Goal: Task Accomplishment & Management: Manage account settings

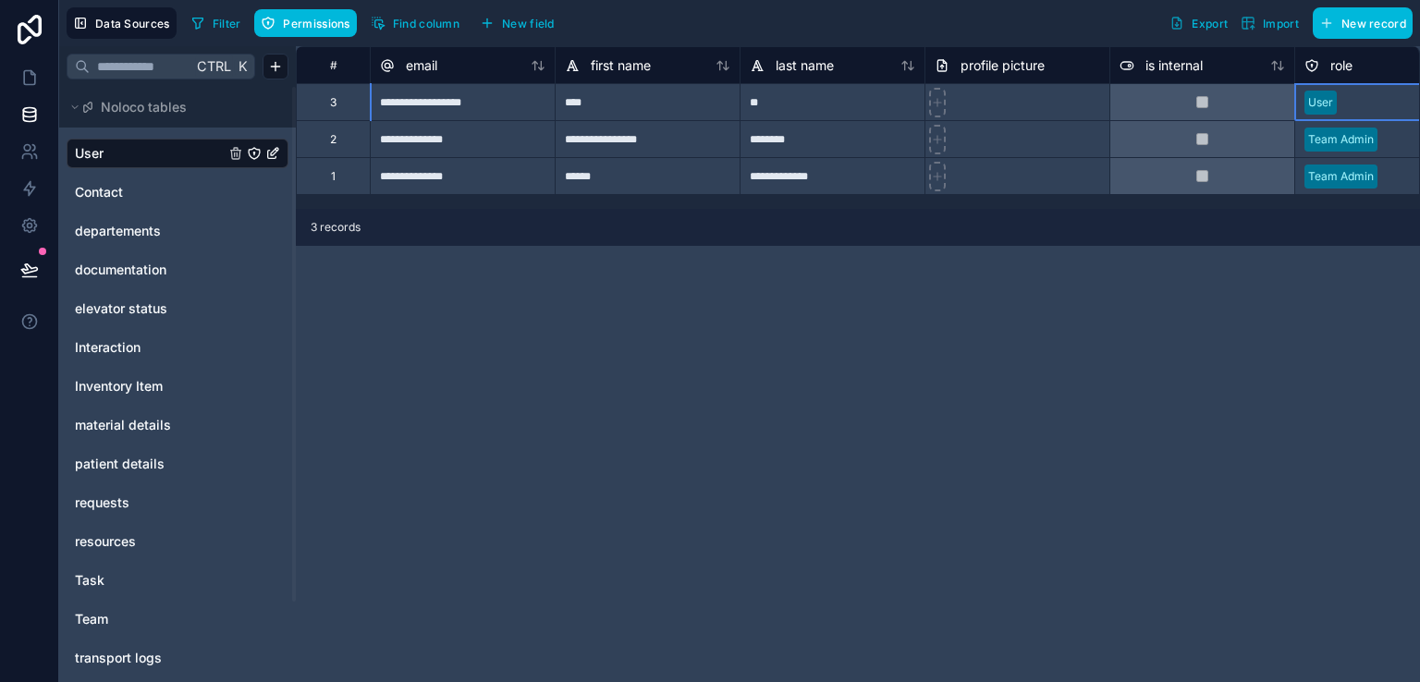
scroll to position [0, 60]
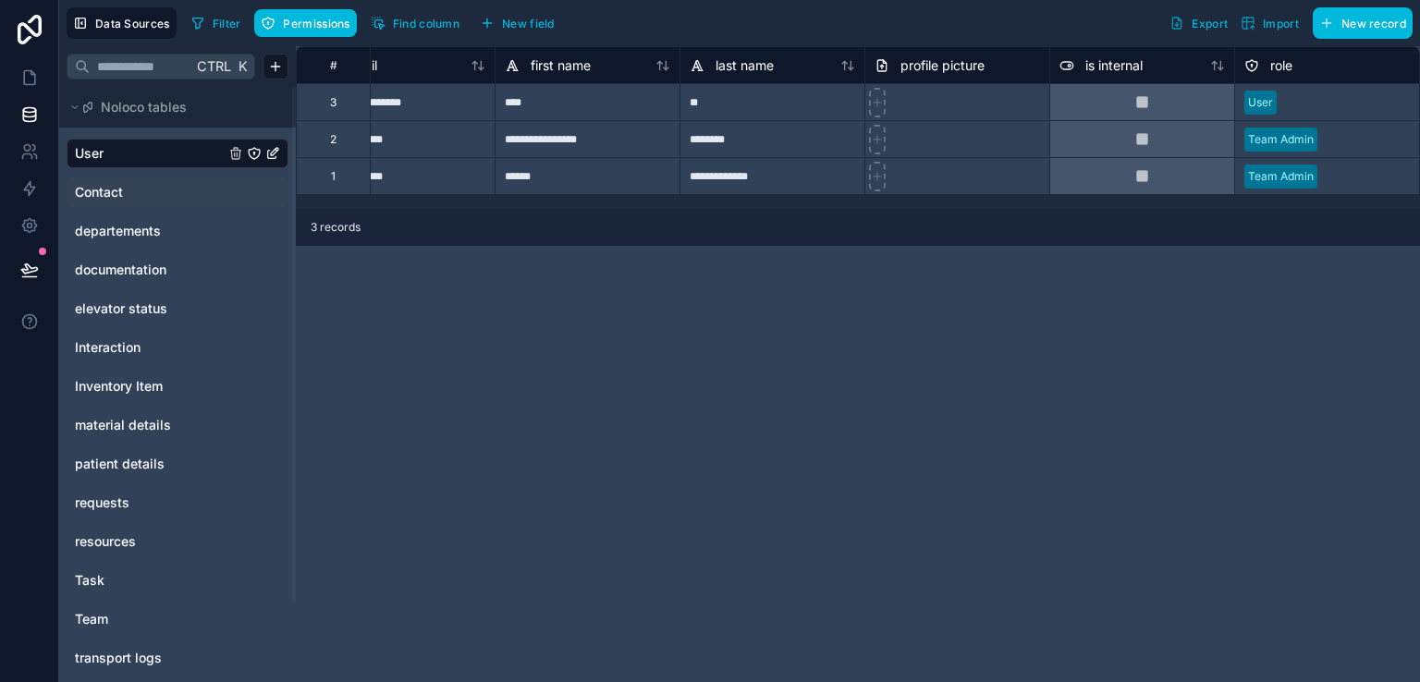
click at [148, 193] on link "Contact" at bounding box center [150, 192] width 150 height 18
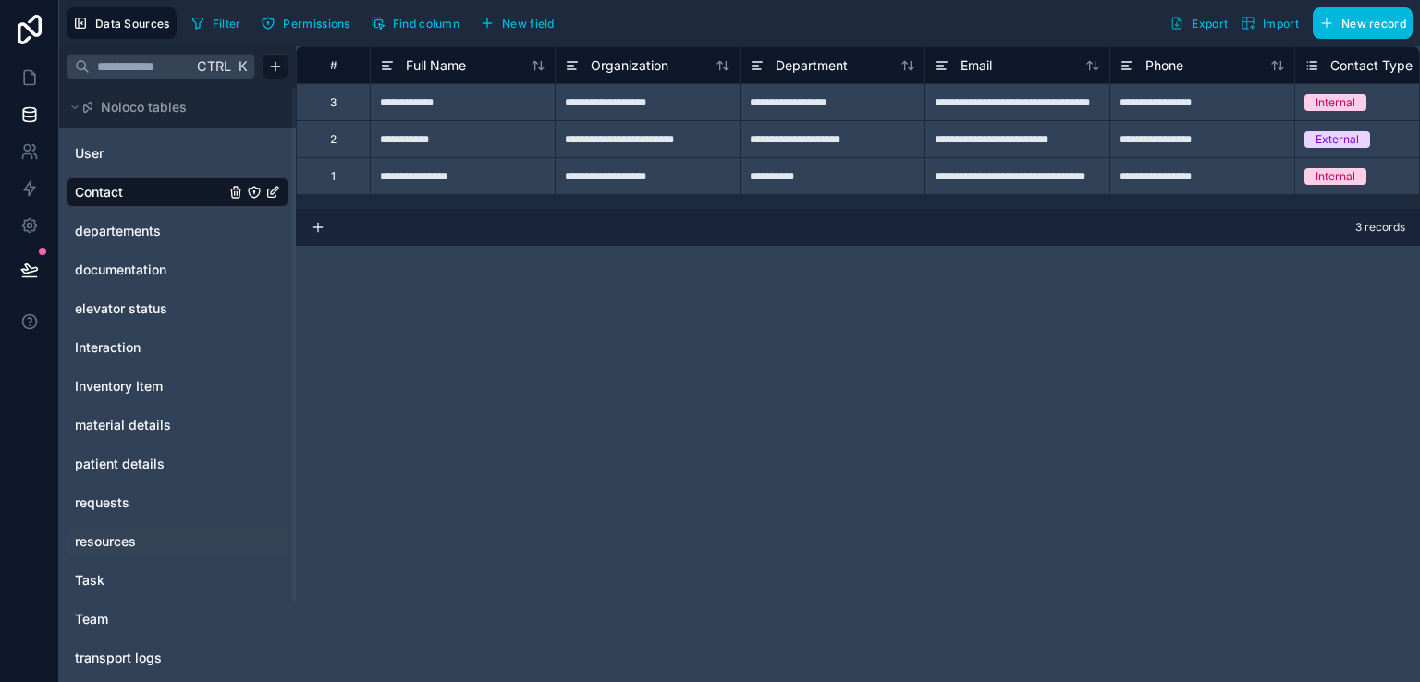
scroll to position [92, 0]
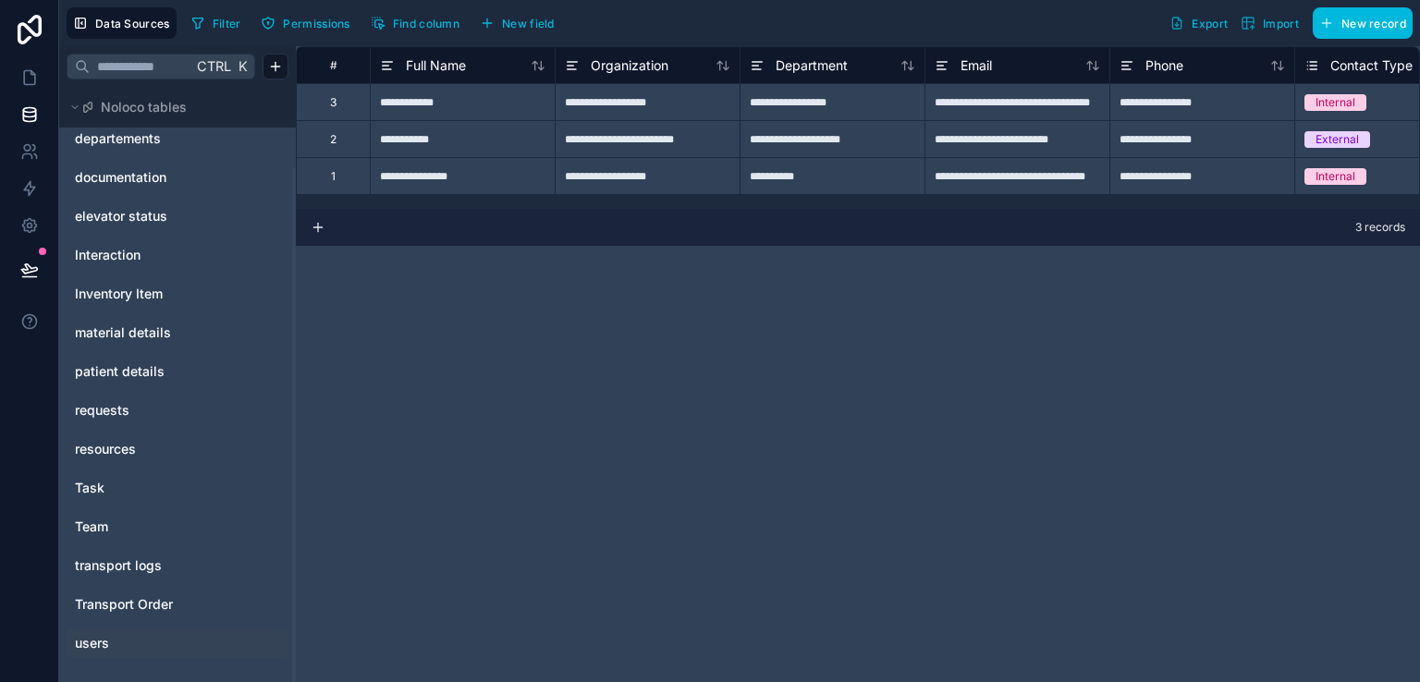
click at [131, 631] on div "users" at bounding box center [178, 644] width 222 height 30
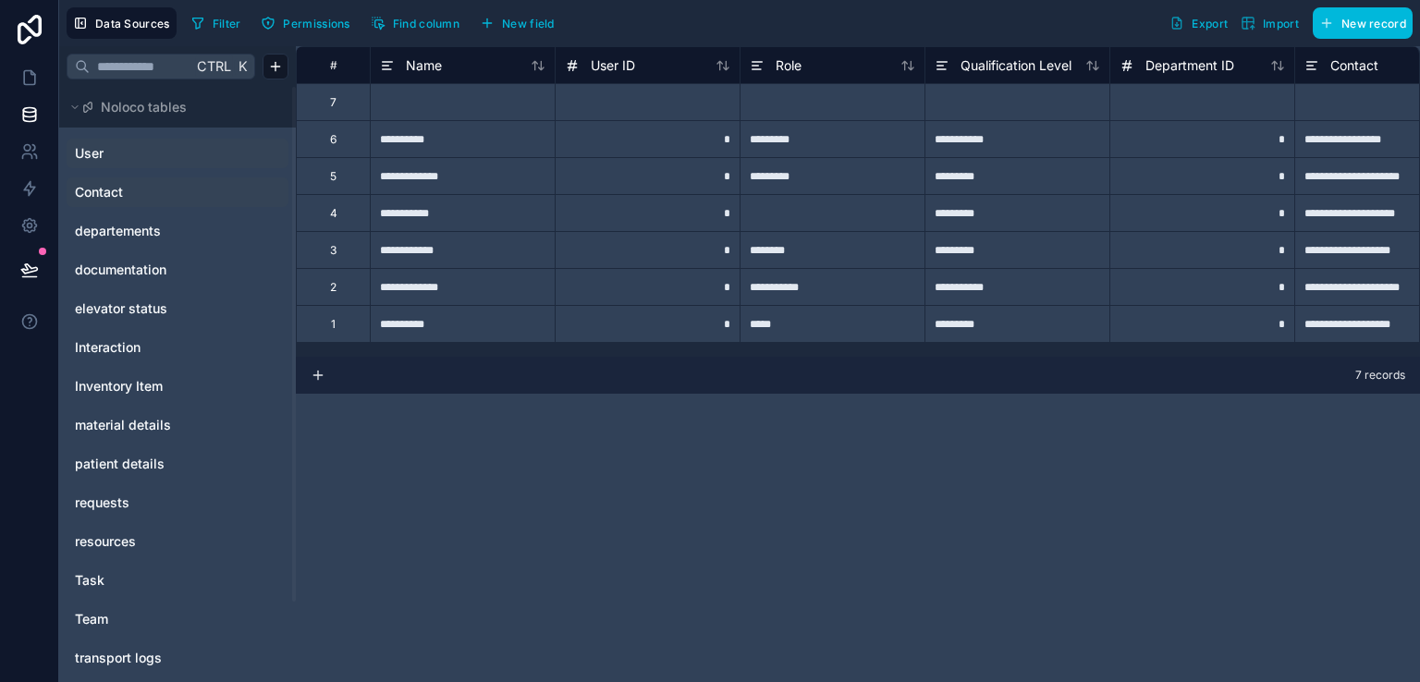
click at [135, 145] on link "User" at bounding box center [150, 153] width 150 height 18
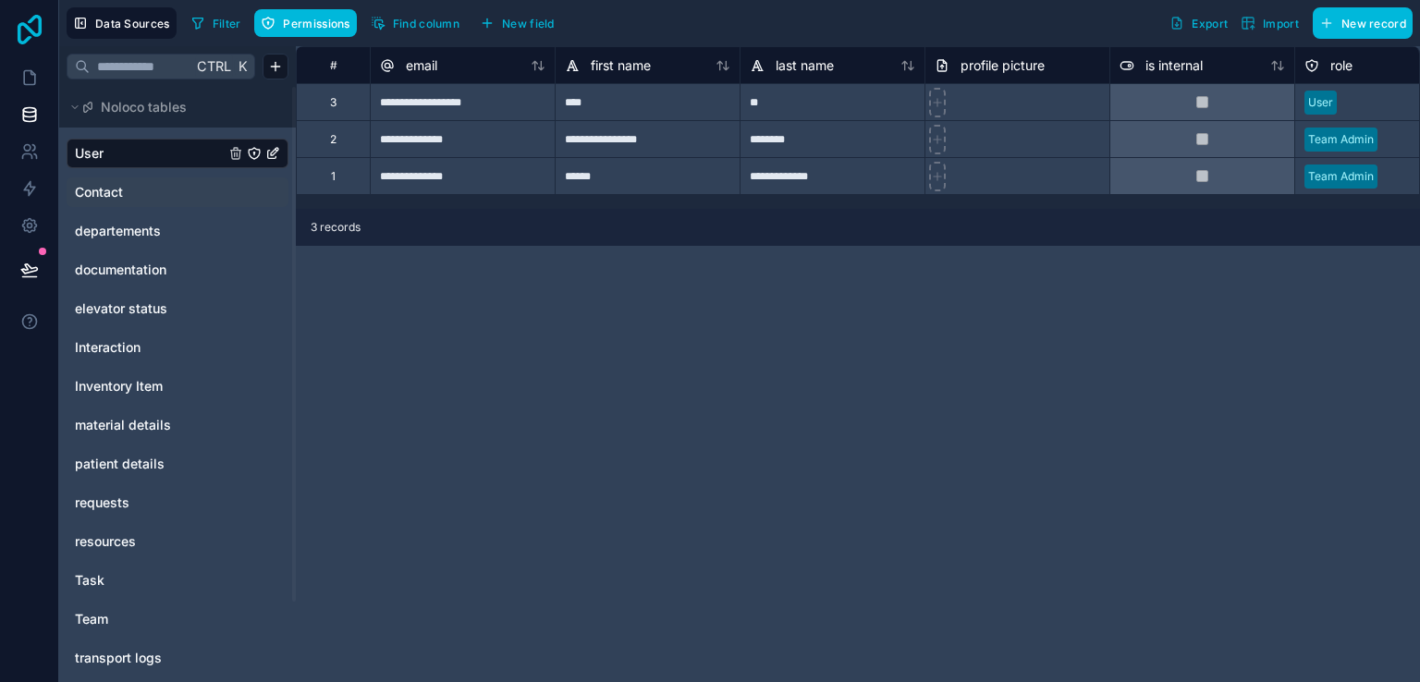
click at [33, 25] on icon at bounding box center [29, 30] width 37 height 30
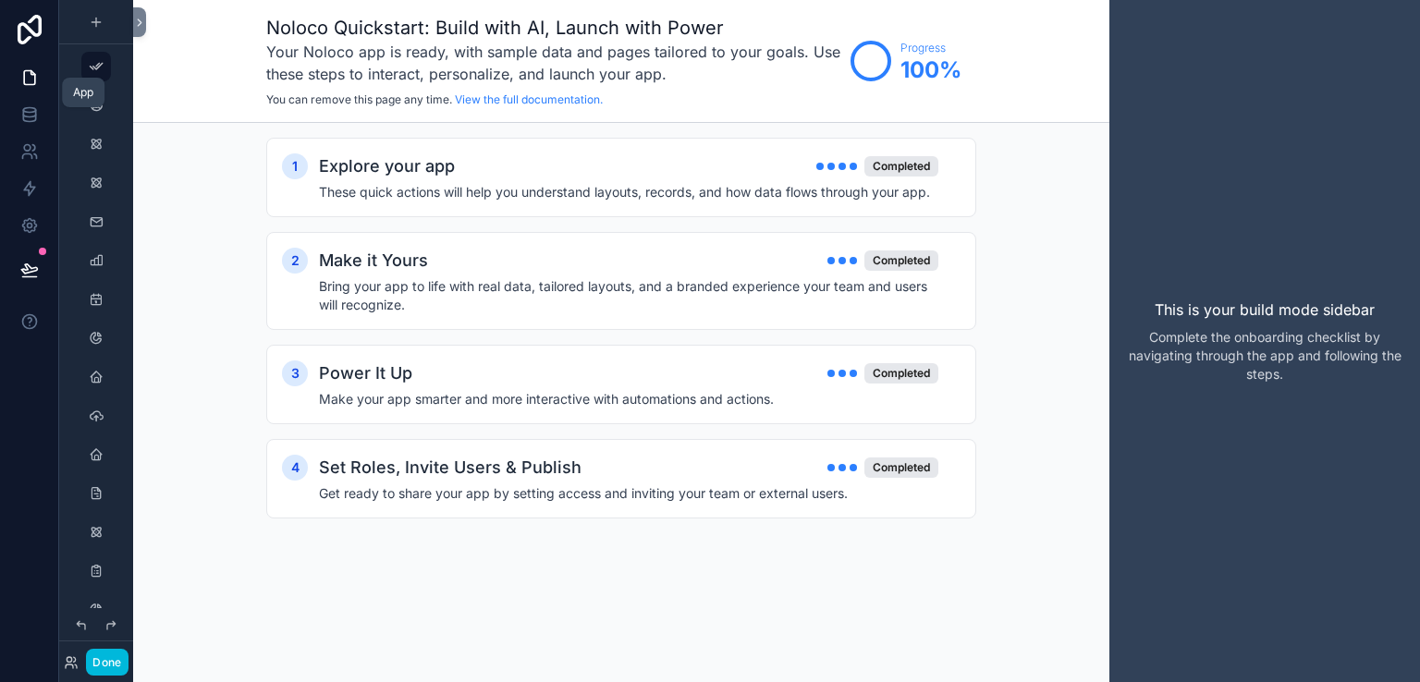
click at [31, 73] on icon at bounding box center [33, 73] width 4 height 4
click at [97, 96] on div "scrollable content" at bounding box center [96, 106] width 22 height 30
click at [27, 112] on icon at bounding box center [29, 110] width 12 height 5
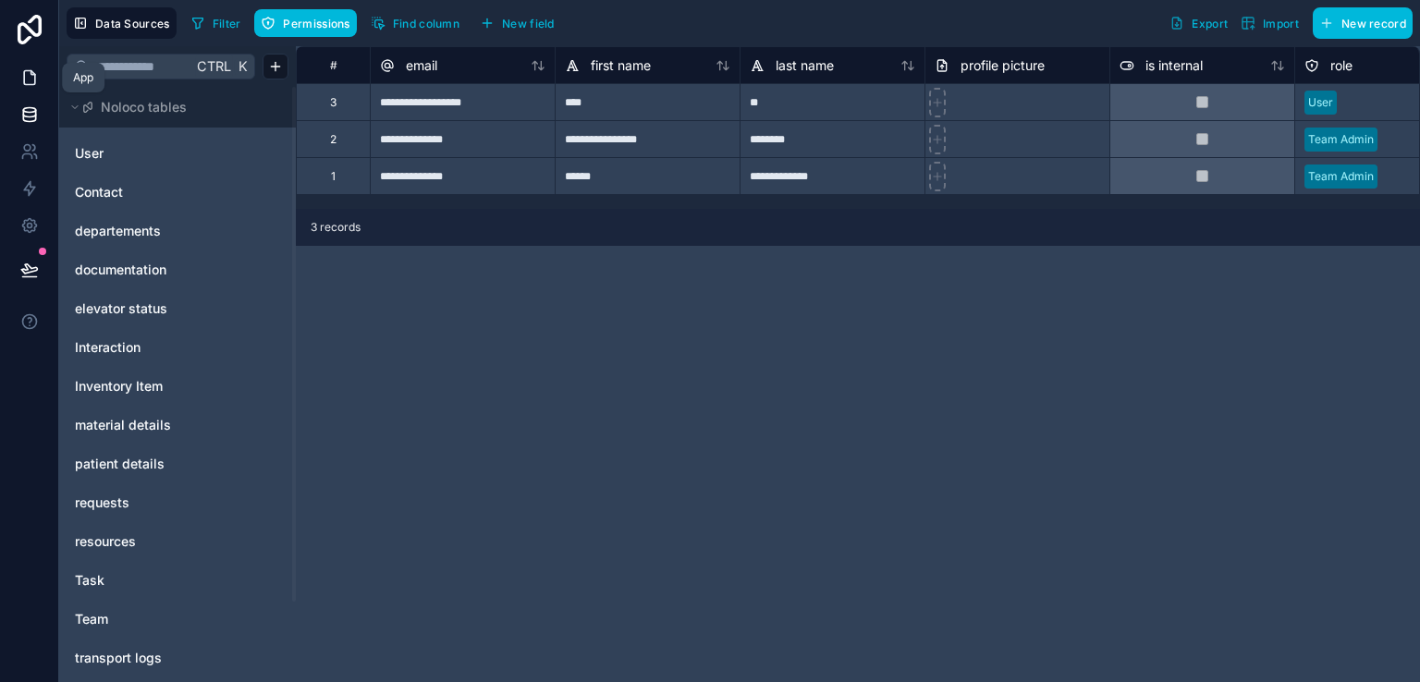
click at [13, 82] on link at bounding box center [29, 77] width 58 height 37
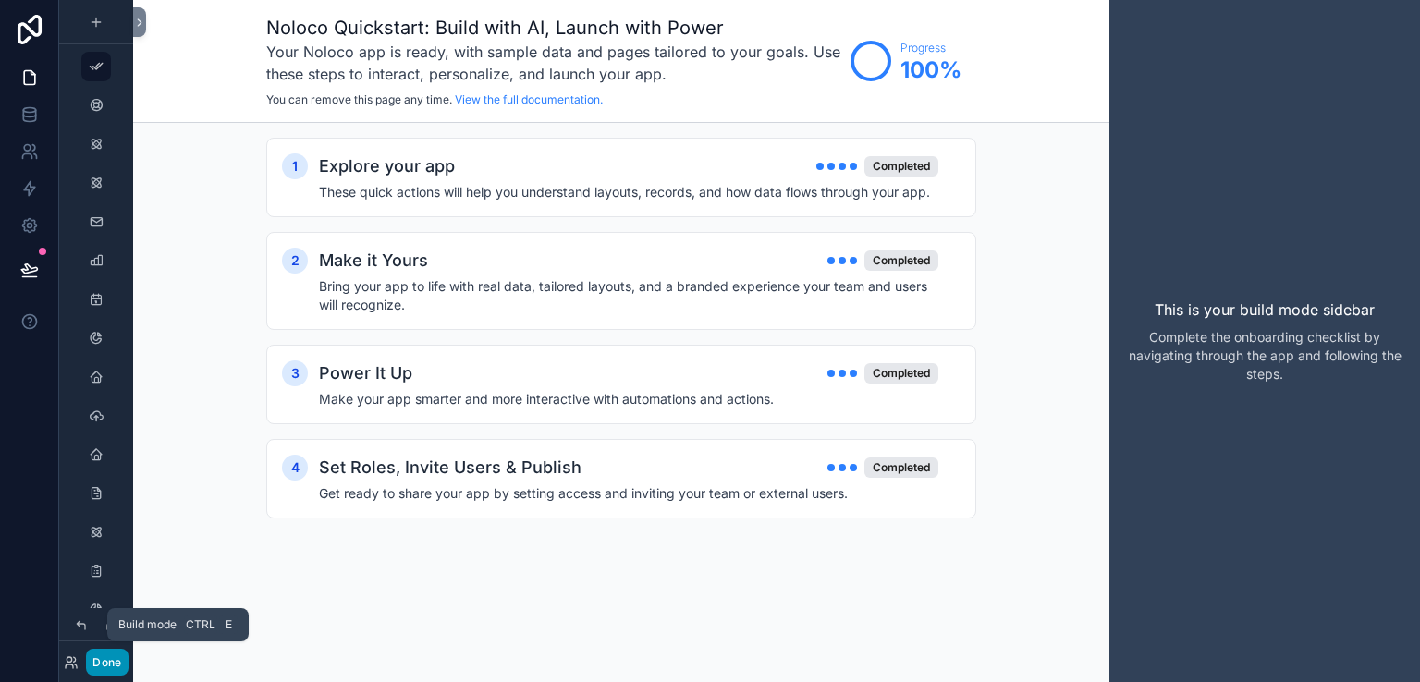
click at [104, 659] on button "Done" at bounding box center [107, 662] width 42 height 27
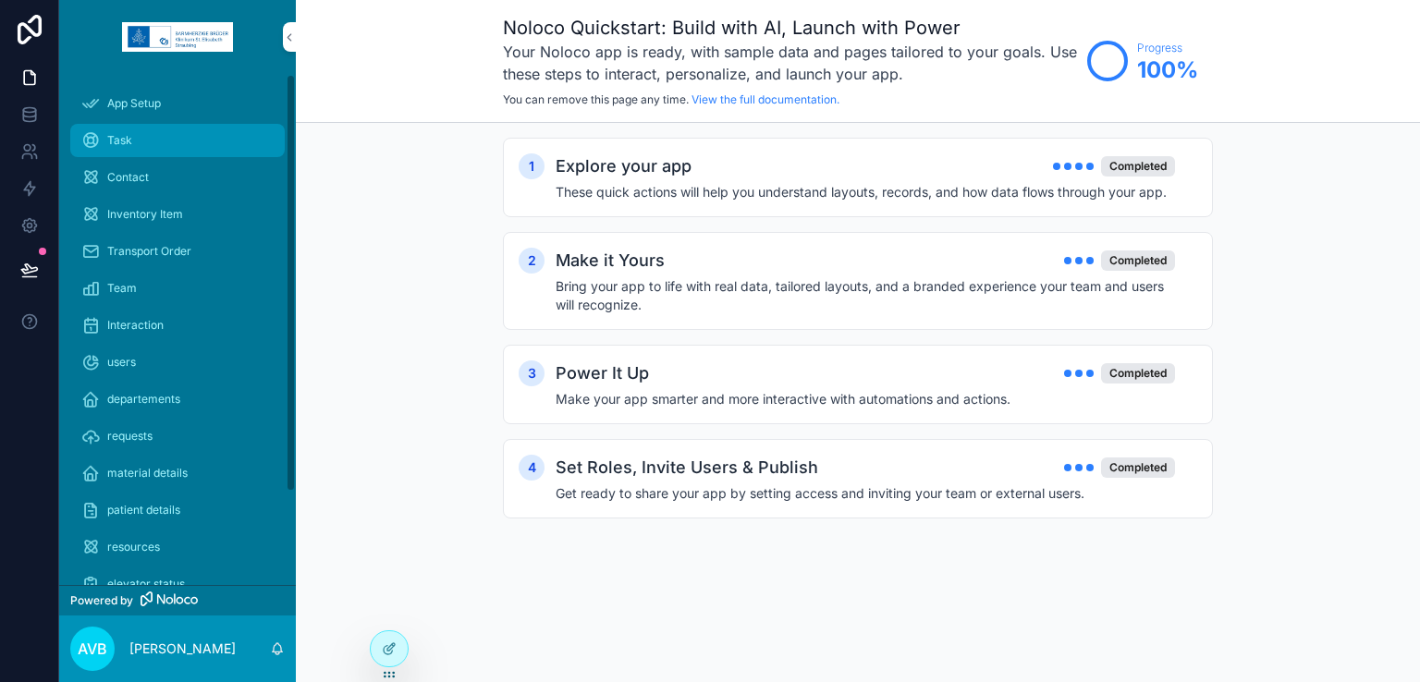
click at [103, 145] on div "Task" at bounding box center [177, 141] width 192 height 30
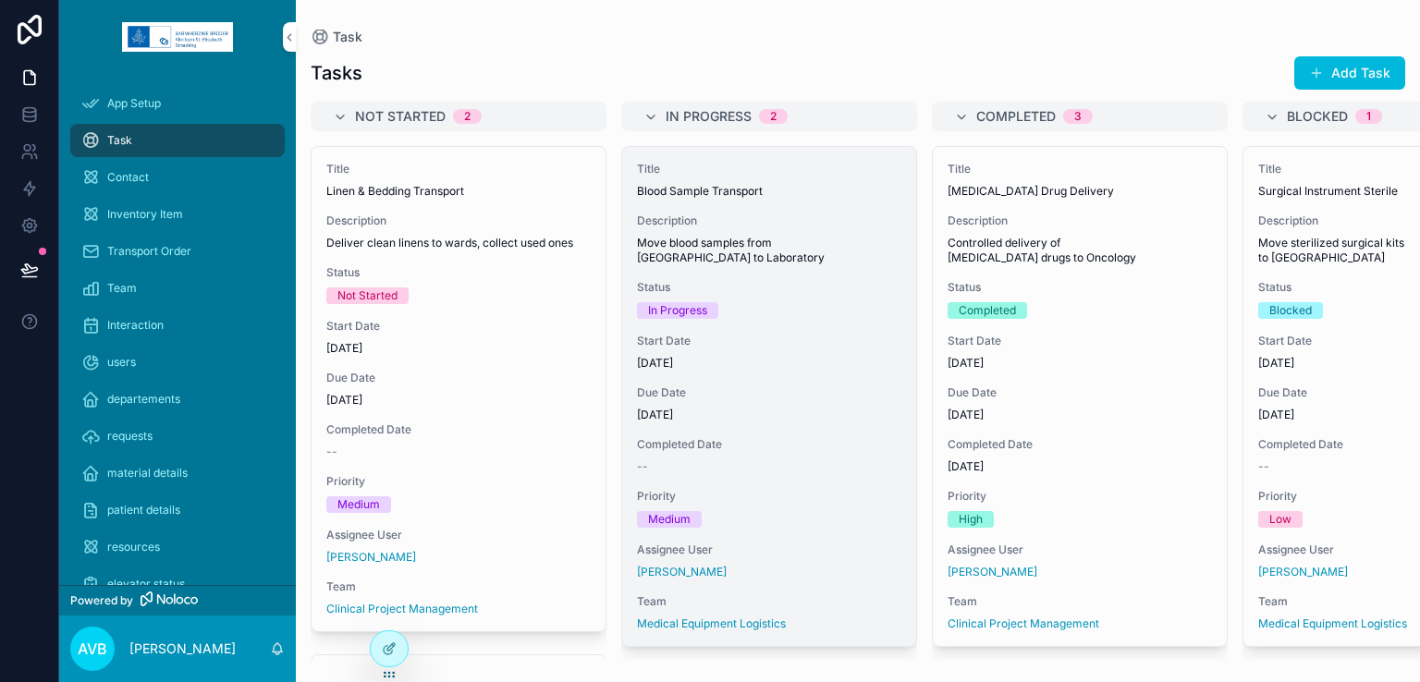
click at [695, 302] on div "In Progress" at bounding box center [677, 310] width 59 height 17
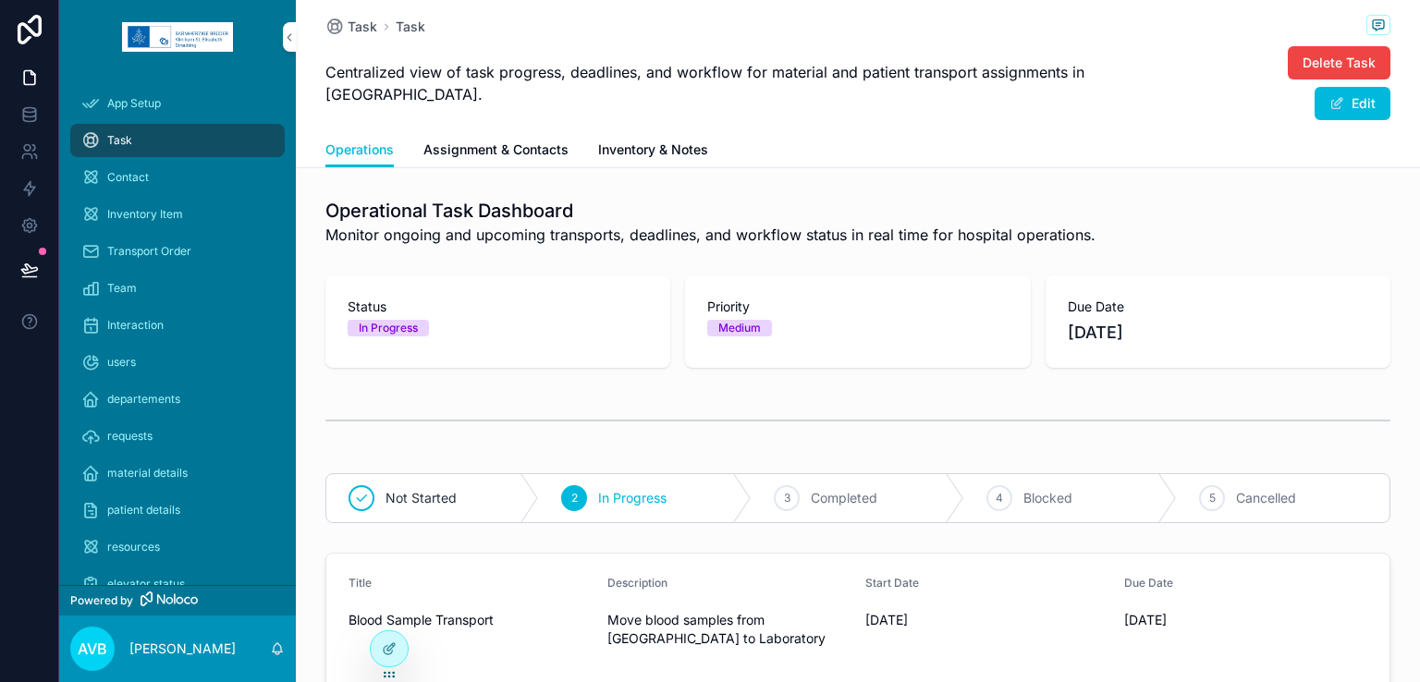
click at [802, 499] on div "3 Completed" at bounding box center [858, 498] width 213 height 48
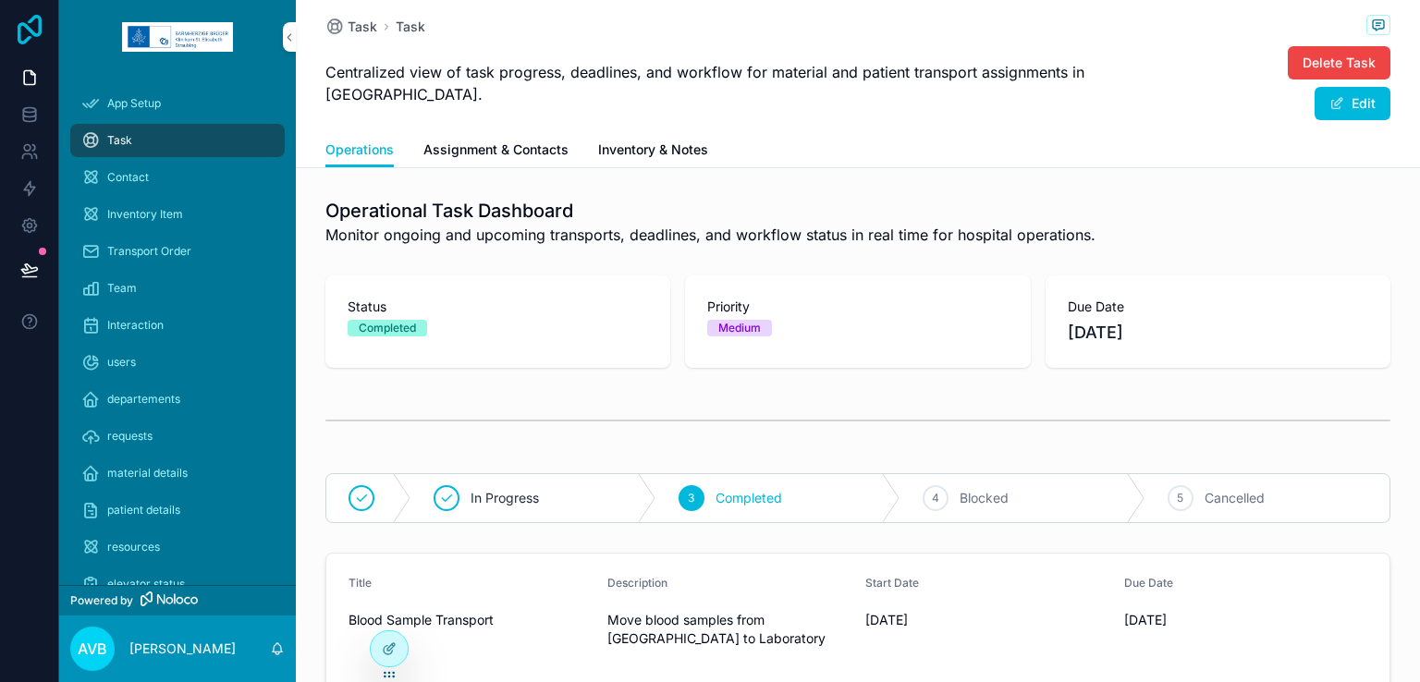
click at [37, 27] on icon at bounding box center [29, 30] width 37 height 30
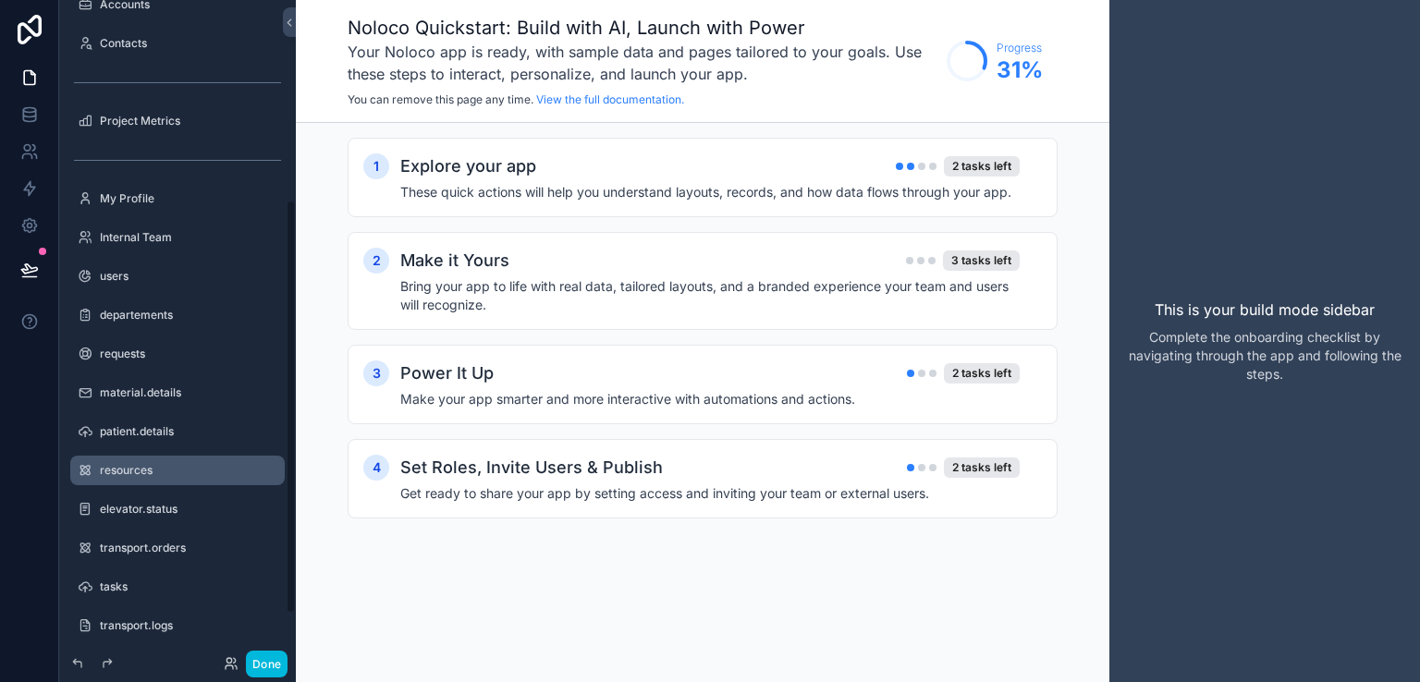
scroll to position [391, 0]
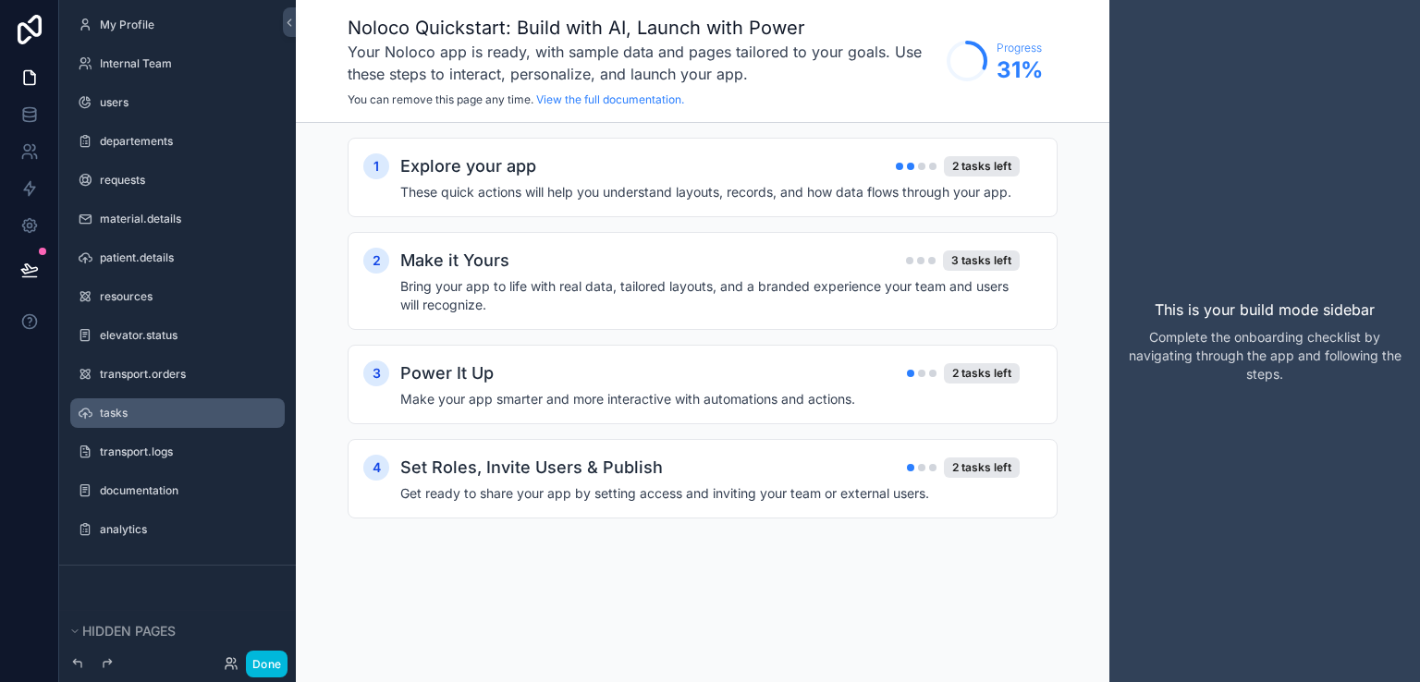
click at [115, 413] on label "tasks" at bounding box center [187, 413] width 174 height 15
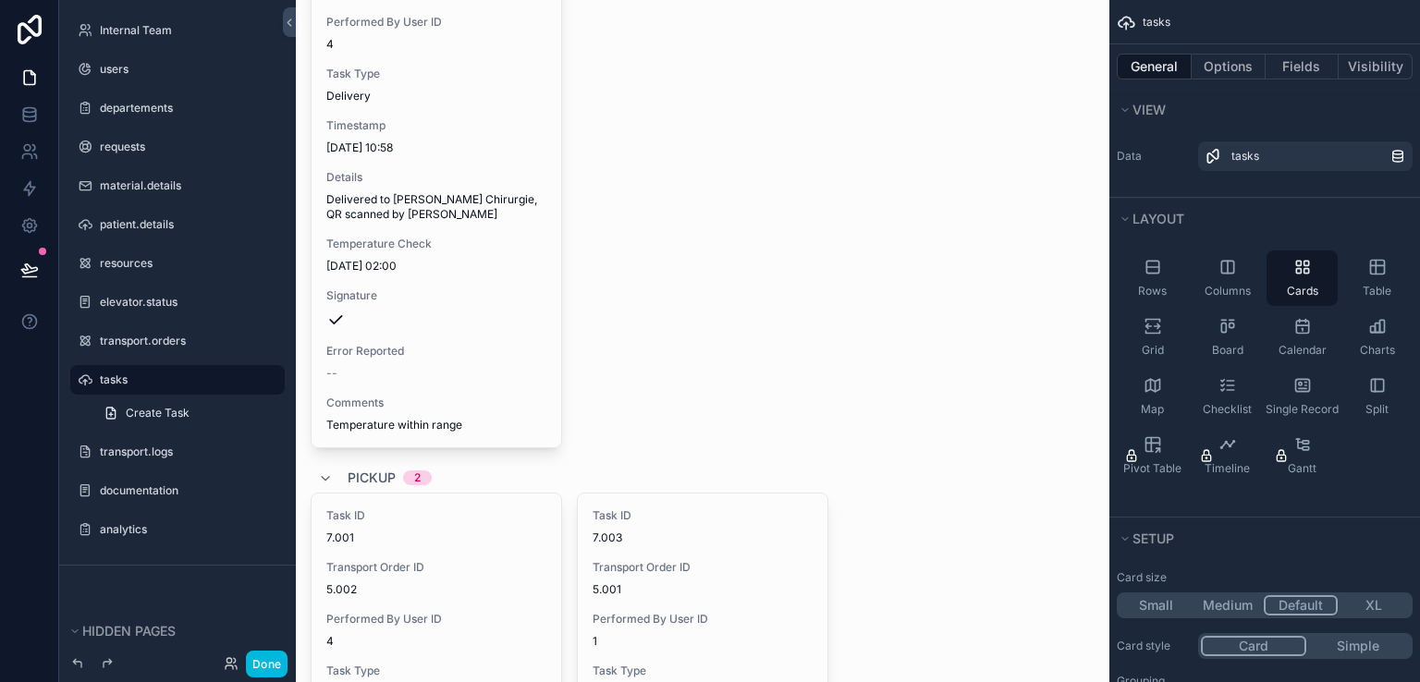
scroll to position [251, 0]
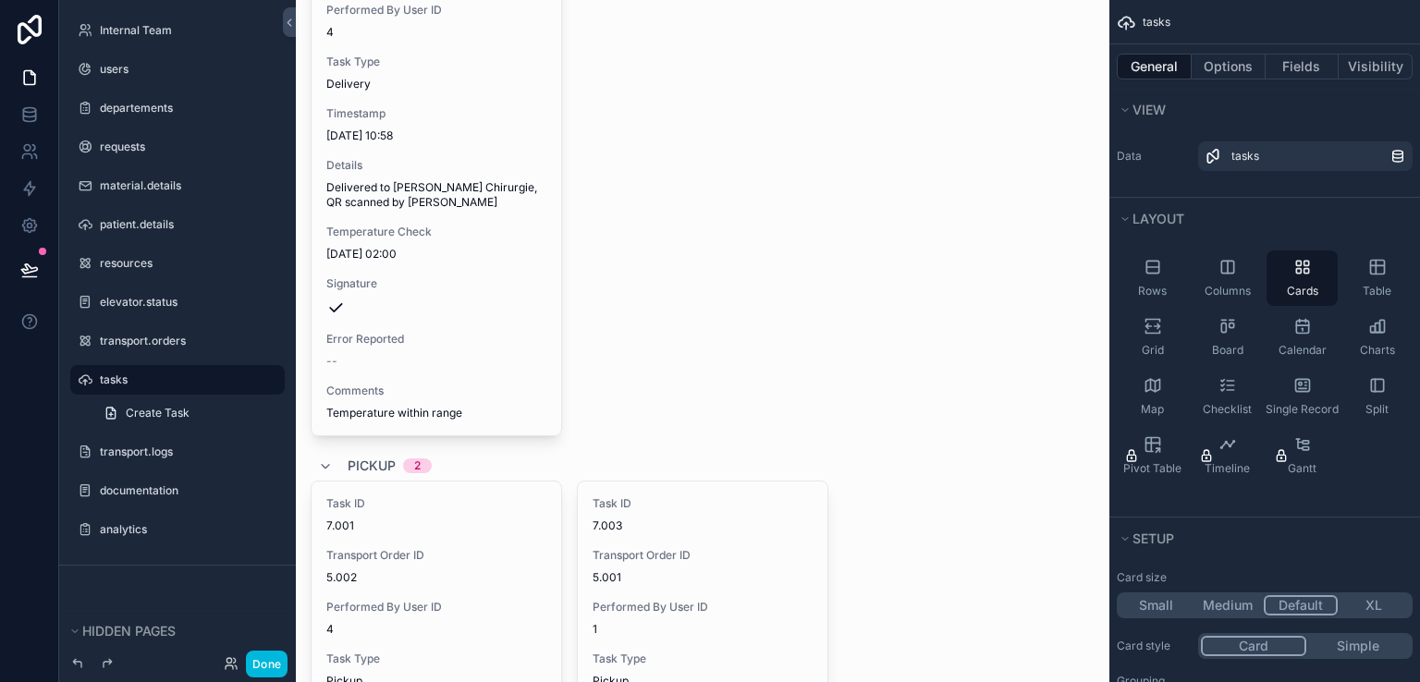
click at [385, 407] on div "scrollable content" at bounding box center [703, 450] width 814 height 1403
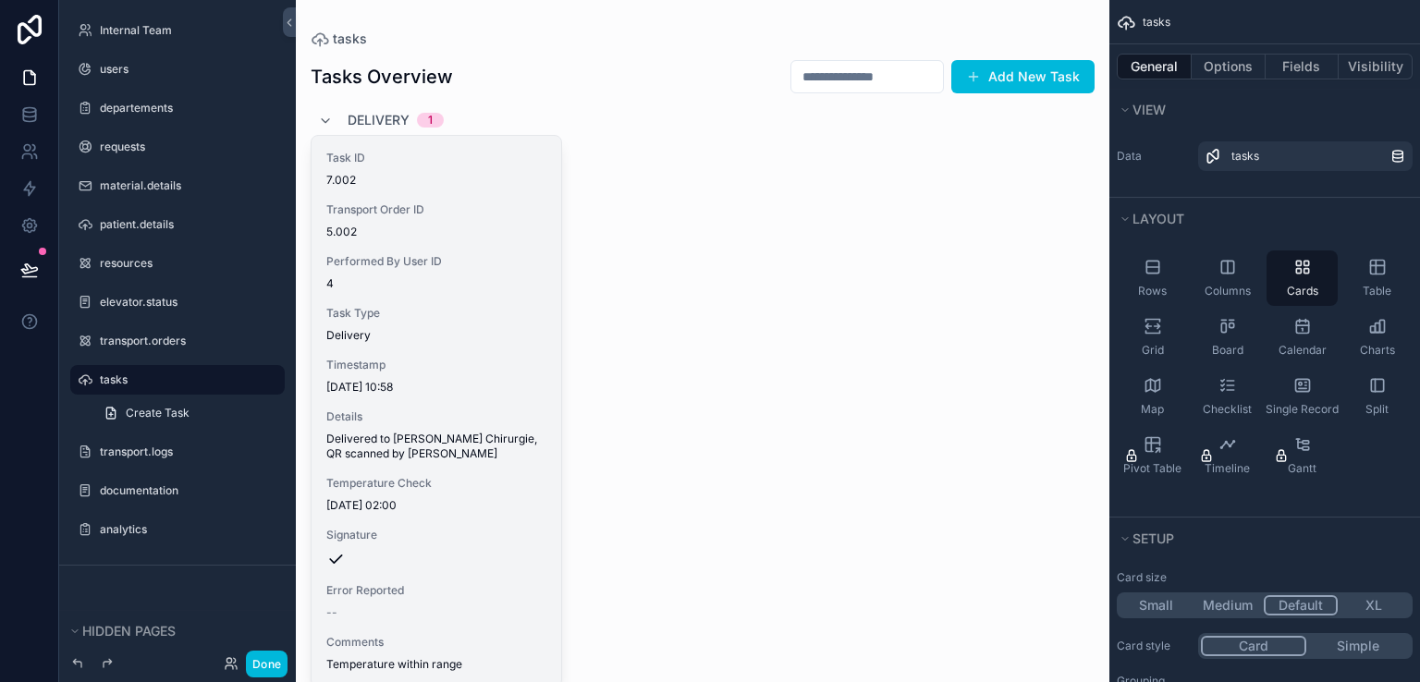
click at [392, 300] on div "Task ID 7.002 Transport Order ID 5.002 Performed By User ID 4 Task Type Deliver…" at bounding box center [437, 411] width 250 height 551
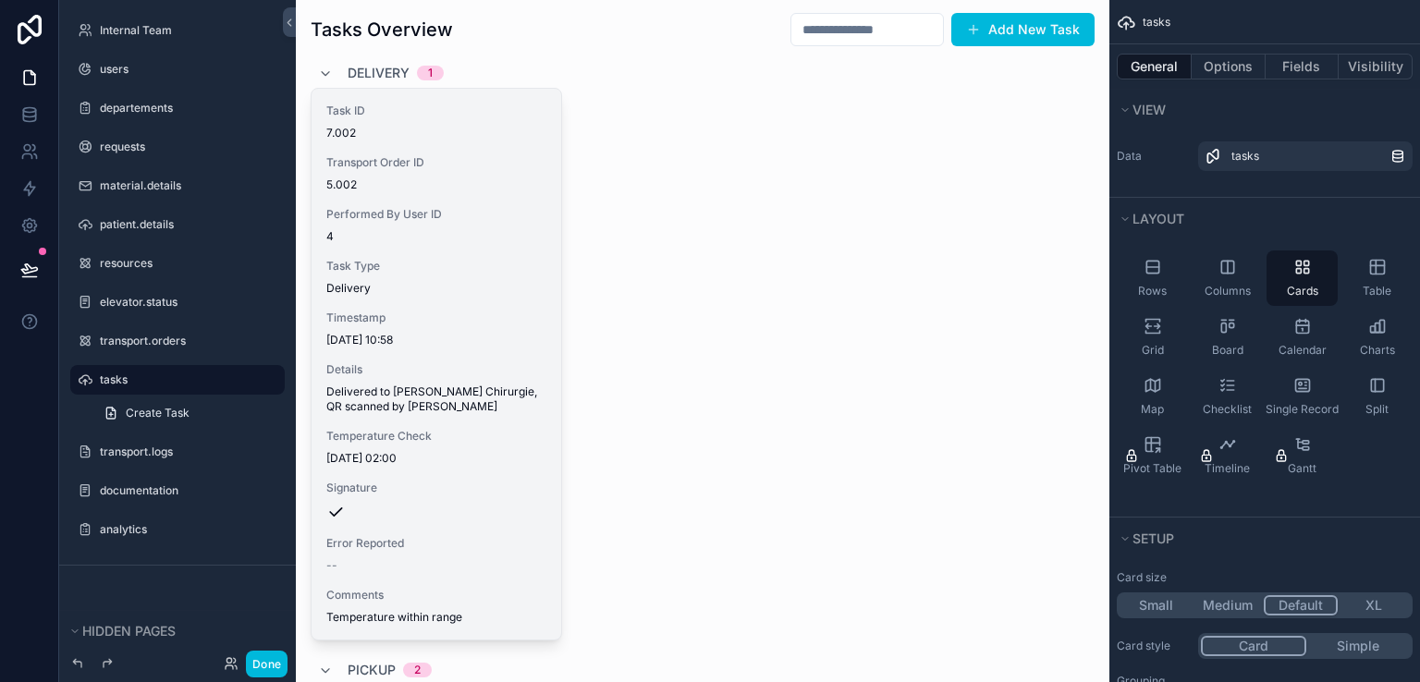
scroll to position [55, 0]
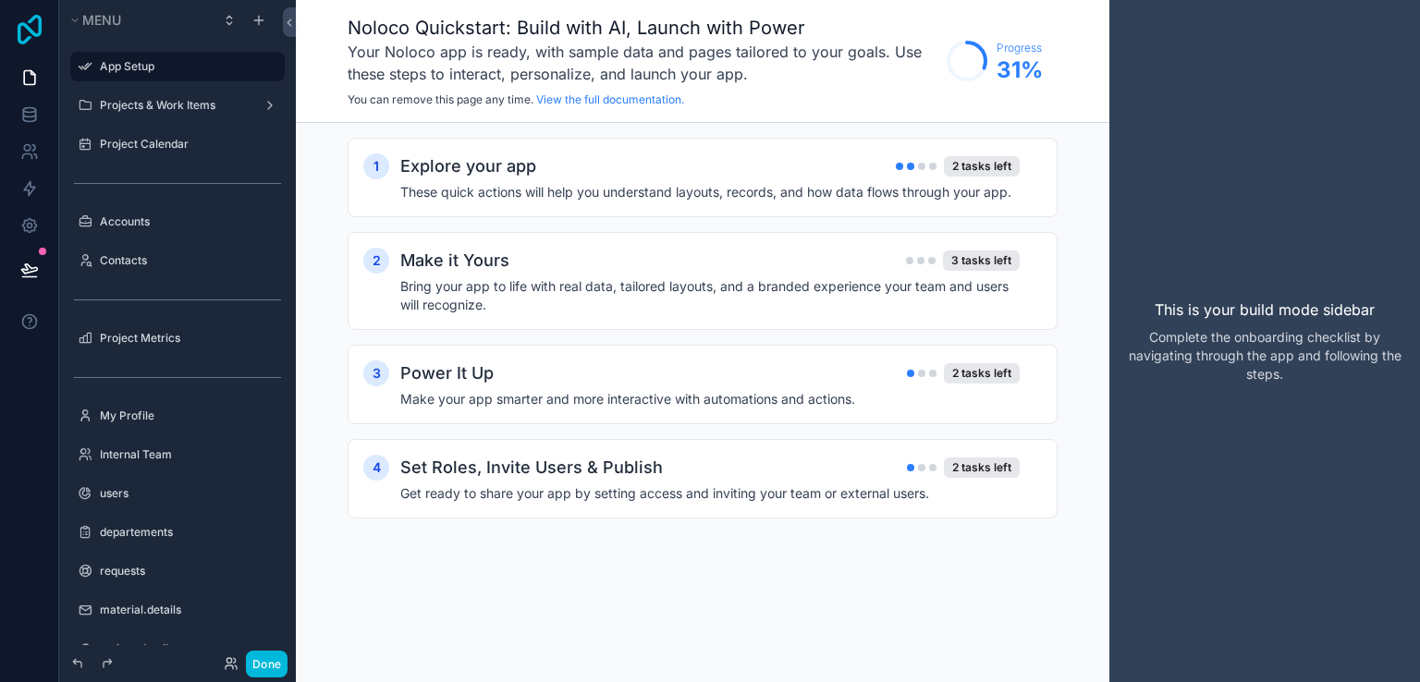
click at [27, 19] on icon at bounding box center [29, 30] width 37 height 30
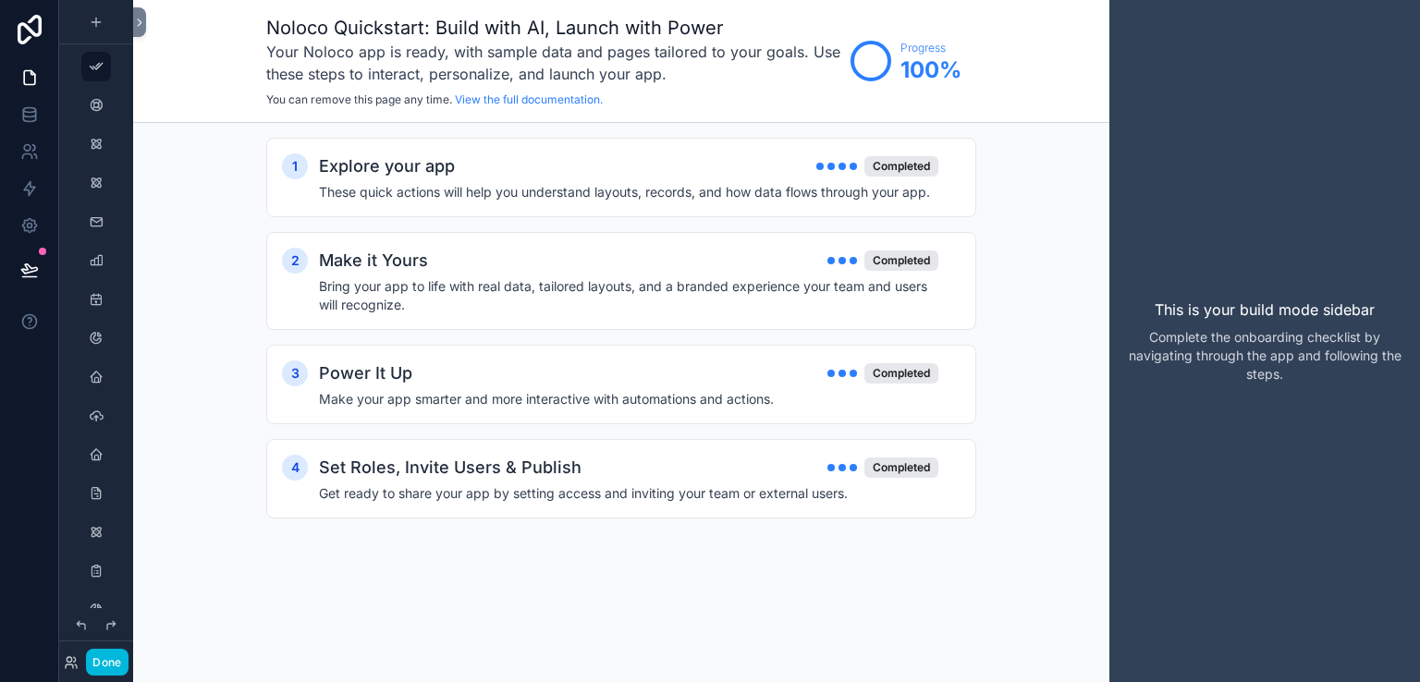
click at [26, 8] on link at bounding box center [29, 29] width 59 height 59
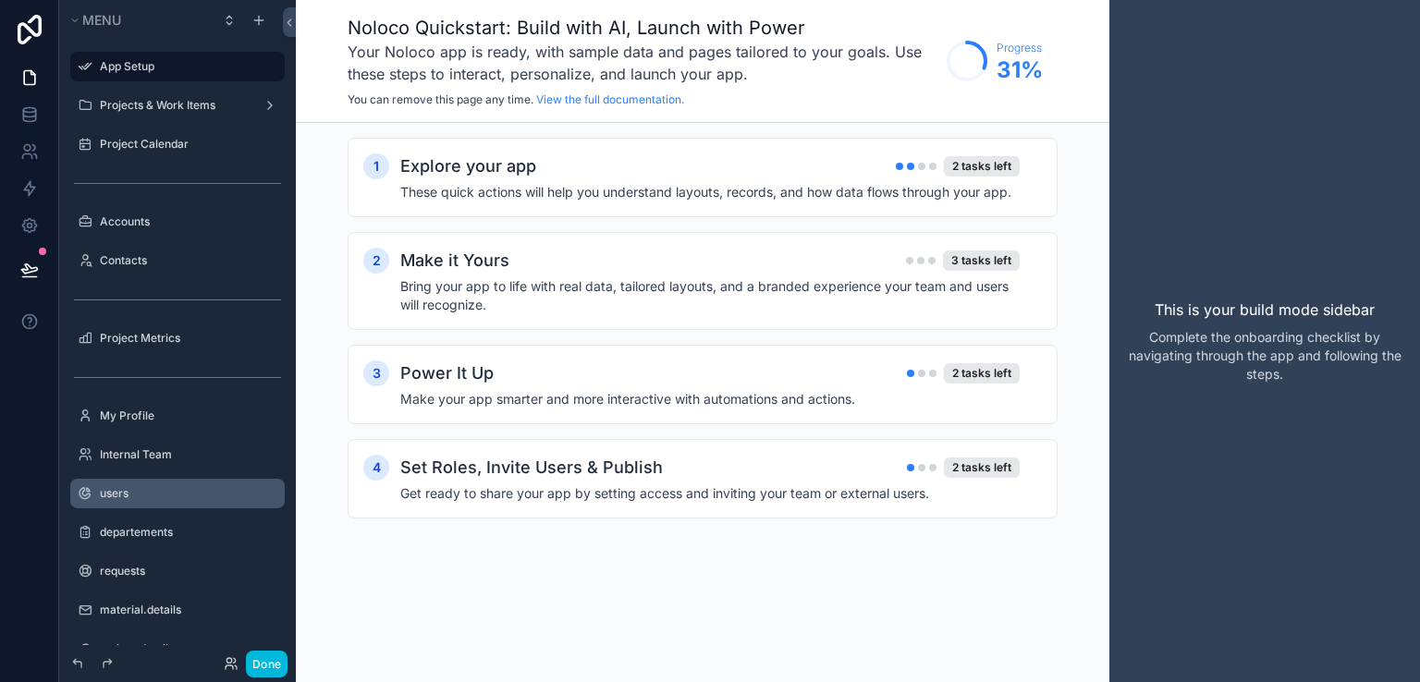
click at [117, 492] on label "users" at bounding box center [187, 493] width 174 height 15
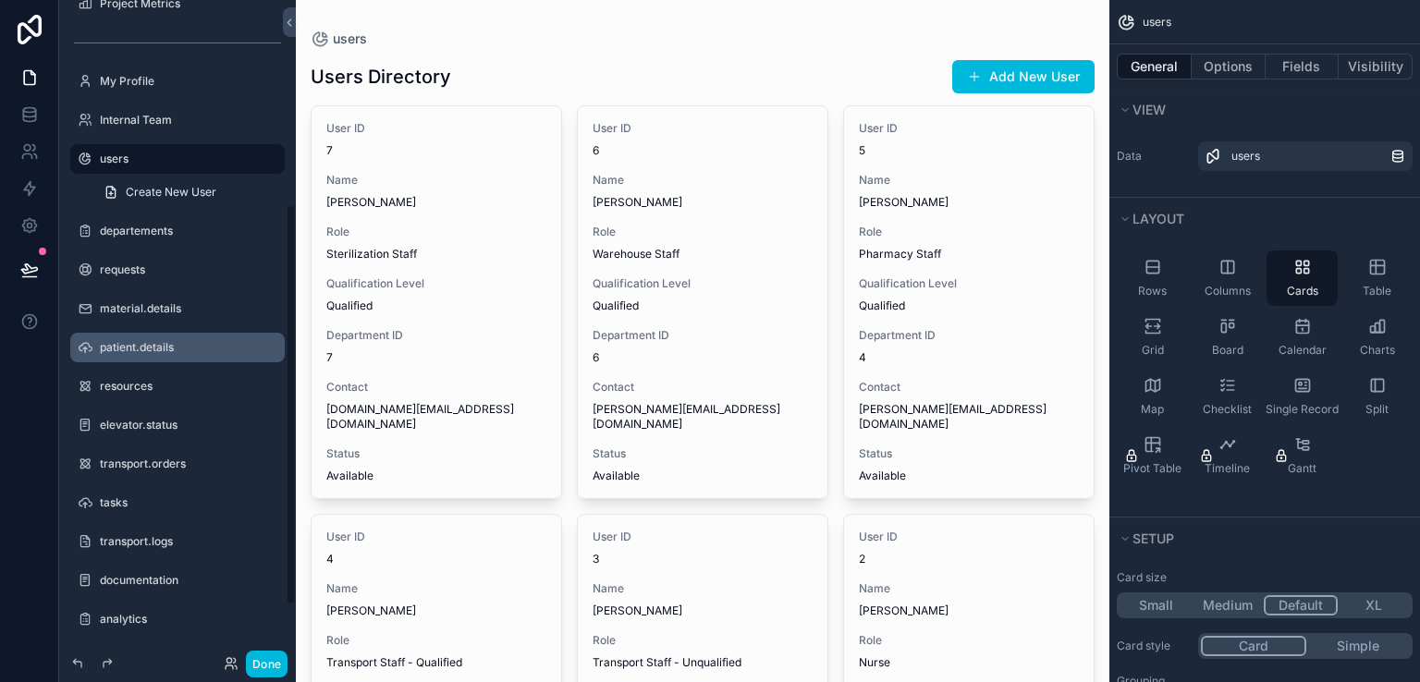
scroll to position [365, 0]
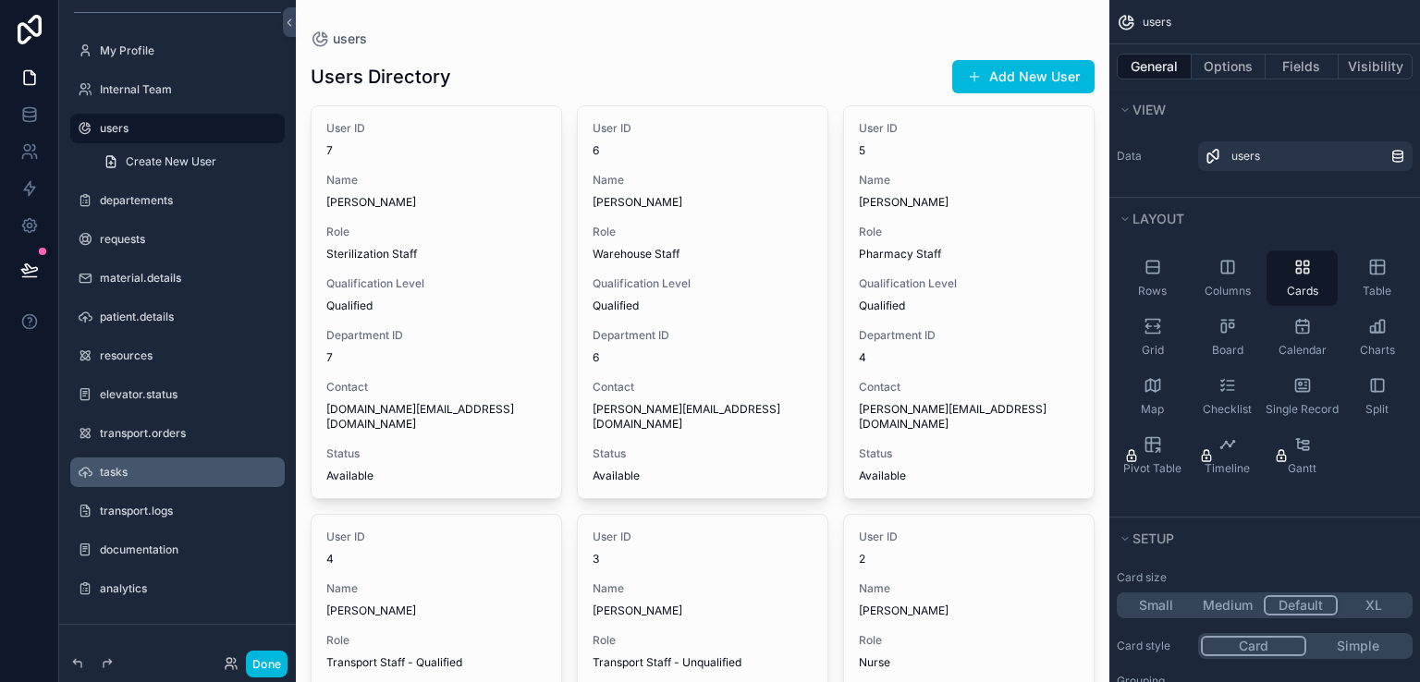
click at [156, 474] on label "tasks" at bounding box center [187, 472] width 174 height 15
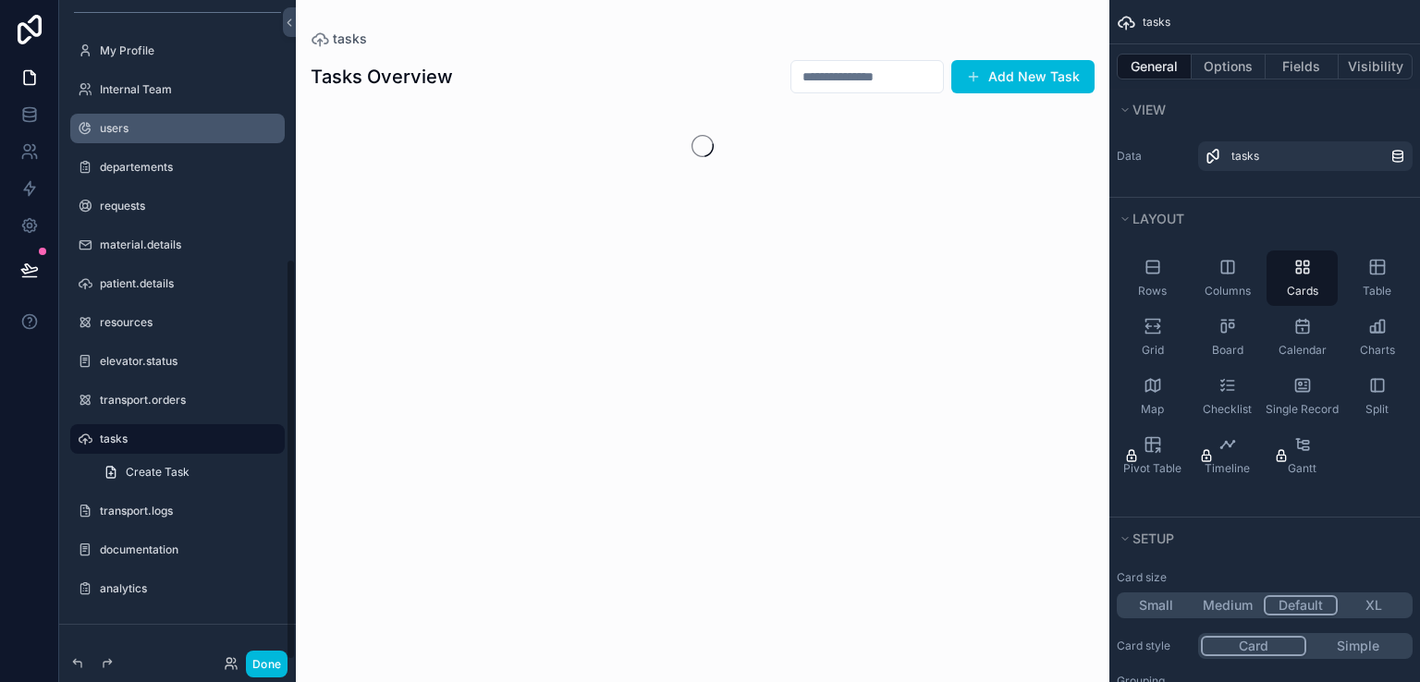
scroll to position [424, 0]
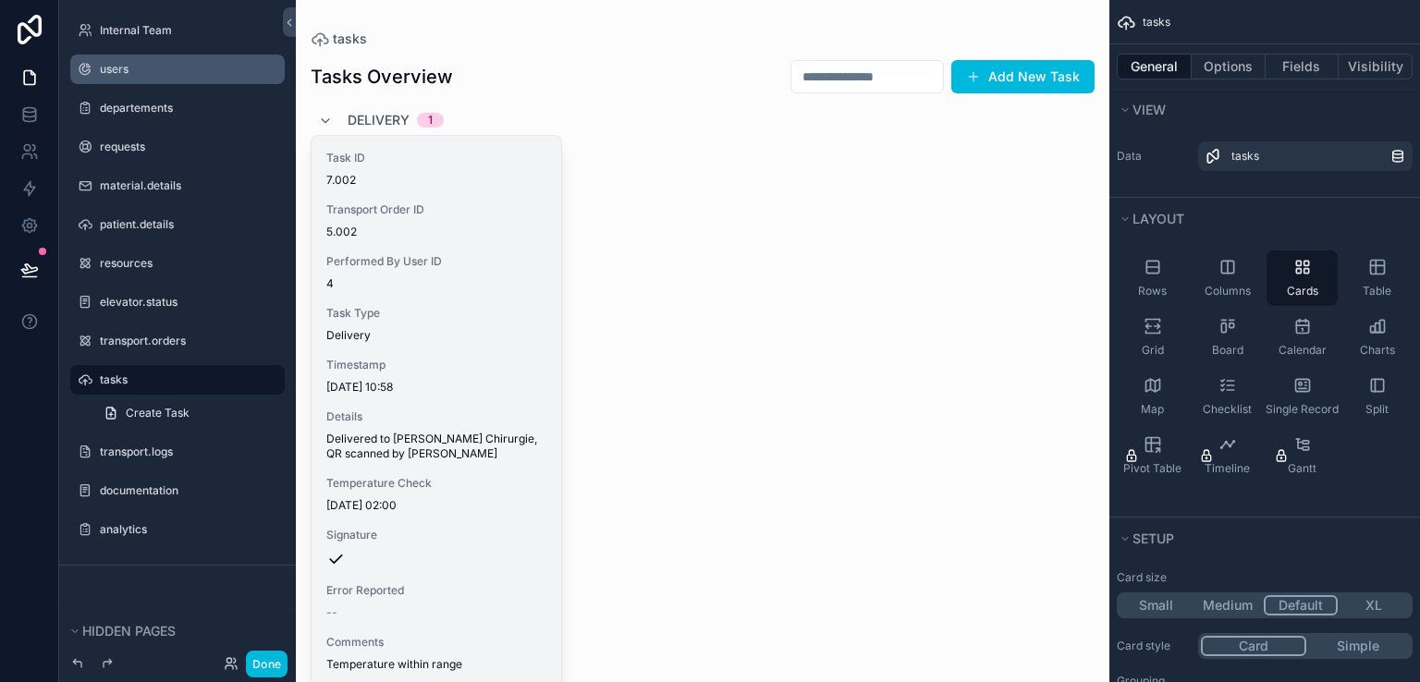
click at [479, 389] on span "6.10.2025 10:58" at bounding box center [436, 387] width 220 height 15
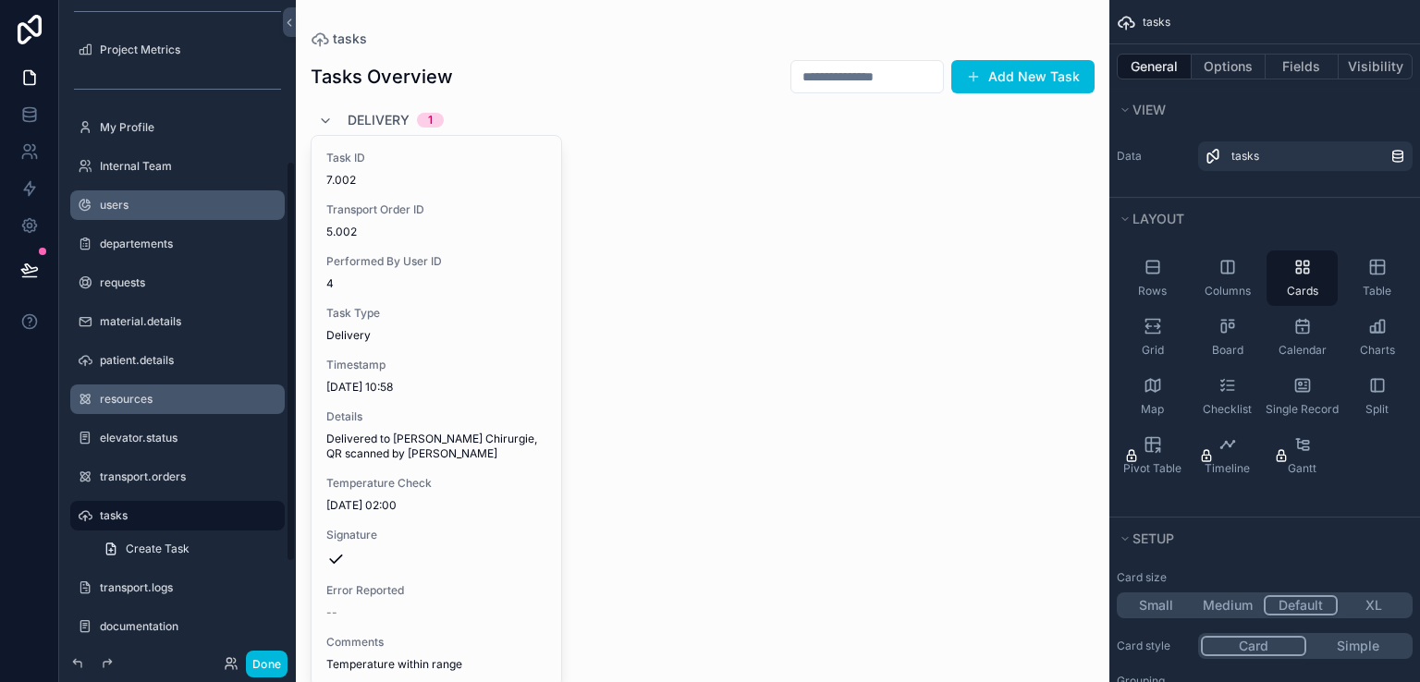
scroll to position [264, 0]
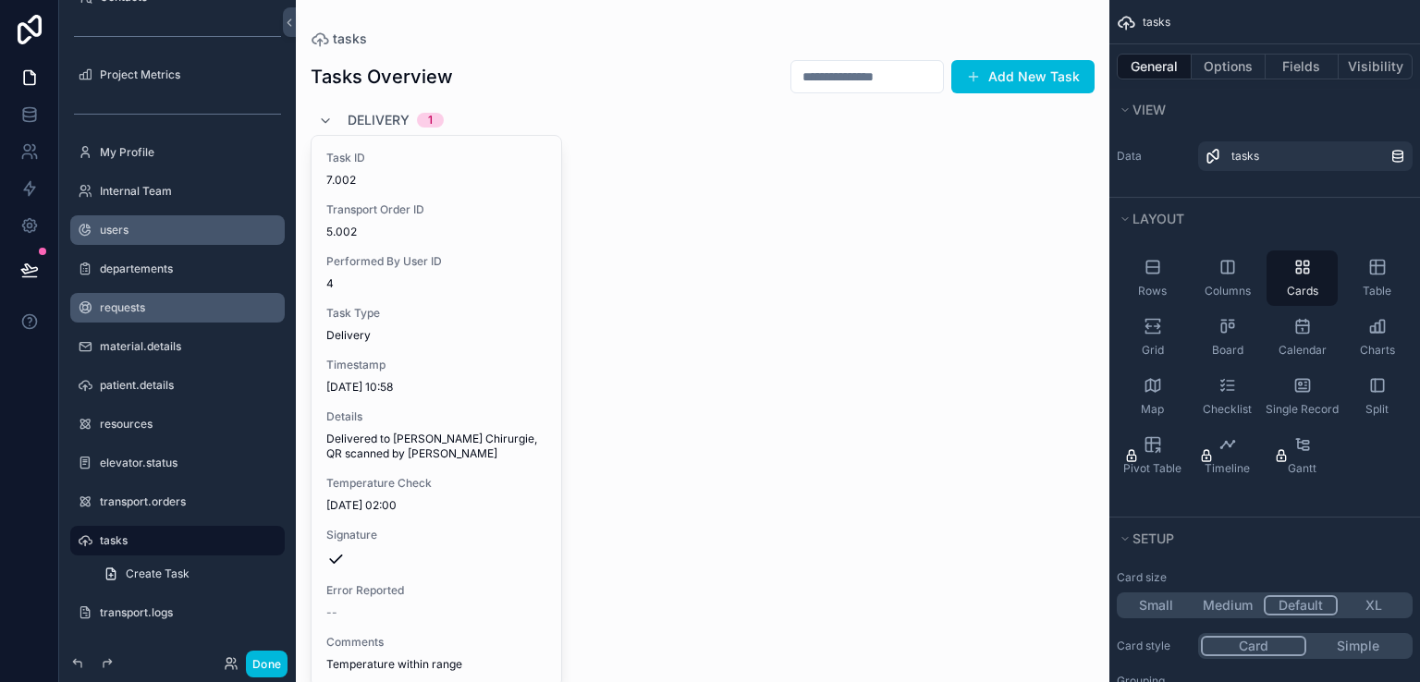
click at [148, 308] on label "requests" at bounding box center [187, 307] width 174 height 15
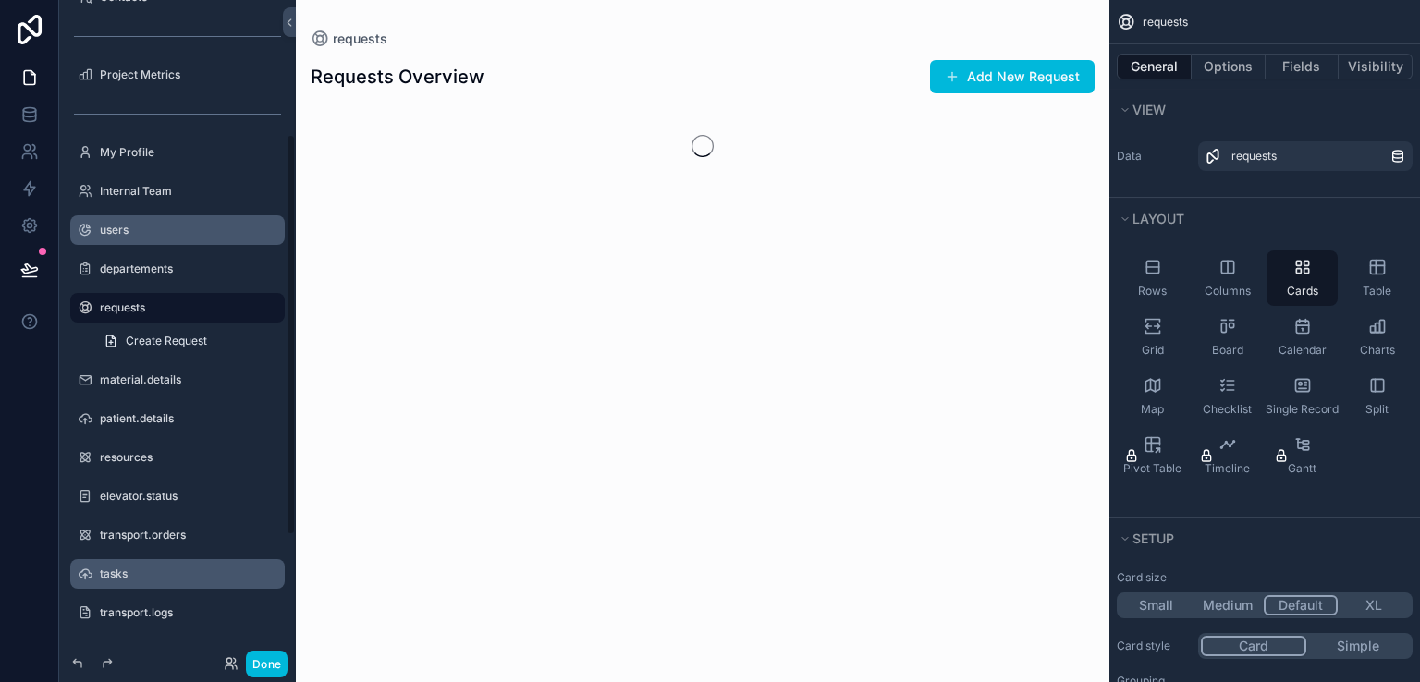
scroll to position [221, 0]
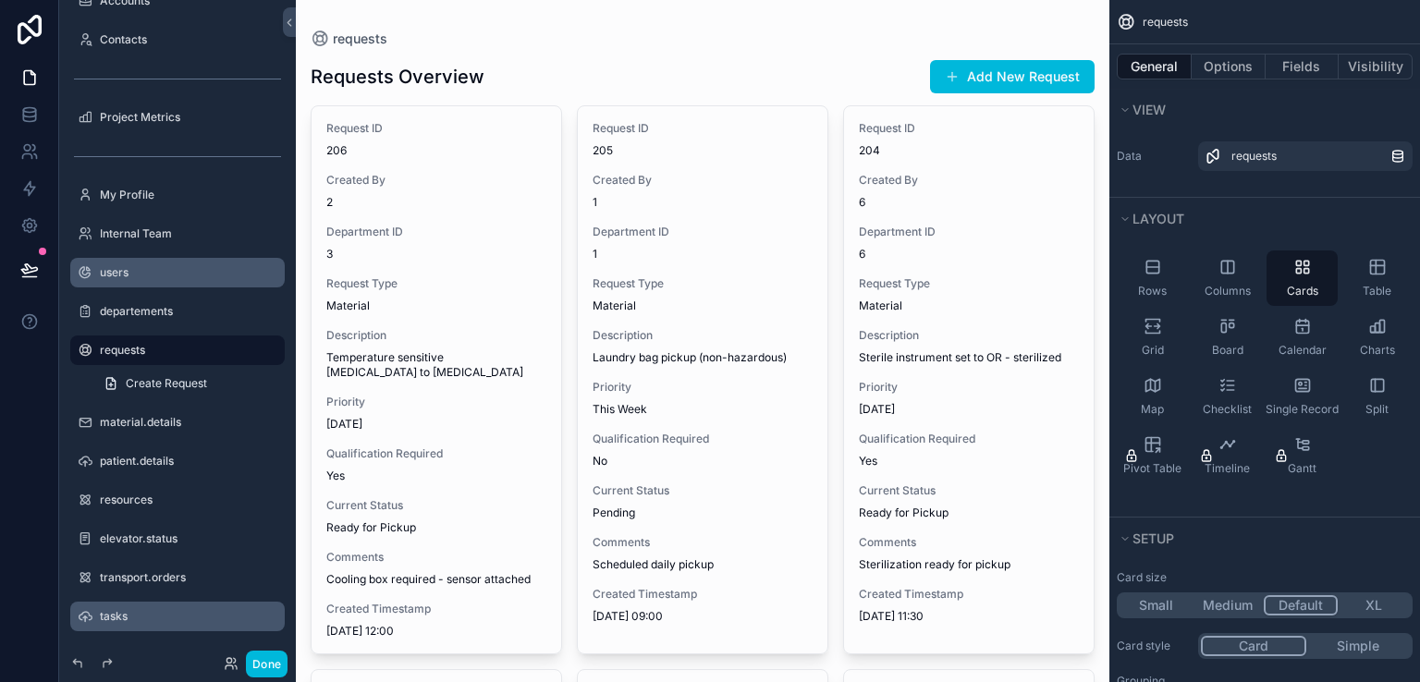
click at [428, 202] on div "scrollable content" at bounding box center [703, 668] width 814 height 1336
click at [17, 117] on link at bounding box center [29, 114] width 58 height 37
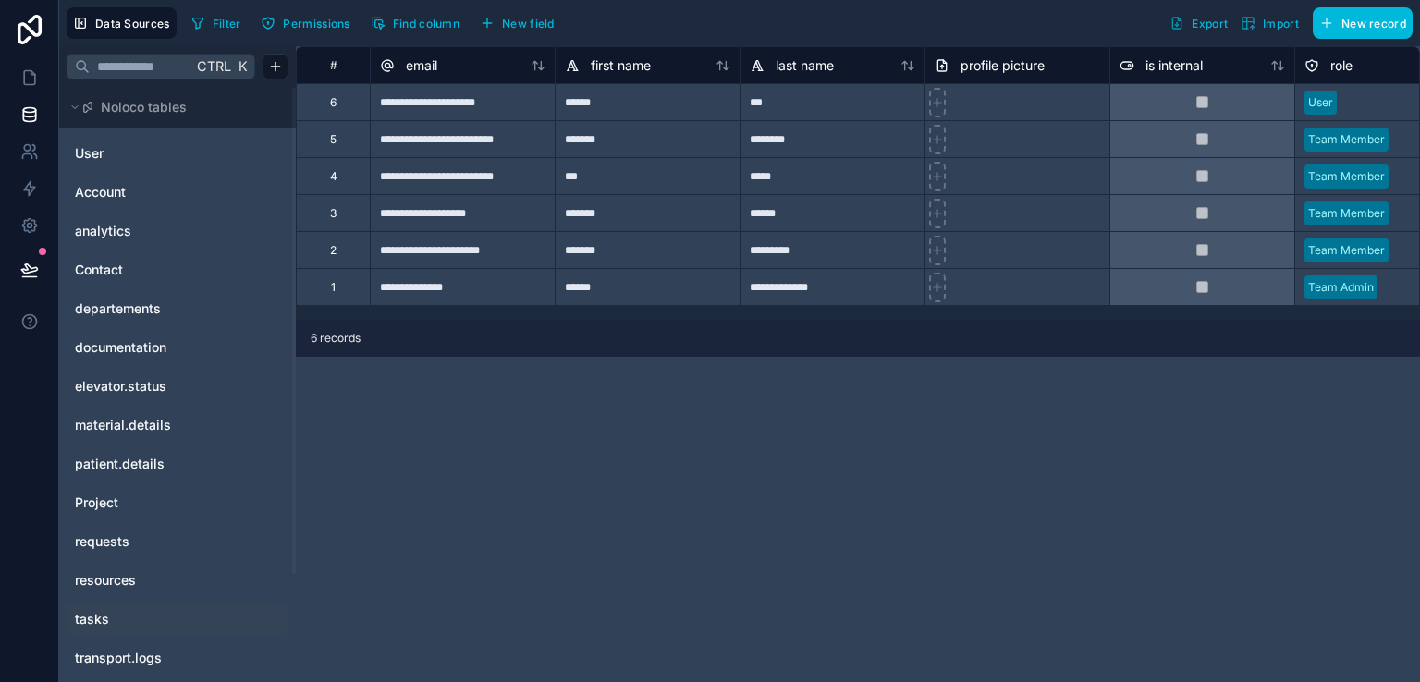
click at [115, 612] on link "tasks" at bounding box center [150, 619] width 150 height 18
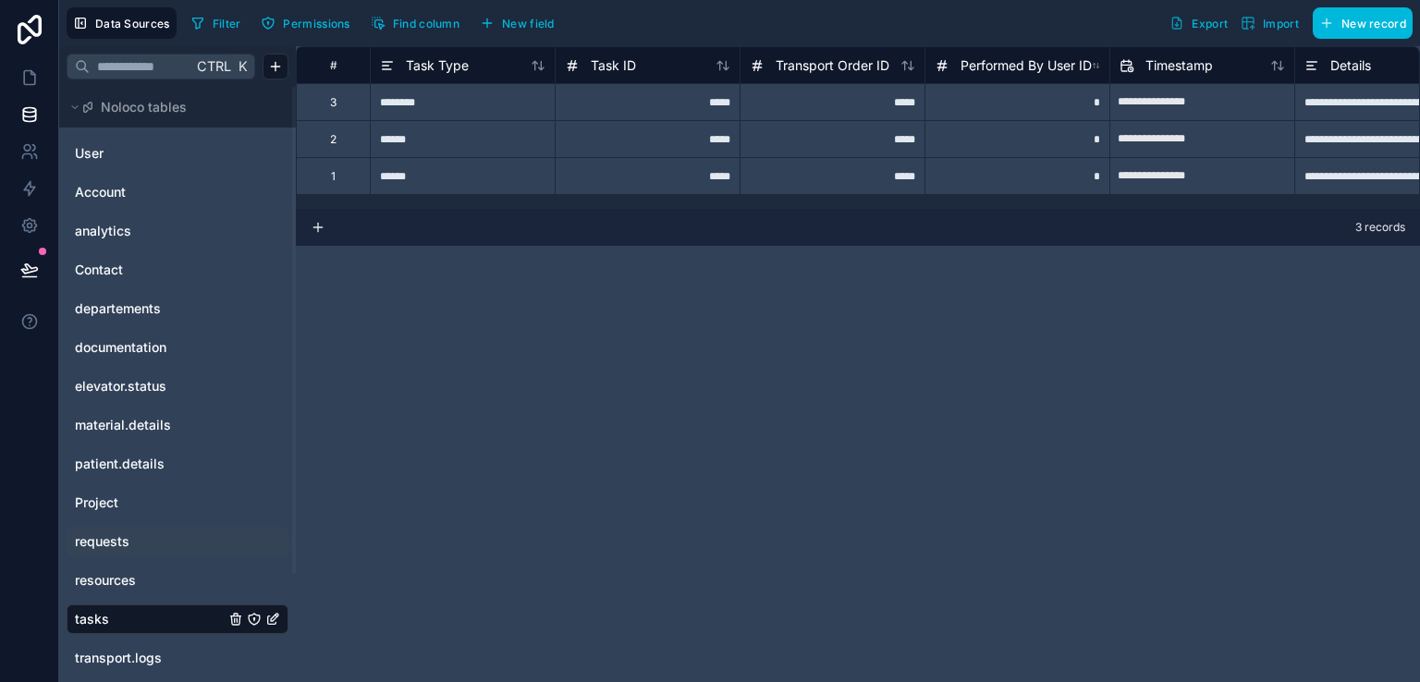
click at [136, 544] on link "requests" at bounding box center [150, 542] width 150 height 18
click at [197, 579] on link "resources" at bounding box center [150, 580] width 150 height 18
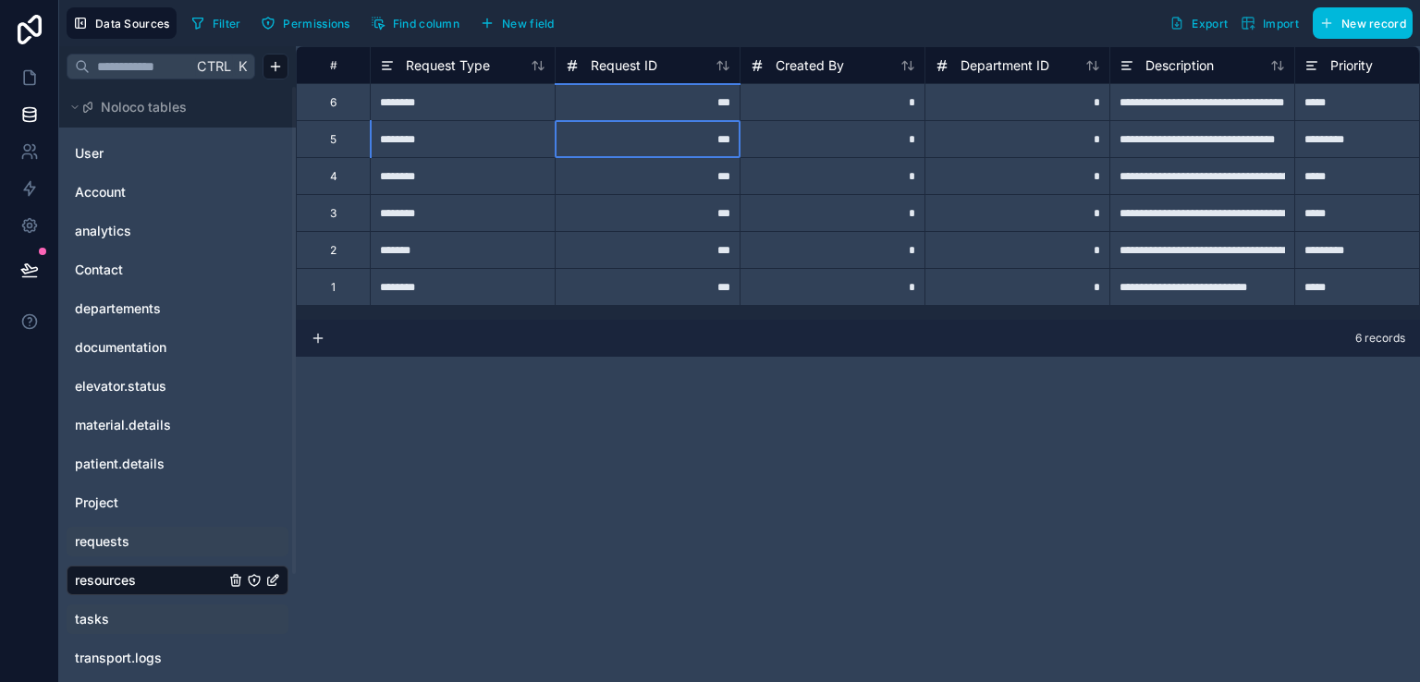
click at [668, 132] on div "***" at bounding box center [647, 138] width 185 height 37
click at [658, 104] on div "***" at bounding box center [647, 101] width 185 height 37
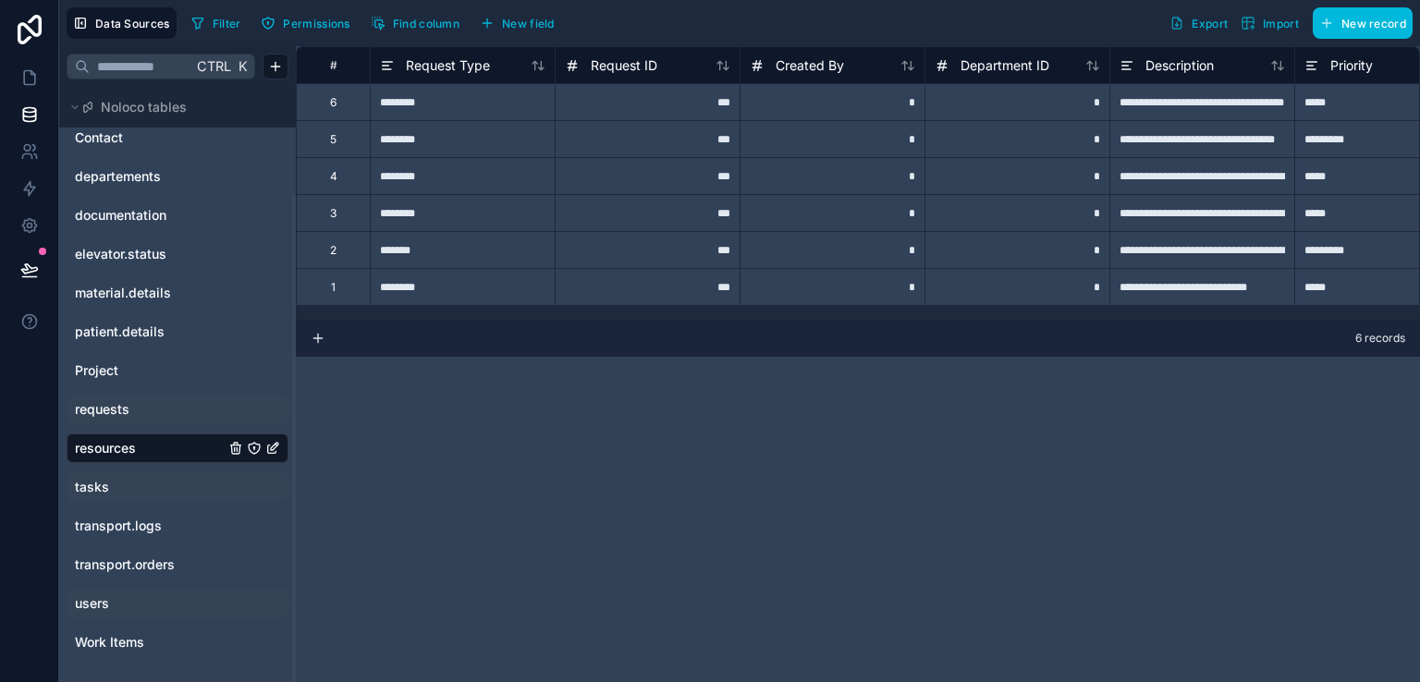
click at [137, 602] on link "users" at bounding box center [150, 604] width 150 height 18
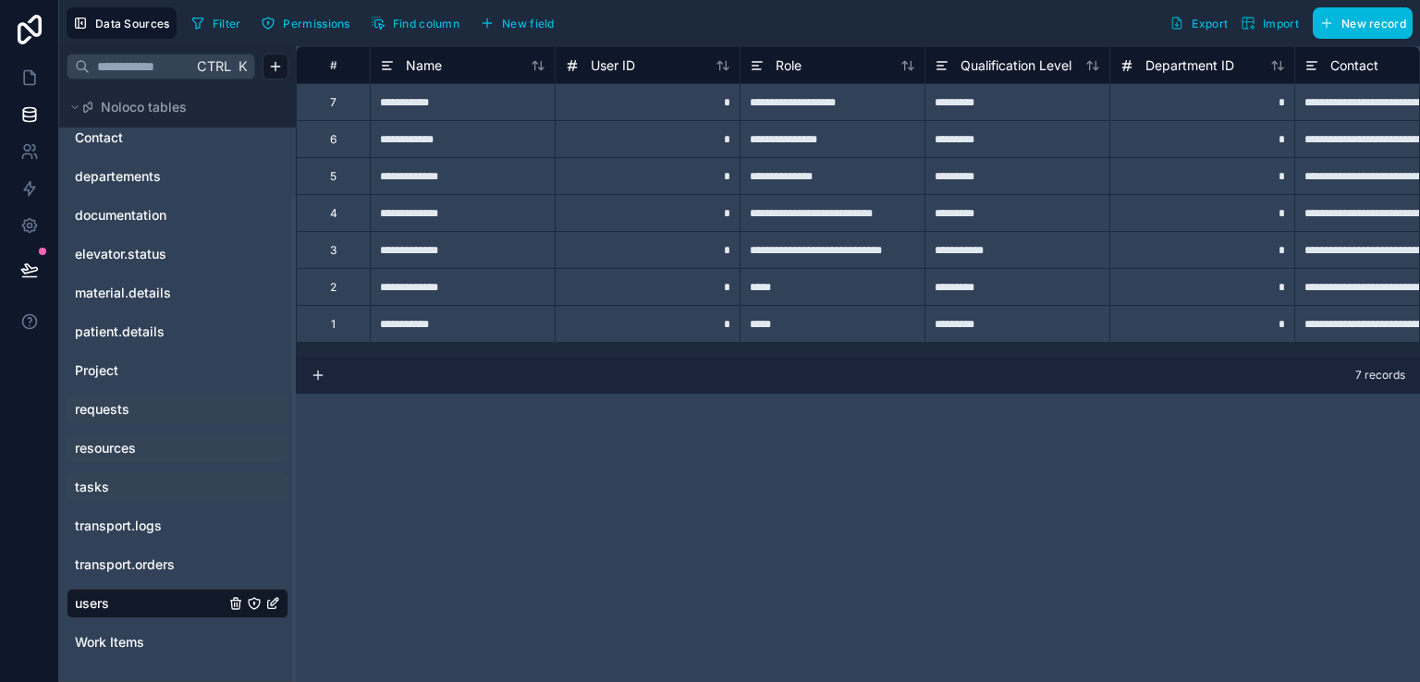
click at [137, 400] on link "requests" at bounding box center [150, 409] width 150 height 18
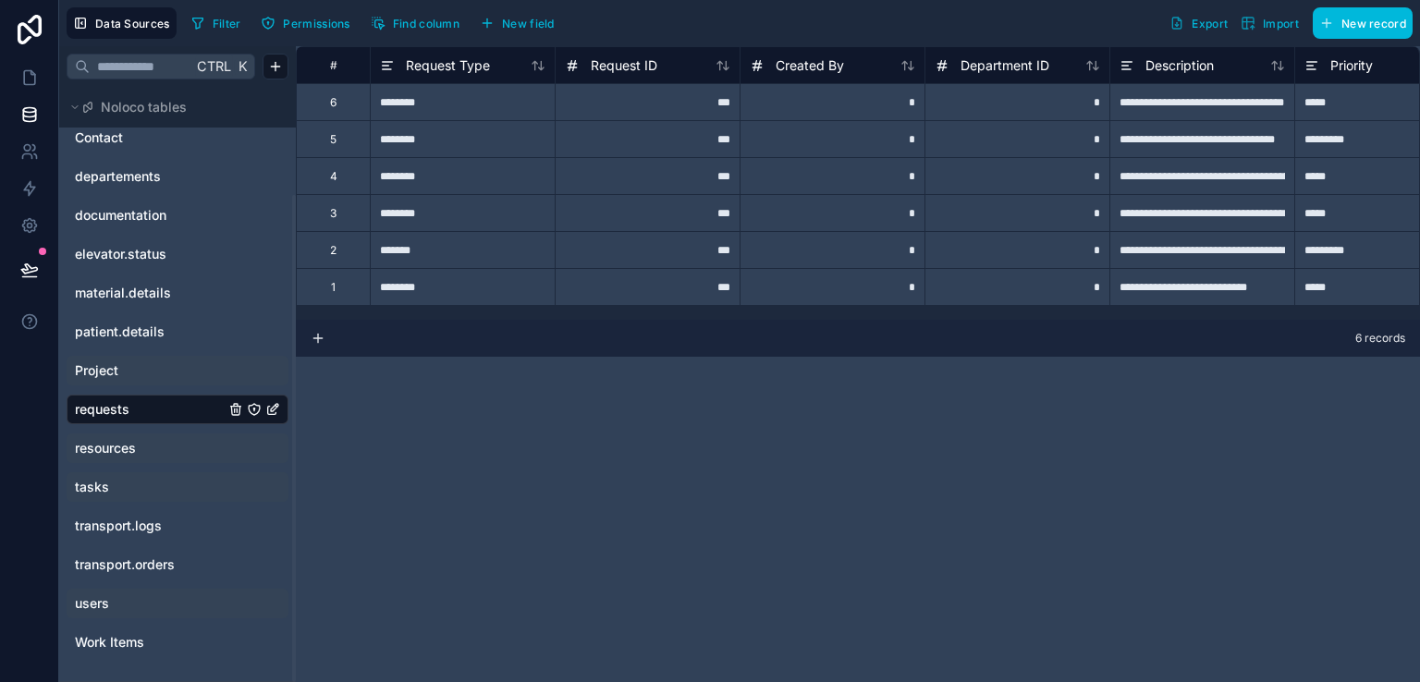
click at [130, 378] on link "Project" at bounding box center [150, 371] width 150 height 18
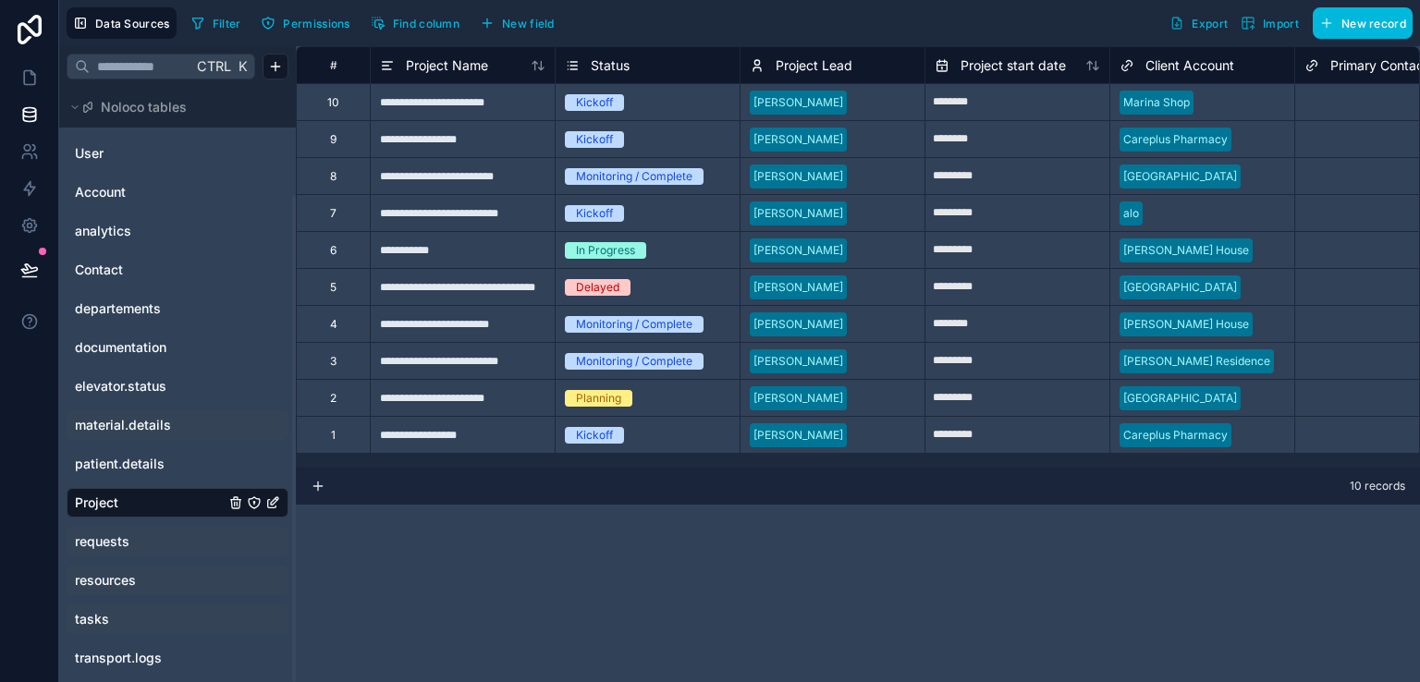
scroll to position [132, 0]
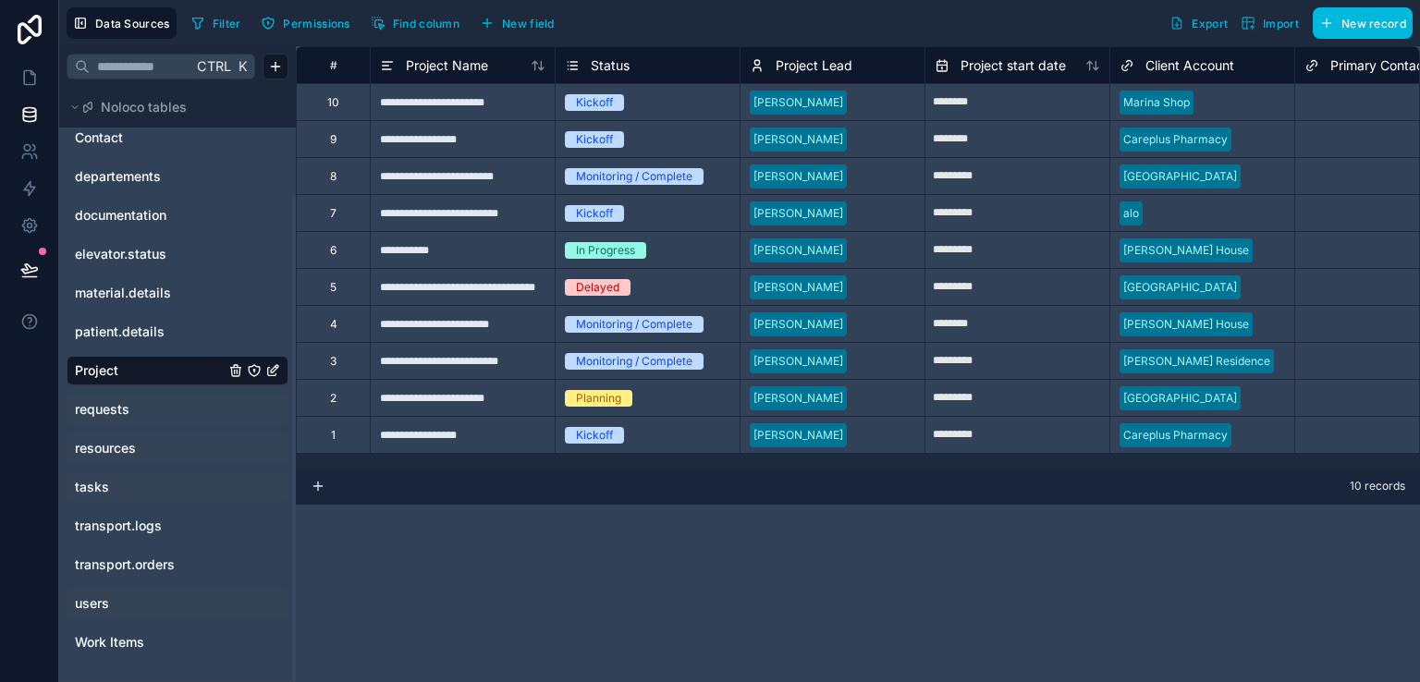
click at [129, 482] on link "tasks" at bounding box center [150, 487] width 150 height 18
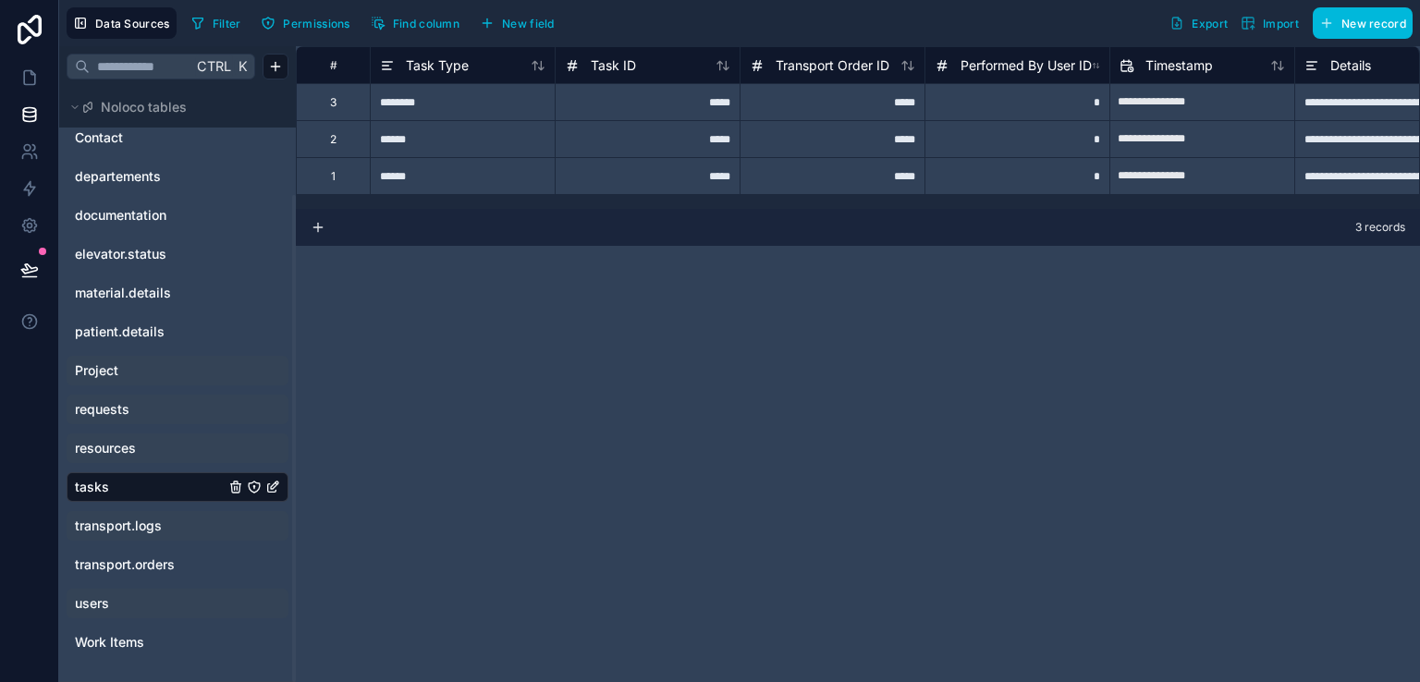
click at [145, 524] on span "transport.logs" at bounding box center [118, 526] width 87 height 18
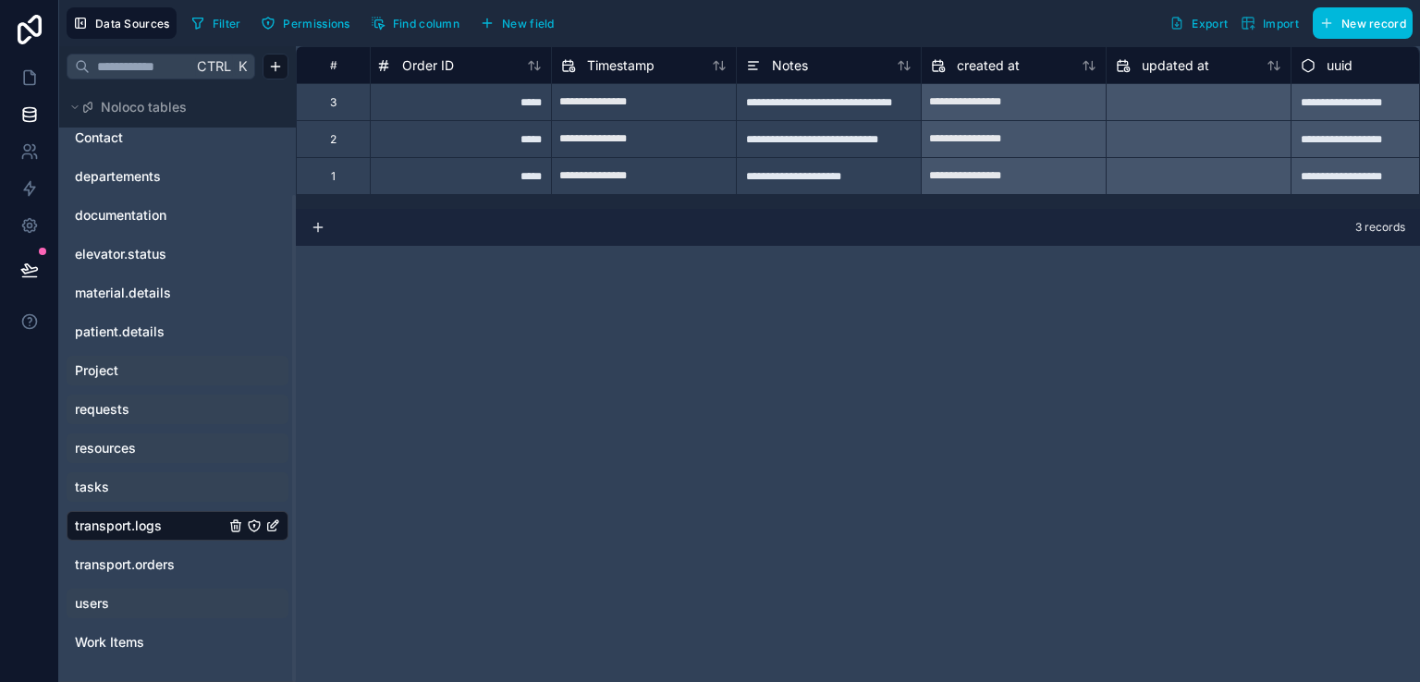
scroll to position [0, 429]
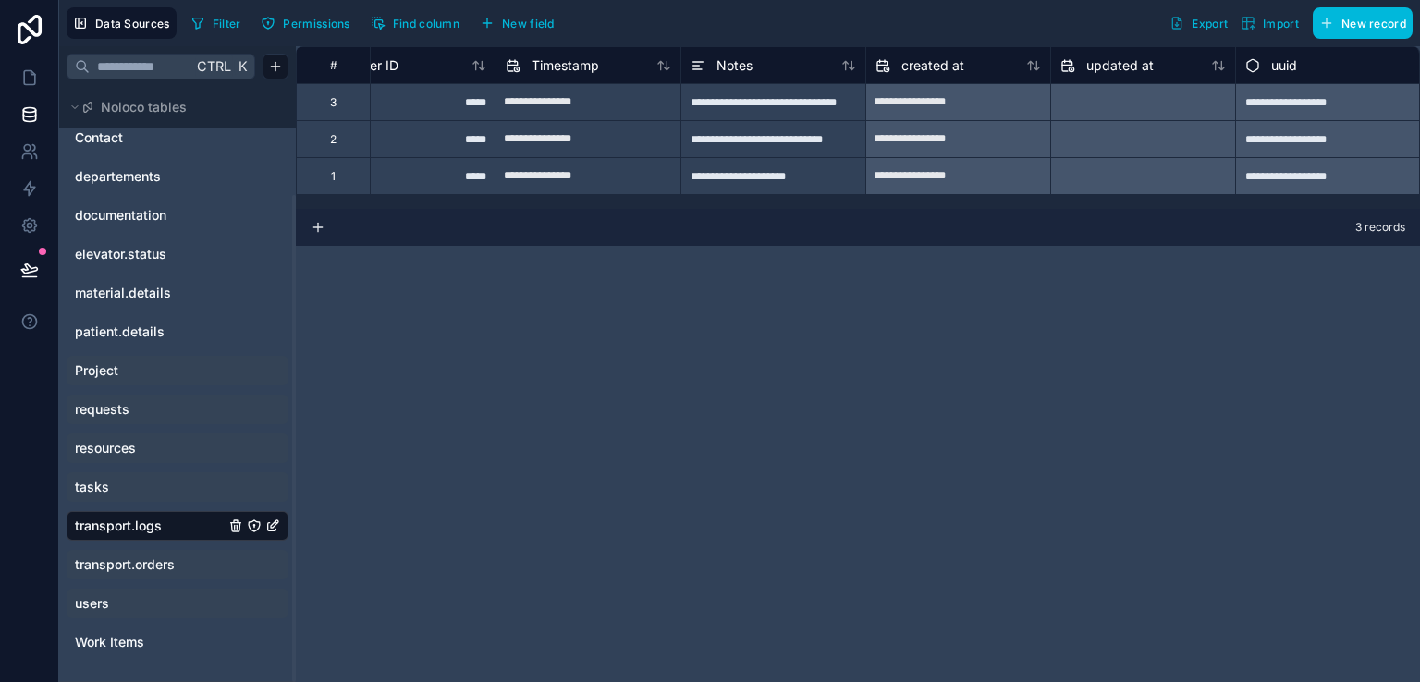
click at [119, 569] on span "transport.orders" at bounding box center [125, 565] width 100 height 18
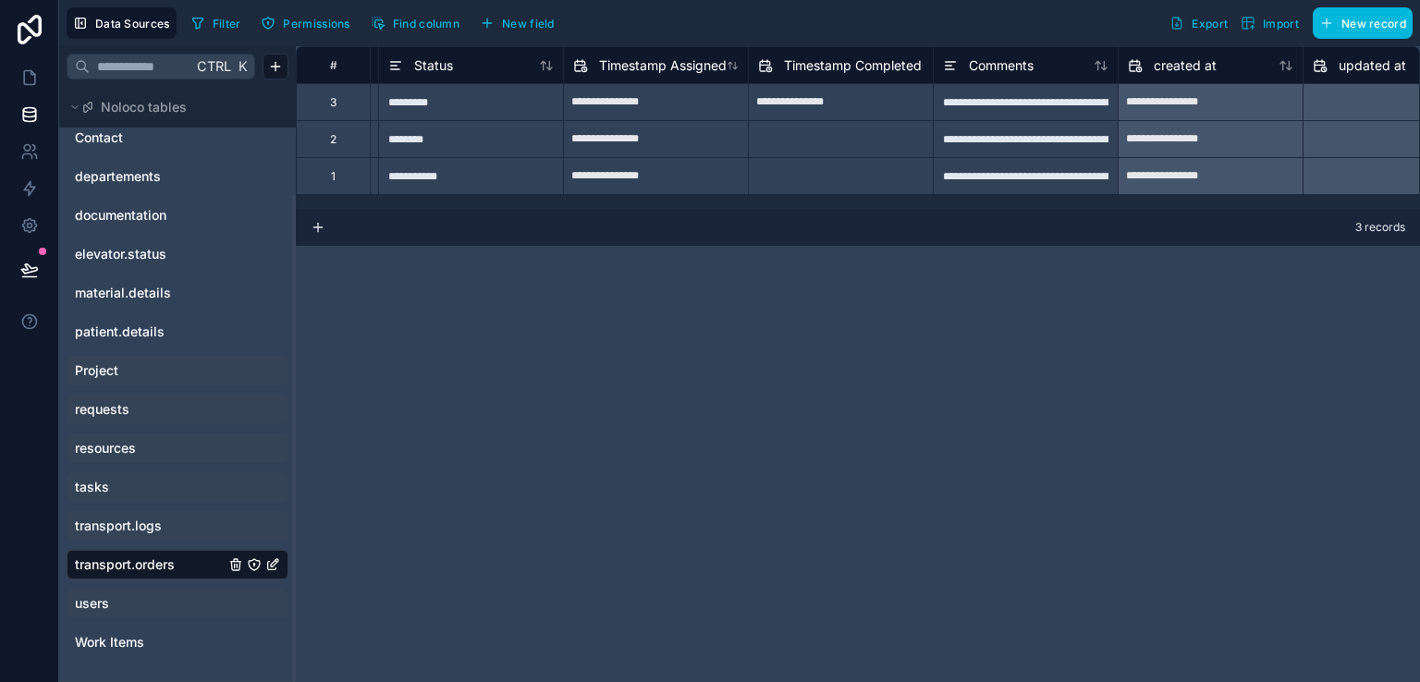
scroll to position [0, 1851]
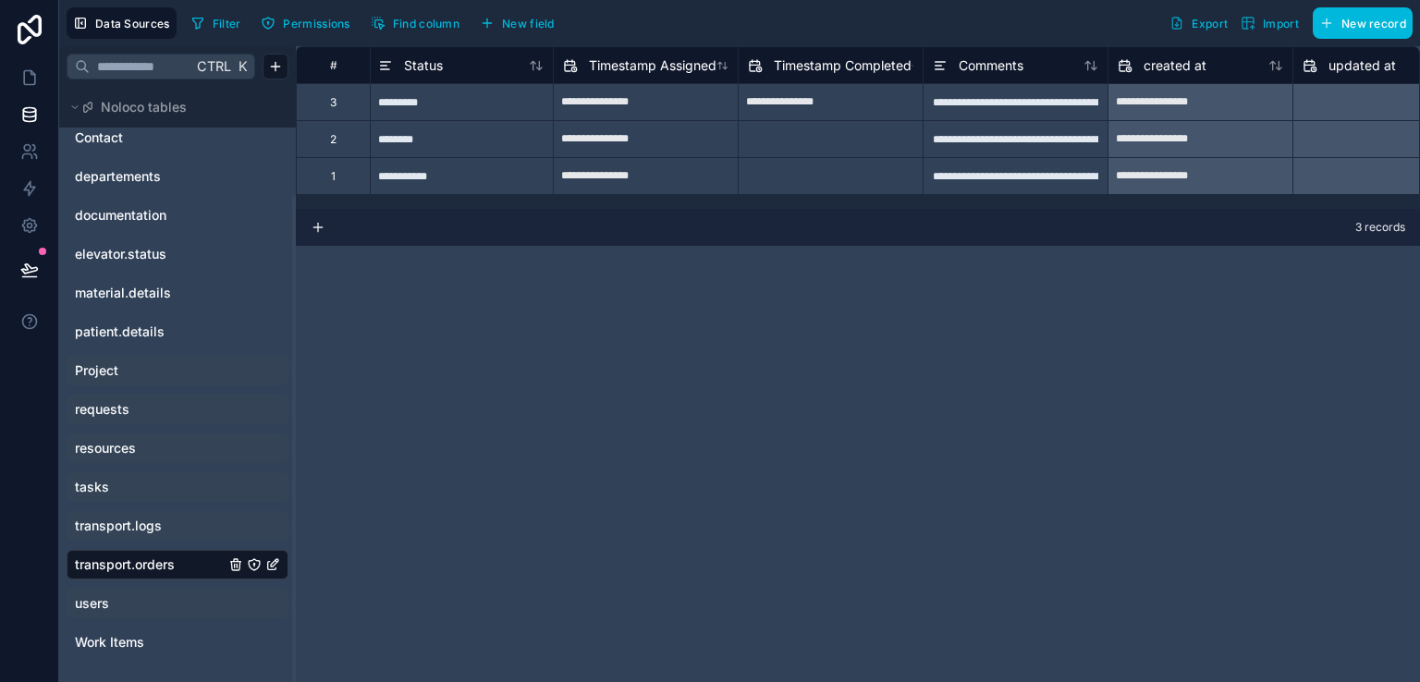
click at [127, 591] on div "users" at bounding box center [178, 604] width 222 height 30
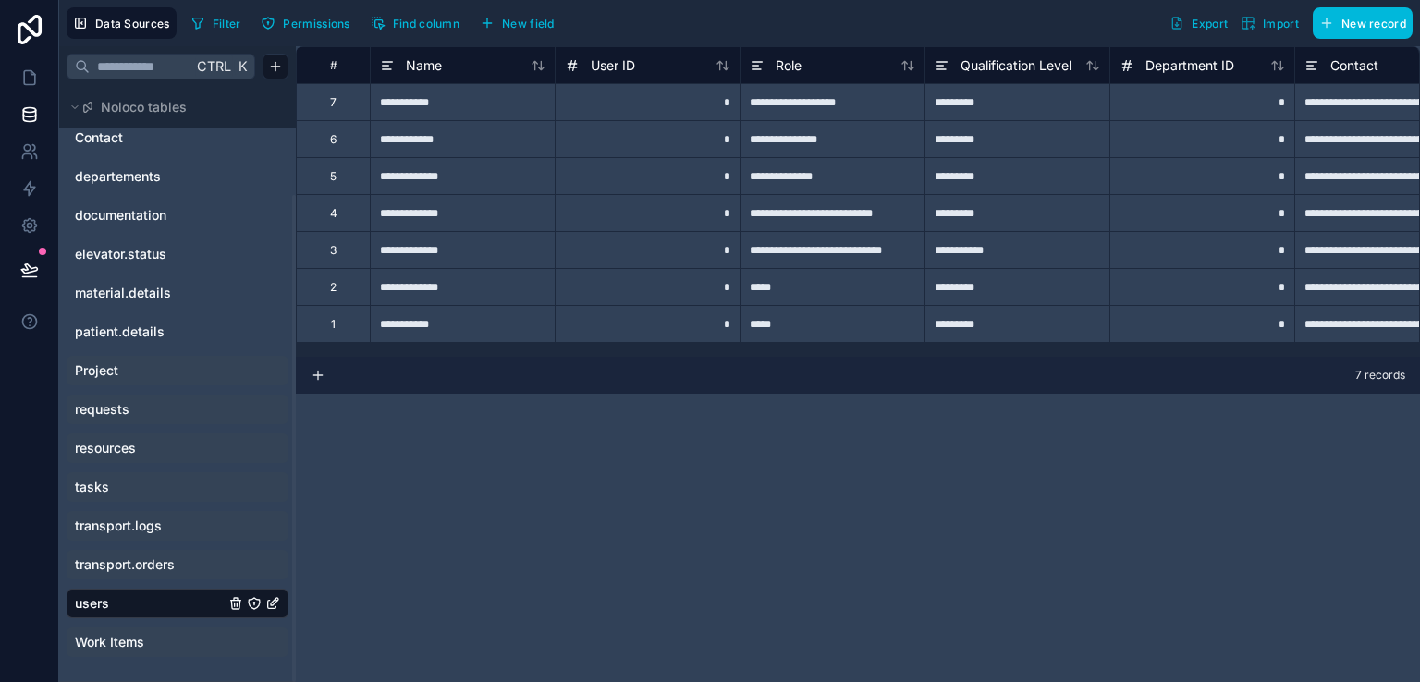
click at [130, 632] on div "Work Items" at bounding box center [178, 643] width 222 height 30
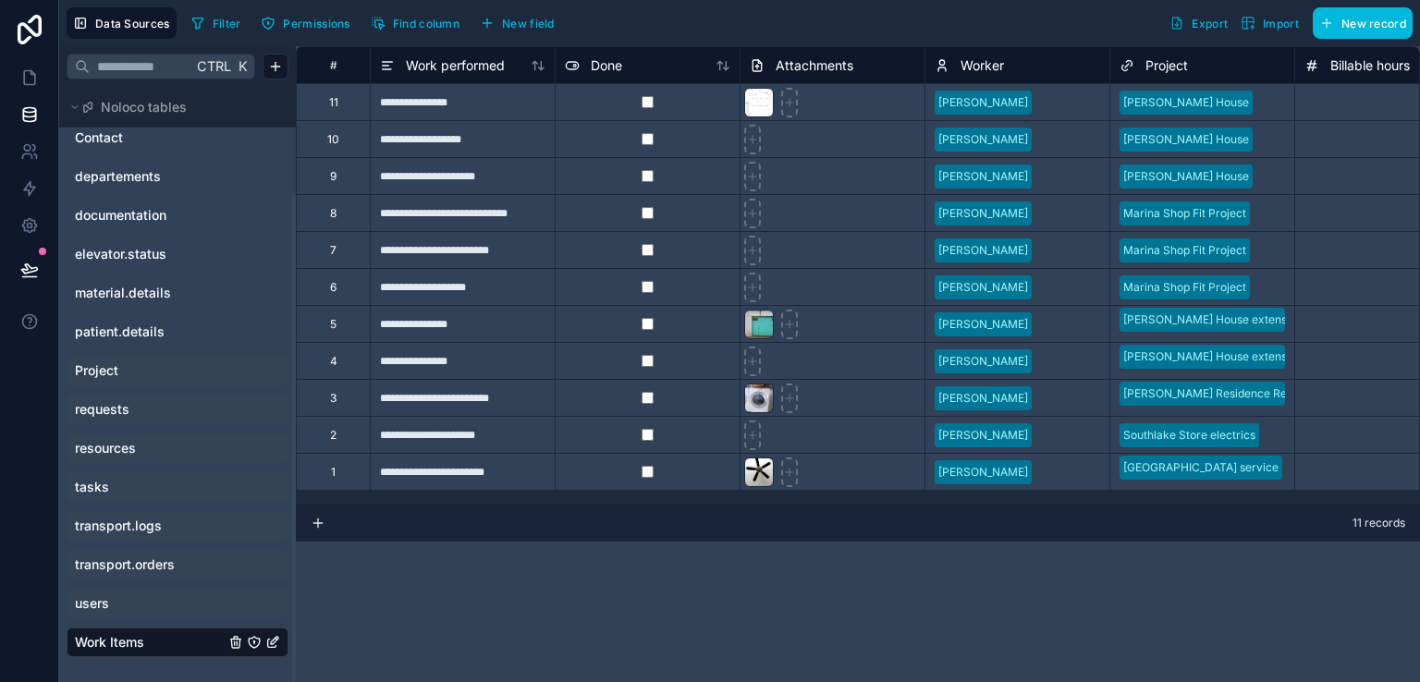
click at [114, 595] on link "users" at bounding box center [150, 604] width 150 height 18
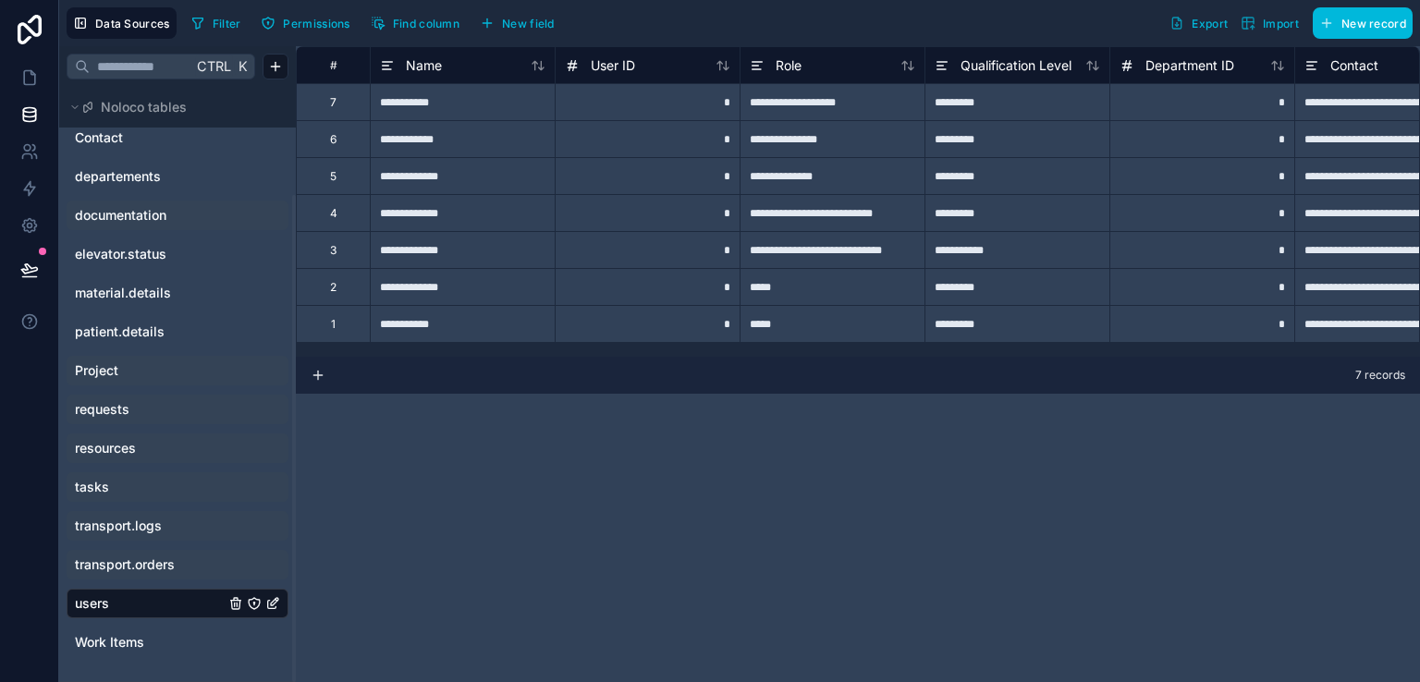
click at [155, 206] on span "documentation" at bounding box center [121, 215] width 92 height 18
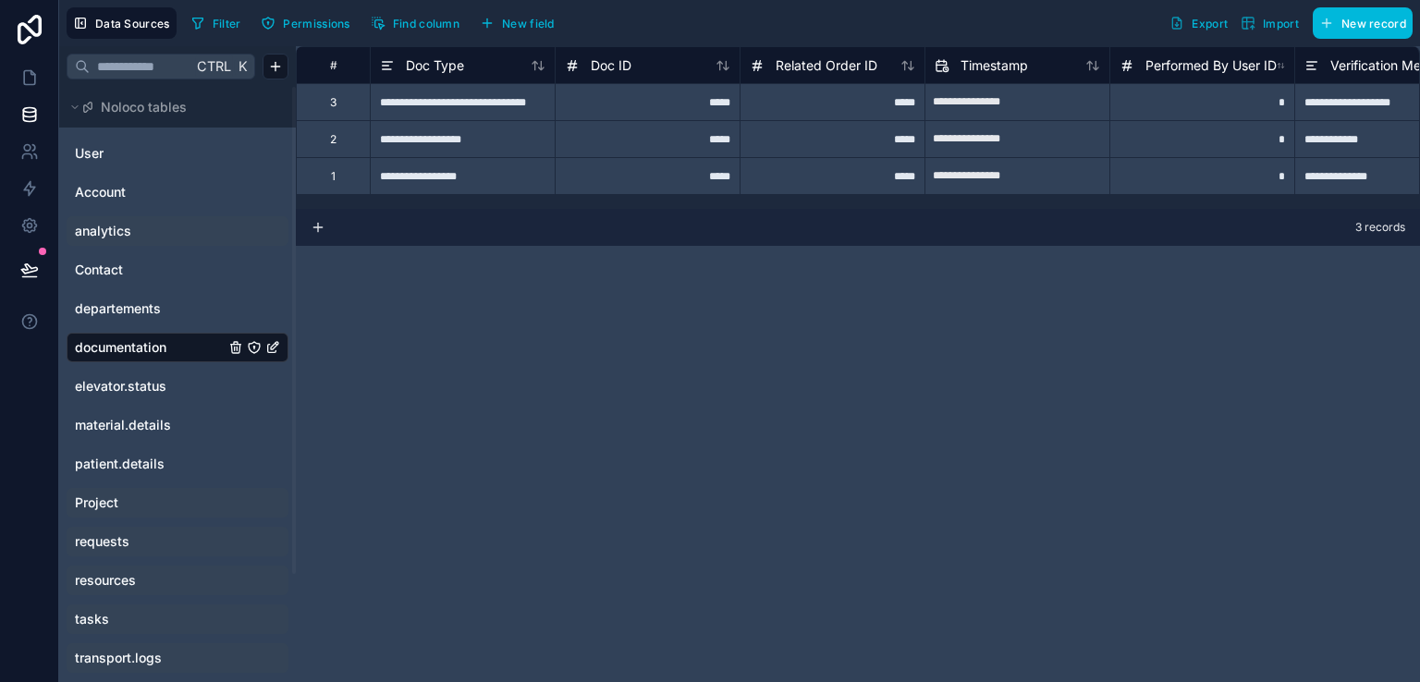
click at [129, 243] on div "analytics" at bounding box center [178, 231] width 222 height 30
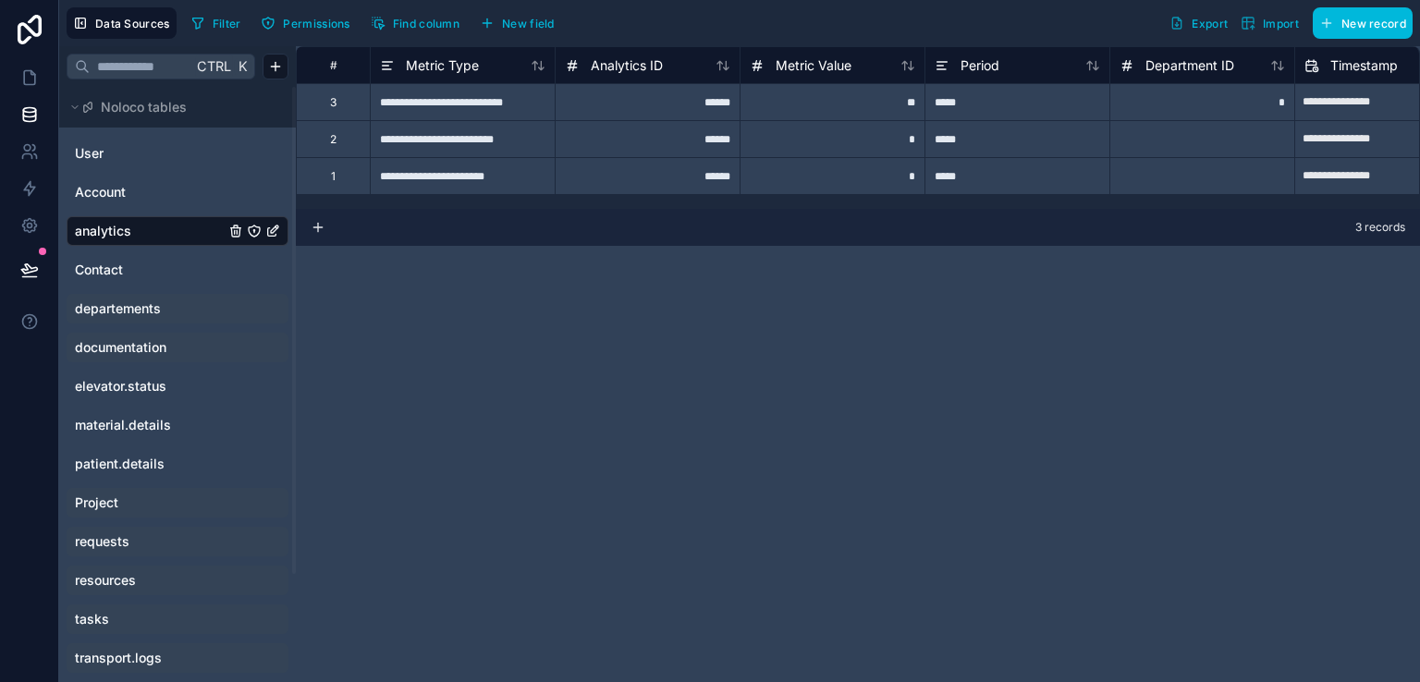
click at [128, 305] on span "departements" at bounding box center [118, 309] width 86 height 18
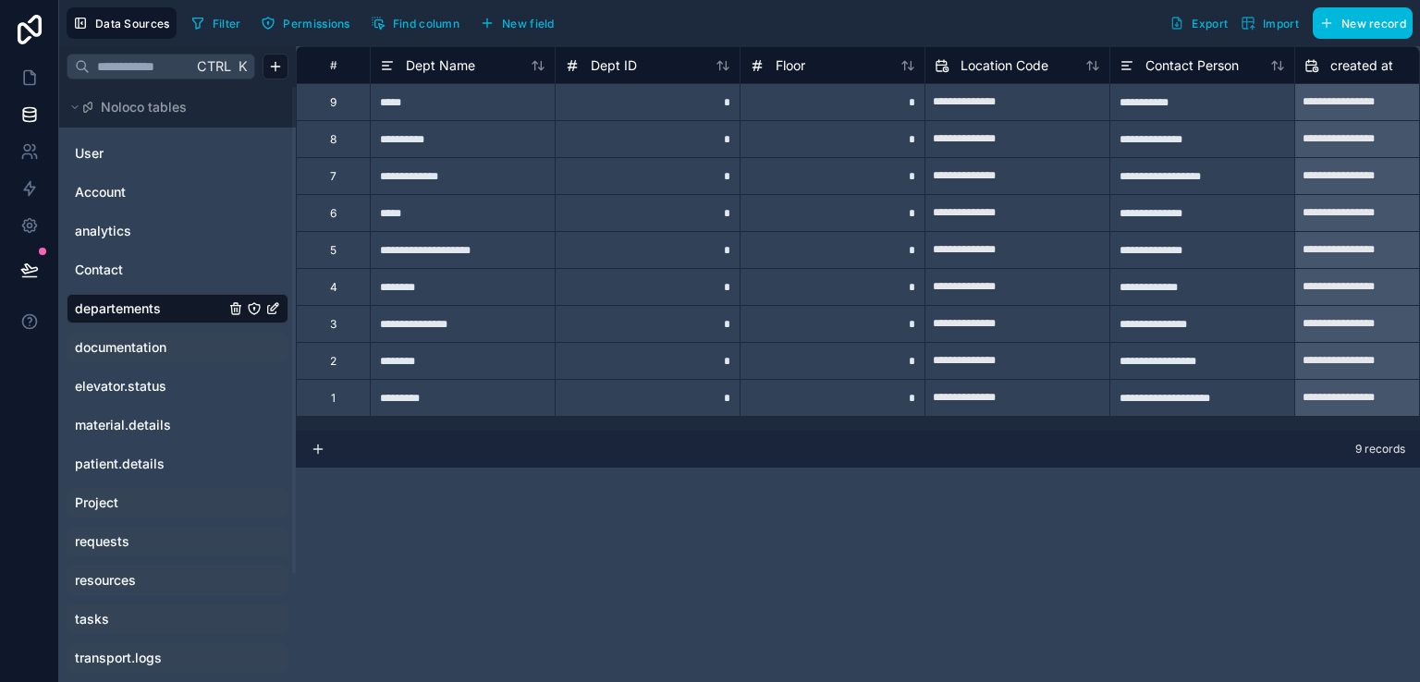
scroll to position [0, 152]
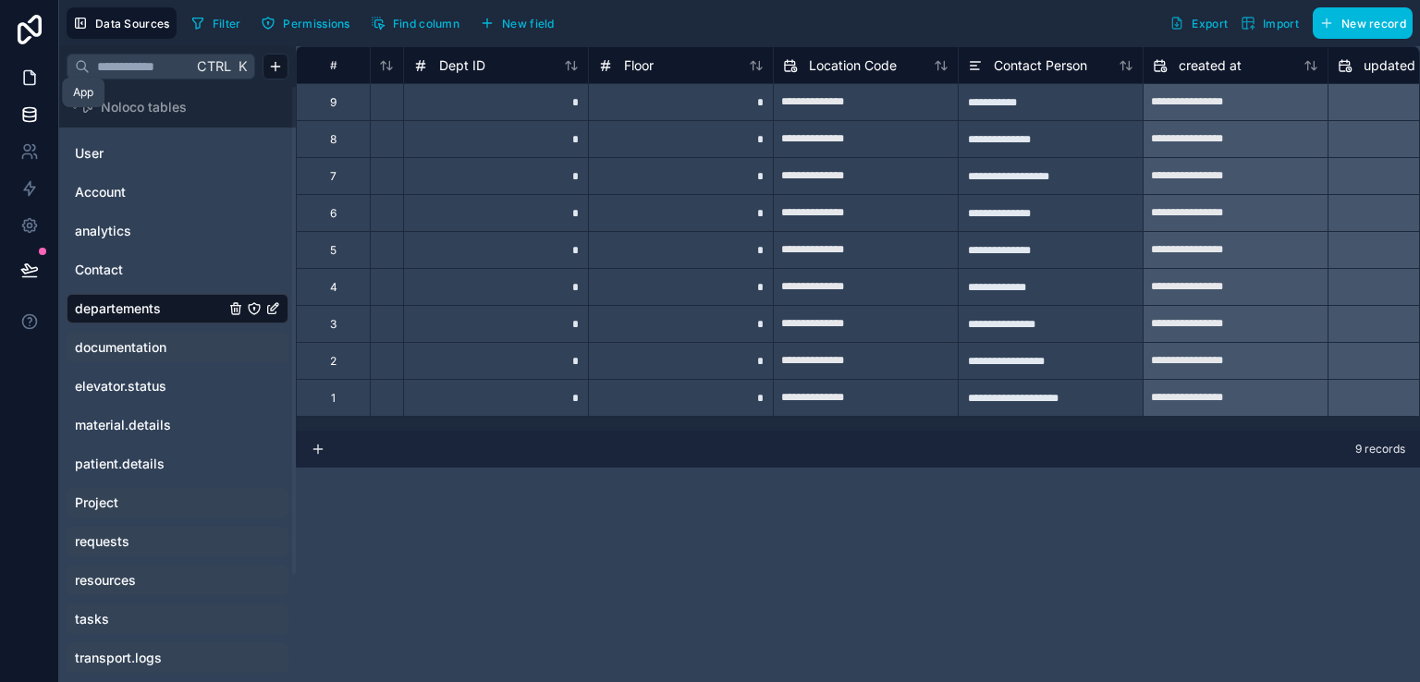
click at [29, 78] on icon at bounding box center [29, 77] width 18 height 18
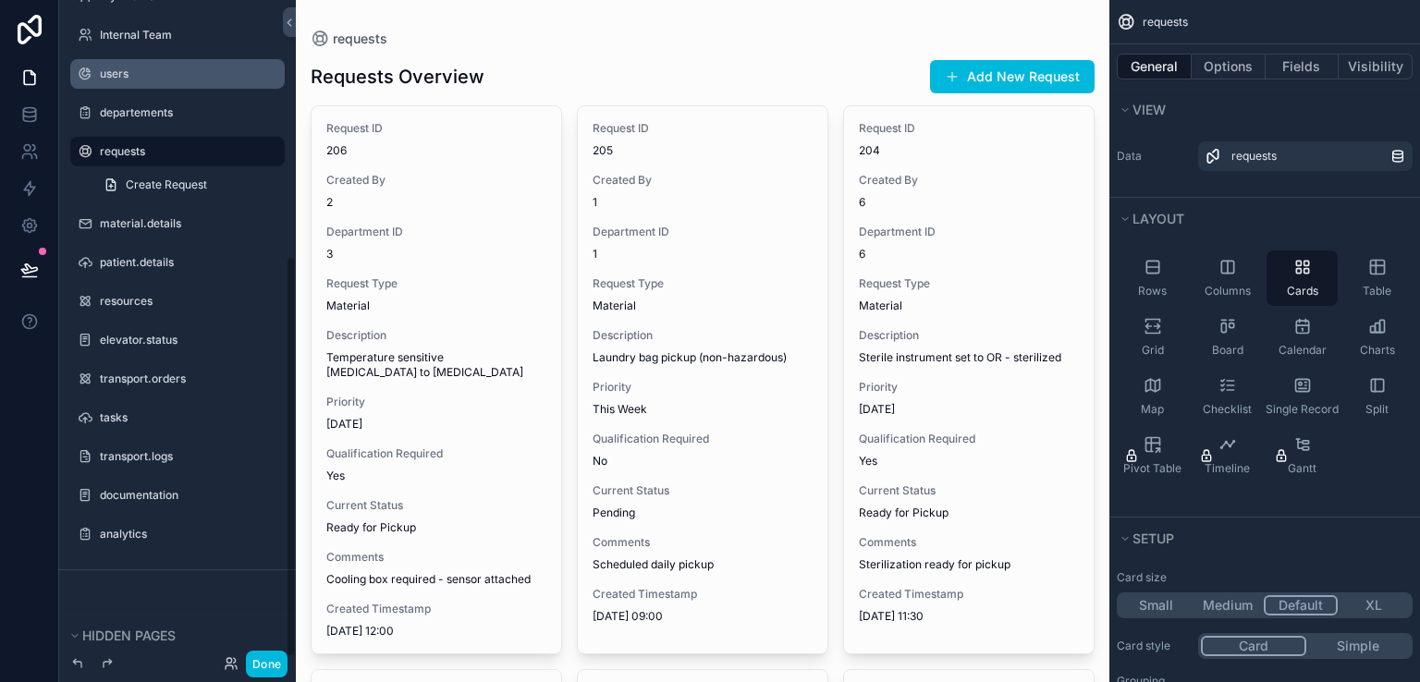
scroll to position [421, 0]
click at [23, 110] on icon at bounding box center [29, 113] width 12 height 7
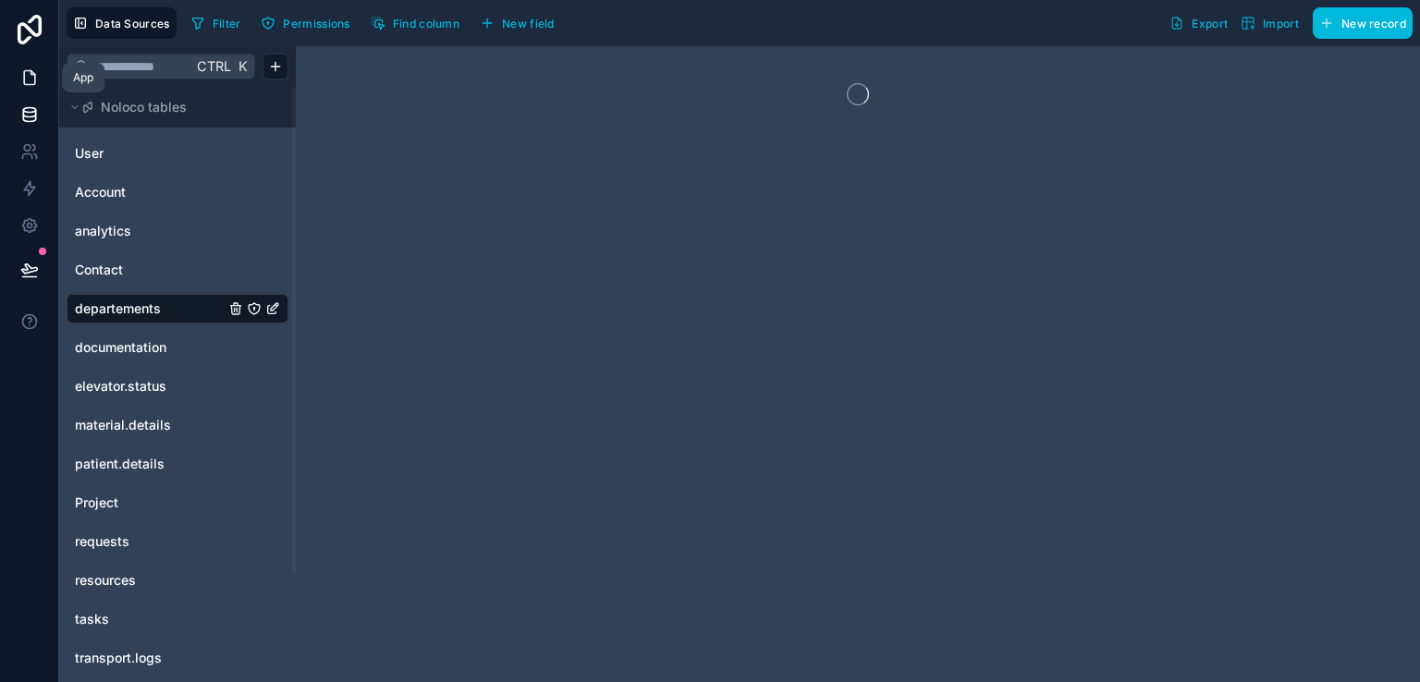
click at [33, 59] on link at bounding box center [29, 77] width 58 height 37
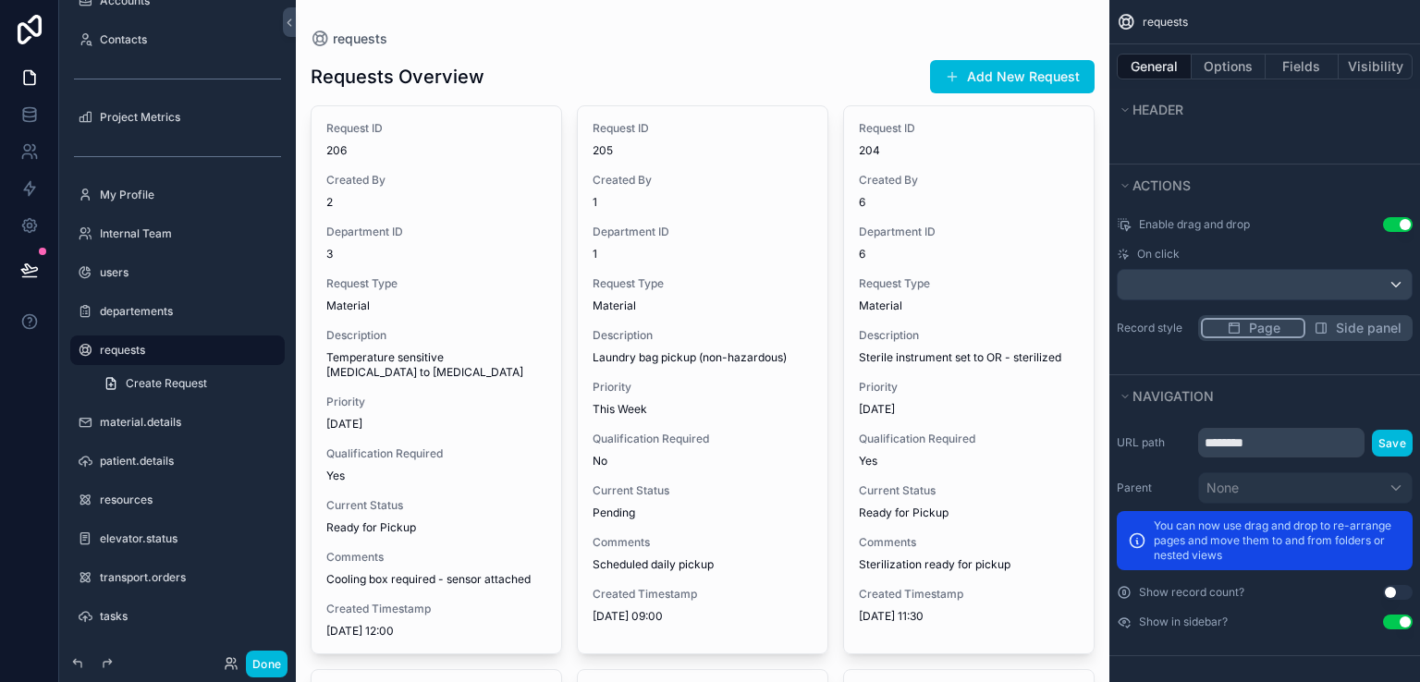
click at [310, 247] on div "requests Requests Overview Add New Request Request ID 206 Created By 2 Departme…" at bounding box center [703, 668] width 814 height 1336
click at [25, 115] on icon at bounding box center [29, 114] width 18 height 18
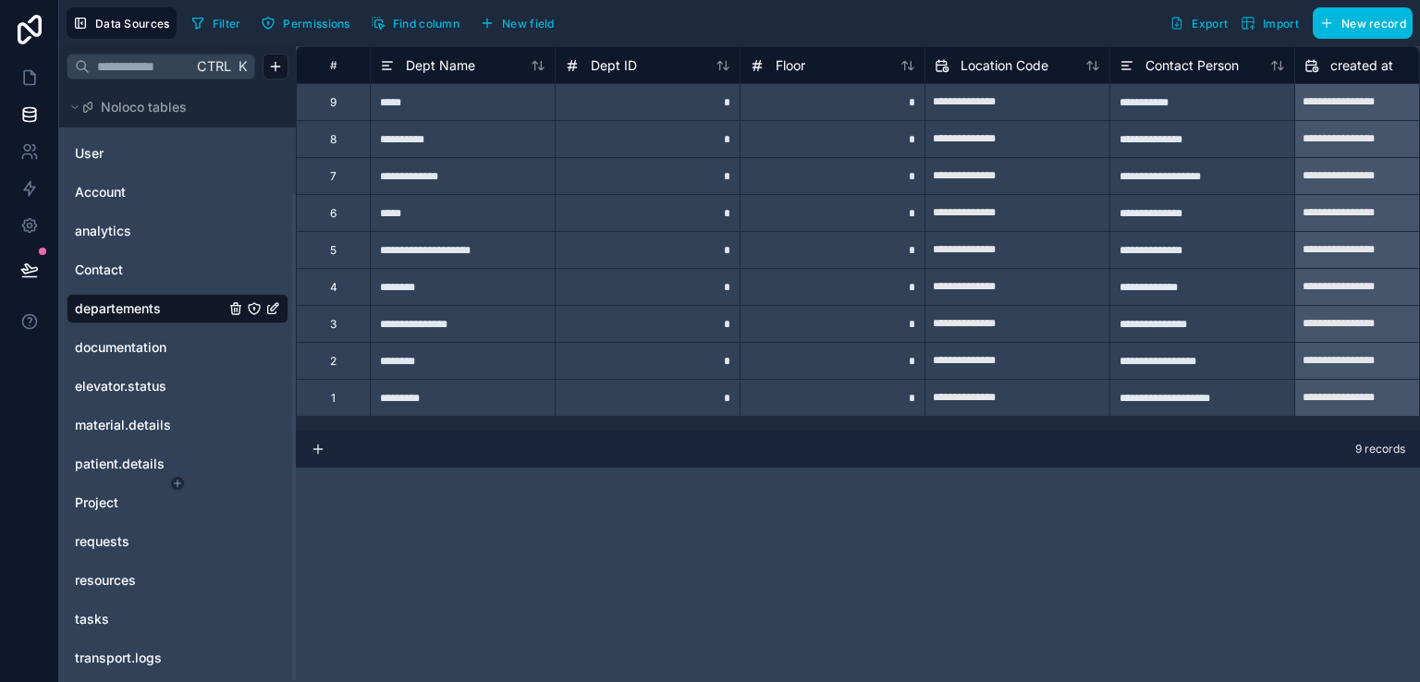
scroll to position [132, 0]
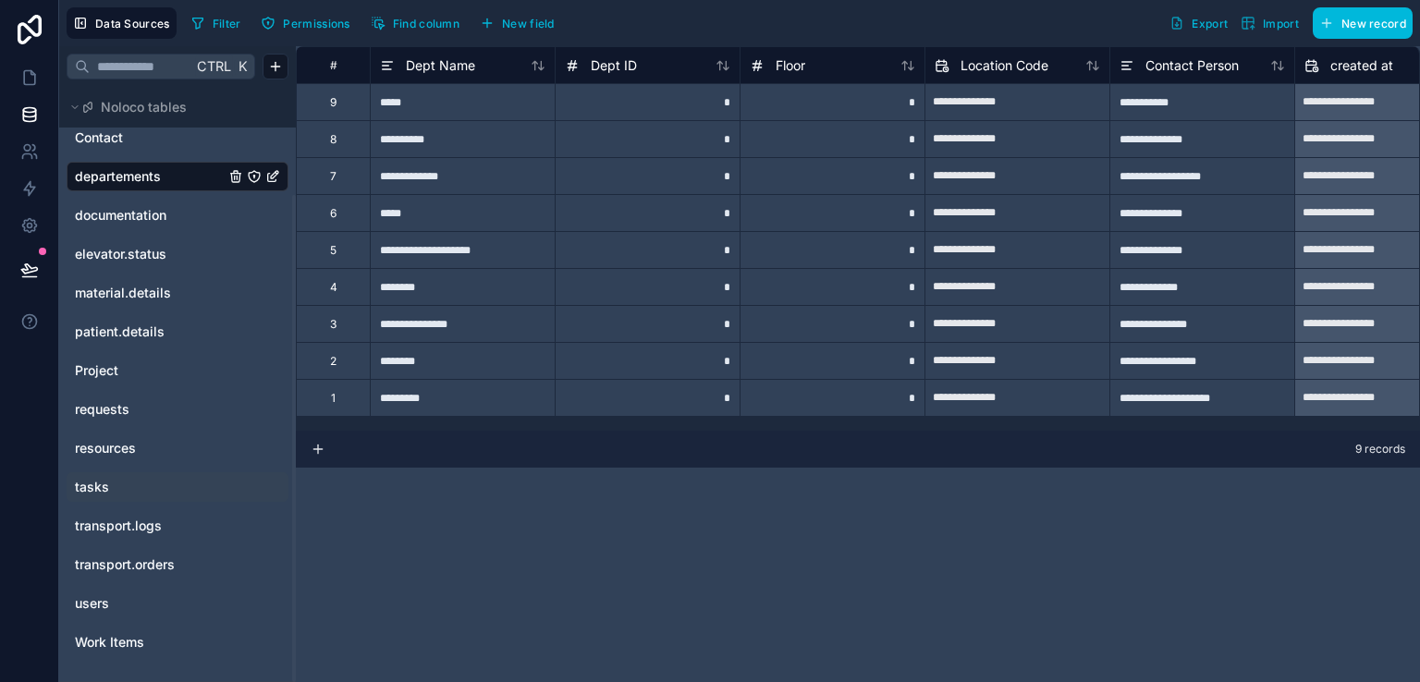
click at [120, 481] on link "tasks" at bounding box center [150, 487] width 150 height 18
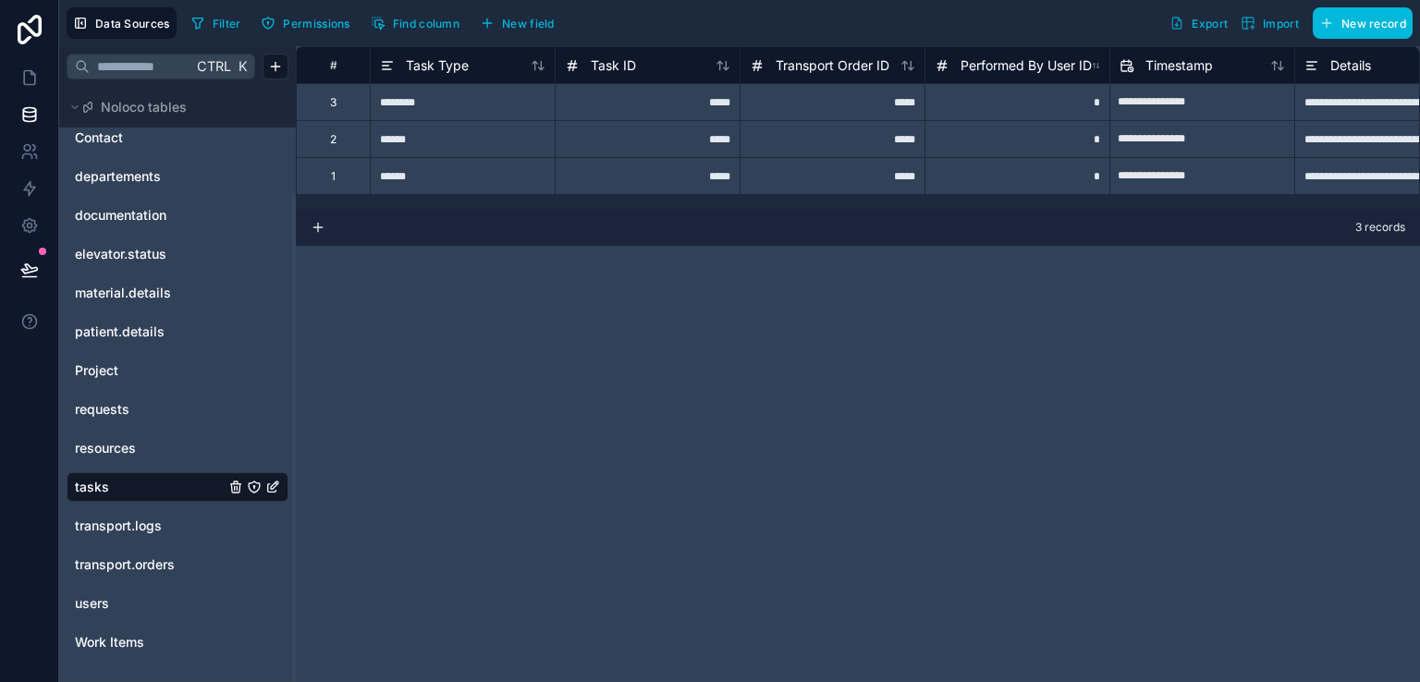
click at [518, 29] on span "New field" at bounding box center [528, 24] width 53 height 14
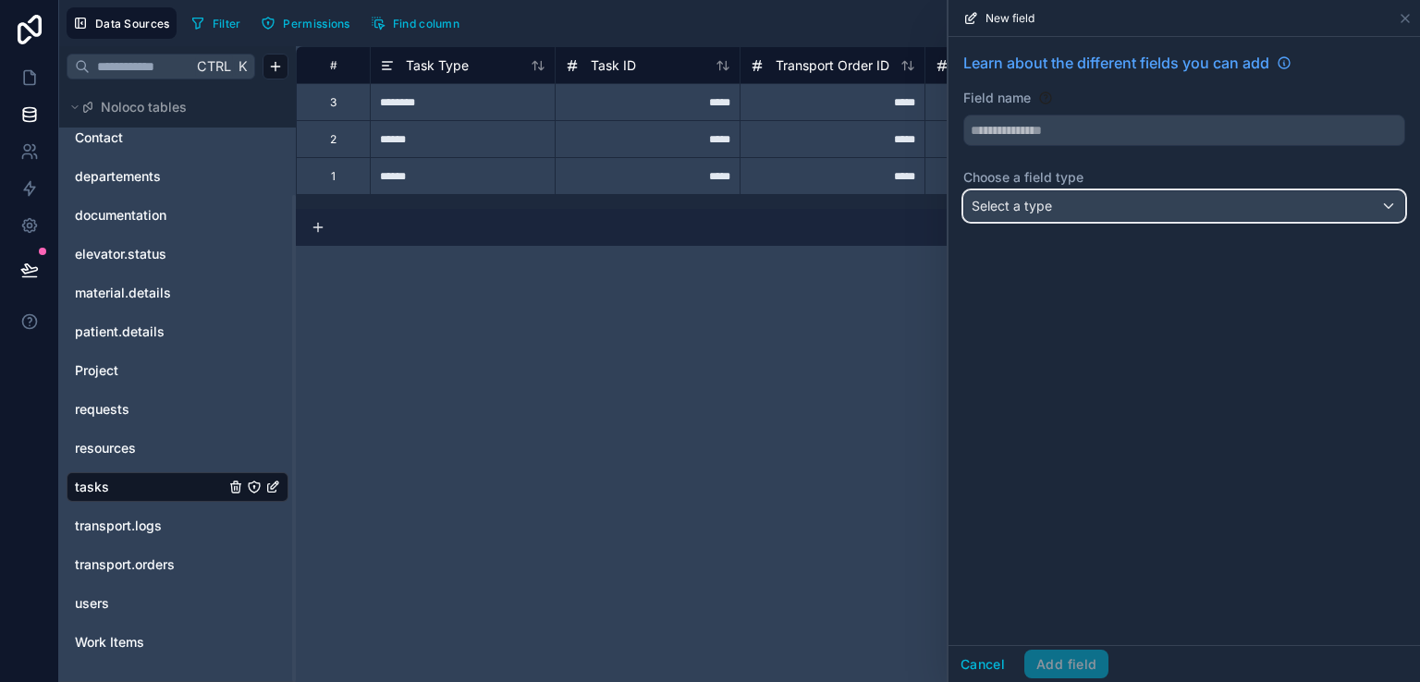
click at [1036, 204] on span "Select a type" at bounding box center [1012, 206] width 80 height 16
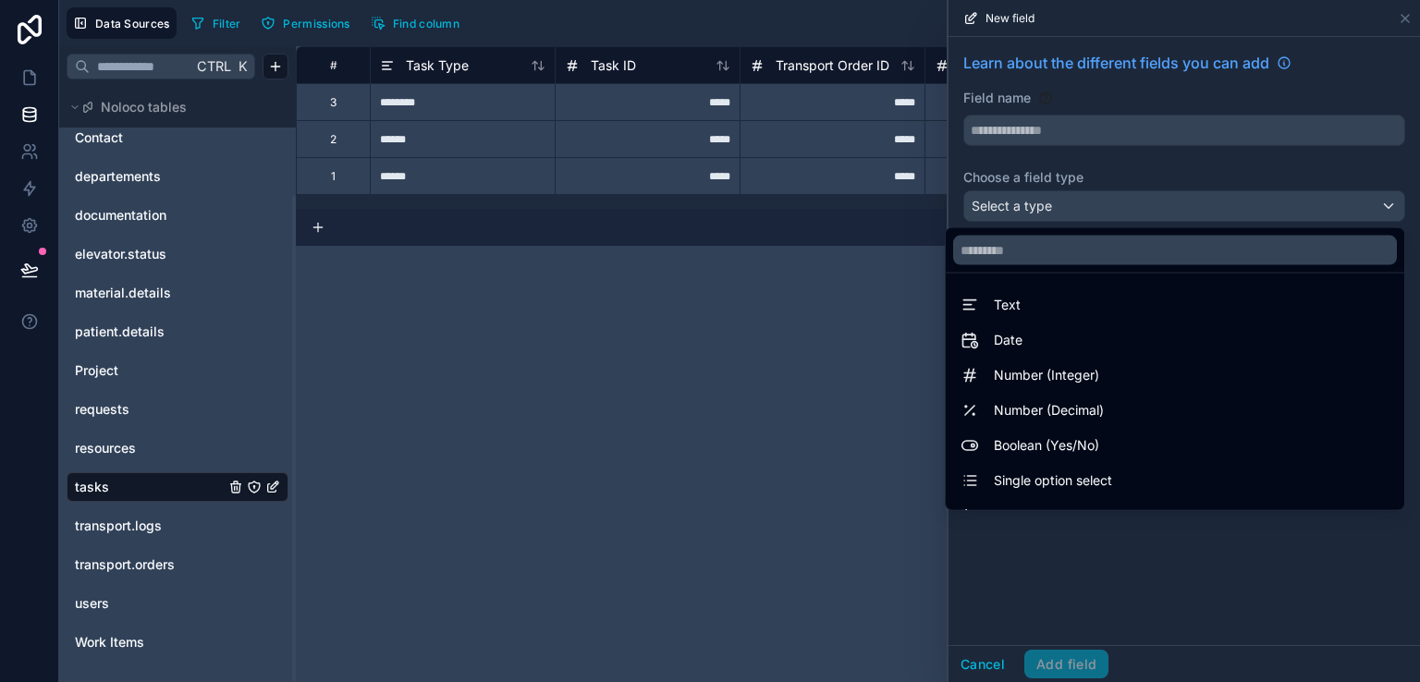
click at [1023, 264] on div at bounding box center [1175, 250] width 459 height 44
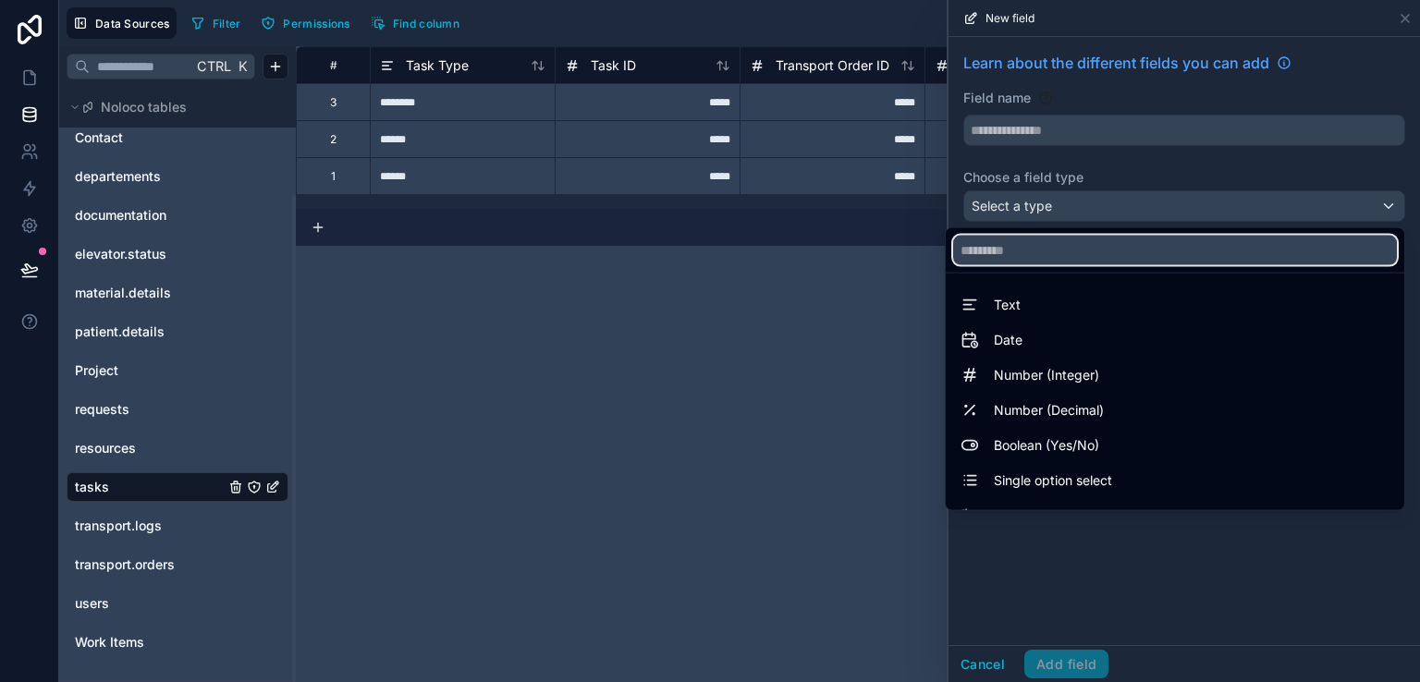
click at [1019, 256] on input "text" at bounding box center [1175, 251] width 444 height 30
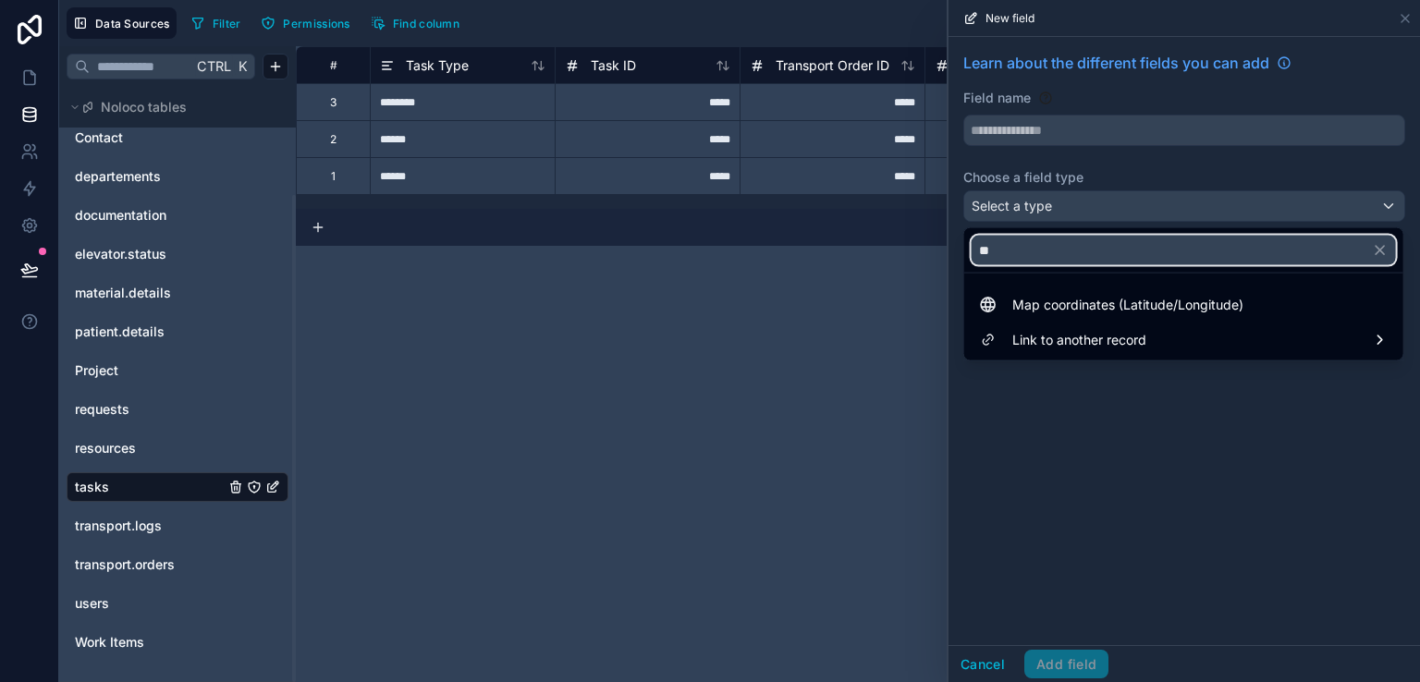
type input "*"
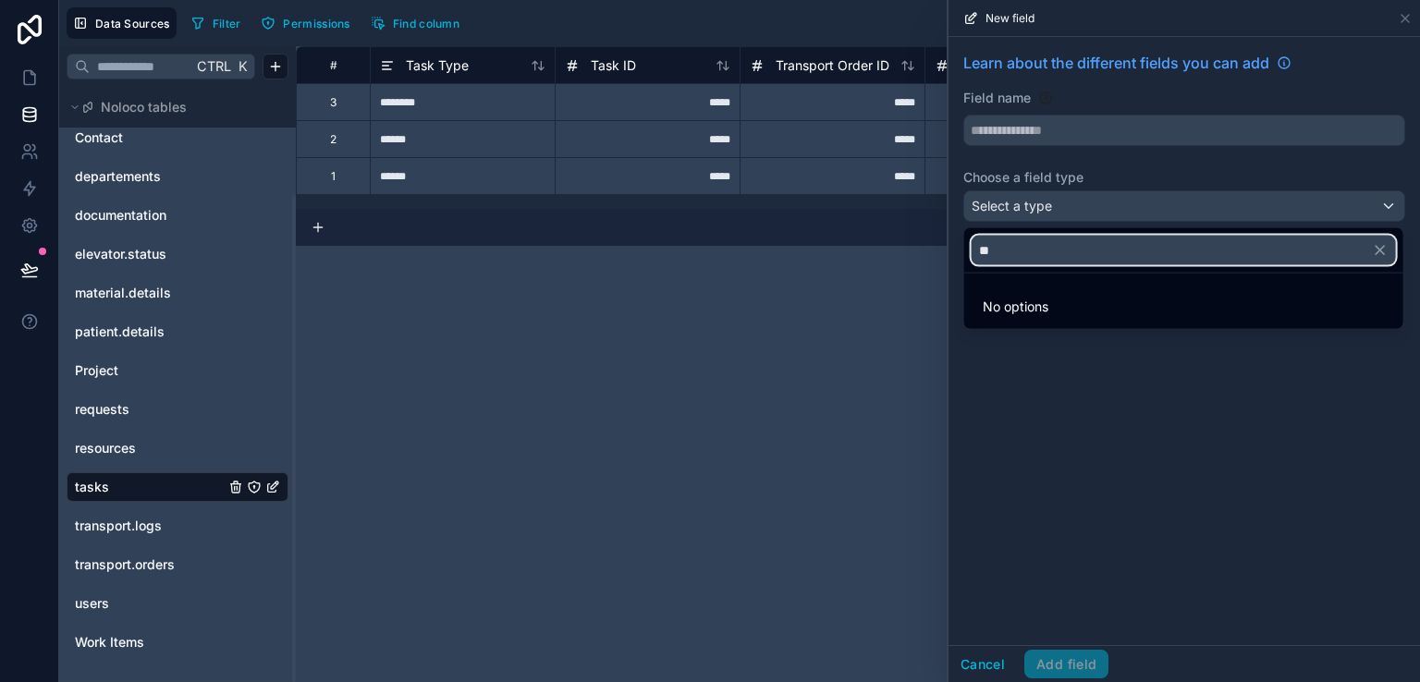
type input "*"
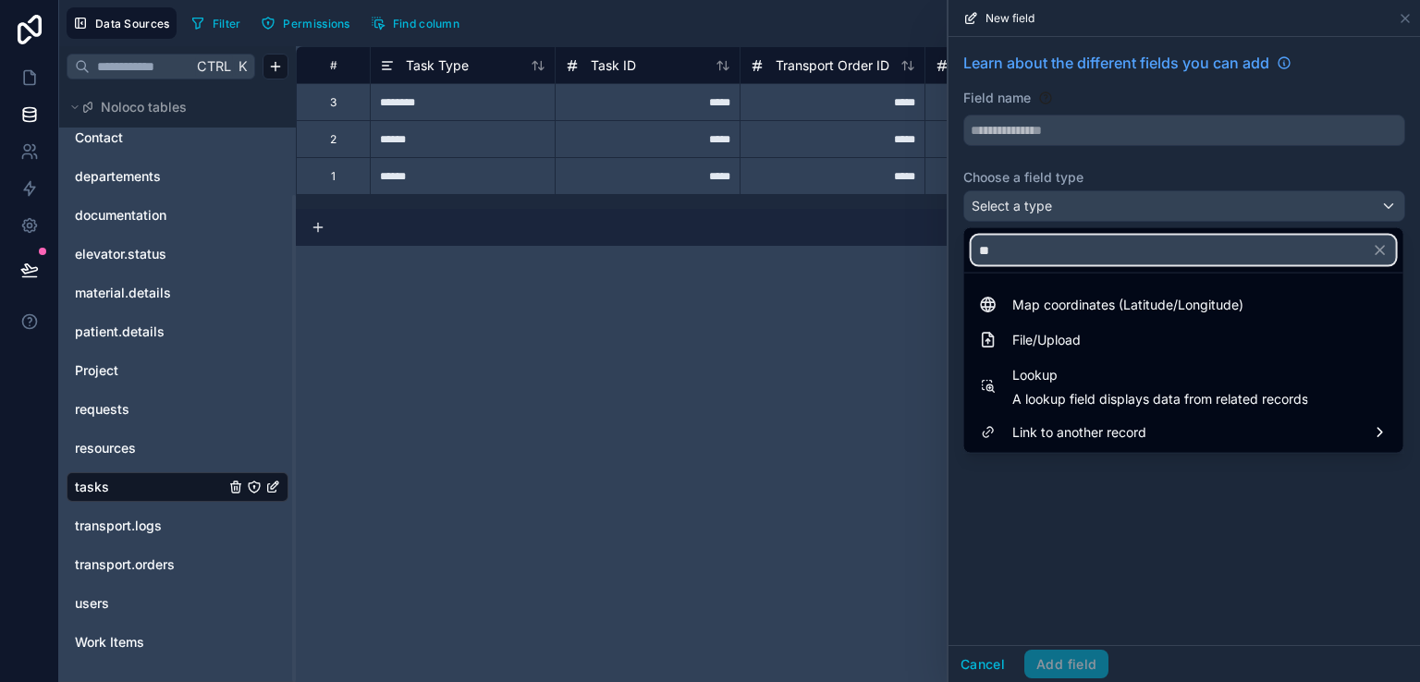
type input "*"
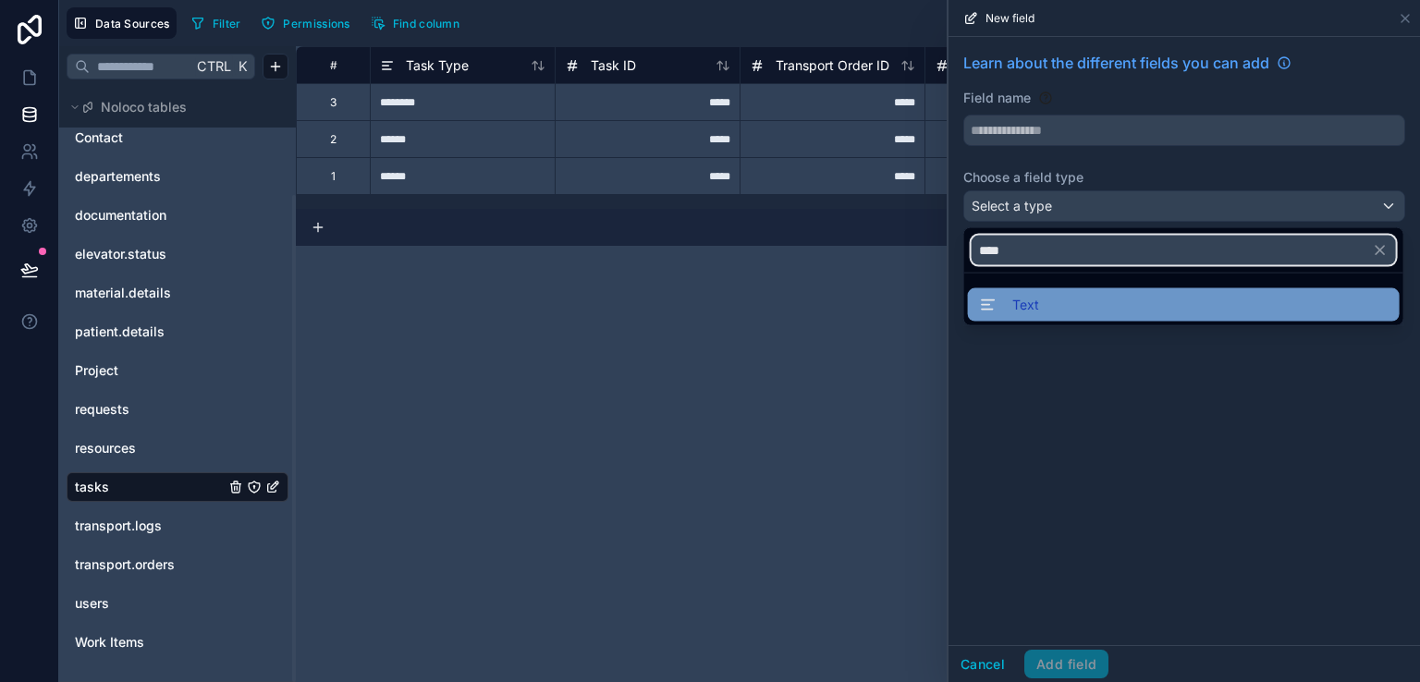
type input "****"
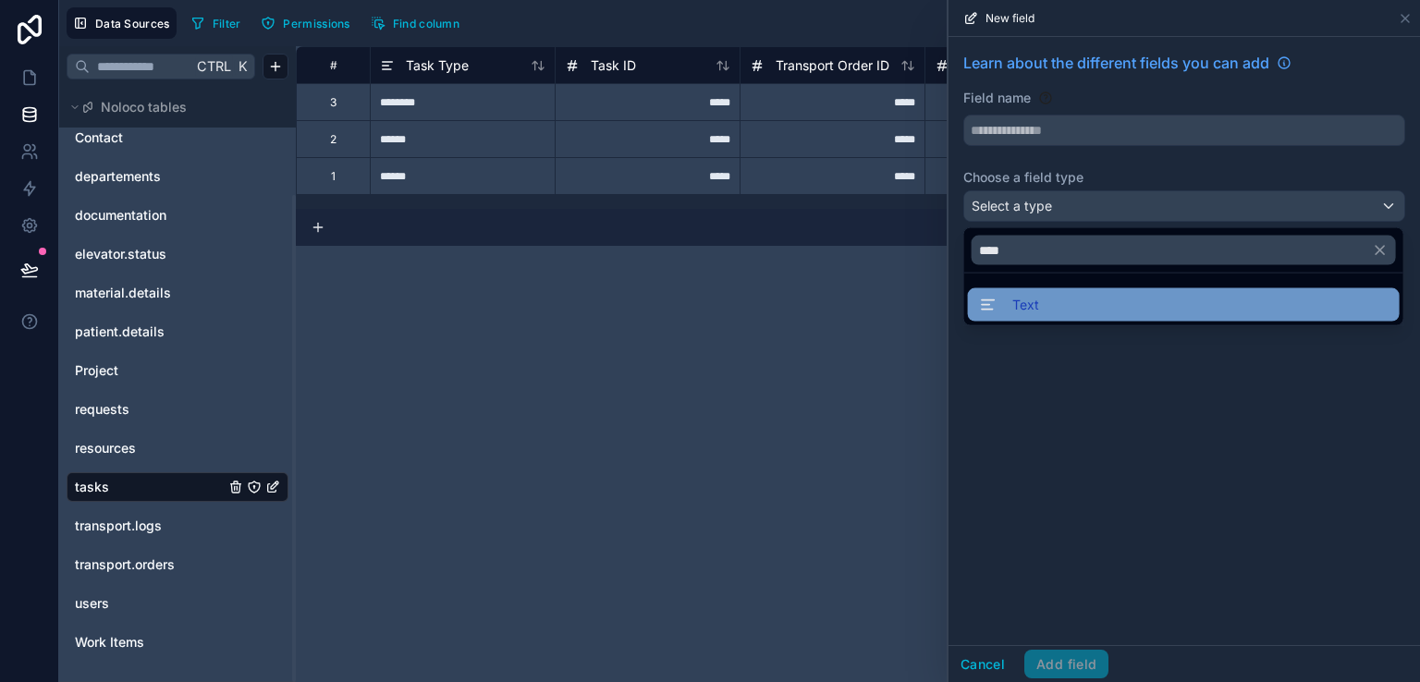
click at [1086, 309] on div "Text" at bounding box center [1184, 305] width 410 height 22
type input "****"
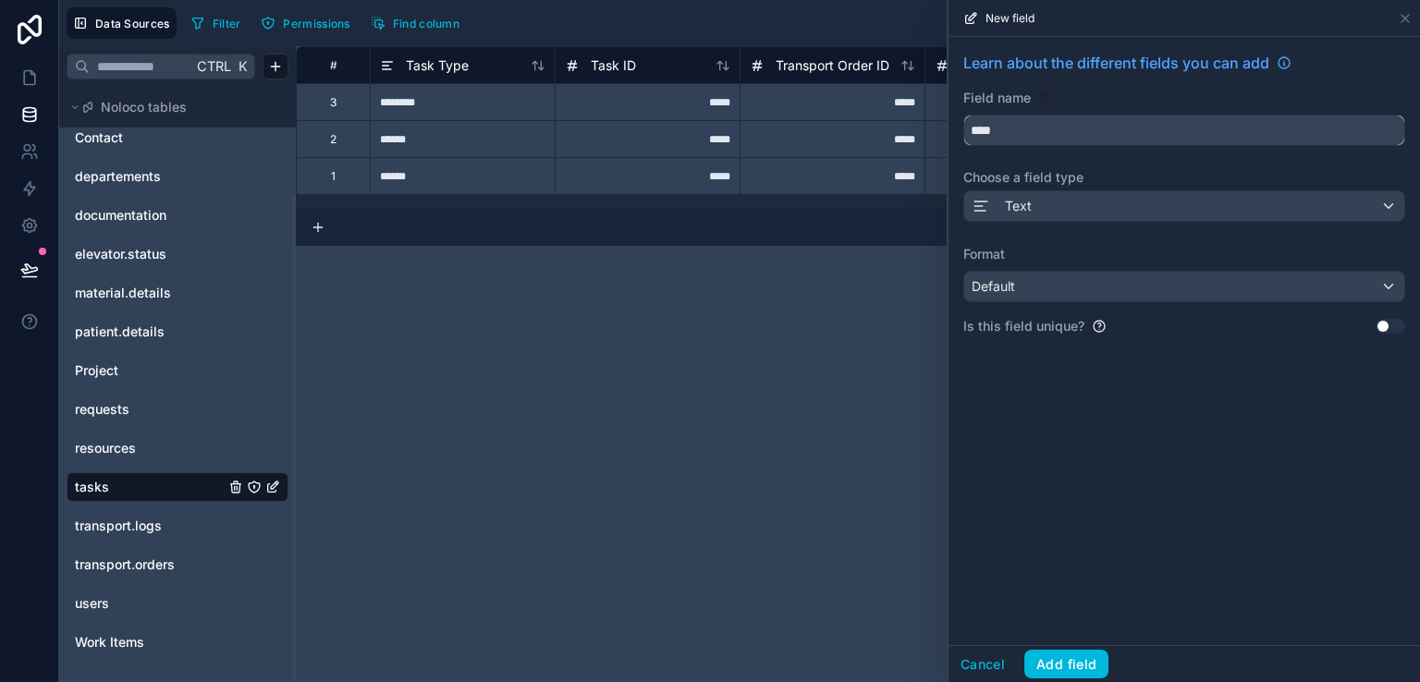
click at [1042, 127] on input "****" at bounding box center [1184, 131] width 440 height 30
click at [1050, 287] on div "Default" at bounding box center [1184, 287] width 440 height 30
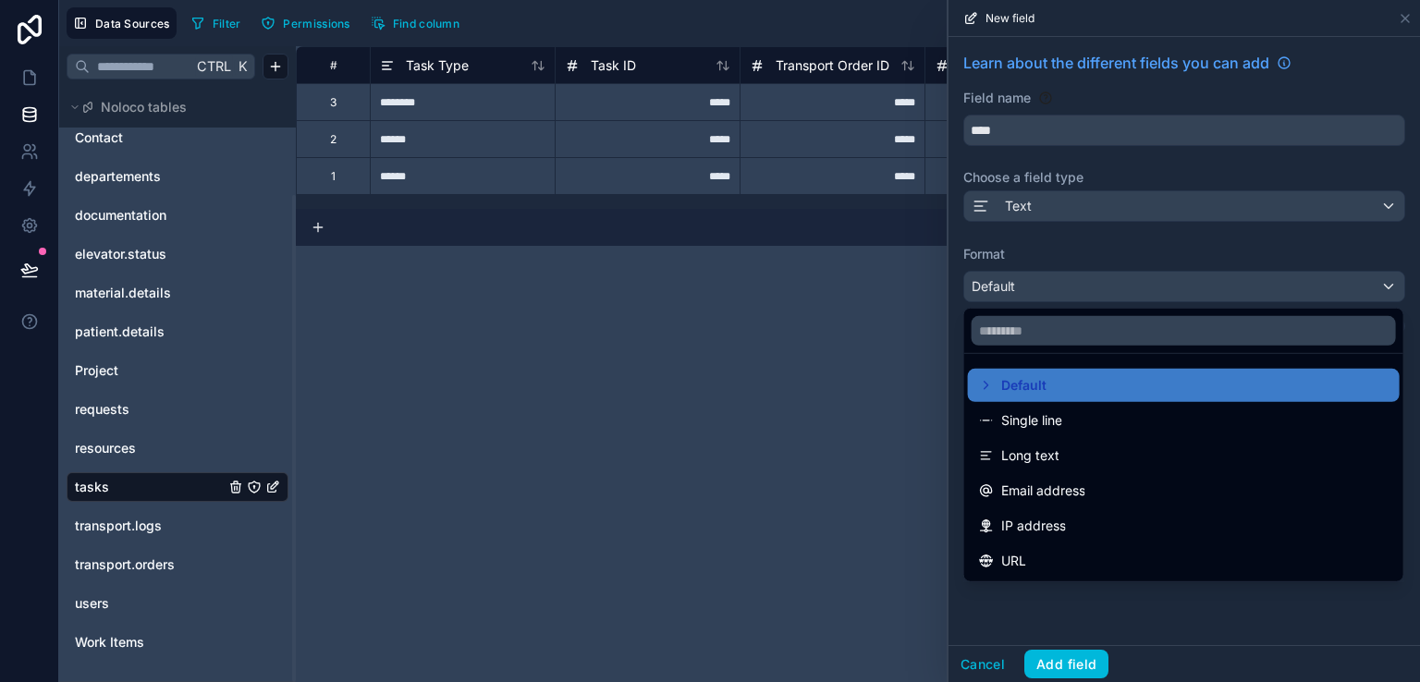
click at [895, 377] on div "**********" at bounding box center [858, 364] width 1124 height 636
click at [896, 448] on div "**********" at bounding box center [858, 364] width 1124 height 636
click at [1036, 208] on div at bounding box center [1185, 341] width 472 height 682
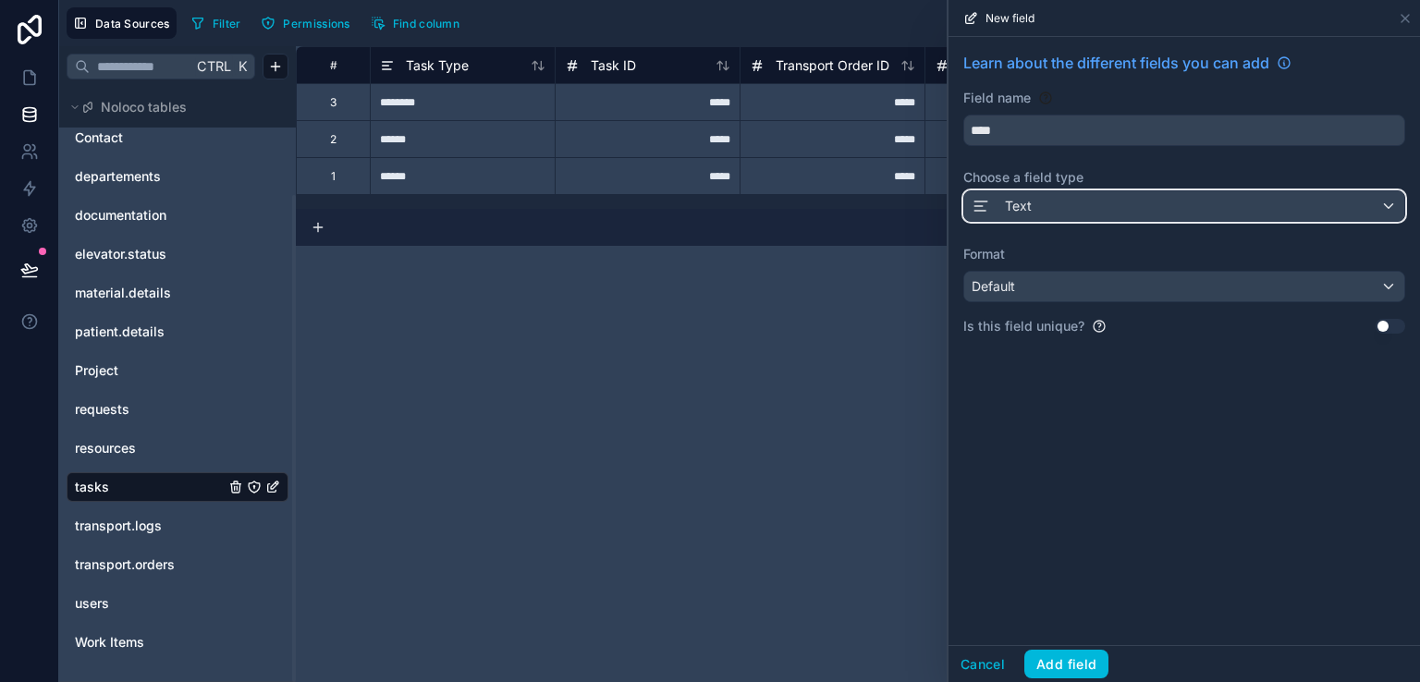
click at [1034, 197] on div "Text" at bounding box center [1184, 206] width 440 height 30
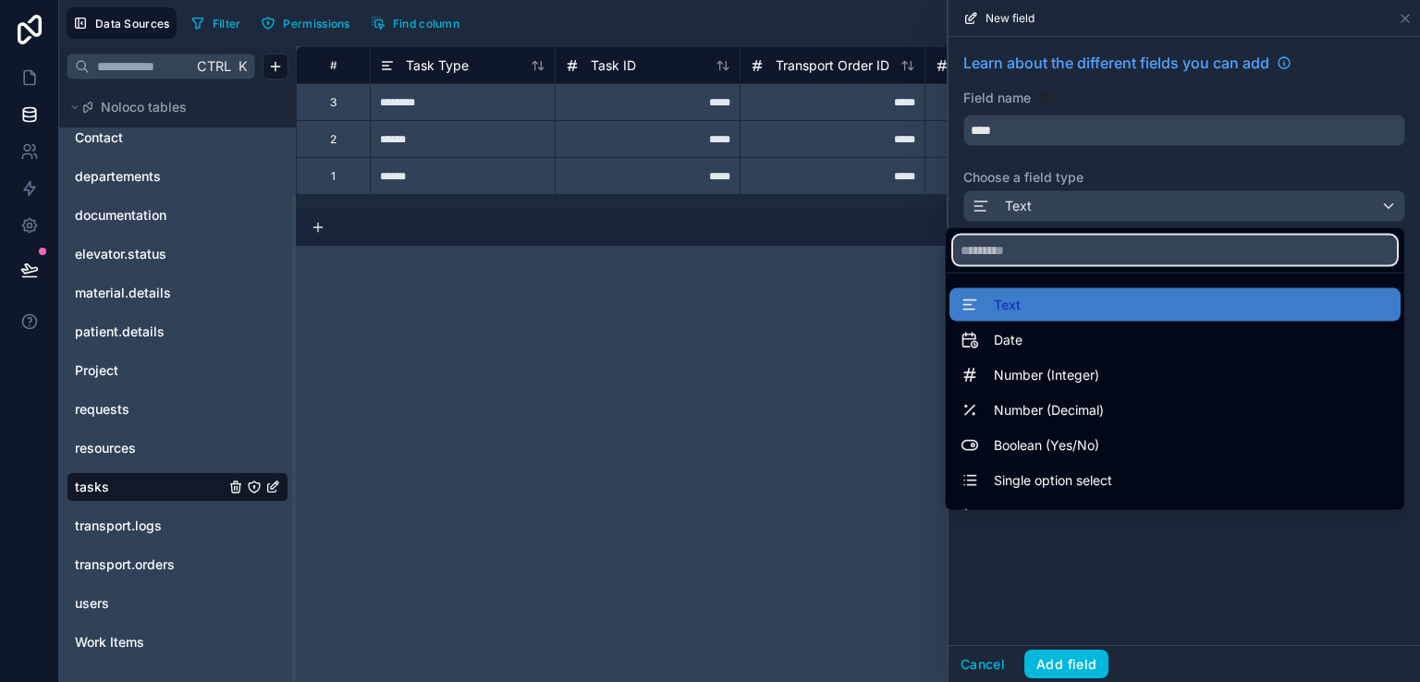
click at [1021, 242] on input "text" at bounding box center [1175, 251] width 444 height 30
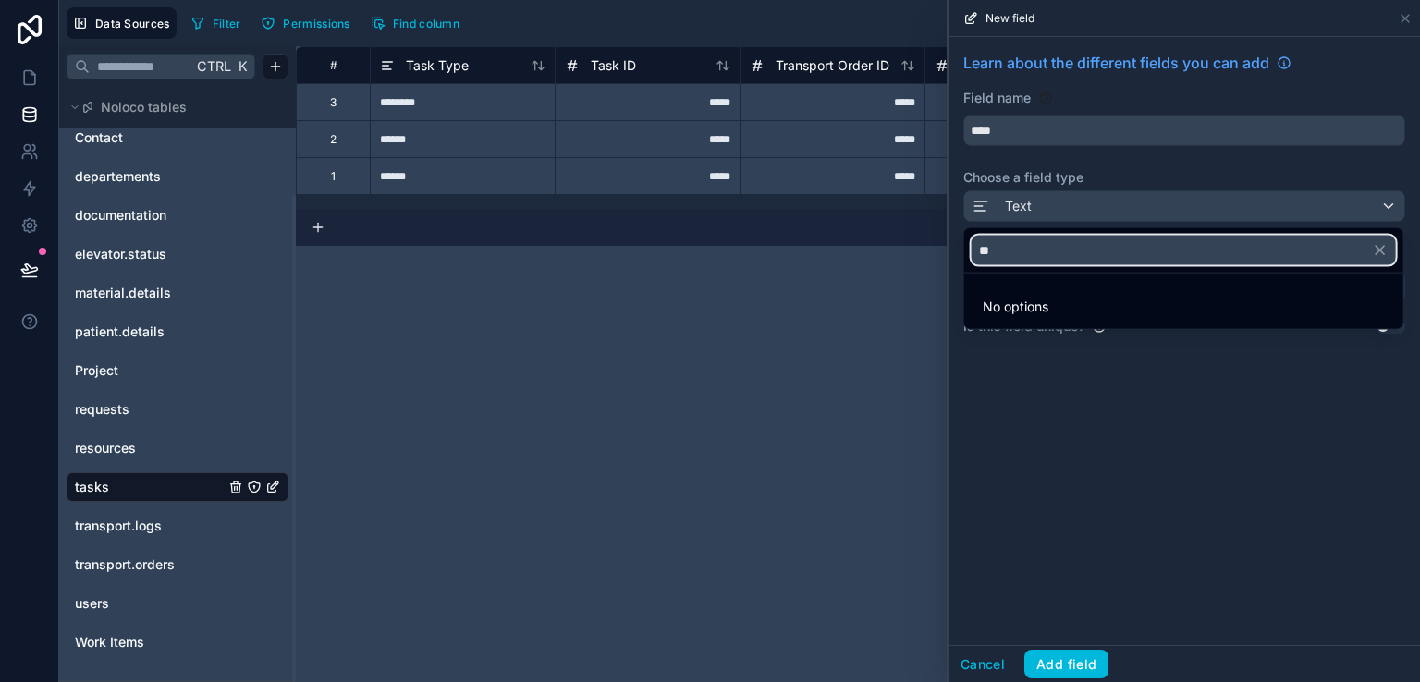
type input "*"
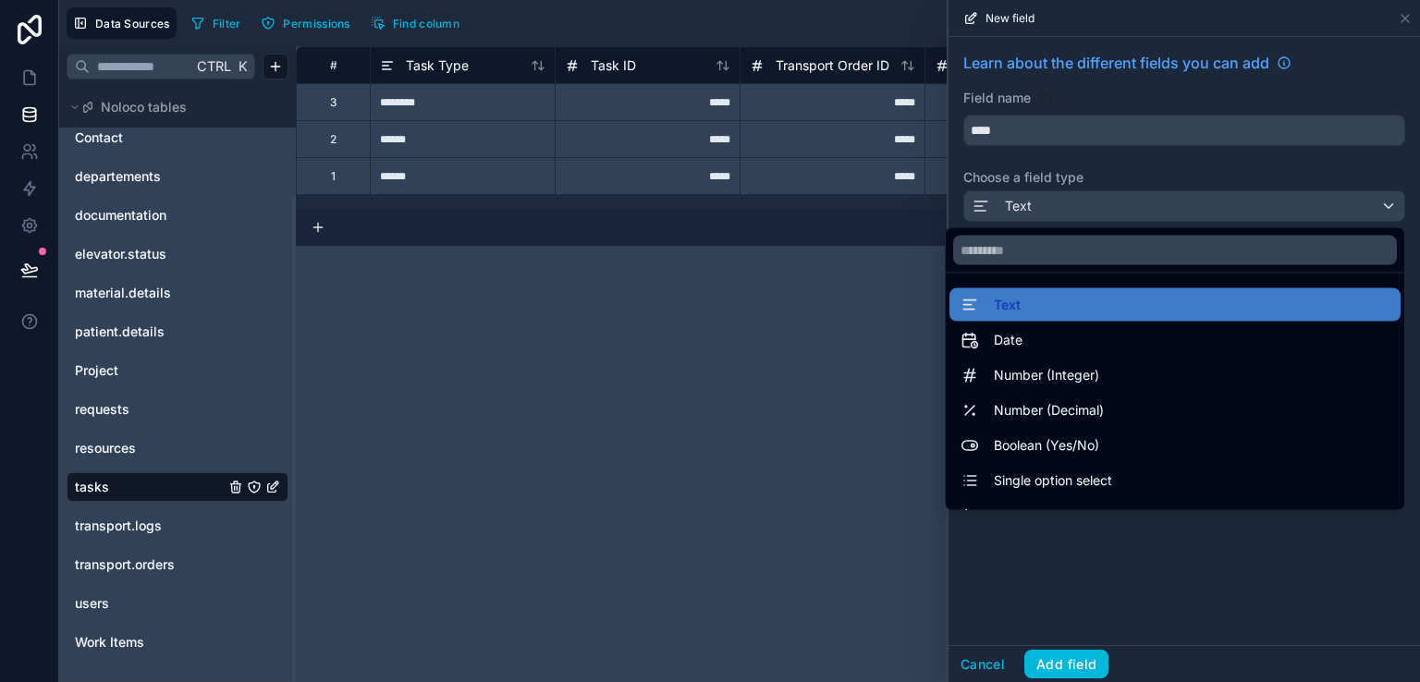
click at [881, 362] on div "**********" at bounding box center [858, 364] width 1124 height 636
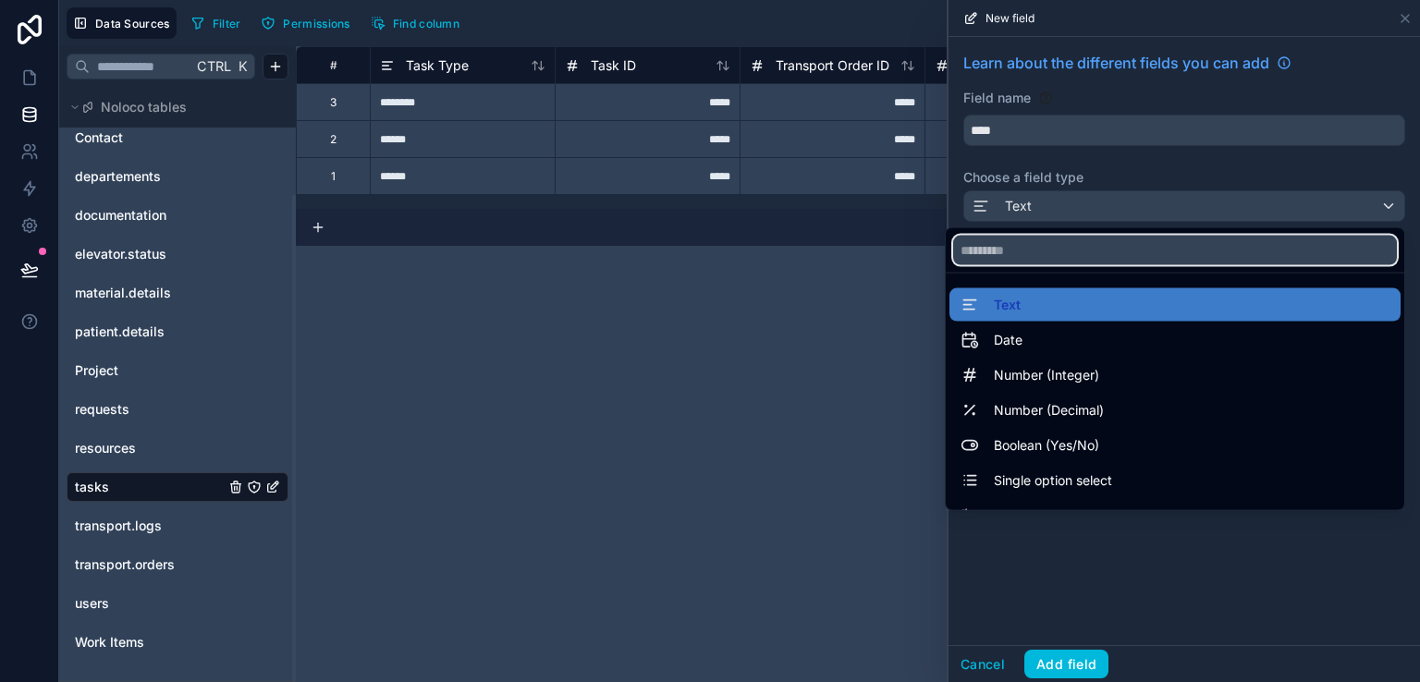
click at [1019, 264] on input "text" at bounding box center [1175, 251] width 444 height 30
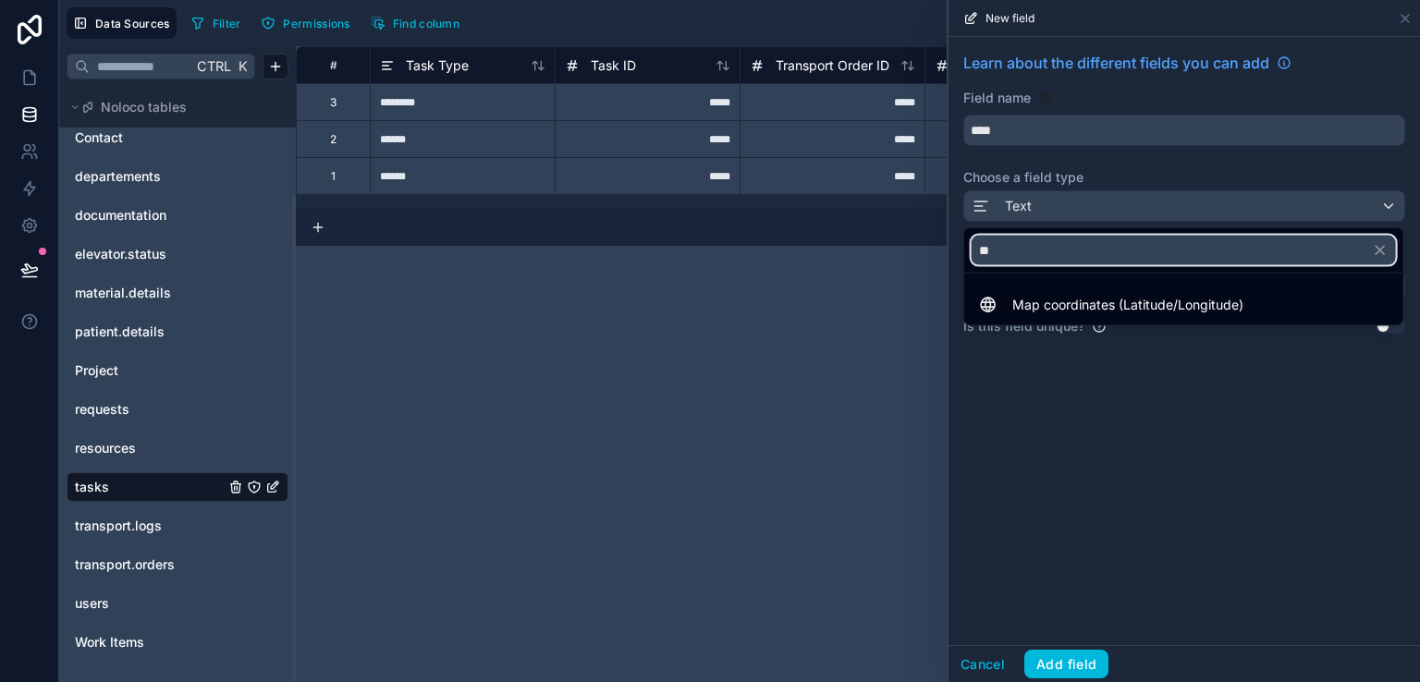
type input "*"
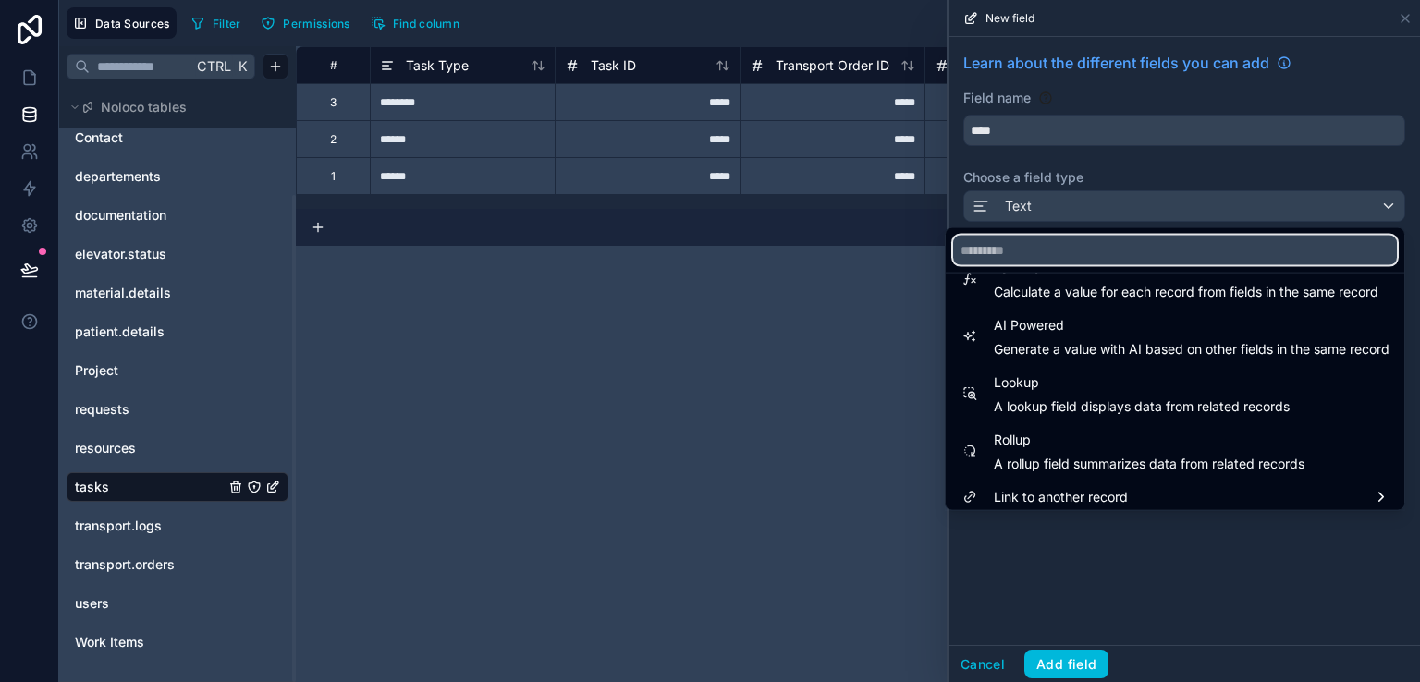
scroll to position [536, 0]
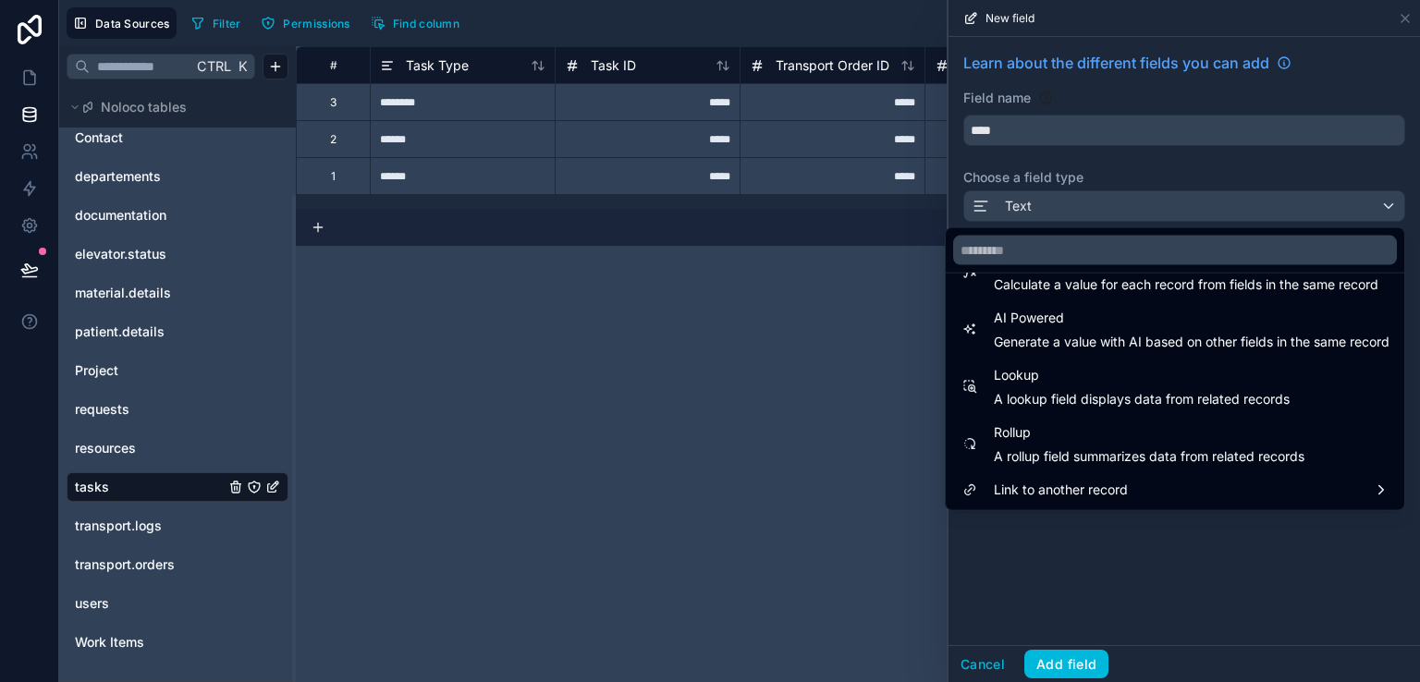
click at [847, 395] on div "**********" at bounding box center [858, 364] width 1124 height 636
click at [906, 269] on div "**********" at bounding box center [858, 364] width 1124 height 636
click at [974, 620] on div at bounding box center [1185, 341] width 472 height 682
click at [974, 620] on div "Learn about the different fields you can add Field name **** Choose a field typ…" at bounding box center [1185, 341] width 472 height 608
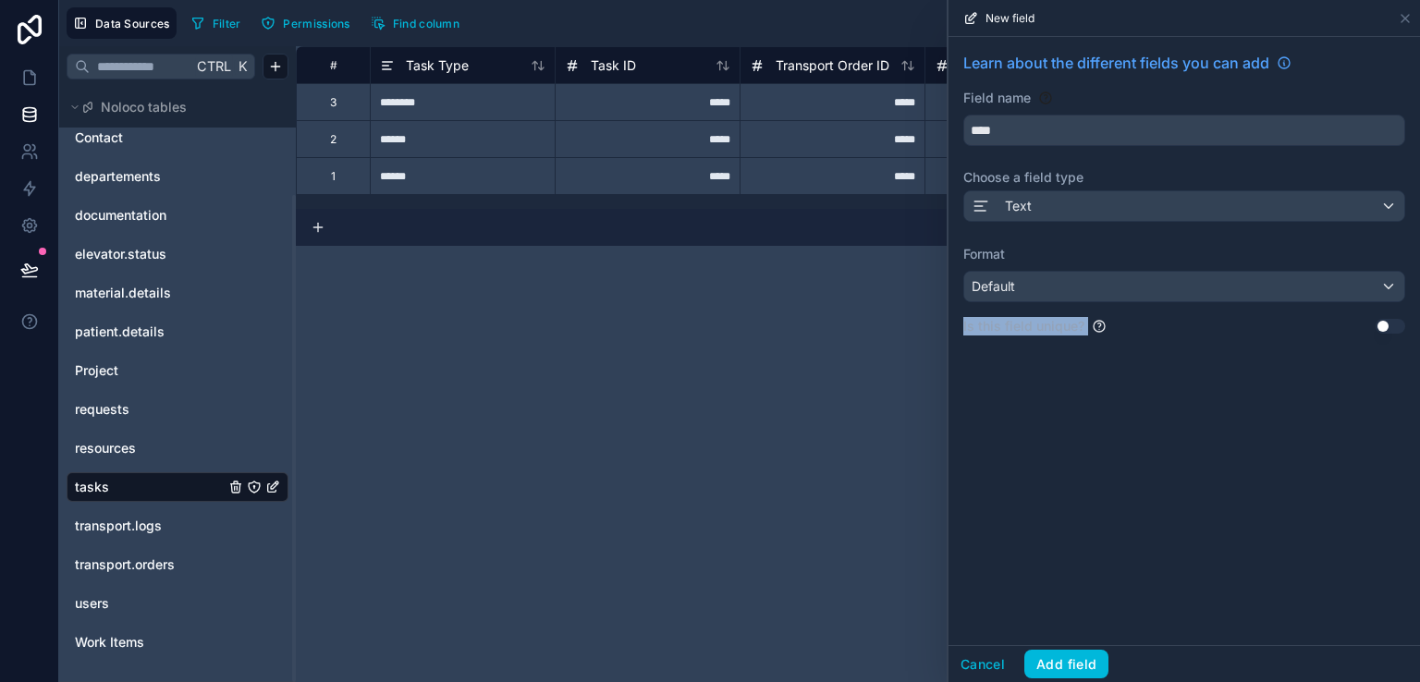
click at [974, 620] on div "Learn about the different fields you can add Field name **** Choose a field typ…" at bounding box center [1185, 341] width 472 height 608
click at [1044, 276] on div "Default" at bounding box center [1184, 287] width 440 height 30
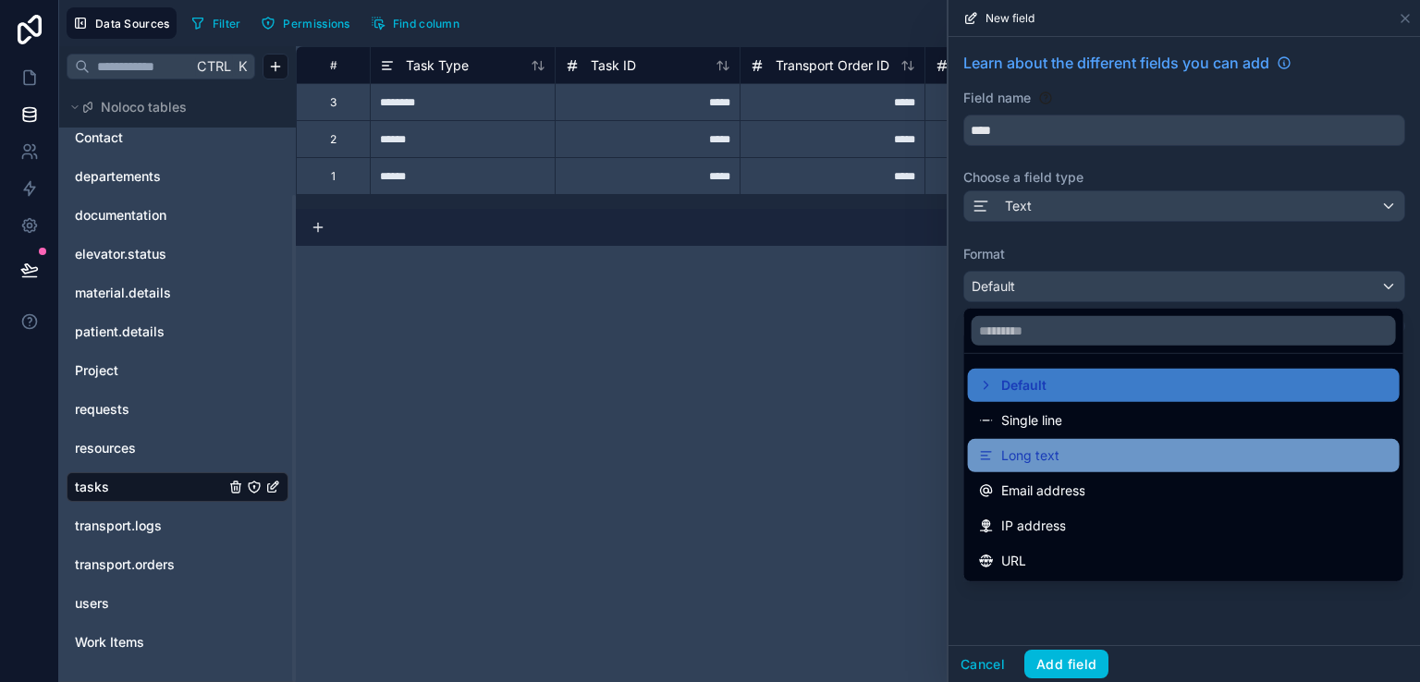
click at [1049, 448] on span "Long text" at bounding box center [1030, 456] width 58 height 22
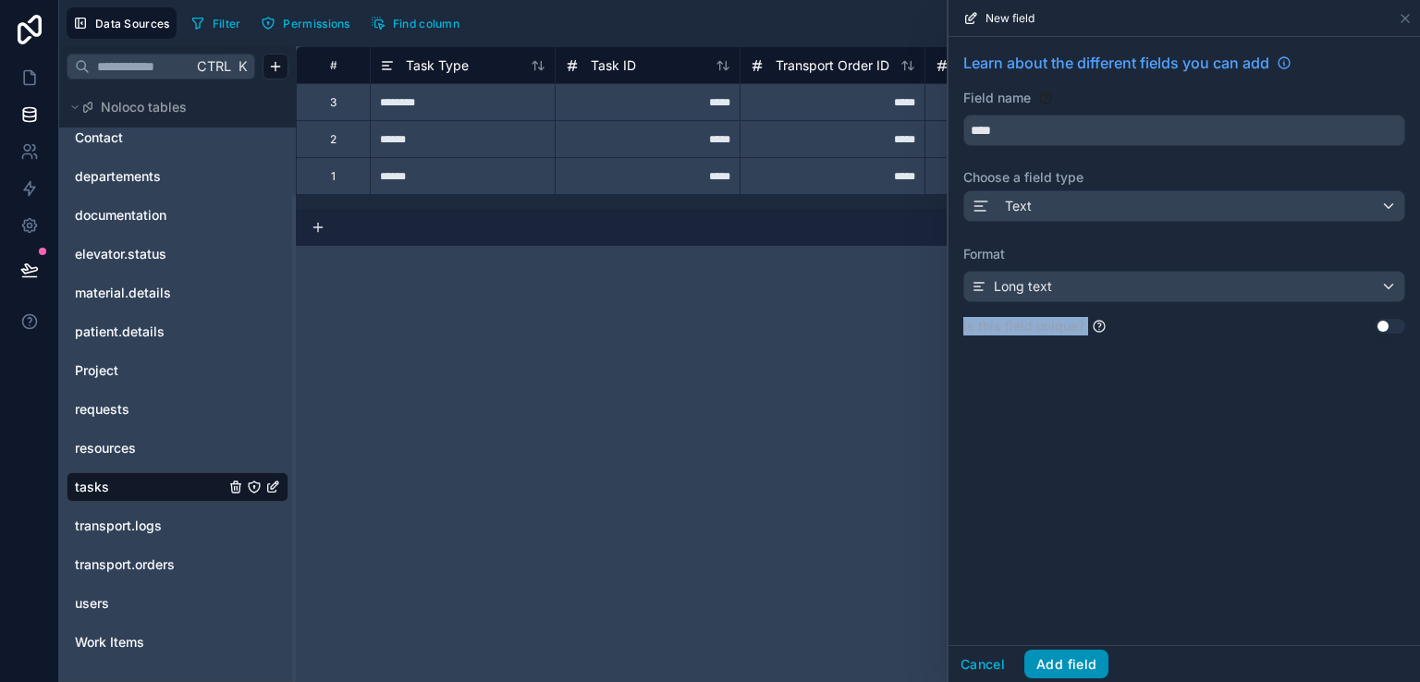
click at [1073, 668] on button "Add field" at bounding box center [1066, 665] width 84 height 30
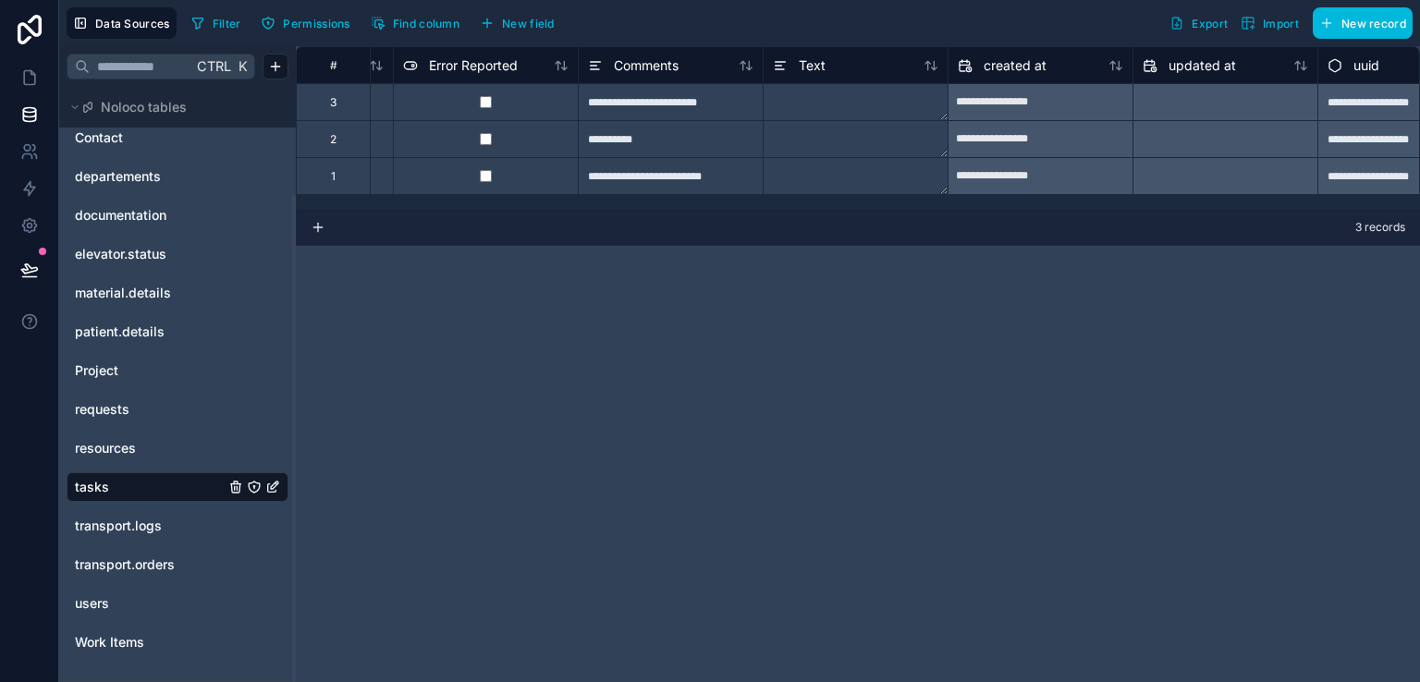
scroll to position [0, 1553]
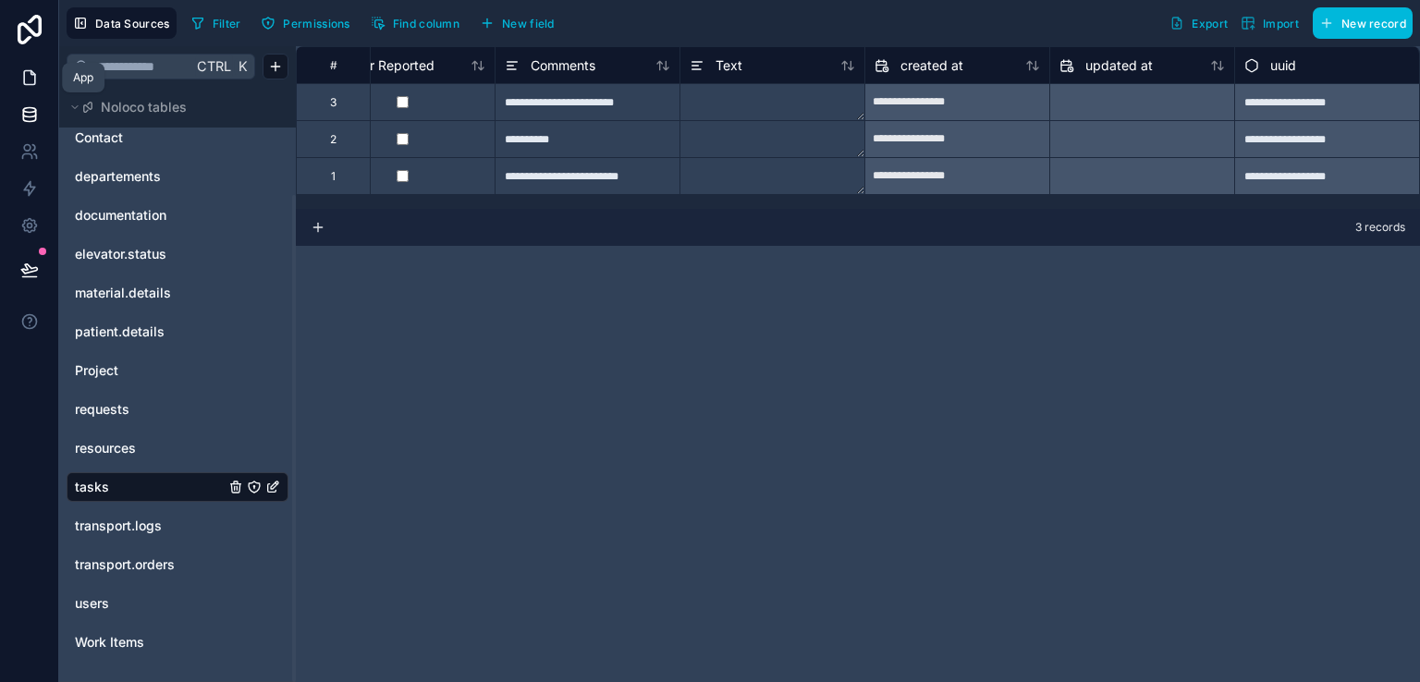
click at [25, 74] on icon at bounding box center [29, 77] width 18 height 18
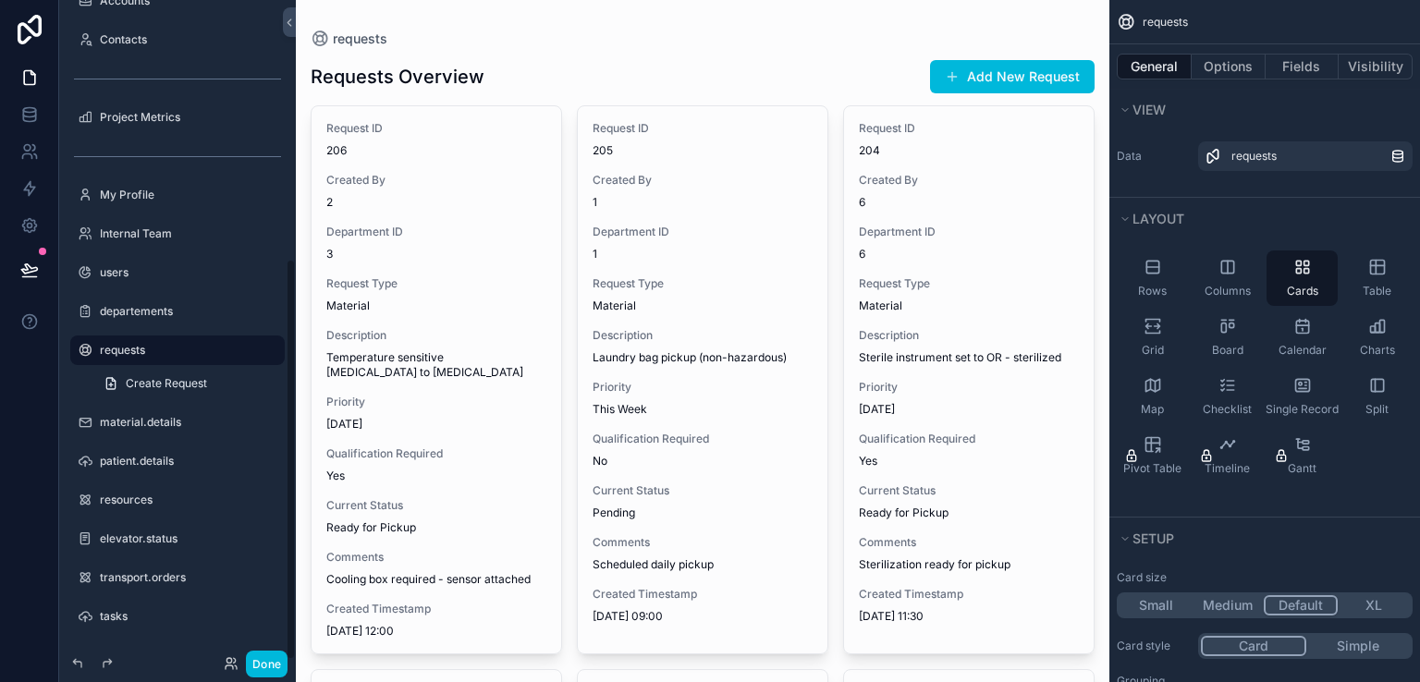
scroll to position [424, 0]
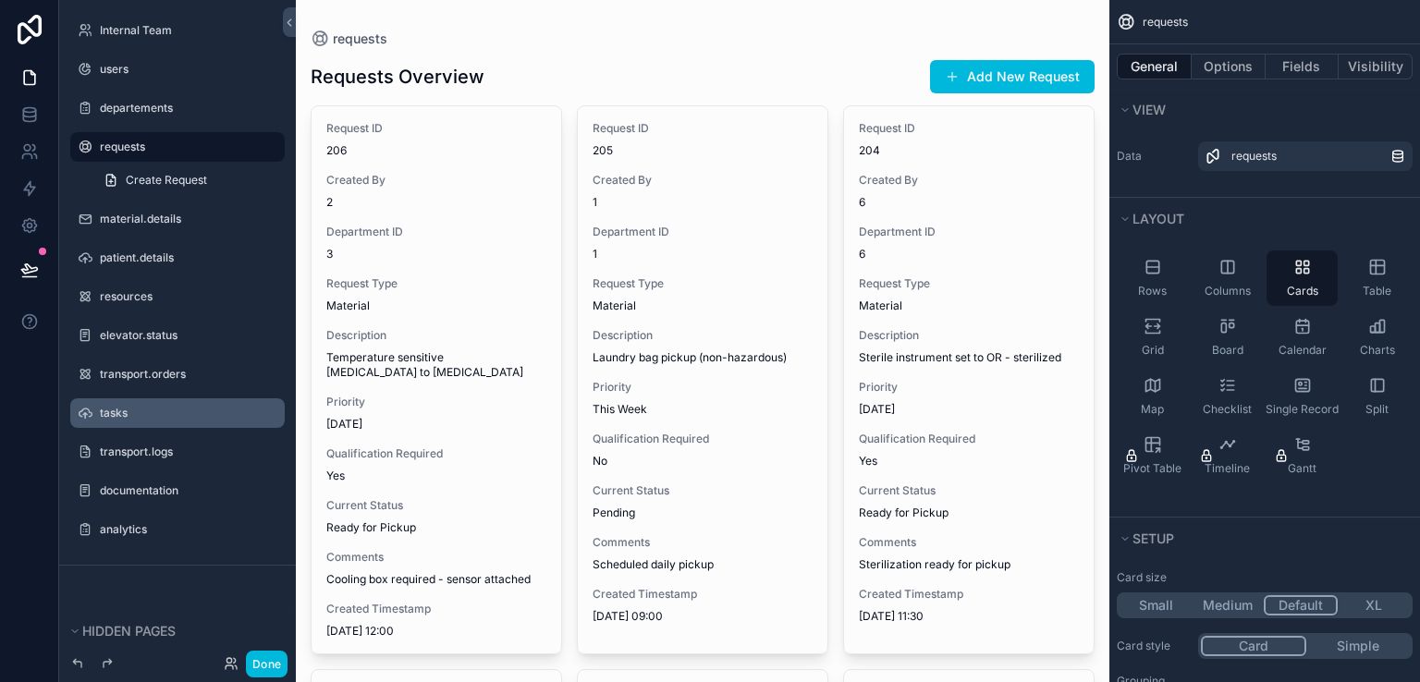
click at [191, 408] on label "tasks" at bounding box center [187, 413] width 174 height 15
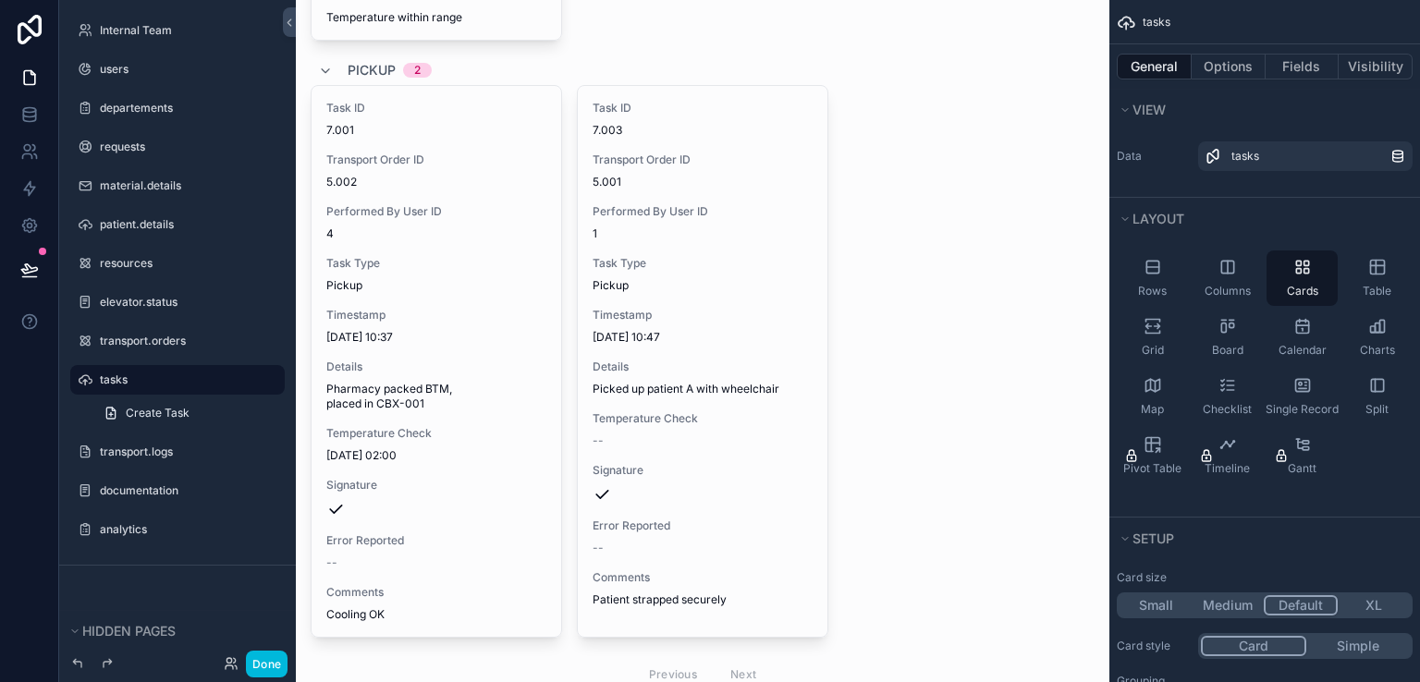
scroll to position [673, 0]
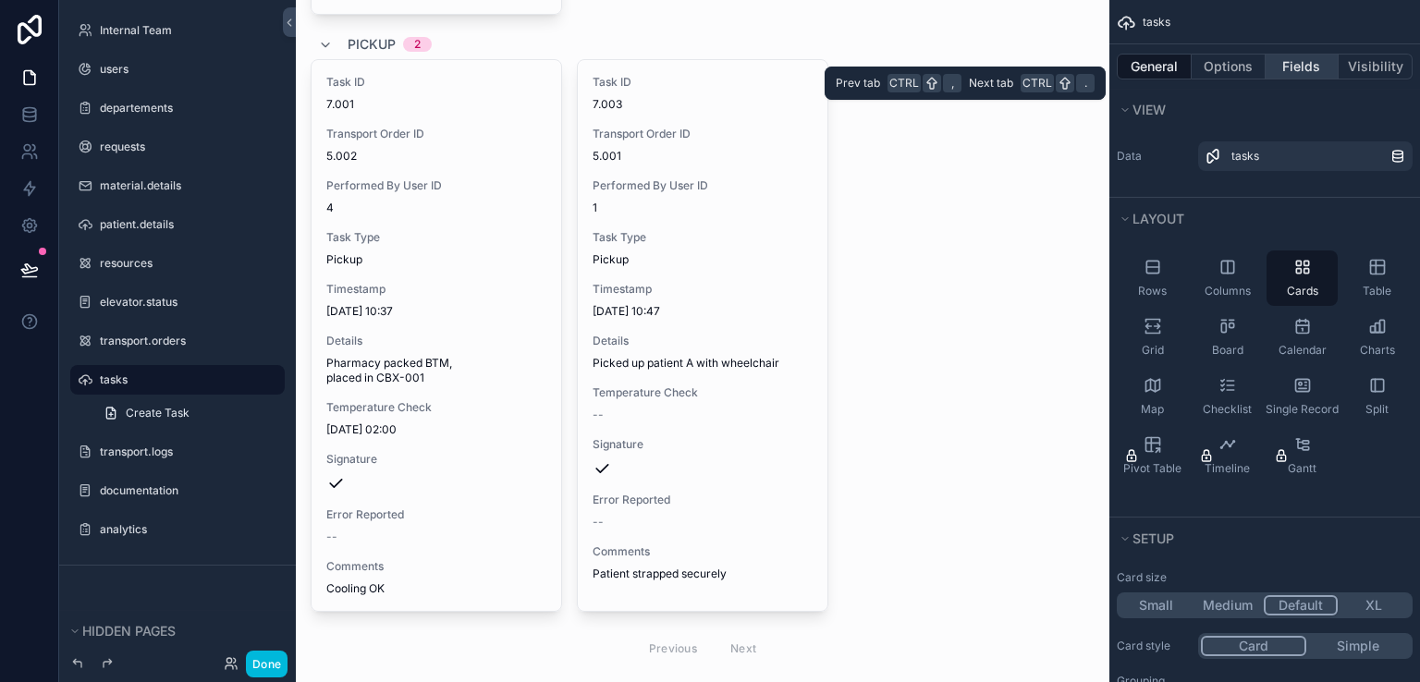
click at [1275, 61] on button "Fields" at bounding box center [1303, 67] width 74 height 26
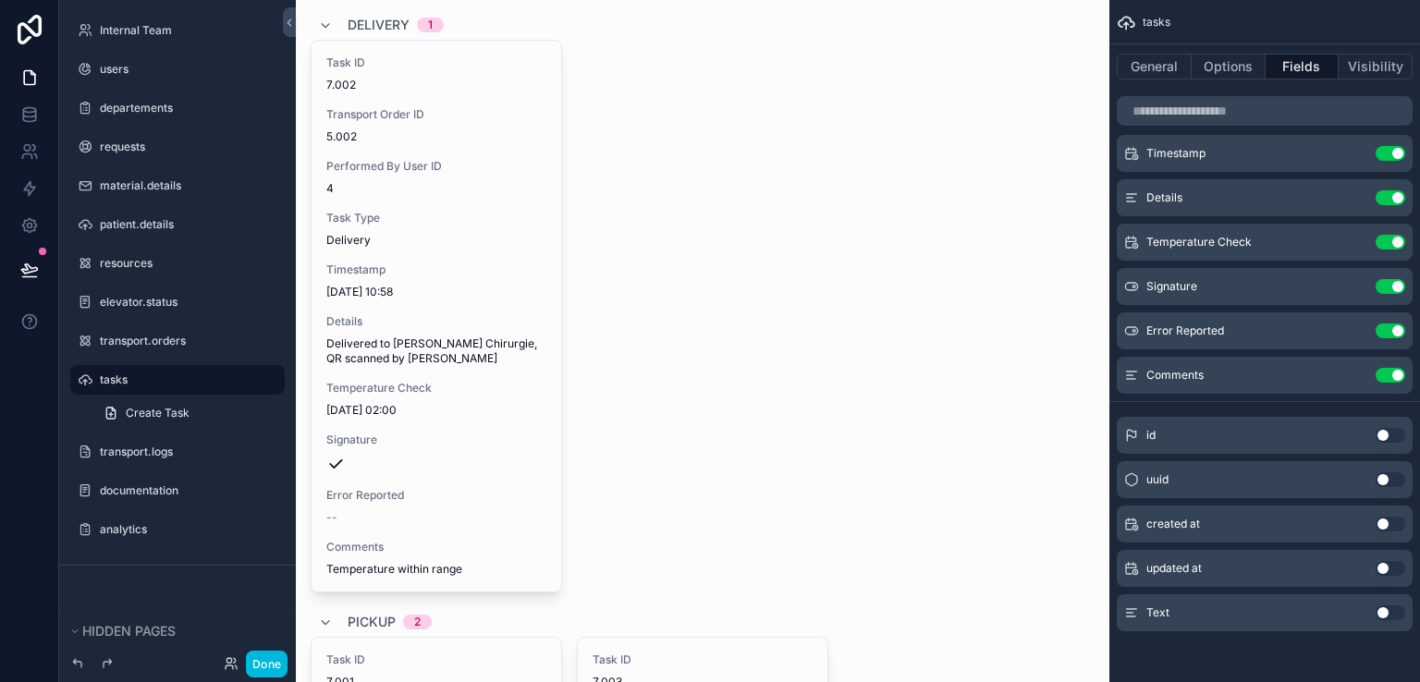
scroll to position [0, 0]
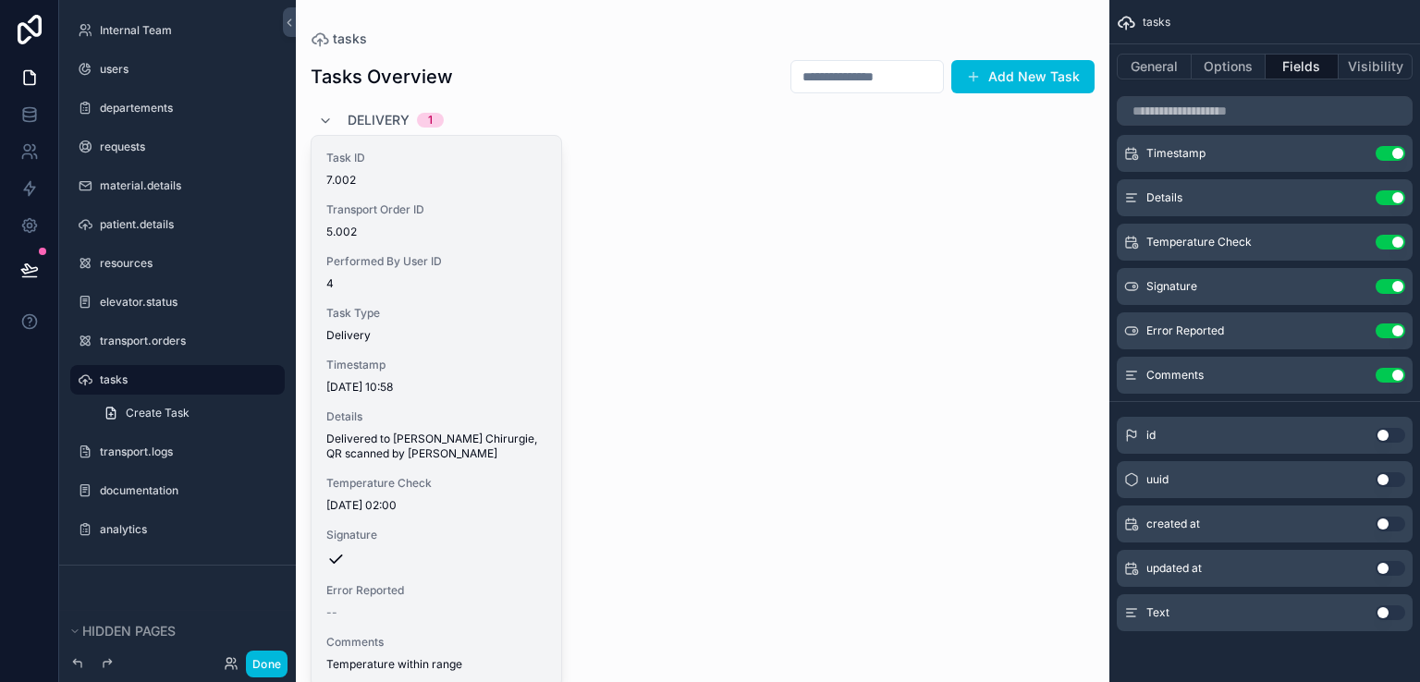
click at [448, 373] on div "Timestamp 6.10.2025 10:58" at bounding box center [436, 376] width 220 height 37
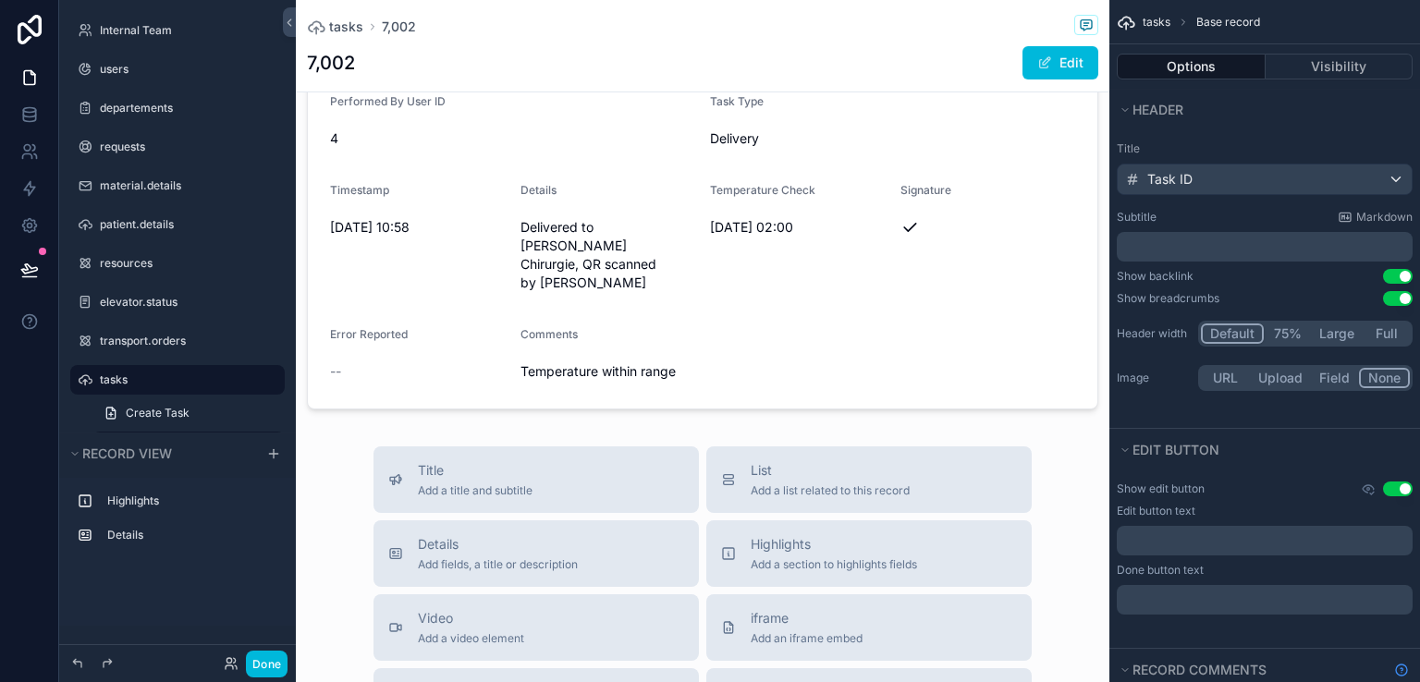
scroll to position [177, 0]
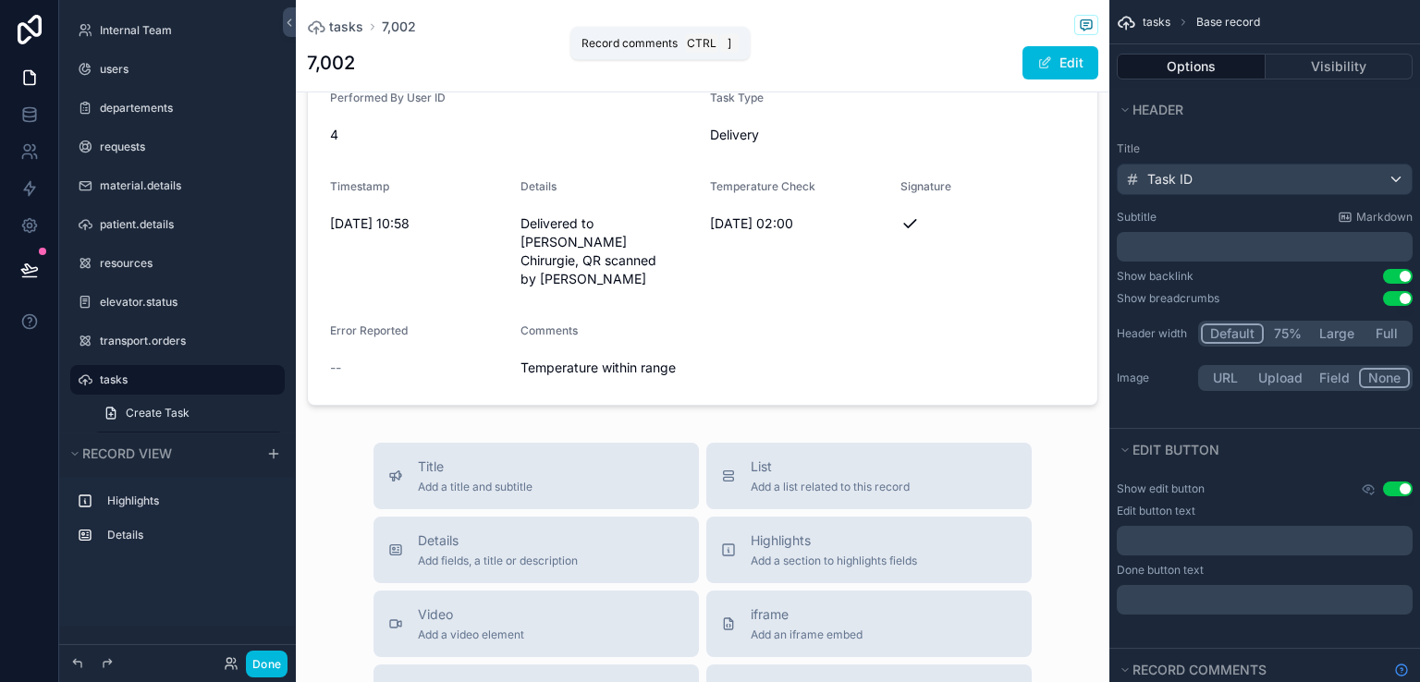
click at [1079, 27] on icon "scrollable content" at bounding box center [1086, 25] width 15 height 15
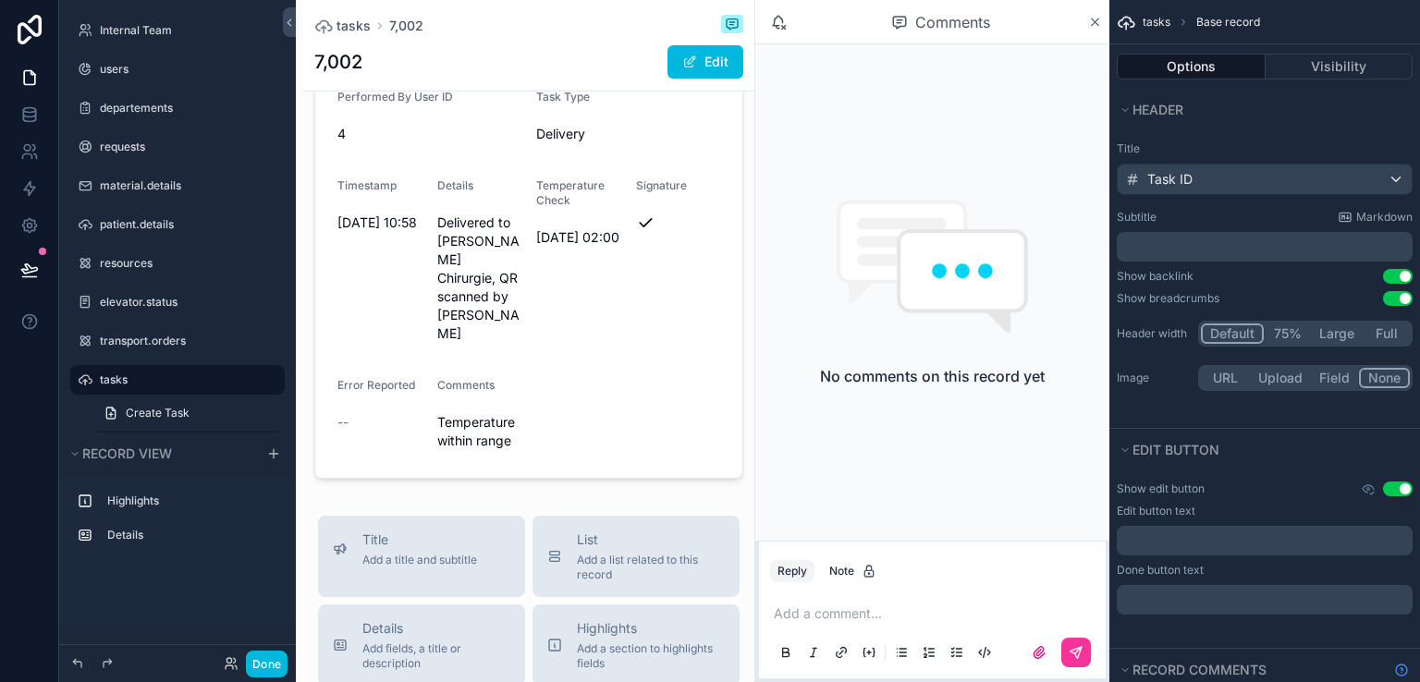
click at [840, 614] on p "scrollable content" at bounding box center [936, 614] width 325 height 18
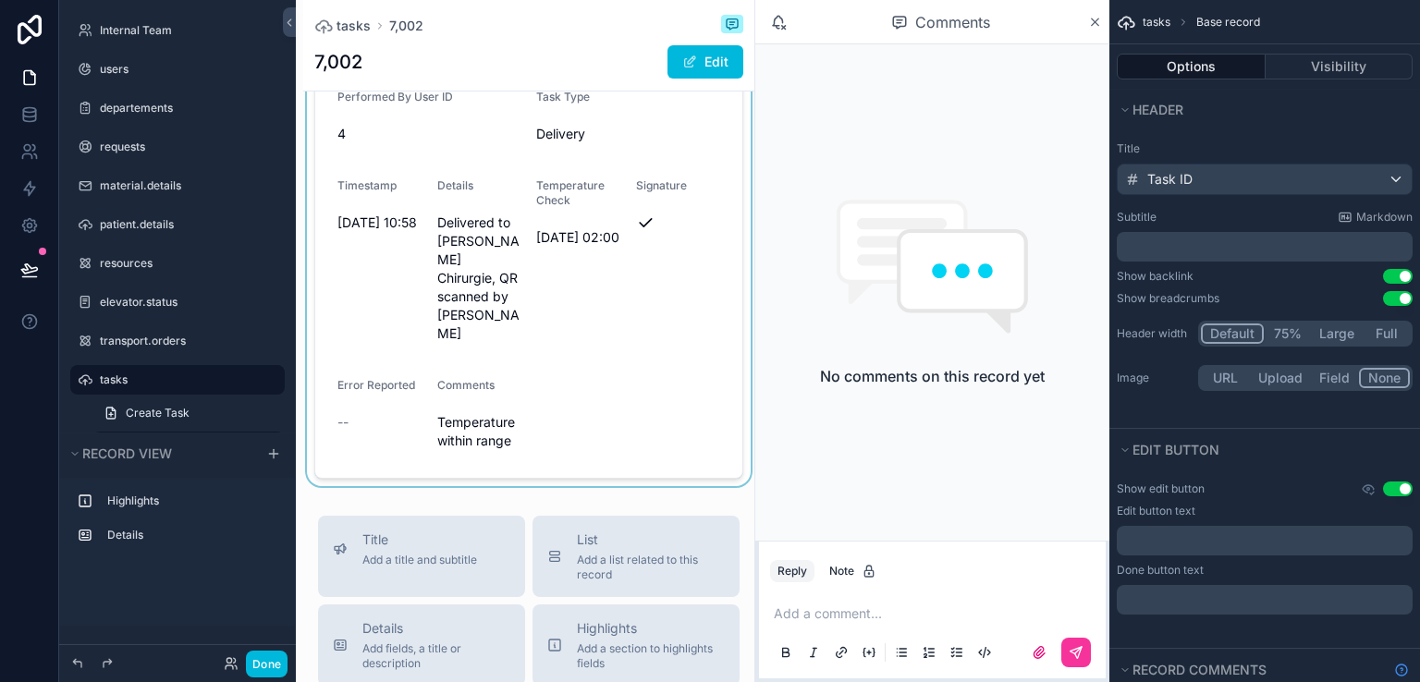
scroll to position [329, 0]
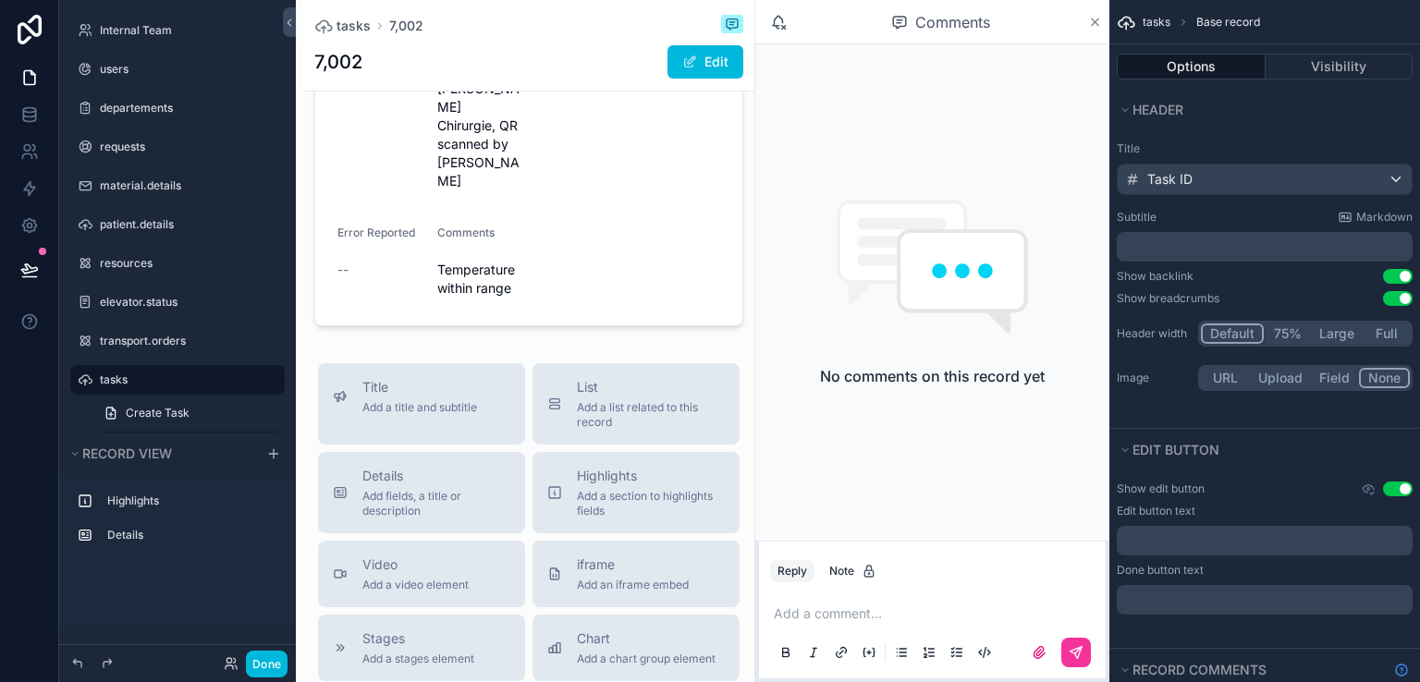
click at [1095, 20] on icon "scrollable content" at bounding box center [1095, 21] width 7 height 7
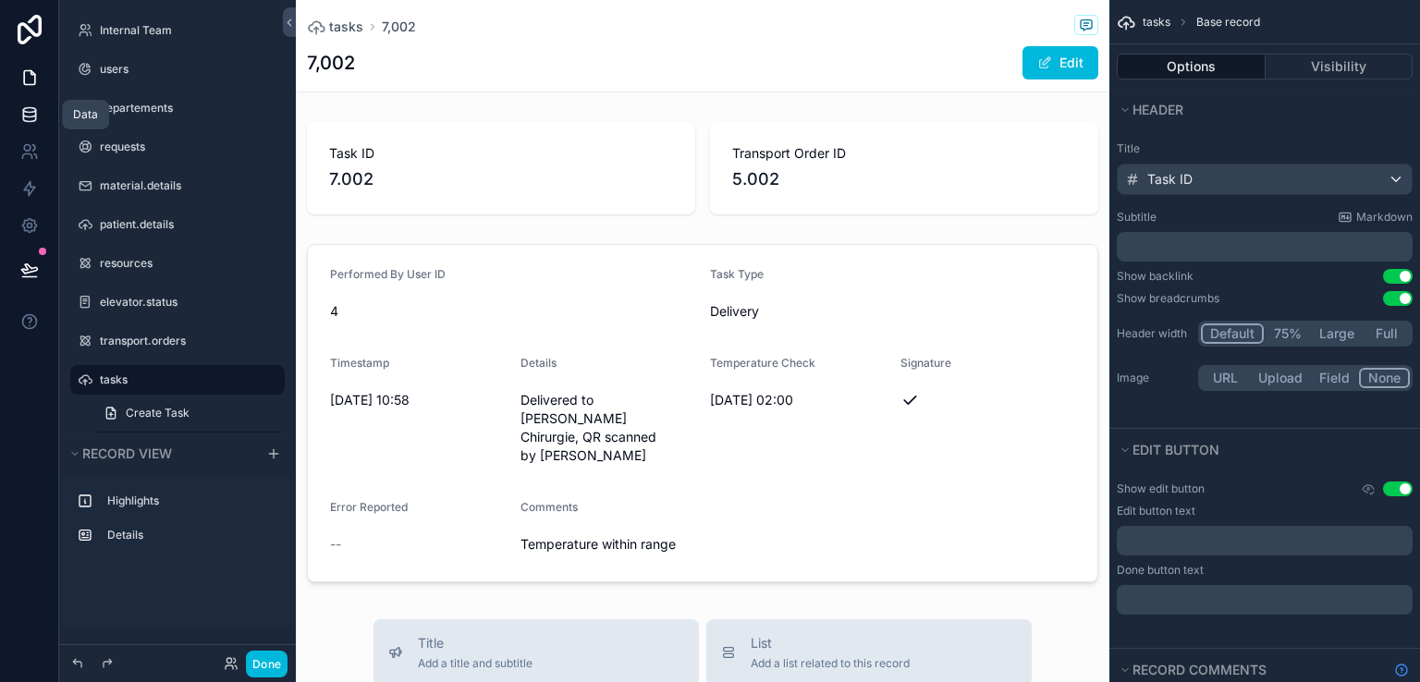
click at [31, 105] on icon at bounding box center [29, 114] width 18 height 18
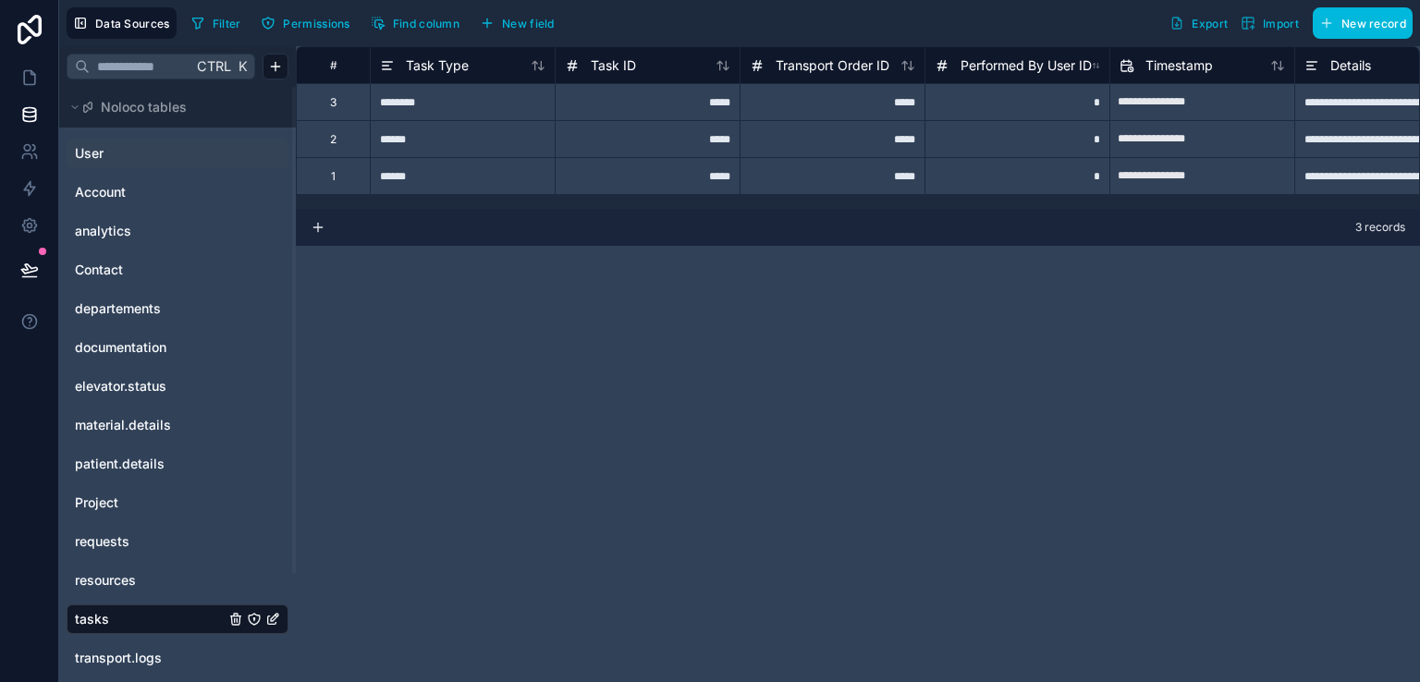
click at [108, 145] on link "User" at bounding box center [150, 153] width 150 height 18
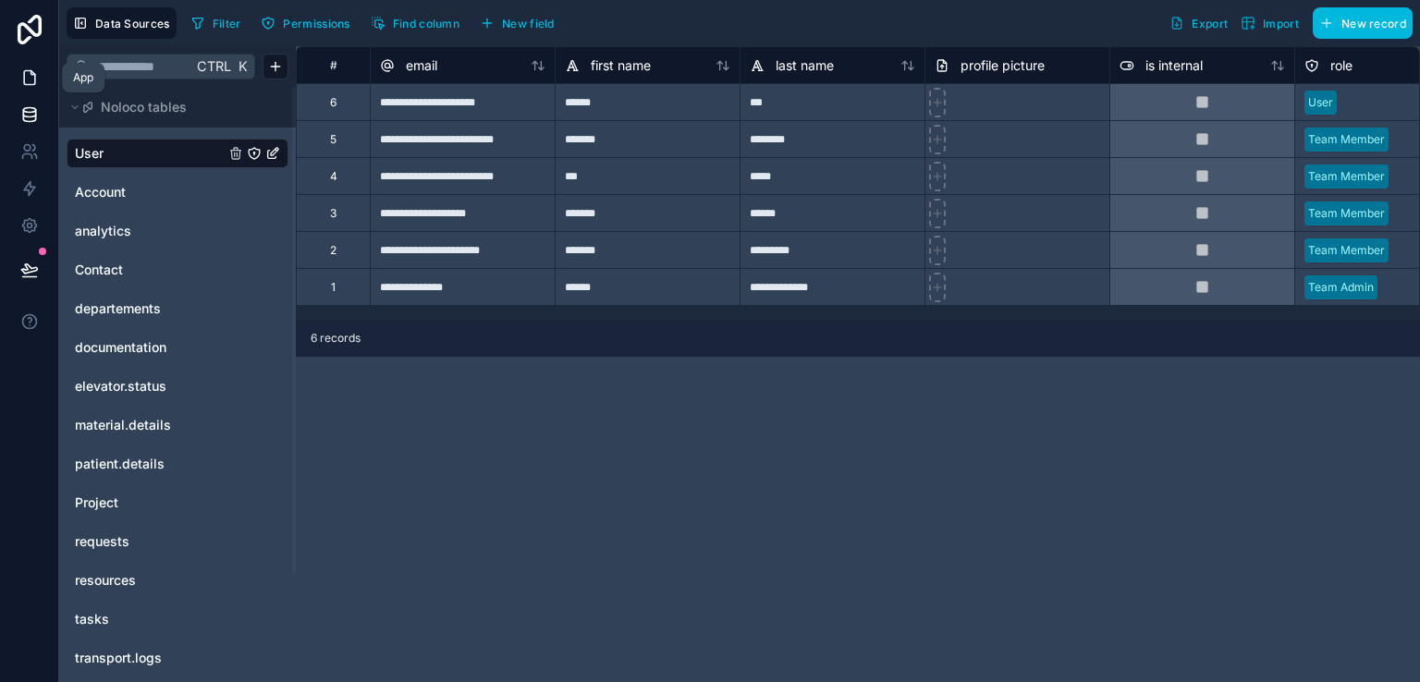
click at [27, 79] on icon at bounding box center [29, 77] width 18 height 18
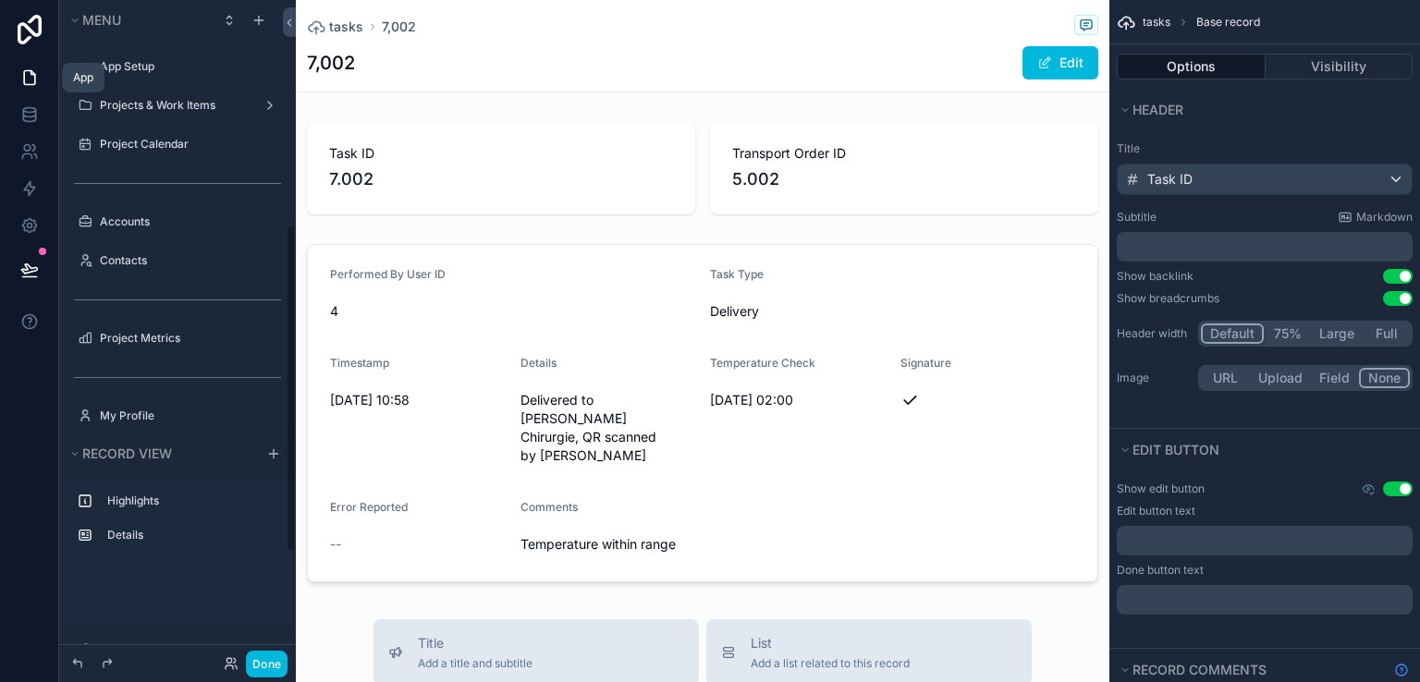
scroll to position [454, 0]
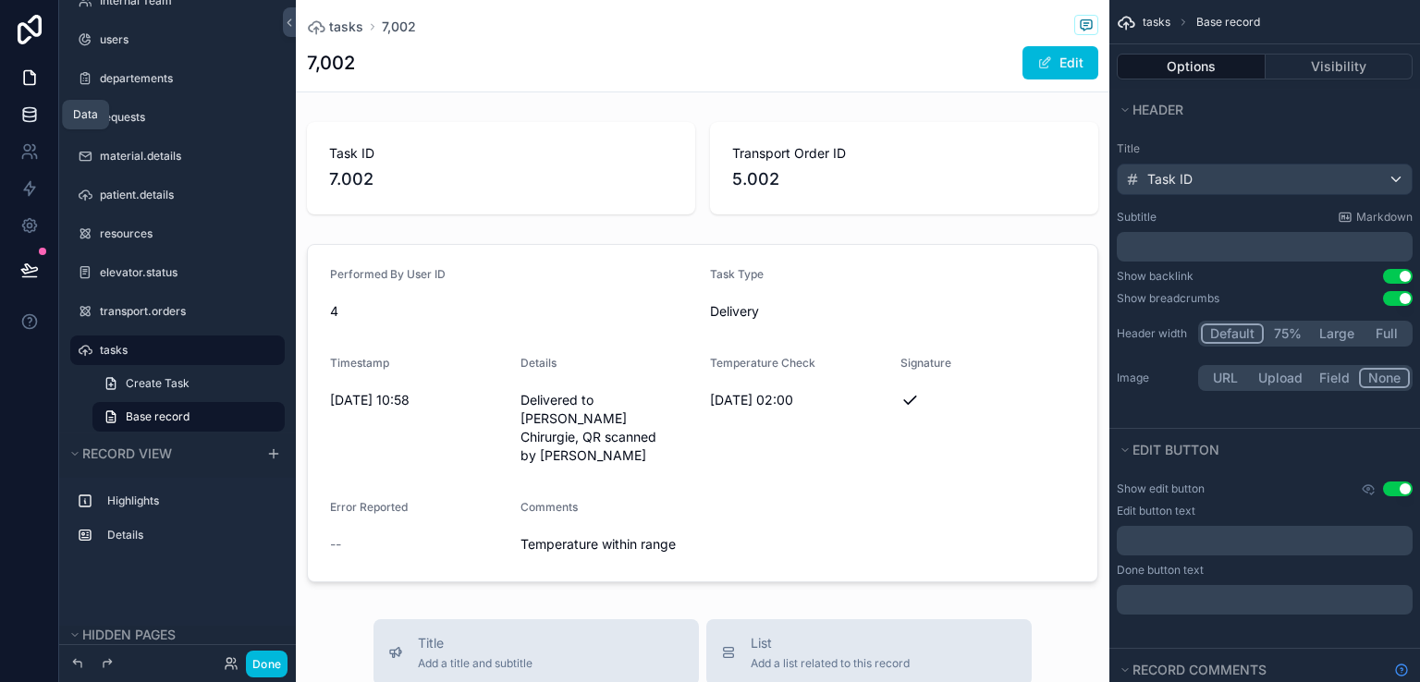
click at [32, 119] on icon at bounding box center [29, 114] width 18 height 18
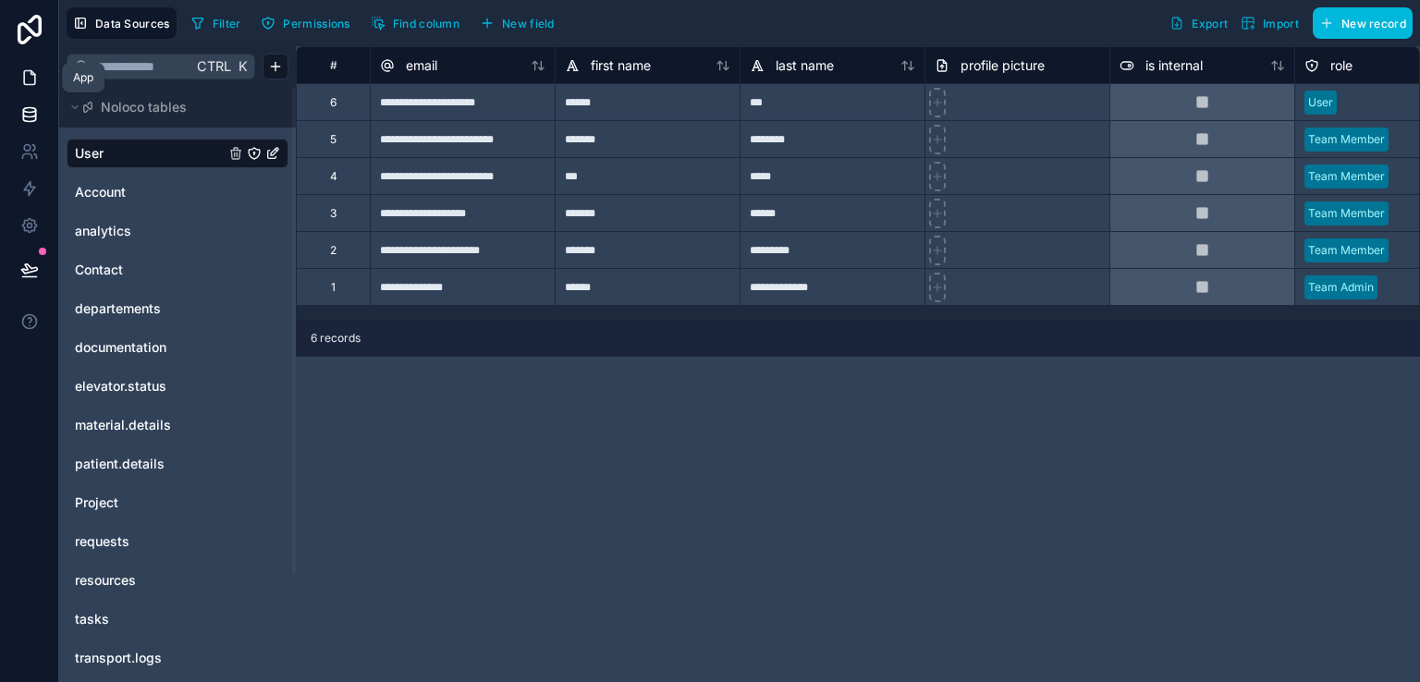
click at [41, 75] on link at bounding box center [29, 77] width 58 height 37
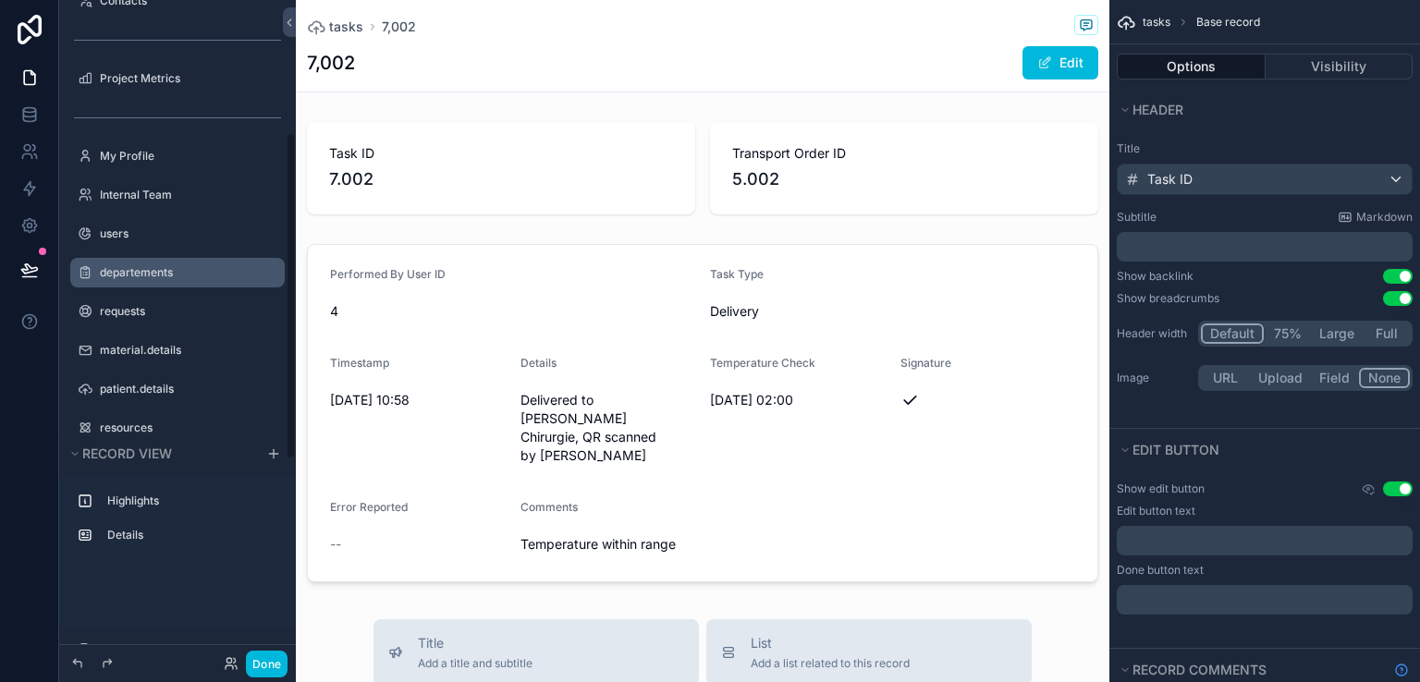
scroll to position [259, 0]
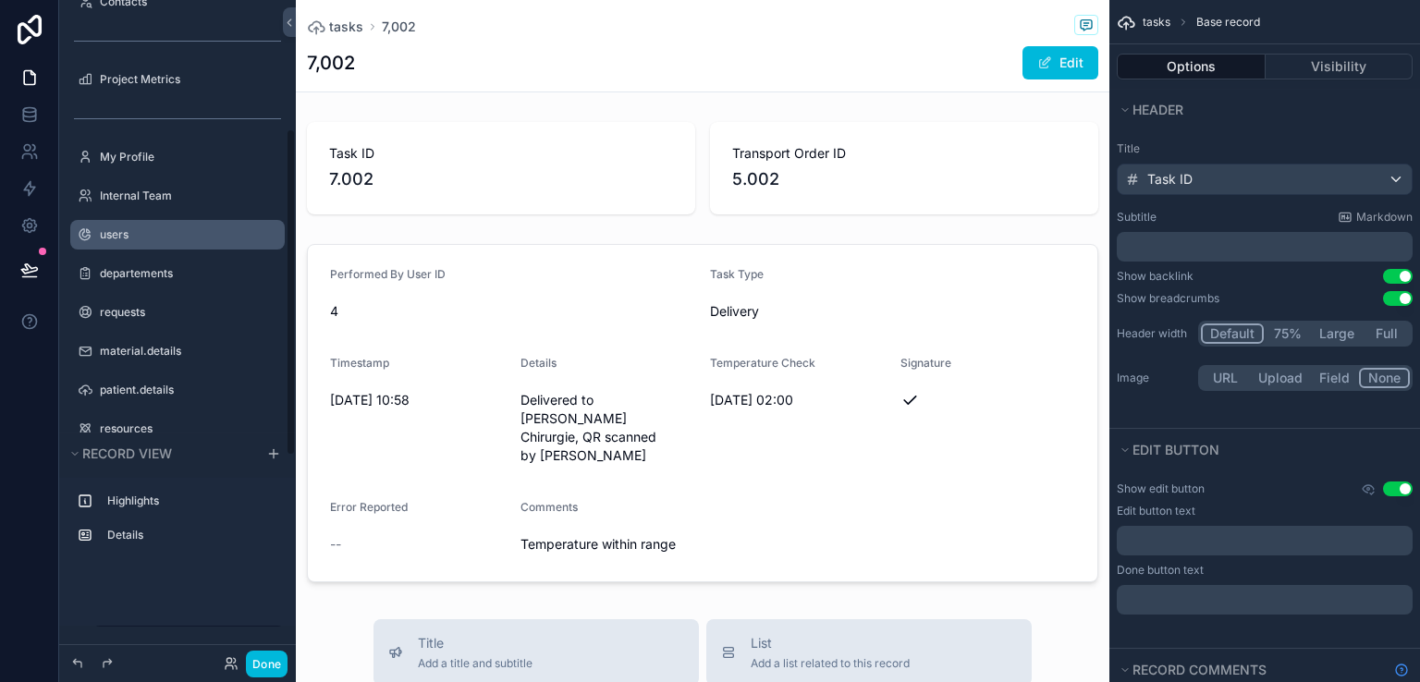
click at [128, 234] on label "users" at bounding box center [187, 234] width 174 height 15
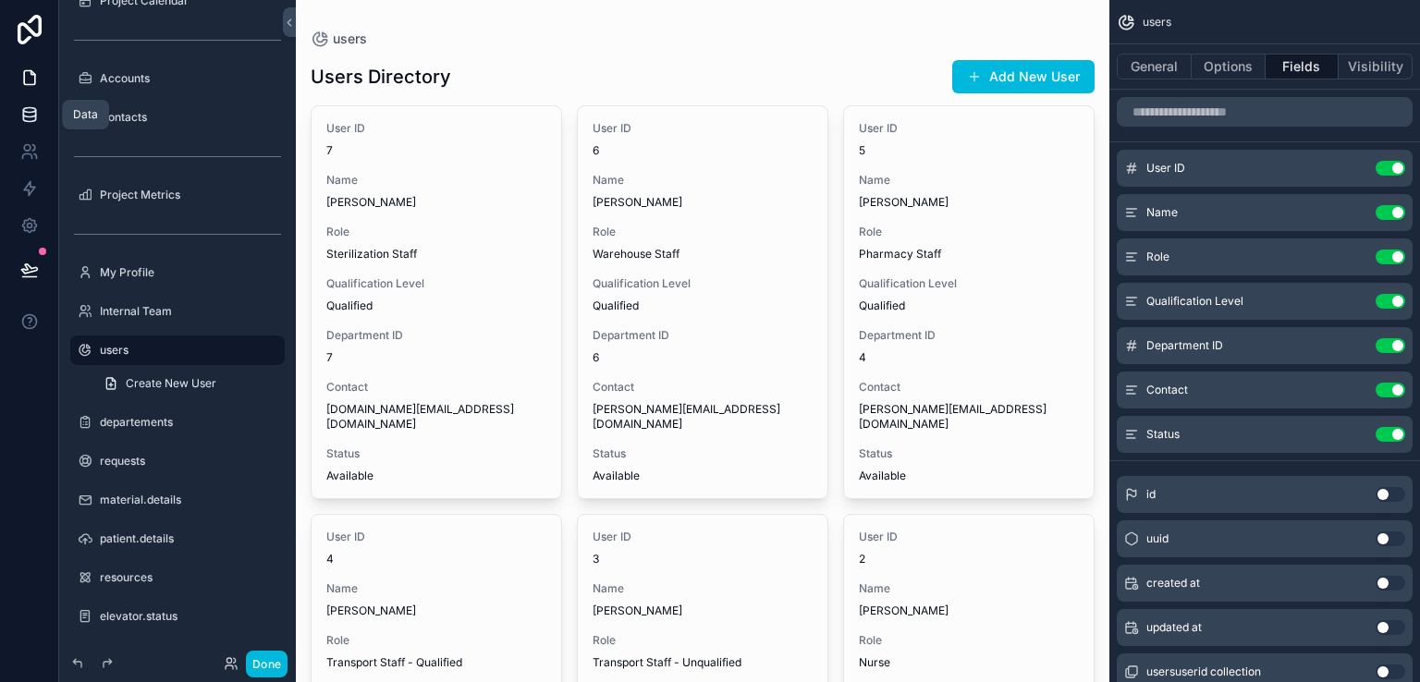
click at [25, 117] on icon at bounding box center [29, 113] width 12 height 7
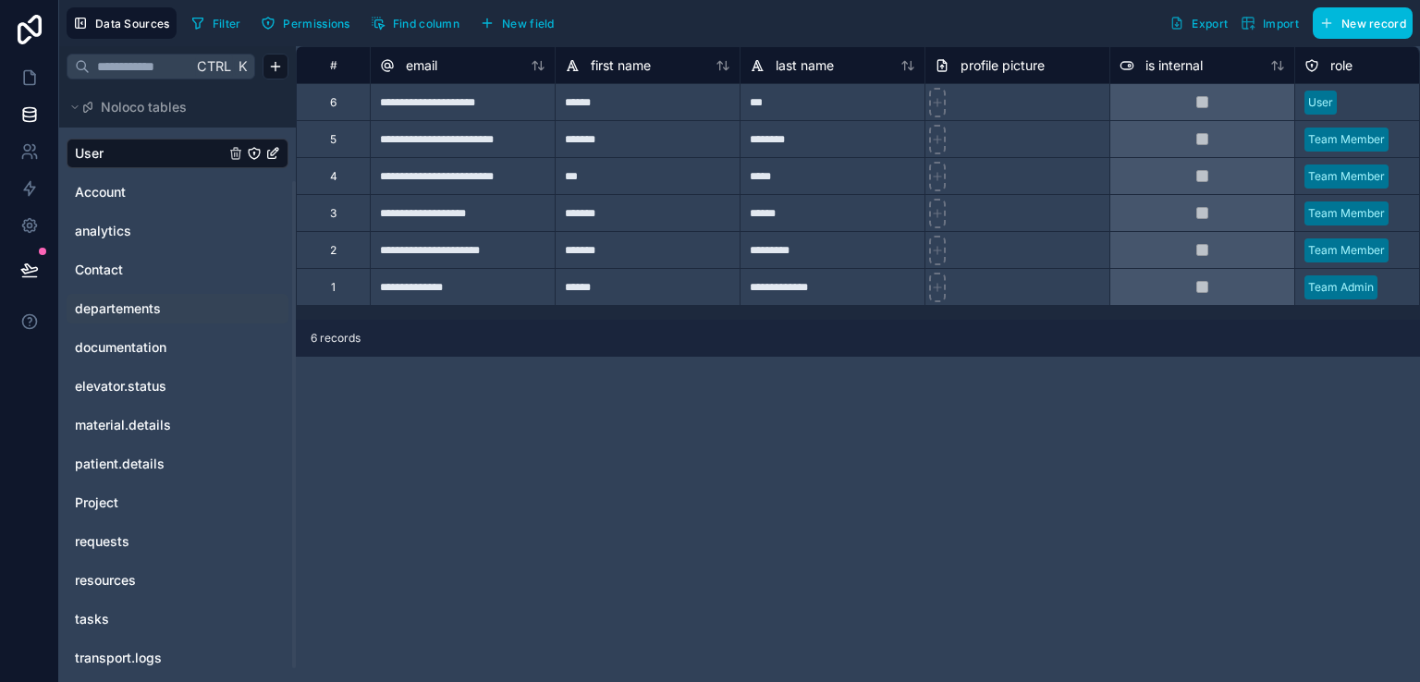
scroll to position [132, 0]
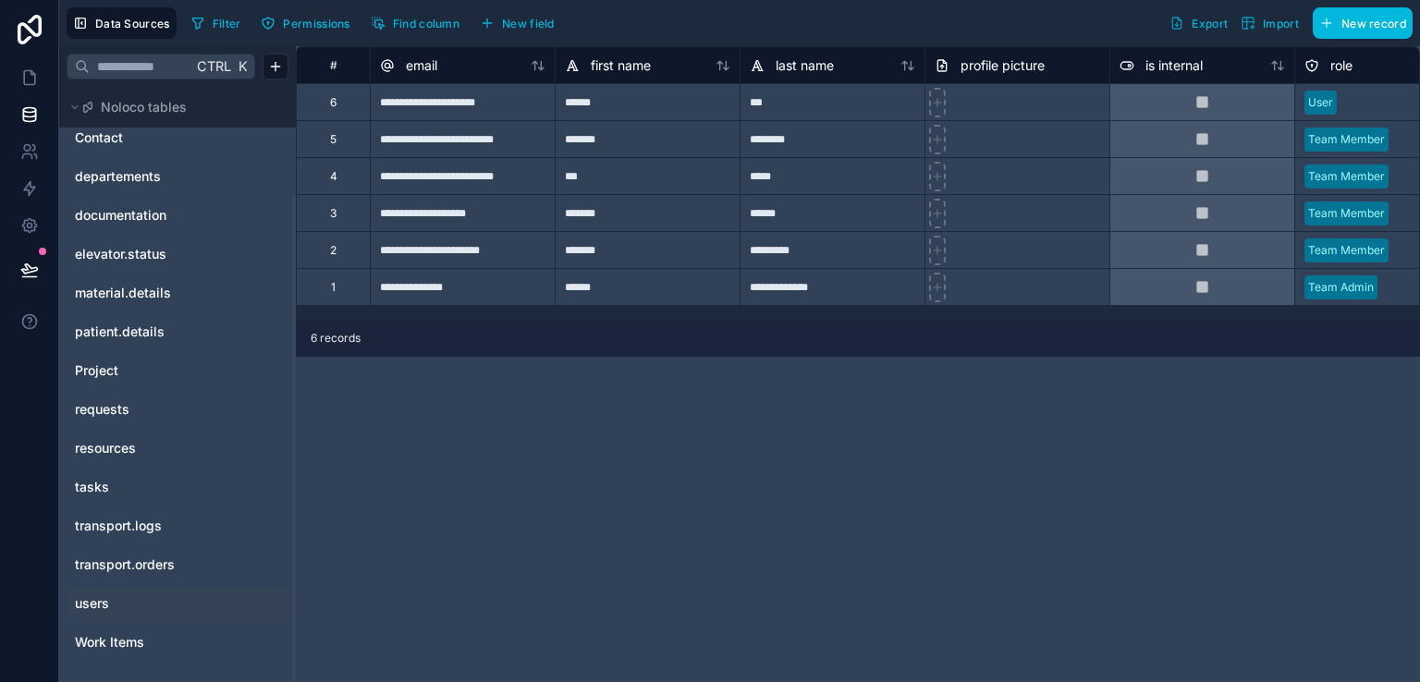
click at [135, 603] on link "users" at bounding box center [150, 604] width 150 height 18
click at [144, 597] on link "users" at bounding box center [150, 604] width 150 height 18
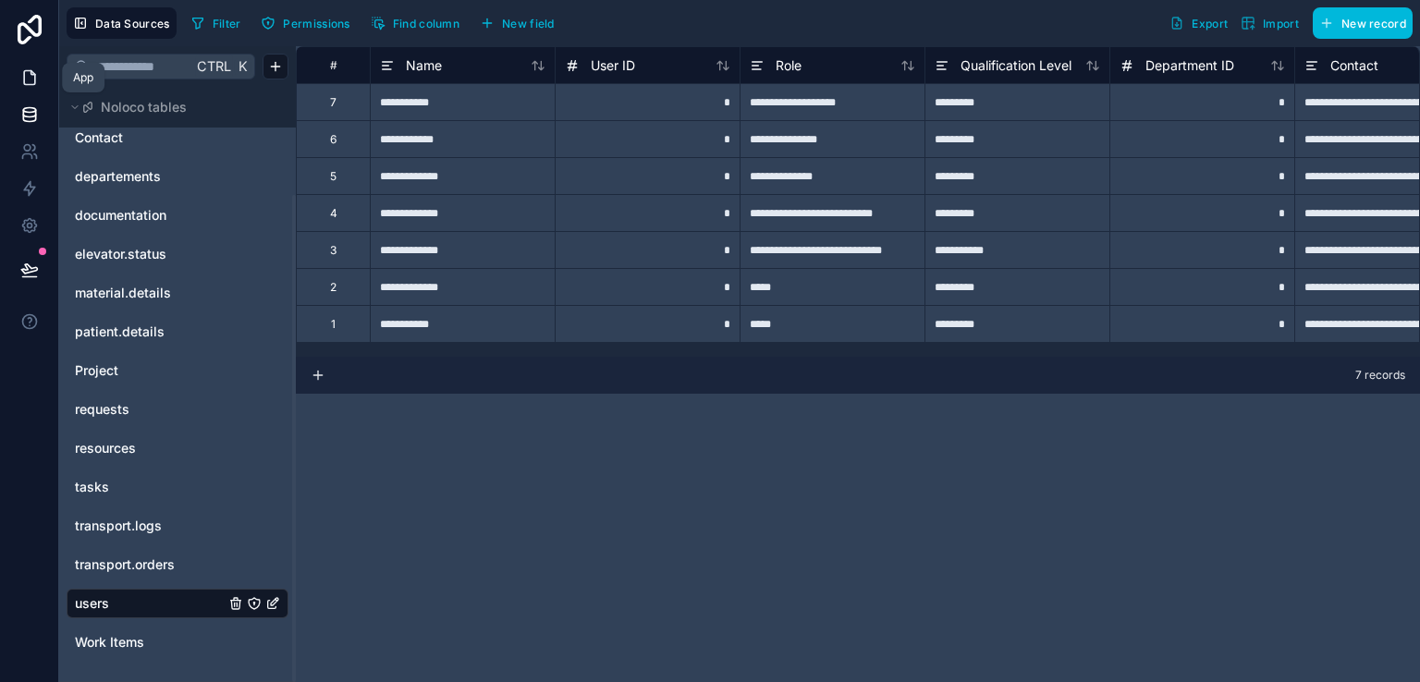
click at [21, 68] on icon at bounding box center [29, 77] width 18 height 18
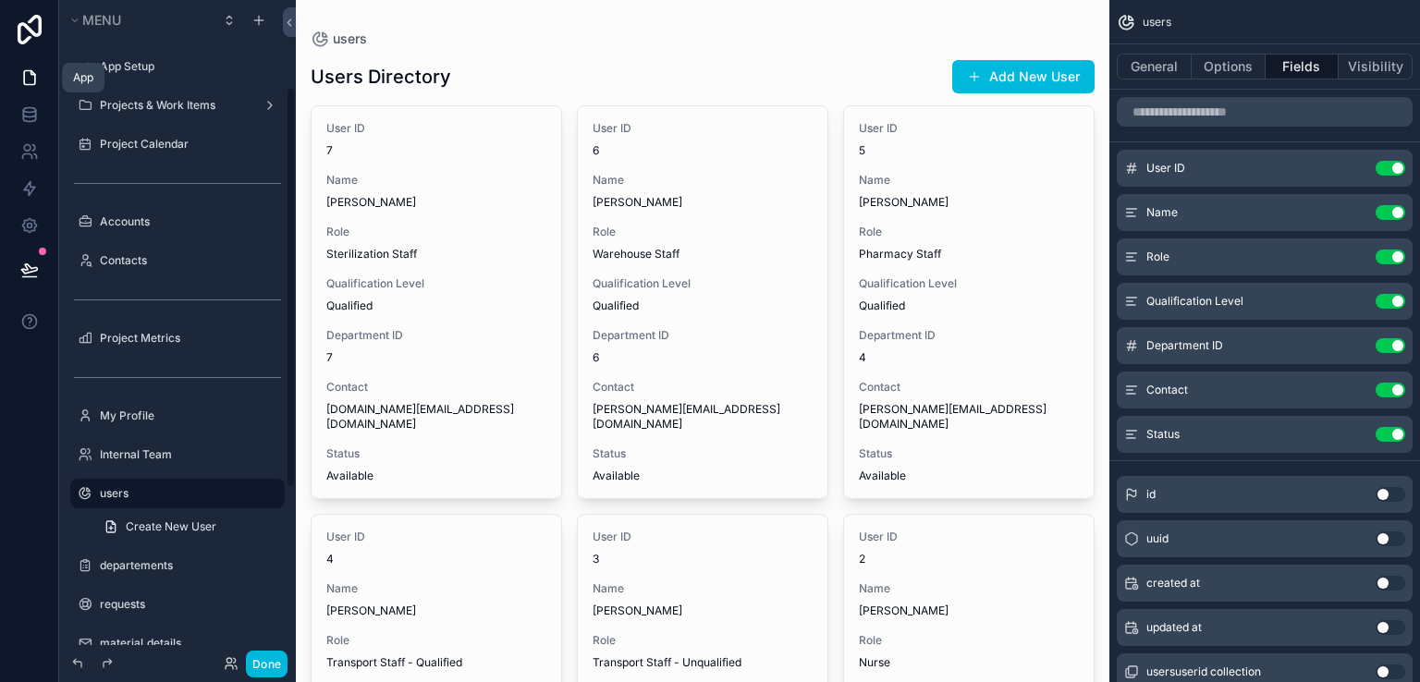
scroll to position [143, 0]
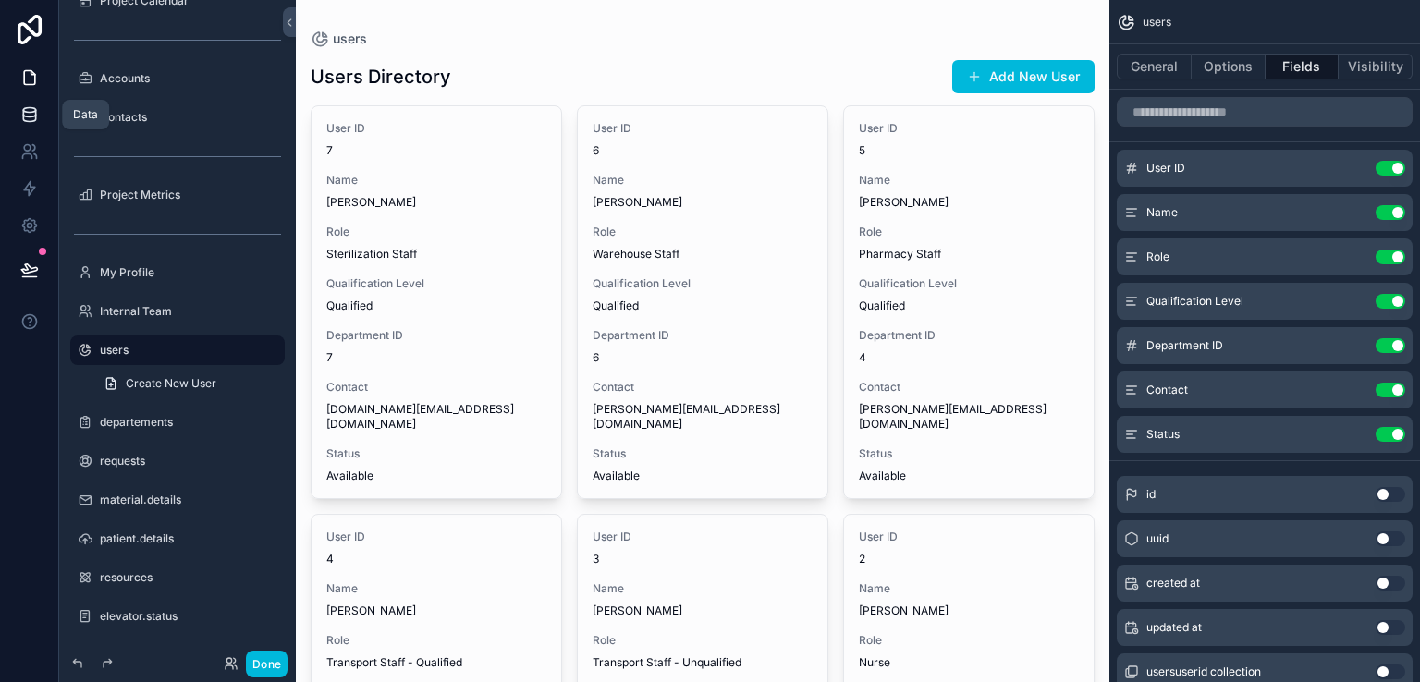
click at [34, 118] on icon at bounding box center [29, 118] width 12 height 7
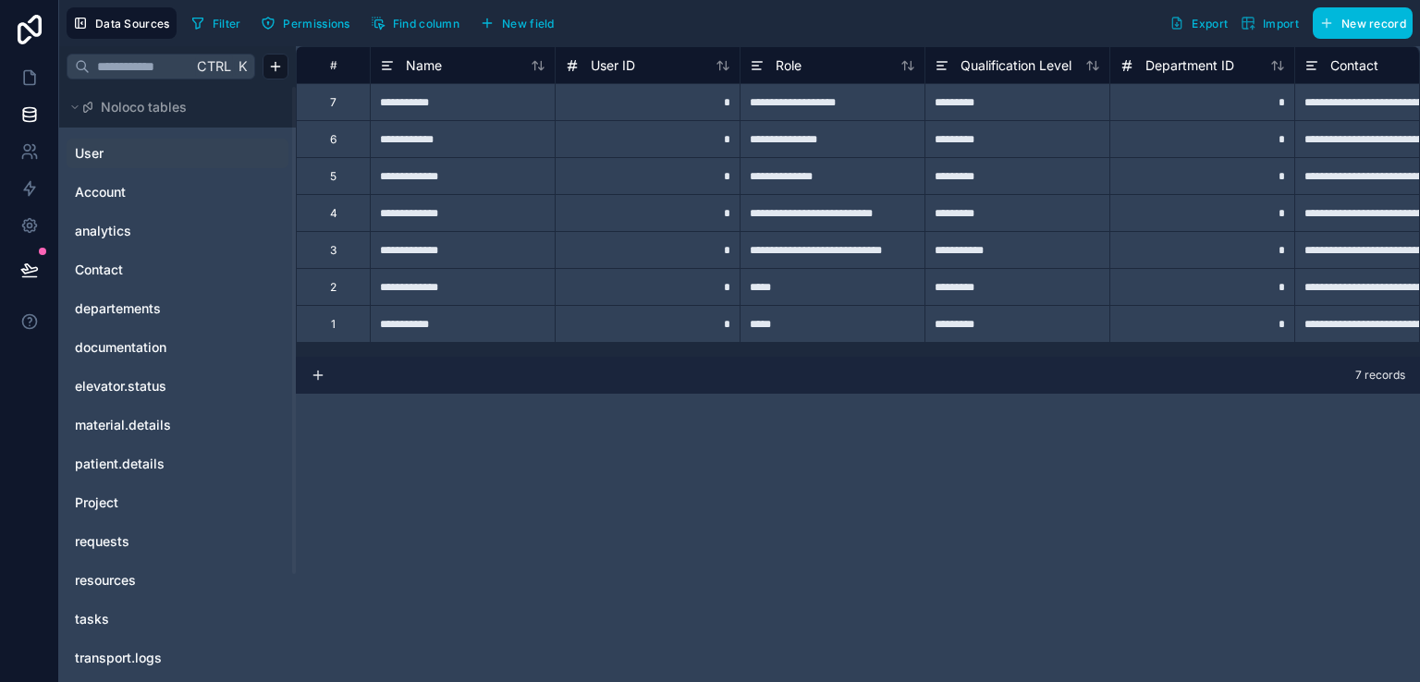
click at [117, 160] on link "User" at bounding box center [150, 153] width 150 height 18
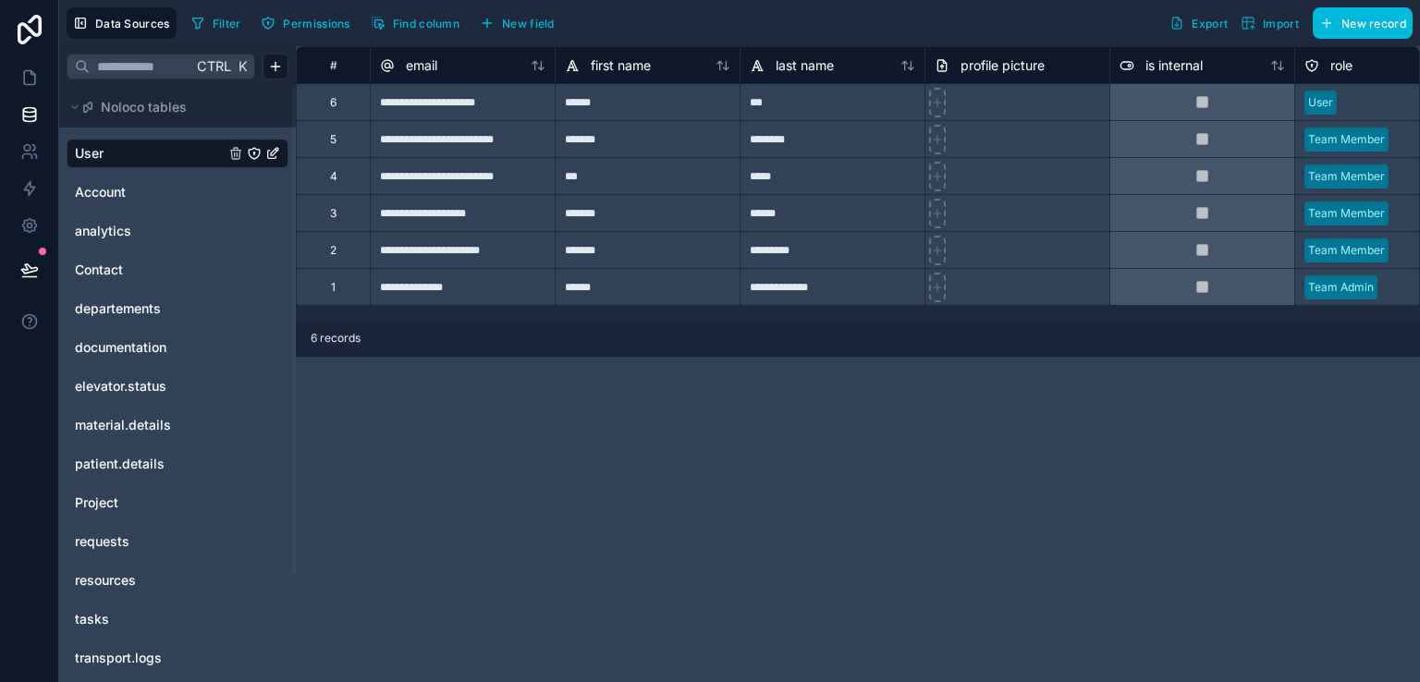
scroll to position [132, 0]
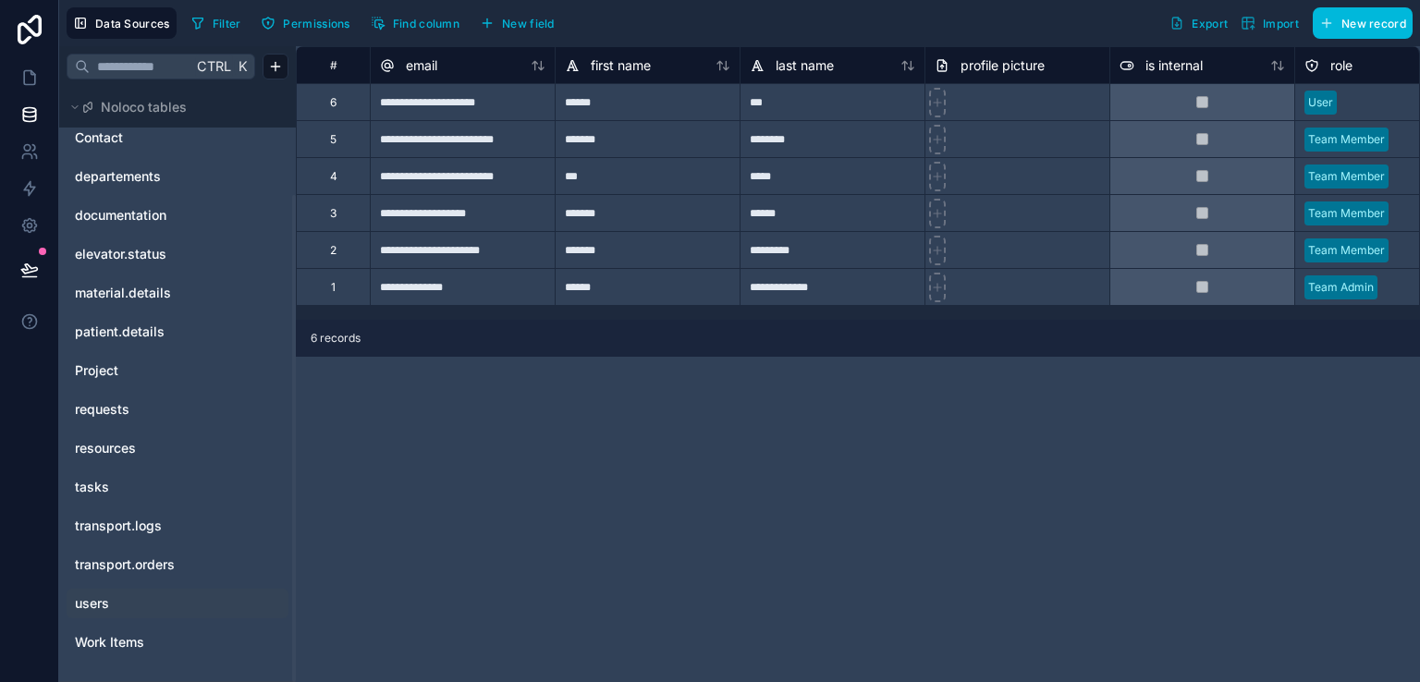
click at [105, 589] on div "users" at bounding box center [178, 604] width 222 height 30
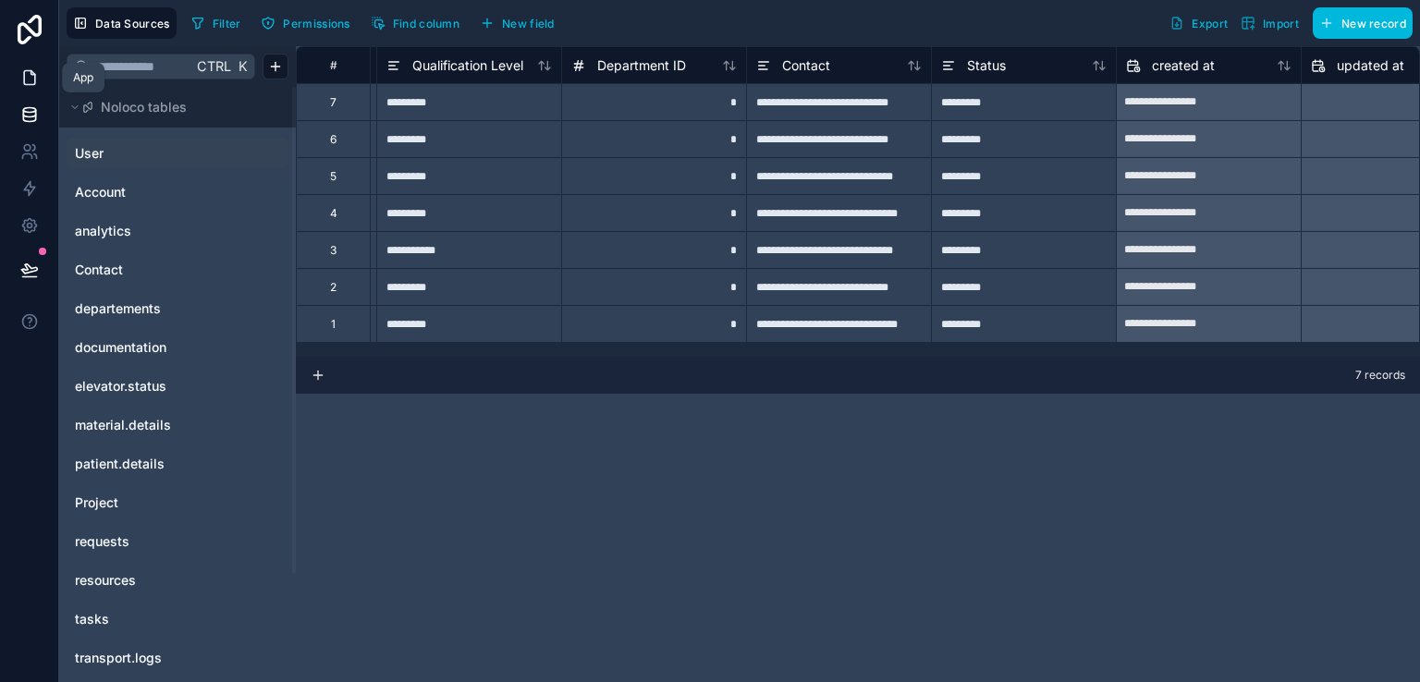
click at [18, 83] on link at bounding box center [29, 77] width 58 height 37
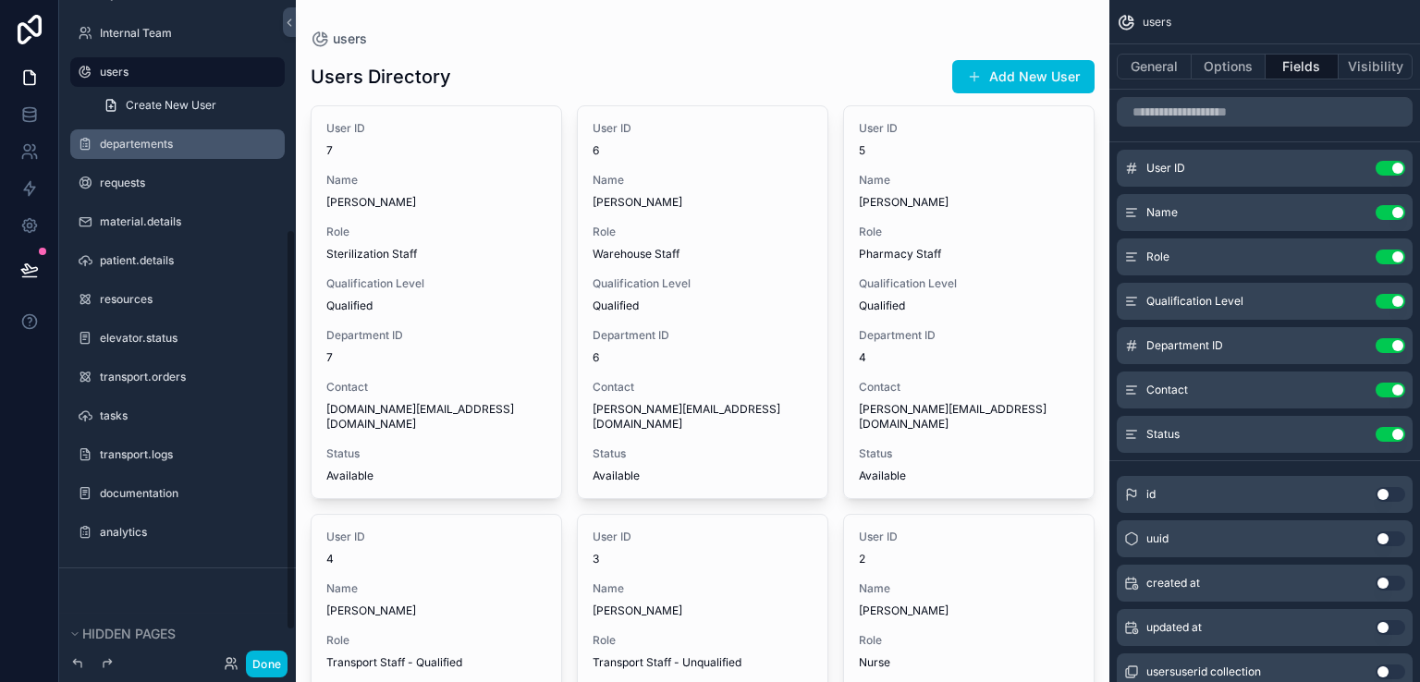
scroll to position [424, 0]
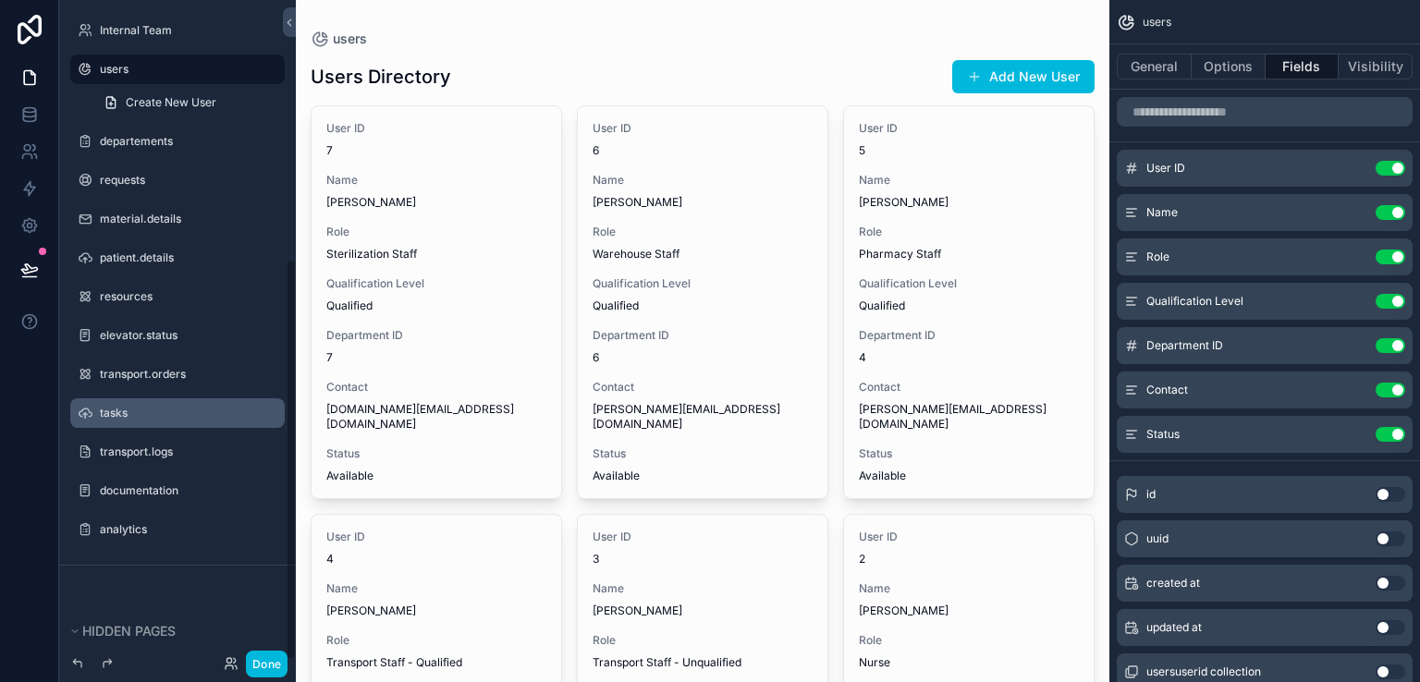
click at [152, 406] on div "tasks" at bounding box center [190, 413] width 181 height 15
click at [116, 413] on label "tasks" at bounding box center [187, 413] width 174 height 15
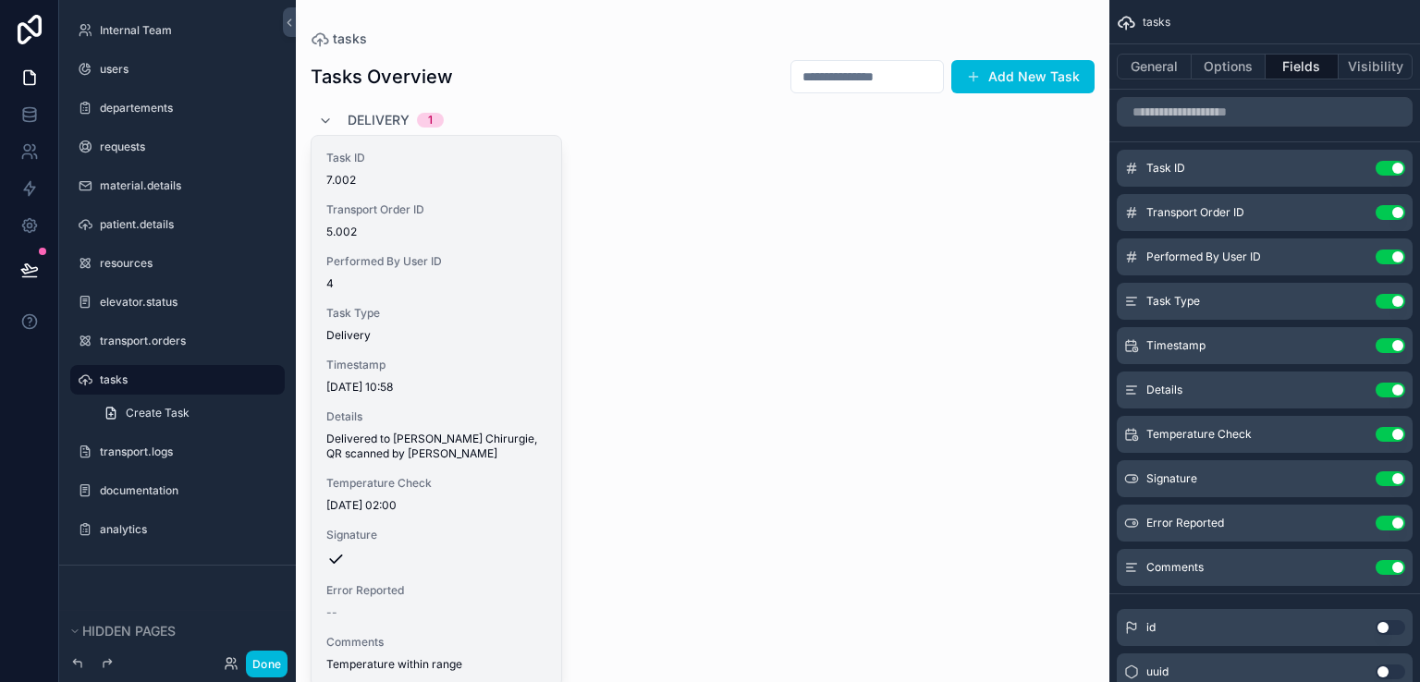
click at [461, 315] on span "Task Type" at bounding box center [436, 313] width 220 height 15
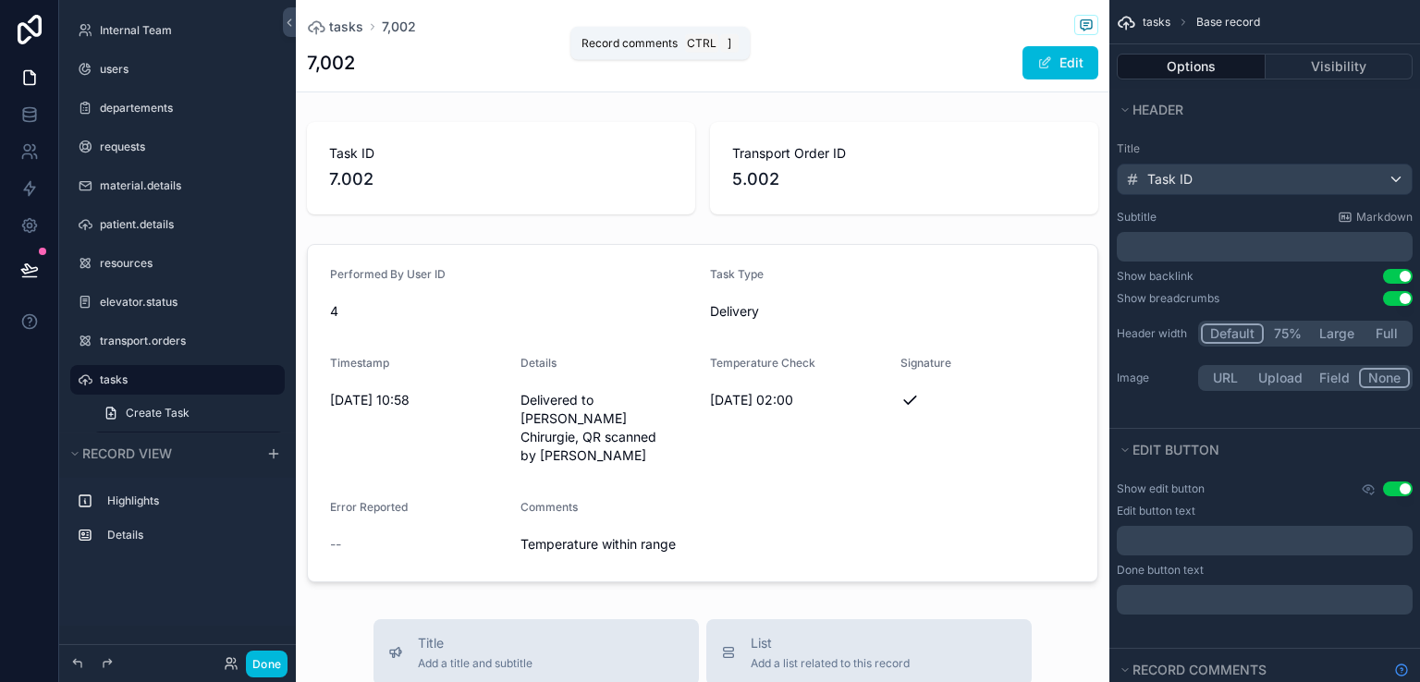
click at [1074, 15] on span "scrollable content" at bounding box center [1086, 25] width 24 height 20
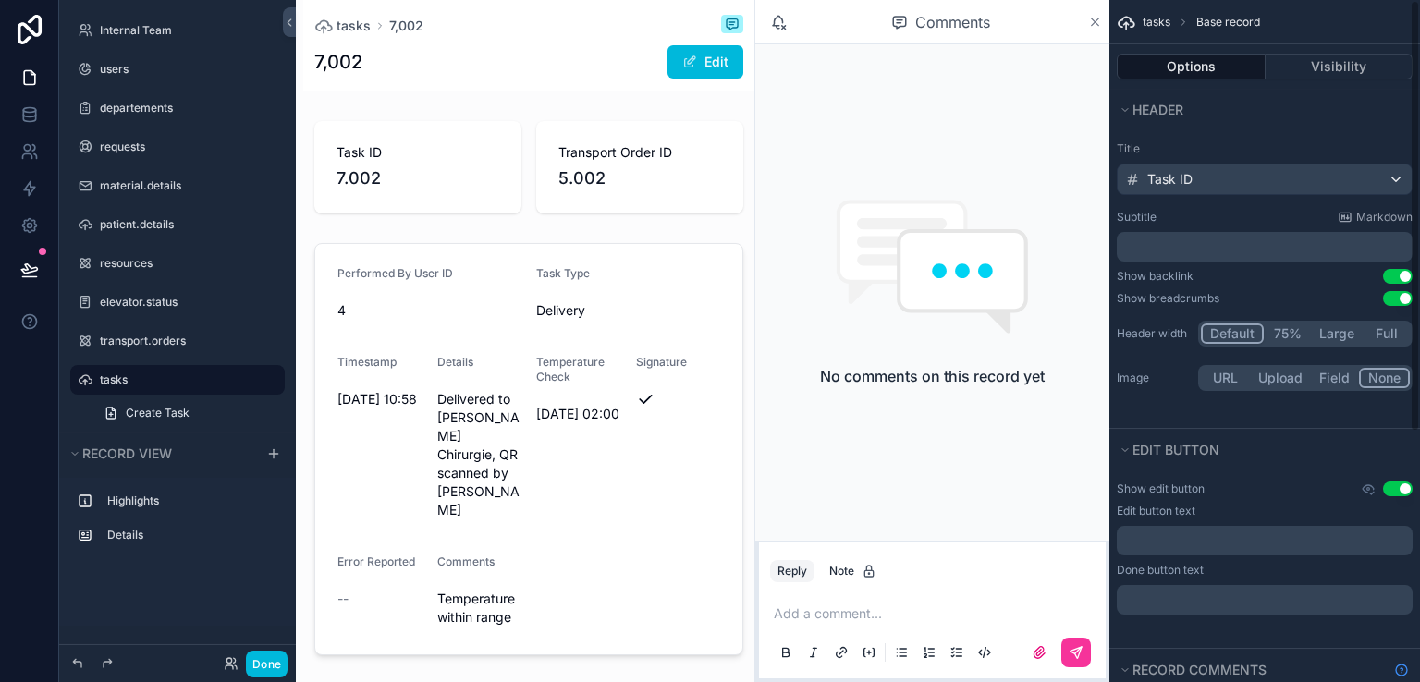
click at [1089, 24] on icon "scrollable content" at bounding box center [1095, 22] width 14 height 15
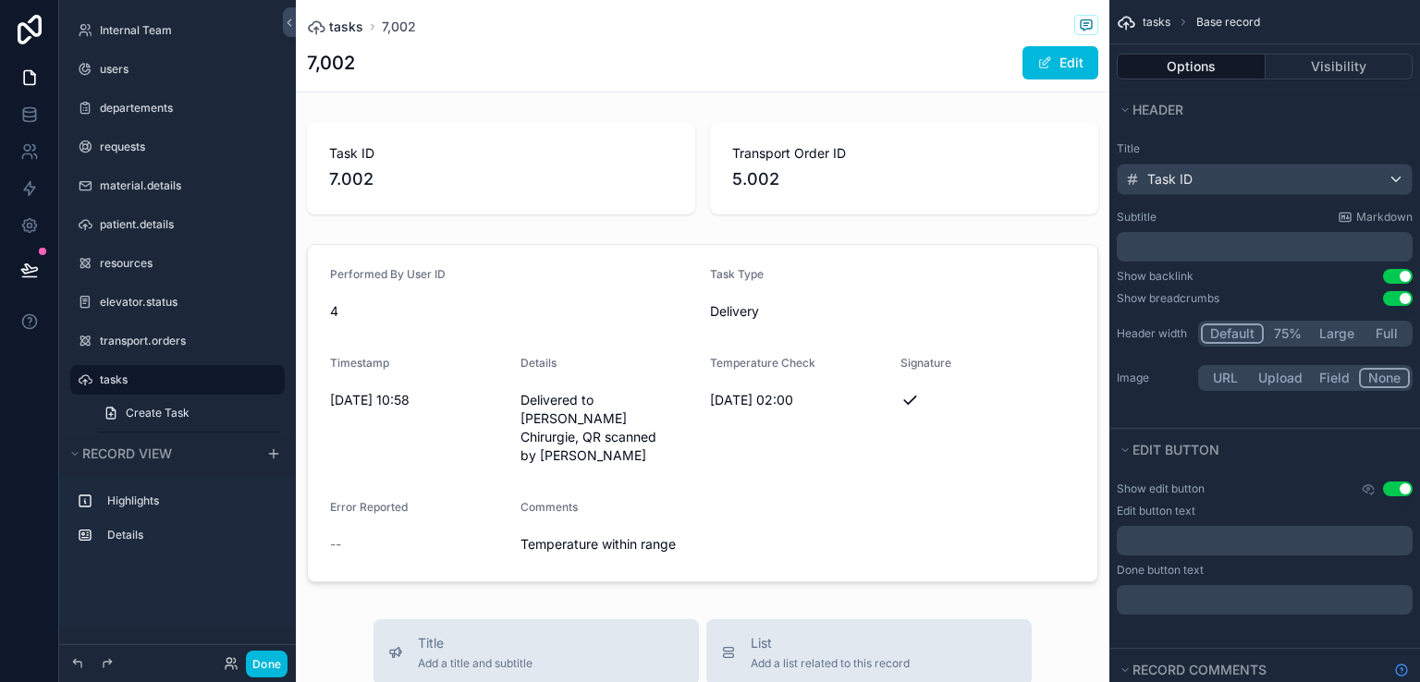
click at [314, 30] on icon "scrollable content" at bounding box center [316, 27] width 18 height 18
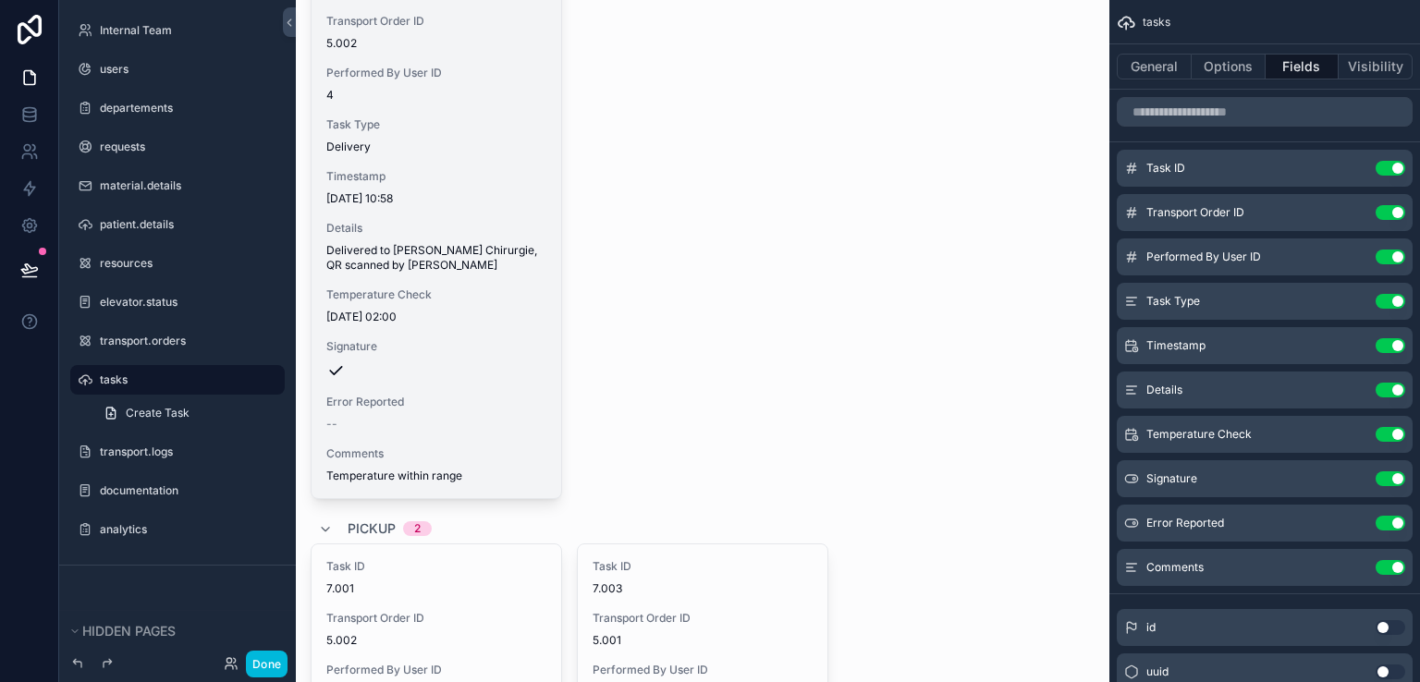
scroll to position [200, 0]
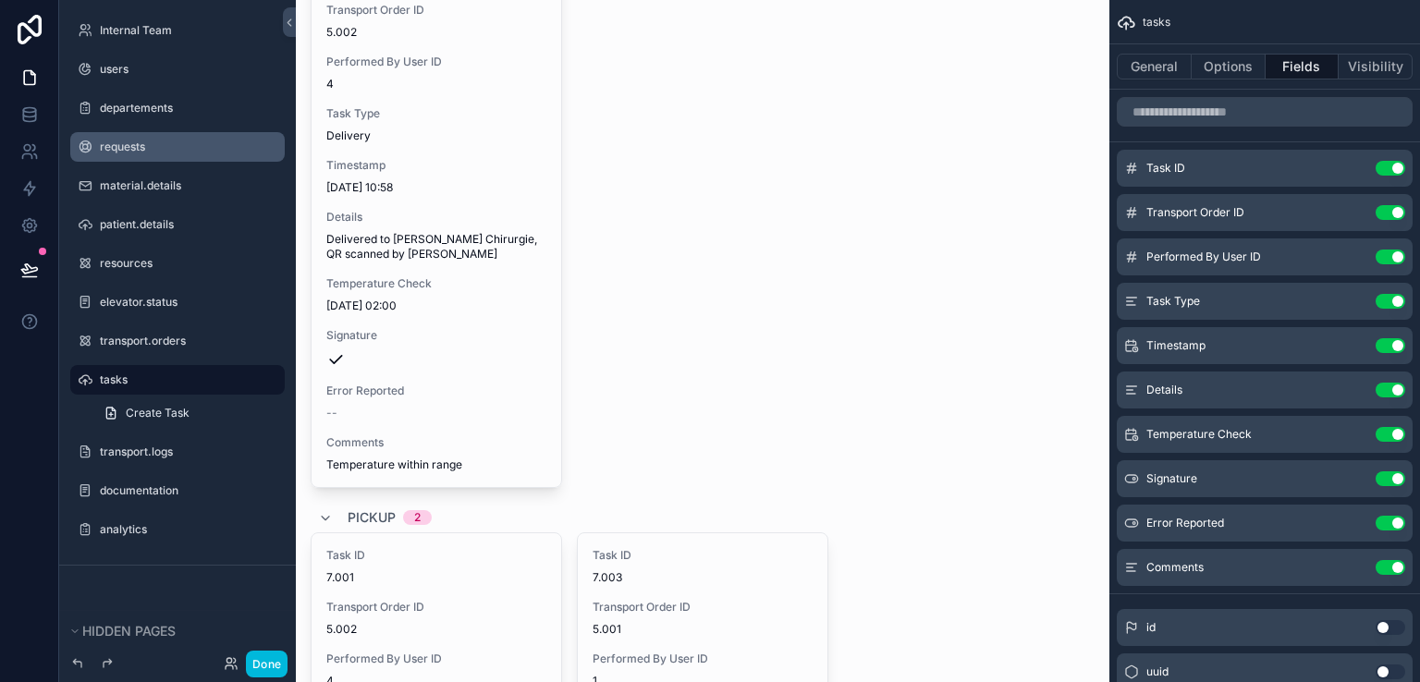
click at [148, 145] on label "requests" at bounding box center [187, 147] width 174 height 15
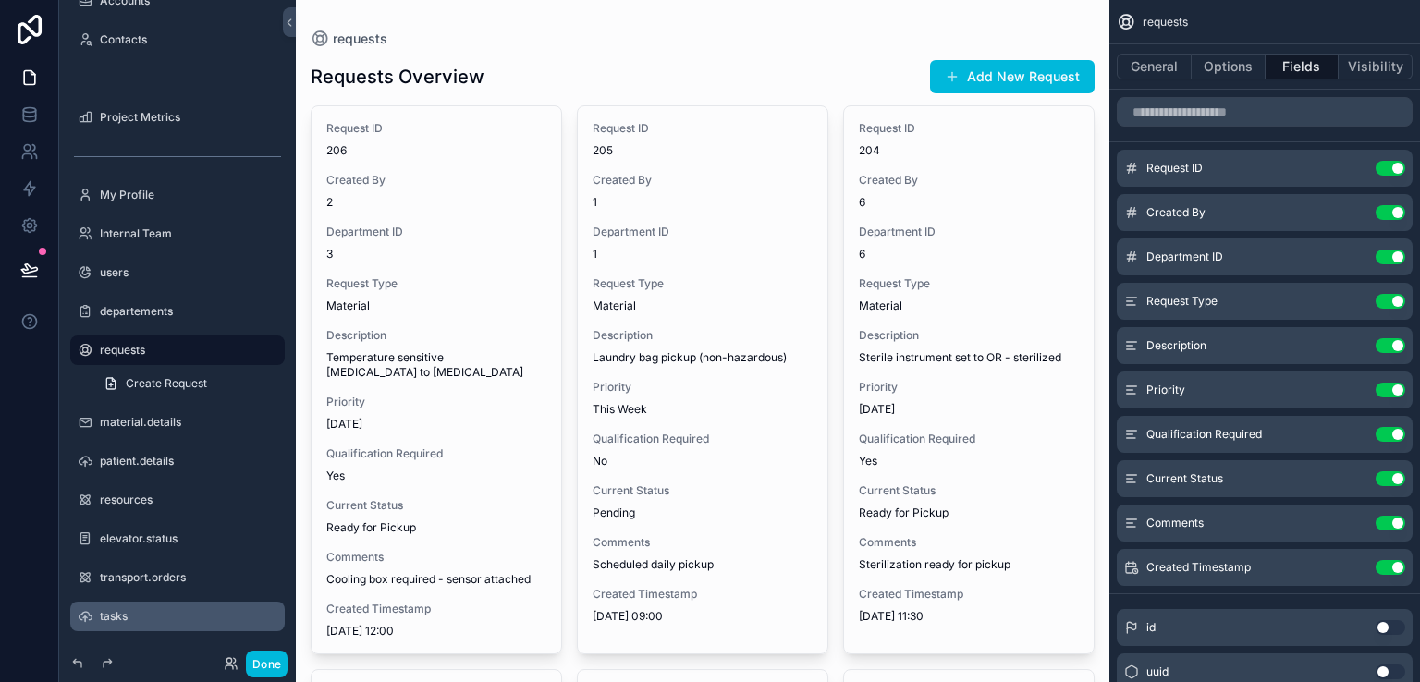
click at [377, 322] on div "scrollable content" at bounding box center [703, 668] width 814 height 1336
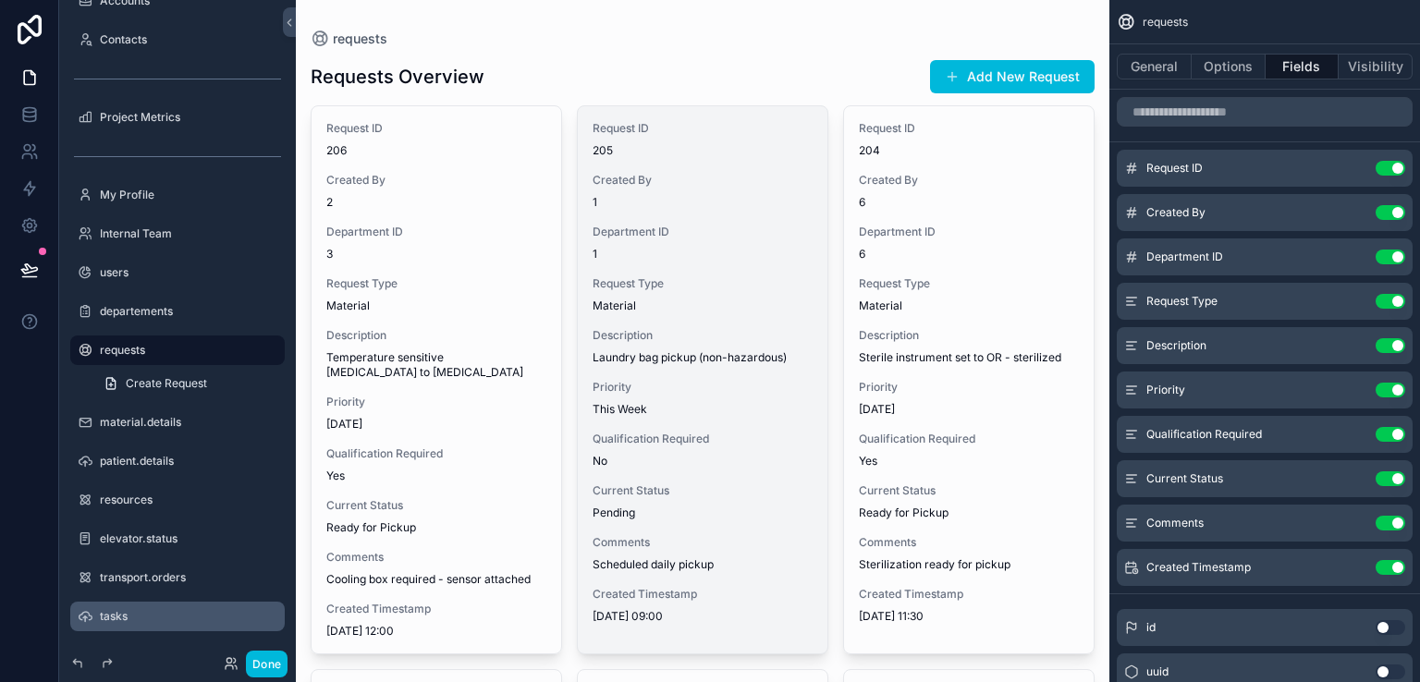
click at [714, 300] on span "Material" at bounding box center [703, 306] width 220 height 15
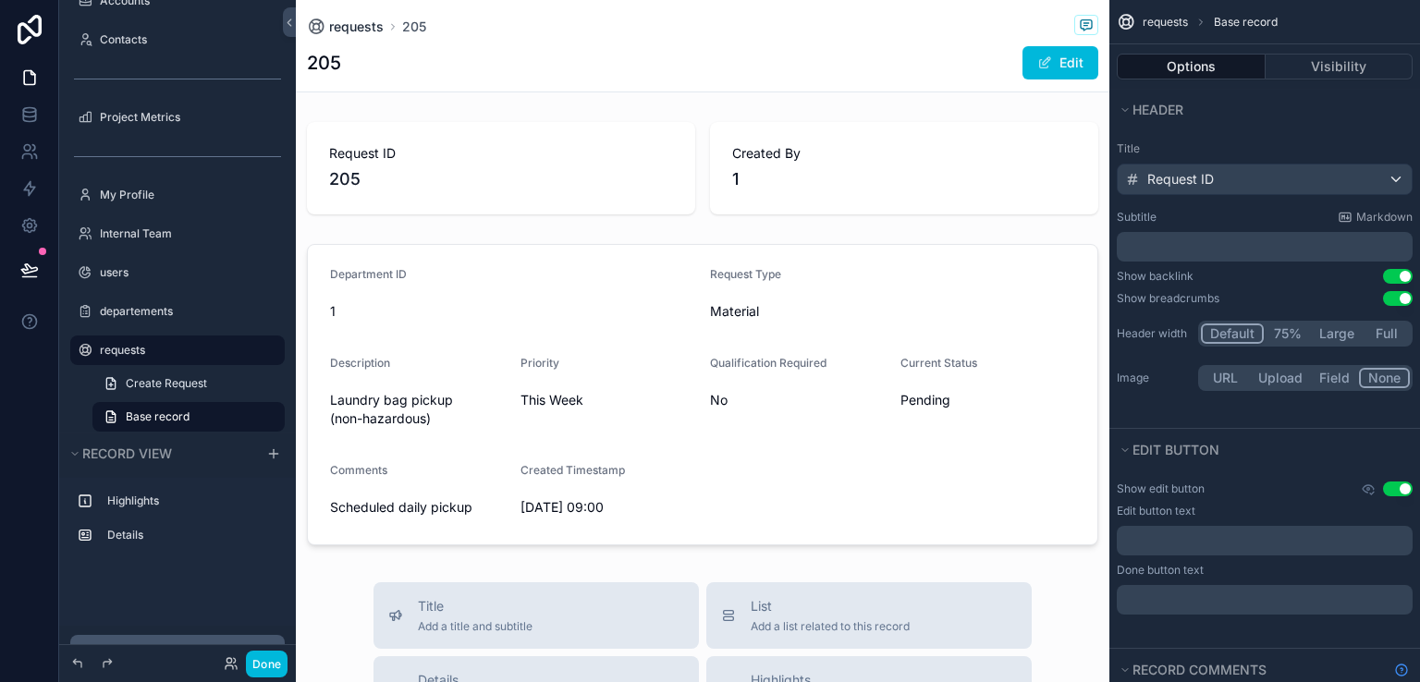
click at [317, 22] on icon "scrollable content" at bounding box center [316, 27] width 18 height 18
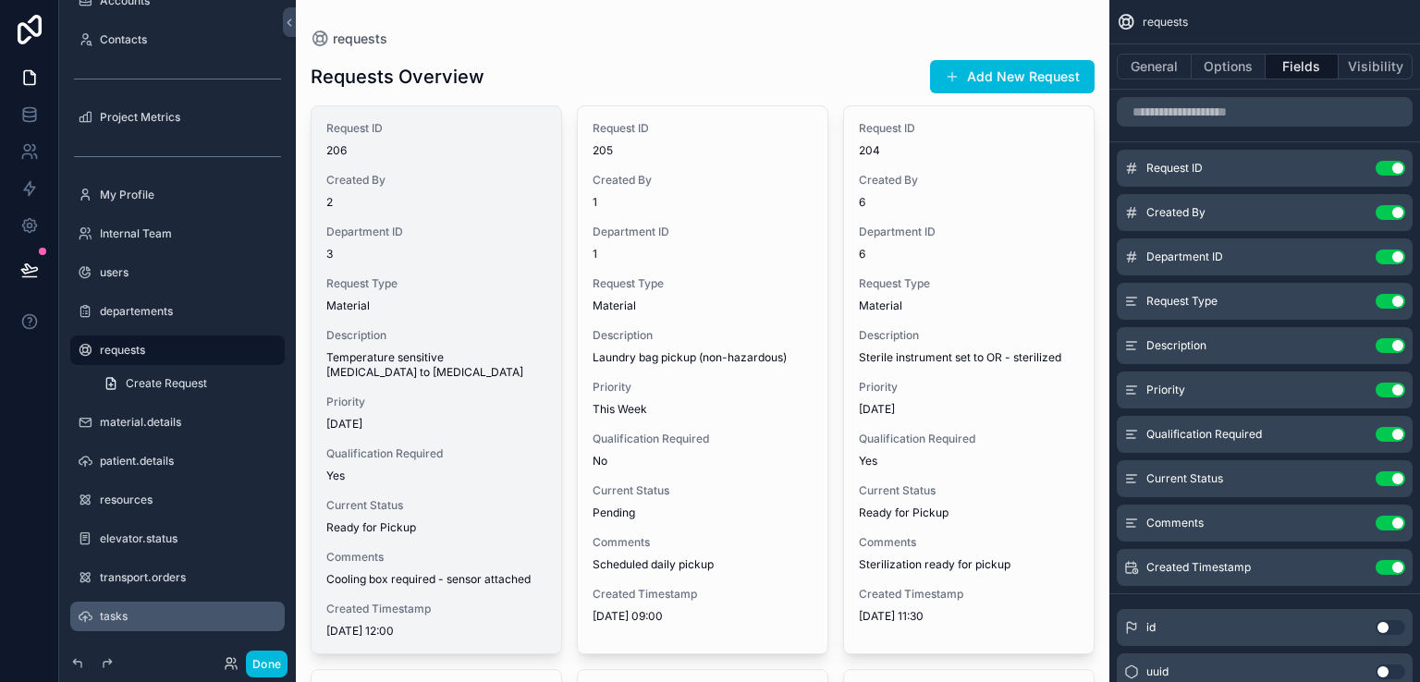
click at [449, 156] on span "206" at bounding box center [436, 150] width 220 height 15
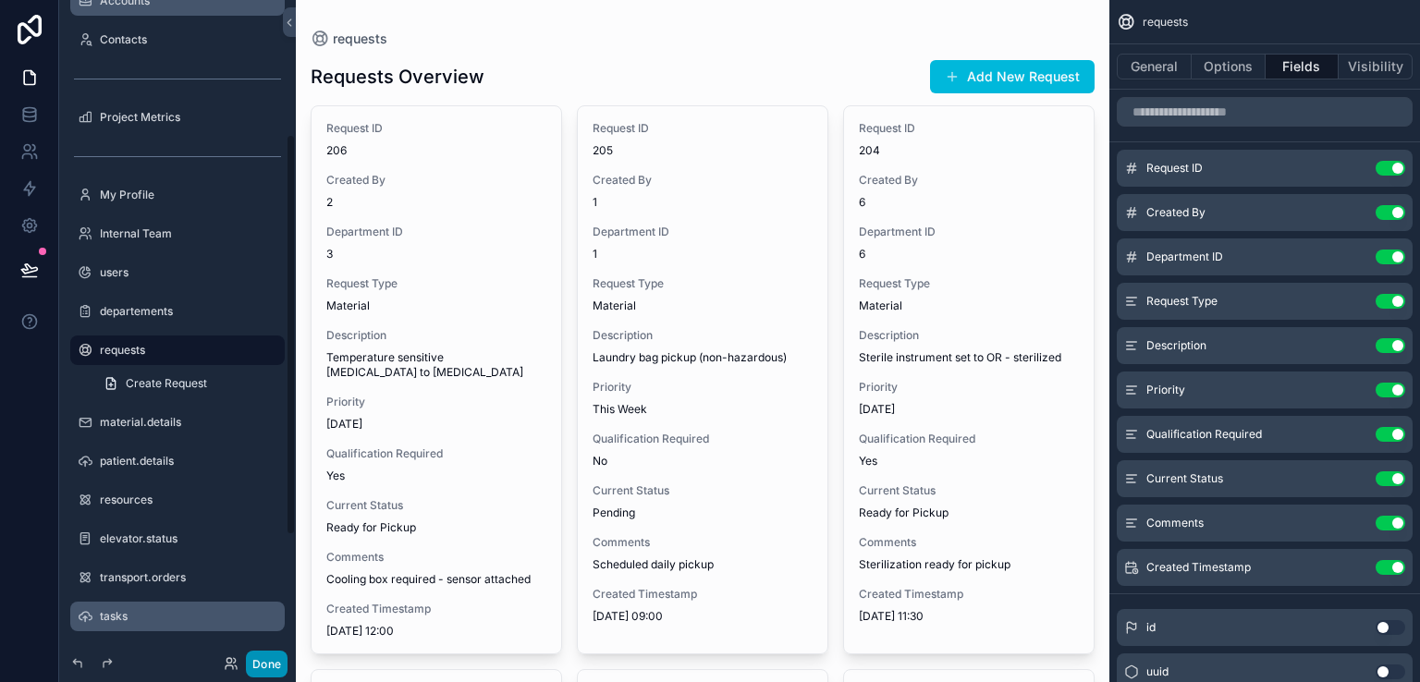
click at [271, 664] on button "Done" at bounding box center [267, 664] width 42 height 27
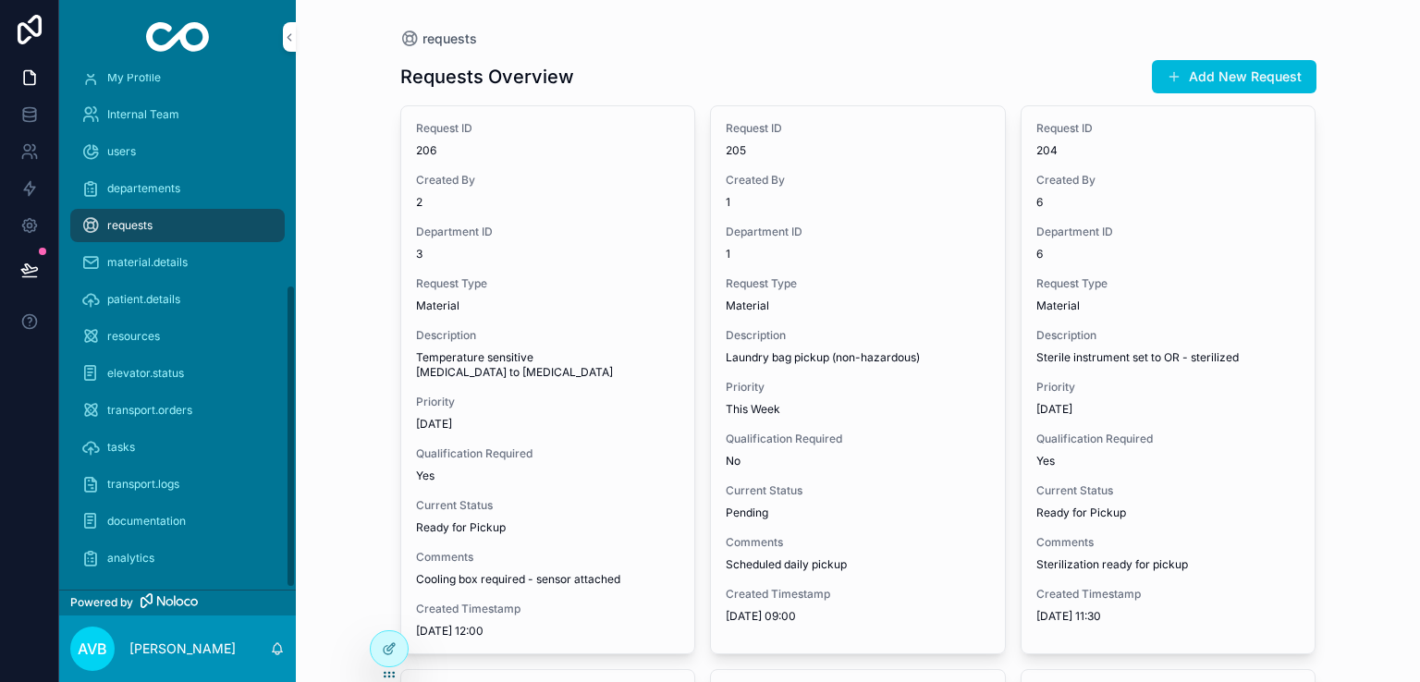
scroll to position [357, 0]
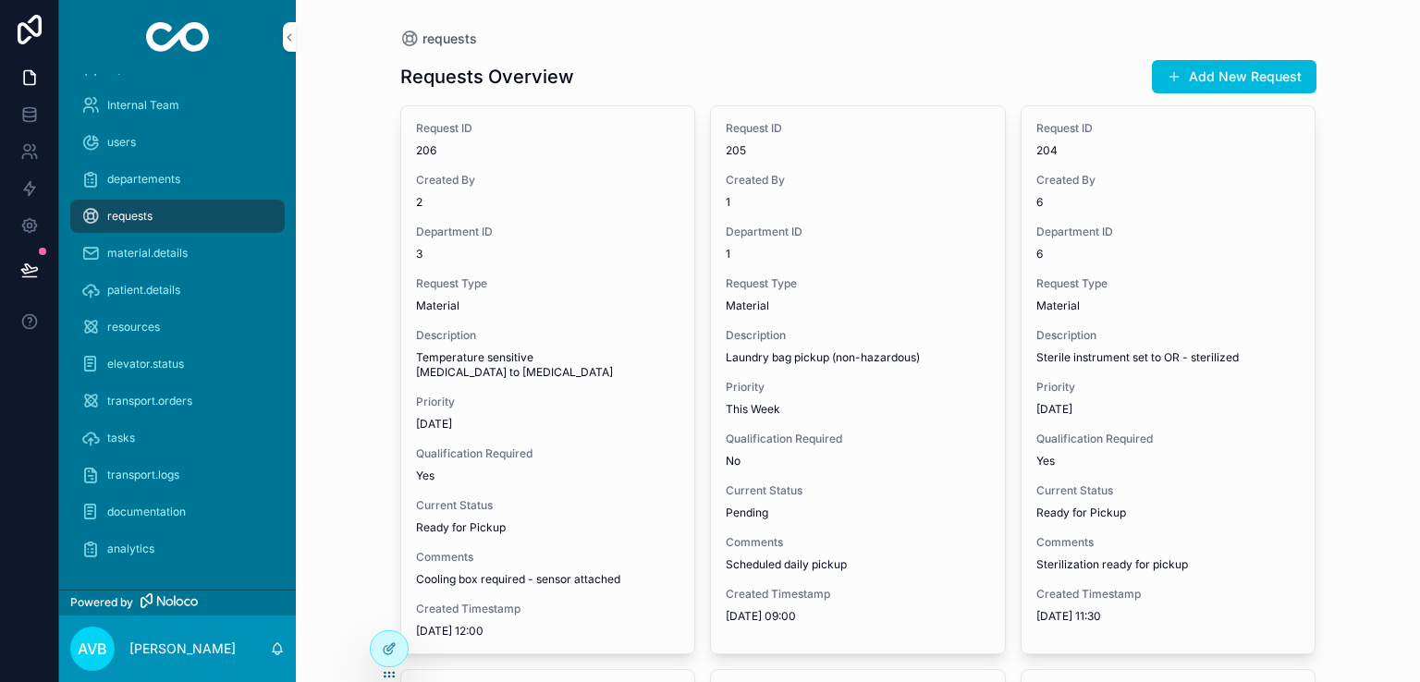
click at [180, 438] on div "tasks" at bounding box center [177, 438] width 192 height 30
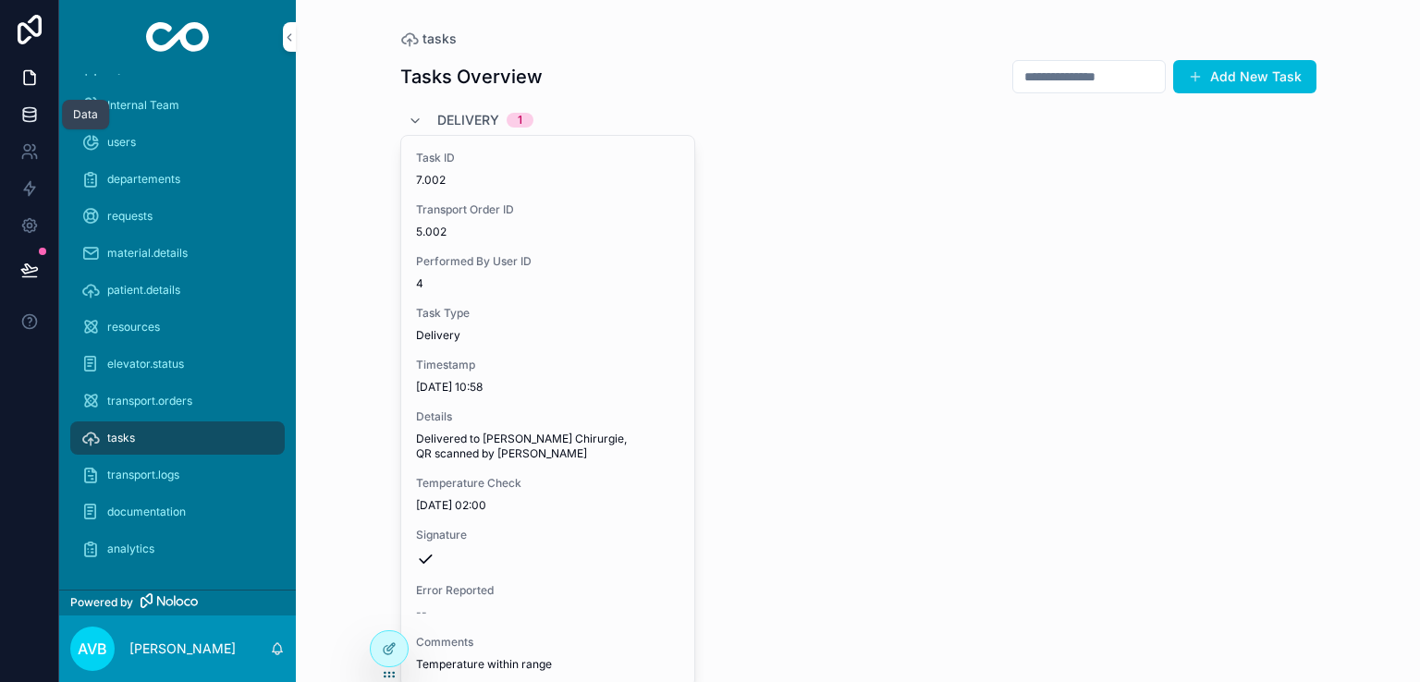
click at [39, 112] on link at bounding box center [29, 114] width 58 height 37
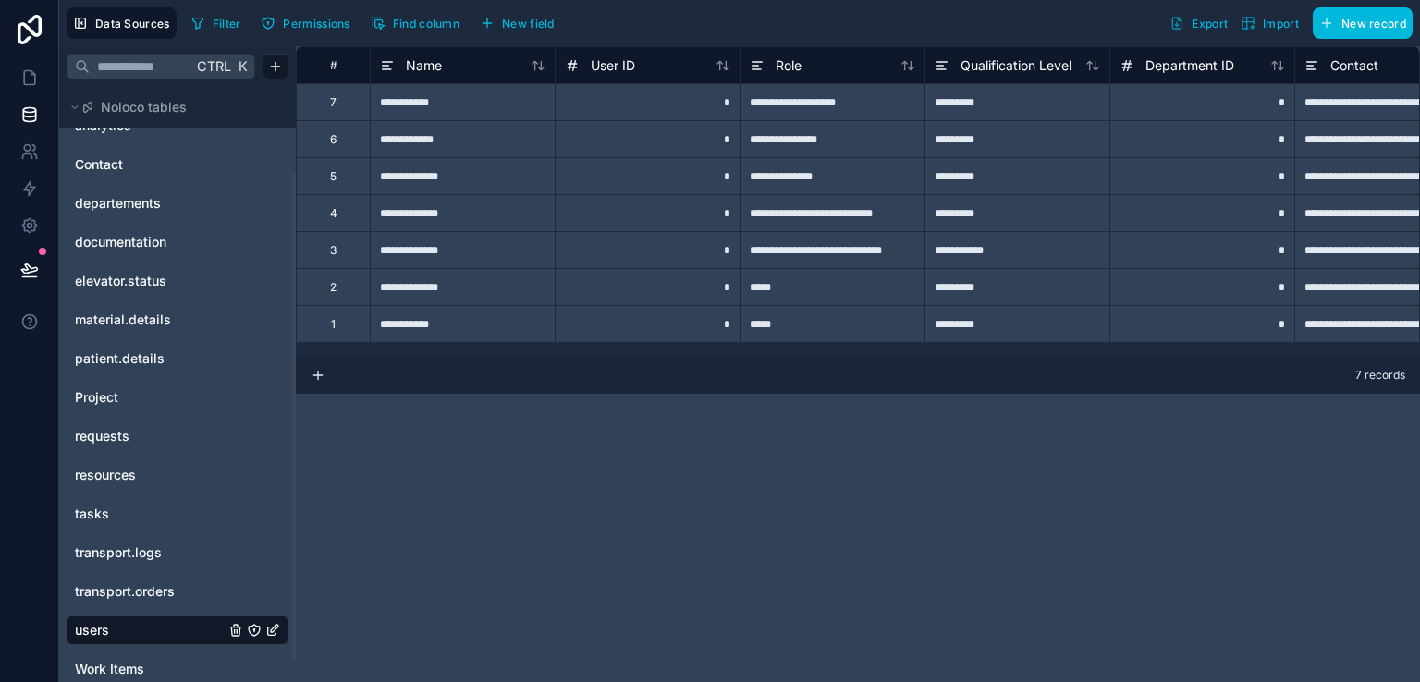
scroll to position [106, 0]
click at [136, 516] on link "tasks" at bounding box center [150, 513] width 150 height 18
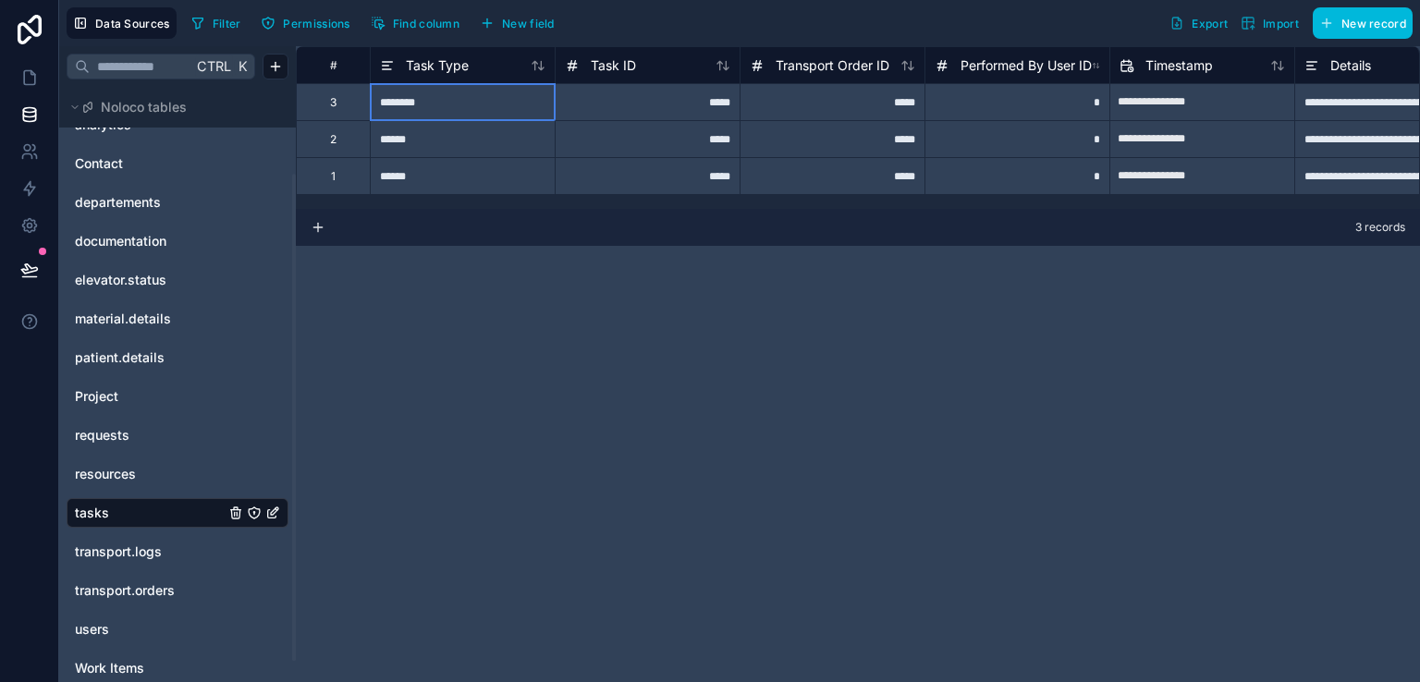
click at [472, 102] on div "********" at bounding box center [462, 101] width 185 height 37
type input "******"
click at [556, 440] on div "**********" at bounding box center [858, 364] width 1124 height 636
click at [26, 69] on icon at bounding box center [29, 77] width 18 height 18
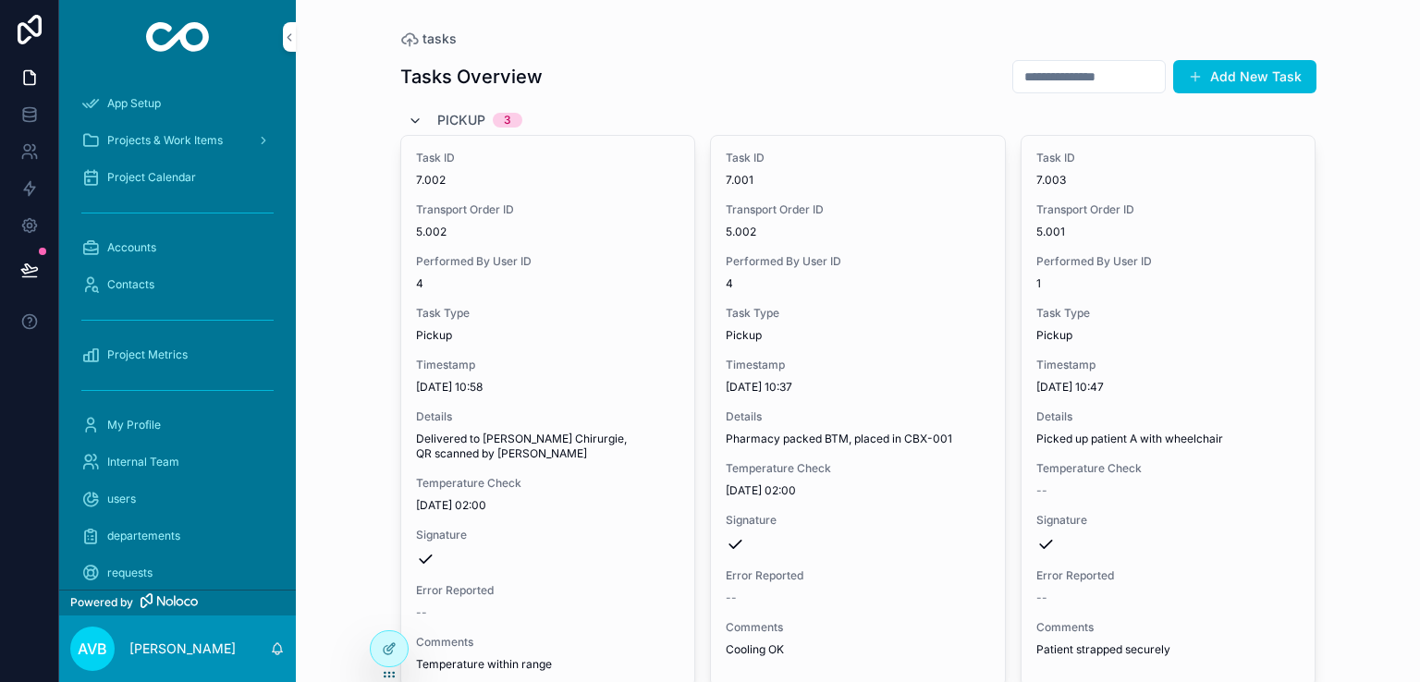
click at [408, 117] on icon "scrollable content" at bounding box center [415, 121] width 15 height 15
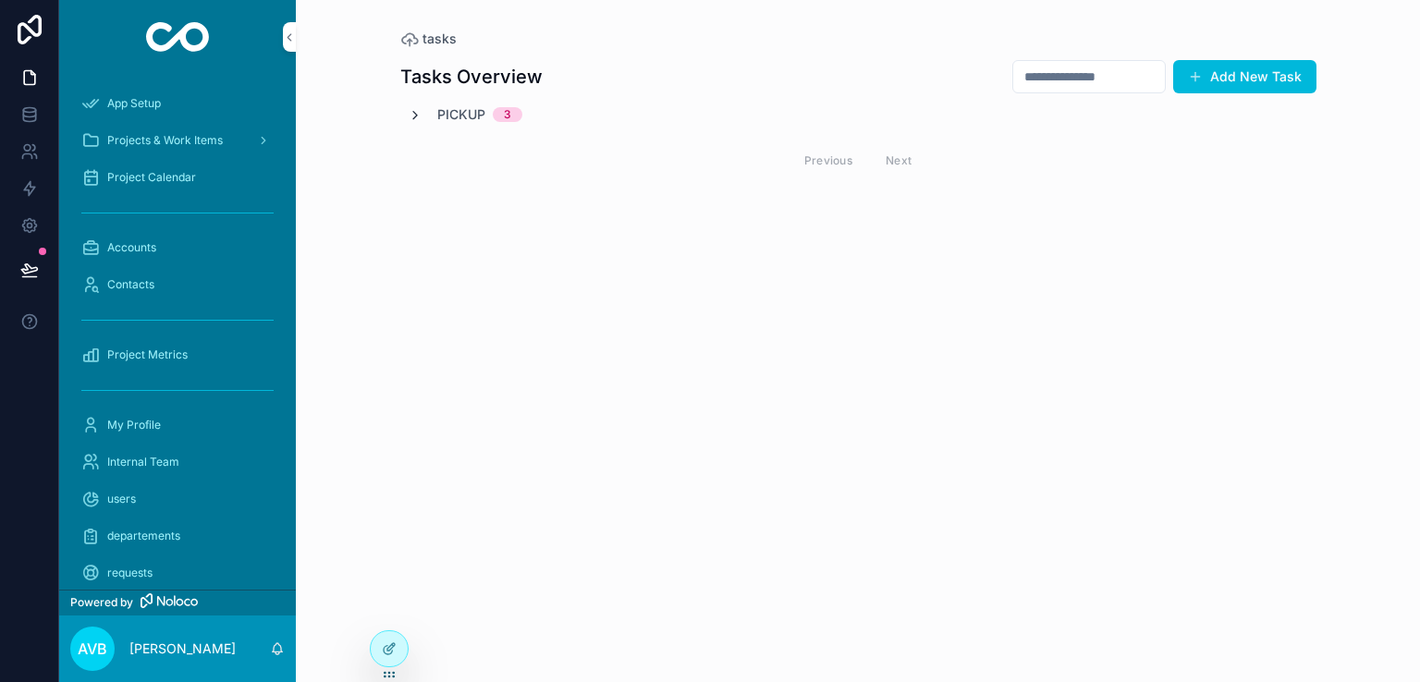
click at [406, 117] on div "Pickup 3" at bounding box center [858, 114] width 916 height 18
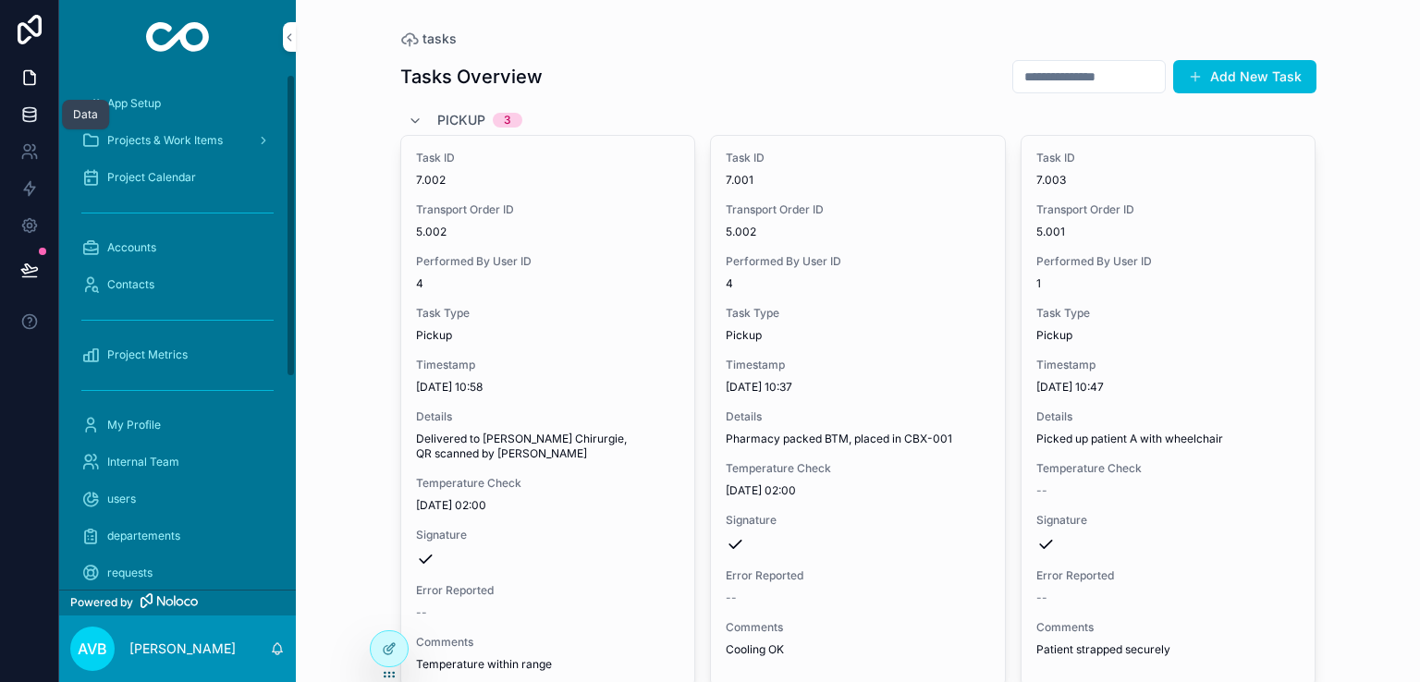
click at [32, 96] on link at bounding box center [29, 114] width 58 height 37
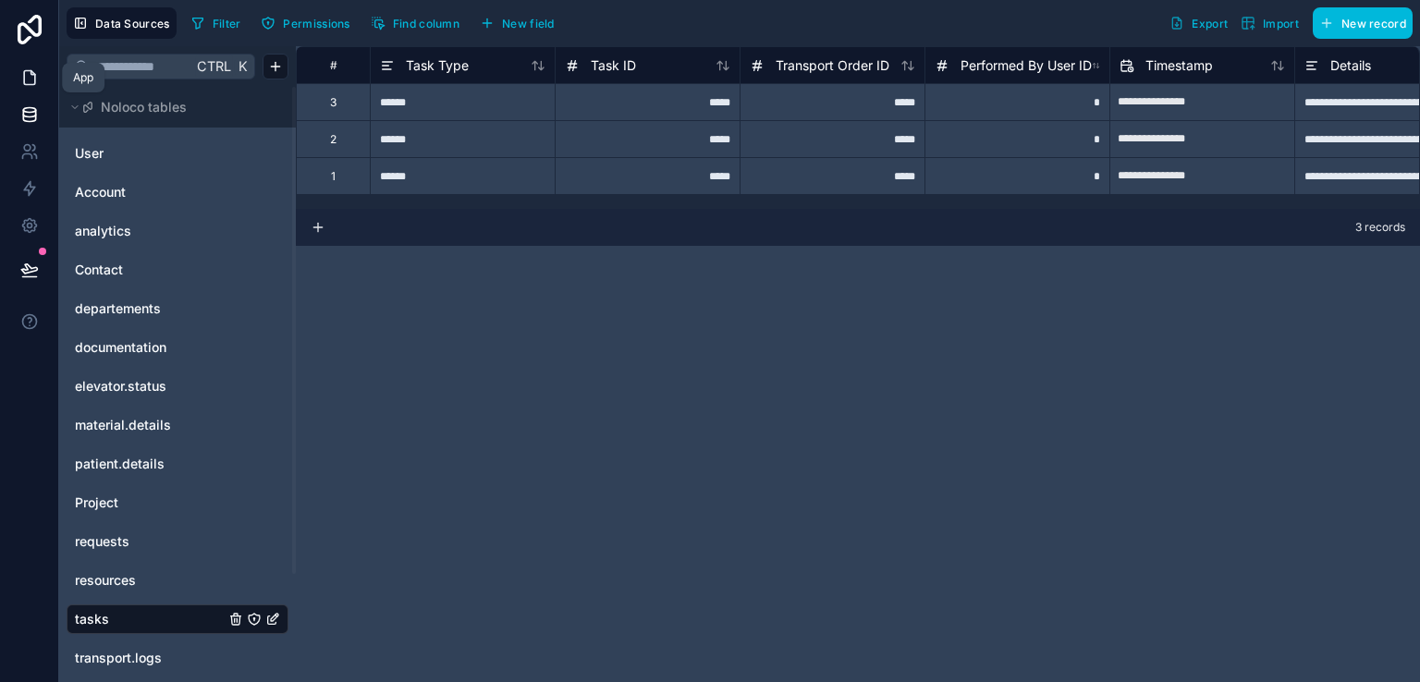
click at [26, 68] on icon at bounding box center [29, 77] width 18 height 18
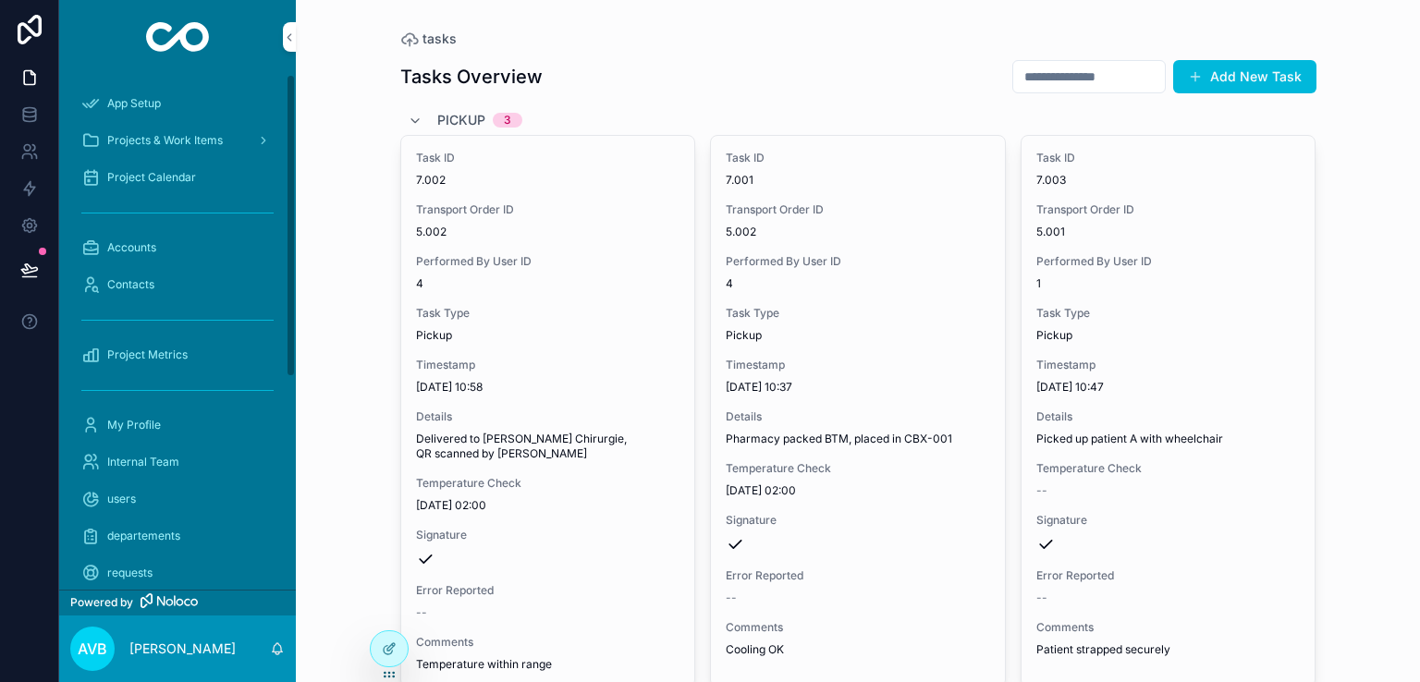
click at [386, 393] on div "tasks Tasks Overview Add New Task Pickup 3 Task ID 7.002 Transport Order ID 5.0…" at bounding box center [859, 402] width 946 height 805
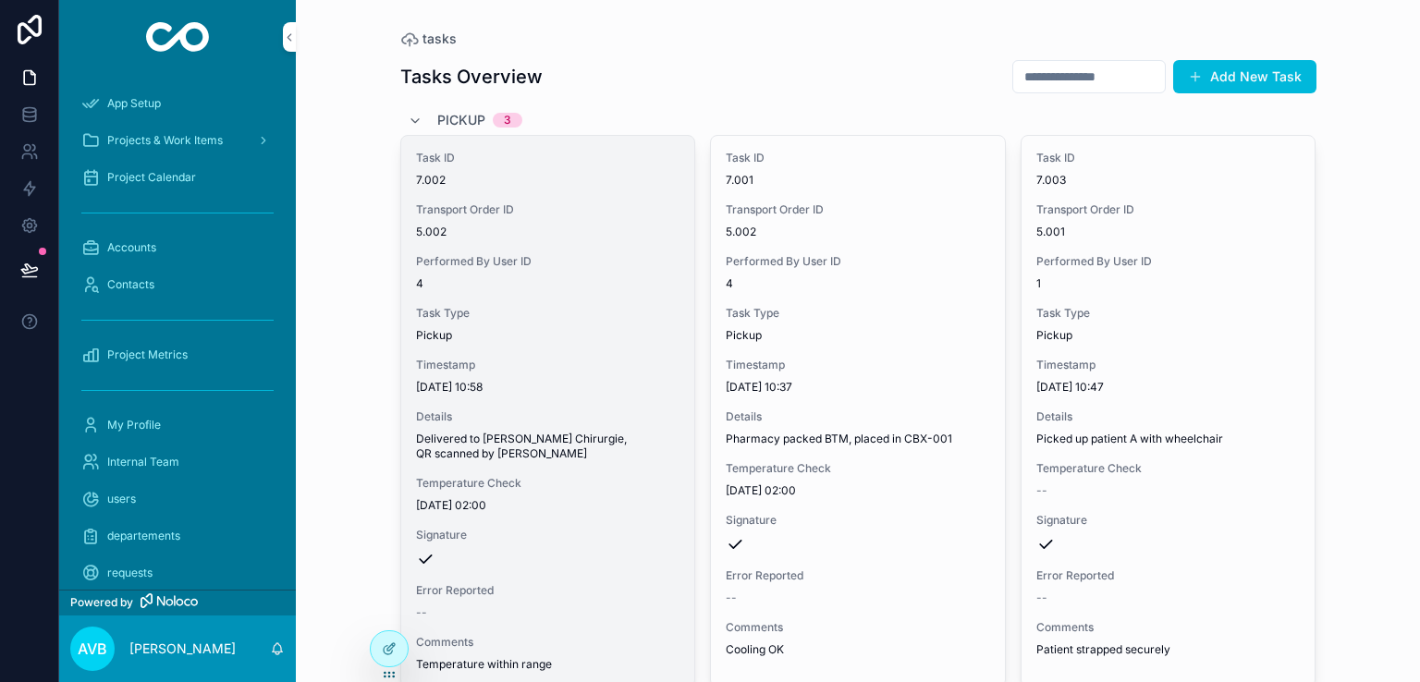
click at [443, 393] on span "6.10.2025 10:58" at bounding box center [548, 387] width 264 height 15
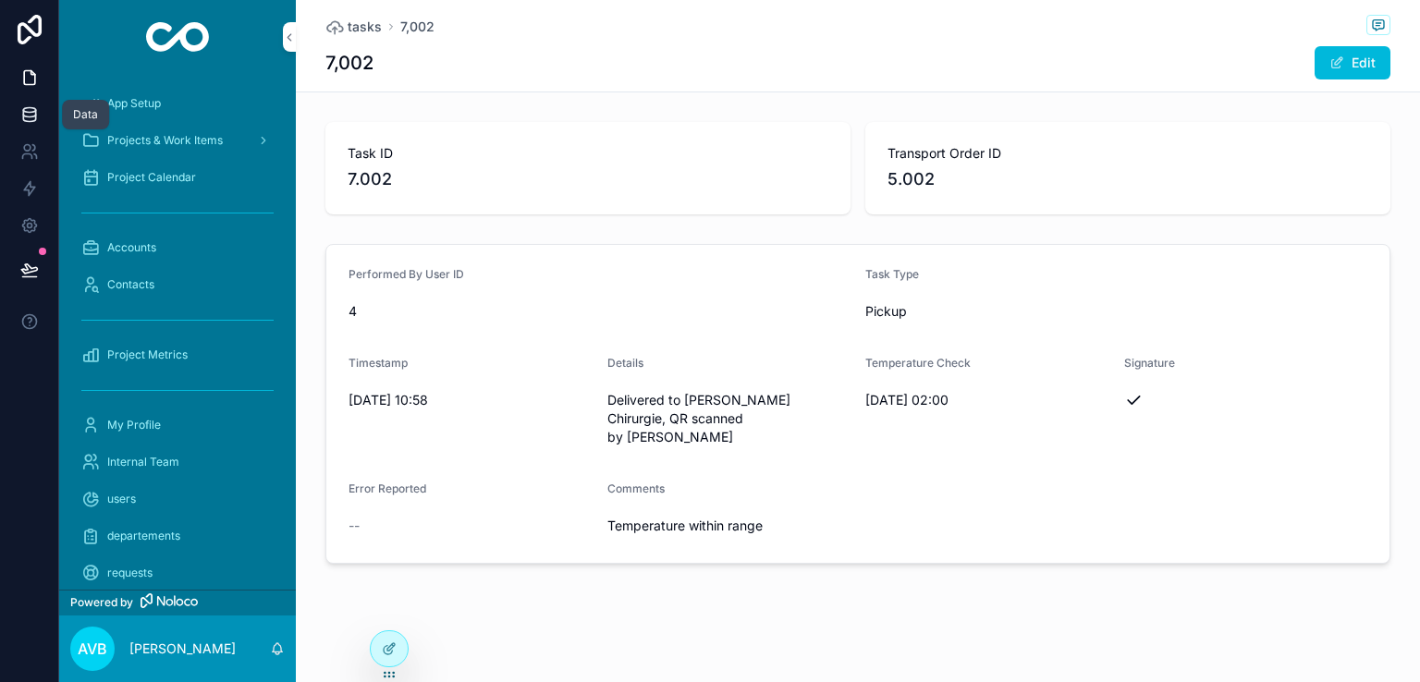
click at [31, 105] on icon at bounding box center [29, 114] width 18 height 18
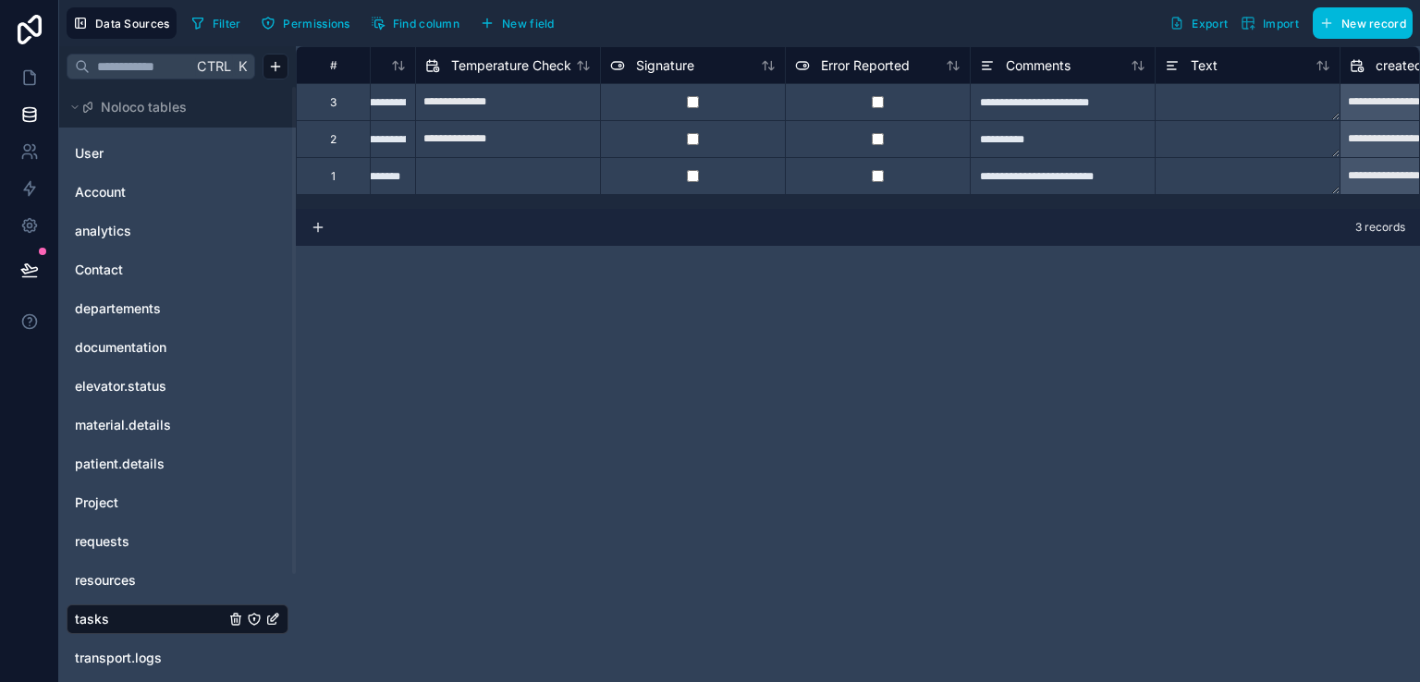
scroll to position [0, 1093]
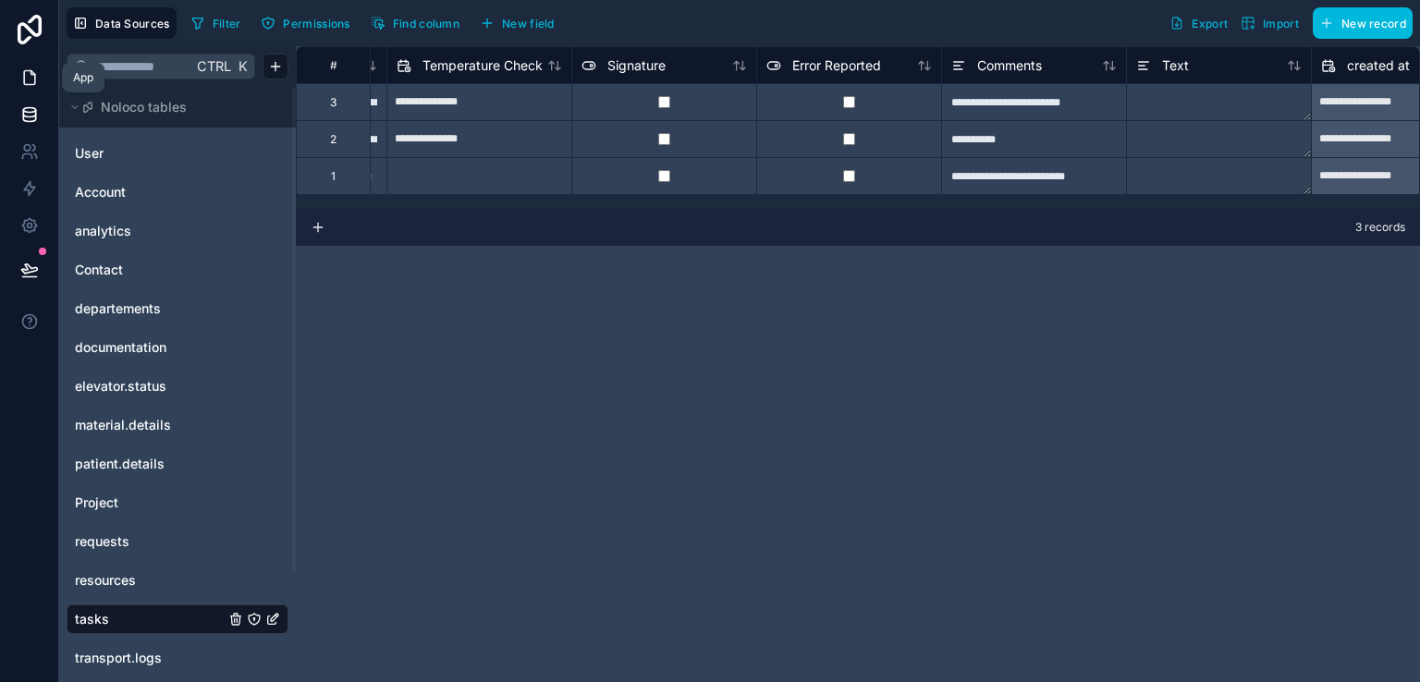
click at [29, 80] on icon at bounding box center [29, 77] width 18 height 18
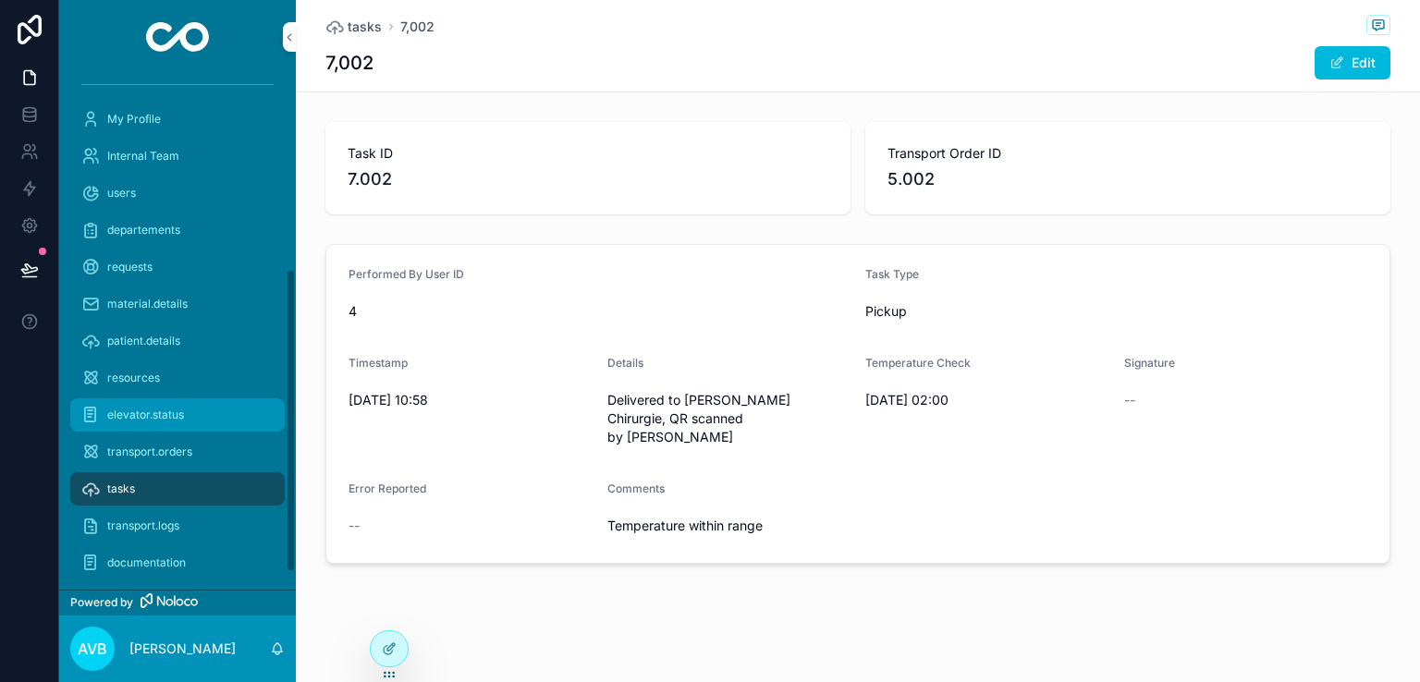
scroll to position [332, 0]
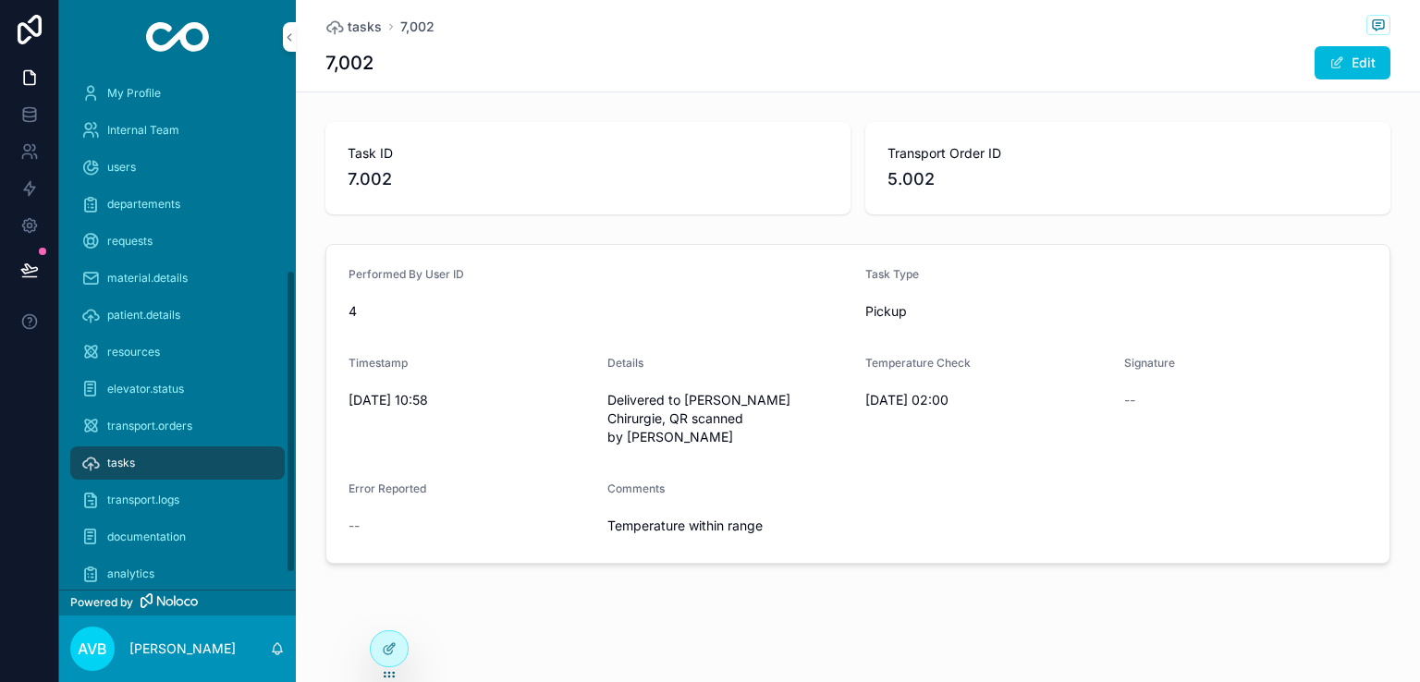
click at [143, 465] on div "tasks" at bounding box center [177, 463] width 192 height 30
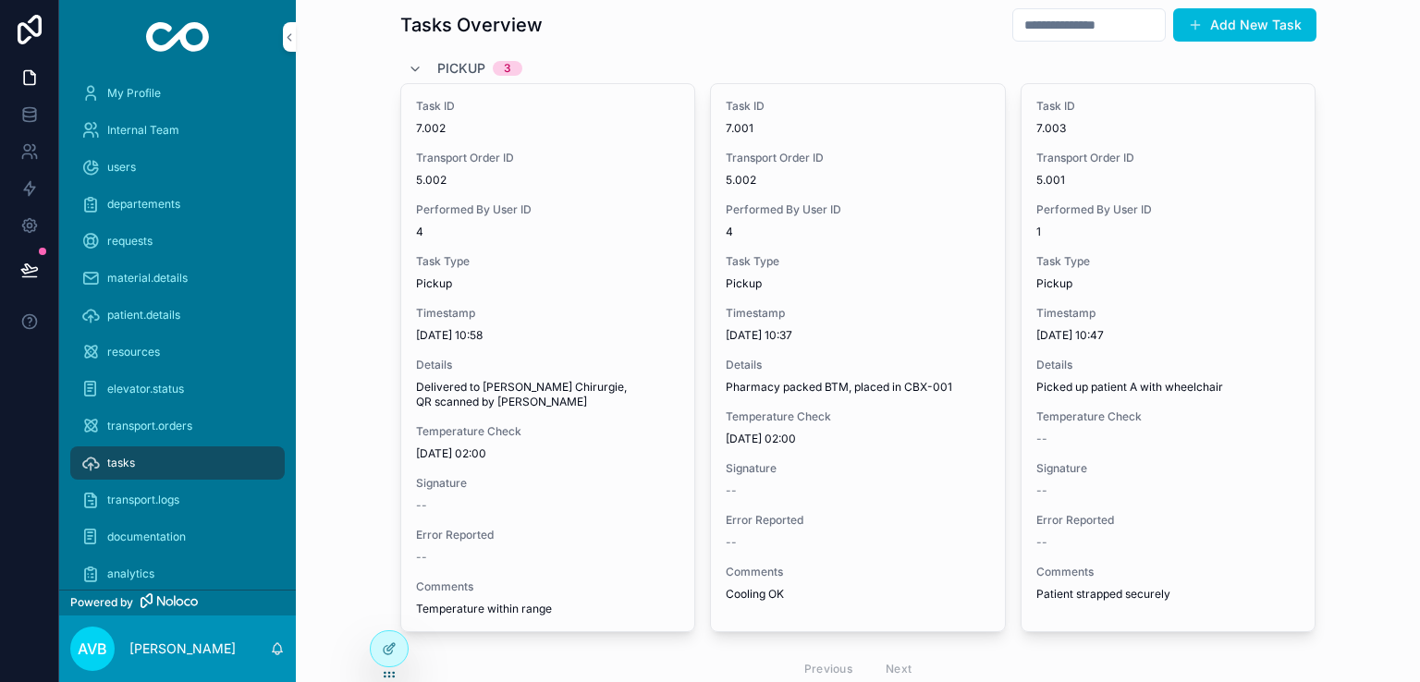
scroll to position [52, 0]
click at [393, 649] on icon at bounding box center [389, 649] width 15 height 15
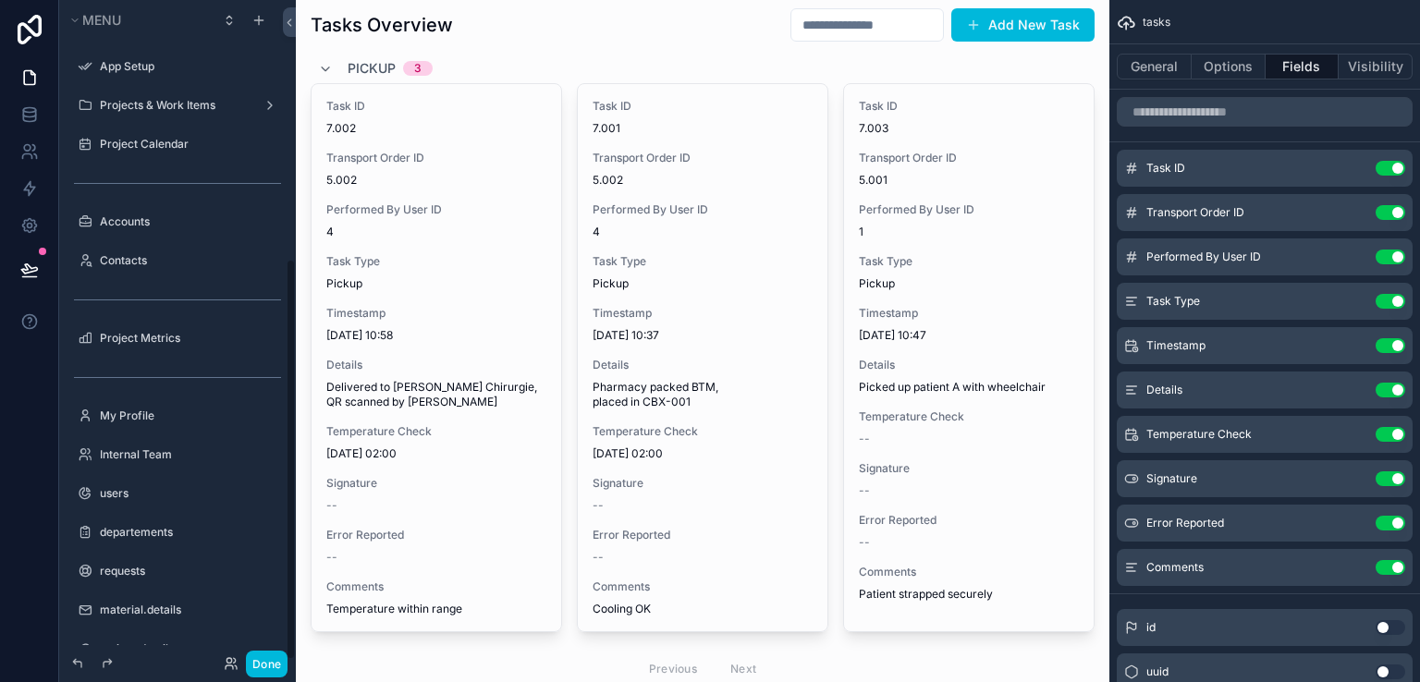
scroll to position [424, 0]
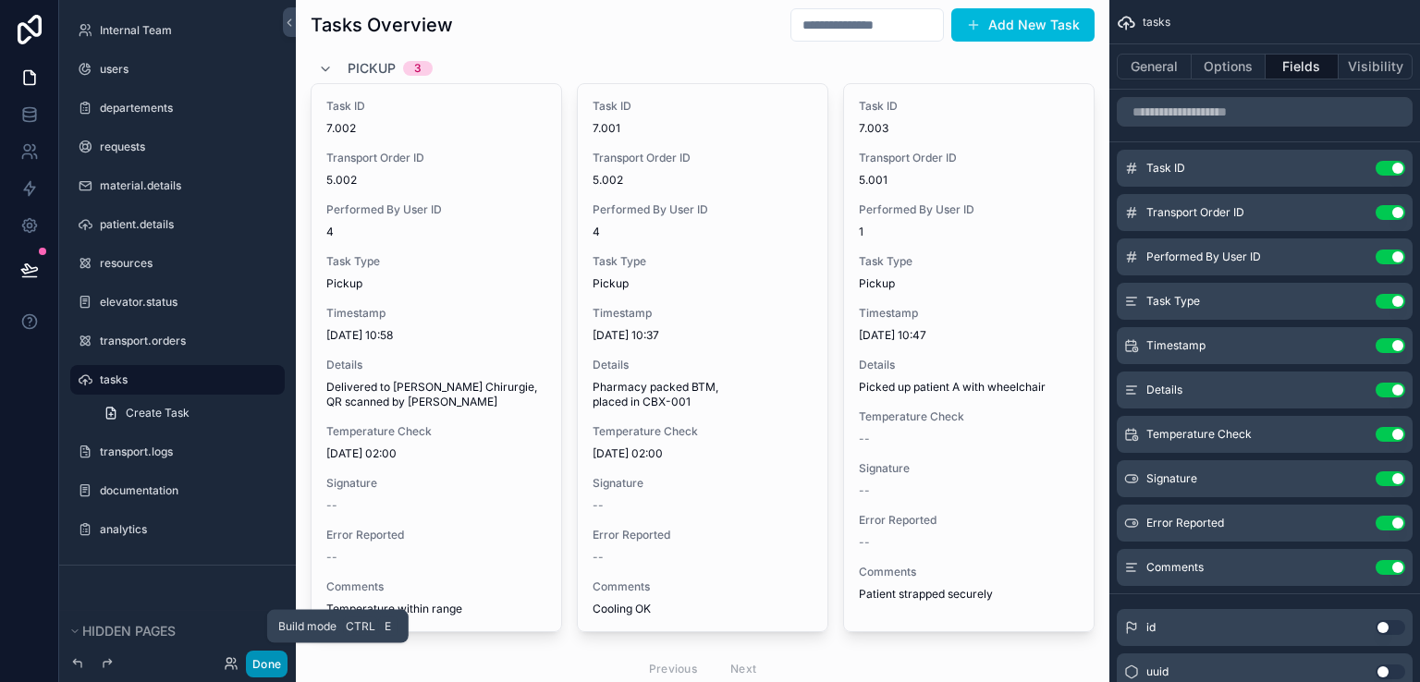
click at [269, 666] on button "Done" at bounding box center [267, 664] width 42 height 27
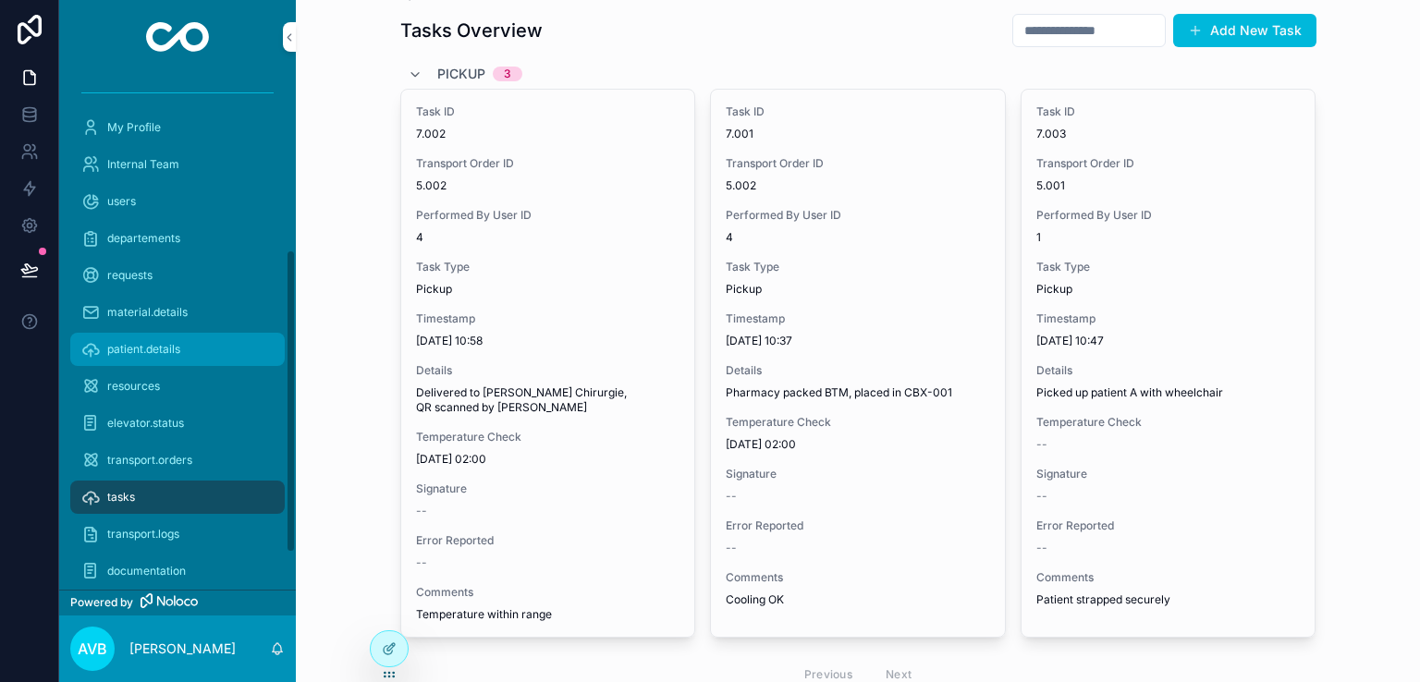
scroll to position [357, 0]
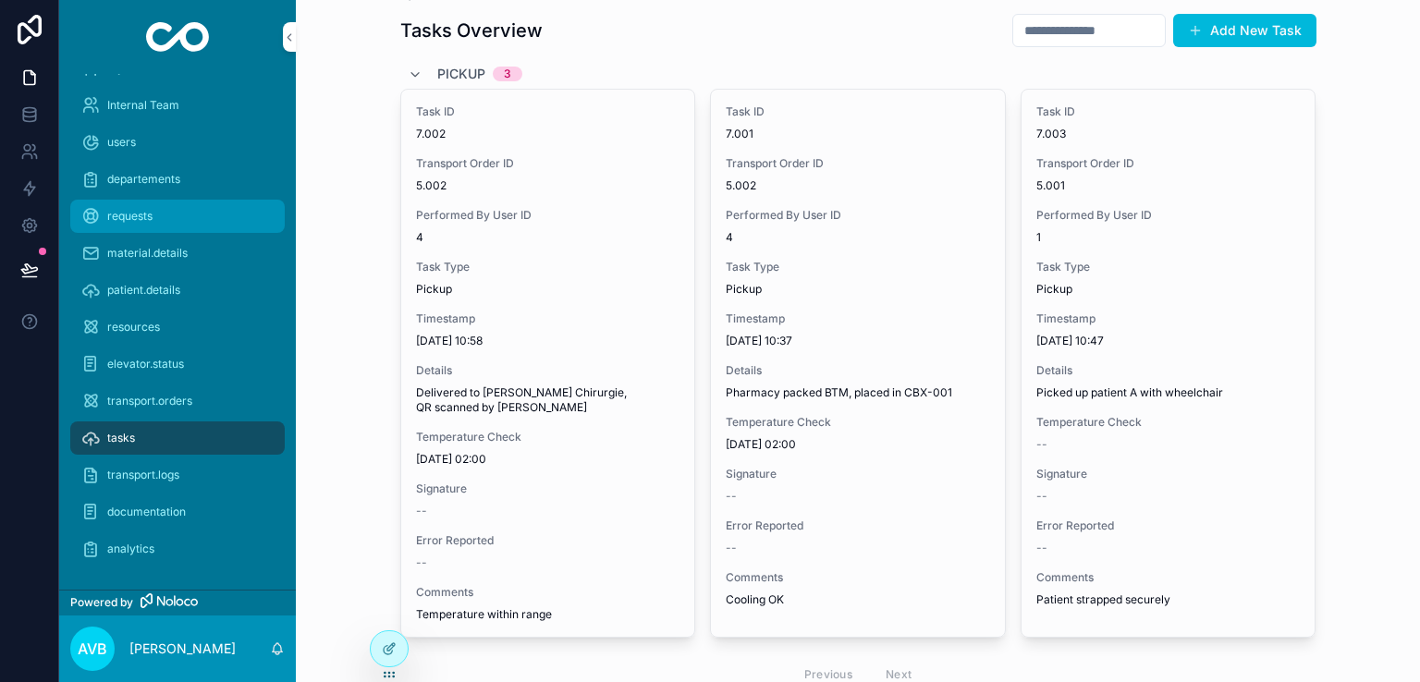
click at [154, 211] on div "requests" at bounding box center [177, 217] width 192 height 30
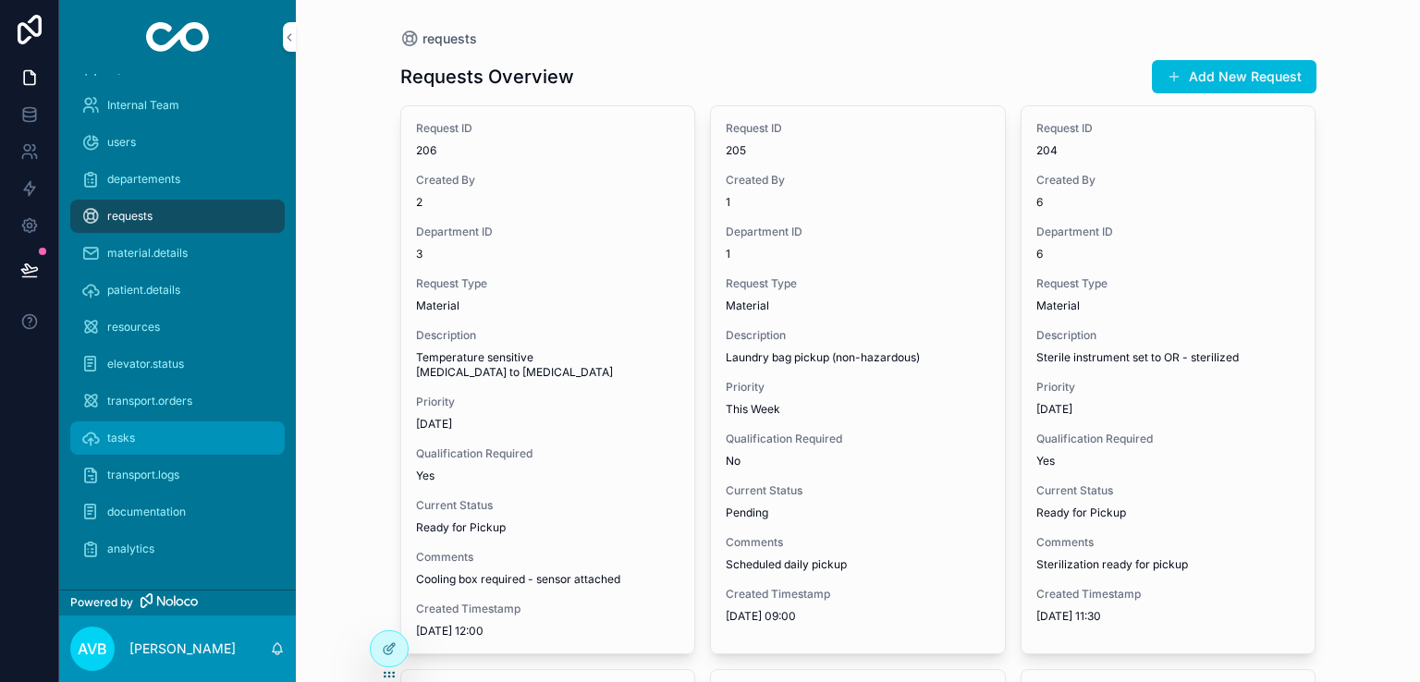
click at [173, 423] on div "tasks" at bounding box center [177, 438] width 192 height 30
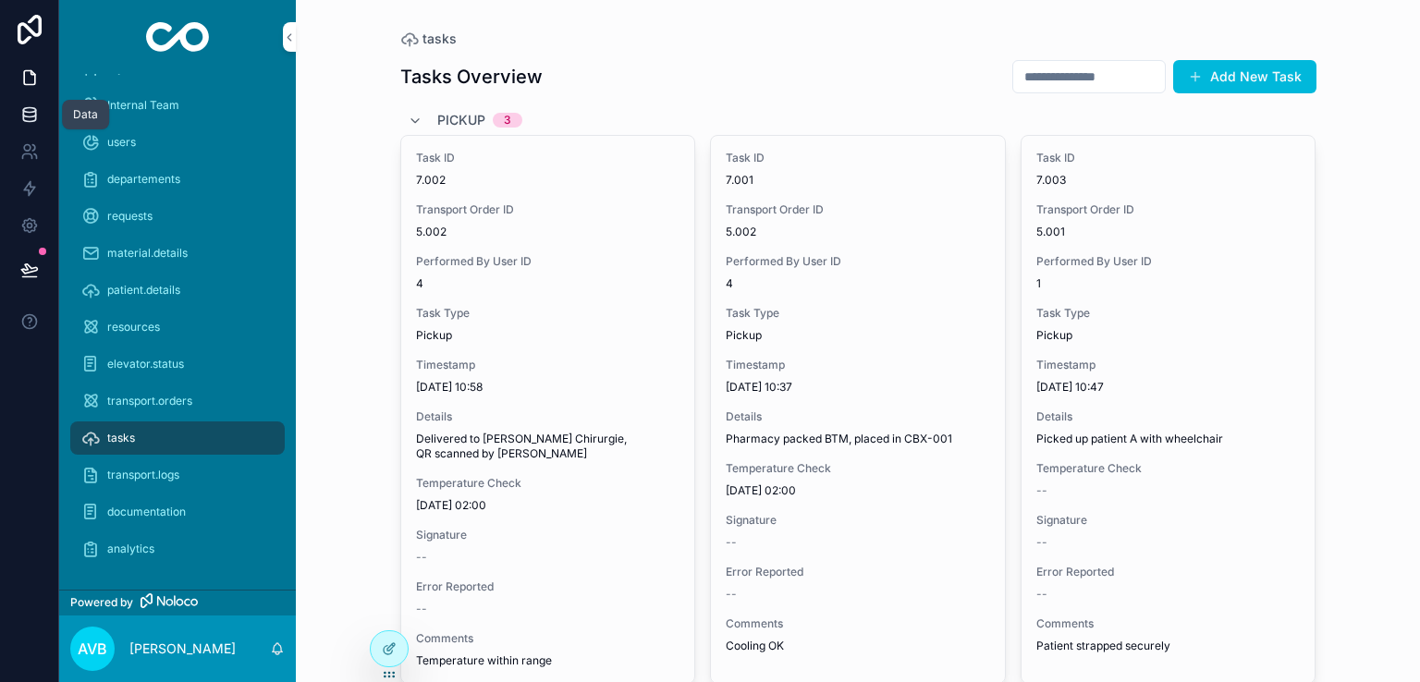
click at [31, 108] on icon at bounding box center [29, 114] width 18 height 18
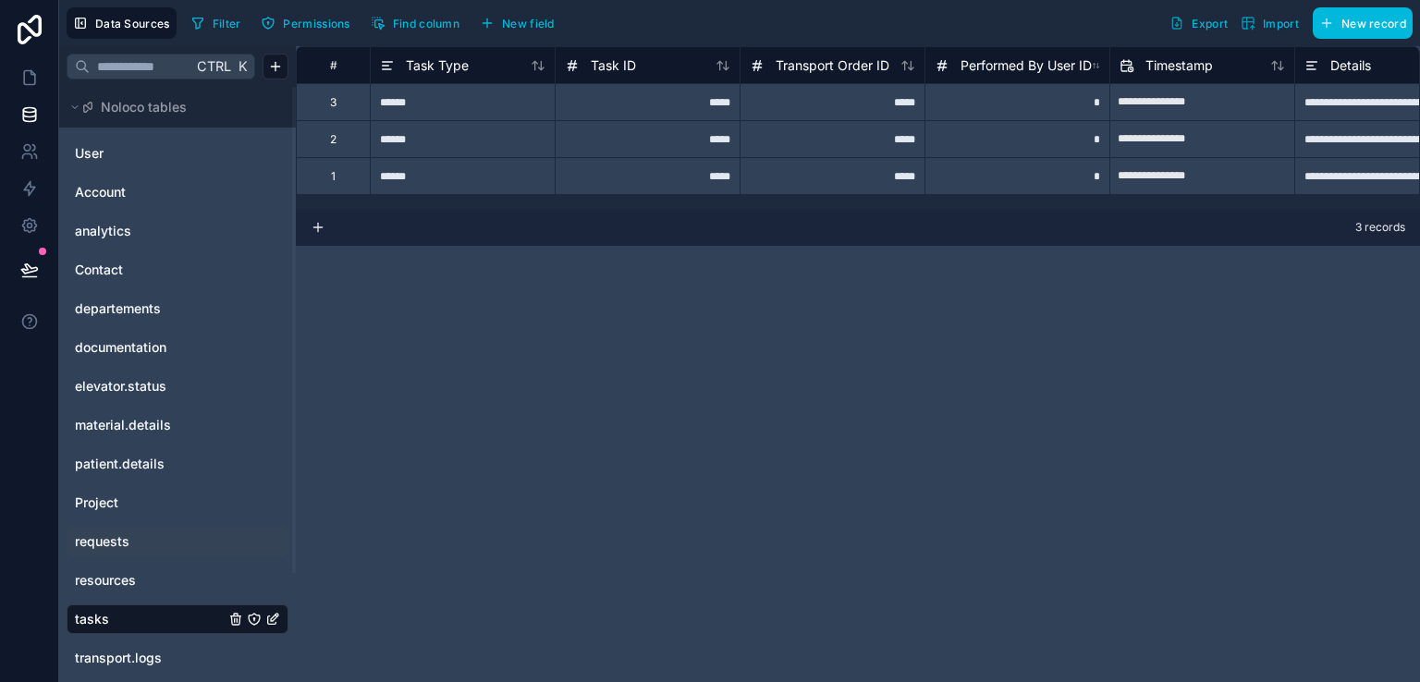
click at [112, 537] on span "requests" at bounding box center [102, 542] width 55 height 18
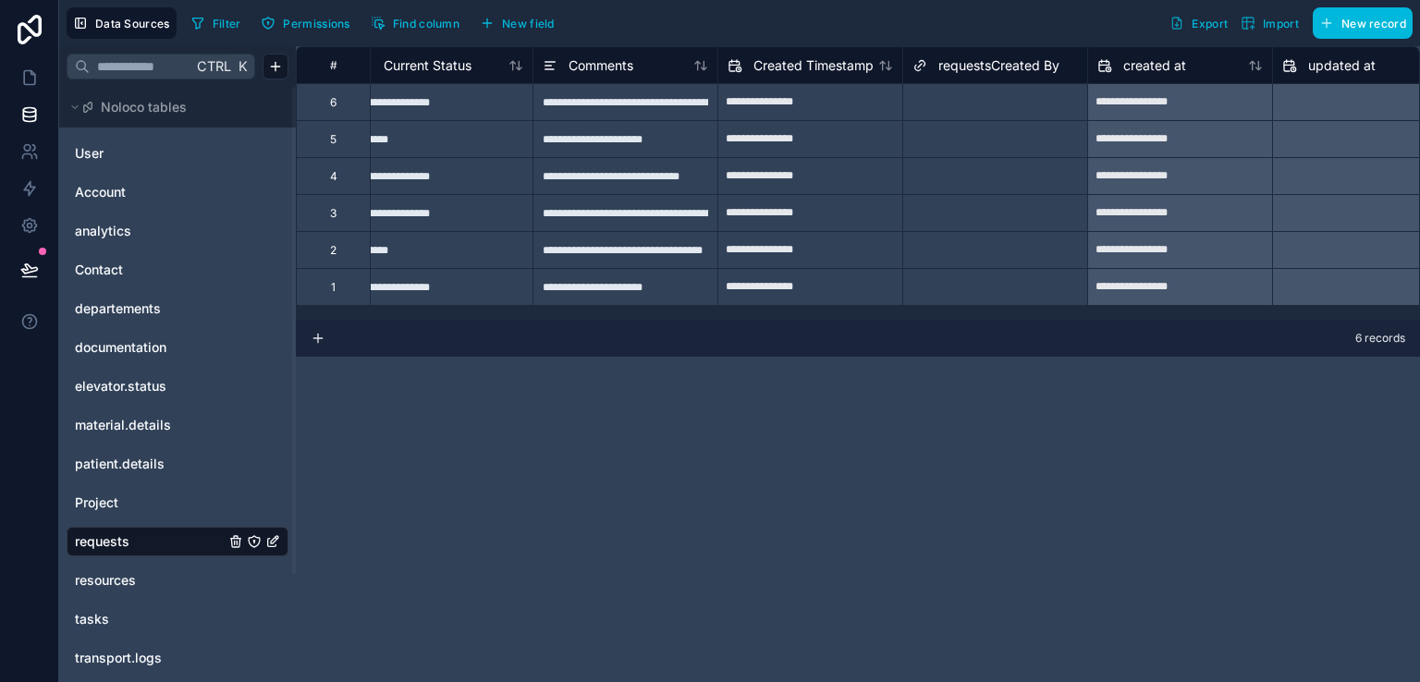
scroll to position [0, 1539]
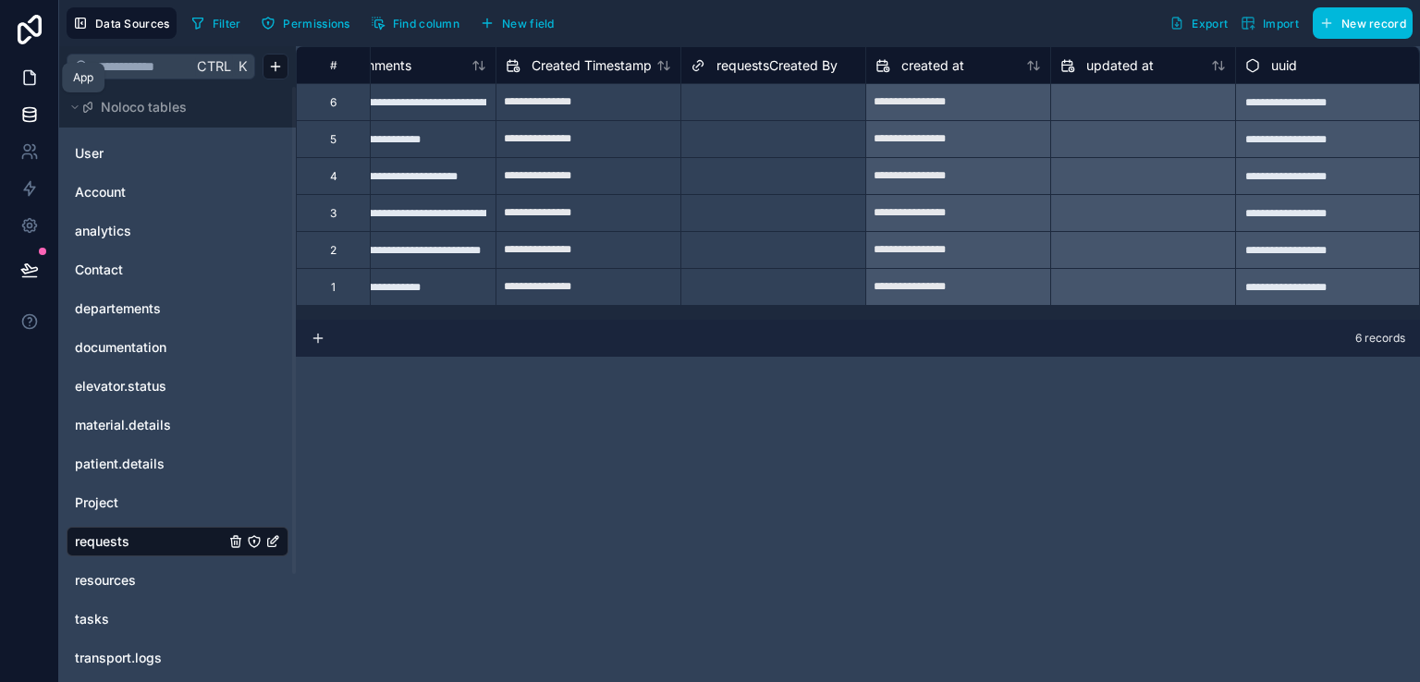
click at [26, 66] on link at bounding box center [29, 77] width 58 height 37
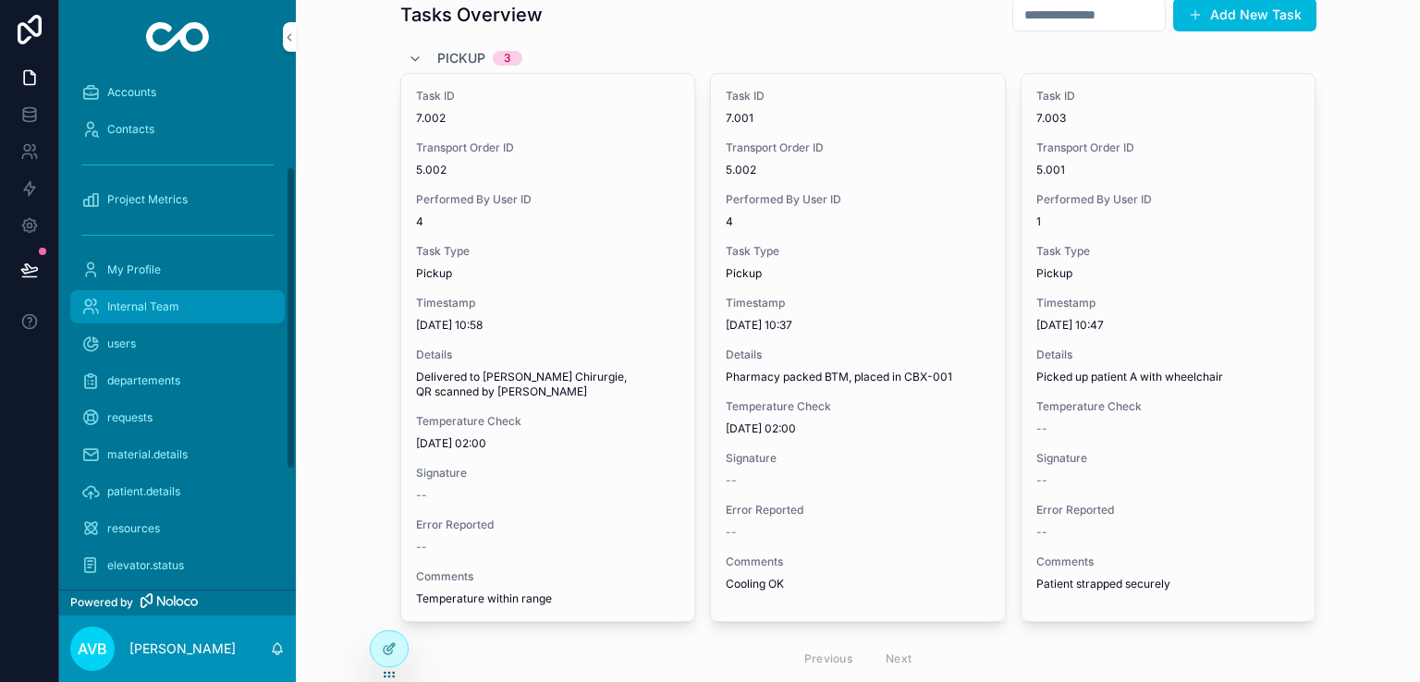
scroll to position [159, 0]
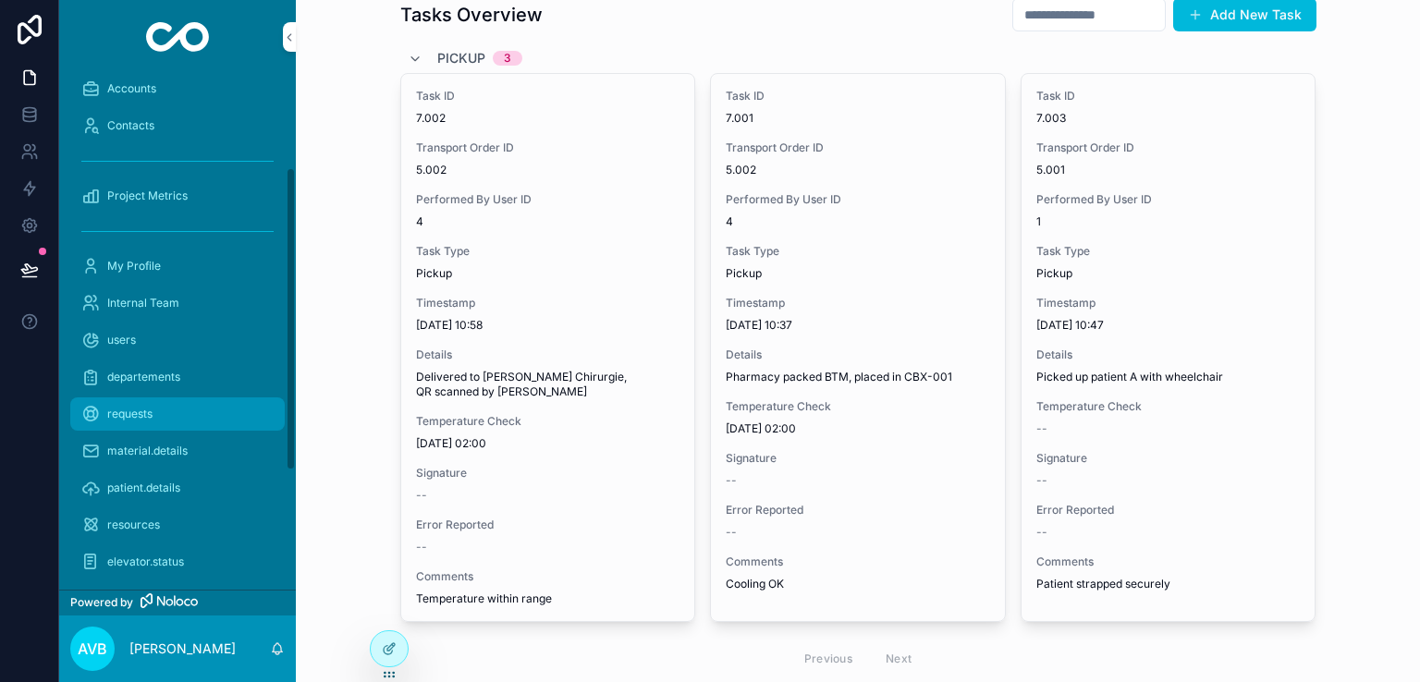
click at [161, 415] on div "requests" at bounding box center [177, 414] width 192 height 30
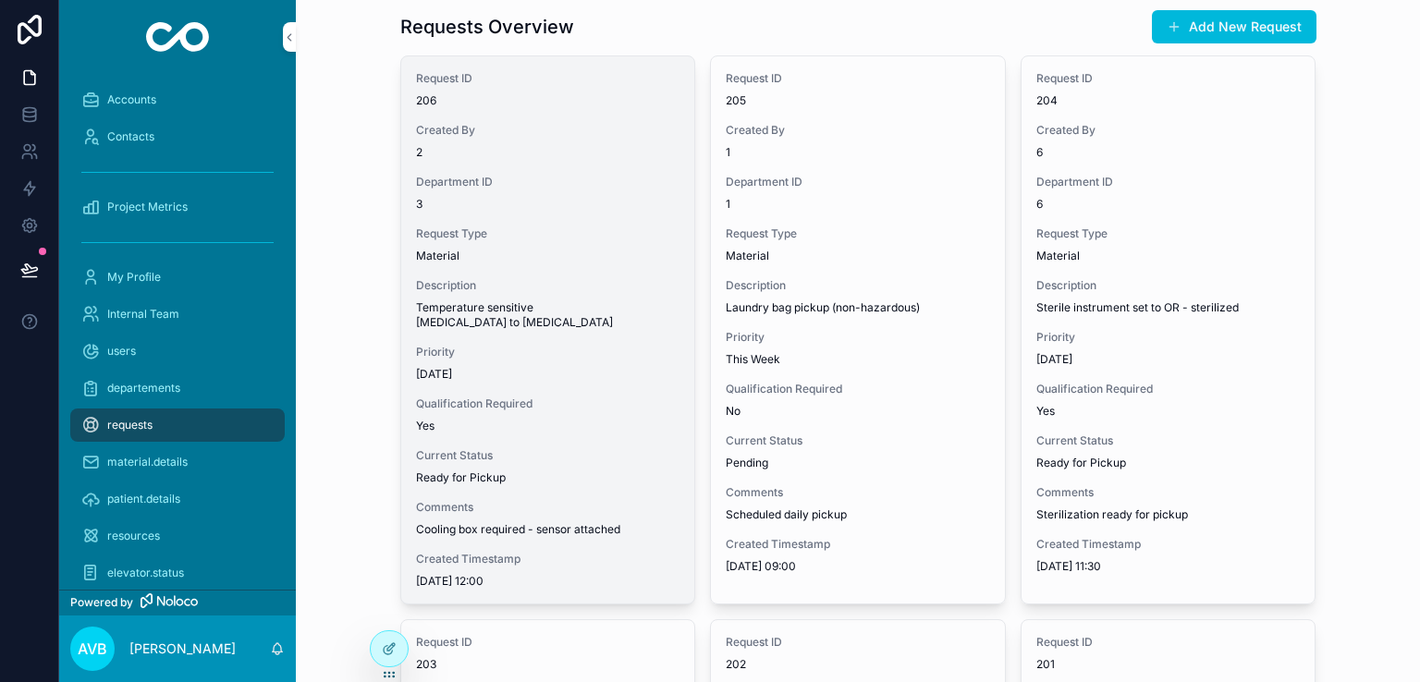
scroll to position [51, 0]
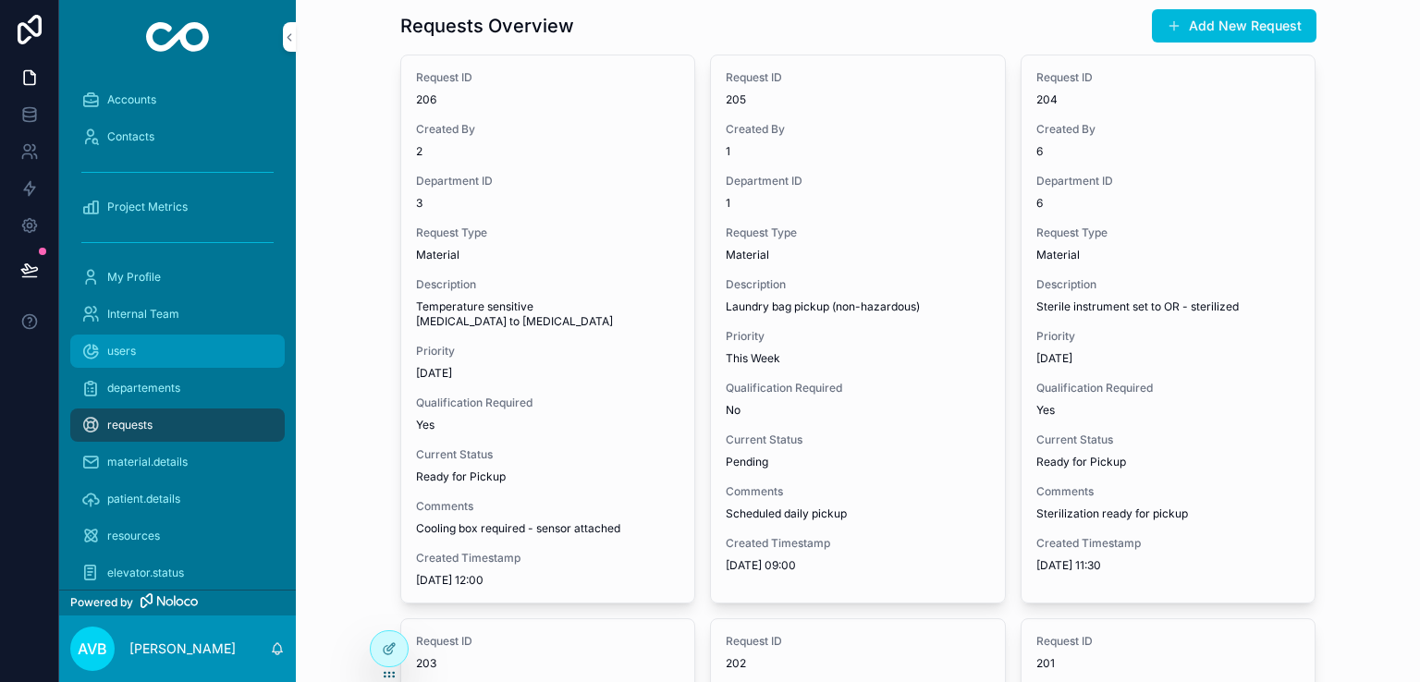
click at [170, 344] on div "users" at bounding box center [177, 352] width 192 height 30
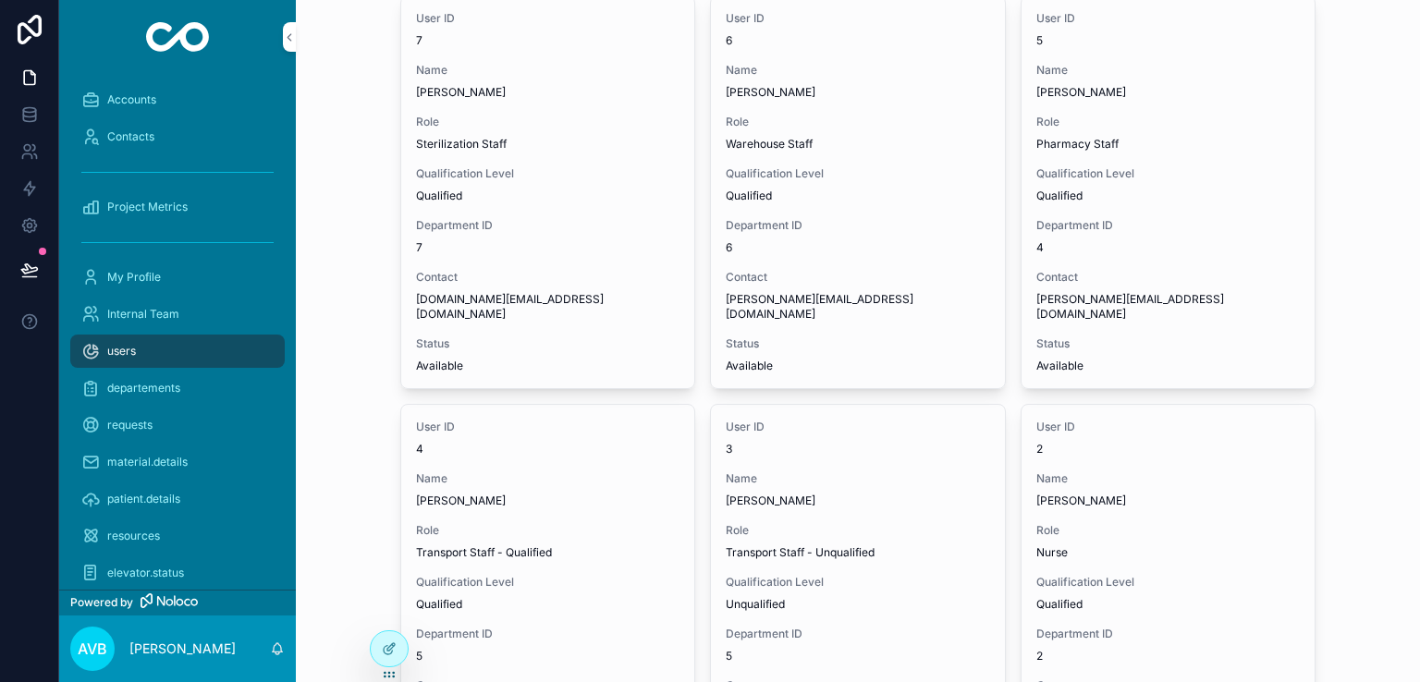
scroll to position [117, 0]
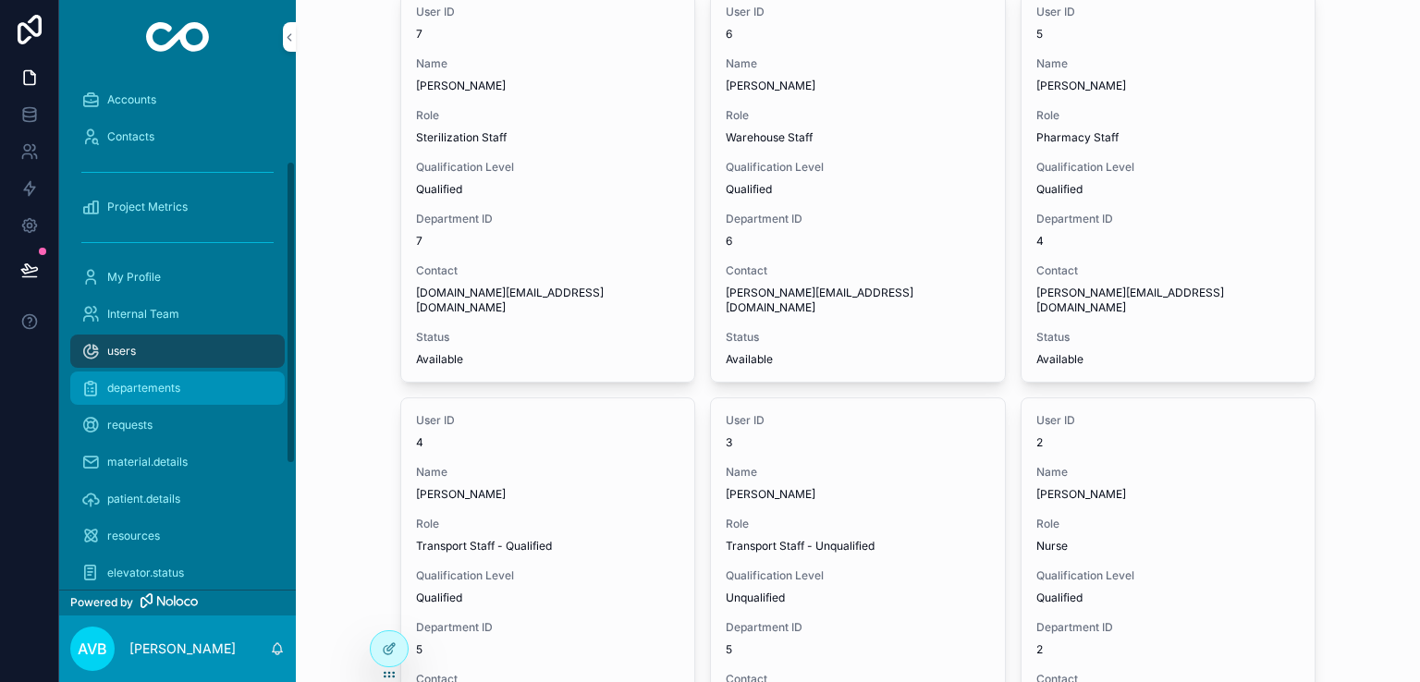
click at [170, 384] on span "departements" at bounding box center [143, 388] width 73 height 15
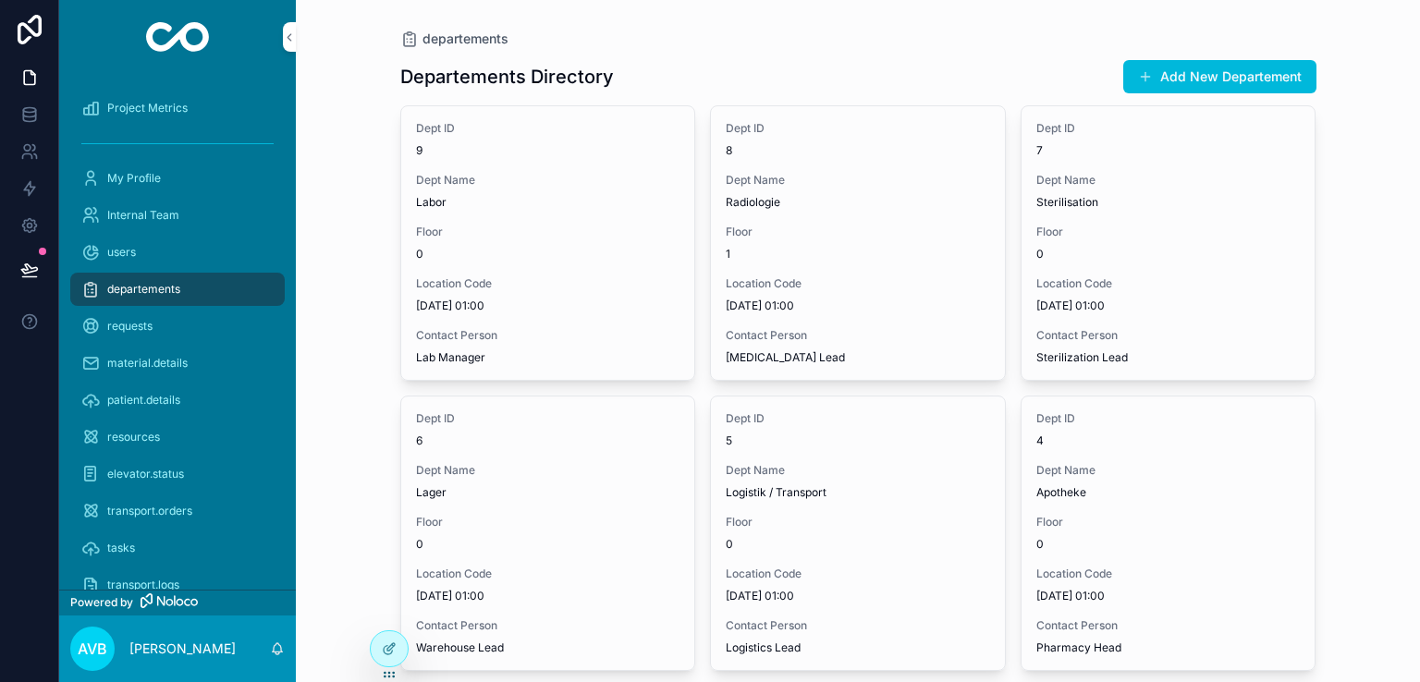
scroll to position [395, 0]
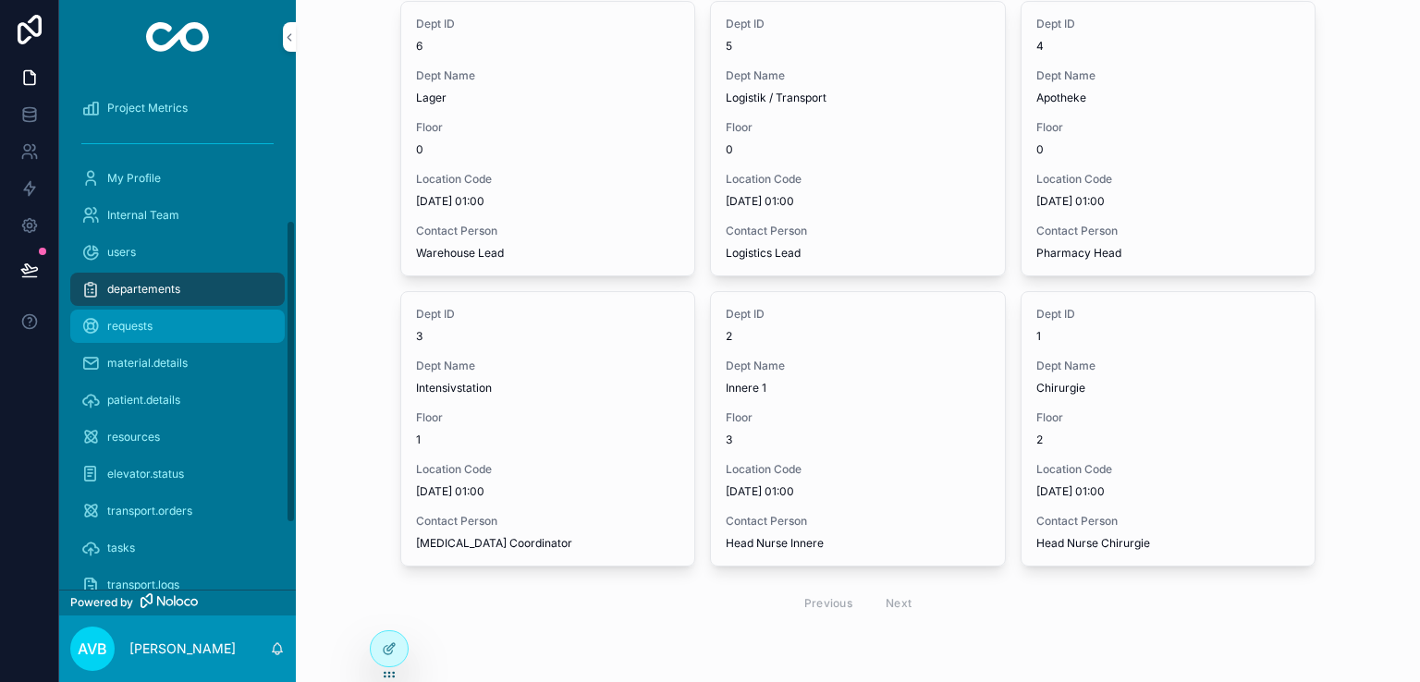
click at [183, 319] on div "requests" at bounding box center [177, 327] width 192 height 30
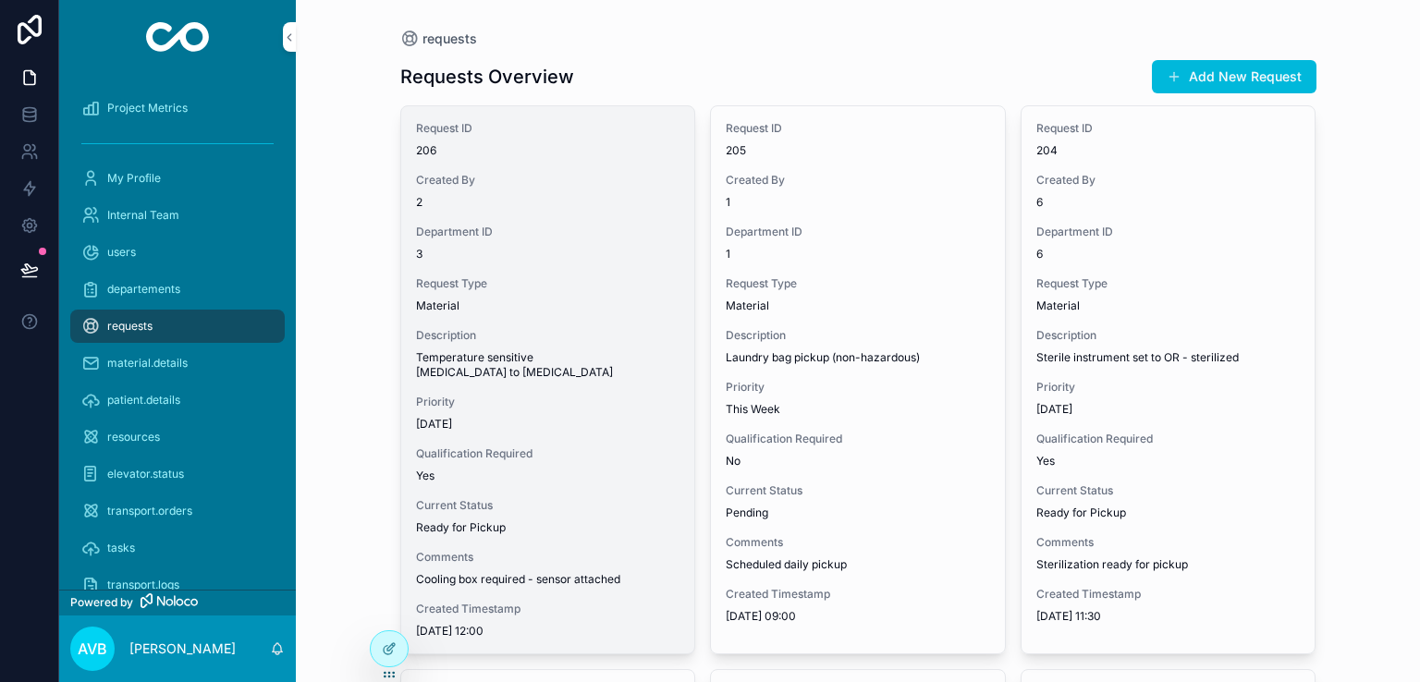
click at [484, 417] on span "Today" at bounding box center [548, 424] width 264 height 15
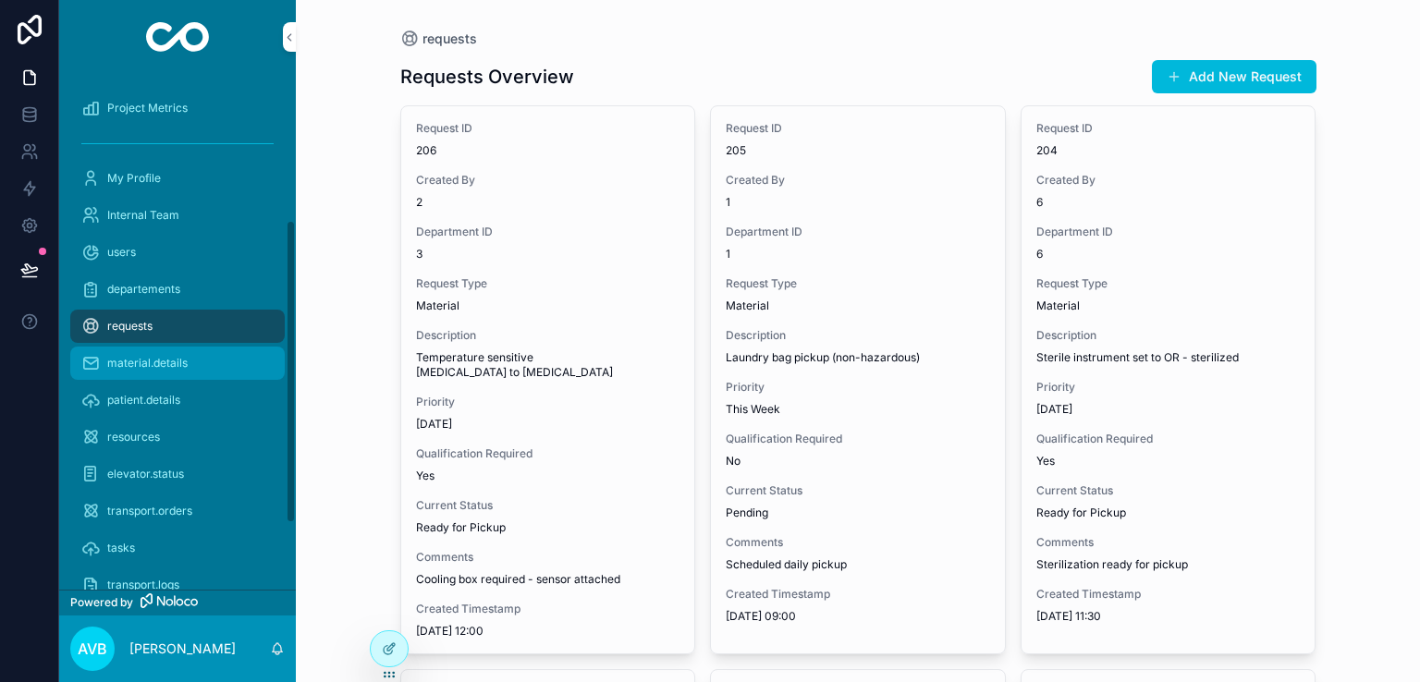
click at [173, 369] on span "material.details" at bounding box center [147, 363] width 80 height 15
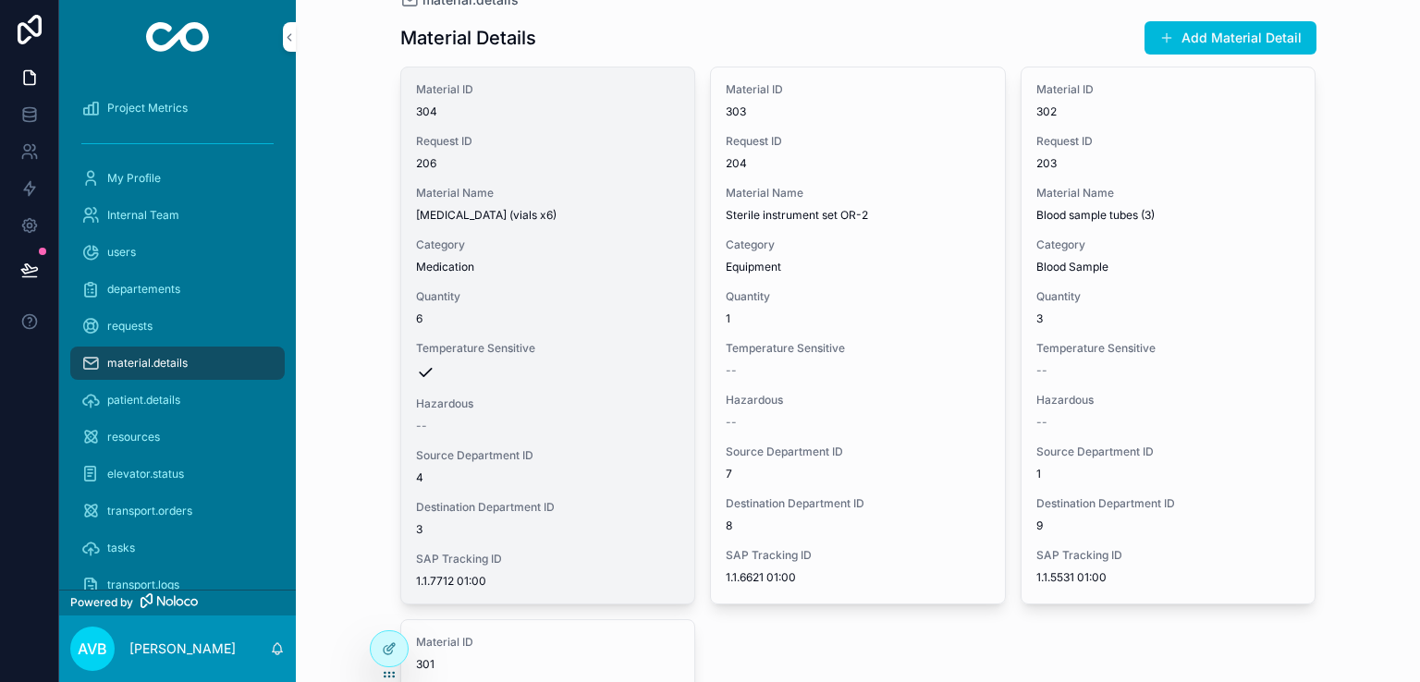
scroll to position [41, 0]
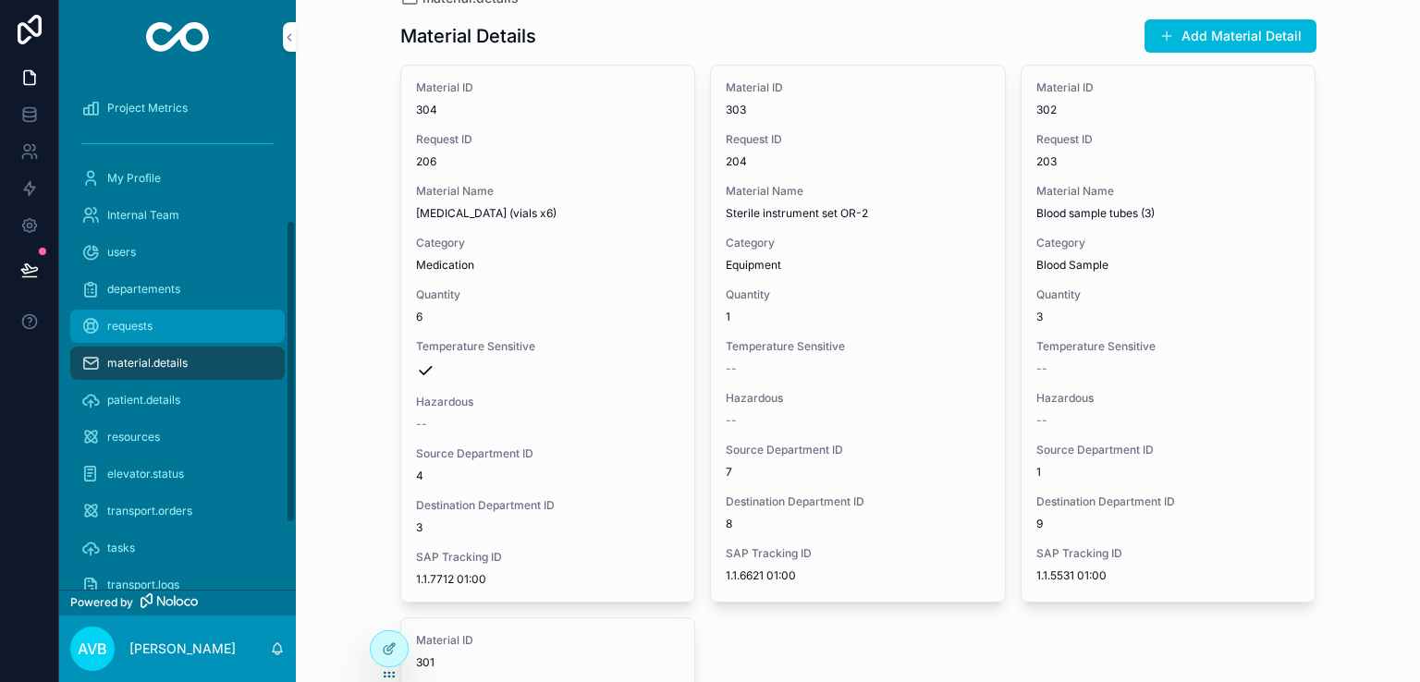
click at [169, 319] on div "requests" at bounding box center [177, 327] width 192 height 30
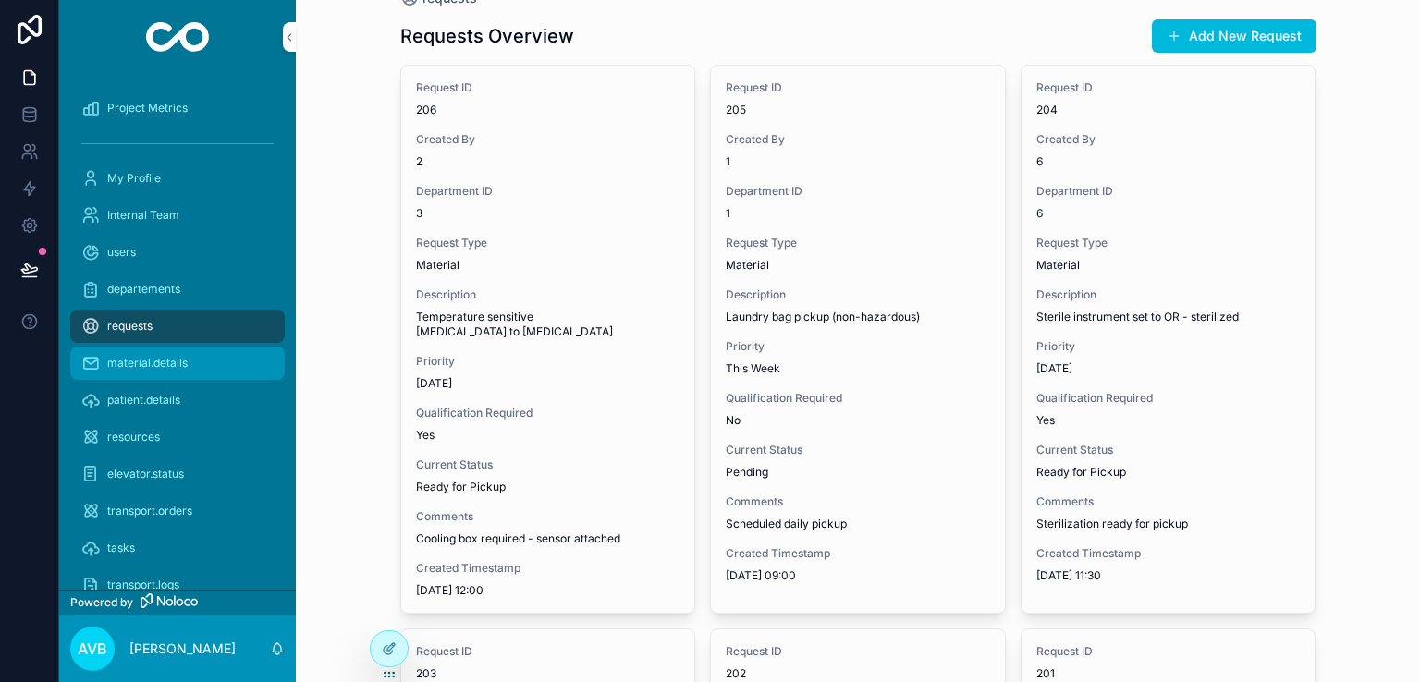
click at [162, 360] on span "material.details" at bounding box center [147, 363] width 80 height 15
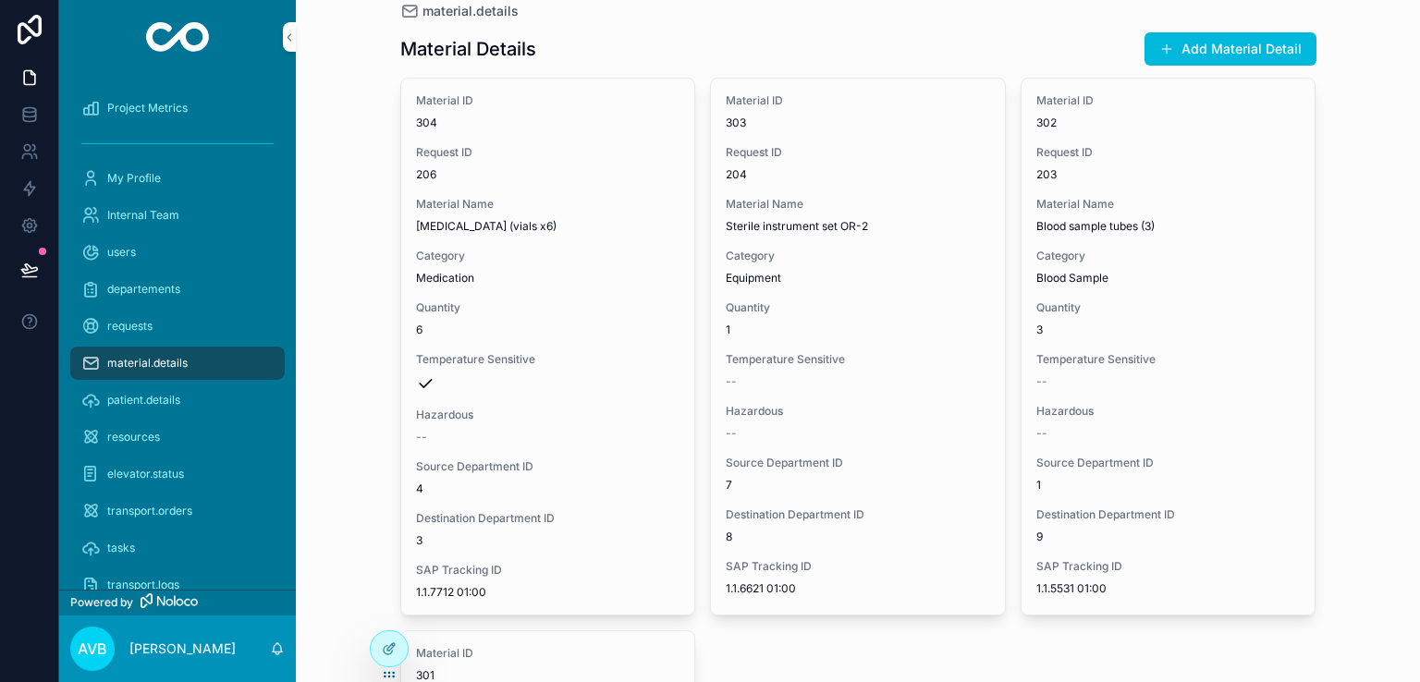
scroll to position [33, 0]
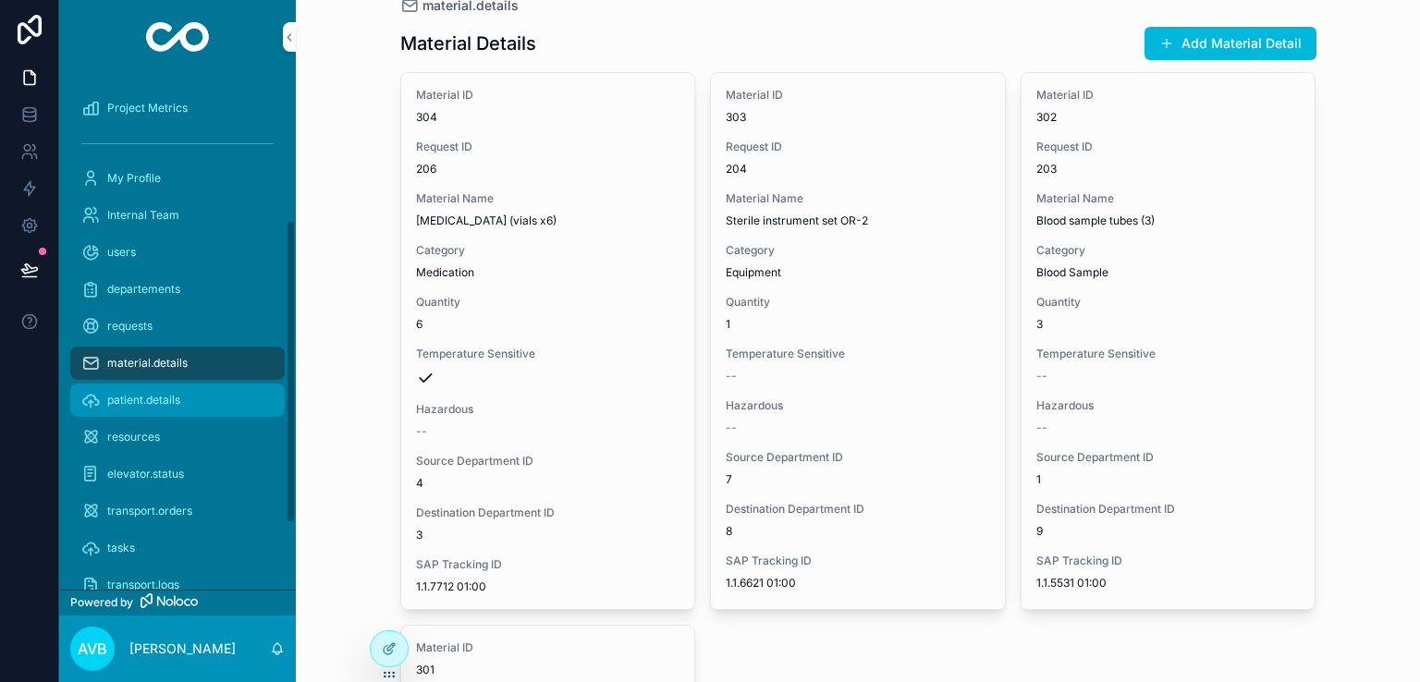
click at [161, 386] on div "patient.details" at bounding box center [177, 401] width 192 height 30
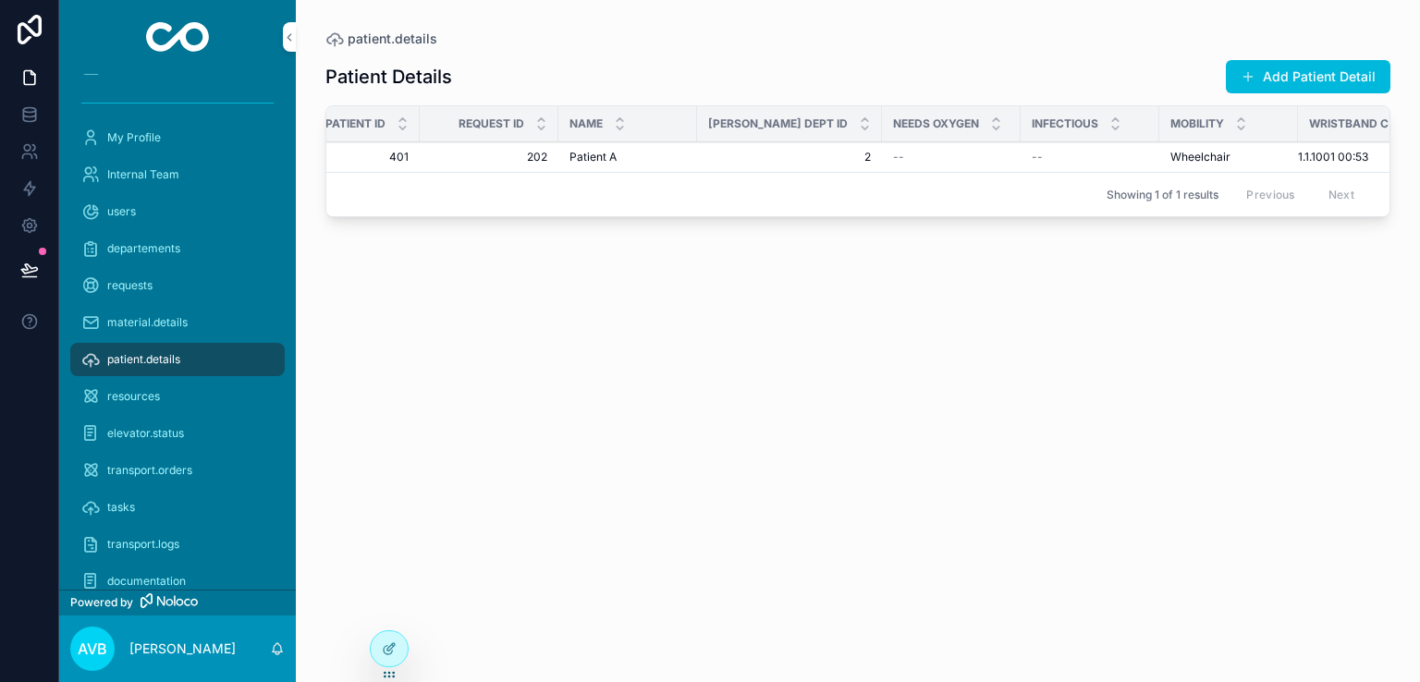
scroll to position [0, 45]
click at [123, 394] on span "resources" at bounding box center [133, 396] width 53 height 15
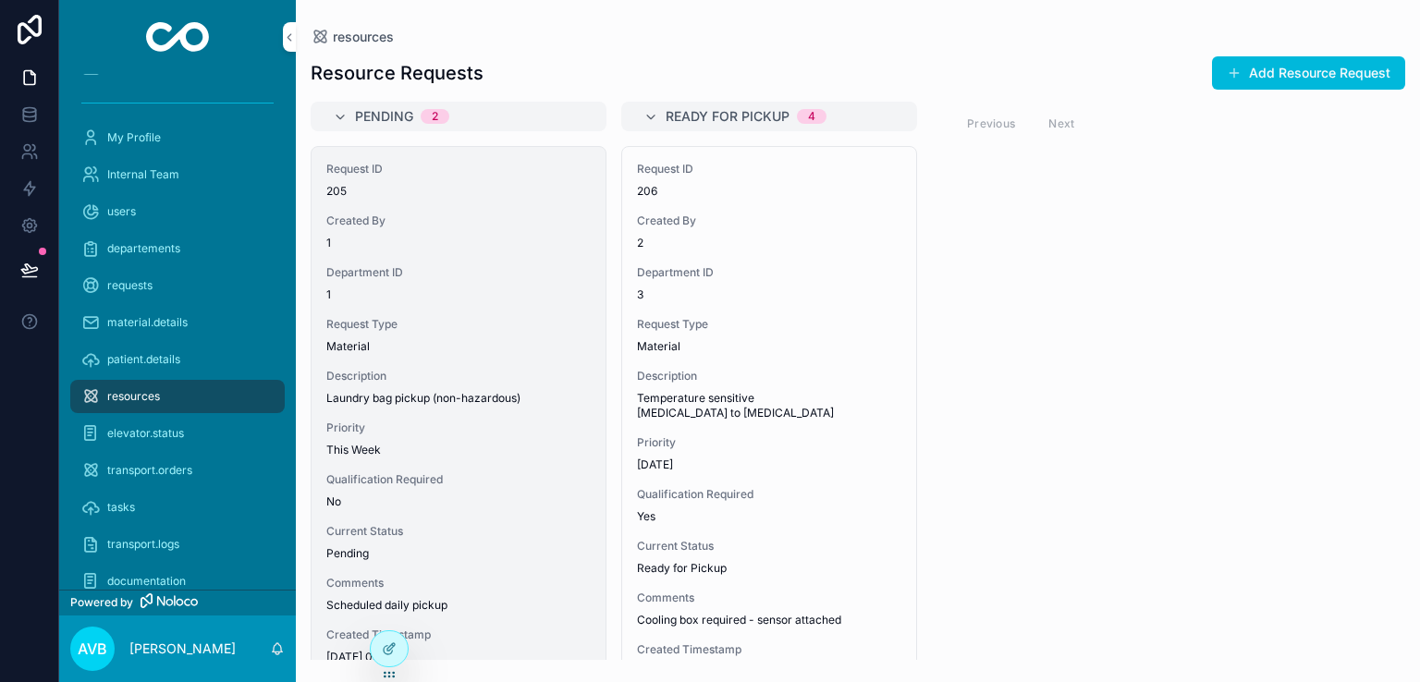
click at [423, 329] on span "Request Type" at bounding box center [458, 324] width 264 height 15
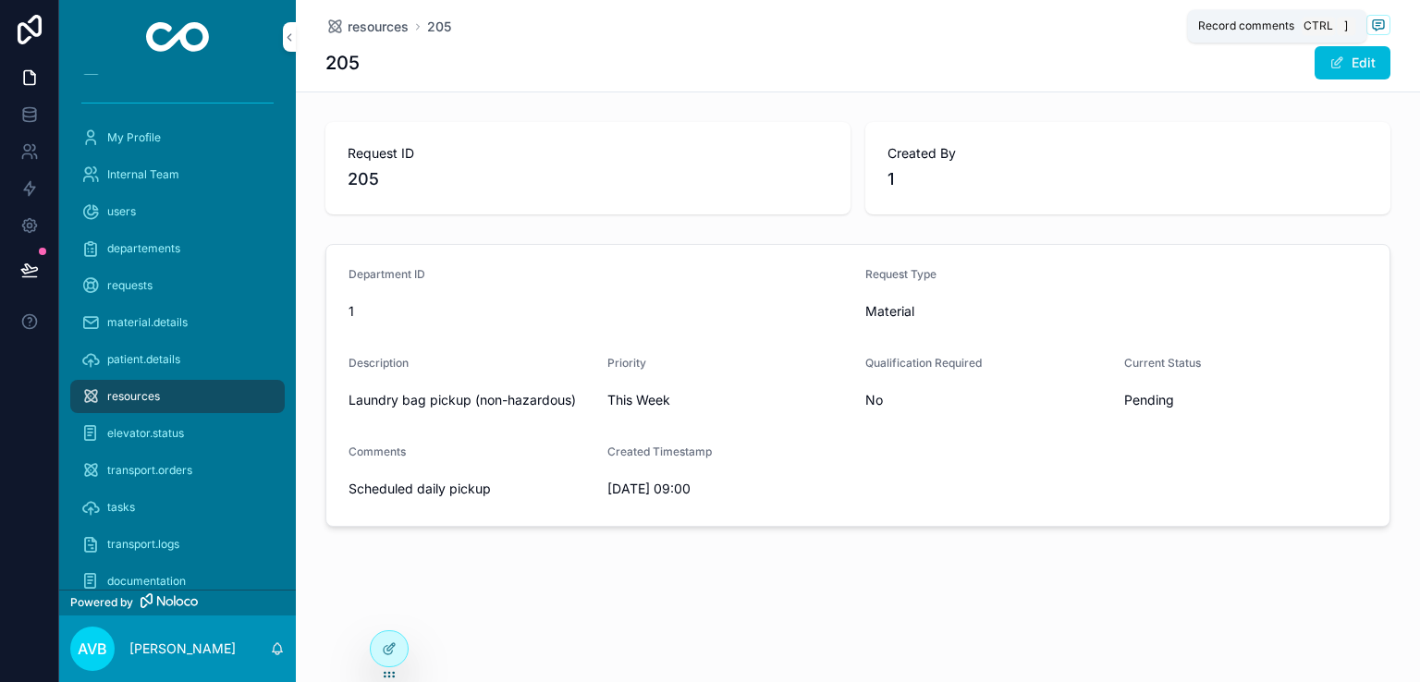
click at [1381, 25] on icon "scrollable content" at bounding box center [1378, 25] width 15 height 15
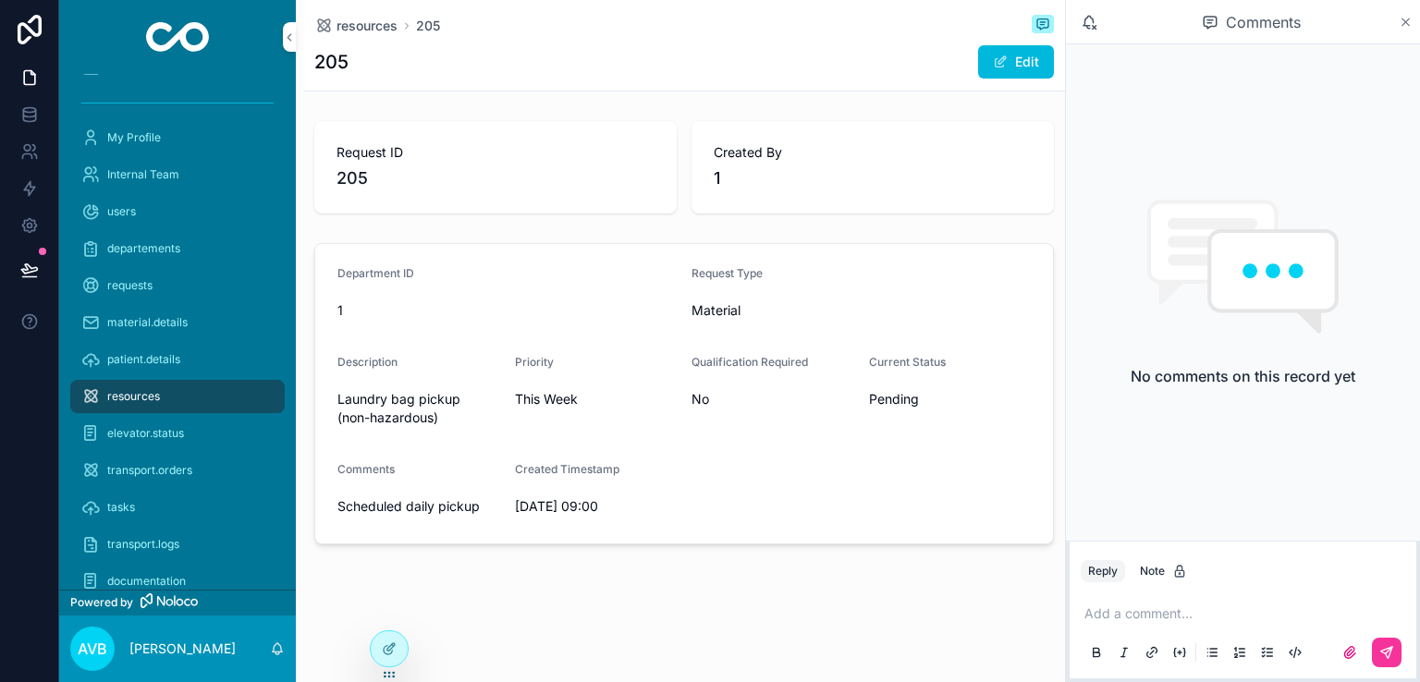
click at [1400, 24] on icon "scrollable content" at bounding box center [1406, 22] width 14 height 15
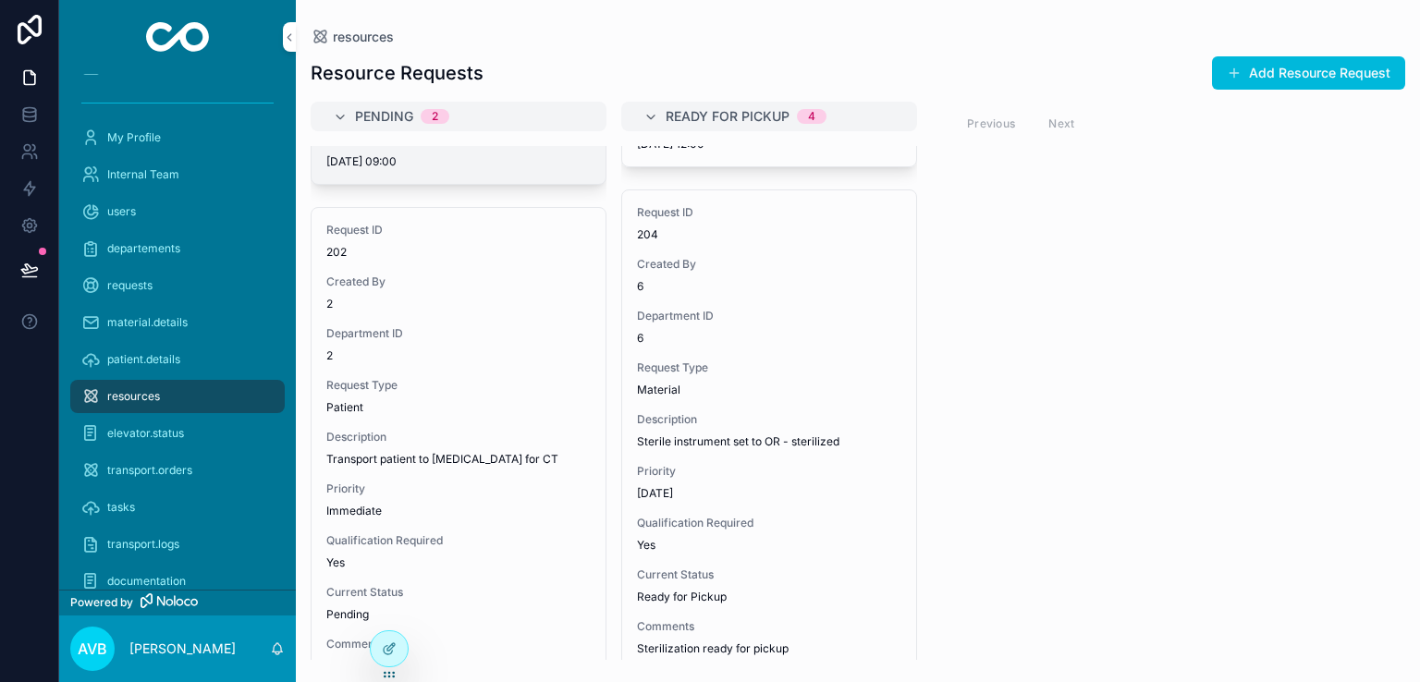
scroll to position [590, 0]
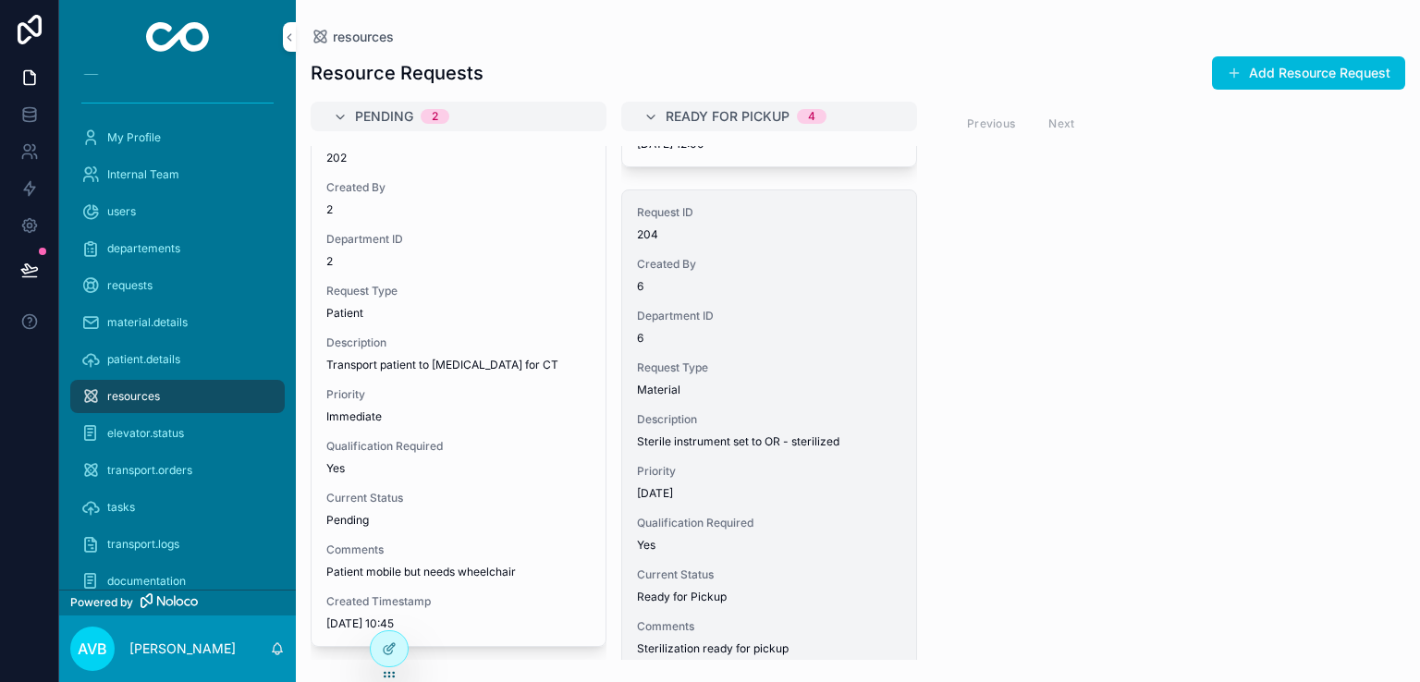
click at [888, 404] on div "Request ID 204 Created By 6 Department ID 6 Request Type Material Description S…" at bounding box center [769, 456] width 294 height 533
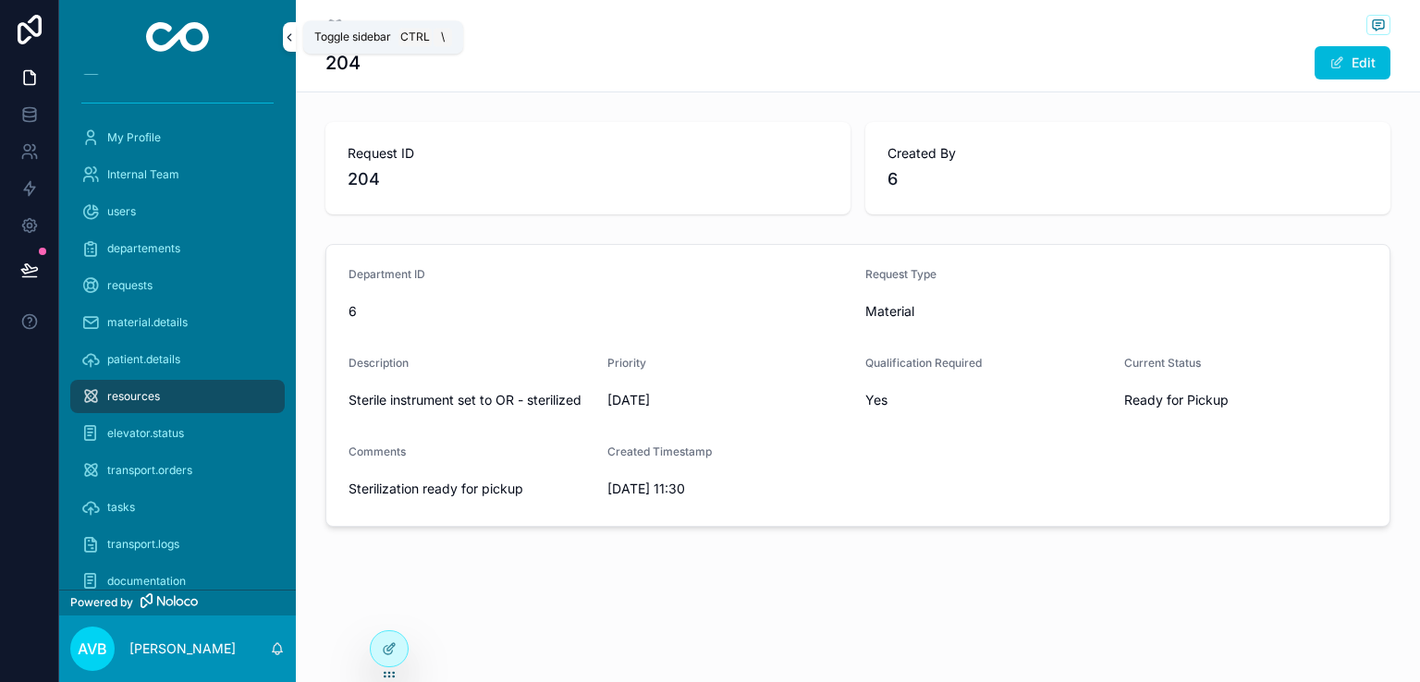
click at [294, 33] on icon "scrollable content" at bounding box center [289, 38] width 13 height 14
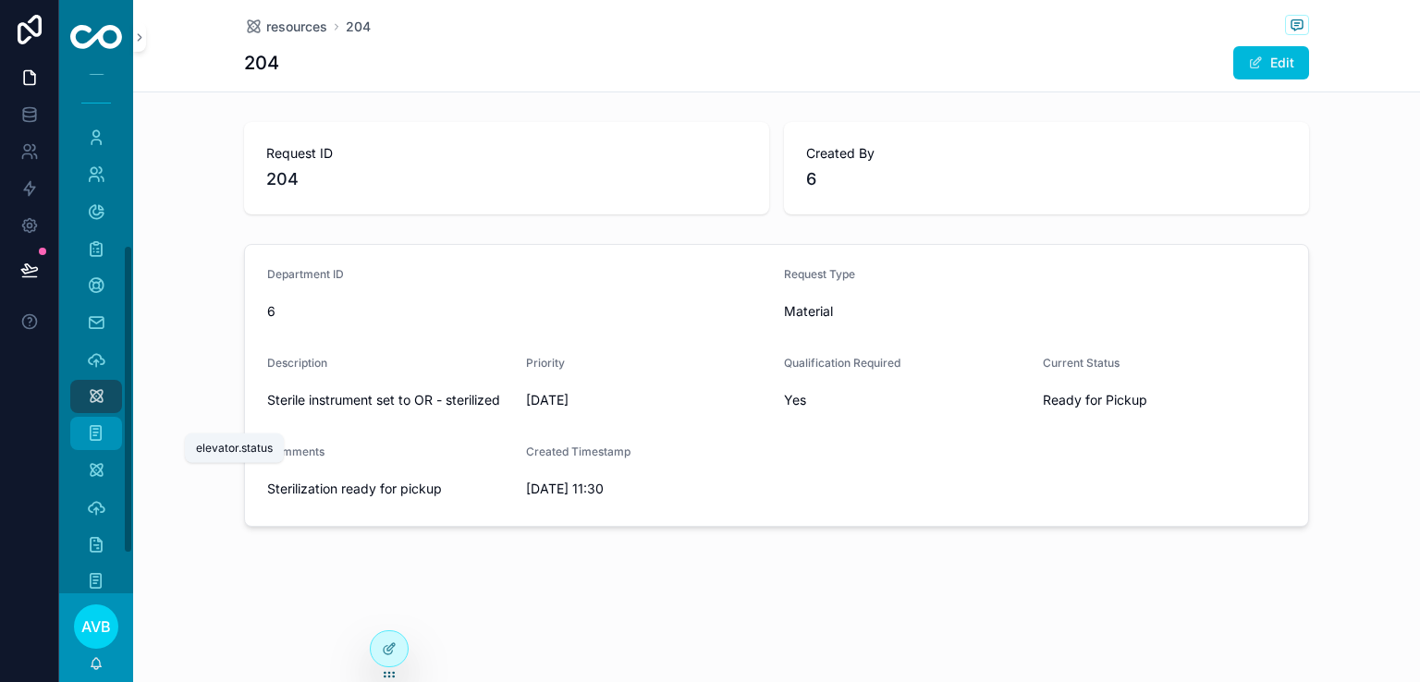
click at [96, 431] on icon "scrollable content" at bounding box center [96, 433] width 18 height 18
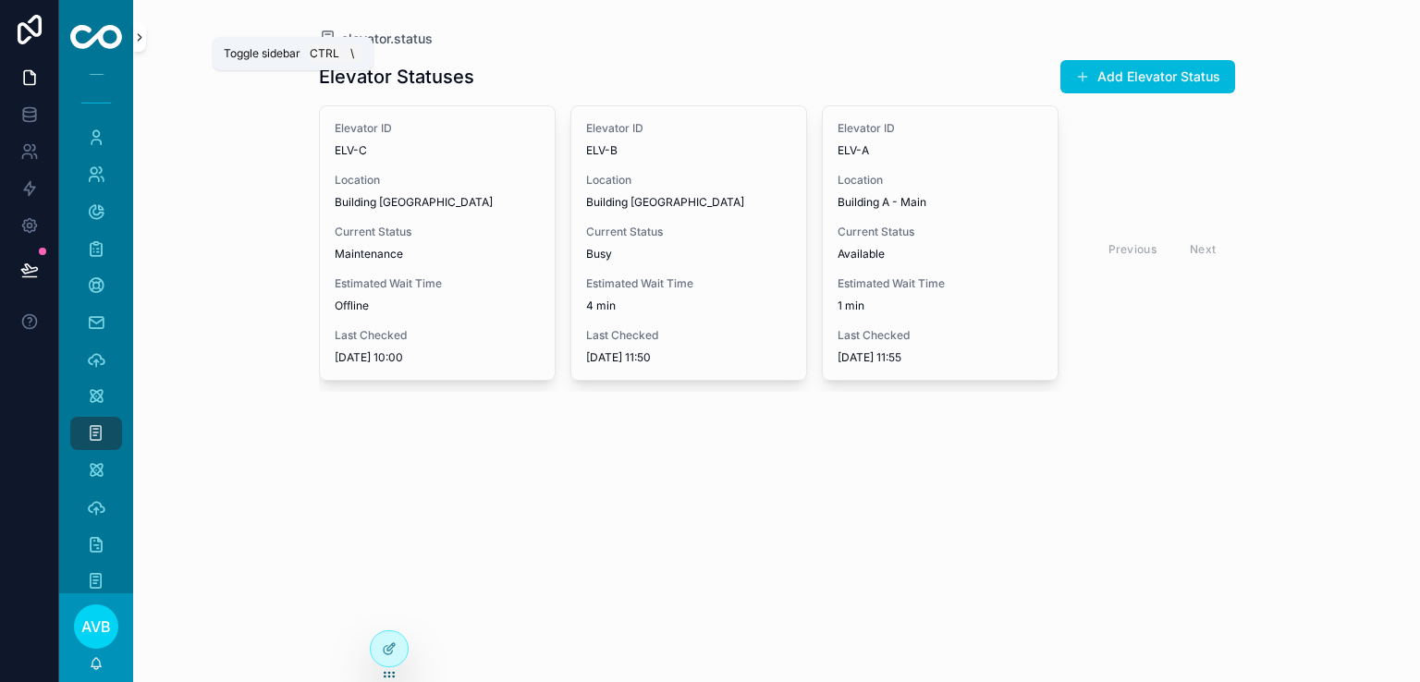
click at [141, 43] on icon "scrollable content" at bounding box center [139, 38] width 13 height 14
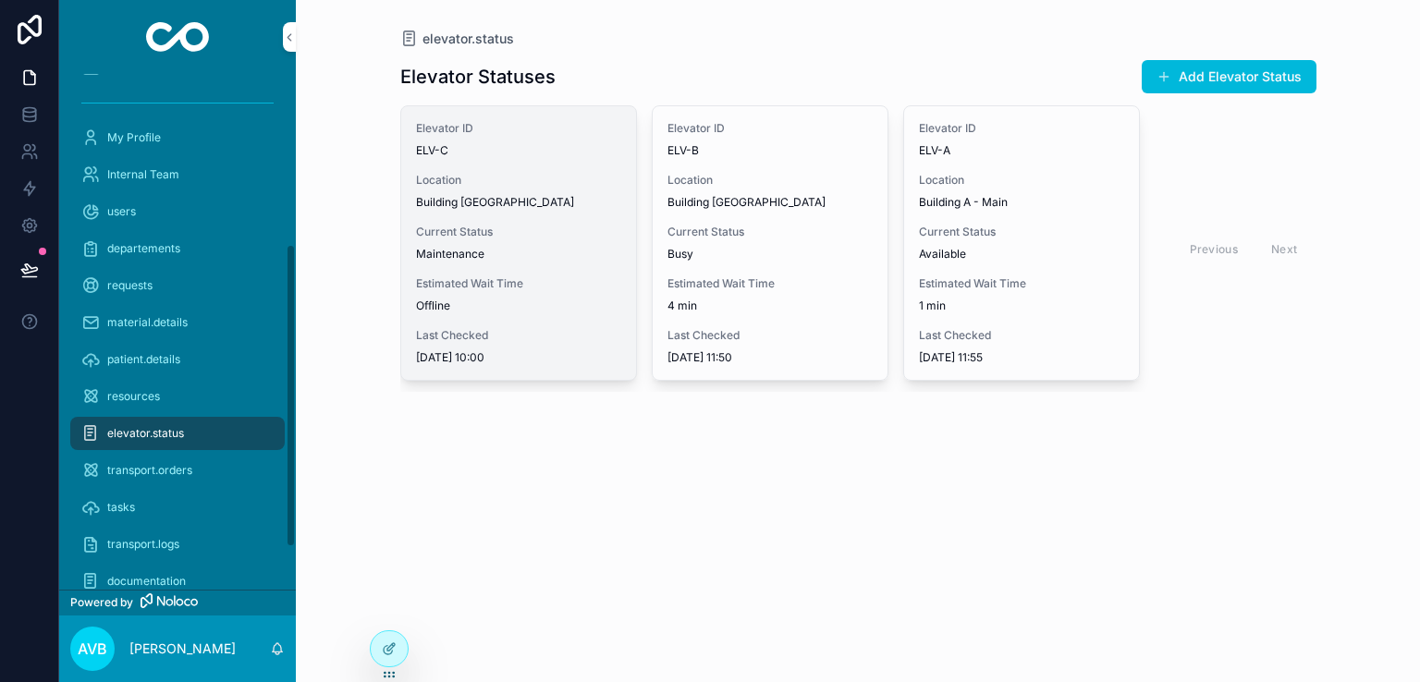
scroll to position [0, 14]
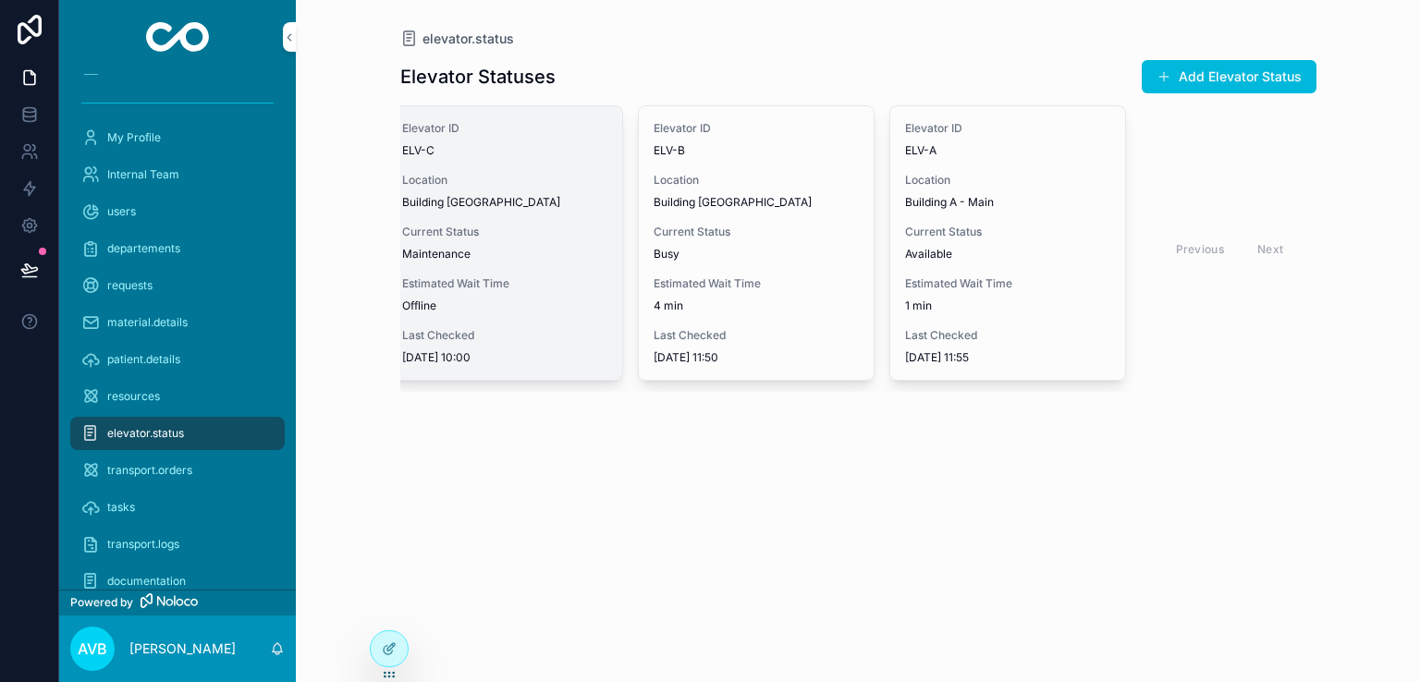
click at [536, 269] on div "Elevator ID ELV-C Location Building C - West Current Status Maintenance Estimat…" at bounding box center [504, 243] width 235 height 274
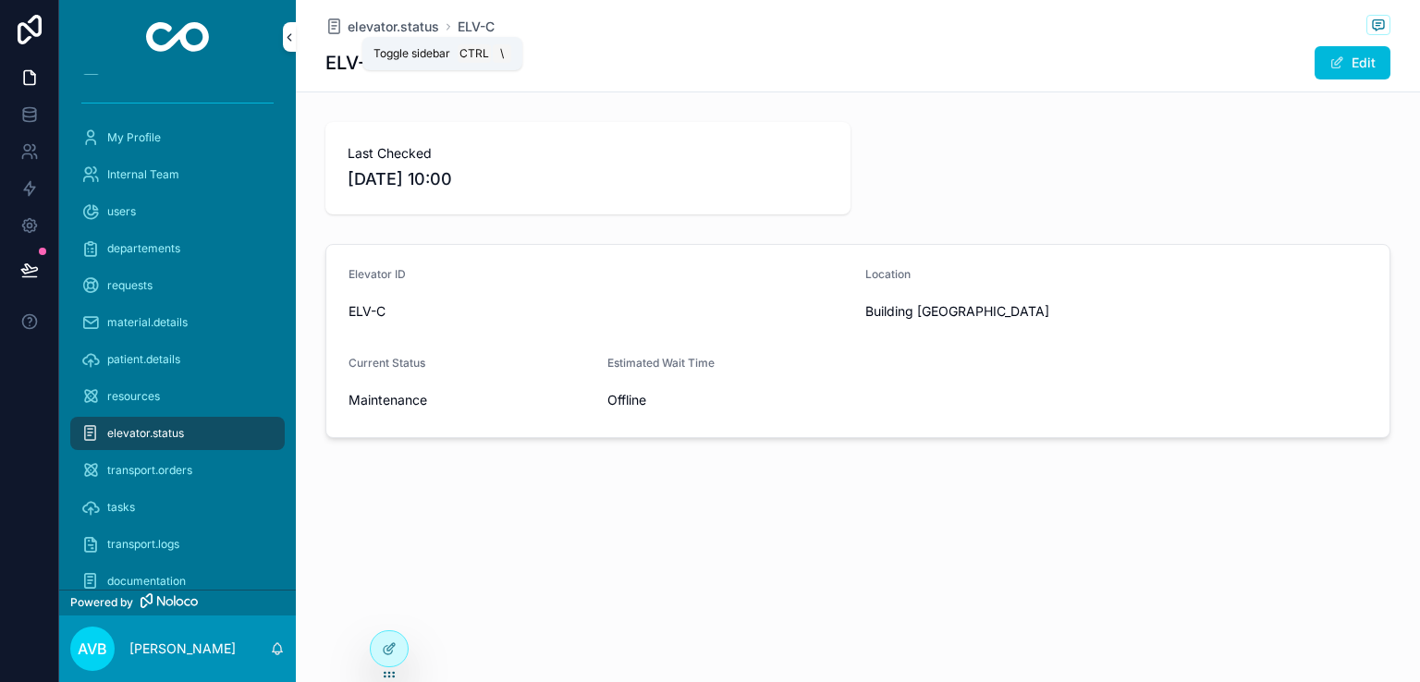
click at [294, 34] on icon "scrollable content" at bounding box center [289, 38] width 13 height 14
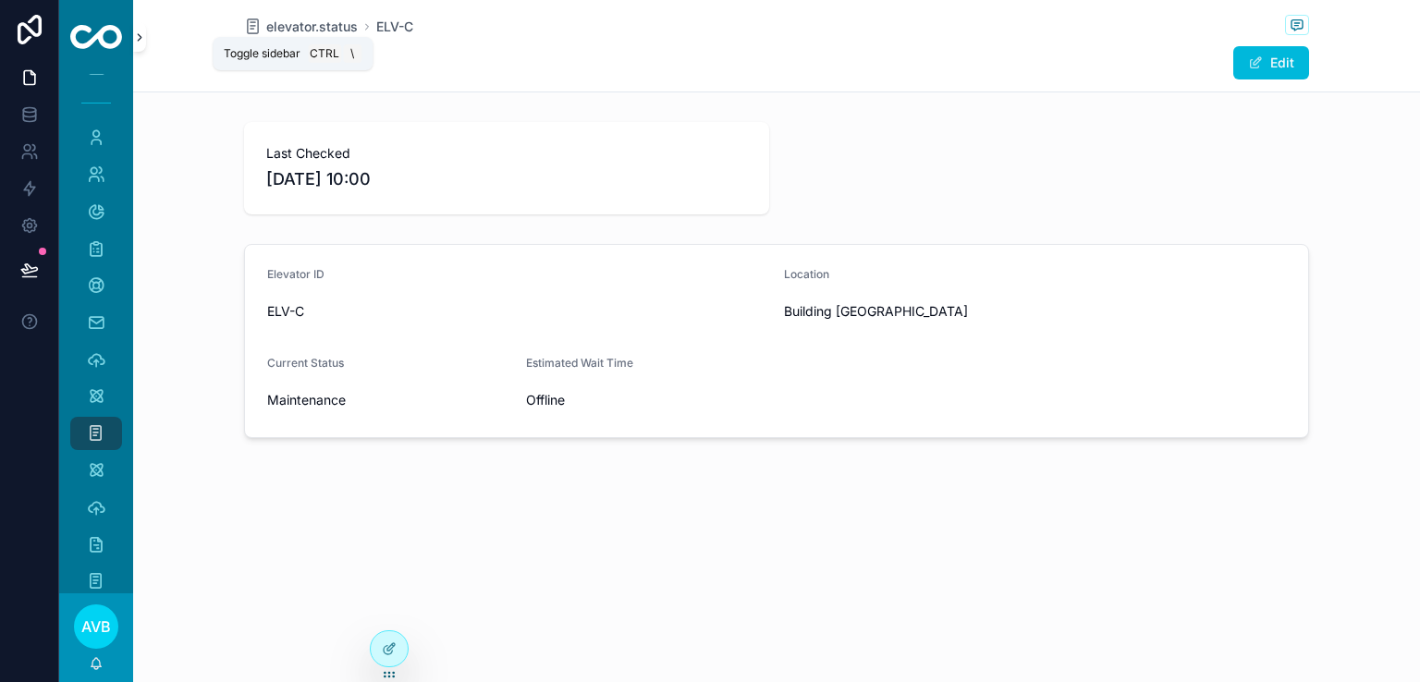
click at [142, 38] on icon "scrollable content" at bounding box center [139, 38] width 13 height 14
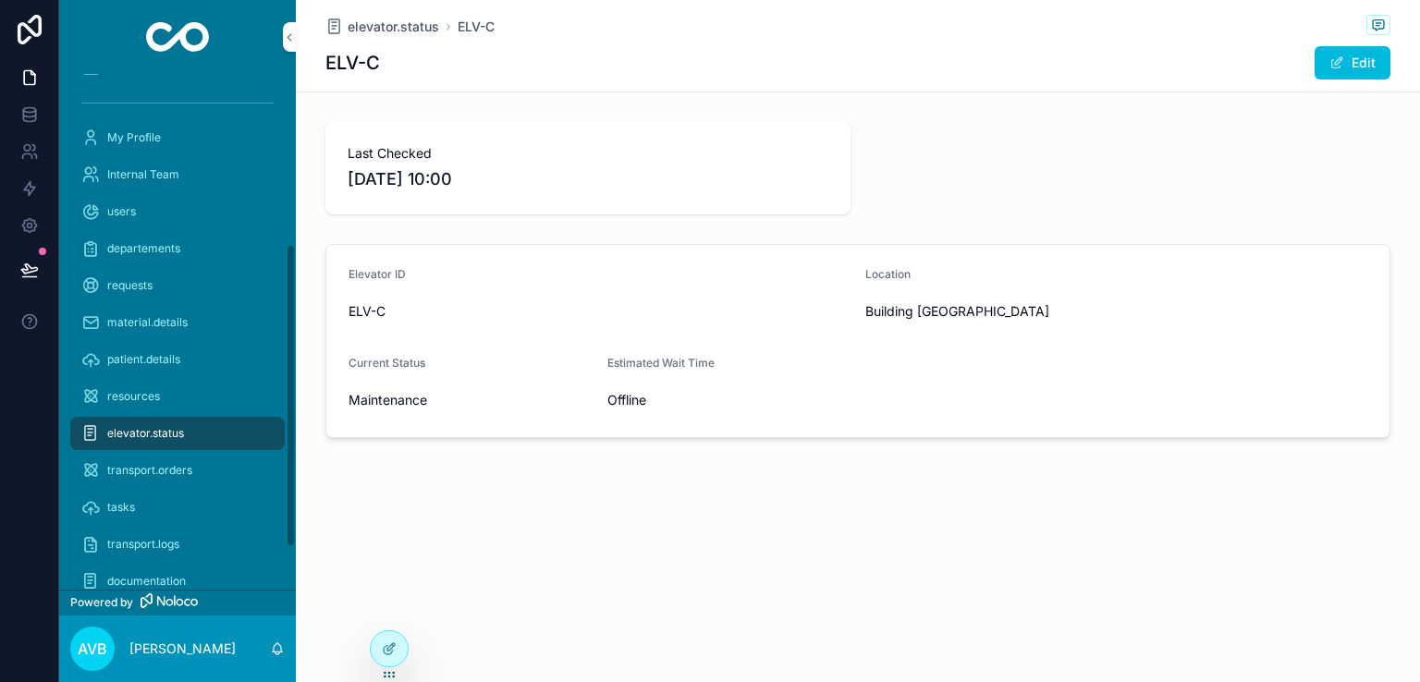
click at [177, 433] on span "elevator.status" at bounding box center [145, 433] width 77 height 15
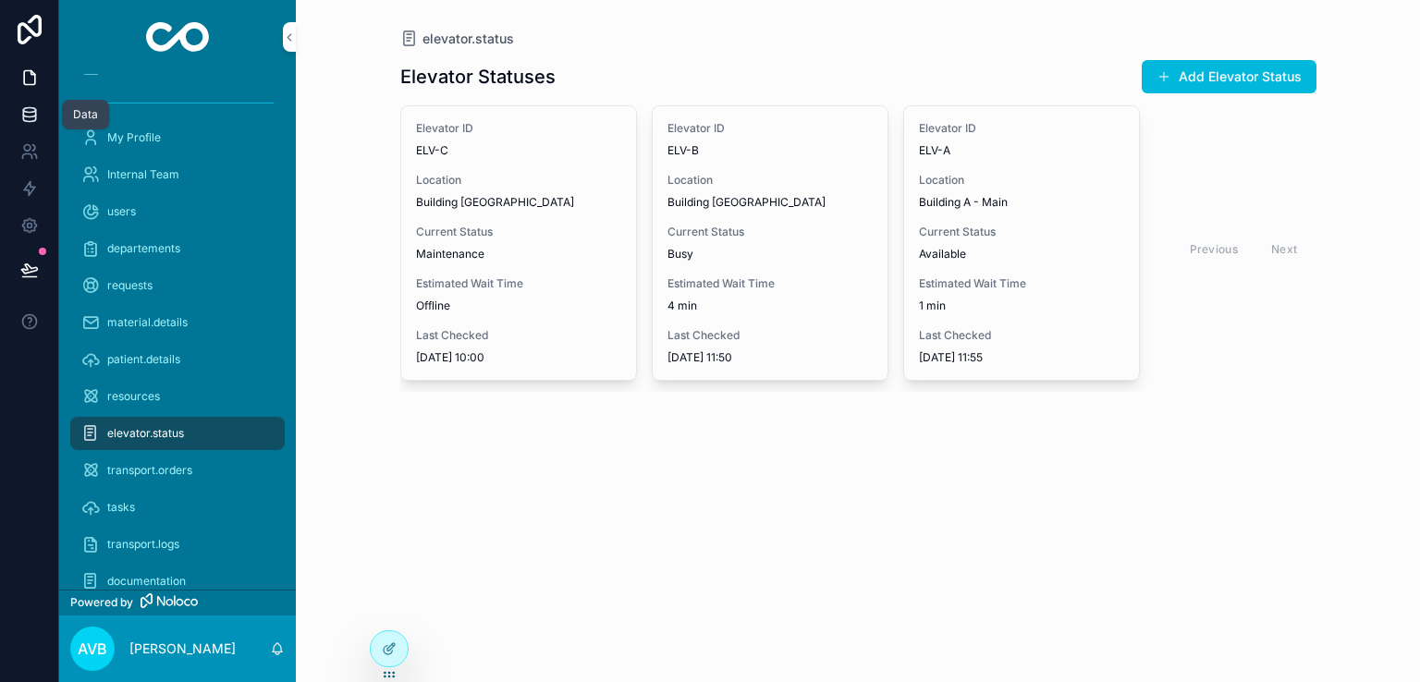
click at [33, 108] on icon at bounding box center [29, 110] width 12 height 5
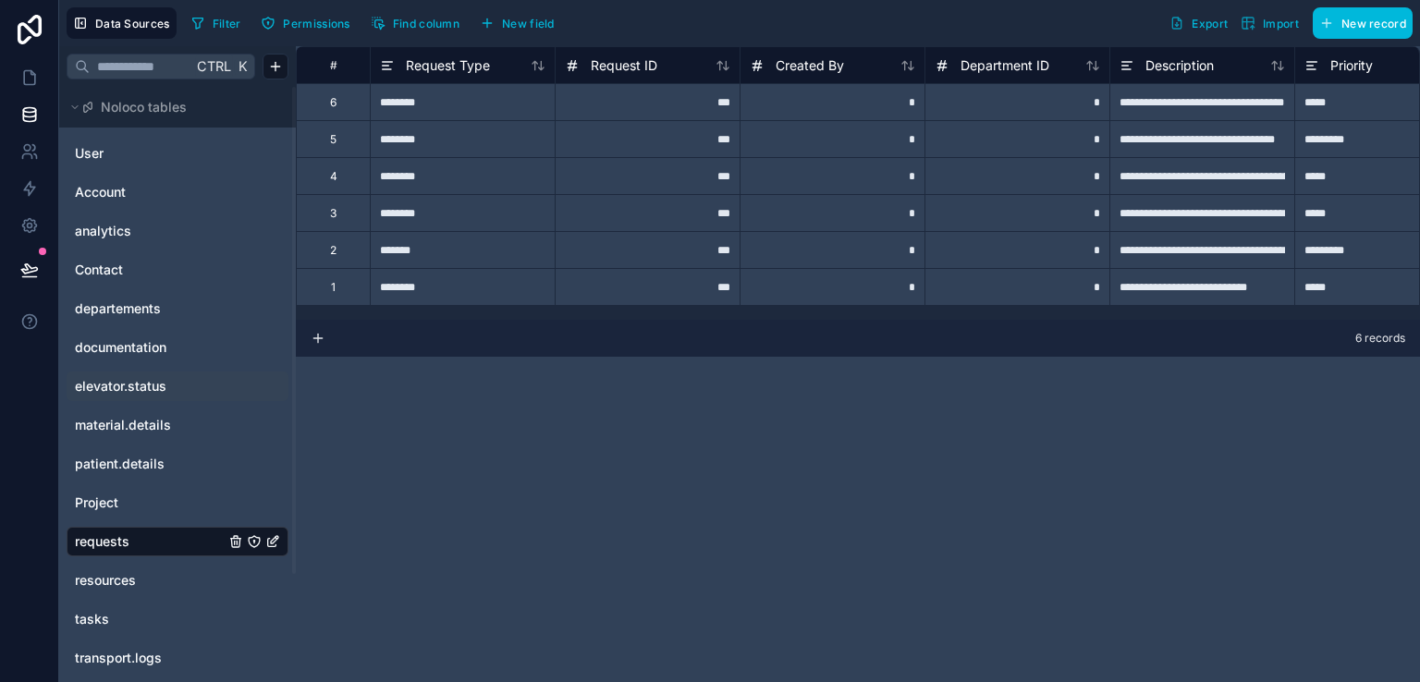
click at [138, 380] on span "elevator.status" at bounding box center [121, 386] width 92 height 18
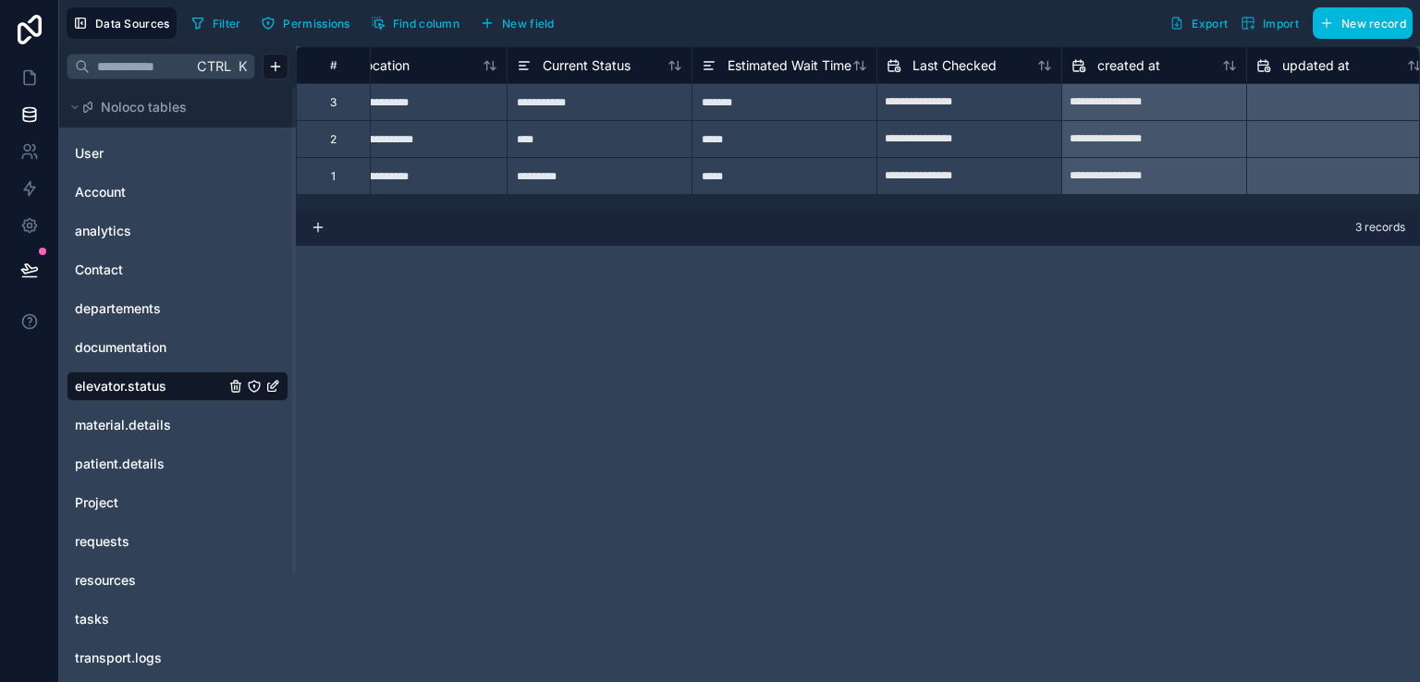
scroll to position [0, 240]
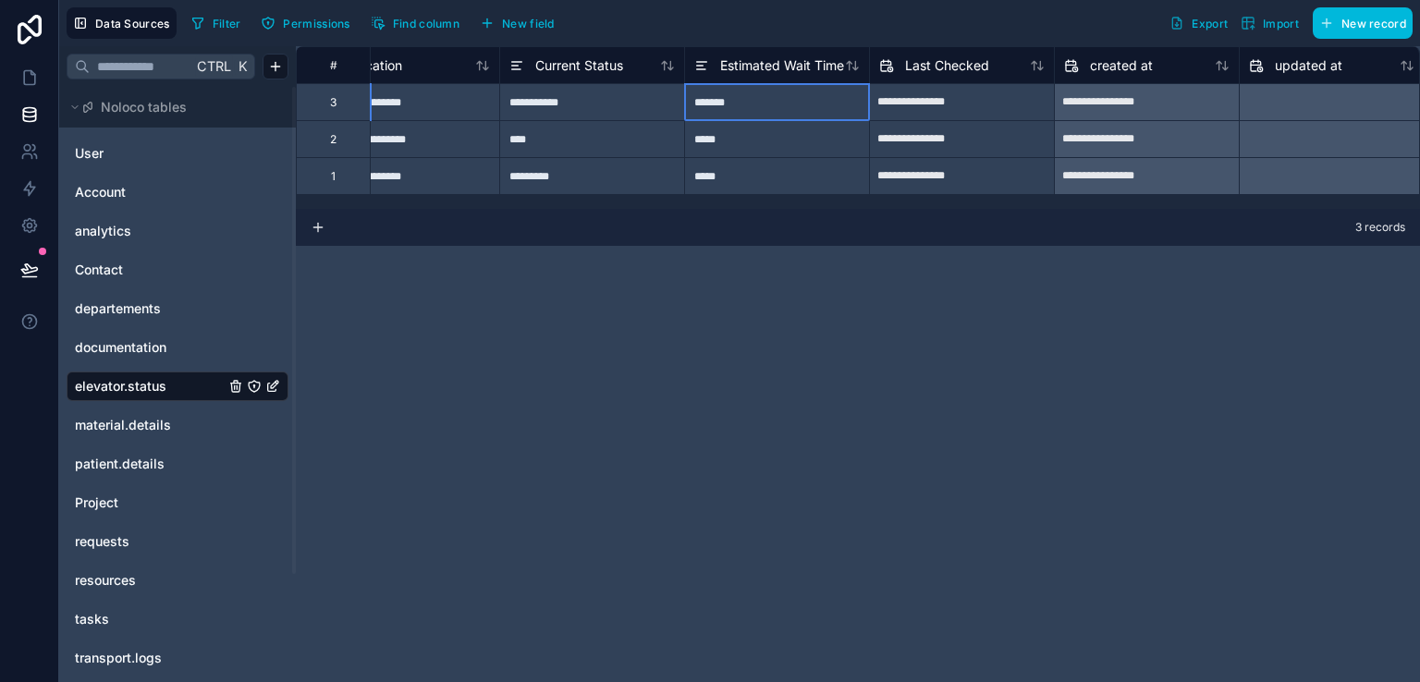
click at [721, 93] on div "*******" at bounding box center [776, 101] width 185 height 37
click at [716, 104] on div "*******" at bounding box center [776, 101] width 185 height 37
click at [716, 104] on input "*******" at bounding box center [777, 102] width 184 height 36
type input "*"
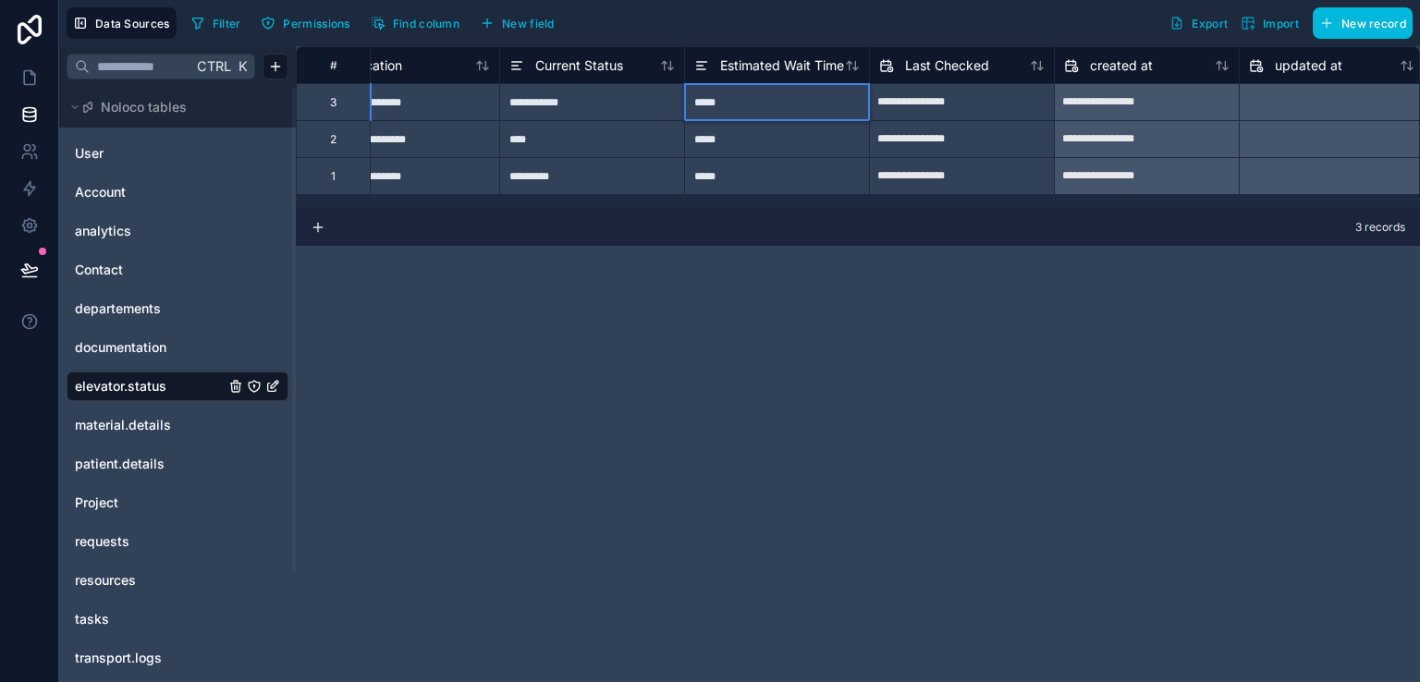
click at [699, 101] on input "*****" at bounding box center [777, 102] width 184 height 36
type input "*****"
click at [619, 101] on div "**********" at bounding box center [591, 101] width 185 height 37
click at [576, 107] on div "**********" at bounding box center [591, 101] width 185 height 37
click at [576, 107] on input "**********" at bounding box center [592, 102] width 184 height 36
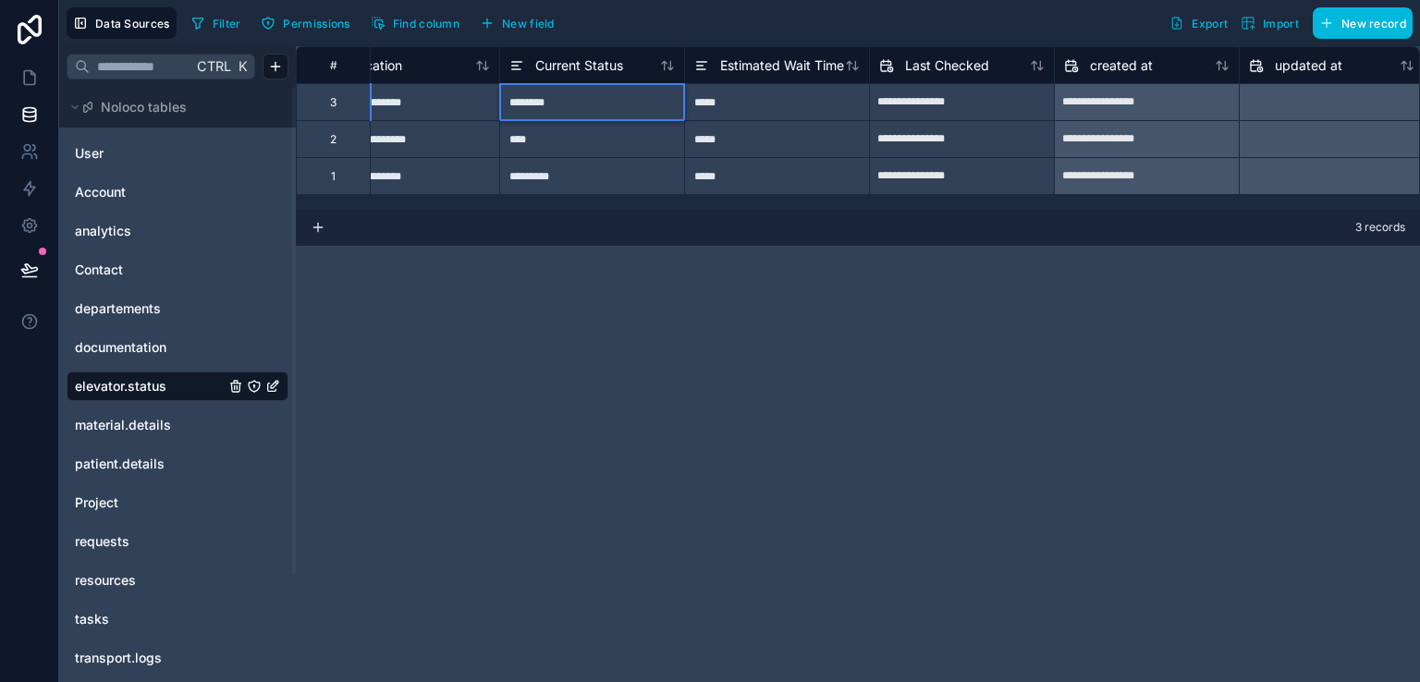
type input "*********"
click at [586, 325] on div "**********" at bounding box center [858, 364] width 1124 height 636
click at [35, 68] on icon at bounding box center [29, 77] width 18 height 18
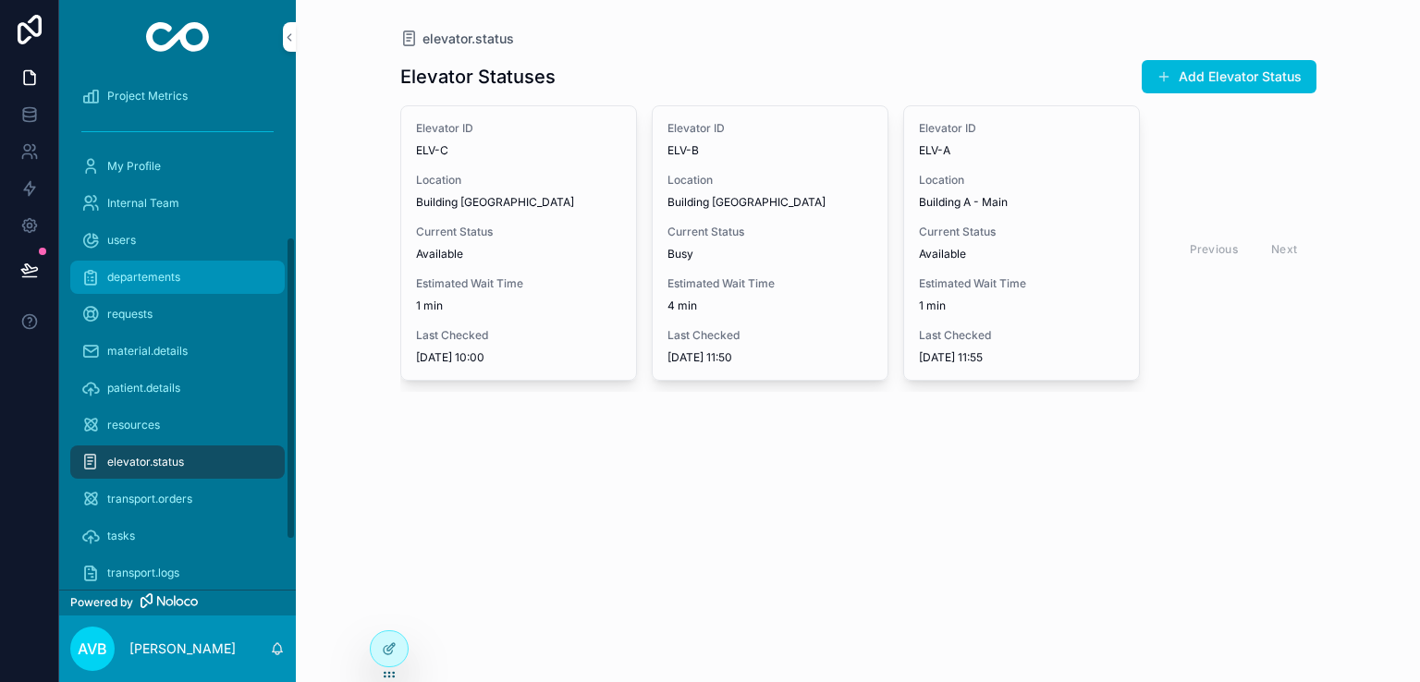
scroll to position [288, 0]
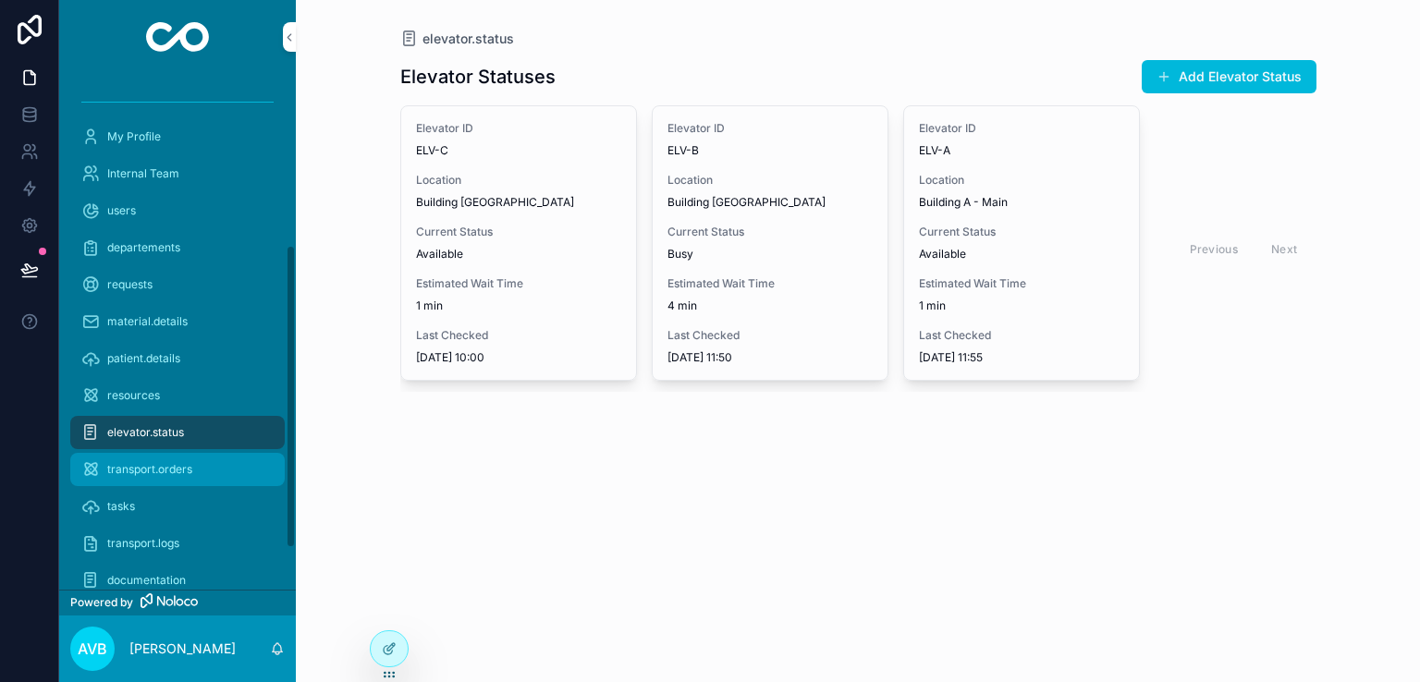
click at [176, 471] on span "transport.orders" at bounding box center [149, 469] width 85 height 15
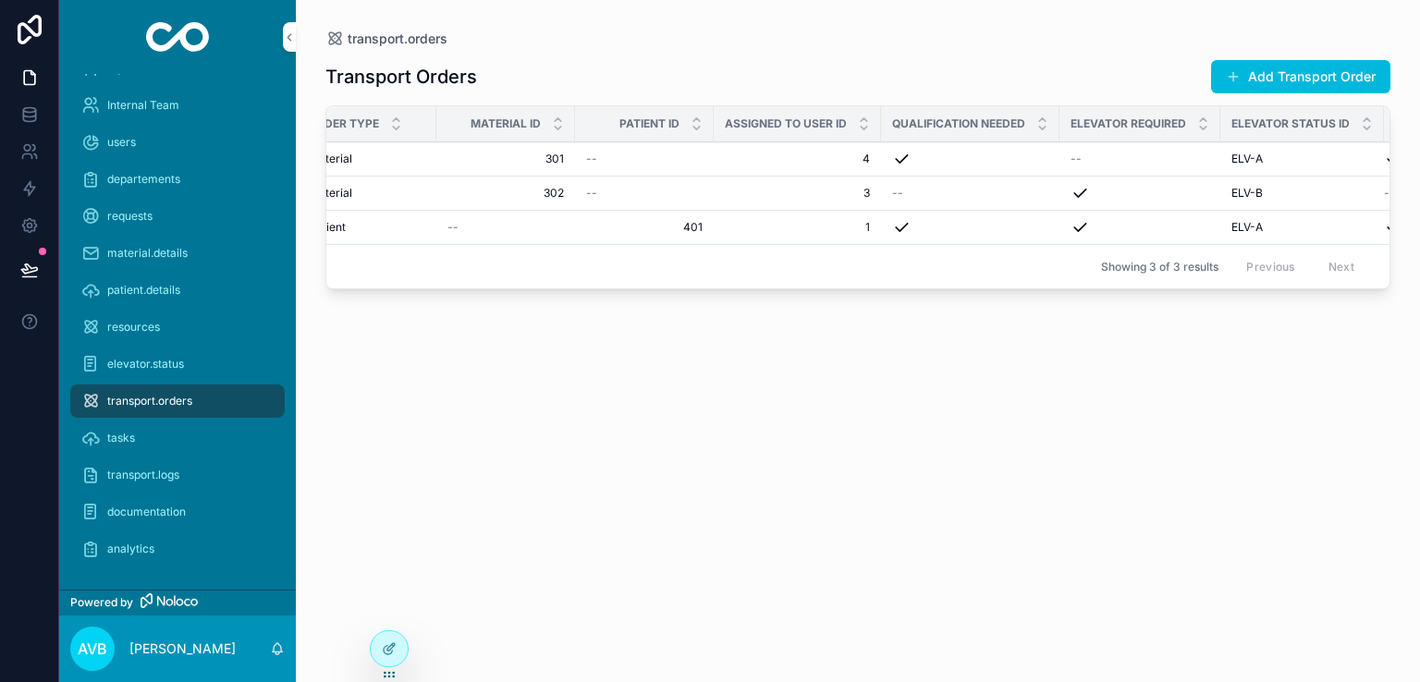
scroll to position [0, 454]
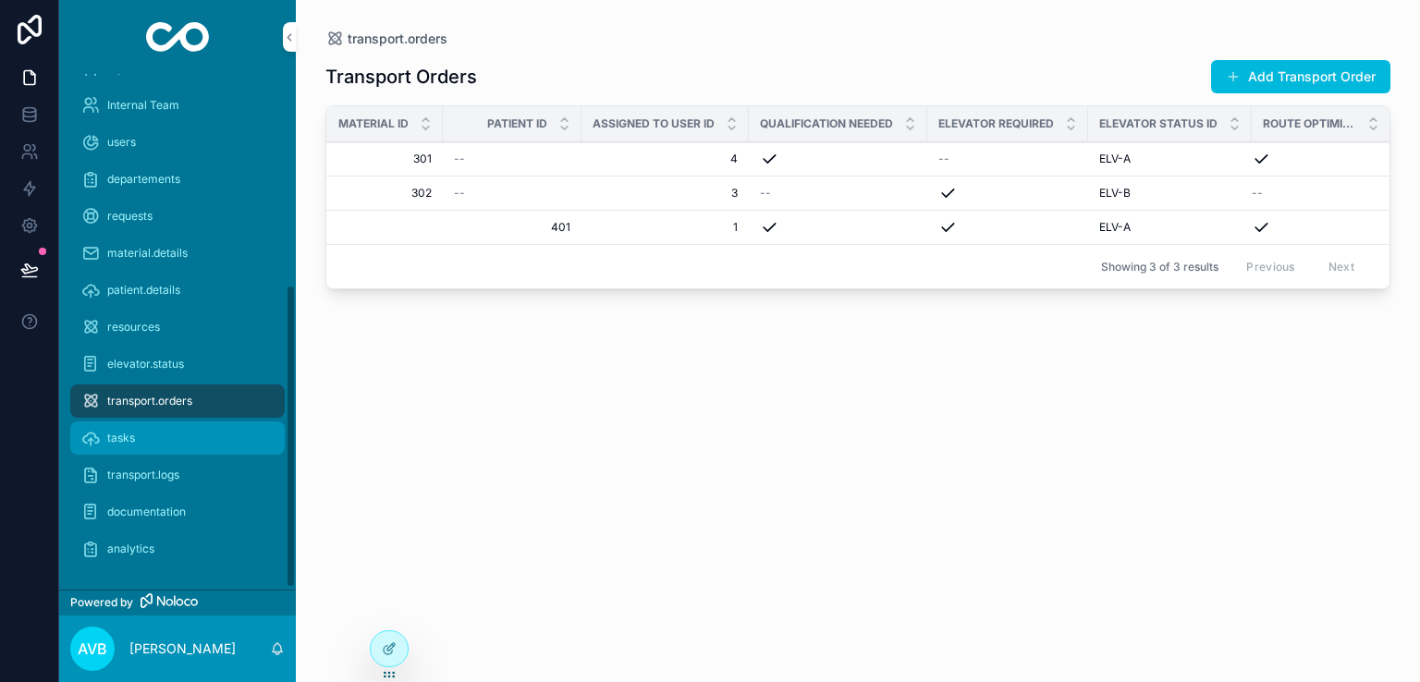
click at [136, 434] on div "tasks" at bounding box center [177, 438] width 192 height 30
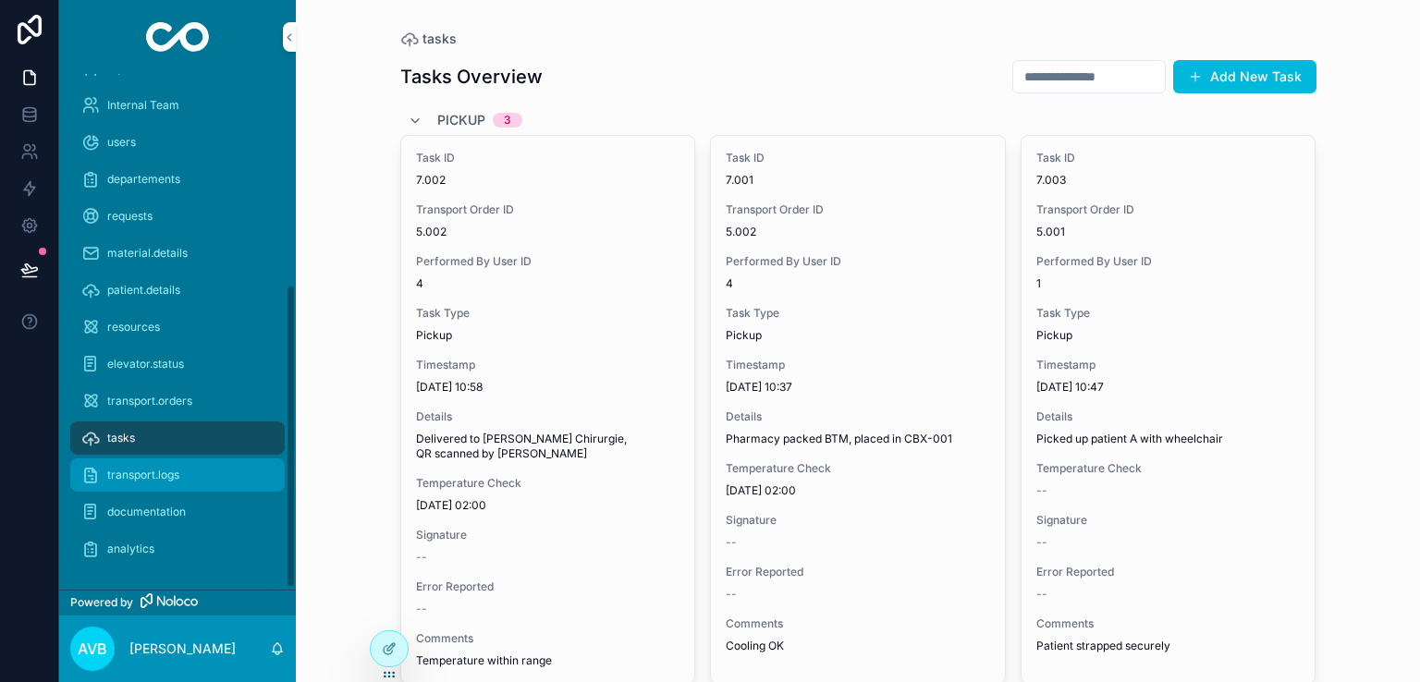
click at [163, 465] on div "transport.logs" at bounding box center [177, 475] width 192 height 30
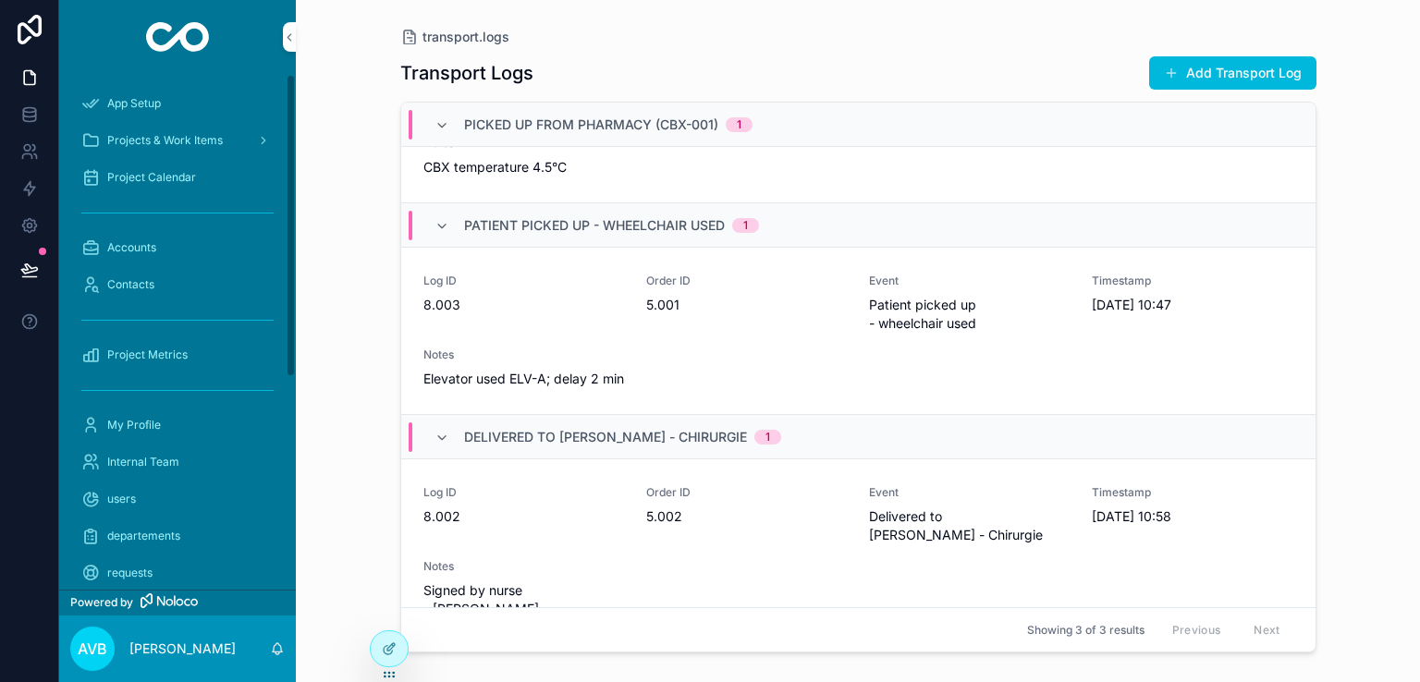
scroll to position [357, 0]
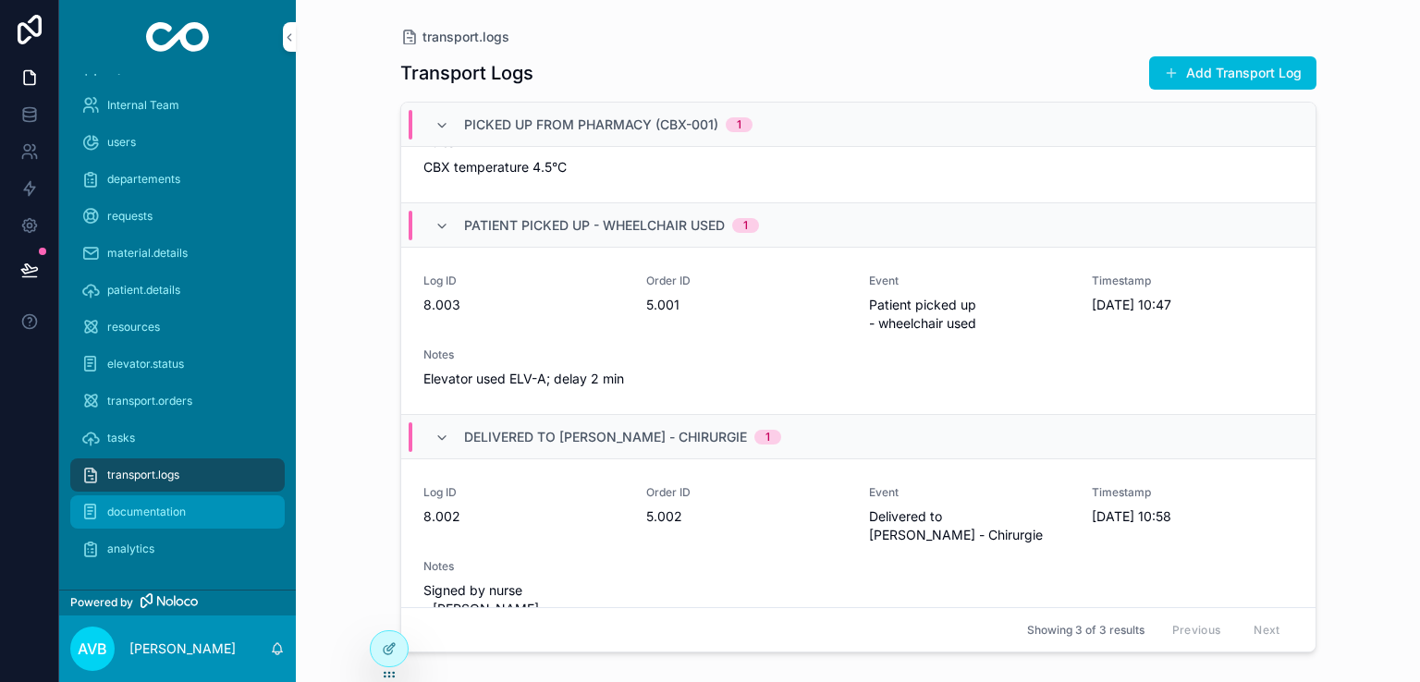
click at [174, 505] on span "documentation" at bounding box center [146, 512] width 79 height 15
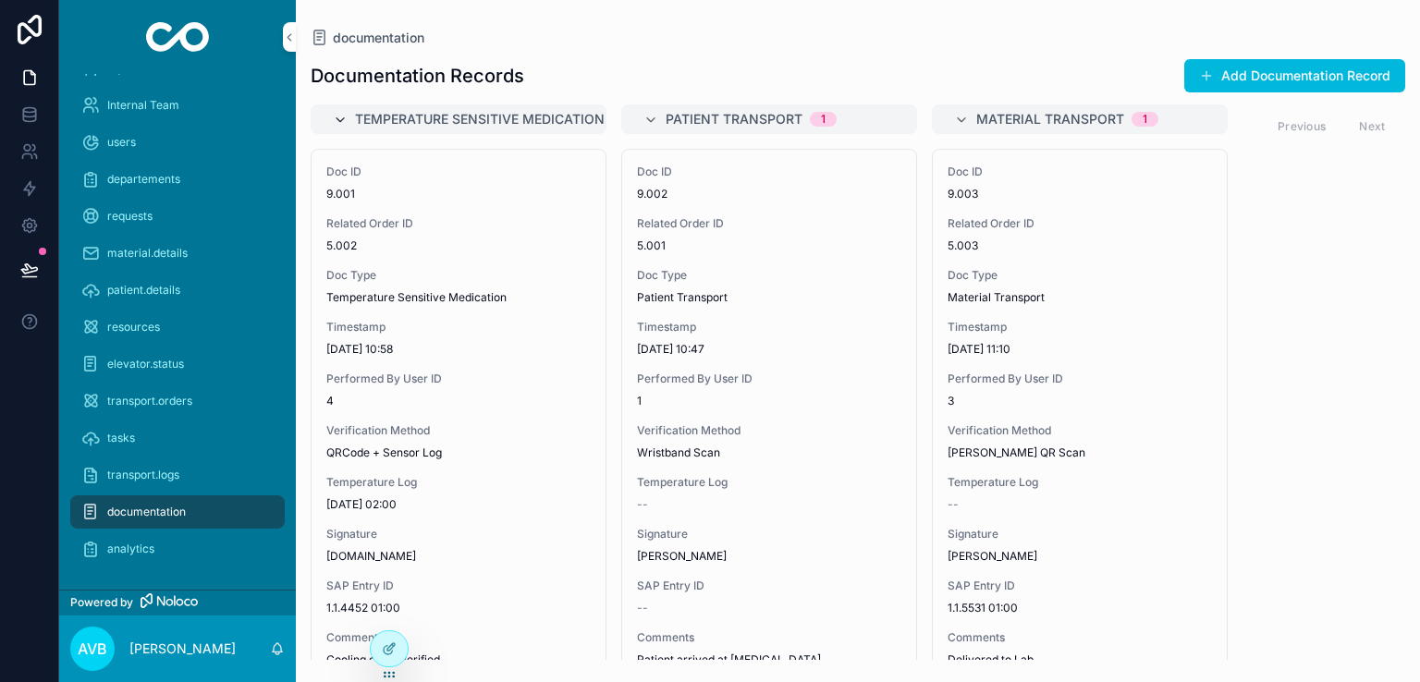
click at [341, 119] on icon "scrollable content" at bounding box center [340, 120] width 15 height 15
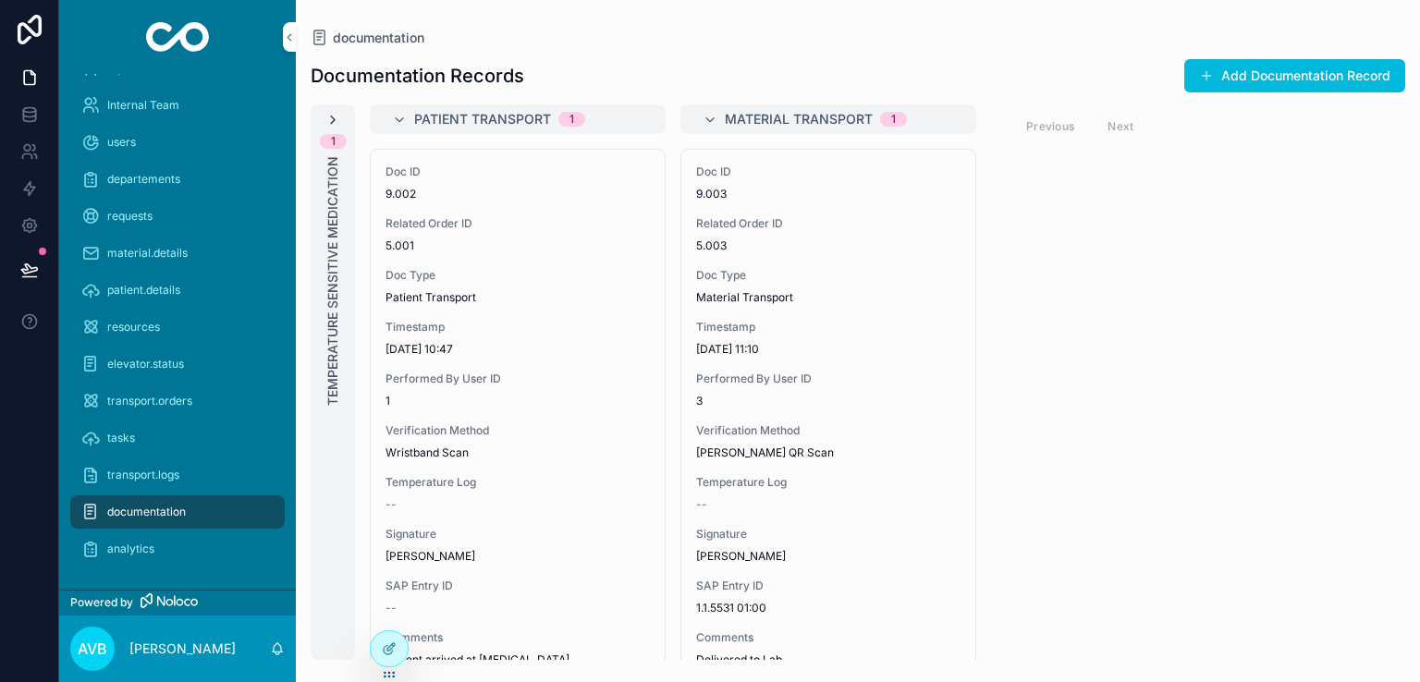
click at [341, 119] on div "1 Temperature Sensitive Medication" at bounding box center [333, 382] width 44 height 556
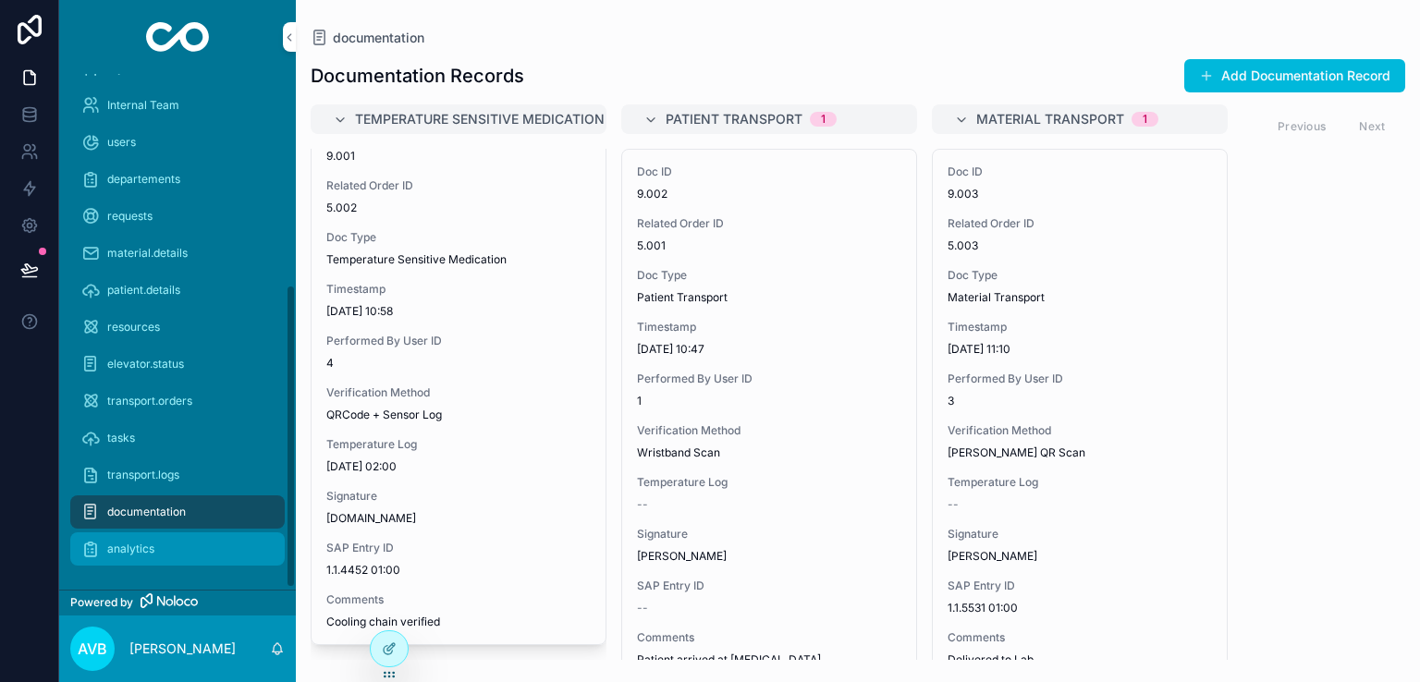
click at [171, 549] on div "analytics" at bounding box center [177, 549] width 192 height 30
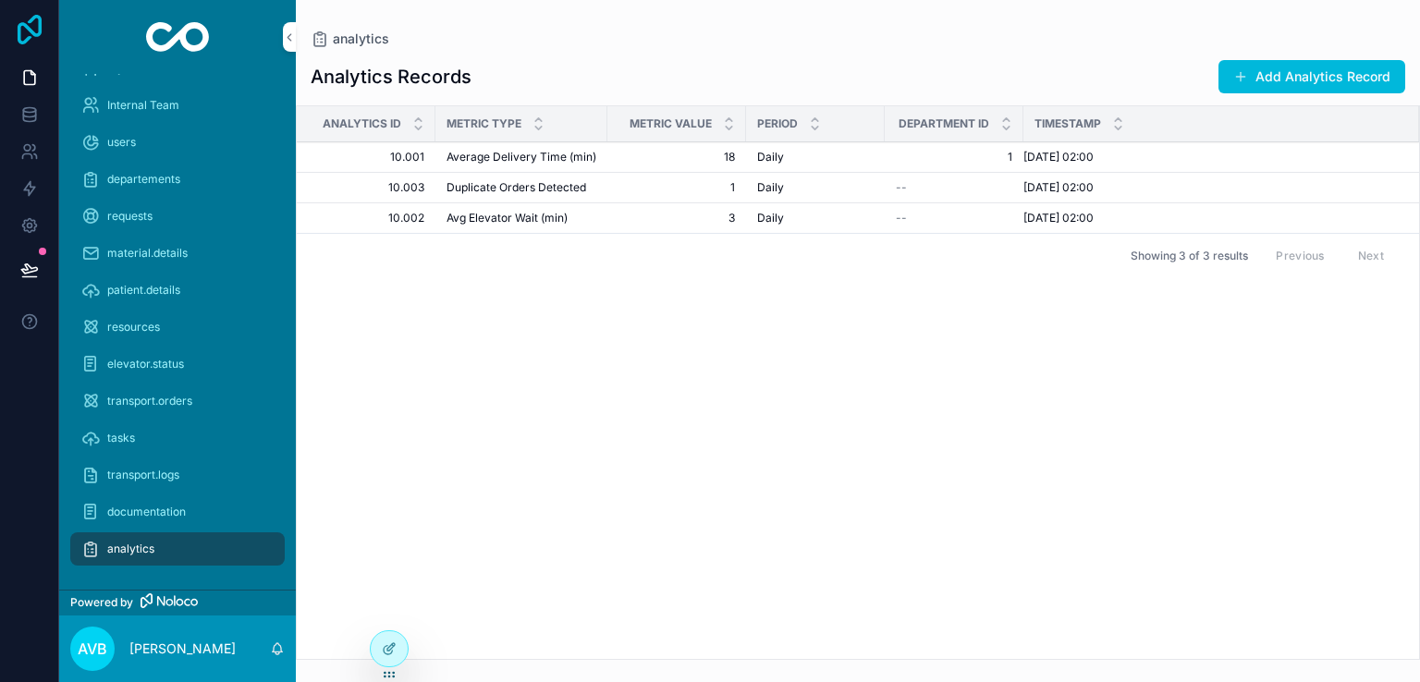
click at [19, 35] on icon at bounding box center [30, 30] width 24 height 30
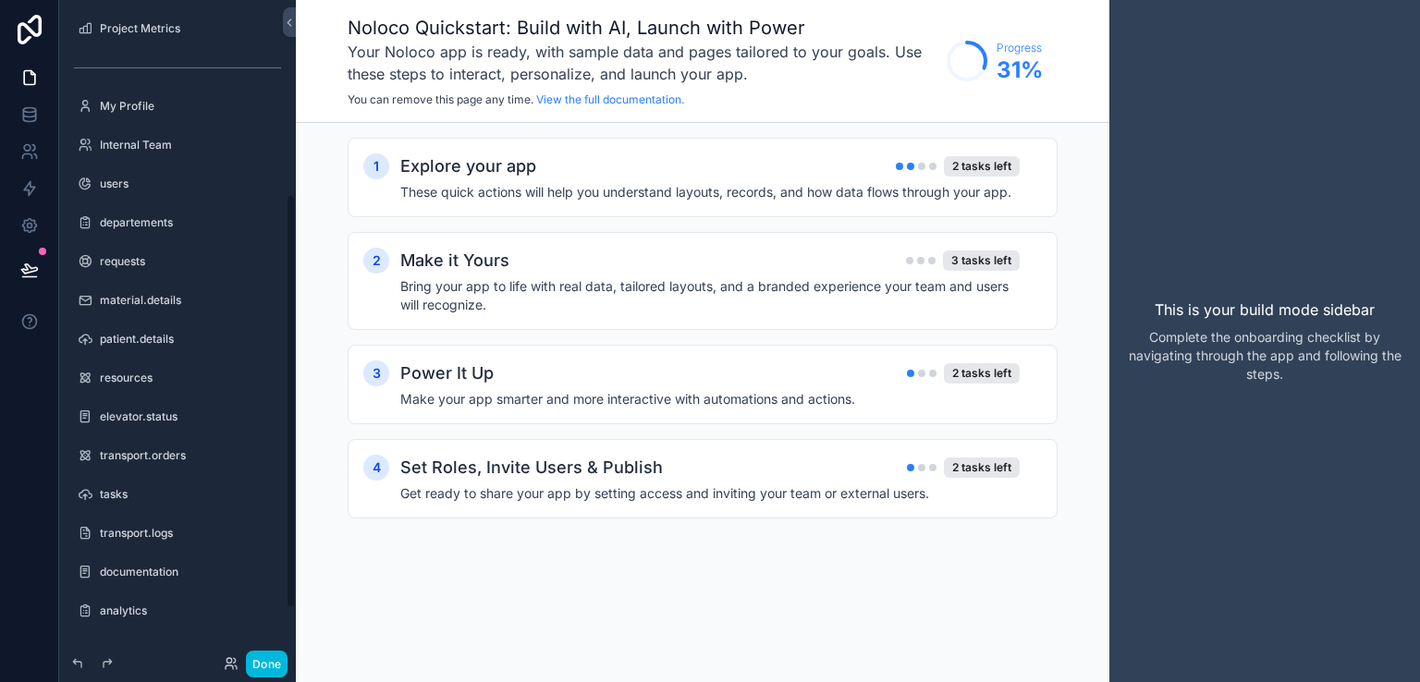
scroll to position [391, 0]
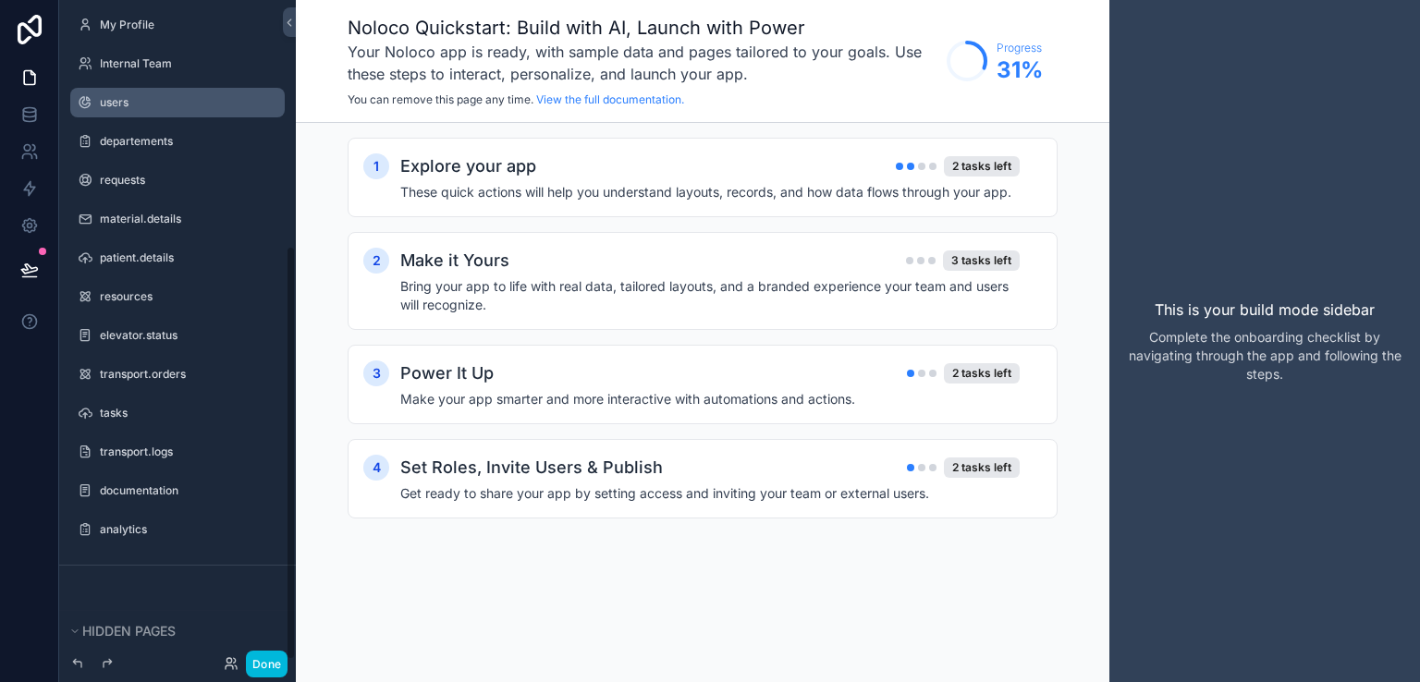
click at [123, 99] on label "users" at bounding box center [187, 102] width 174 height 15
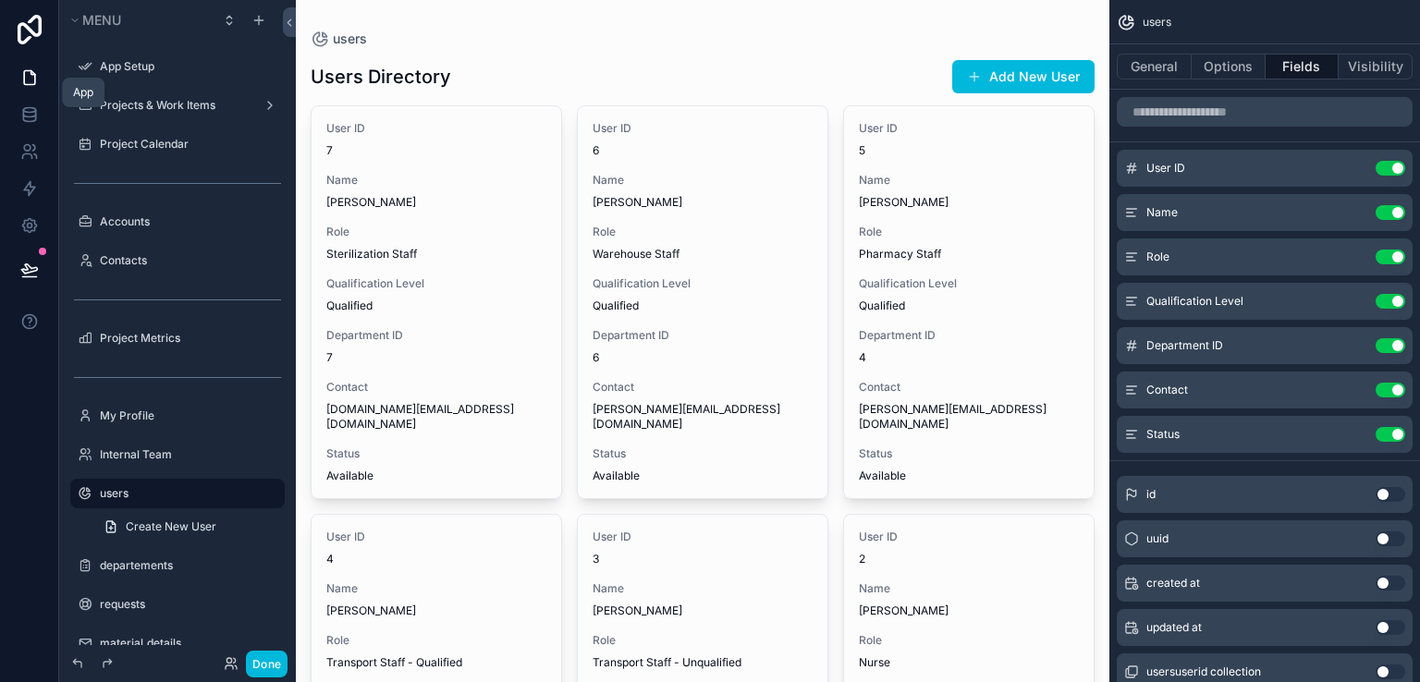
click at [27, 85] on icon at bounding box center [29, 78] width 11 height 14
click at [28, 112] on icon at bounding box center [29, 110] width 12 height 5
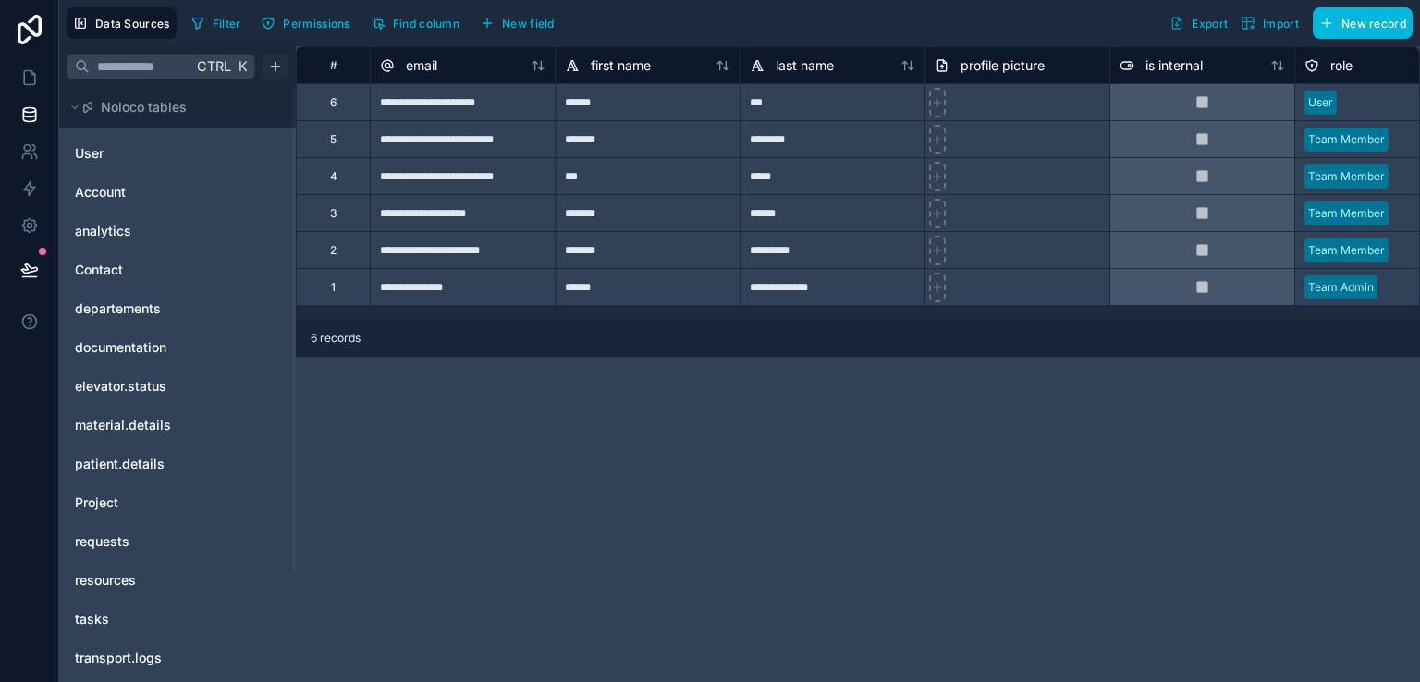
click at [270, 56] on html "**********" at bounding box center [710, 341] width 1420 height 682
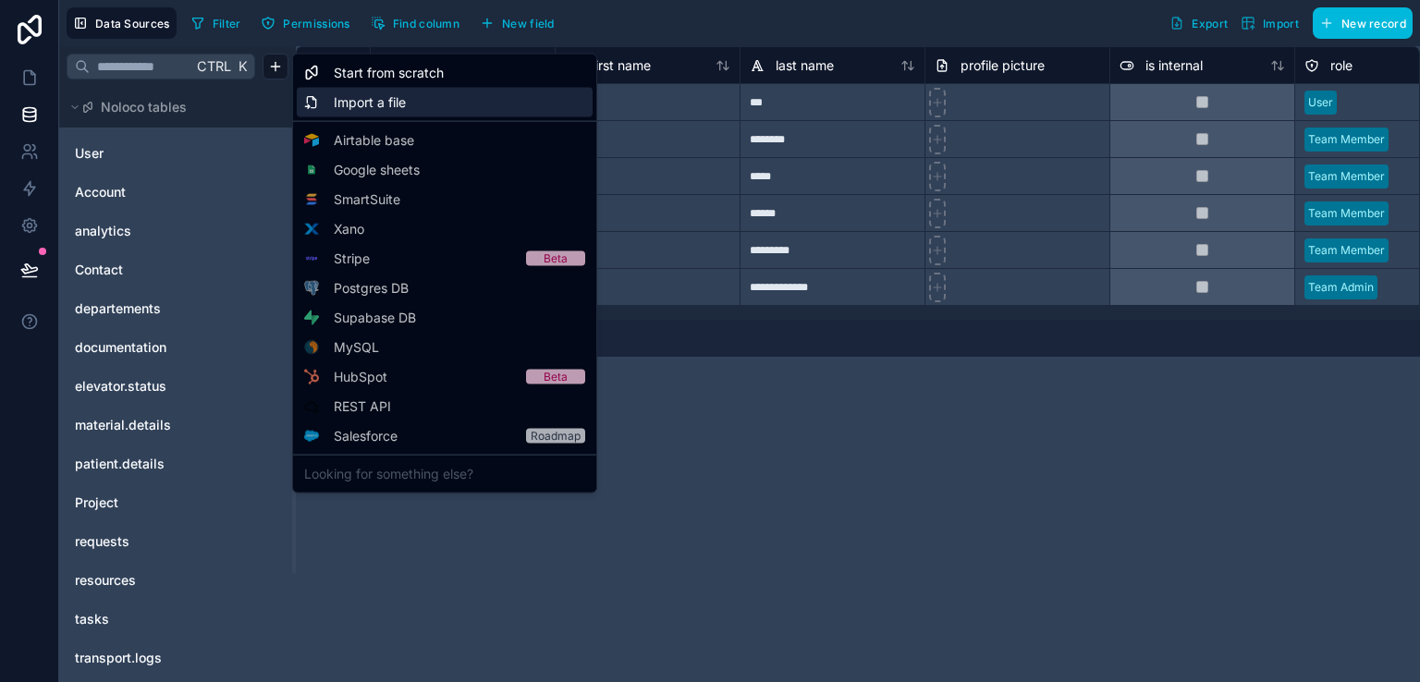
click at [380, 93] on span "Import a file" at bounding box center [370, 102] width 72 height 18
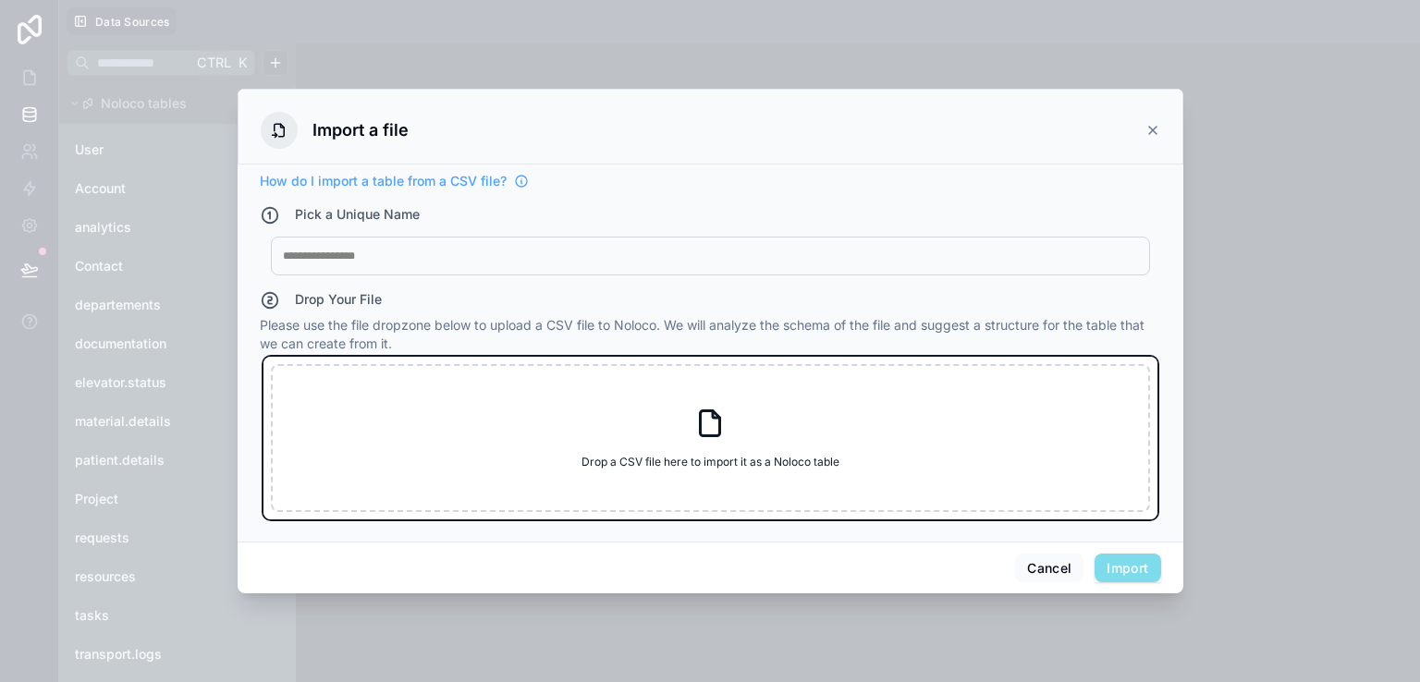
click at [387, 419] on div "Drop a CSV file here to import it as a Noloco table Drop a CSV file here to imp…" at bounding box center [710, 438] width 879 height 148
type input "**********"
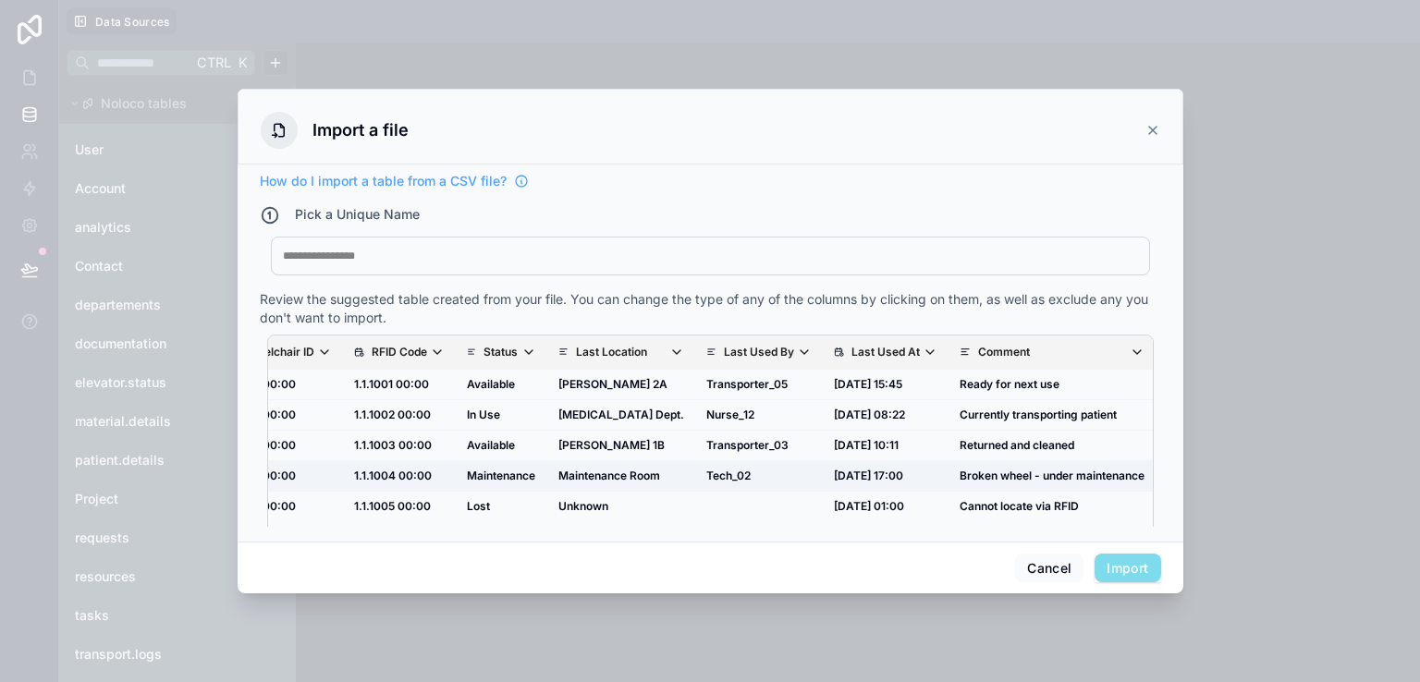
scroll to position [0, 55]
click at [681, 257] on div at bounding box center [710, 256] width 855 height 15
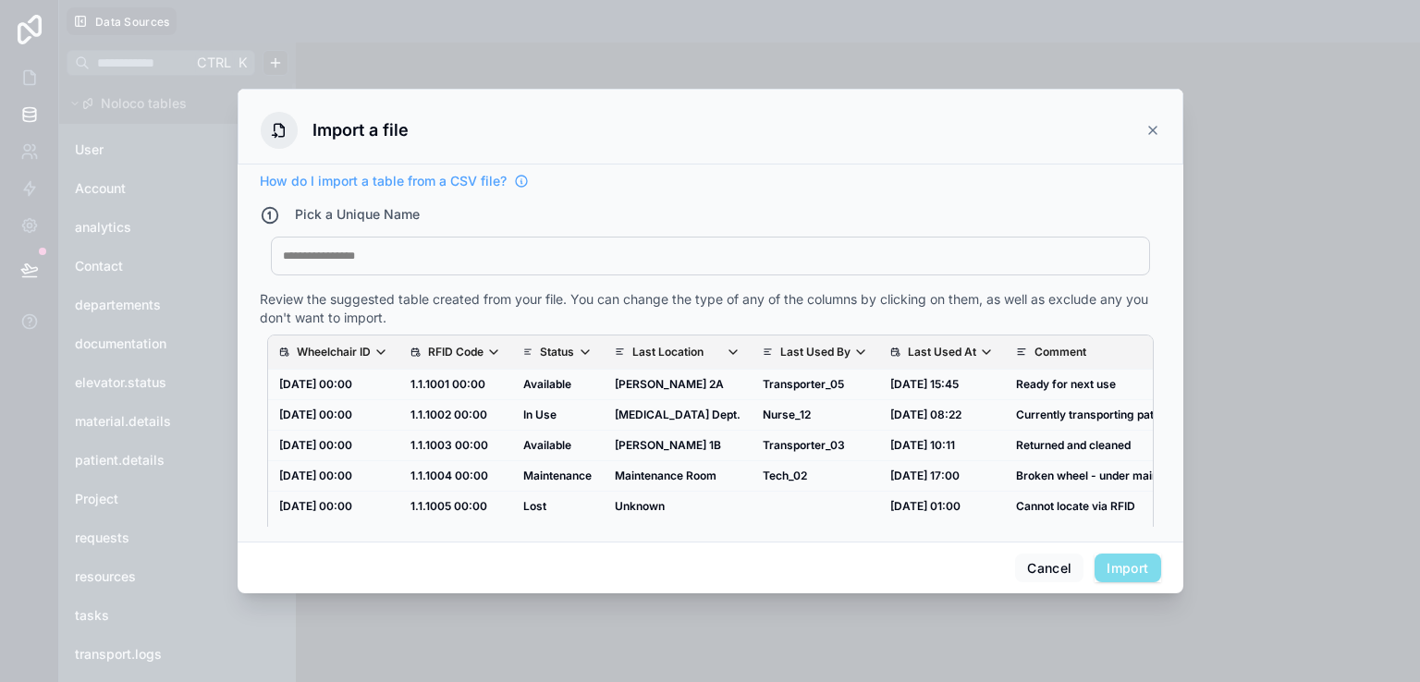
scroll to position [0, 0]
click at [1141, 576] on button "Import" at bounding box center [1128, 569] width 66 height 30
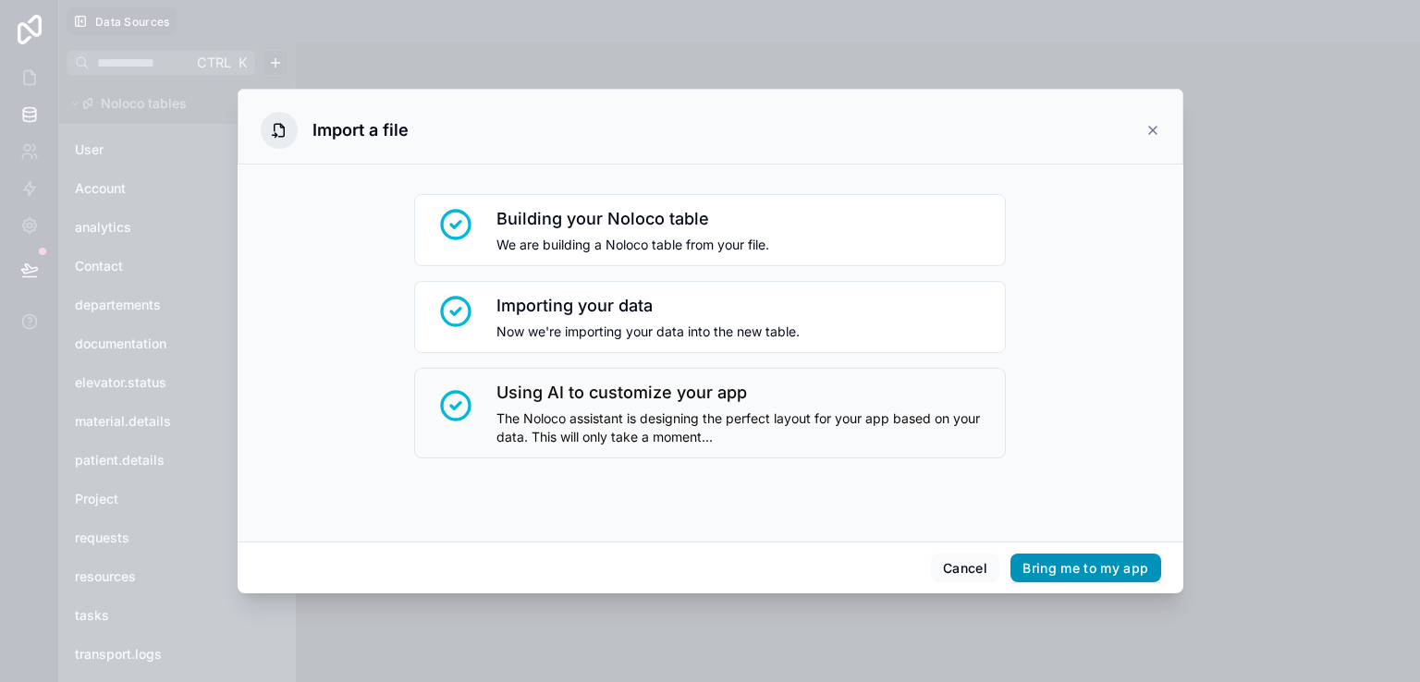
click at [1052, 563] on button "Bring me to my app" at bounding box center [1086, 569] width 150 height 30
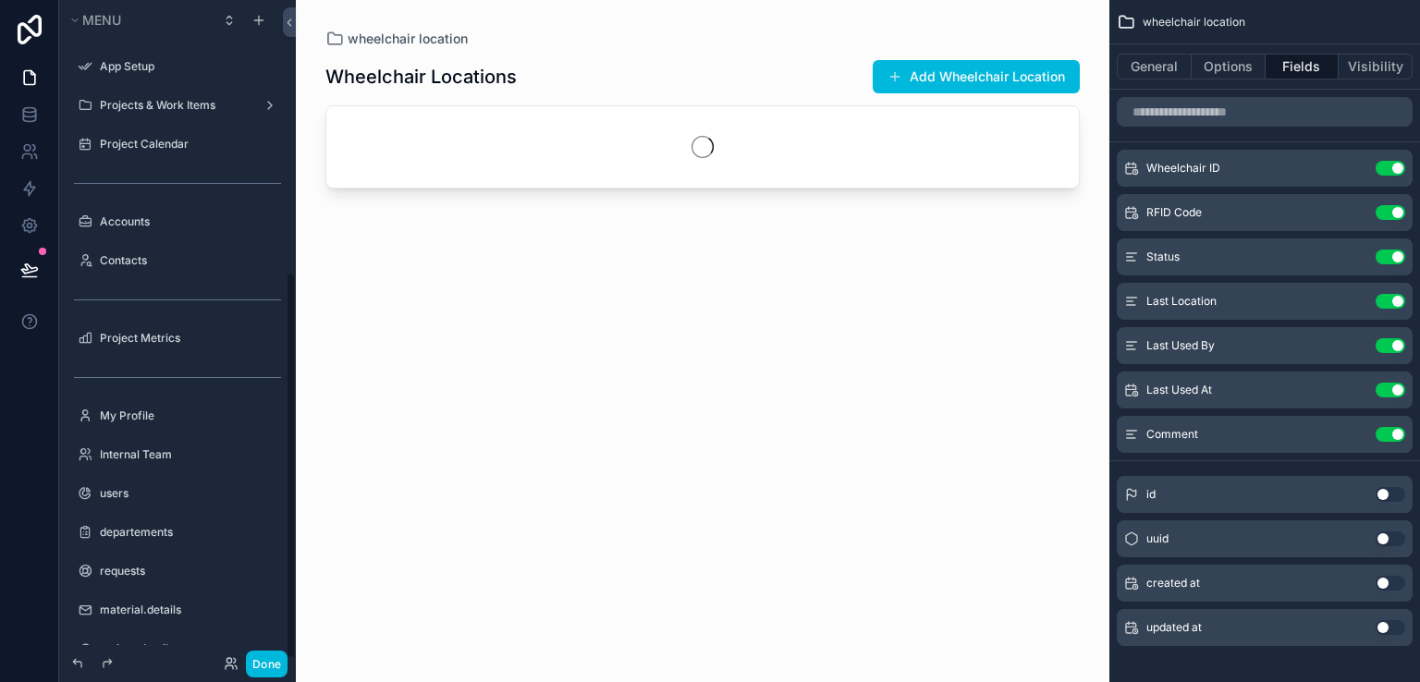
scroll to position [462, 0]
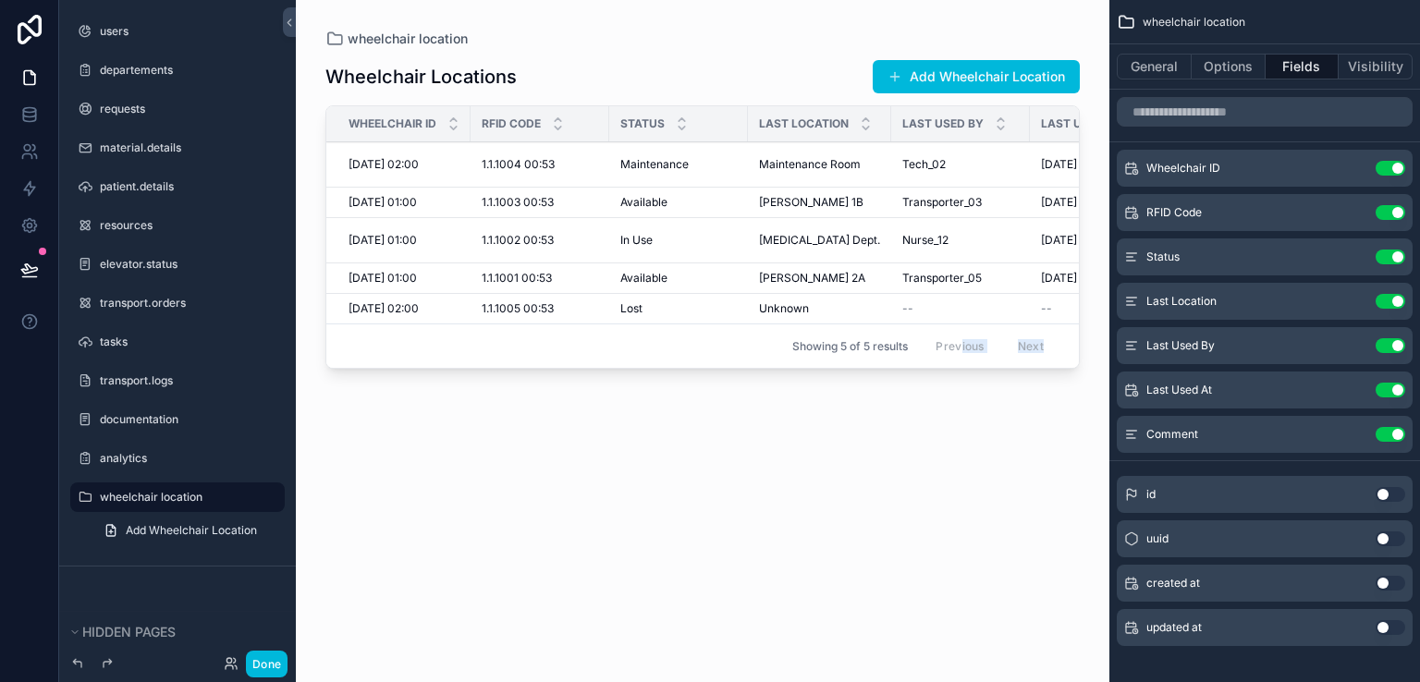
drag, startPoint x: 766, startPoint y: 372, endPoint x: 963, endPoint y: 353, distance: 198.7
click at [963, 353] on div "wheelchair location Wheelchair Locations Add Wheelchair Location Wheelchair ID …" at bounding box center [703, 330] width 814 height 660
click at [921, 403] on div "scrollable content" at bounding box center [703, 330] width 814 height 660
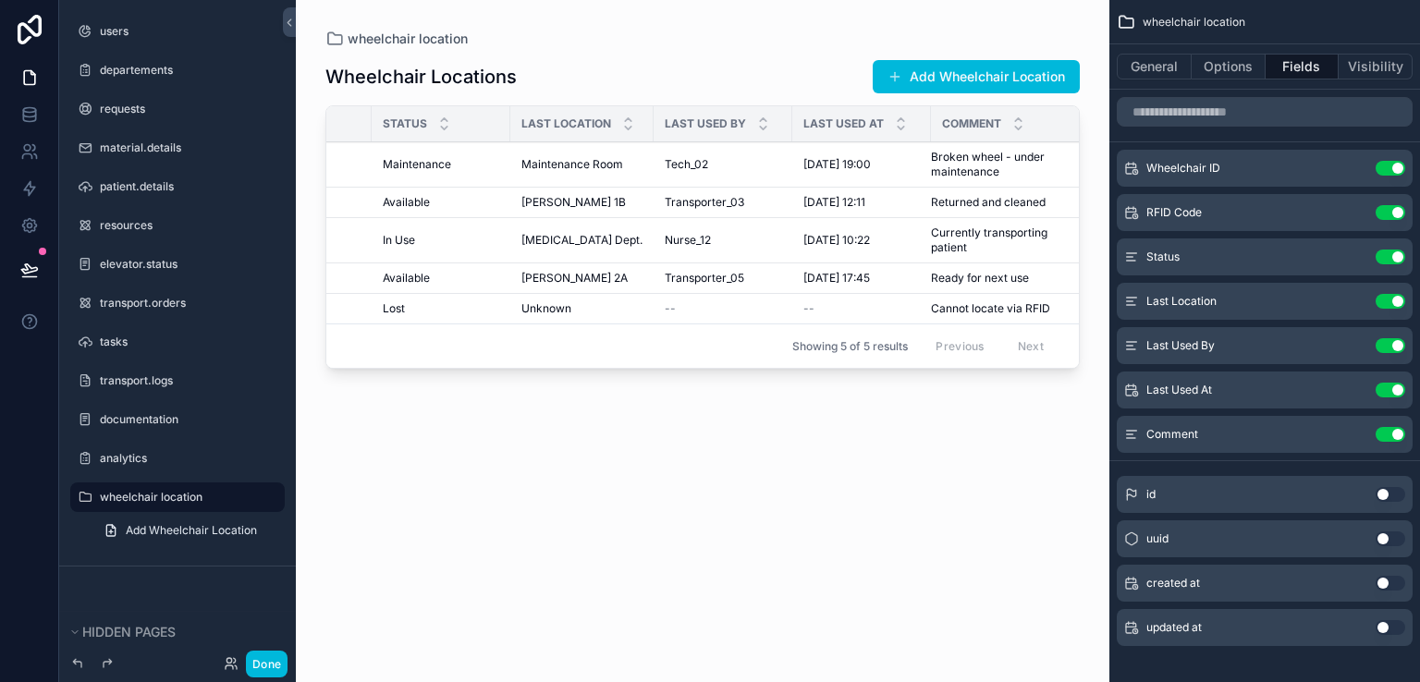
scroll to position [0, 0]
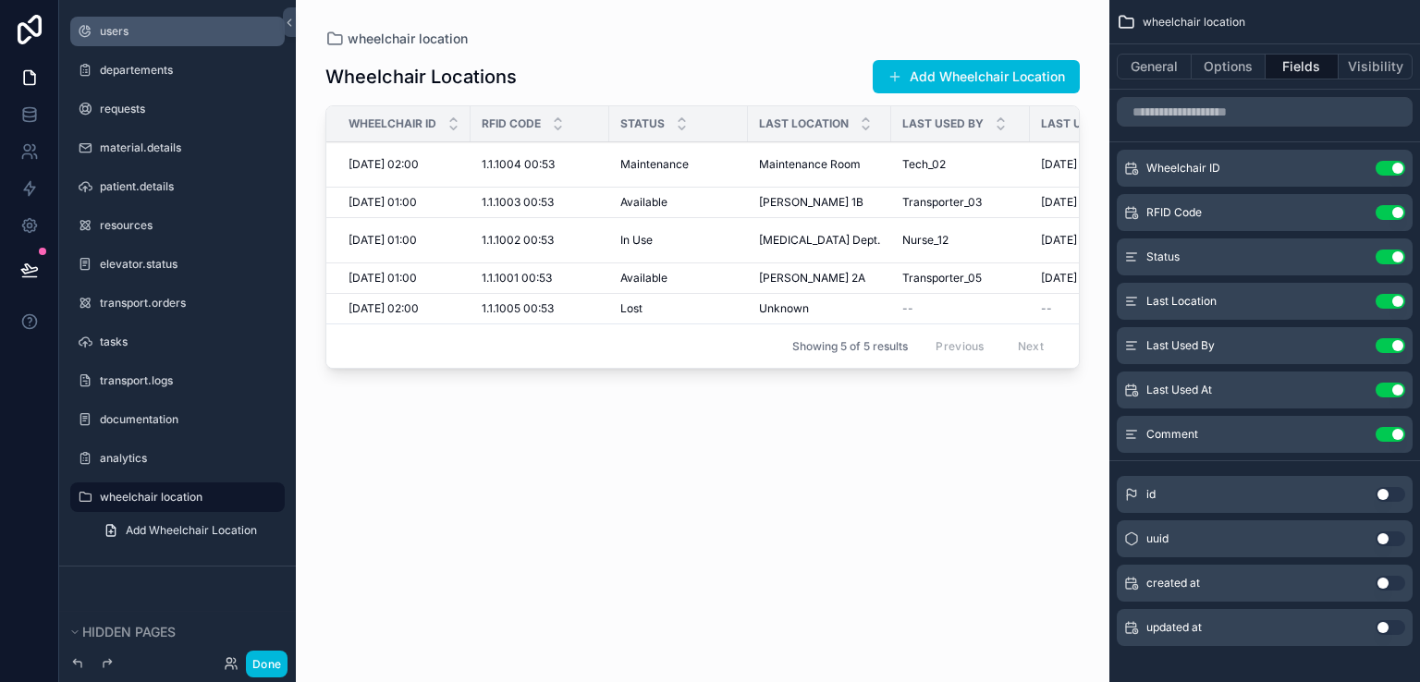
click at [128, 39] on div "users" at bounding box center [190, 31] width 181 height 15
click at [34, 74] on icon at bounding box center [29, 78] width 11 height 14
click at [22, 61] on link at bounding box center [29, 77] width 58 height 37
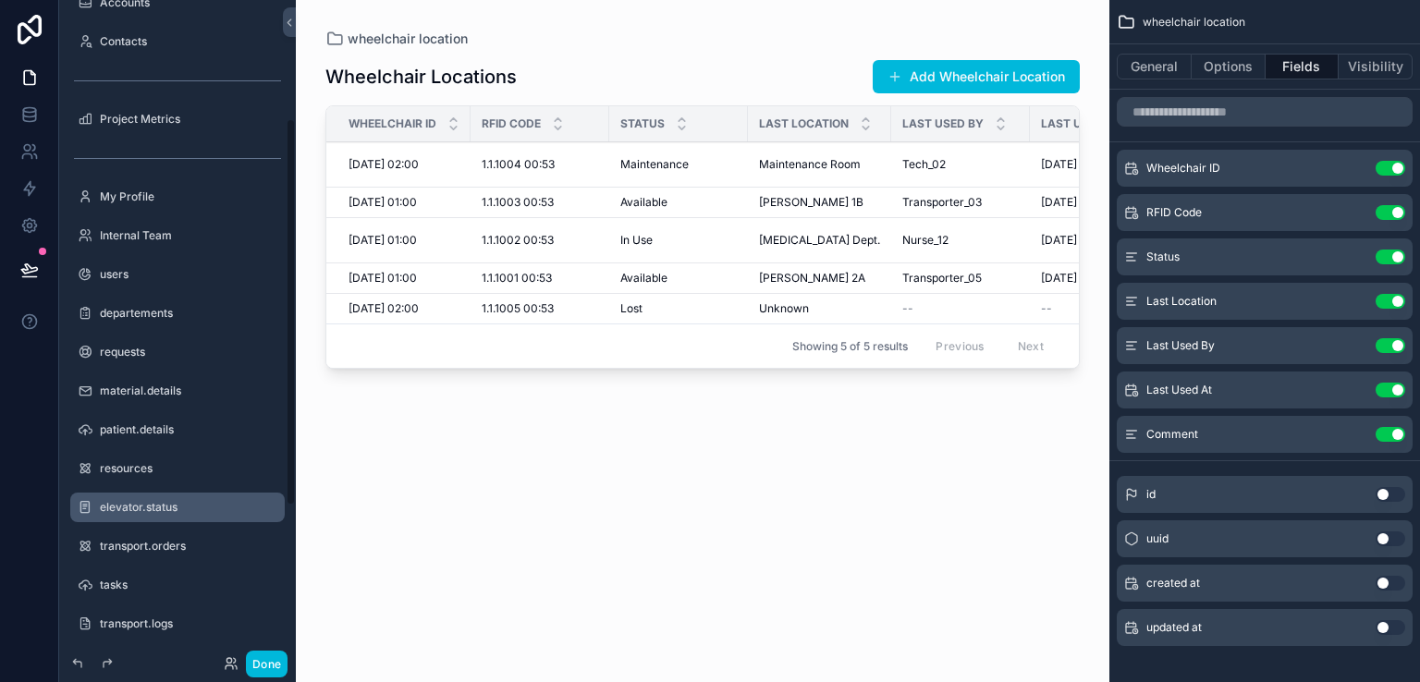
scroll to position [200, 0]
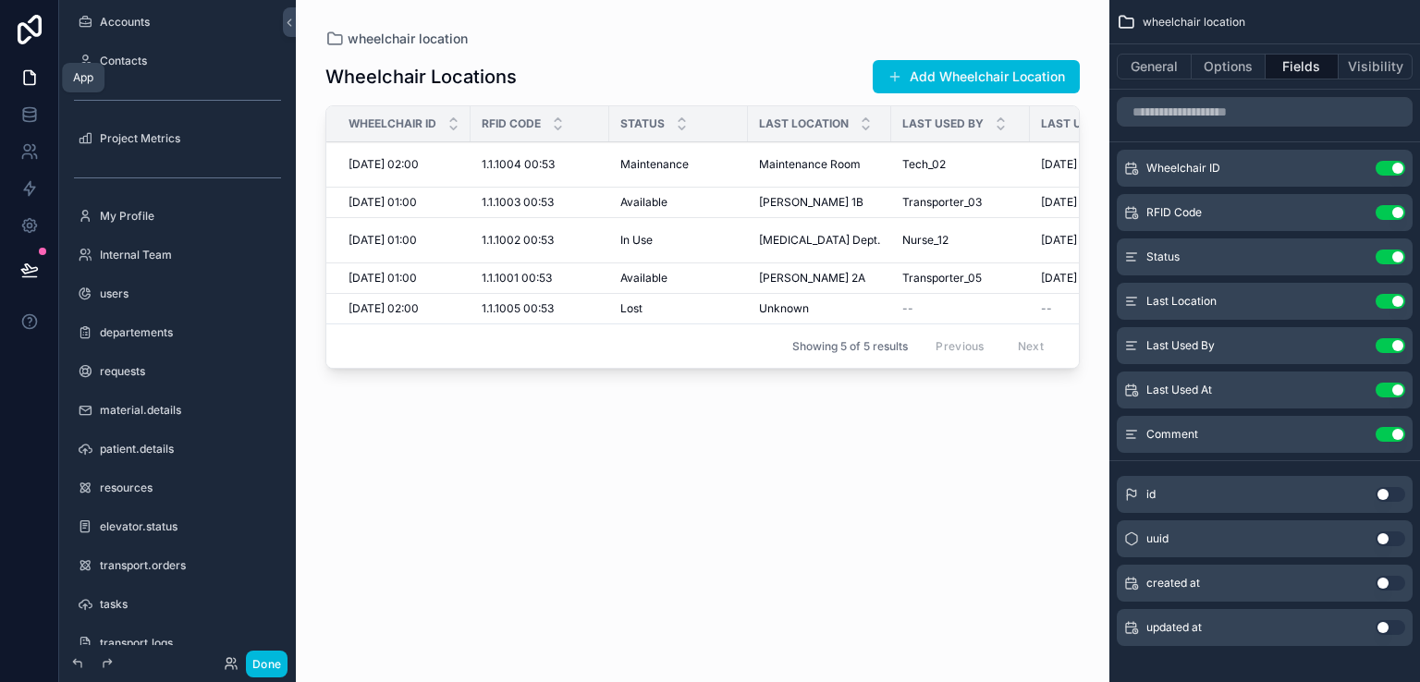
click at [22, 79] on icon at bounding box center [29, 77] width 18 height 18
click at [32, 112] on icon at bounding box center [29, 110] width 12 height 5
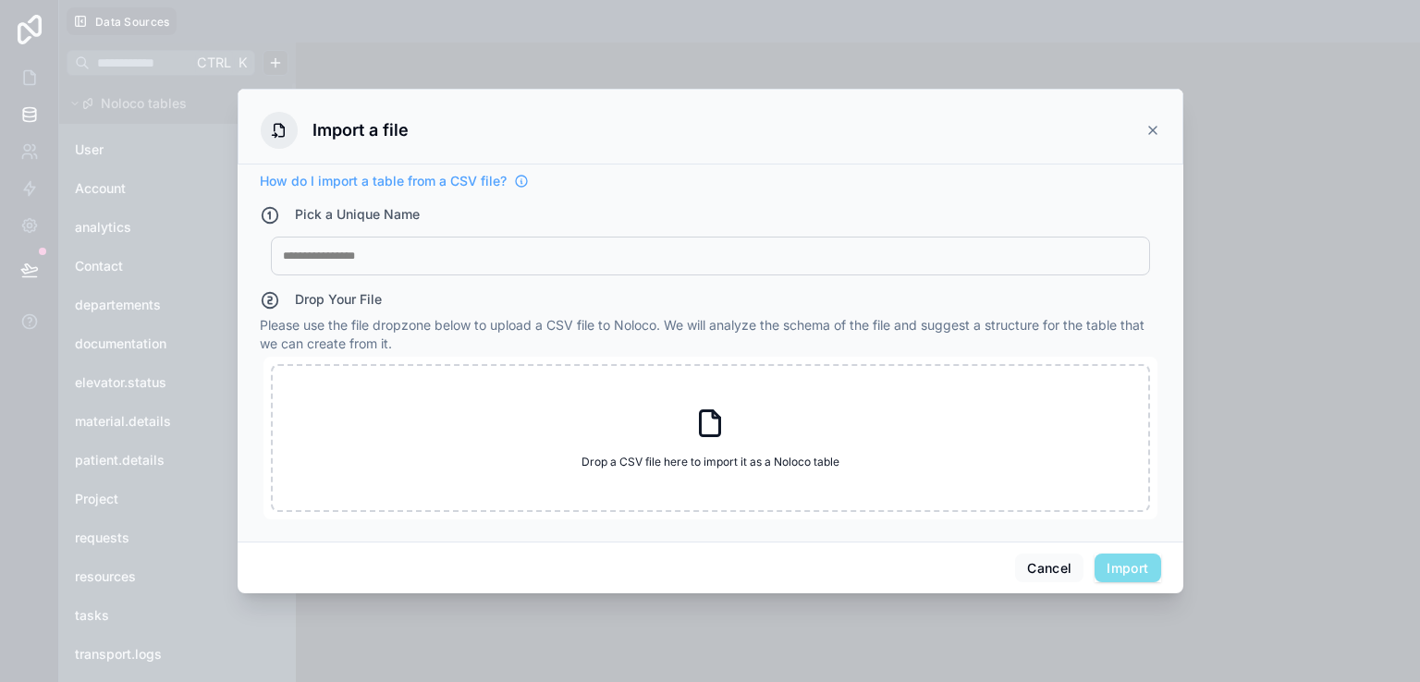
click at [1153, 133] on icon at bounding box center [1153, 130] width 15 height 15
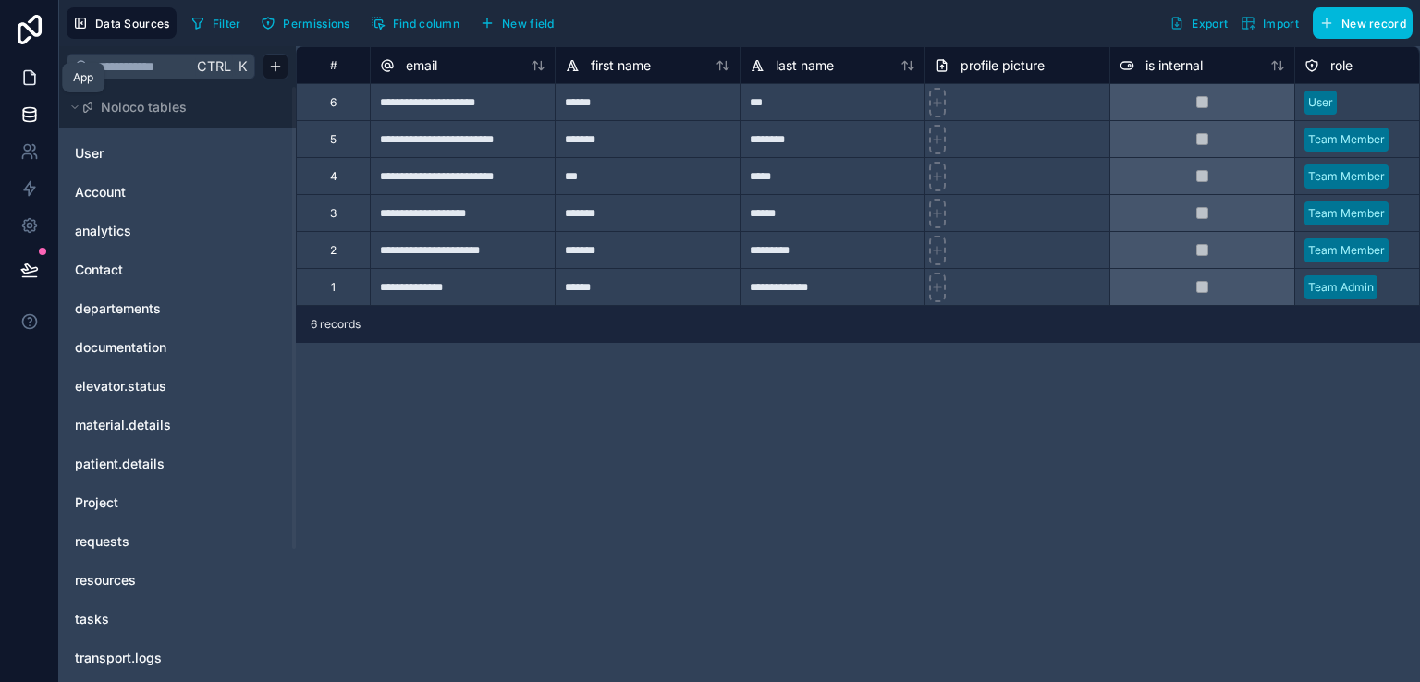
click at [36, 73] on icon at bounding box center [29, 77] width 18 height 18
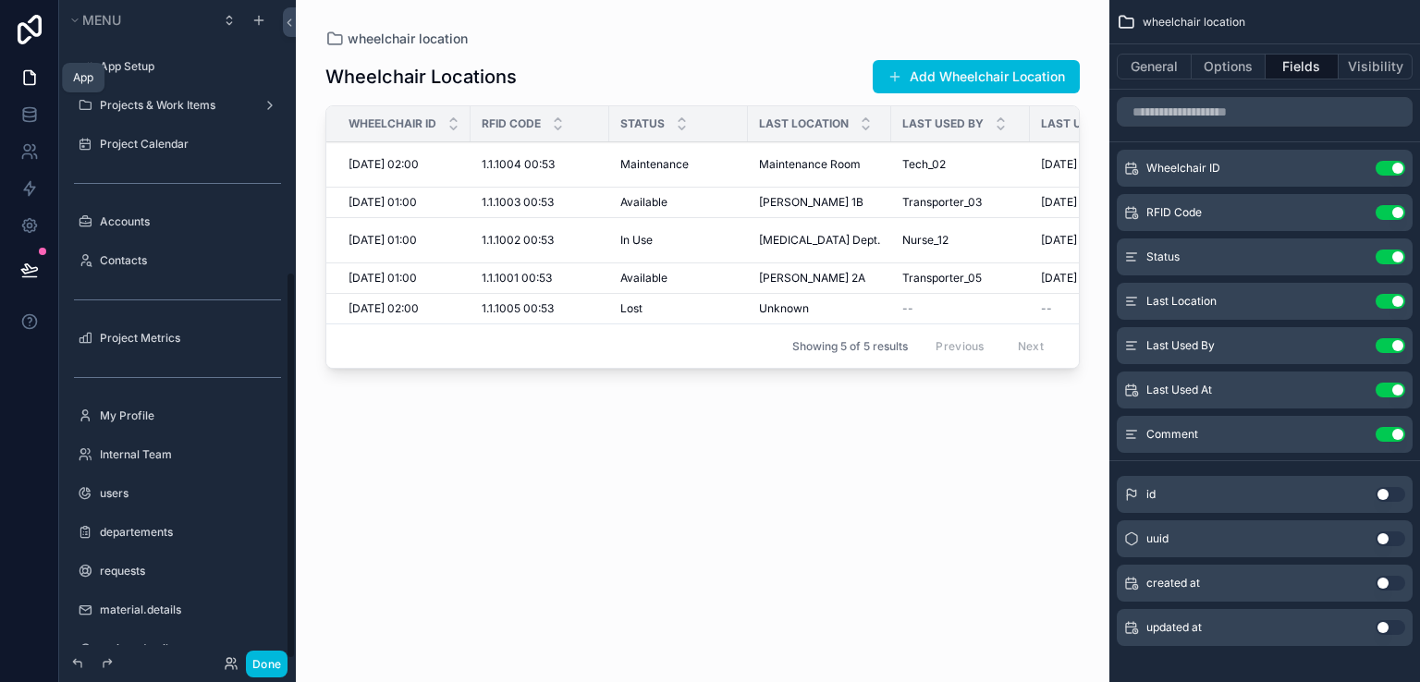
scroll to position [462, 0]
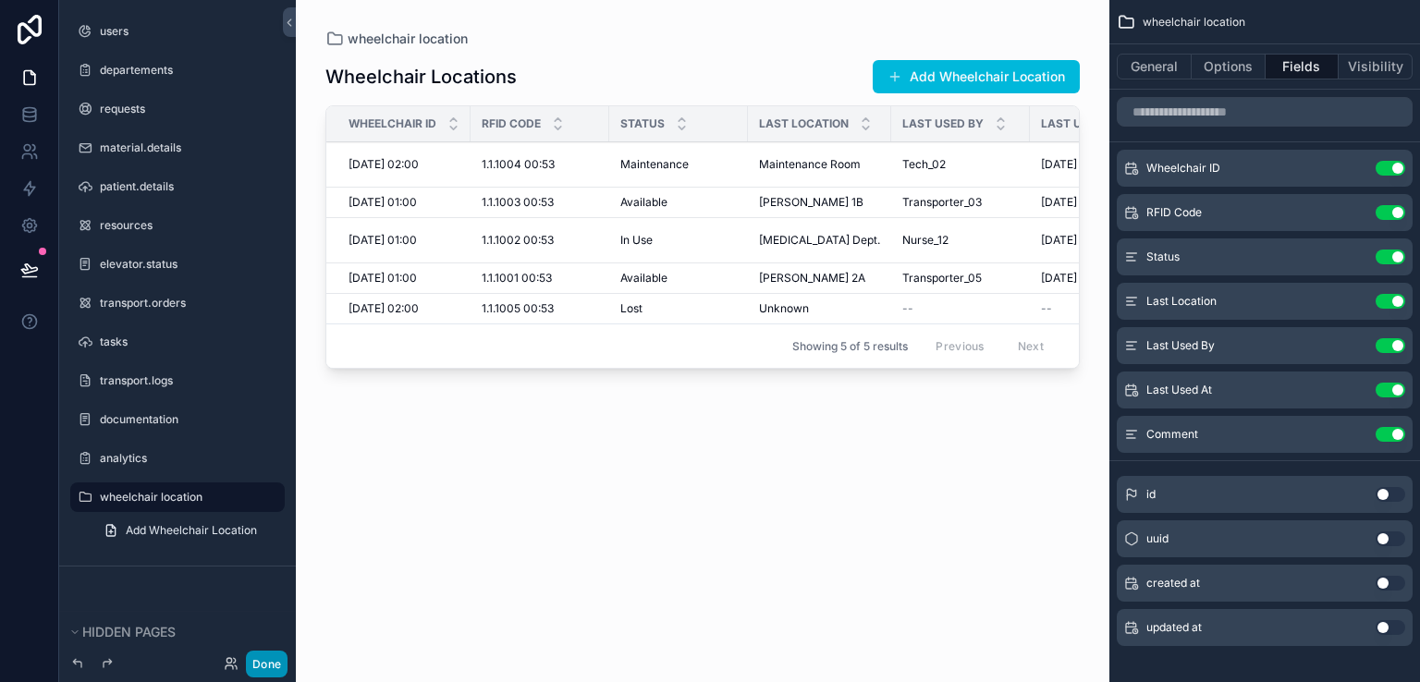
click at [264, 666] on button "Done" at bounding box center [267, 664] width 42 height 27
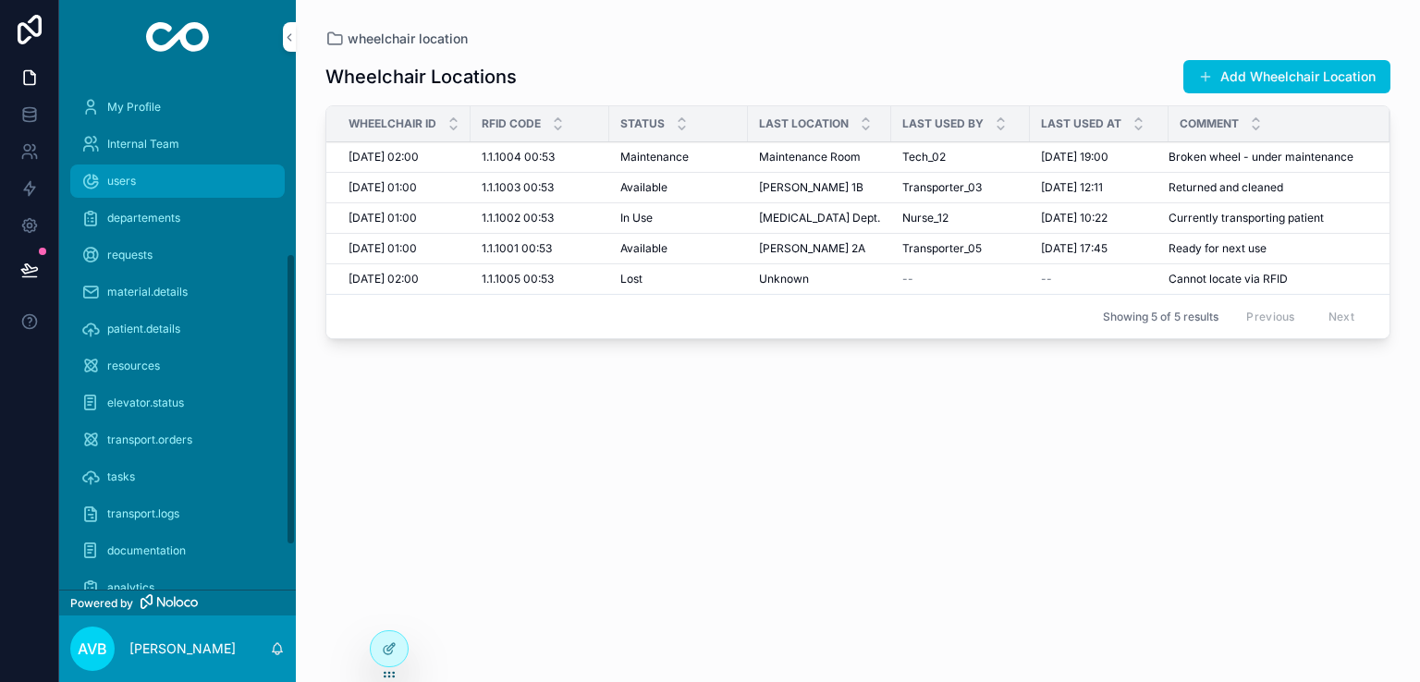
scroll to position [394, 0]
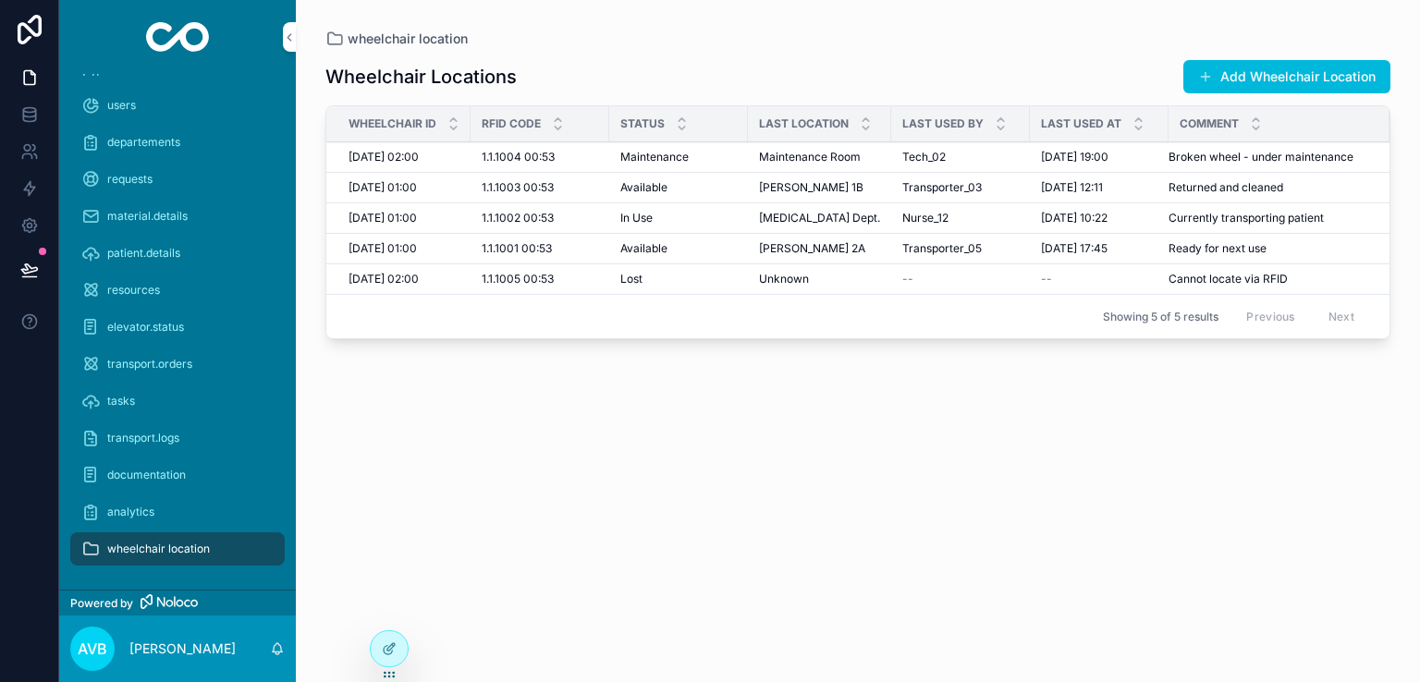
click at [166, 548] on span "wheelchair location" at bounding box center [158, 549] width 103 height 15
click at [129, 503] on div "analytics" at bounding box center [177, 512] width 192 height 30
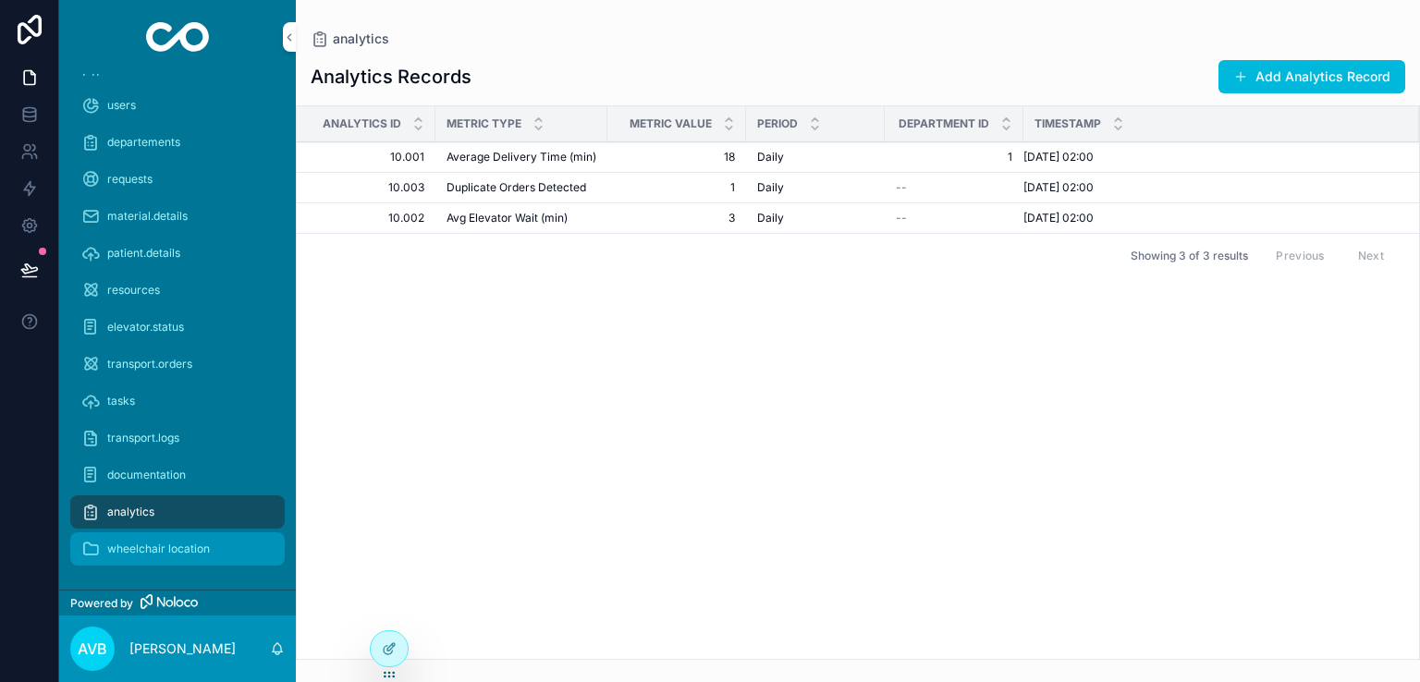
click at [153, 540] on div "wheelchair location" at bounding box center [177, 549] width 192 height 30
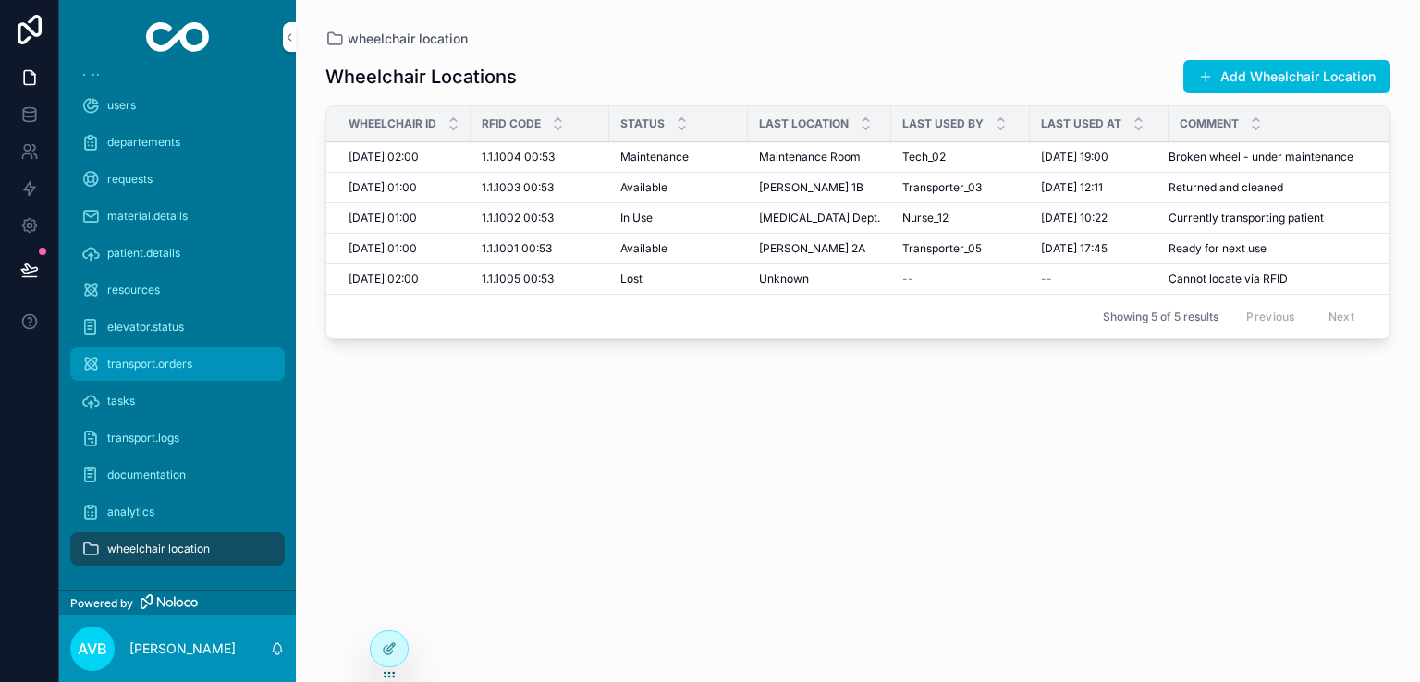
click at [178, 361] on span "transport.orders" at bounding box center [149, 364] width 85 height 15
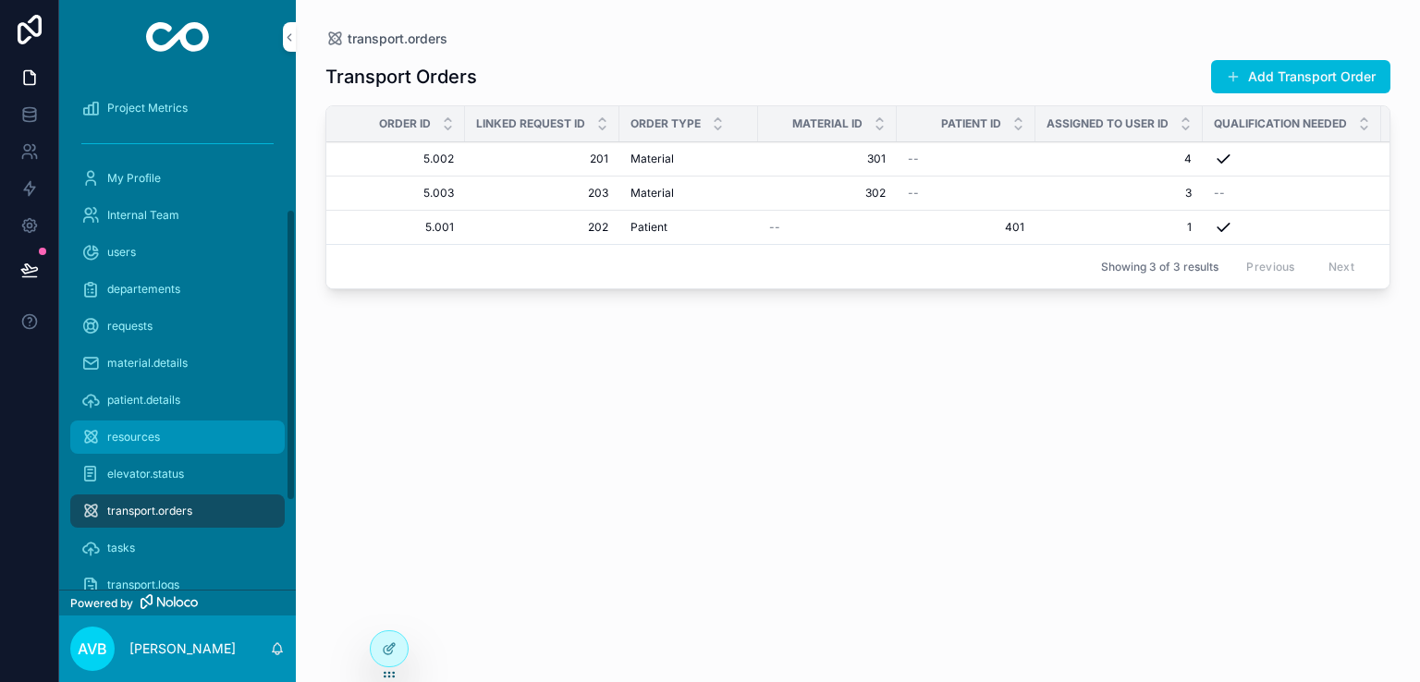
scroll to position [237, 0]
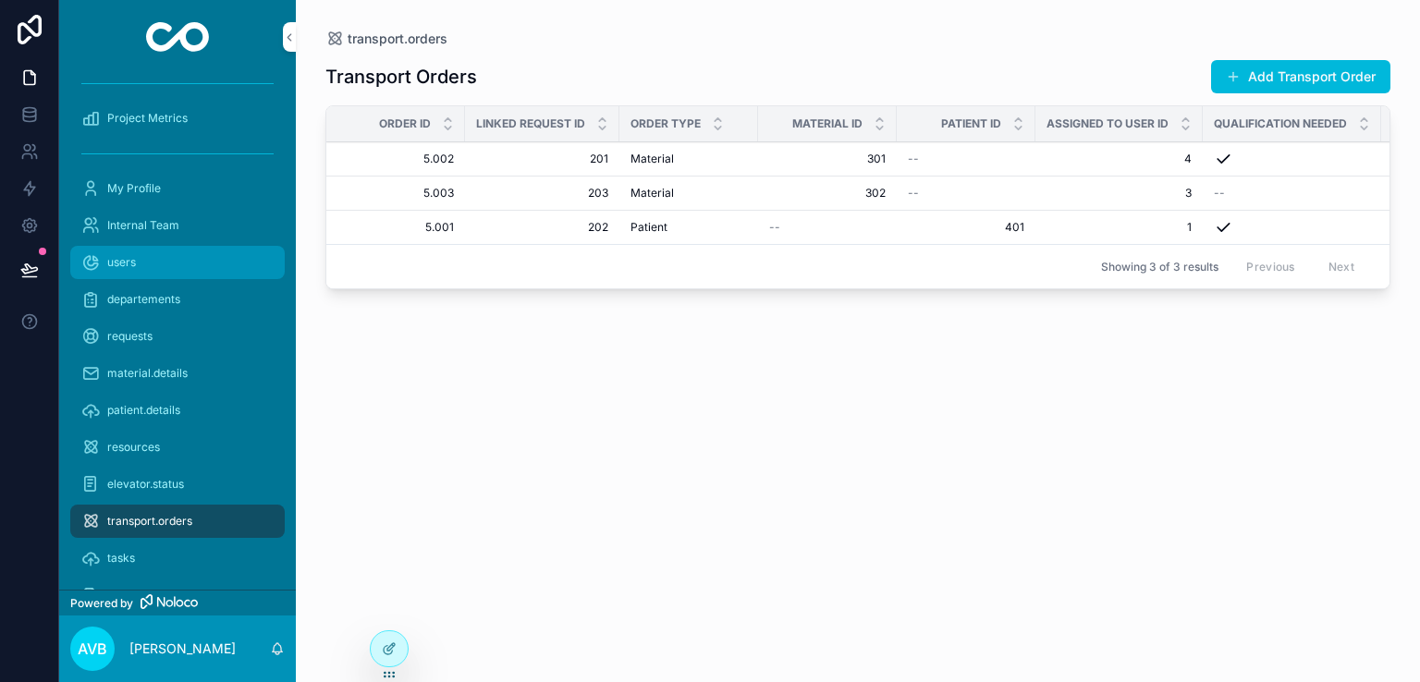
click at [169, 255] on div "users" at bounding box center [177, 263] width 192 height 30
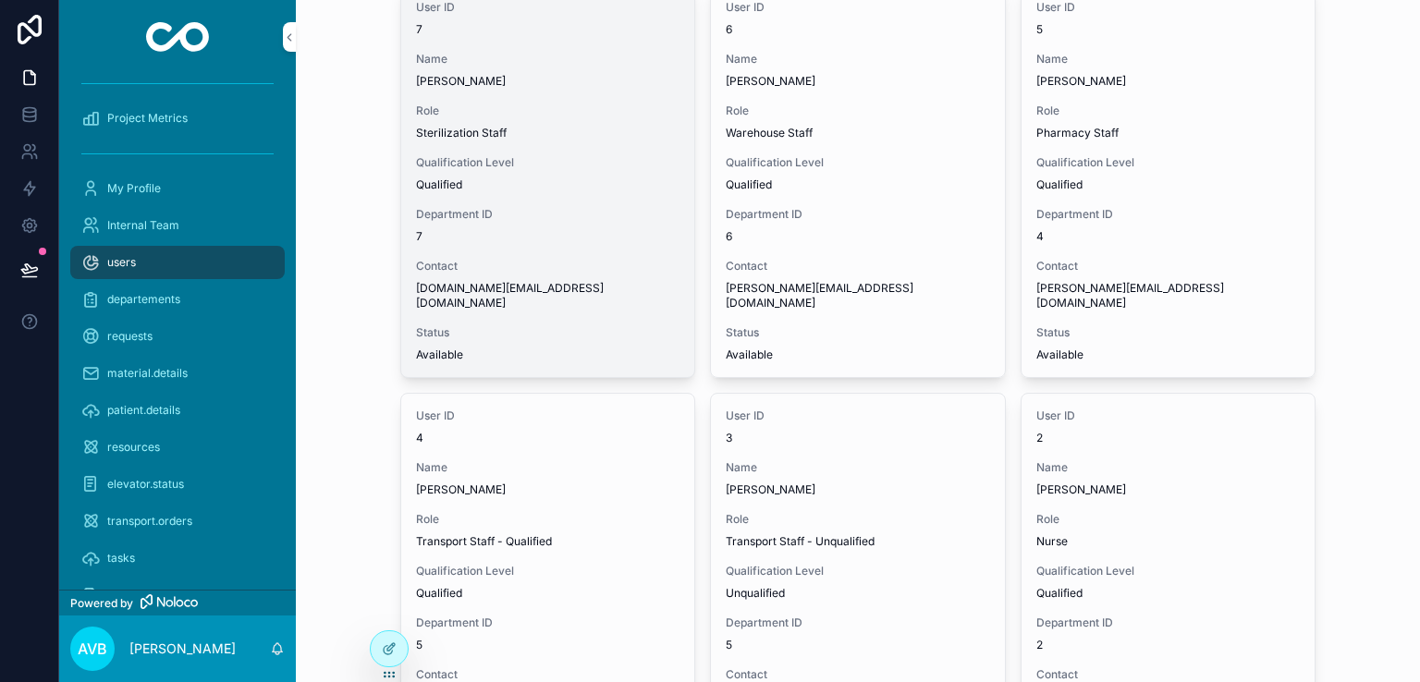
scroll to position [126, 0]
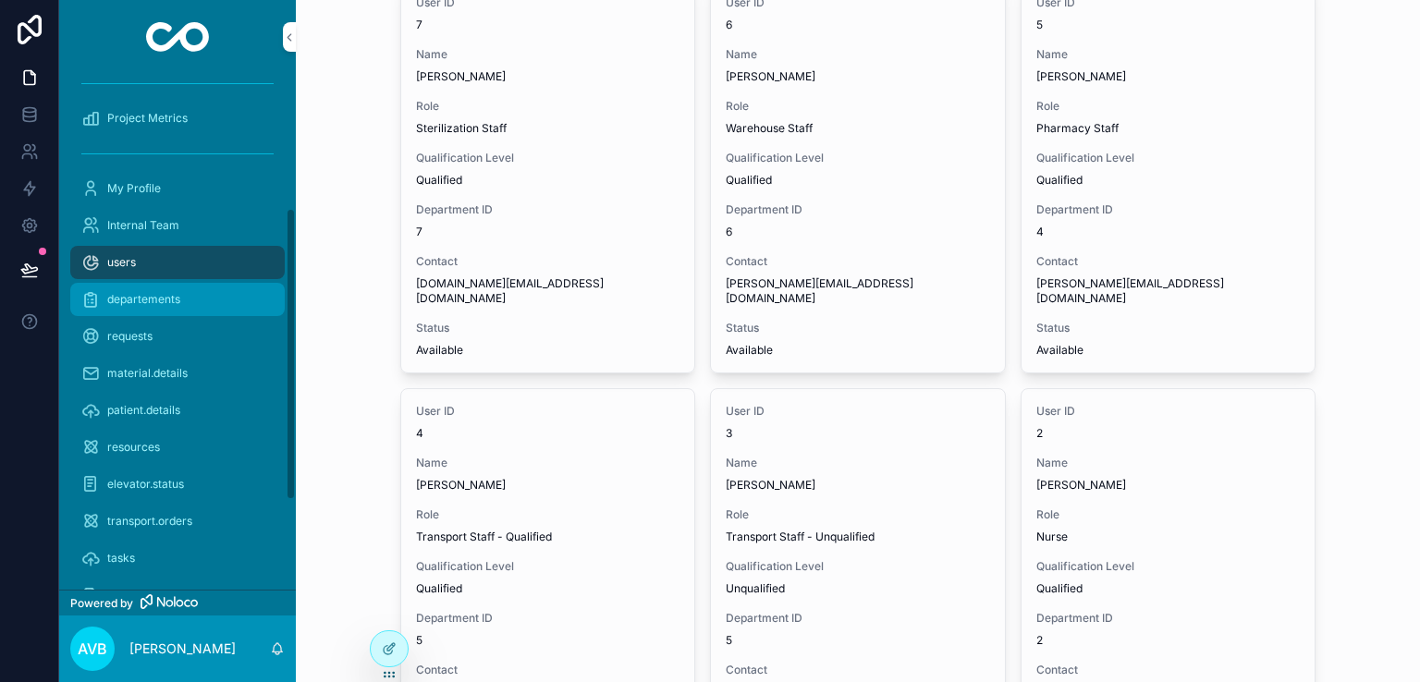
click at [144, 300] on span "departements" at bounding box center [143, 299] width 73 height 15
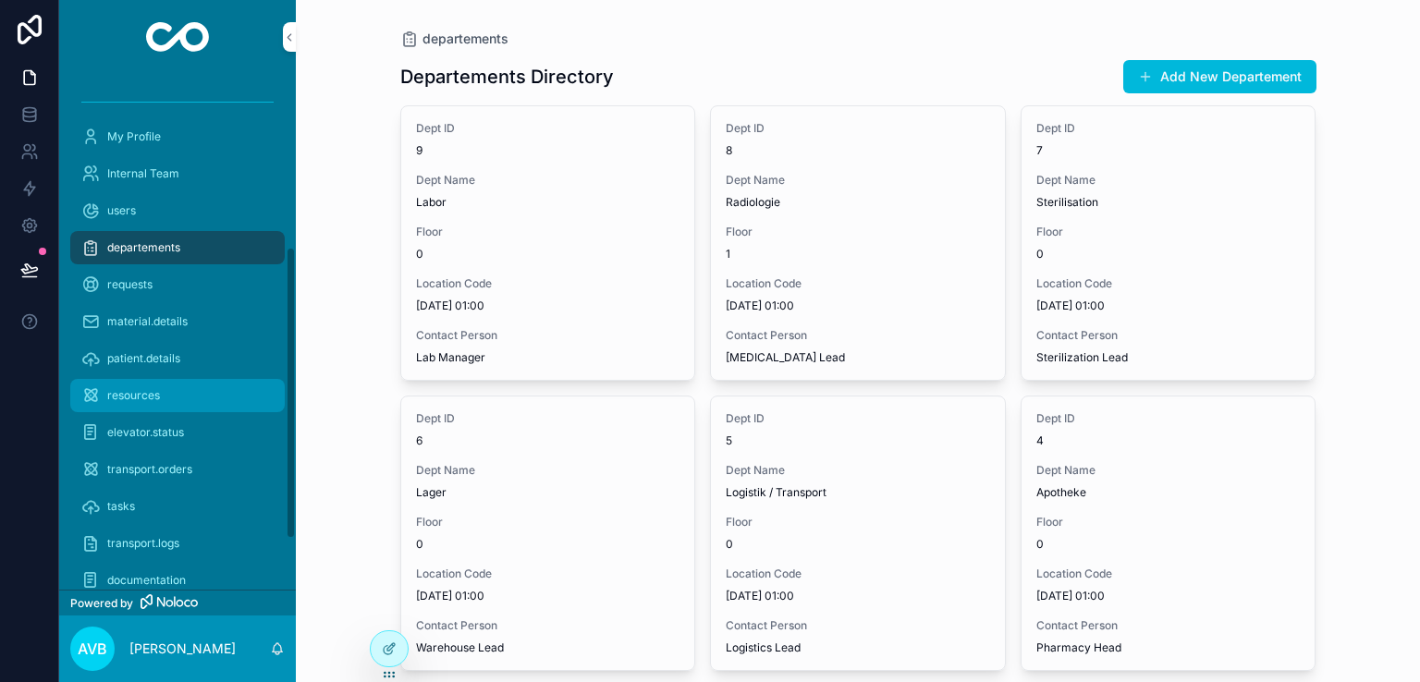
scroll to position [379, 0]
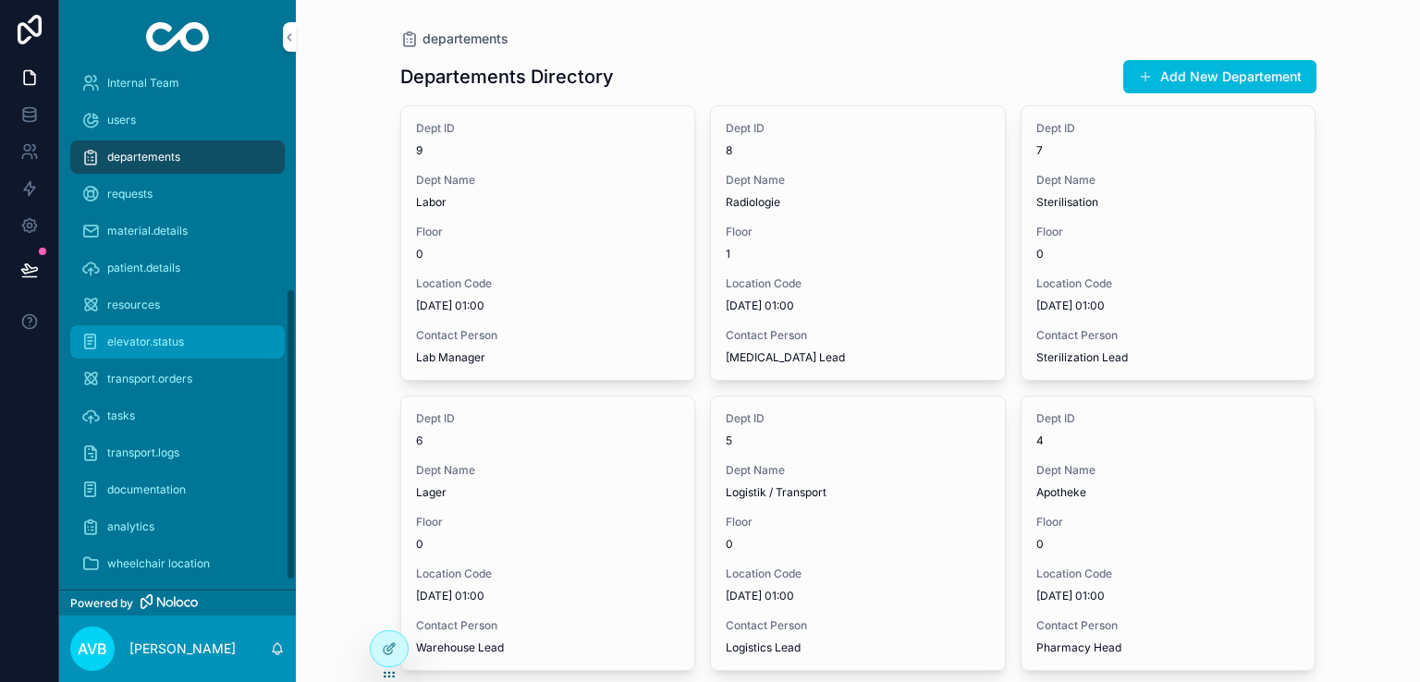
click at [159, 345] on span "elevator.status" at bounding box center [145, 342] width 77 height 15
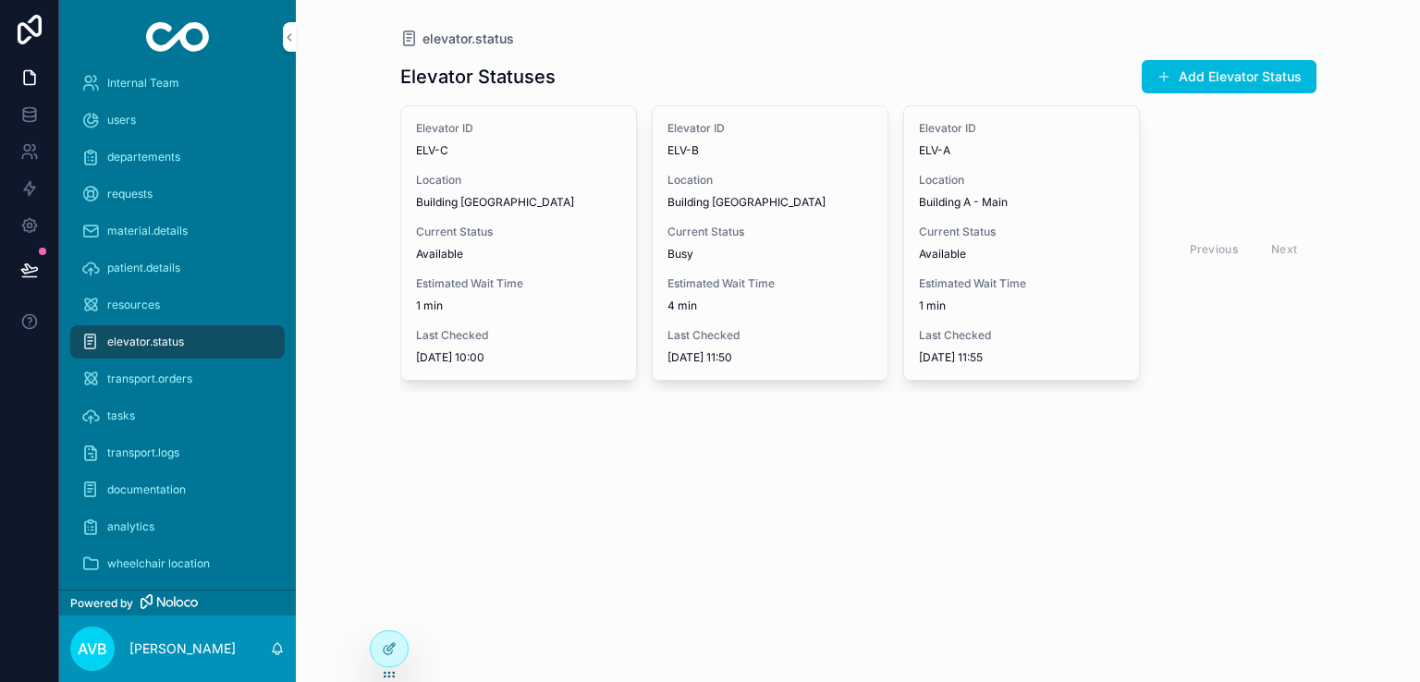
scroll to position [394, 0]
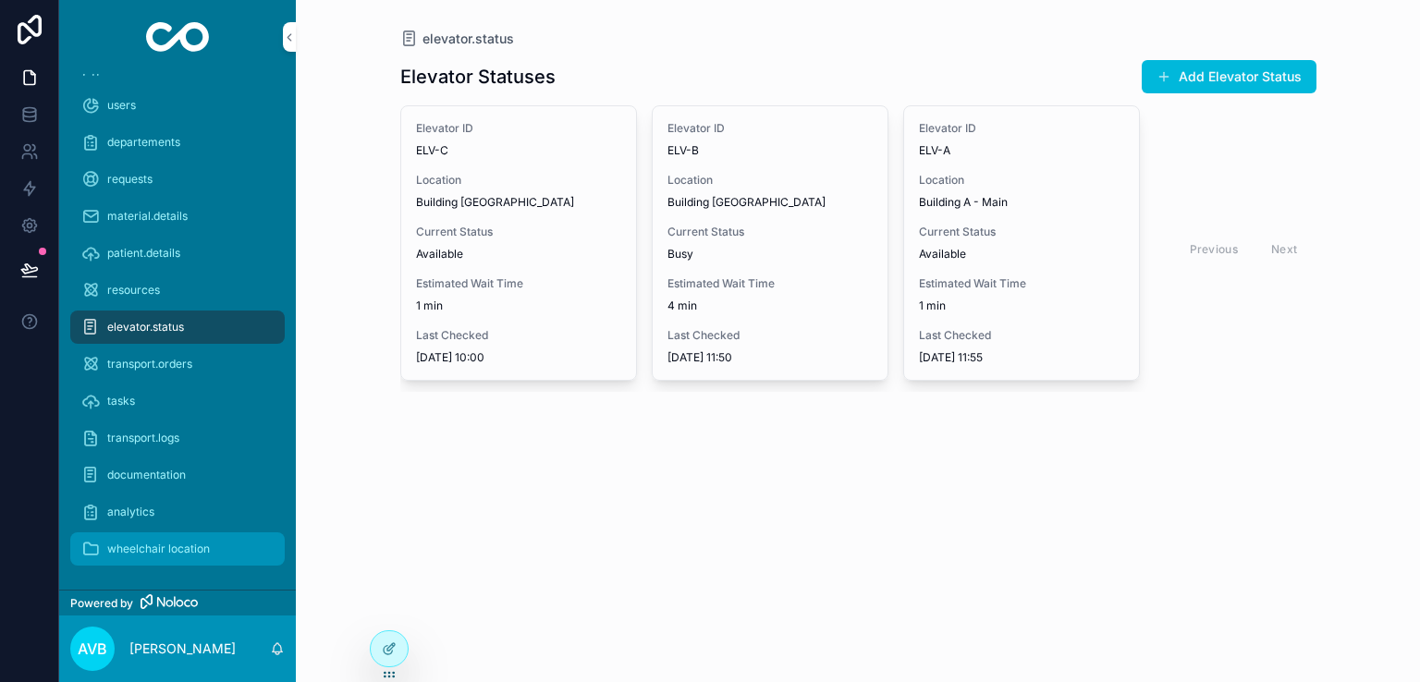
click at [166, 534] on div "wheelchair location" at bounding box center [177, 549] width 192 height 30
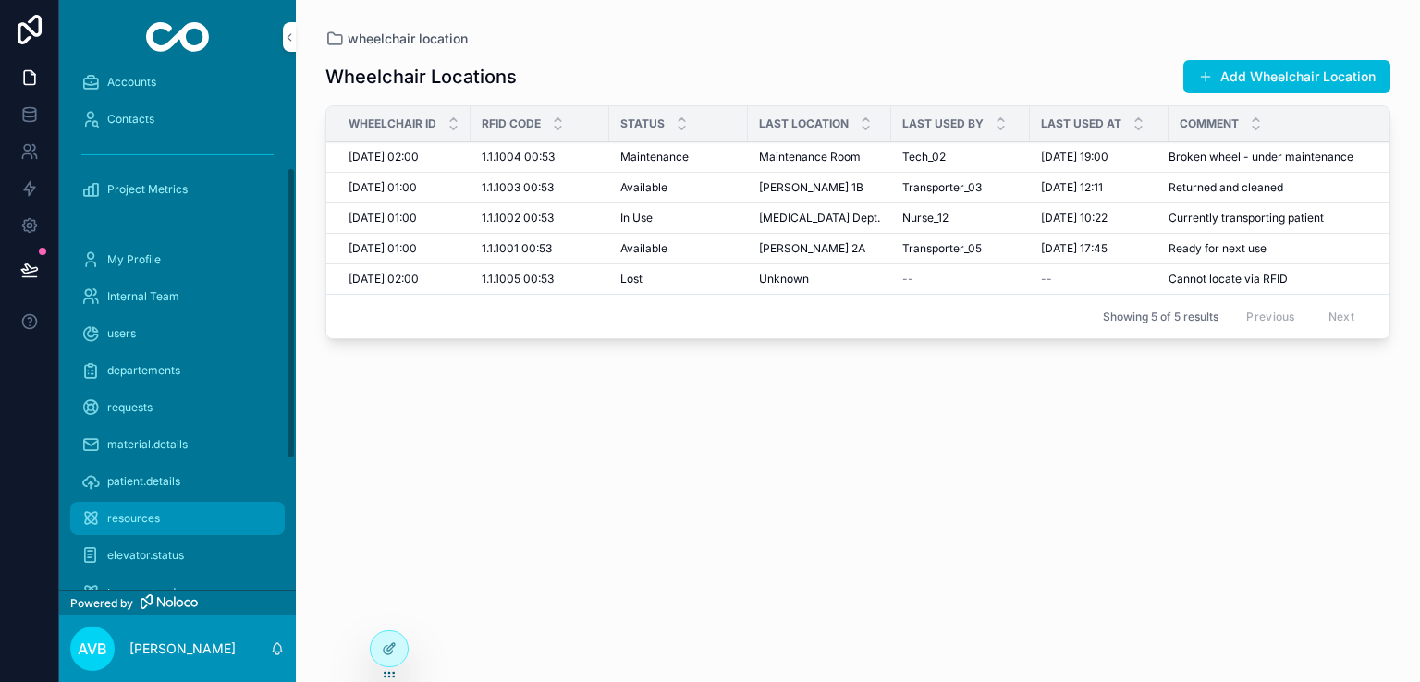
scroll to position [165, 0]
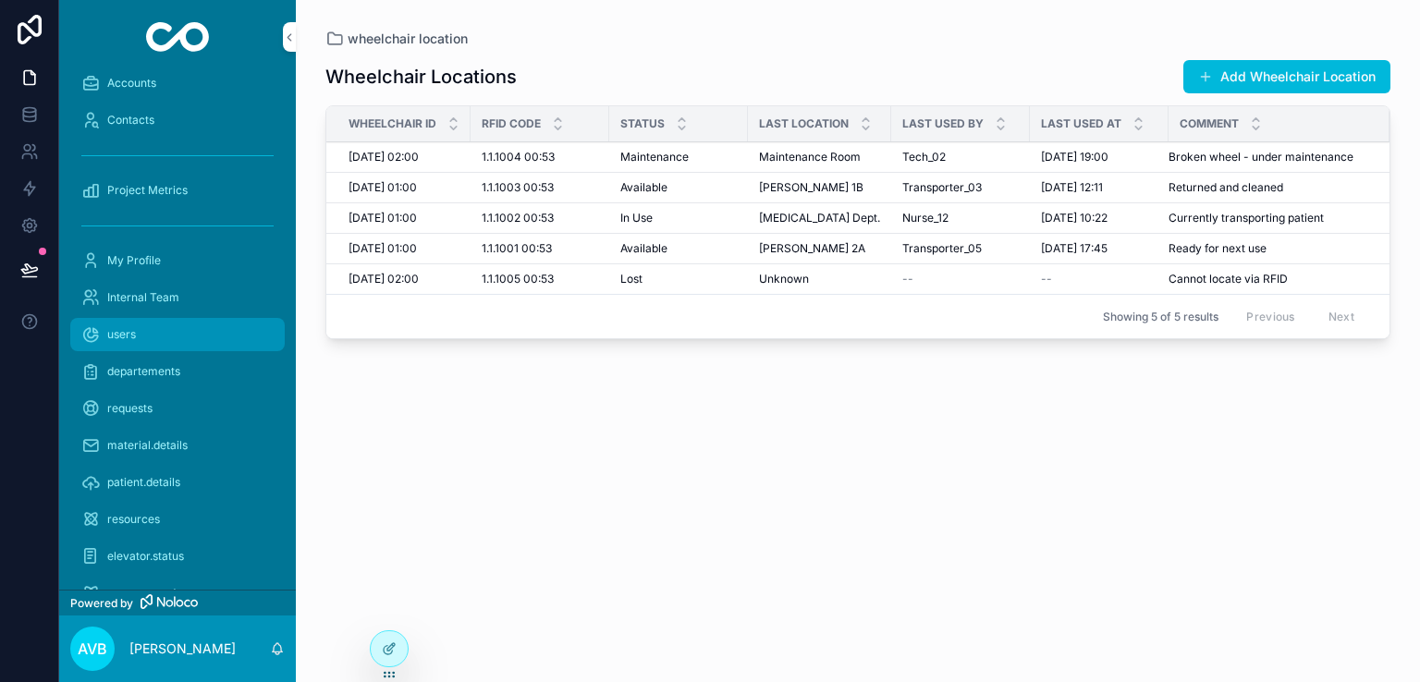
click at [166, 320] on div "users" at bounding box center [177, 335] width 192 height 30
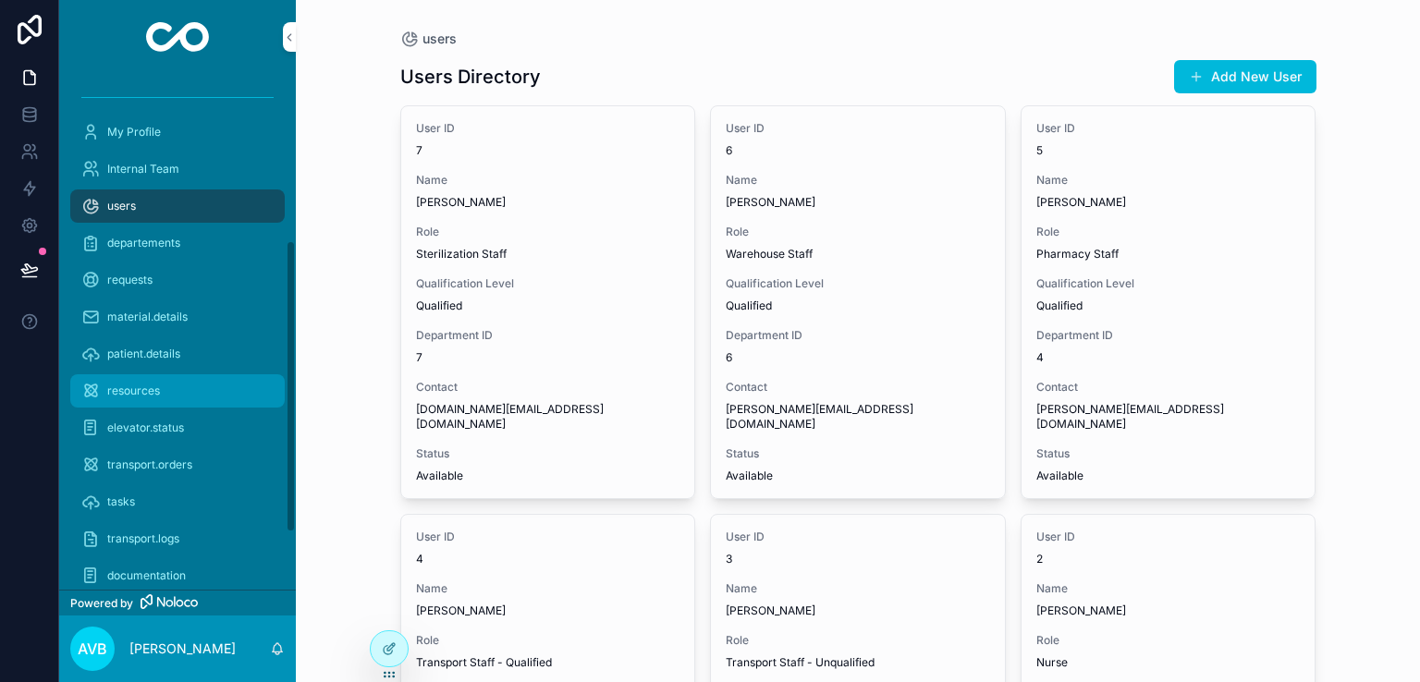
scroll to position [294, 0]
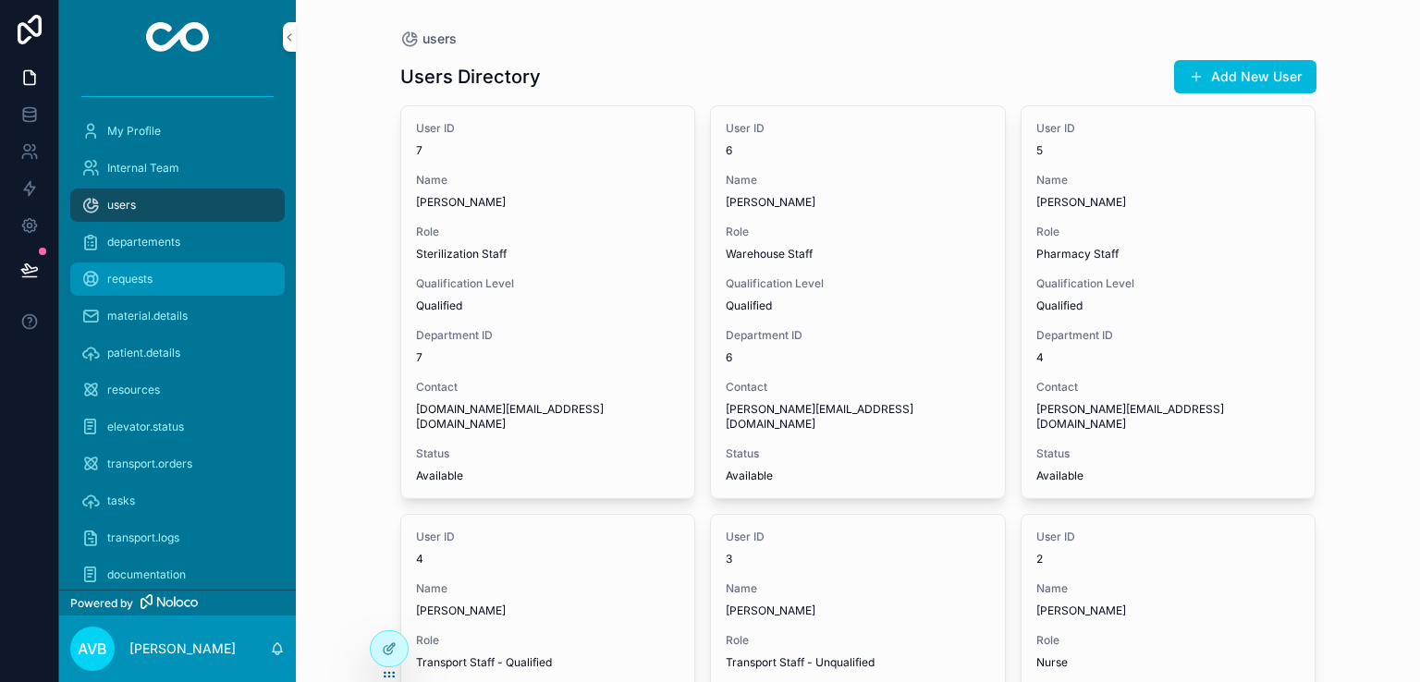
click at [164, 270] on div "requests" at bounding box center [177, 279] width 192 height 30
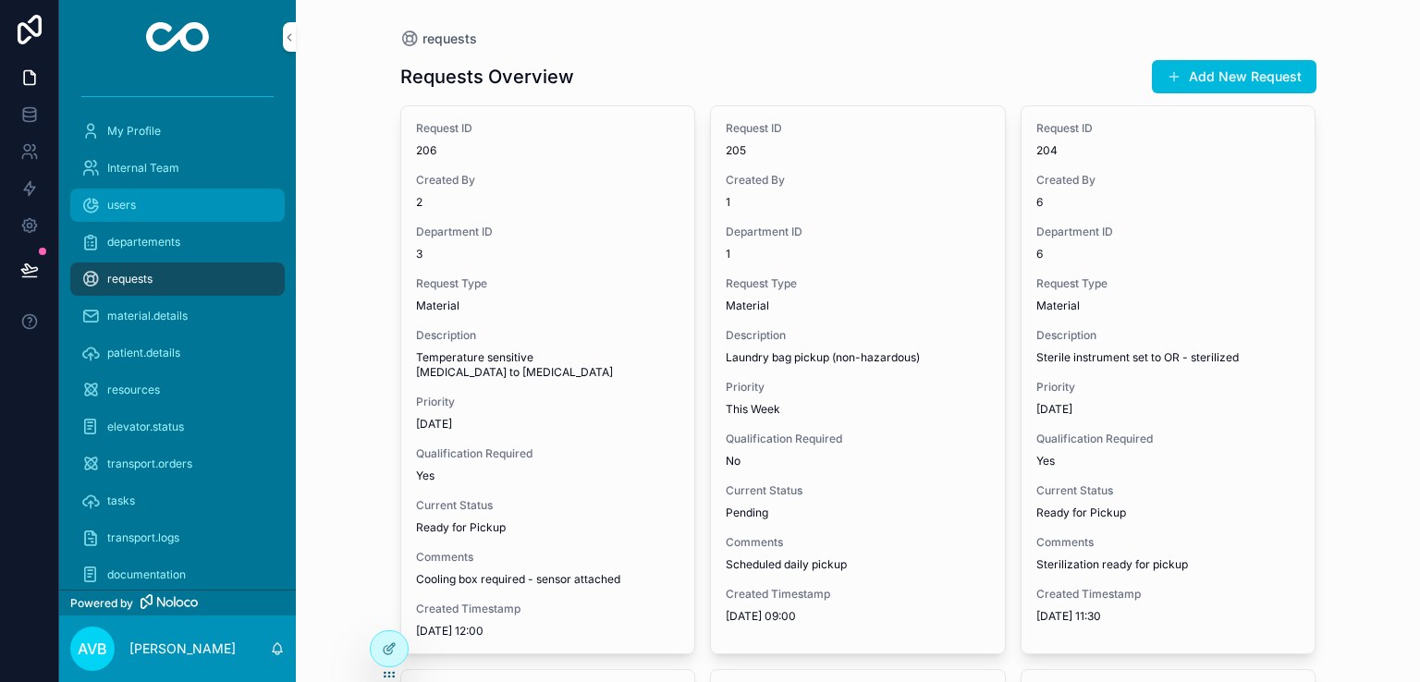
click at [150, 209] on div "users" at bounding box center [177, 205] width 192 height 30
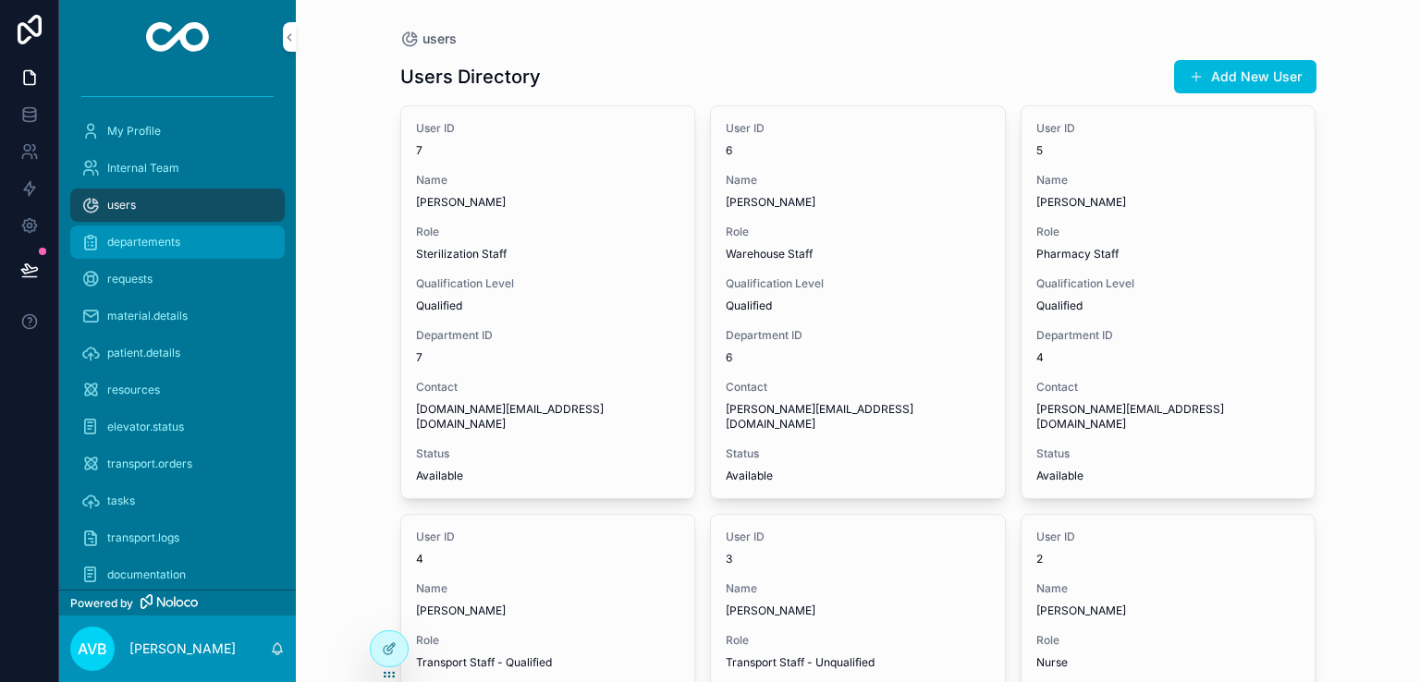
click at [148, 252] on div "departements" at bounding box center [177, 242] width 192 height 30
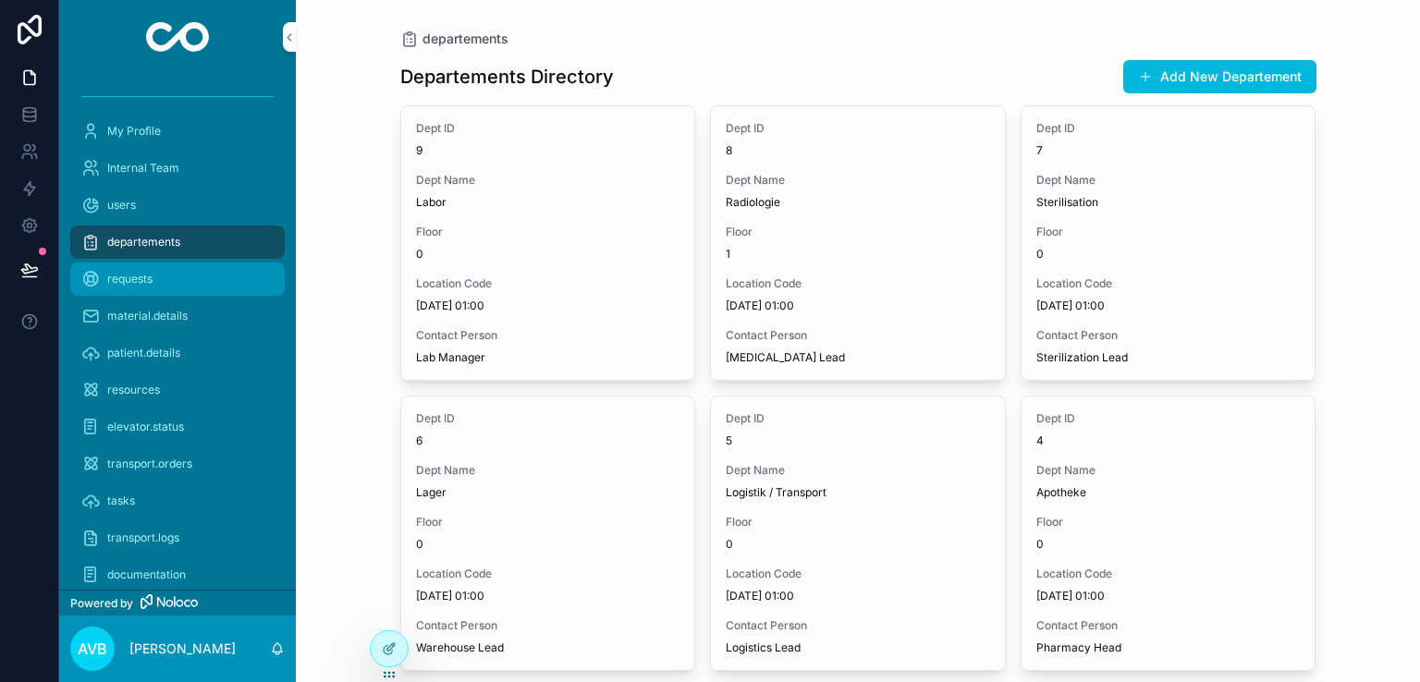
click at [150, 275] on span "requests" at bounding box center [129, 279] width 45 height 15
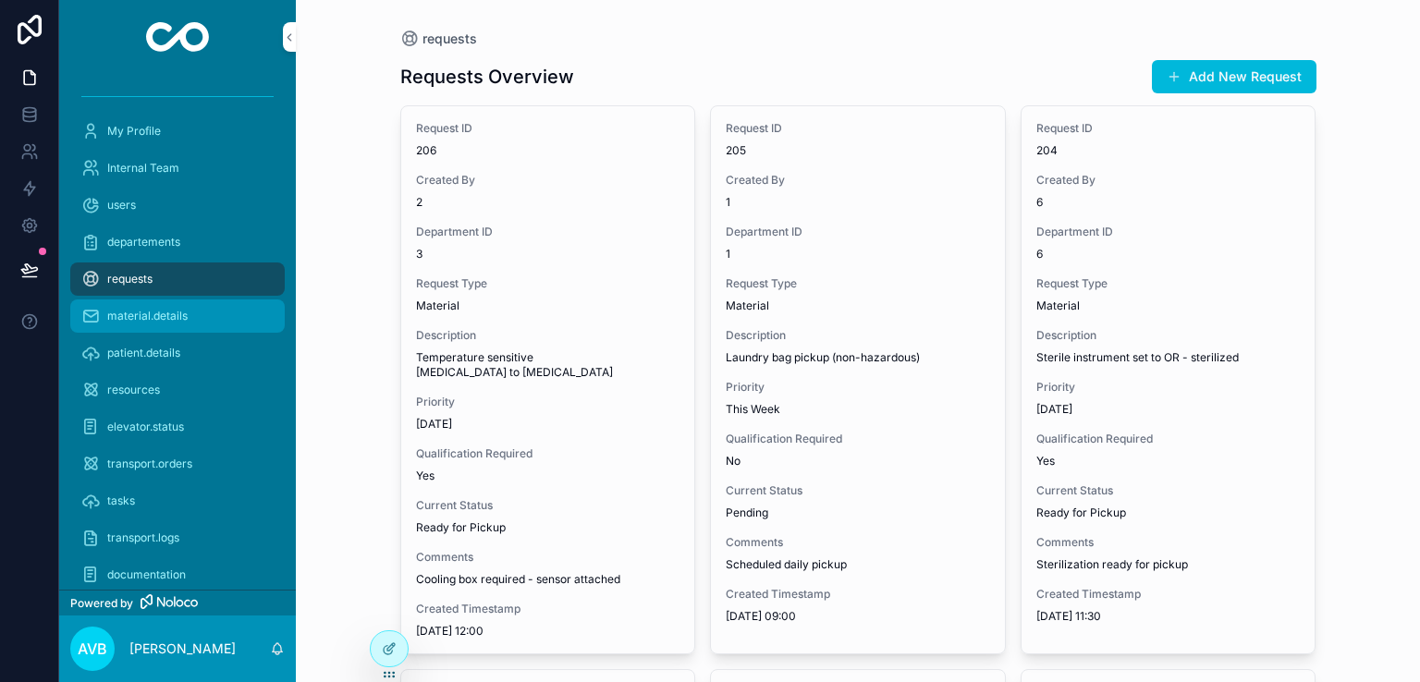
click at [153, 309] on span "material.details" at bounding box center [147, 316] width 80 height 15
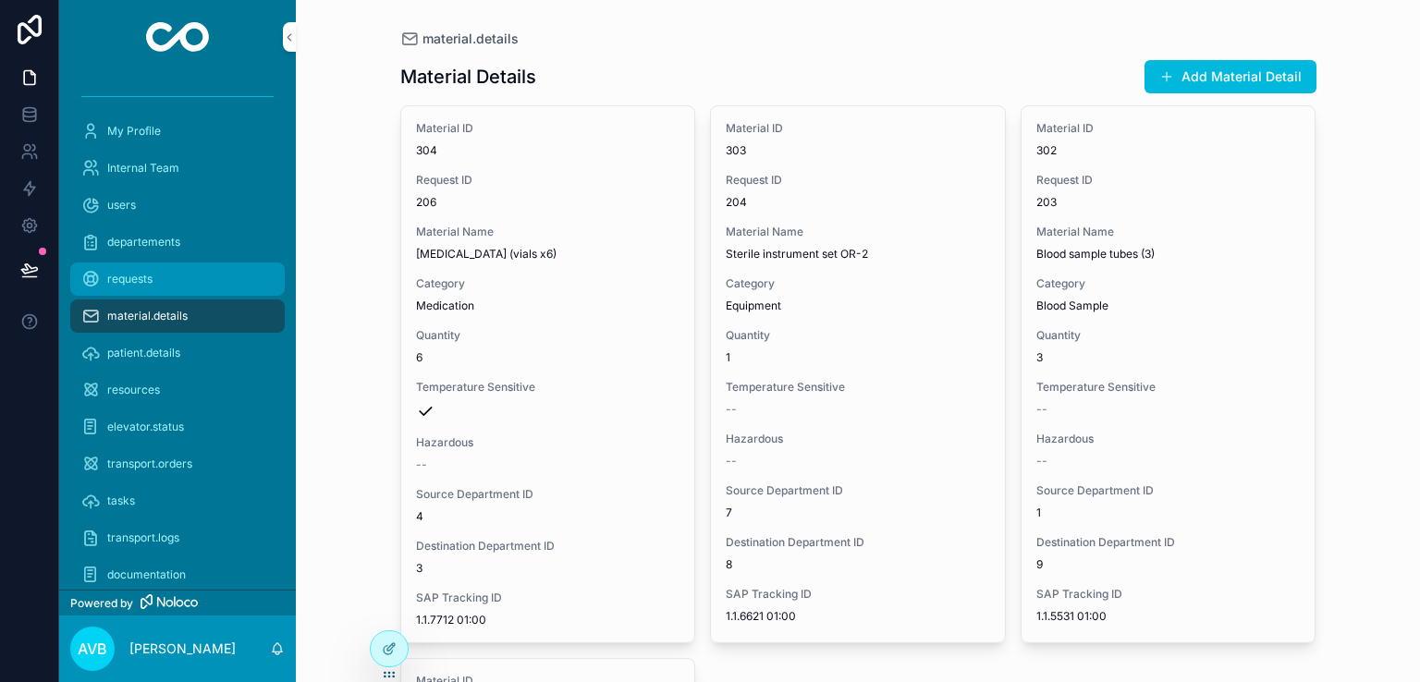
click at [142, 276] on span "requests" at bounding box center [129, 279] width 45 height 15
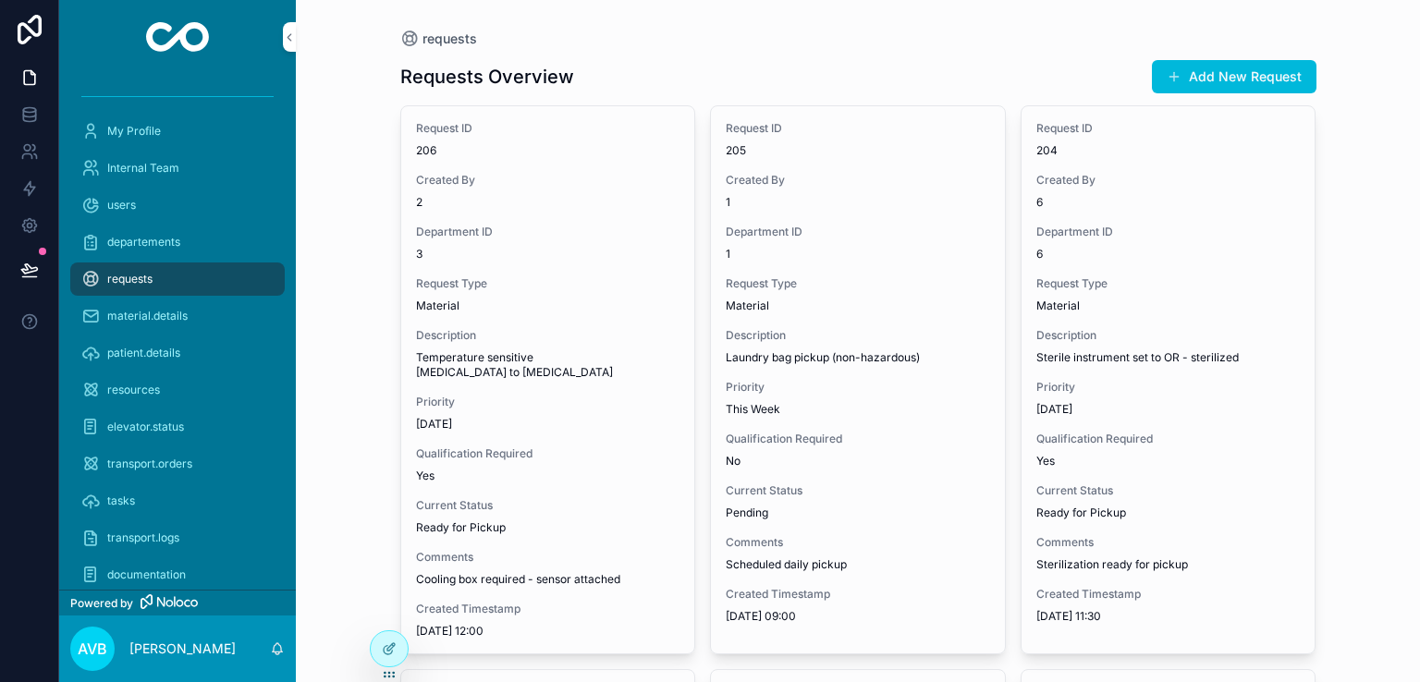
click at [375, 278] on div "requests Requests Overview Add New Request Request ID 206 Created By 2 Departme…" at bounding box center [858, 341] width 1124 height 682
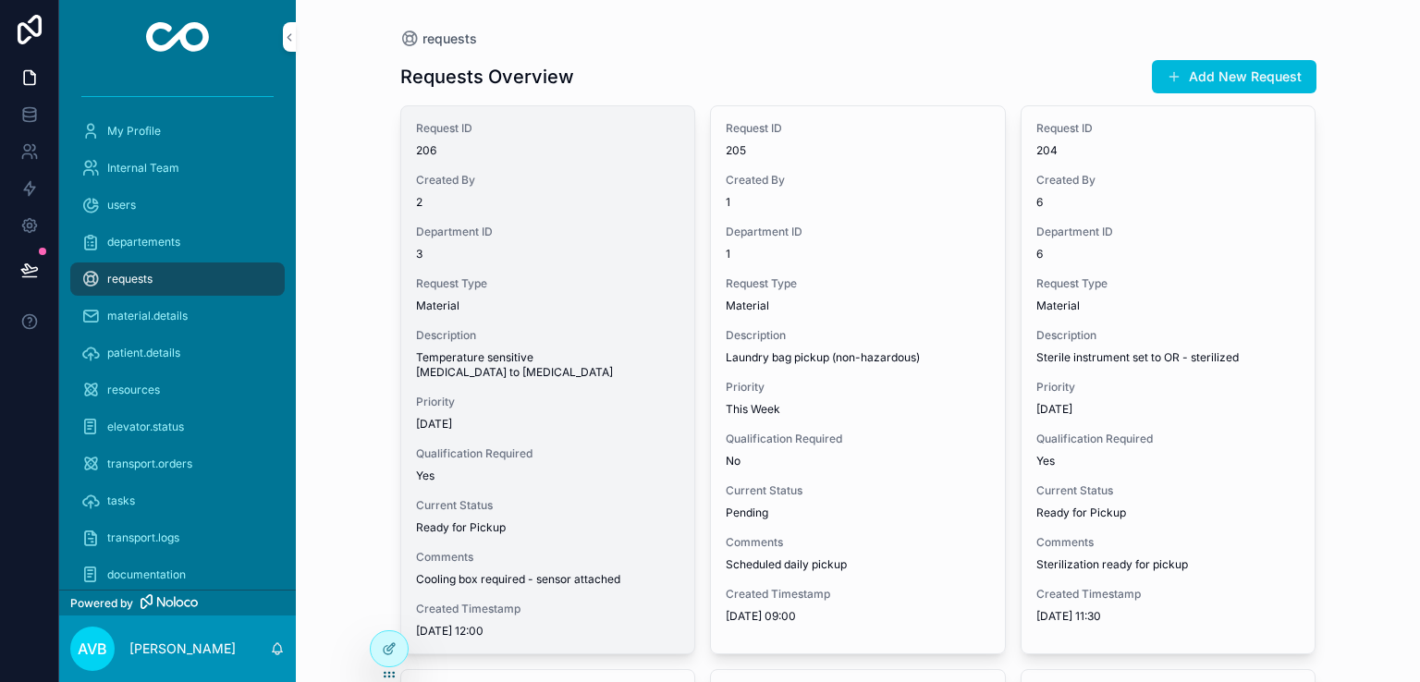
click at [465, 284] on span "Request Type" at bounding box center [548, 283] width 264 height 15
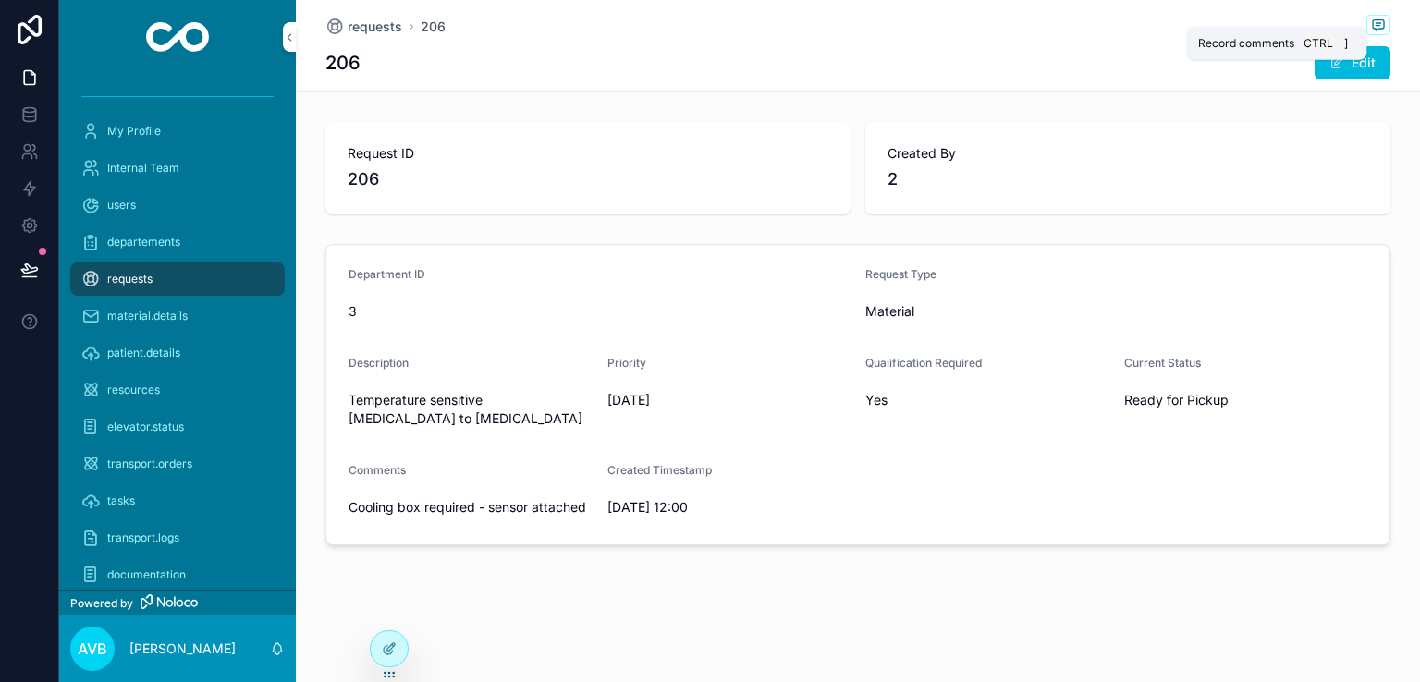
click at [1377, 23] on icon "scrollable content" at bounding box center [1378, 25] width 15 height 15
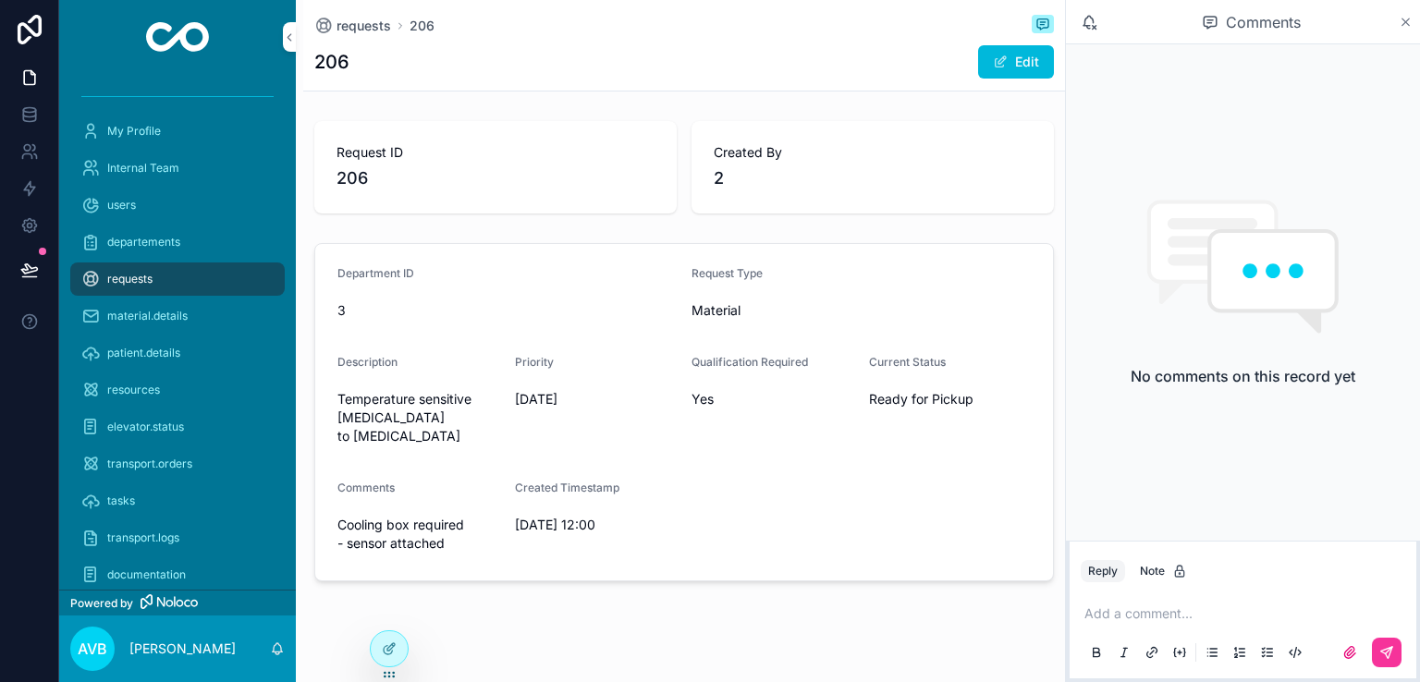
click at [1405, 21] on icon "scrollable content" at bounding box center [1406, 21] width 7 height 7
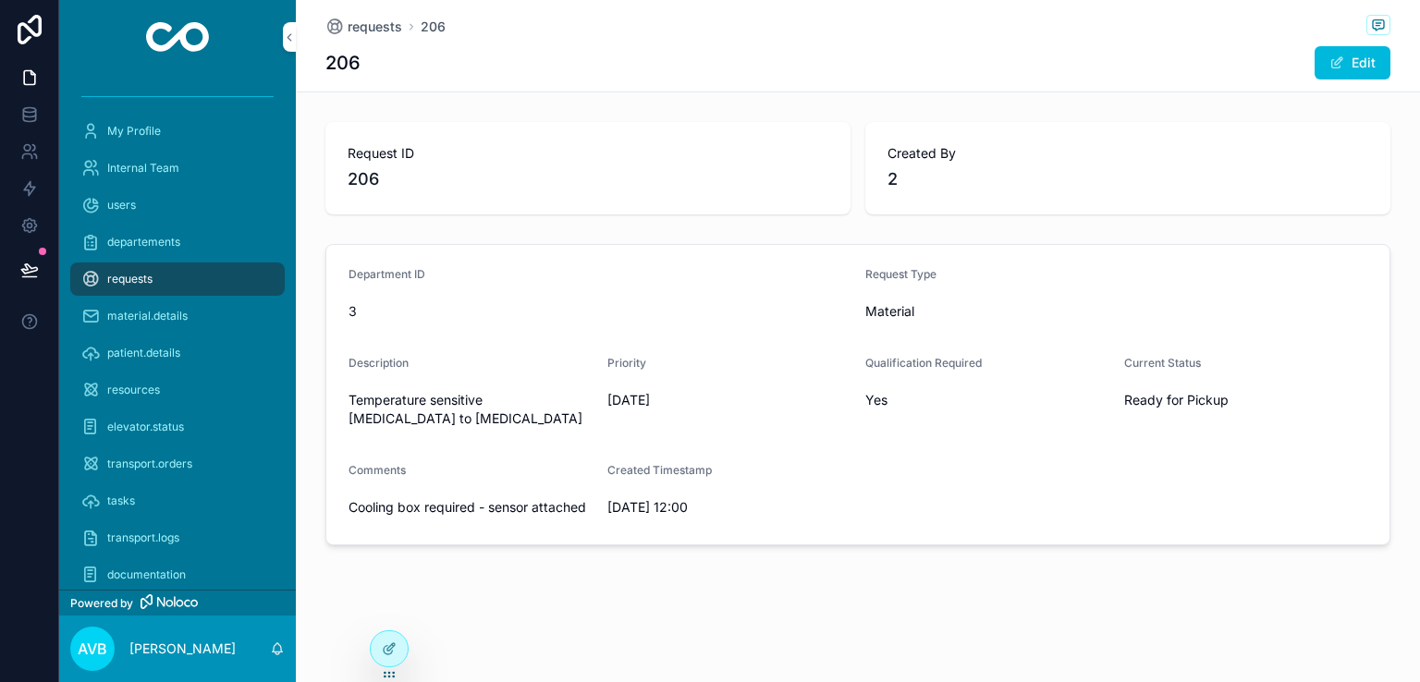
click at [177, 270] on div "requests" at bounding box center [177, 279] width 192 height 30
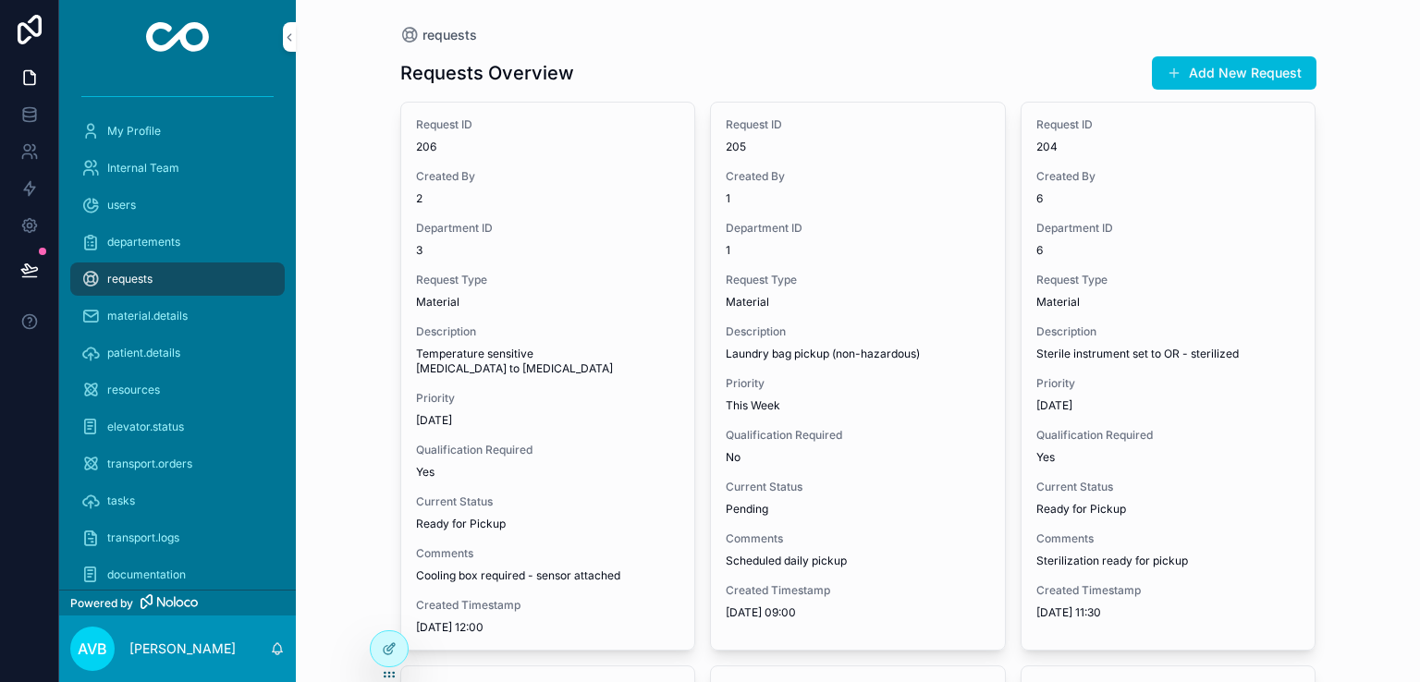
scroll to position [4, 0]
click at [366, 53] on div "requests Requests Overview Add New Request Request ID 206 Created By 2 Departme…" at bounding box center [858, 337] width 1124 height 682
click at [361, 42] on div "requests Requests Overview Add New Request Request ID 206 Created By 2 Departme…" at bounding box center [858, 337] width 1124 height 682
click at [141, 496] on div "tasks" at bounding box center [177, 501] width 192 height 30
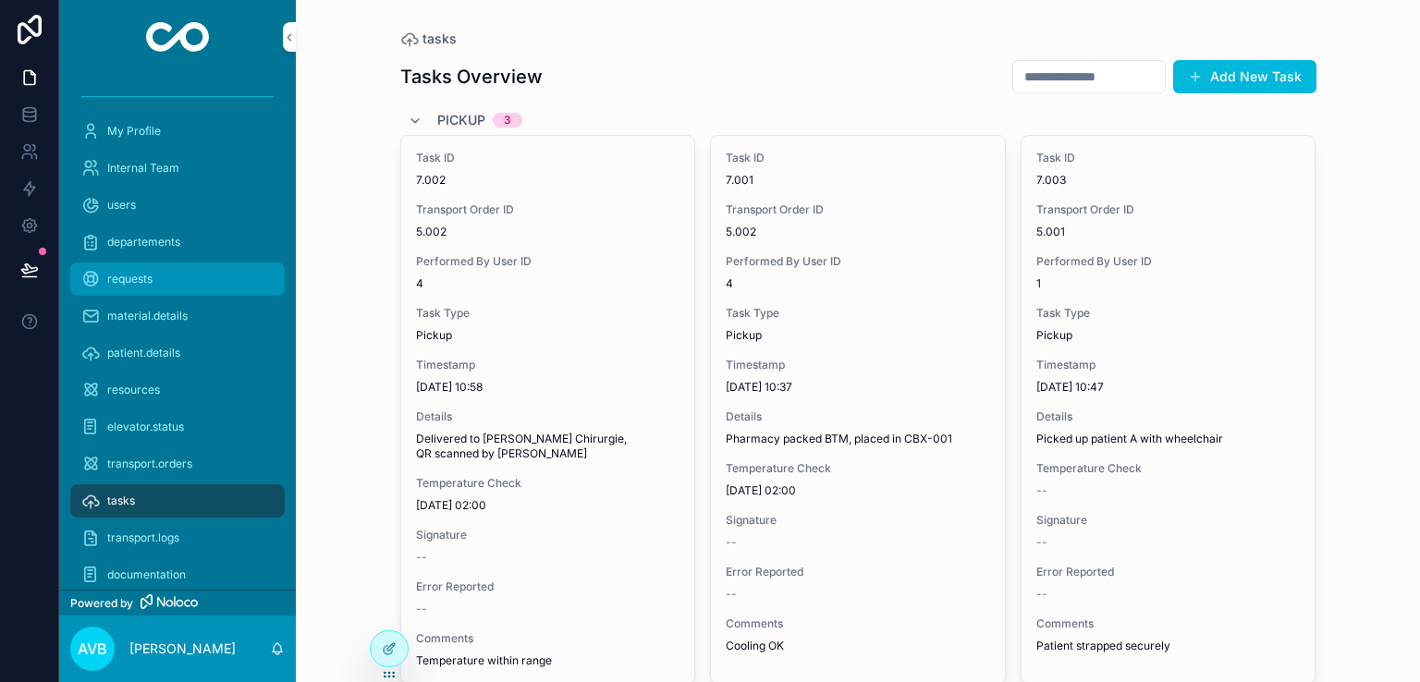
click at [166, 273] on div "requests" at bounding box center [177, 279] width 192 height 30
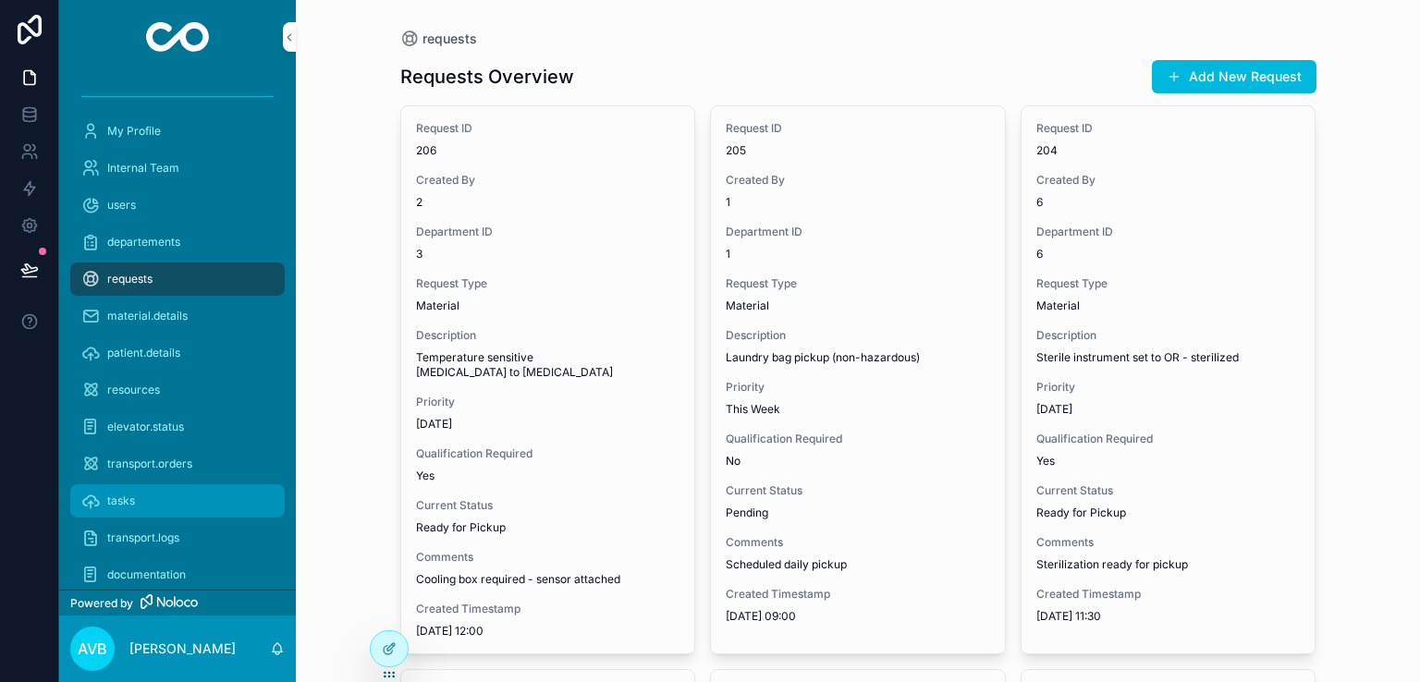
click at [150, 489] on div "tasks" at bounding box center [177, 501] width 192 height 30
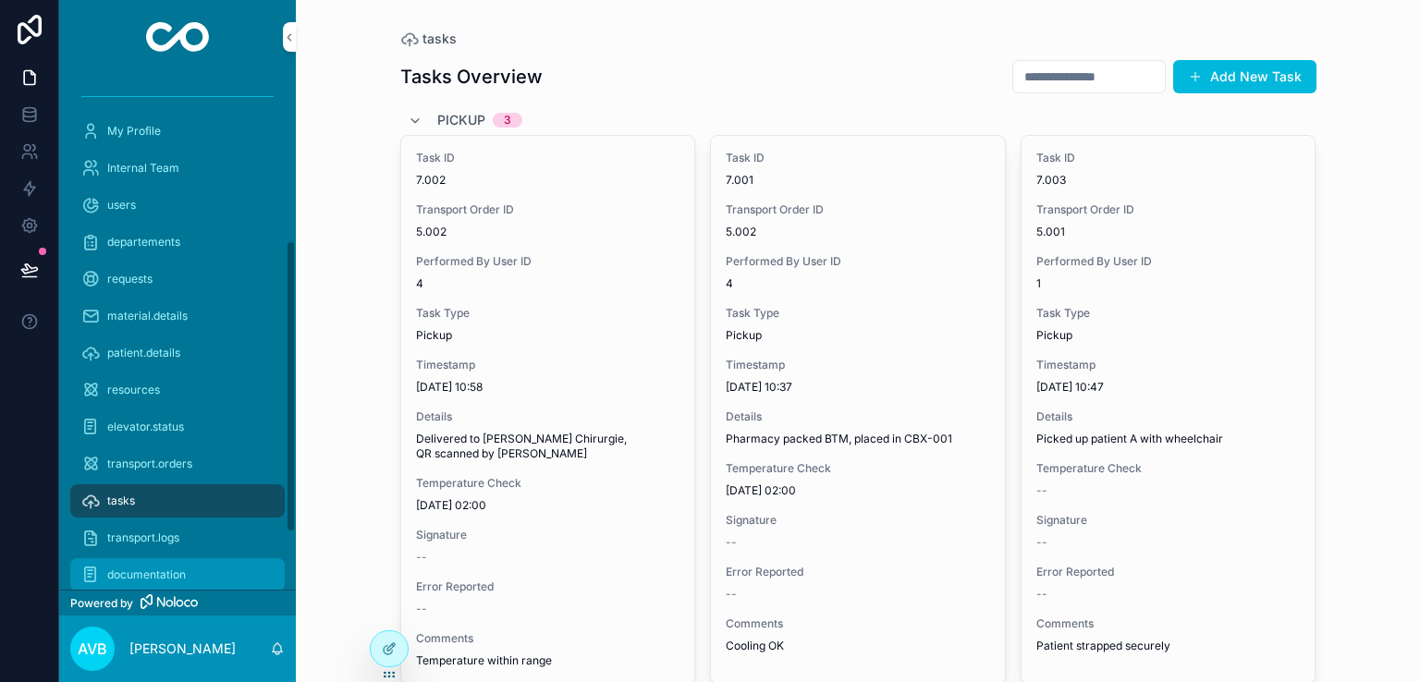
click at [145, 569] on span "documentation" at bounding box center [146, 575] width 79 height 15
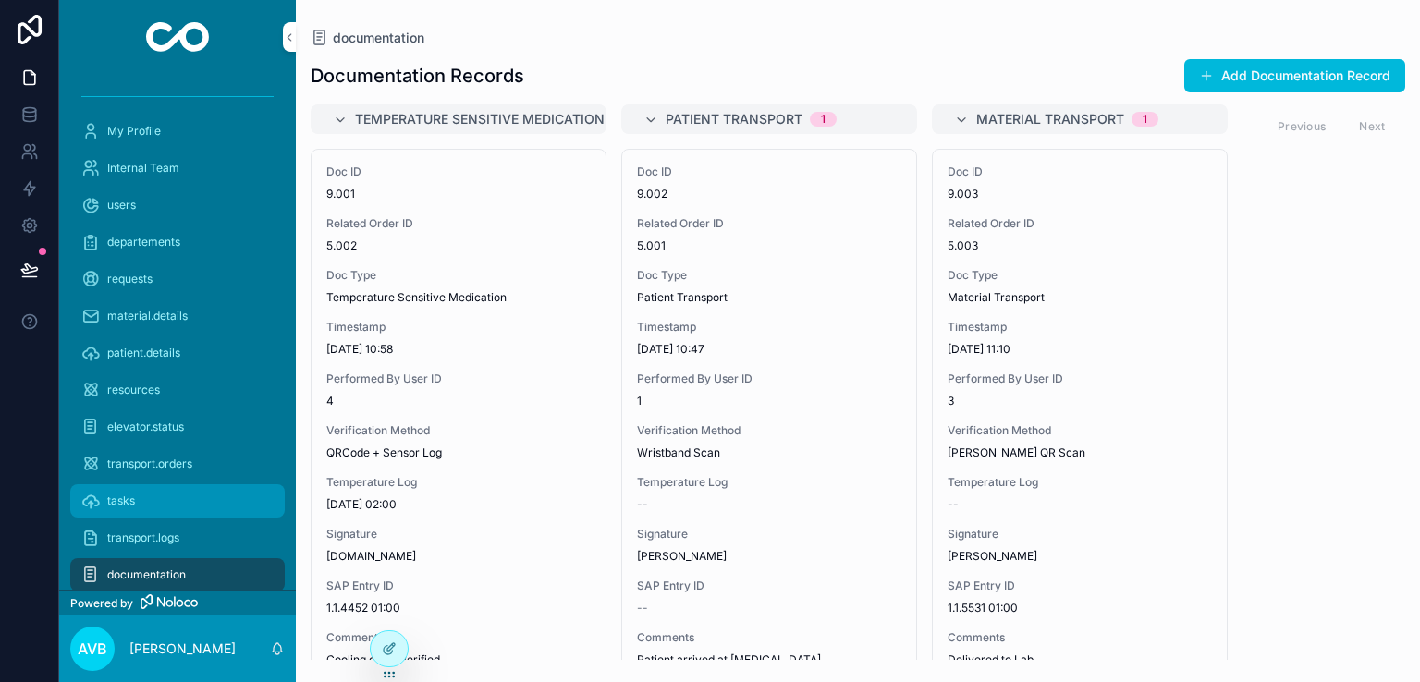
click at [141, 503] on div "tasks" at bounding box center [177, 501] width 192 height 30
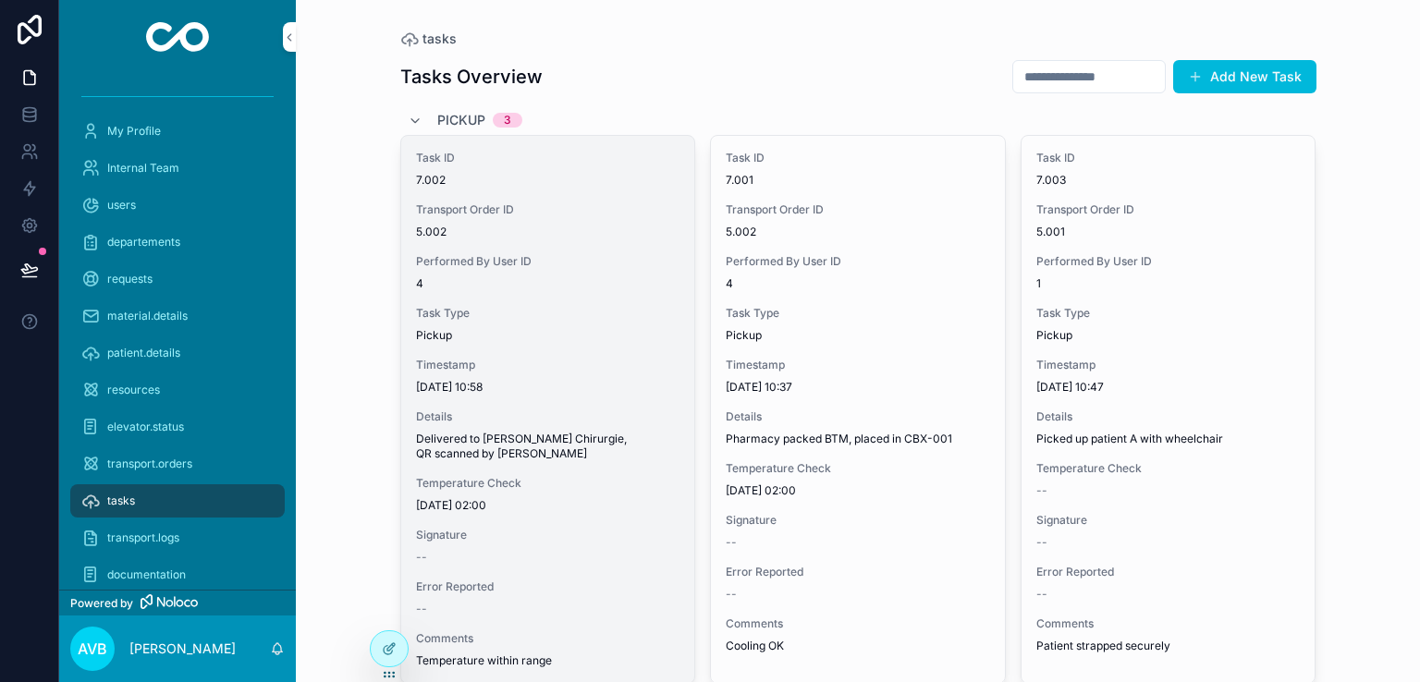
click at [488, 360] on span "Timestamp" at bounding box center [548, 365] width 264 height 15
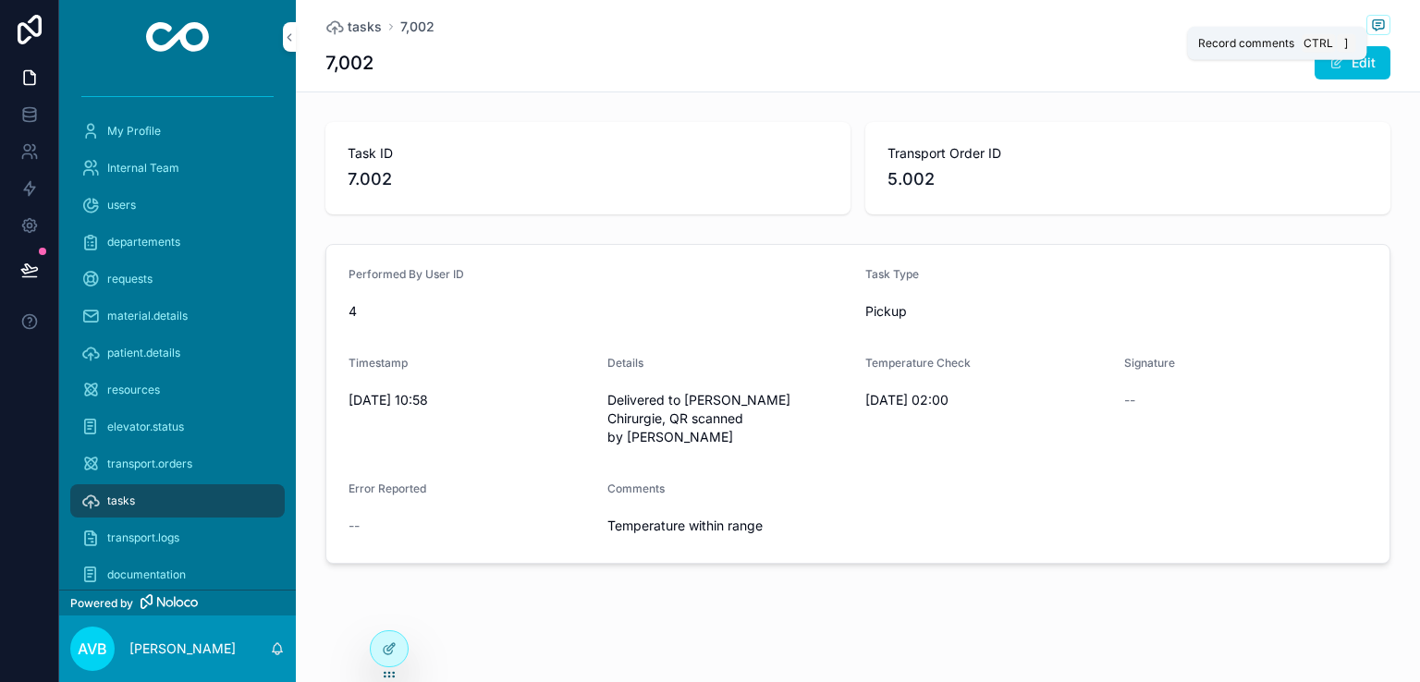
click at [1380, 23] on icon "scrollable content" at bounding box center [1378, 23] width 5 height 0
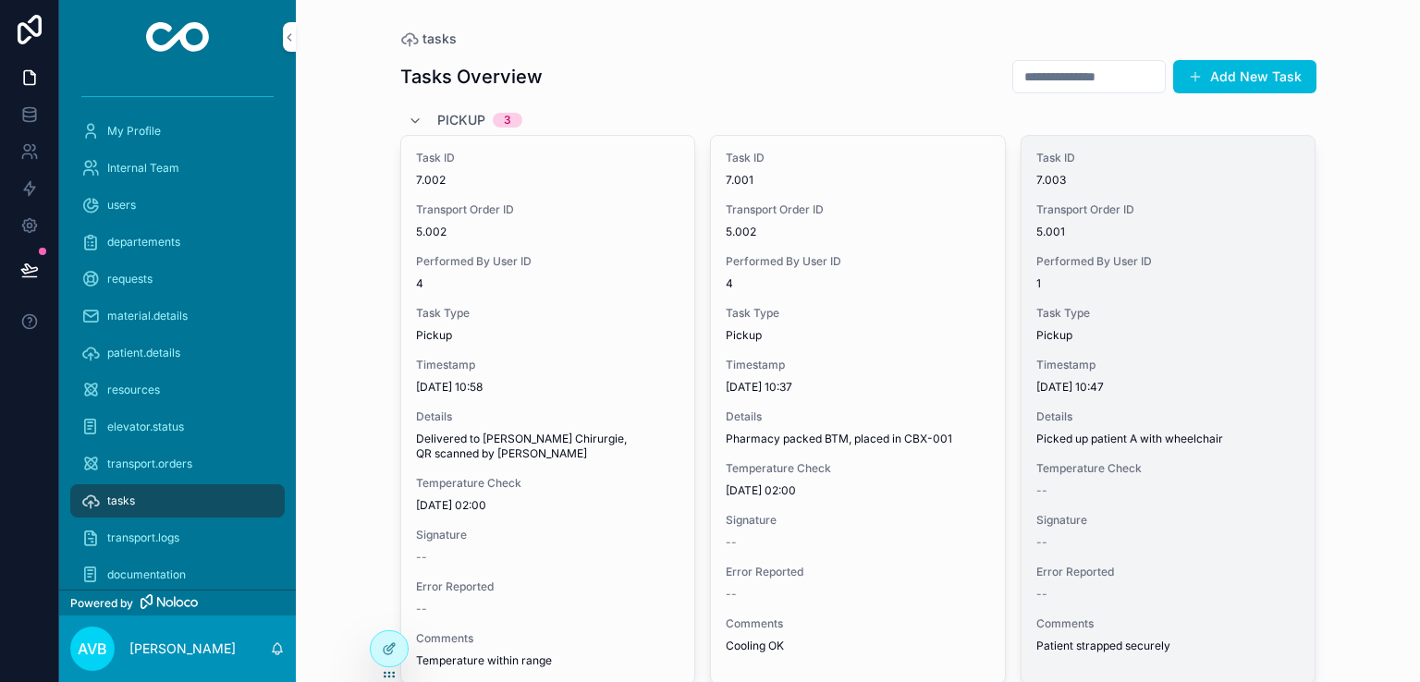
click at [1073, 374] on div "Timestamp 6.10.2025 10:47" at bounding box center [1168, 376] width 264 height 37
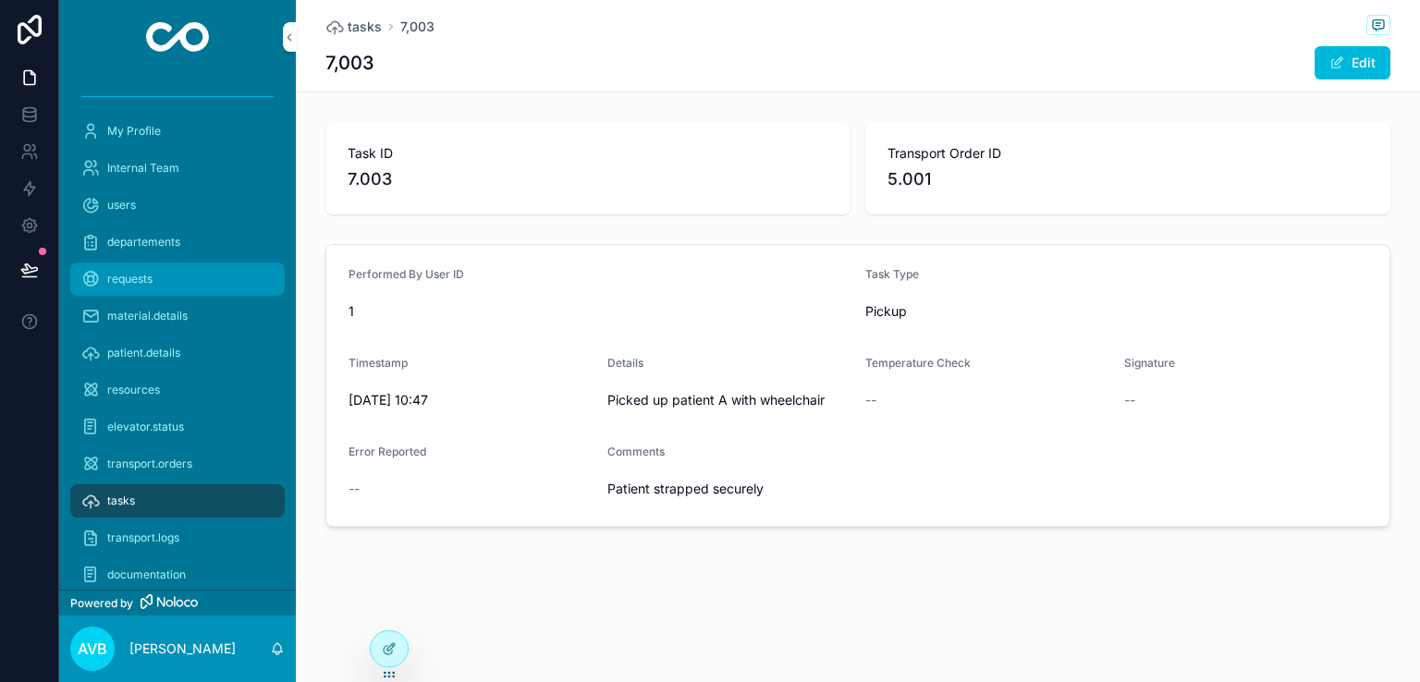
click at [148, 278] on span "requests" at bounding box center [129, 279] width 45 height 15
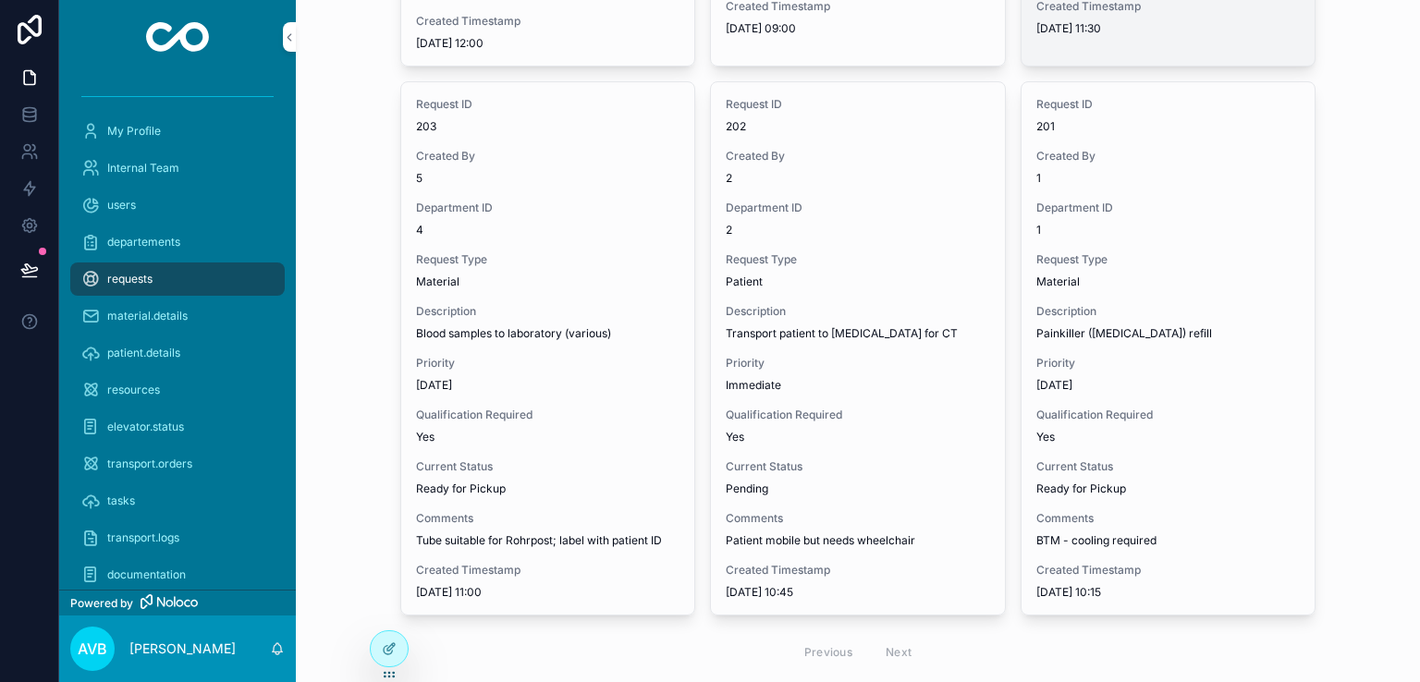
scroll to position [591, 0]
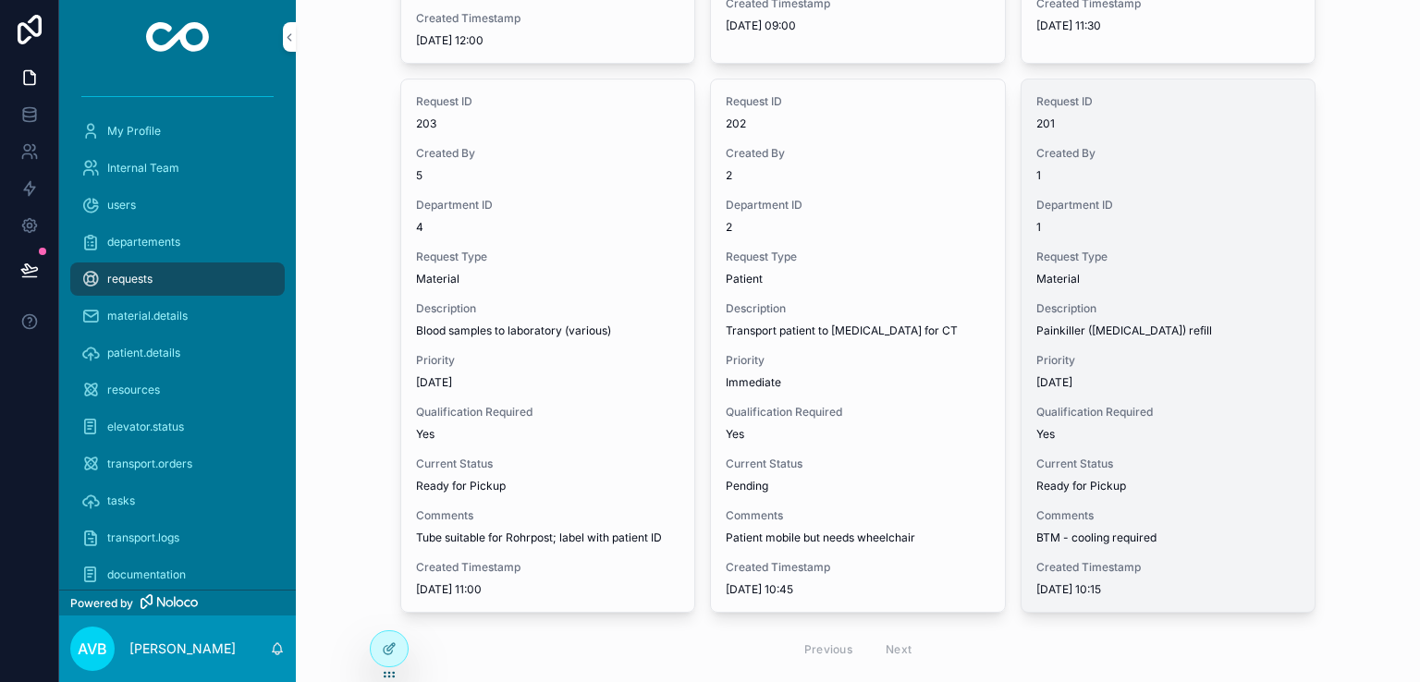
click at [1151, 432] on div "Request ID 201 Created By 1 Department ID 1 Request Type Material Description P…" at bounding box center [1169, 346] width 294 height 533
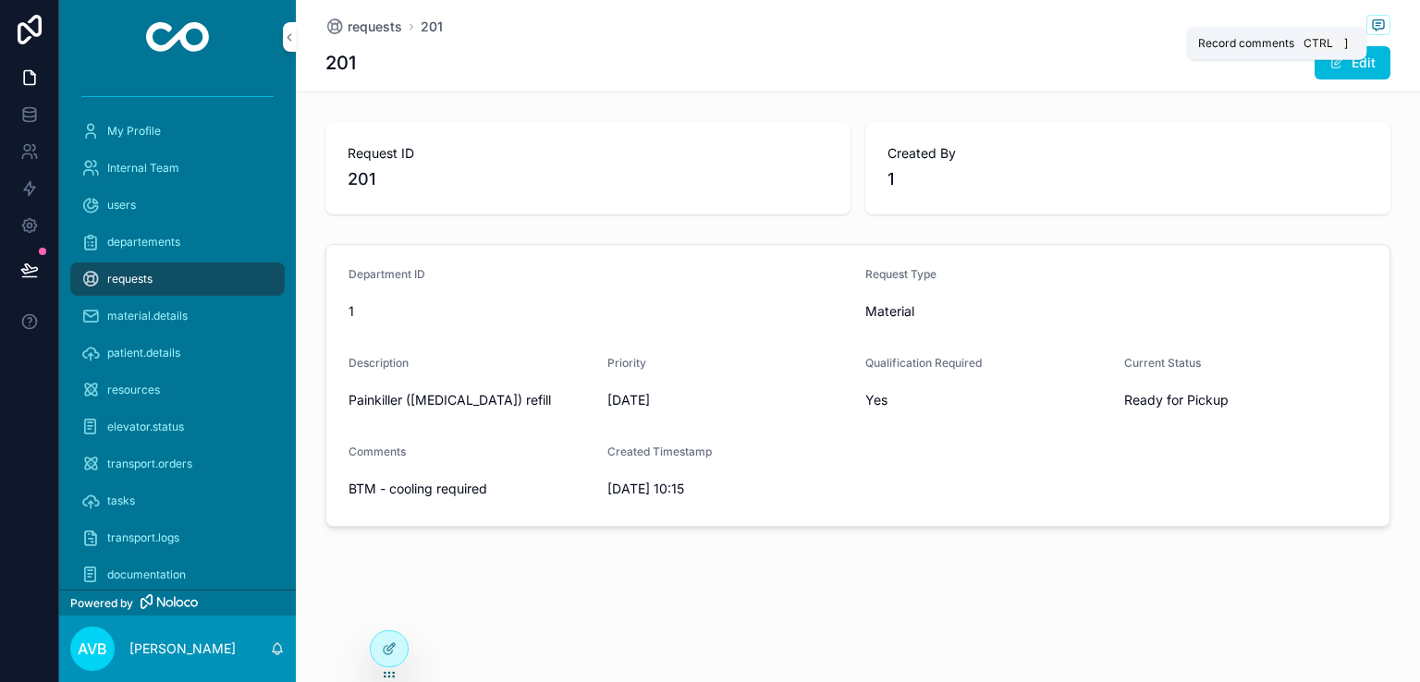
click at [1383, 23] on icon "scrollable content" at bounding box center [1378, 25] width 11 height 10
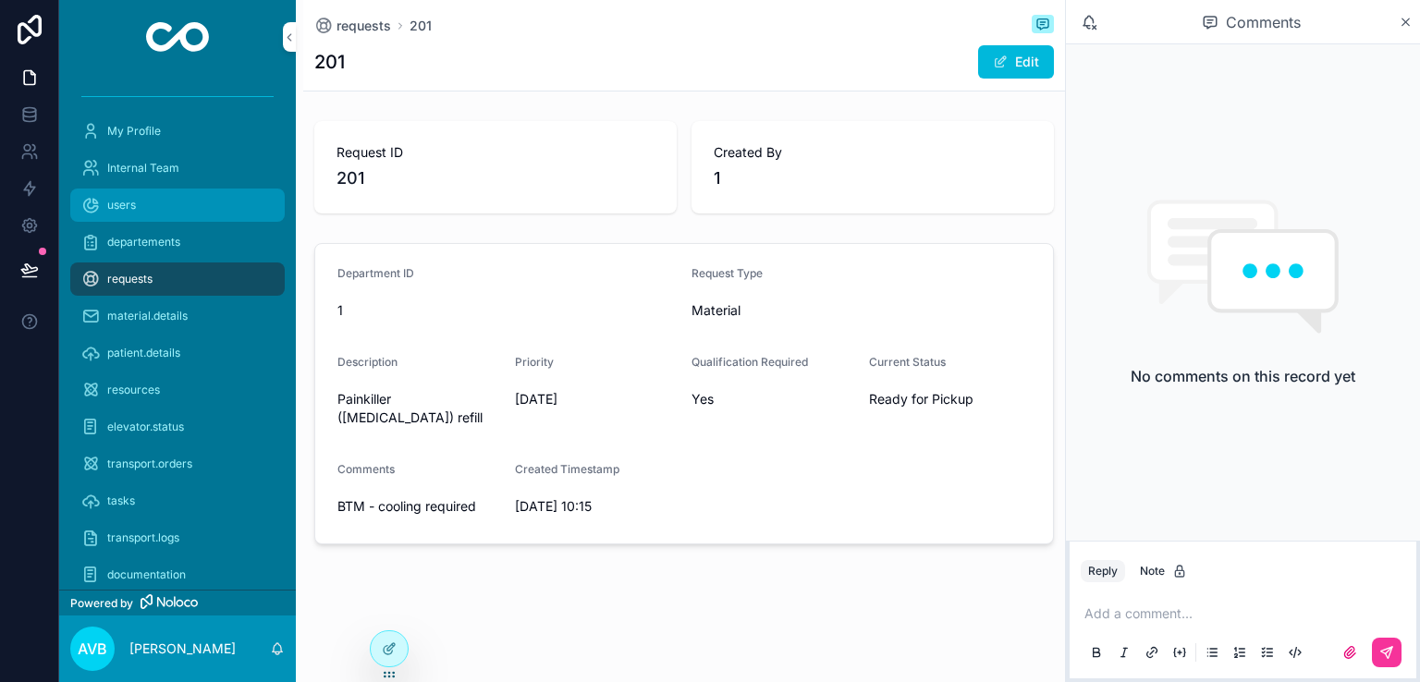
click at [168, 210] on div "users" at bounding box center [177, 205] width 192 height 30
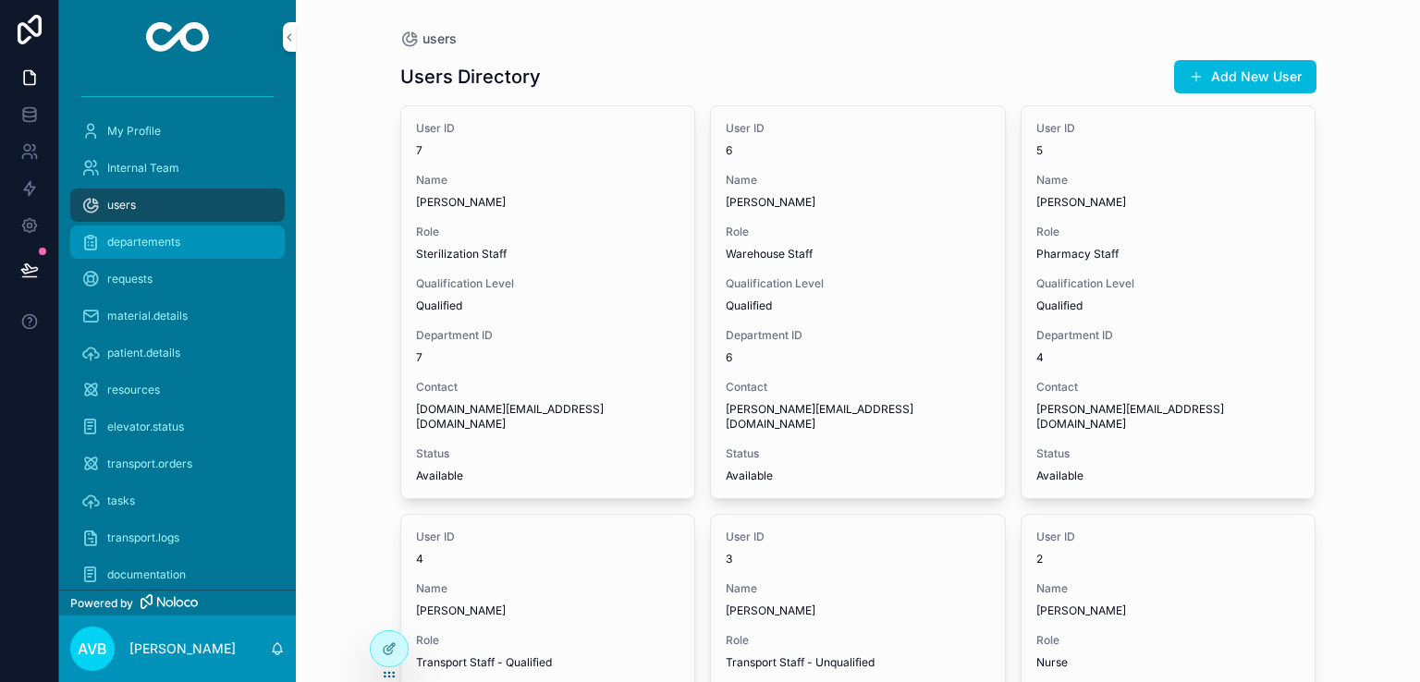
click at [198, 245] on div "departements" at bounding box center [177, 242] width 192 height 30
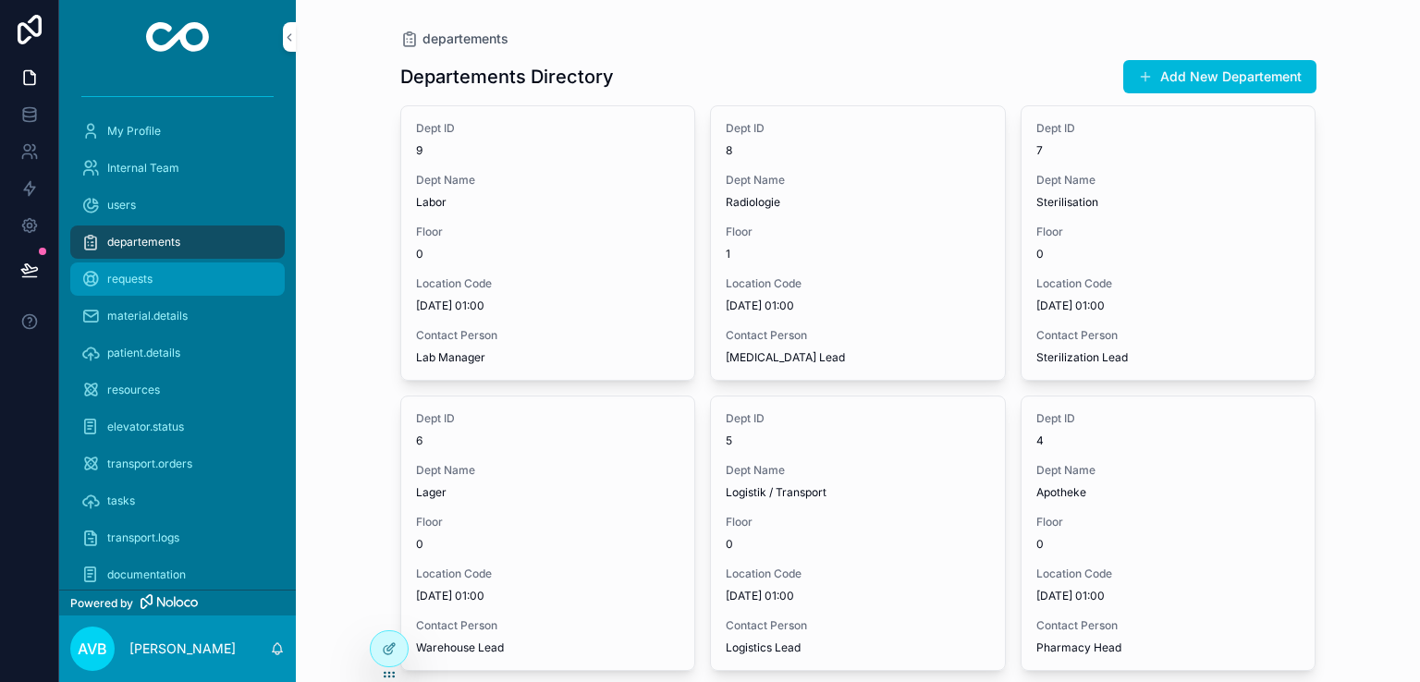
click at [166, 279] on div "requests" at bounding box center [177, 279] width 192 height 30
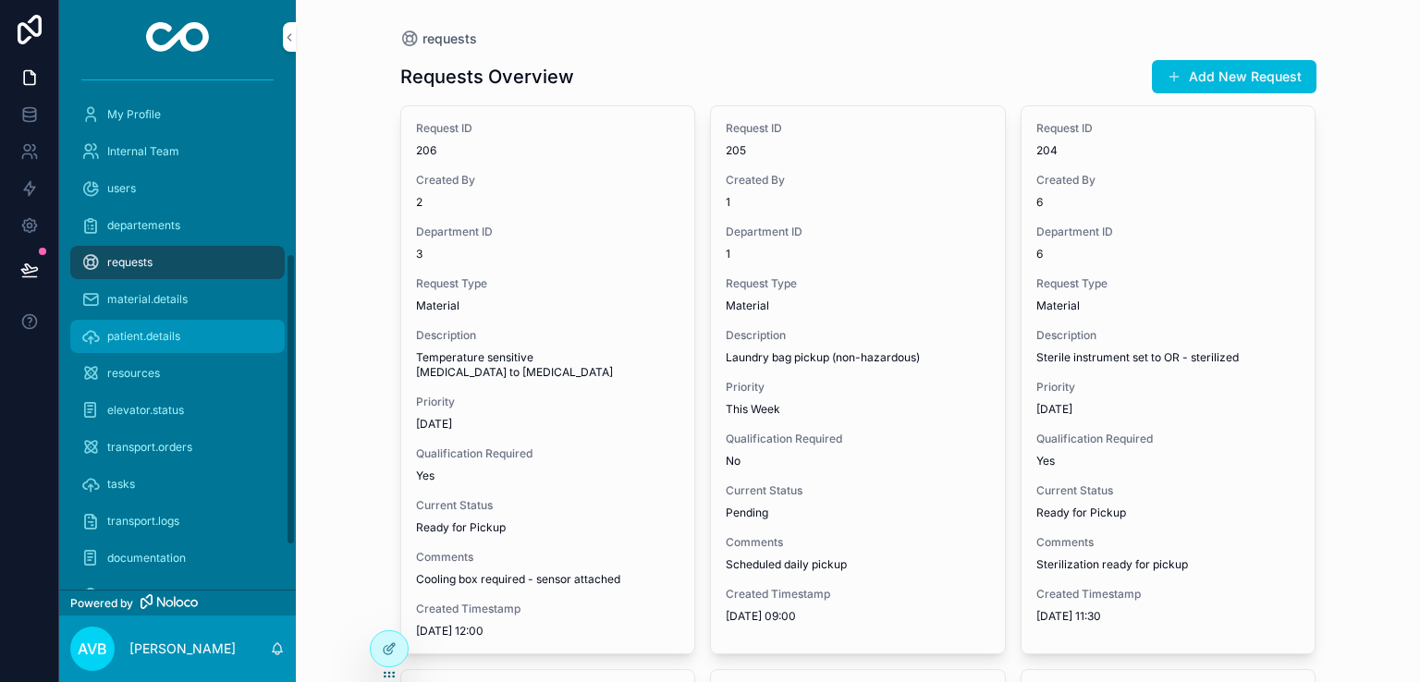
scroll to position [326, 0]
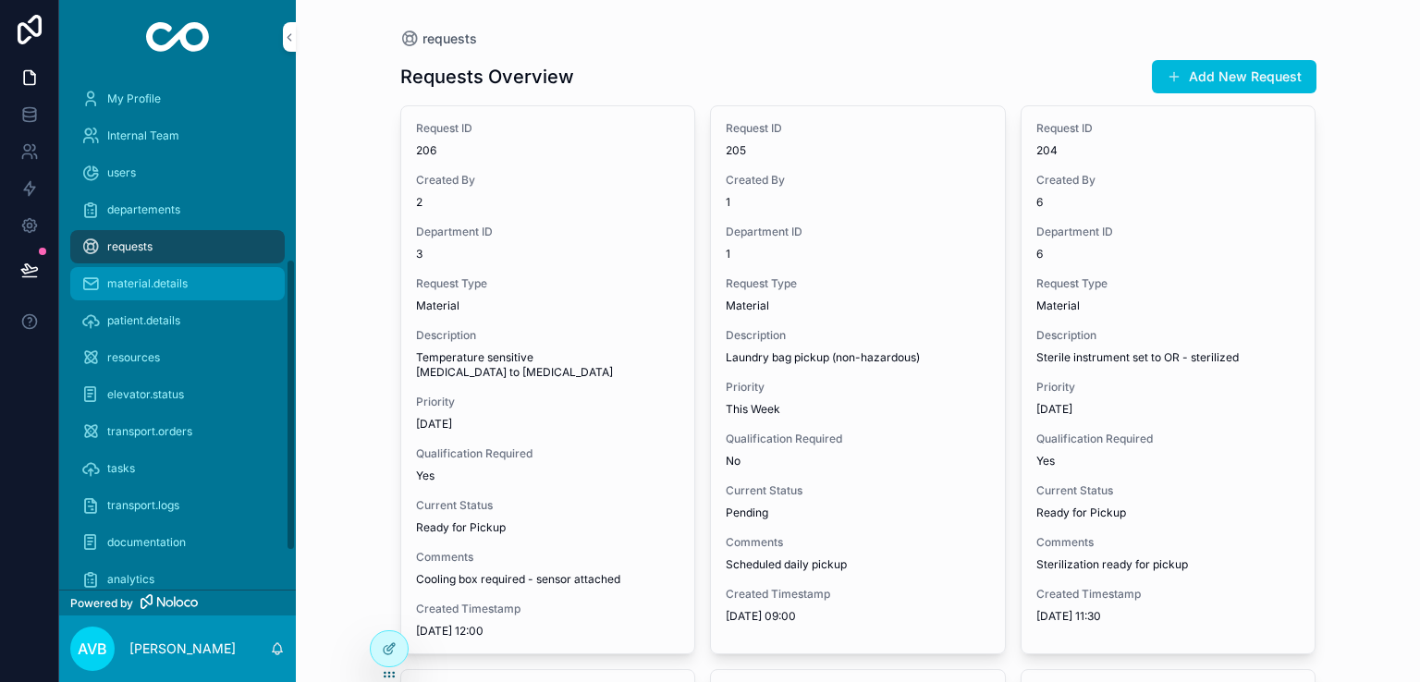
click at [193, 285] on div "material.details" at bounding box center [177, 284] width 192 height 30
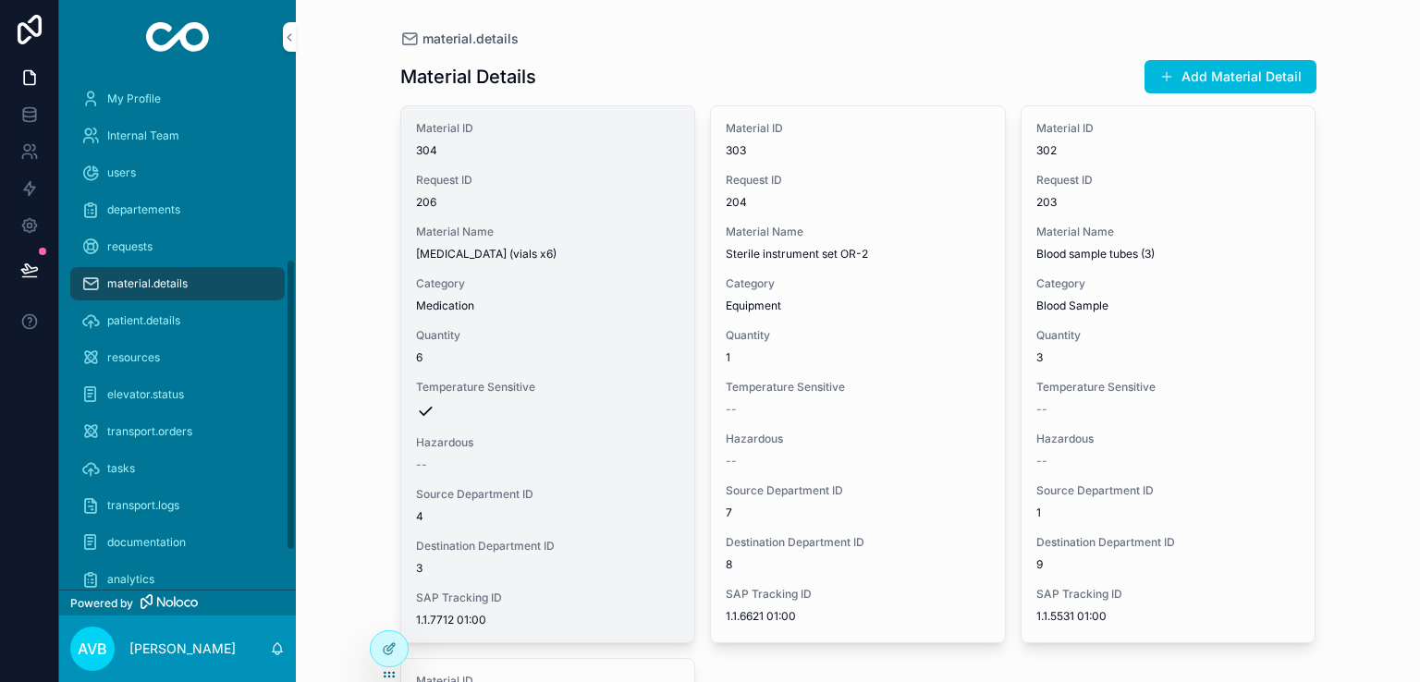
click at [484, 359] on span "6" at bounding box center [548, 357] width 264 height 15
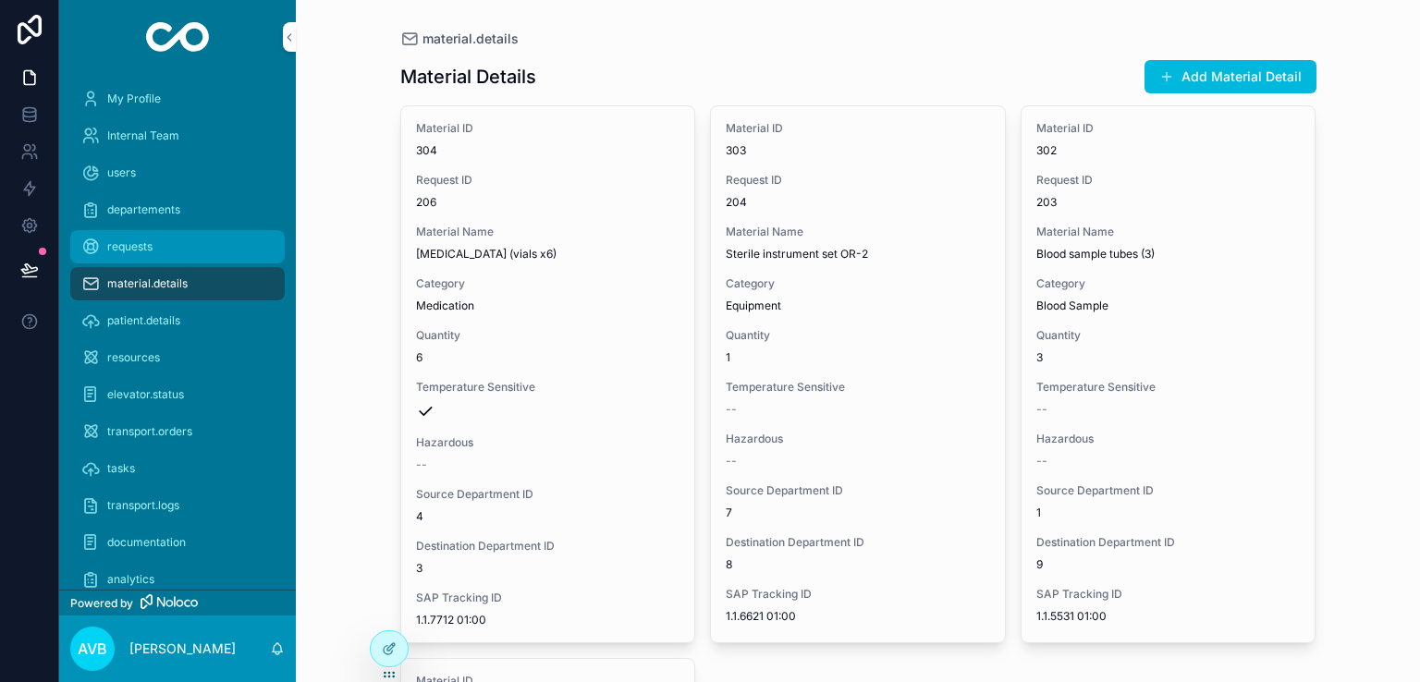
click at [171, 249] on div "requests" at bounding box center [177, 247] width 192 height 30
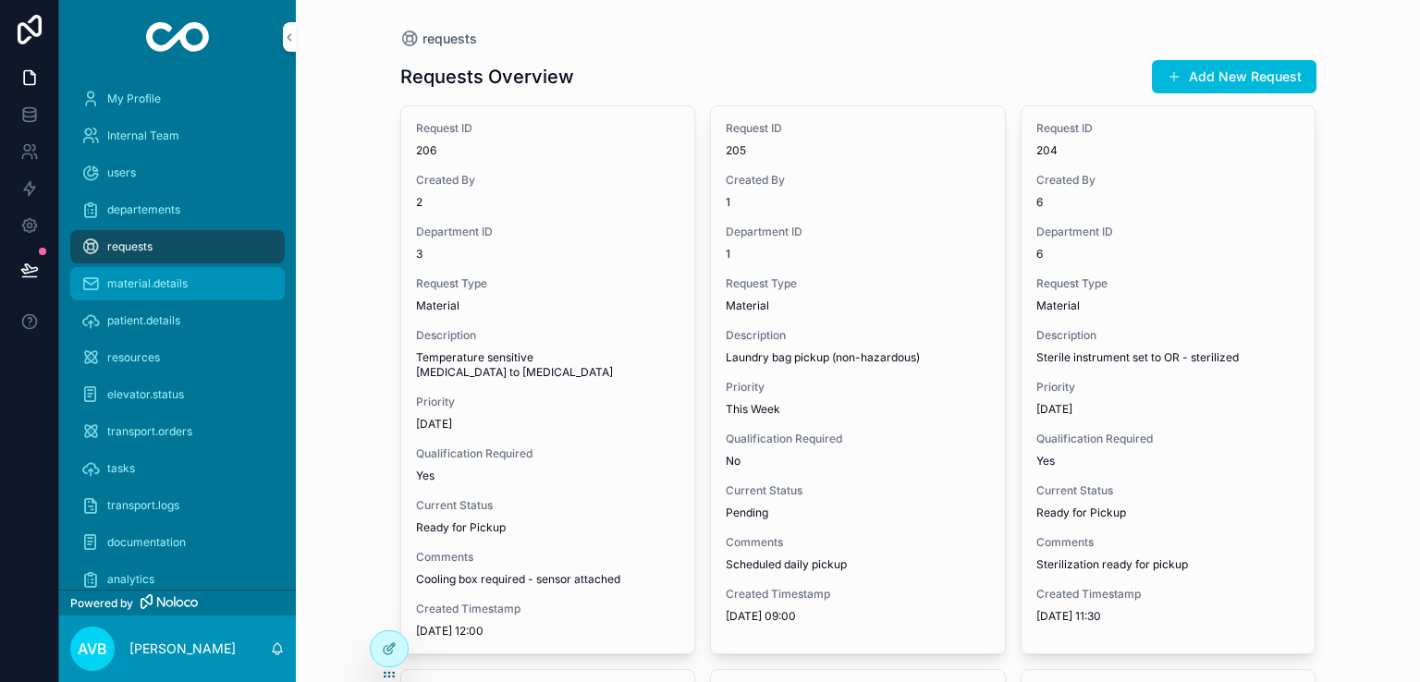
click at [181, 288] on span "material.details" at bounding box center [147, 283] width 80 height 15
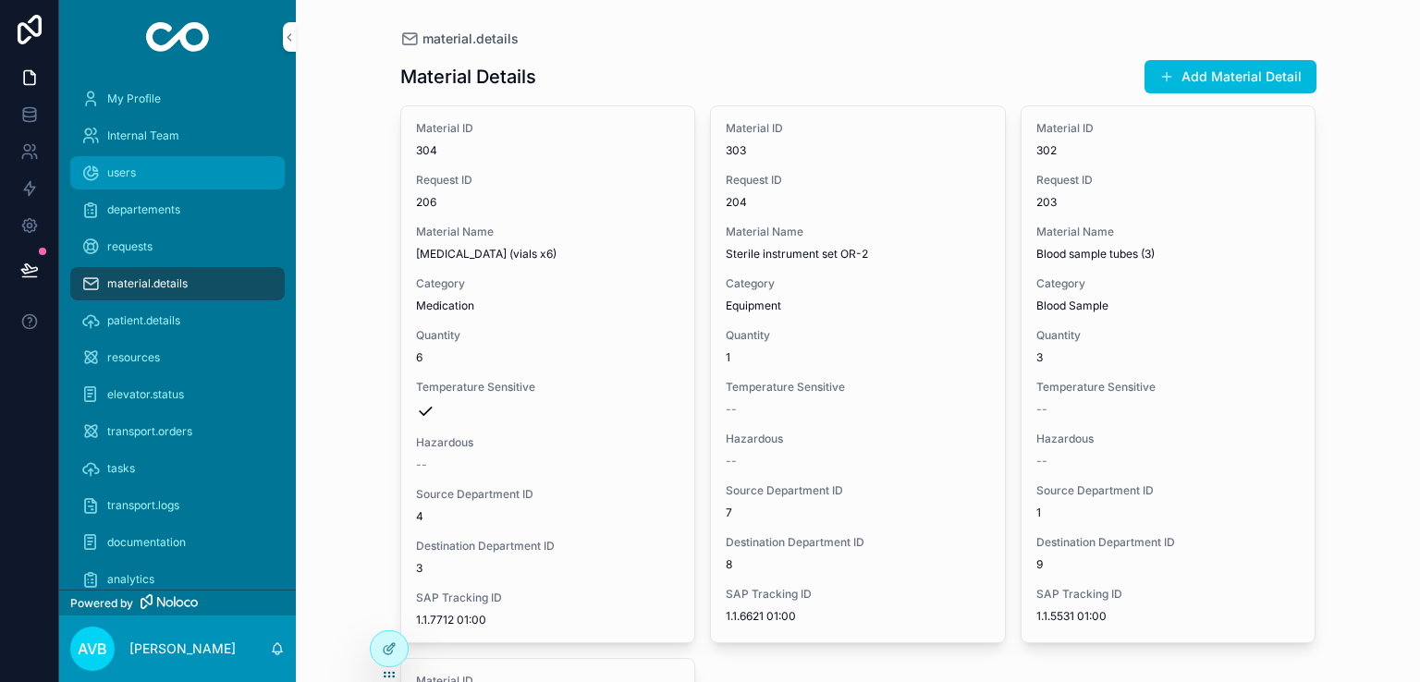
click at [160, 158] on div "users" at bounding box center [177, 173] width 192 height 30
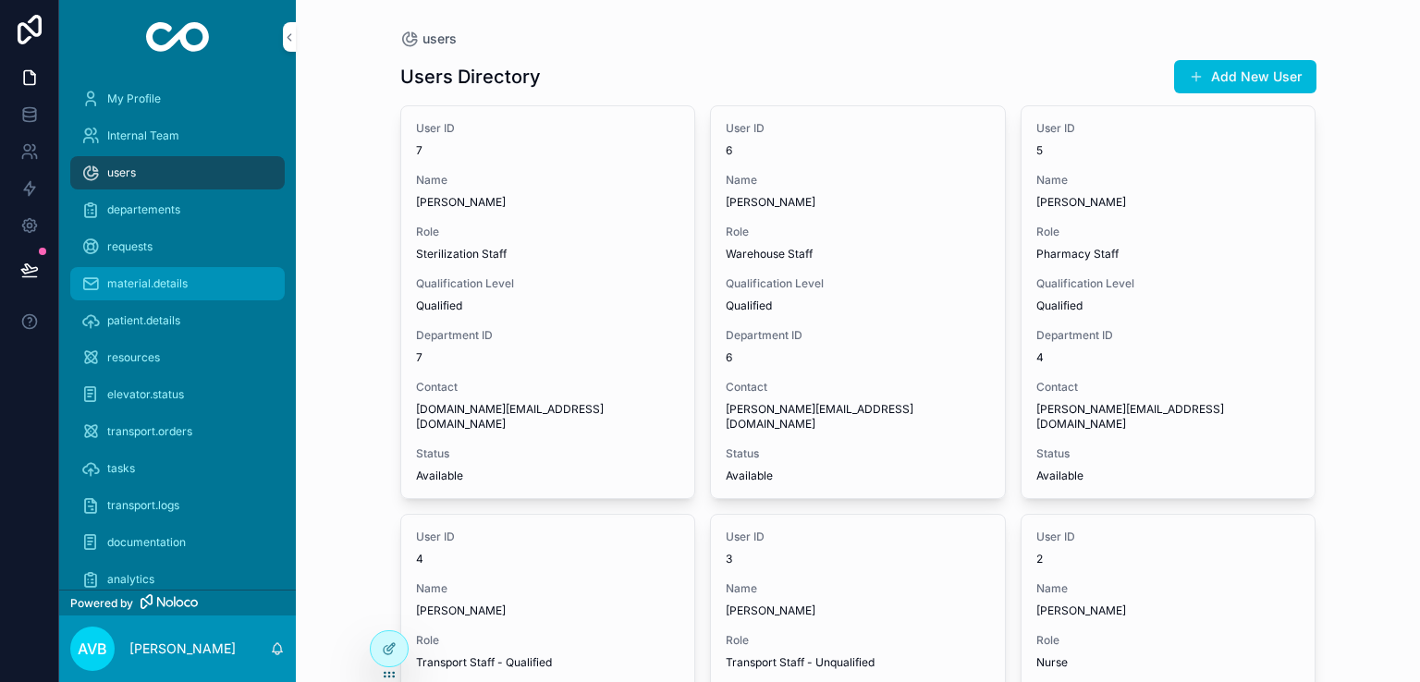
click at [170, 289] on span "material.details" at bounding box center [147, 283] width 80 height 15
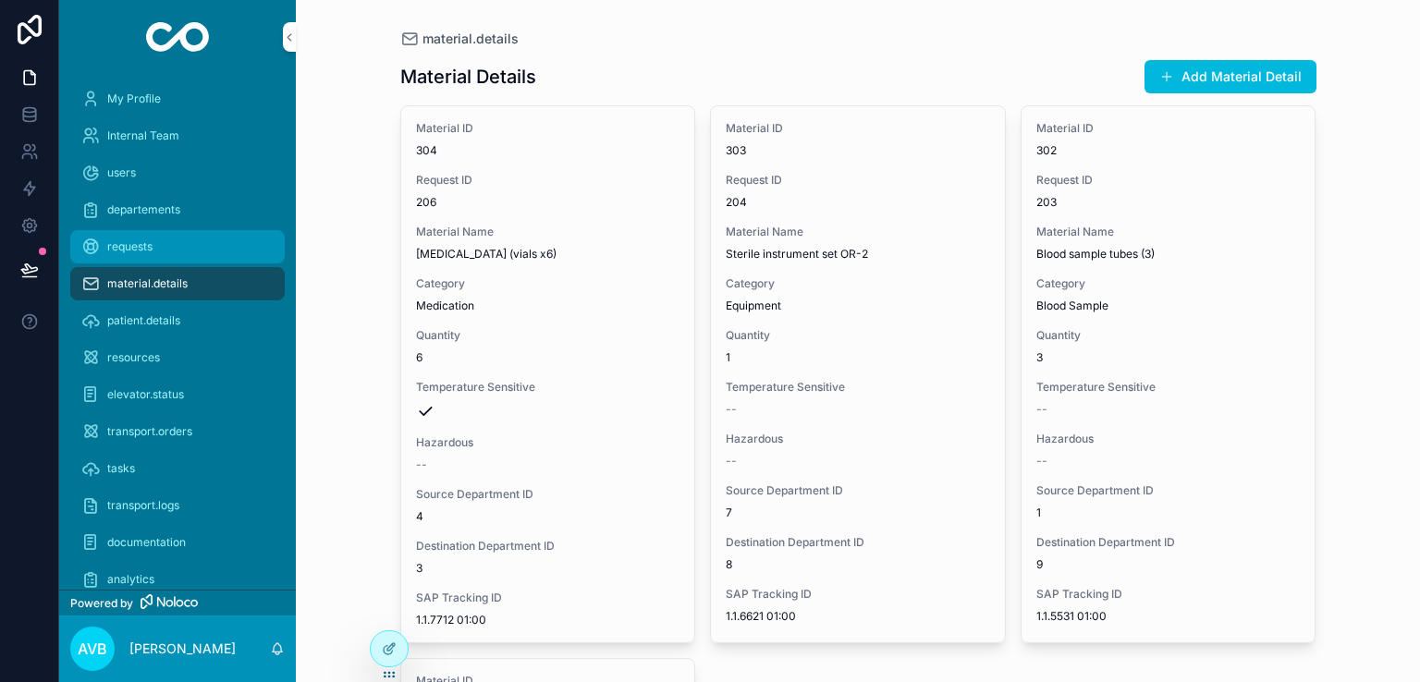
click at [155, 243] on div "requests" at bounding box center [177, 247] width 192 height 30
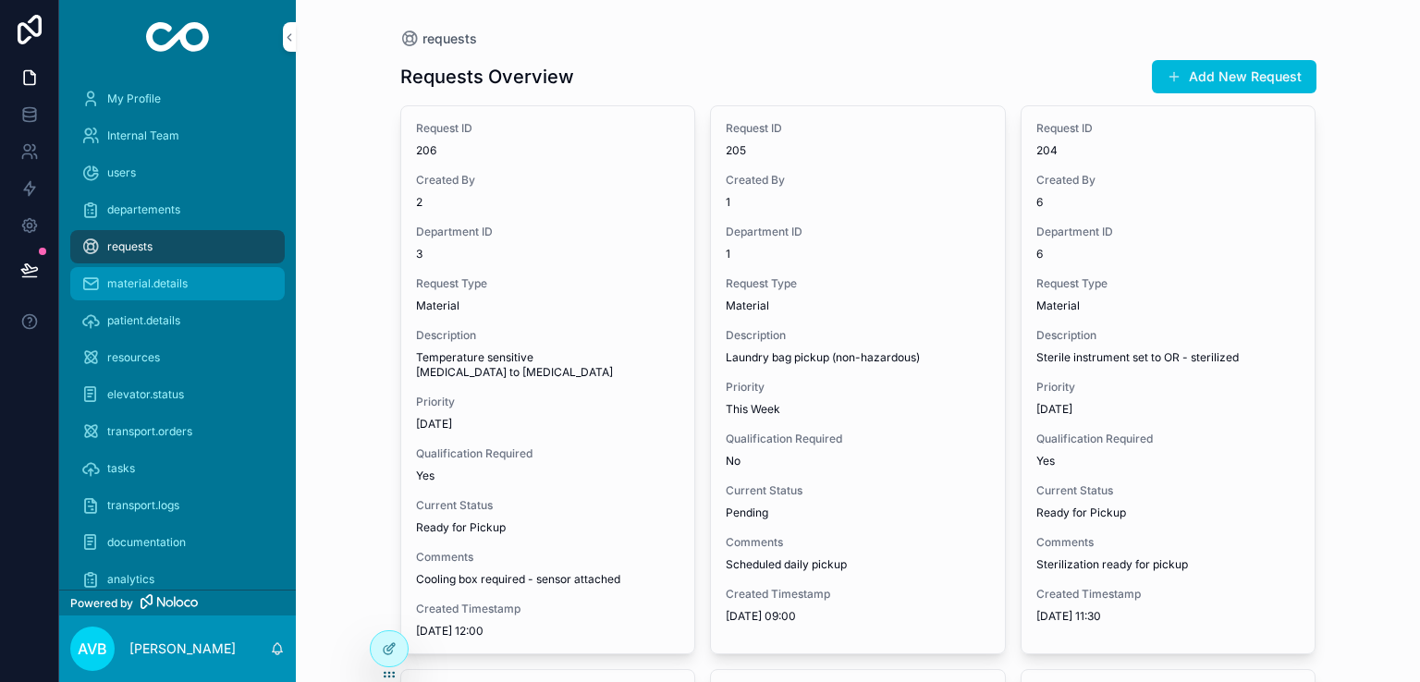
click at [155, 277] on span "material.details" at bounding box center [147, 283] width 80 height 15
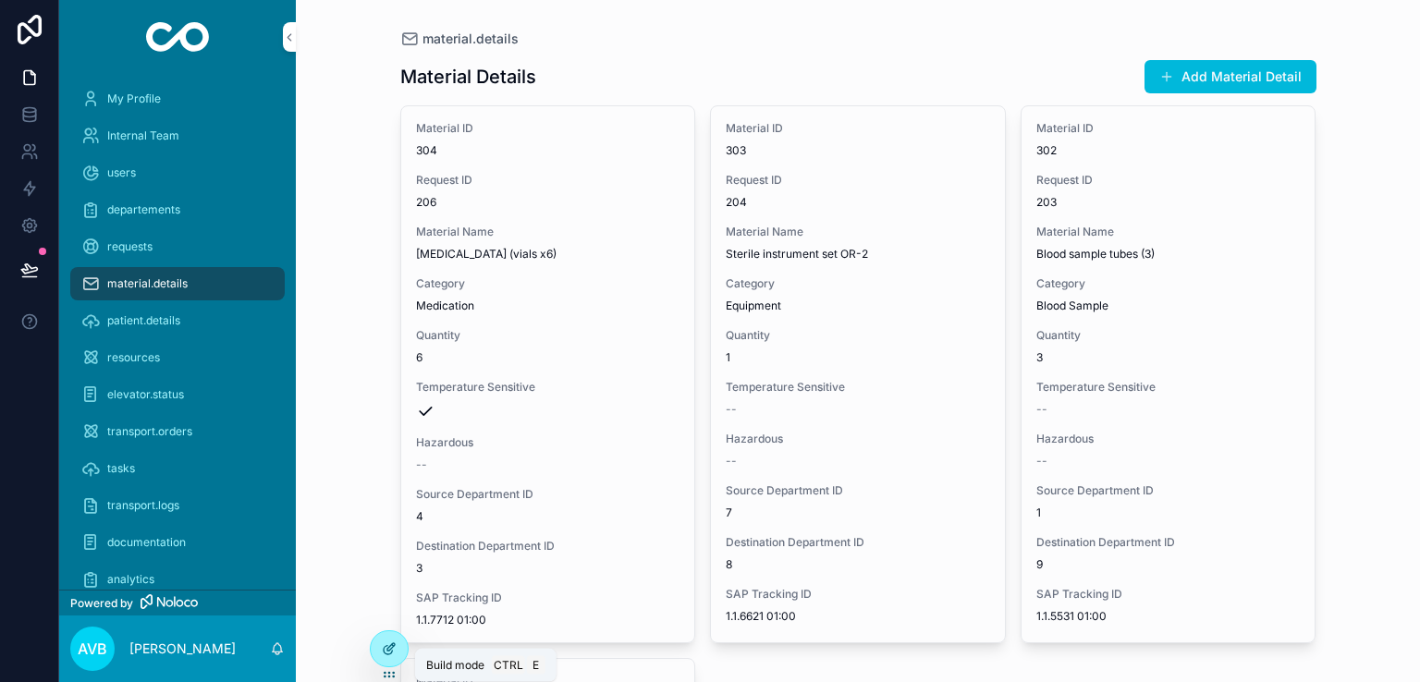
click at [387, 637] on div at bounding box center [389, 649] width 37 height 35
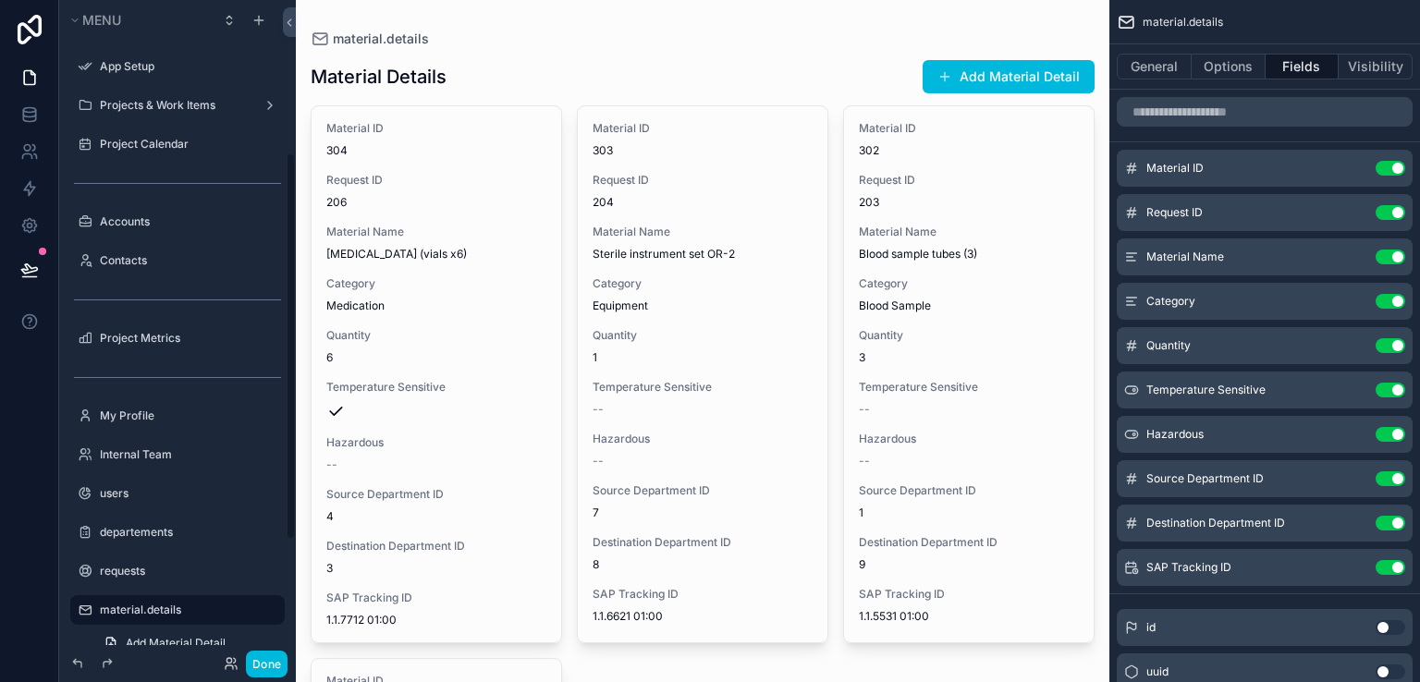
scroll to position [260, 0]
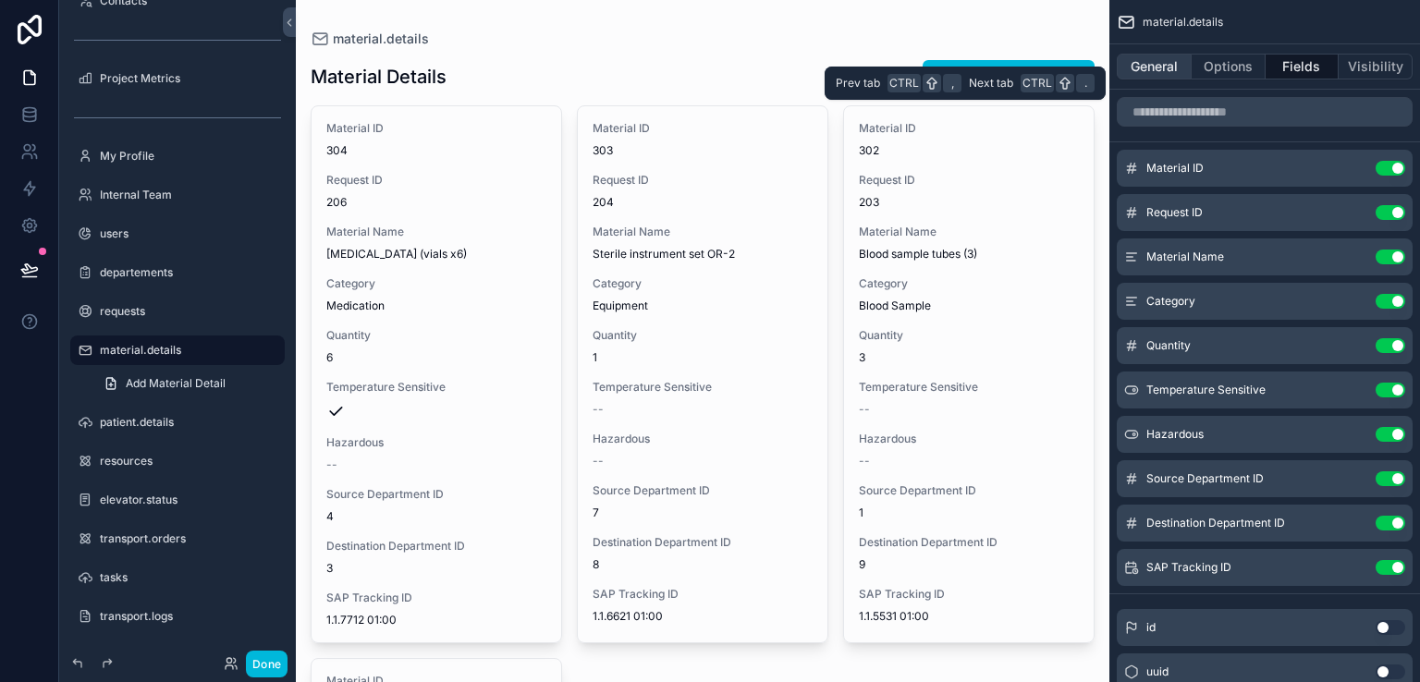
click at [1159, 72] on button "General" at bounding box center [1154, 67] width 75 height 26
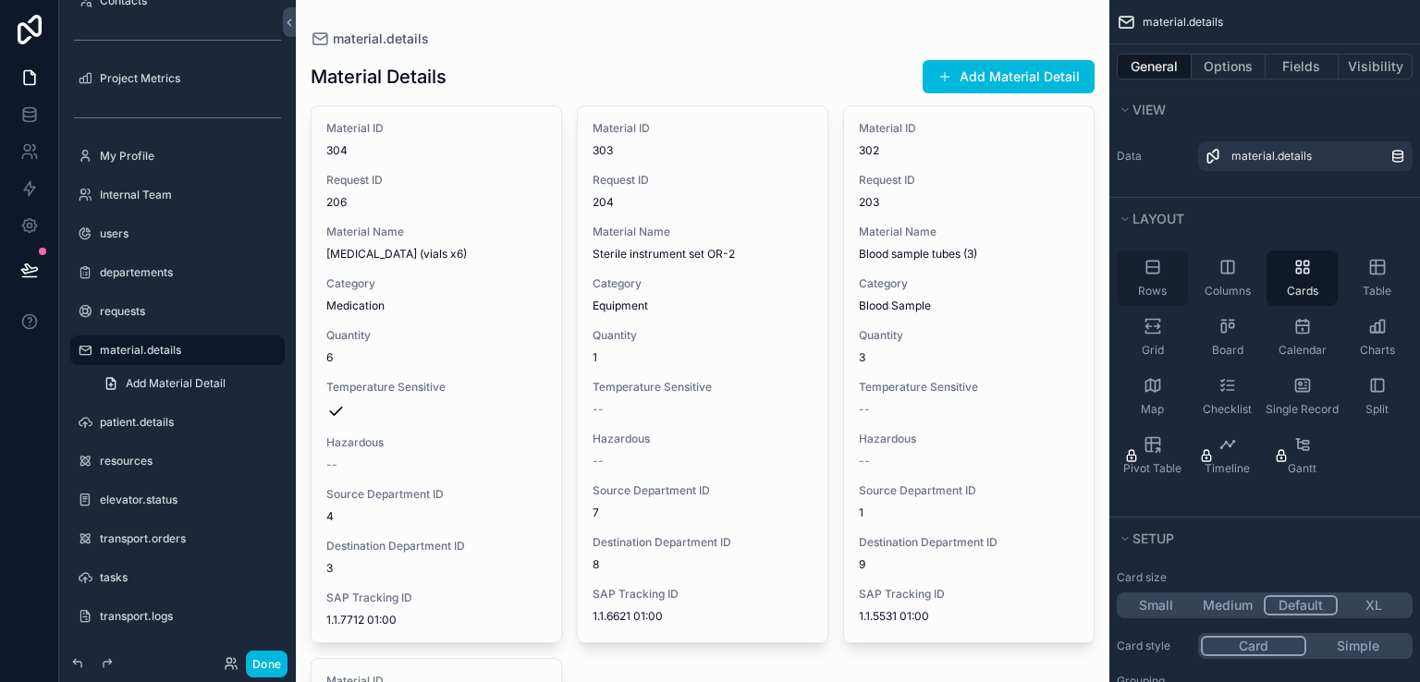
click at [1167, 273] on div "Rows" at bounding box center [1152, 278] width 71 height 55
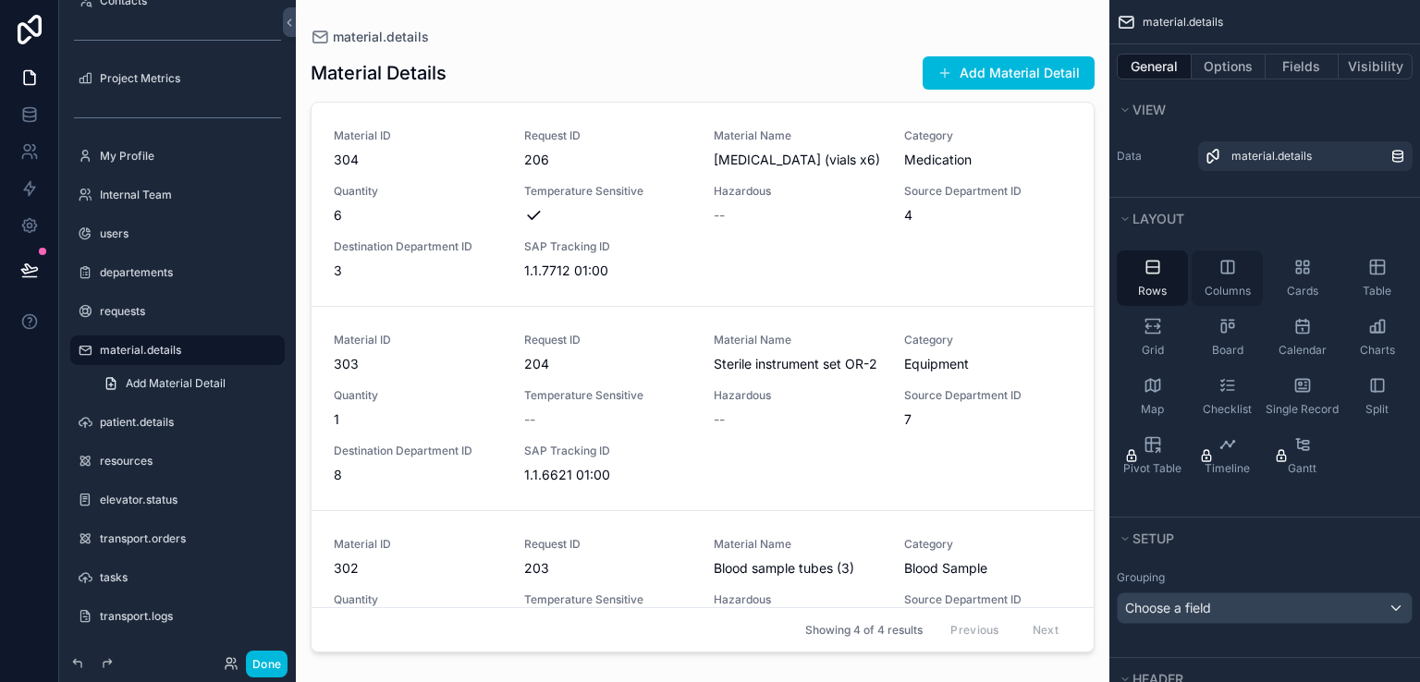
click at [1213, 269] on div "Columns" at bounding box center [1227, 278] width 71 height 55
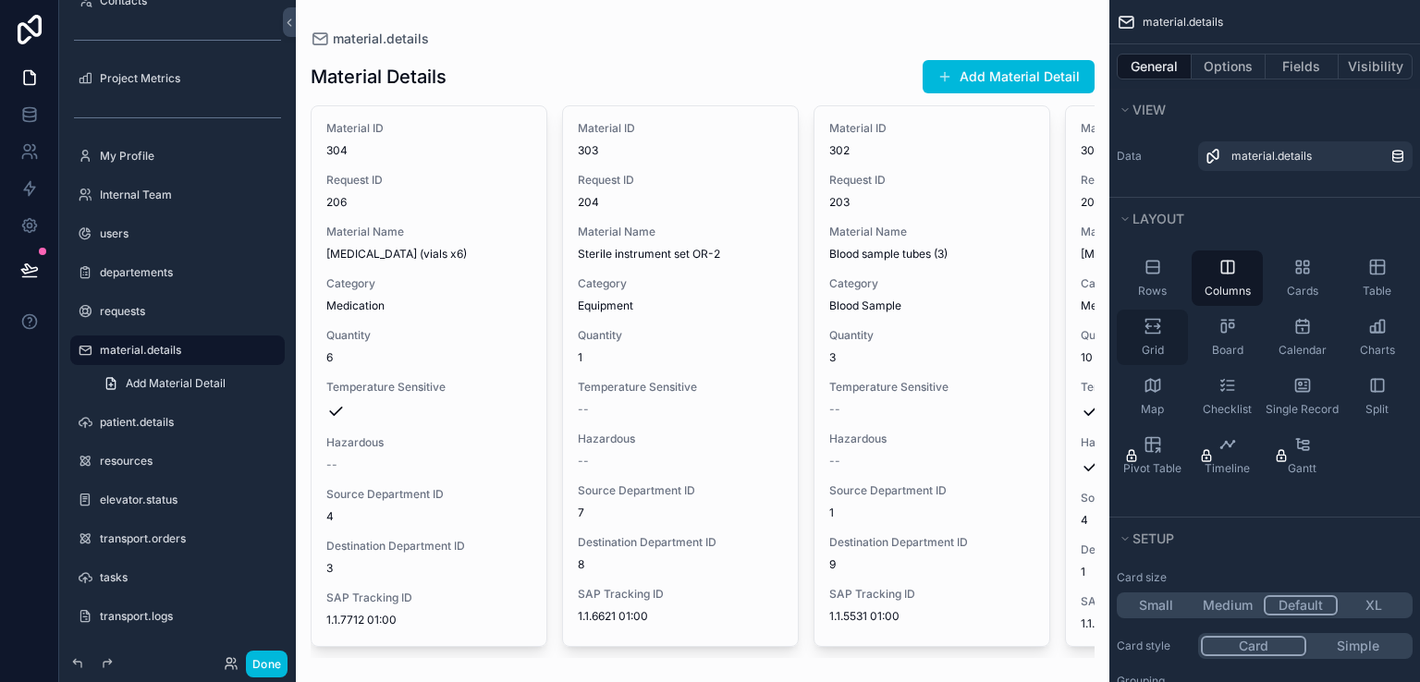
click at [1158, 319] on icon "scrollable content" at bounding box center [1153, 326] width 18 height 18
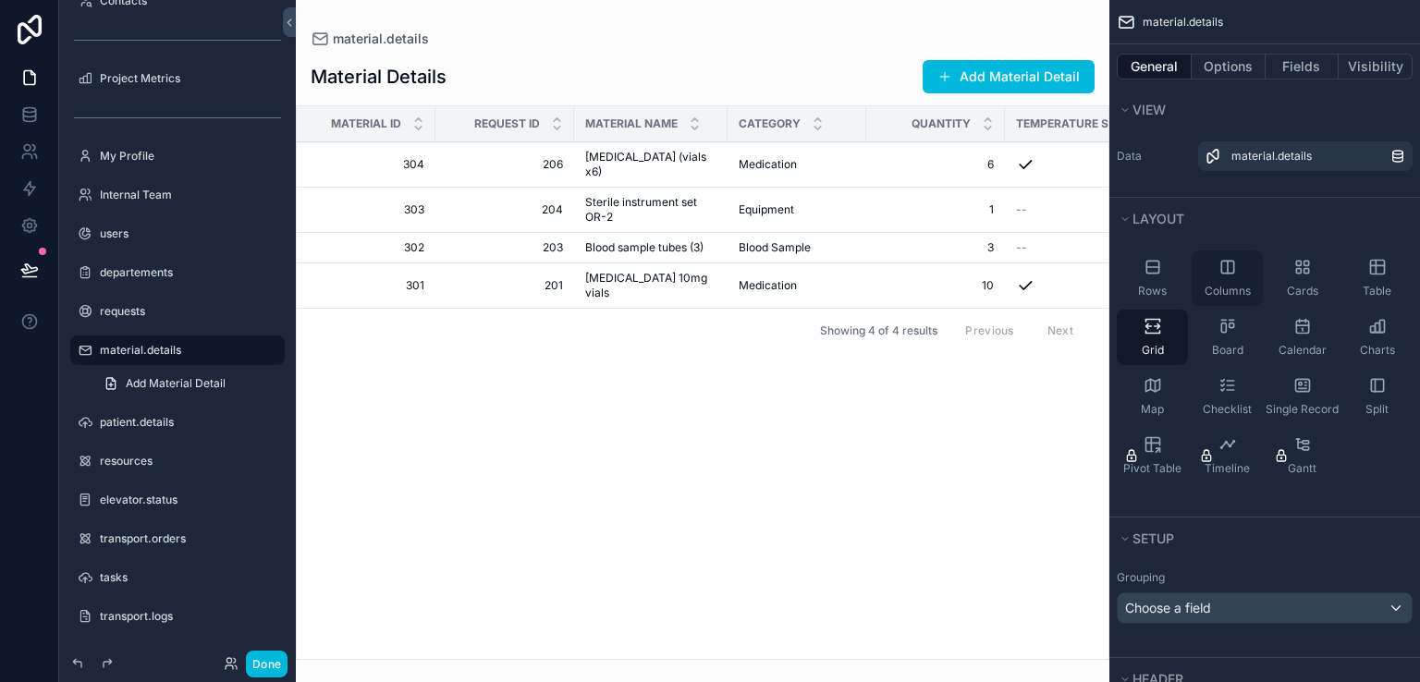
click at [1225, 284] on span "Columns" at bounding box center [1228, 291] width 46 height 15
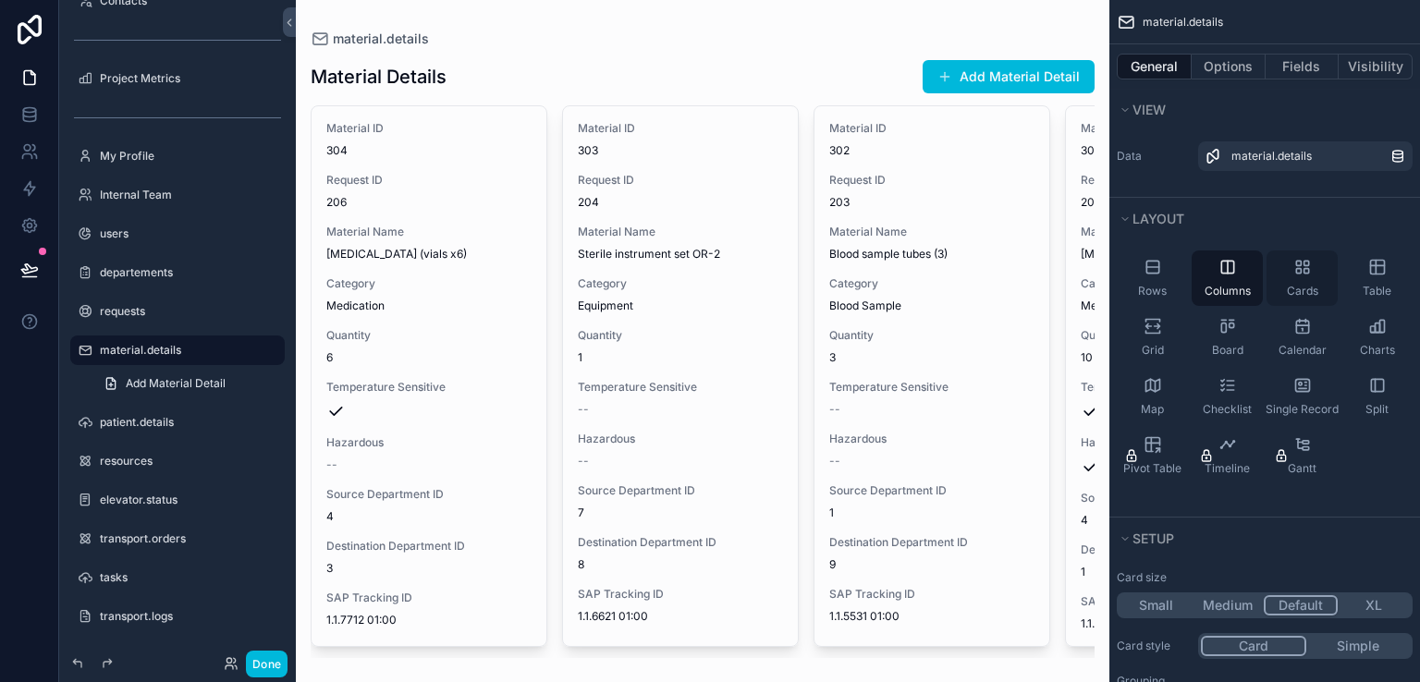
click at [1318, 275] on div "Cards" at bounding box center [1302, 278] width 71 height 55
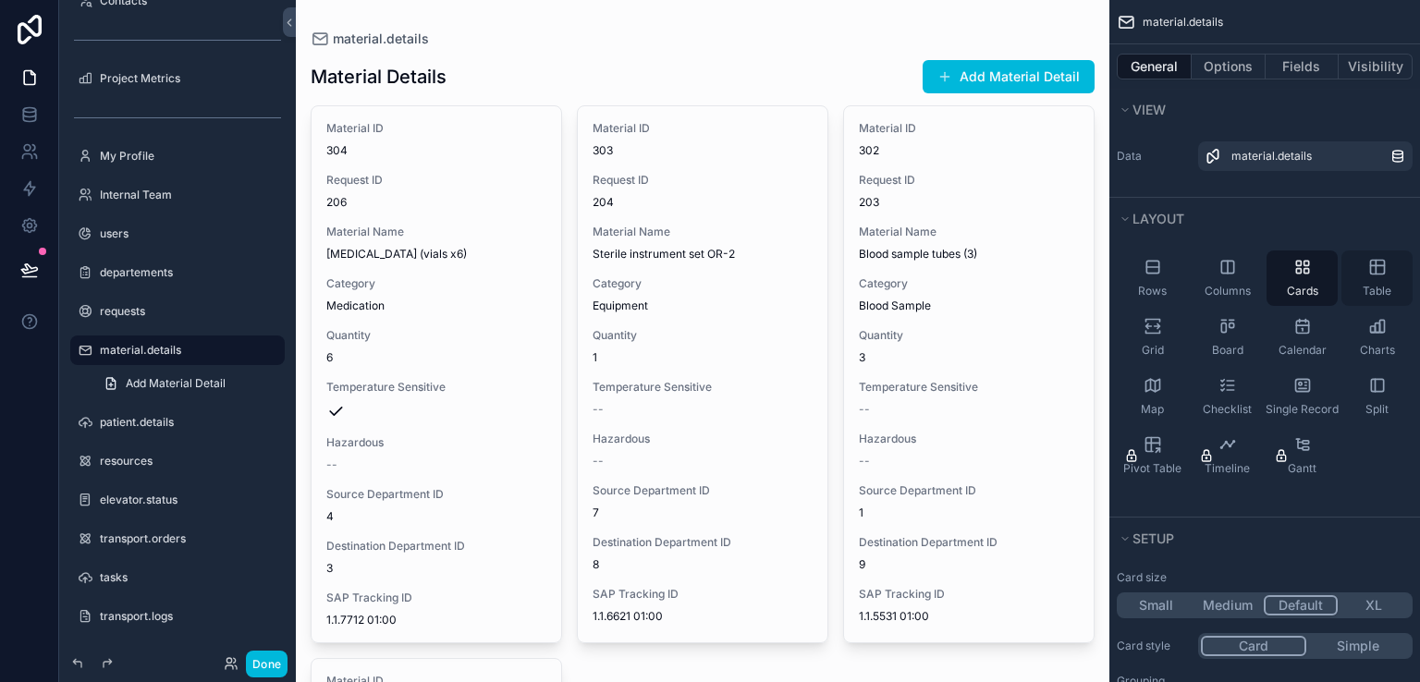
click at [1368, 267] on icon "scrollable content" at bounding box center [1377, 267] width 18 height 18
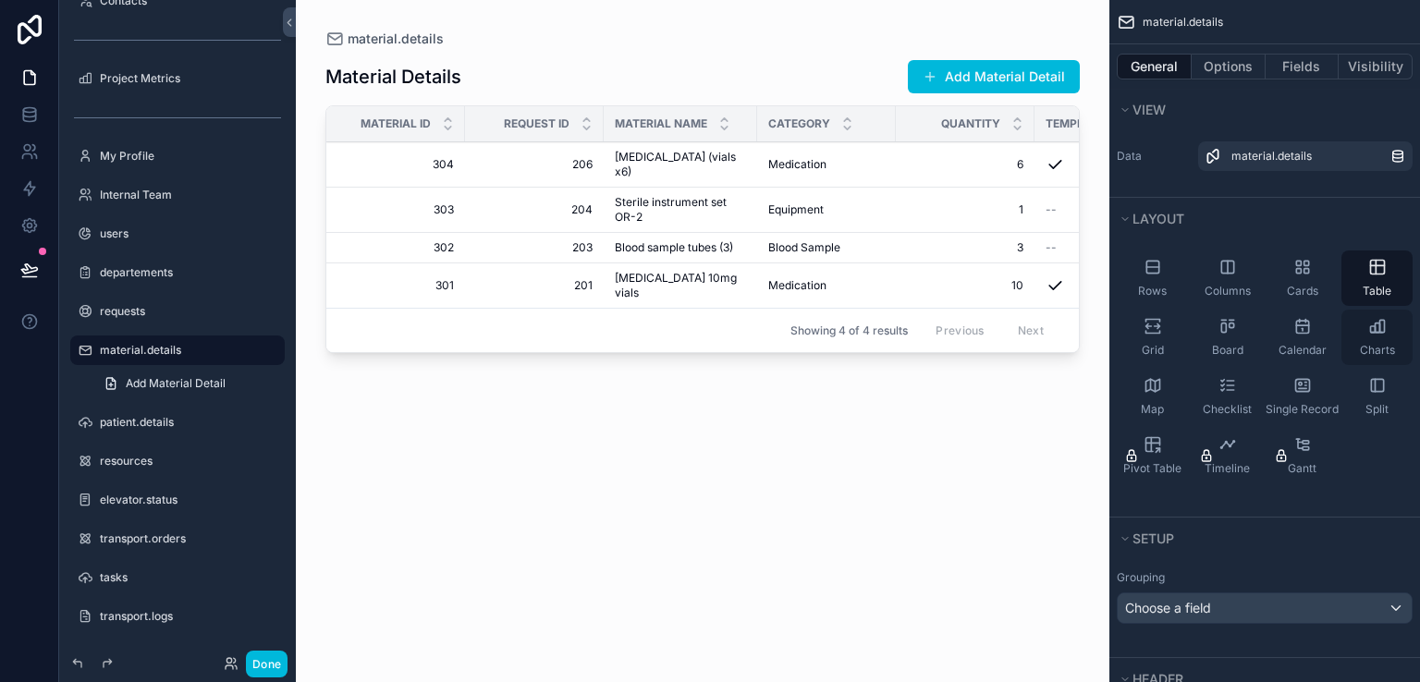
click at [1372, 334] on icon "scrollable content" at bounding box center [1377, 326] width 18 height 18
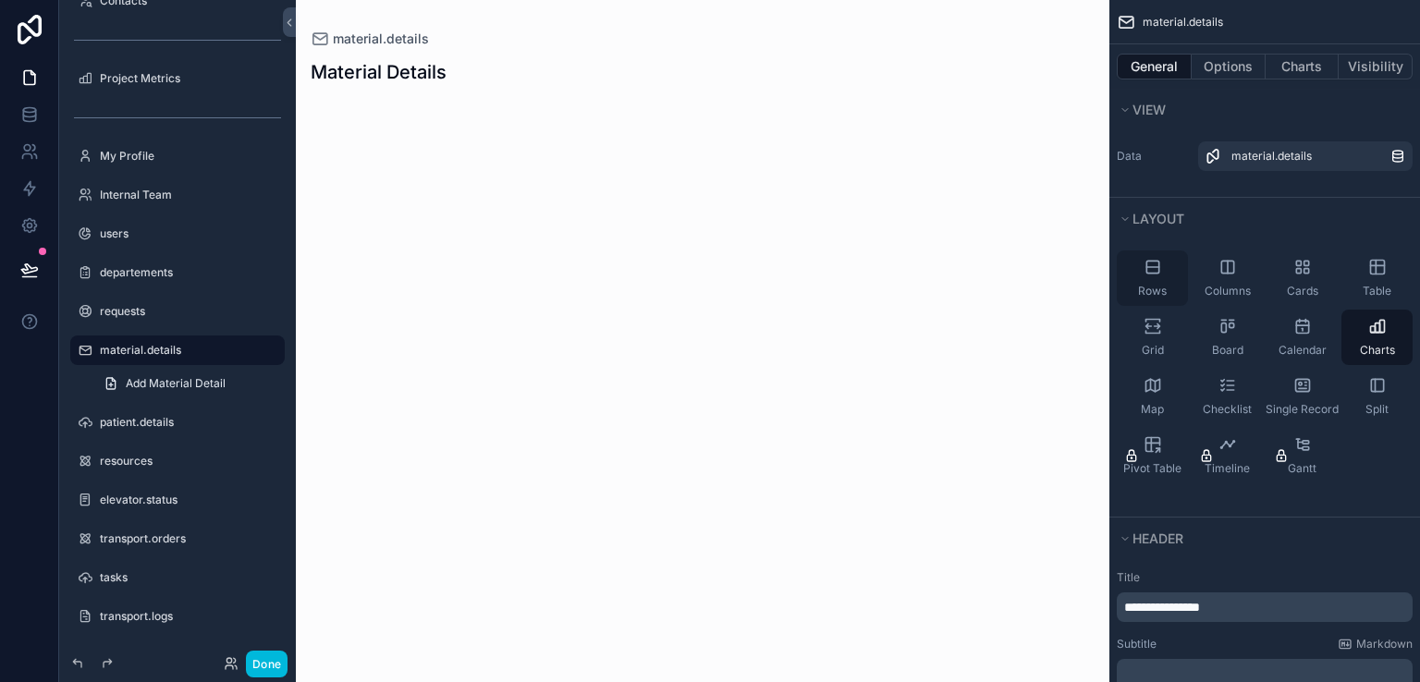
click at [1144, 263] on icon "scrollable content" at bounding box center [1153, 267] width 18 height 18
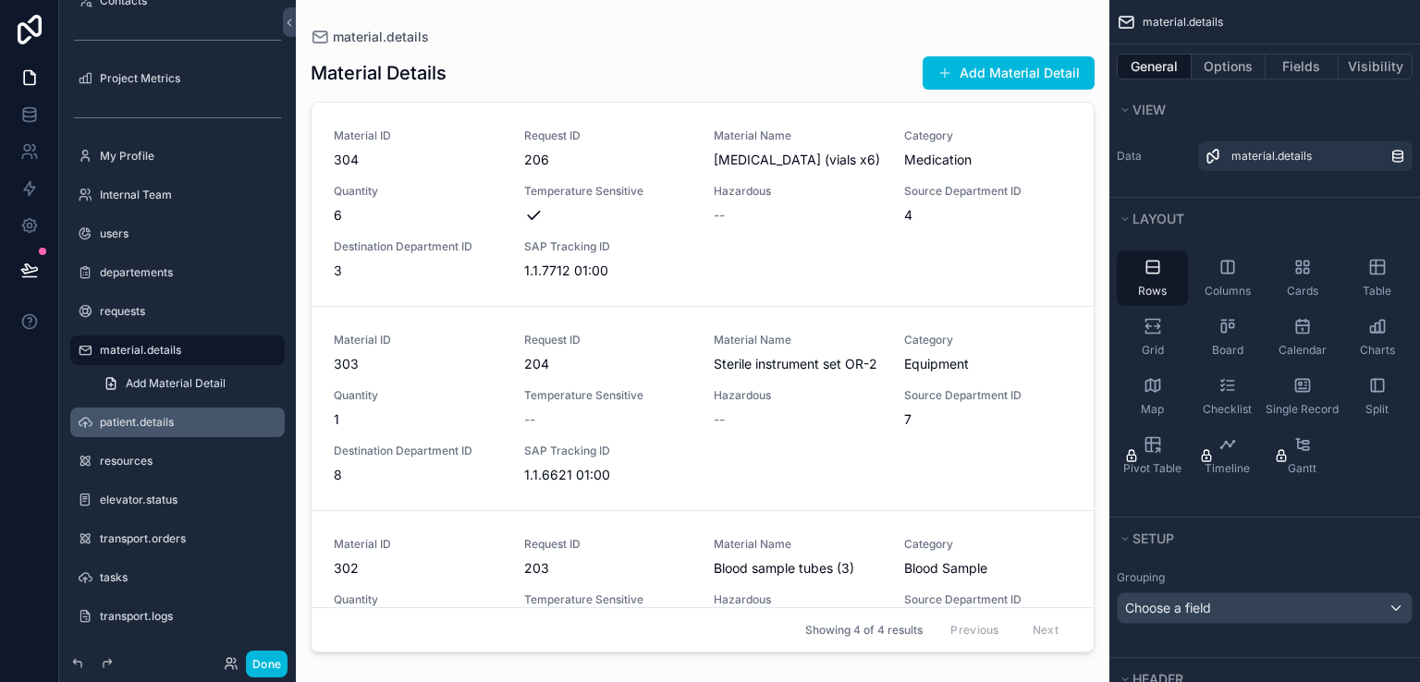
click at [178, 415] on label "patient.details" at bounding box center [187, 422] width 174 height 15
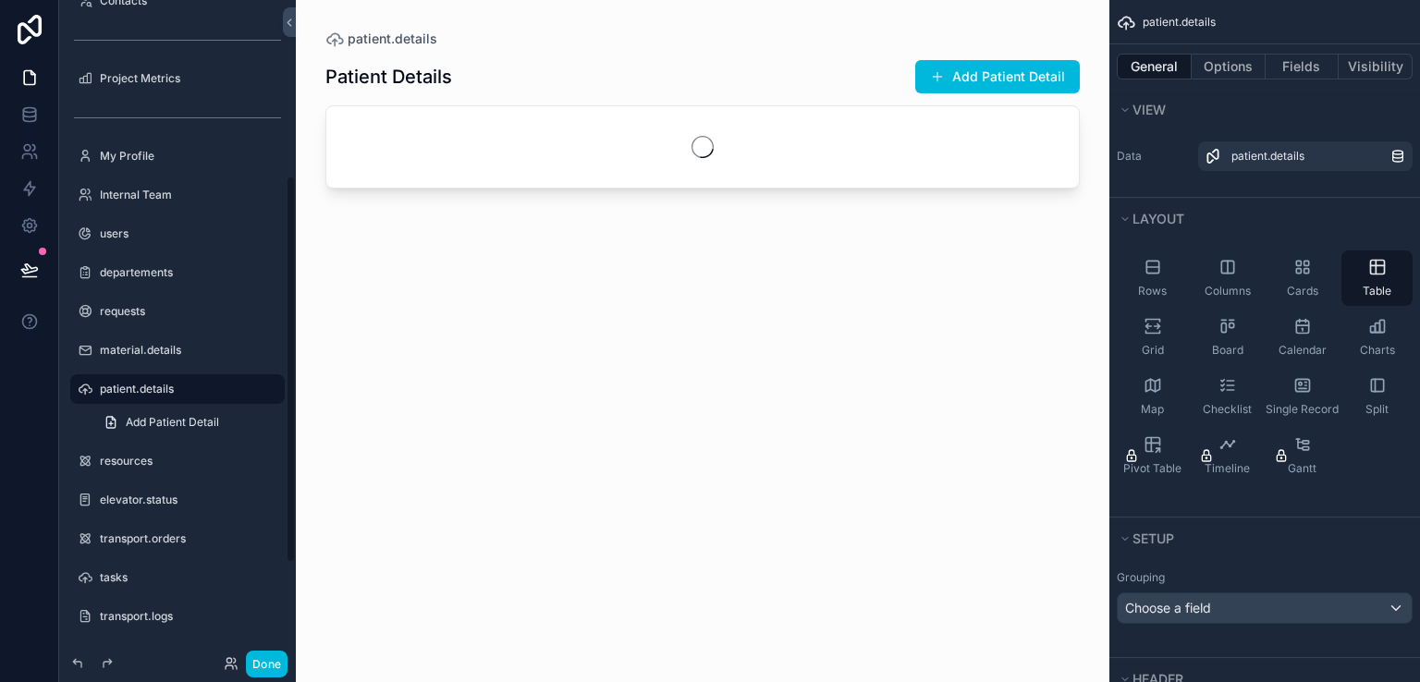
scroll to position [299, 0]
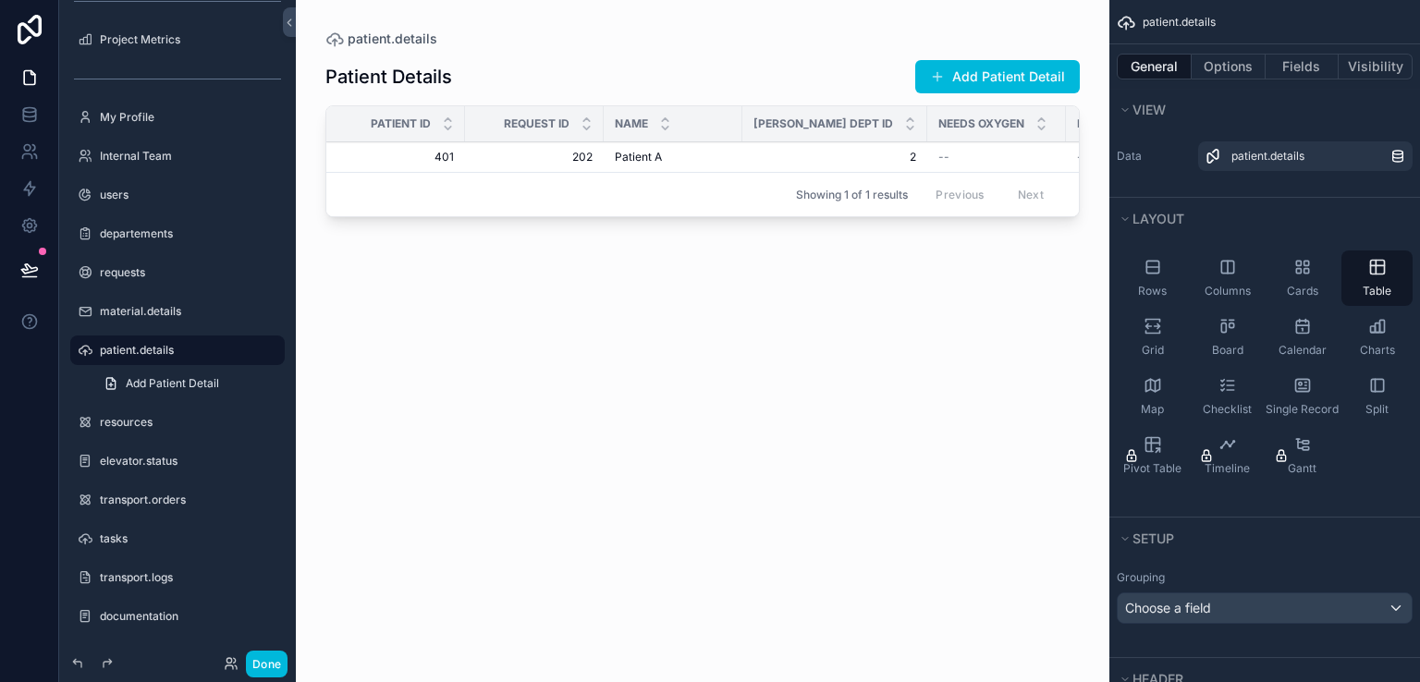
click at [162, 355] on label "patient.details" at bounding box center [187, 350] width 174 height 15
click at [1192, 276] on div "Columns" at bounding box center [1227, 278] width 71 height 55
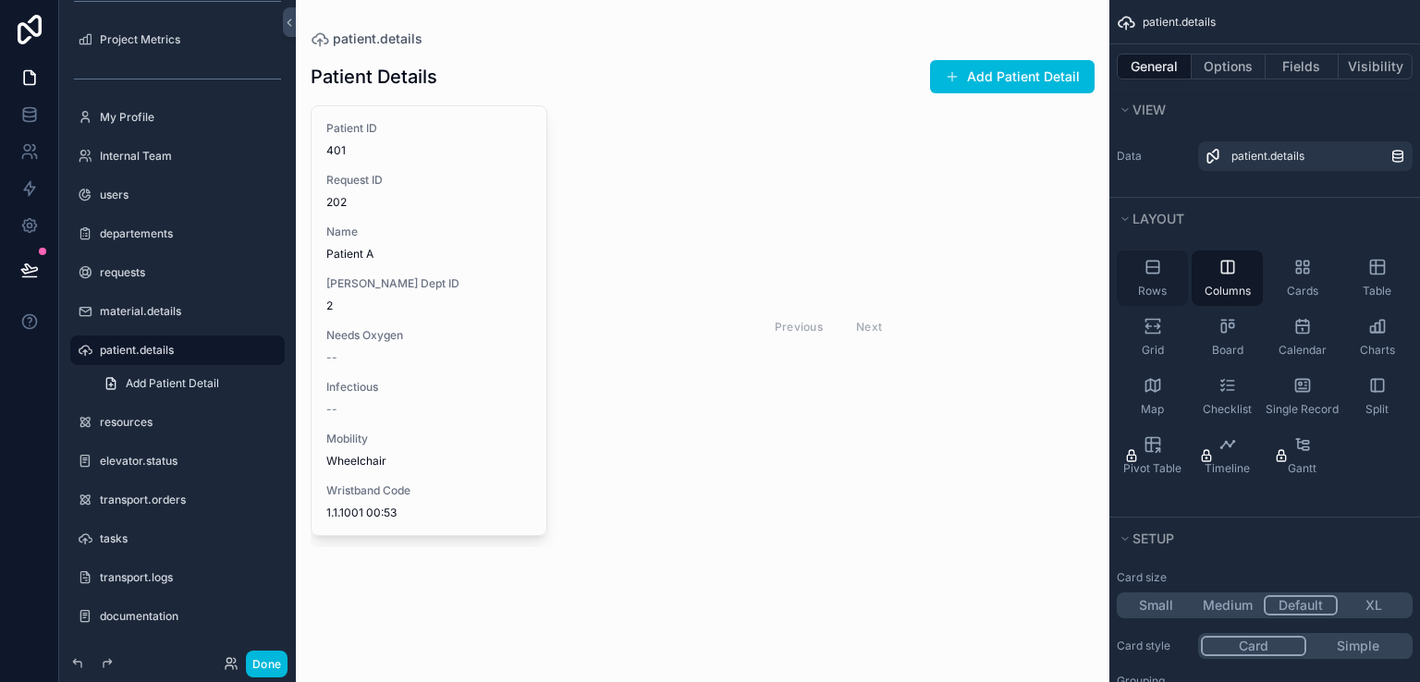
click at [1139, 275] on div "Rows" at bounding box center [1152, 278] width 71 height 55
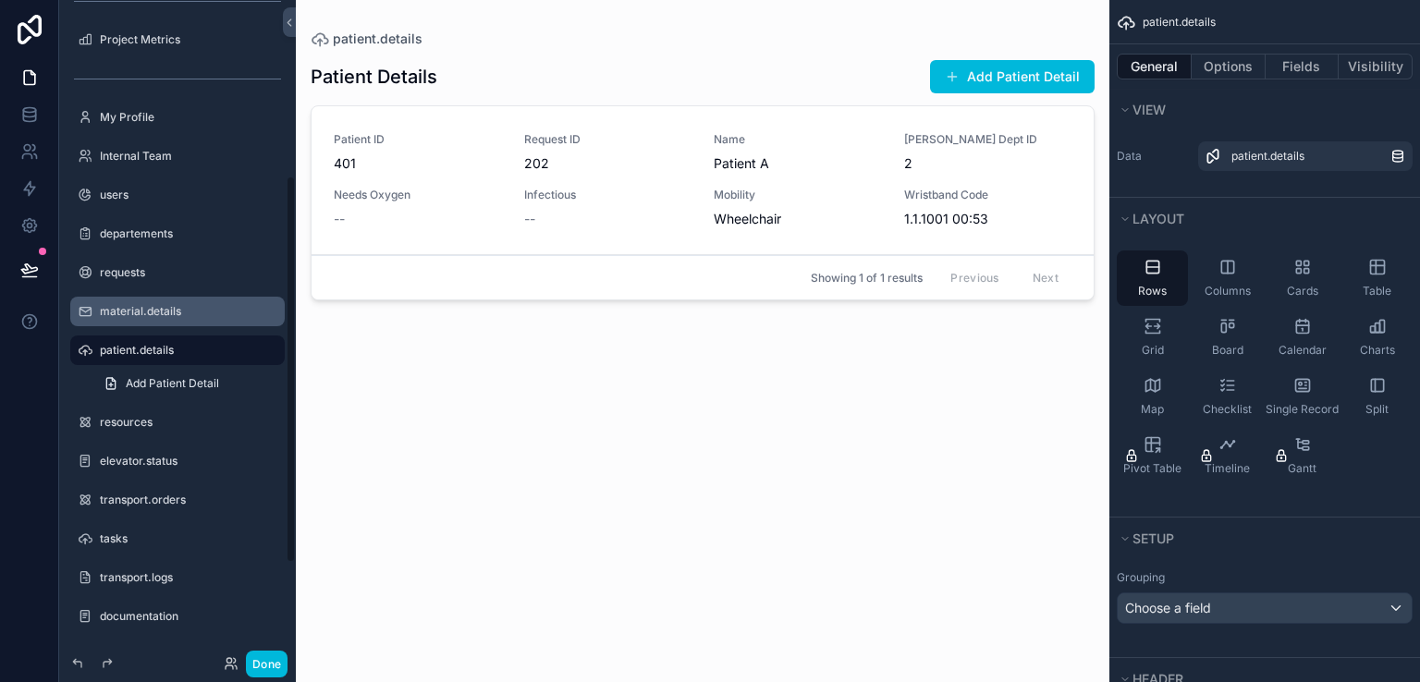
click at [152, 310] on label "material.details" at bounding box center [187, 311] width 174 height 15
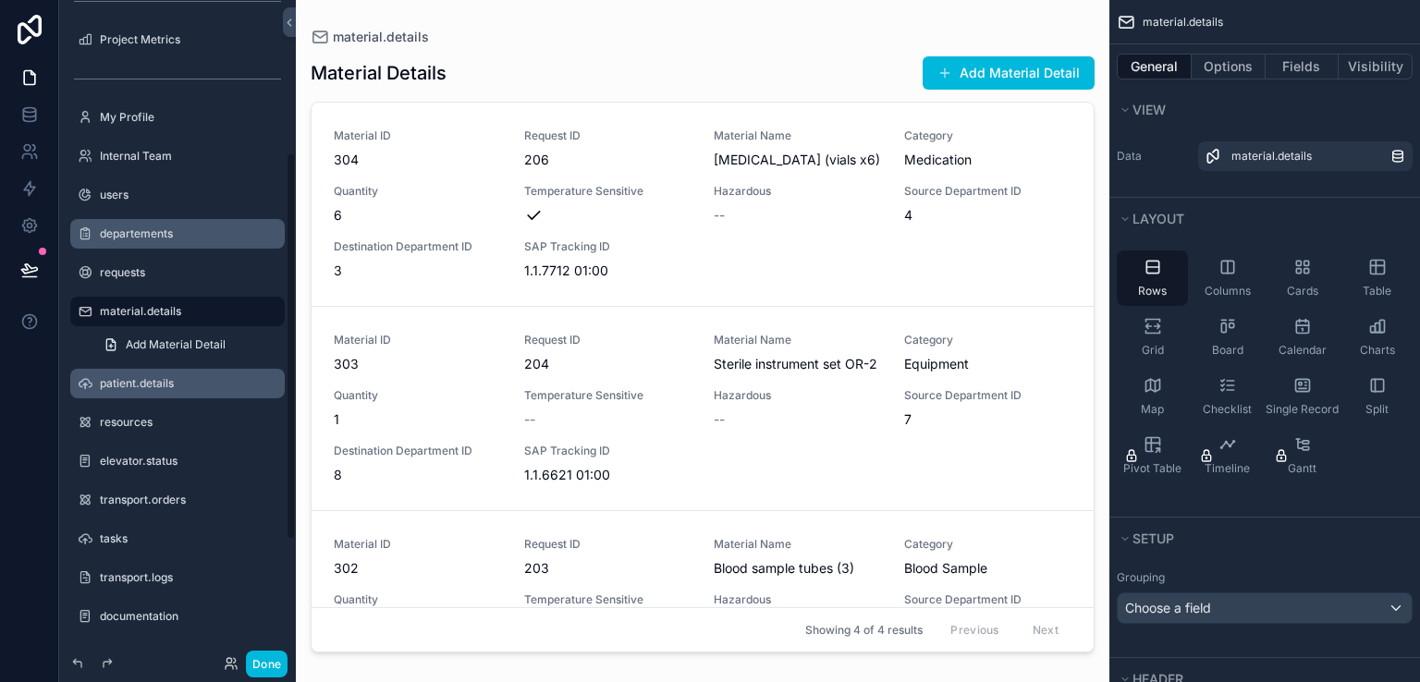
scroll to position [260, 0]
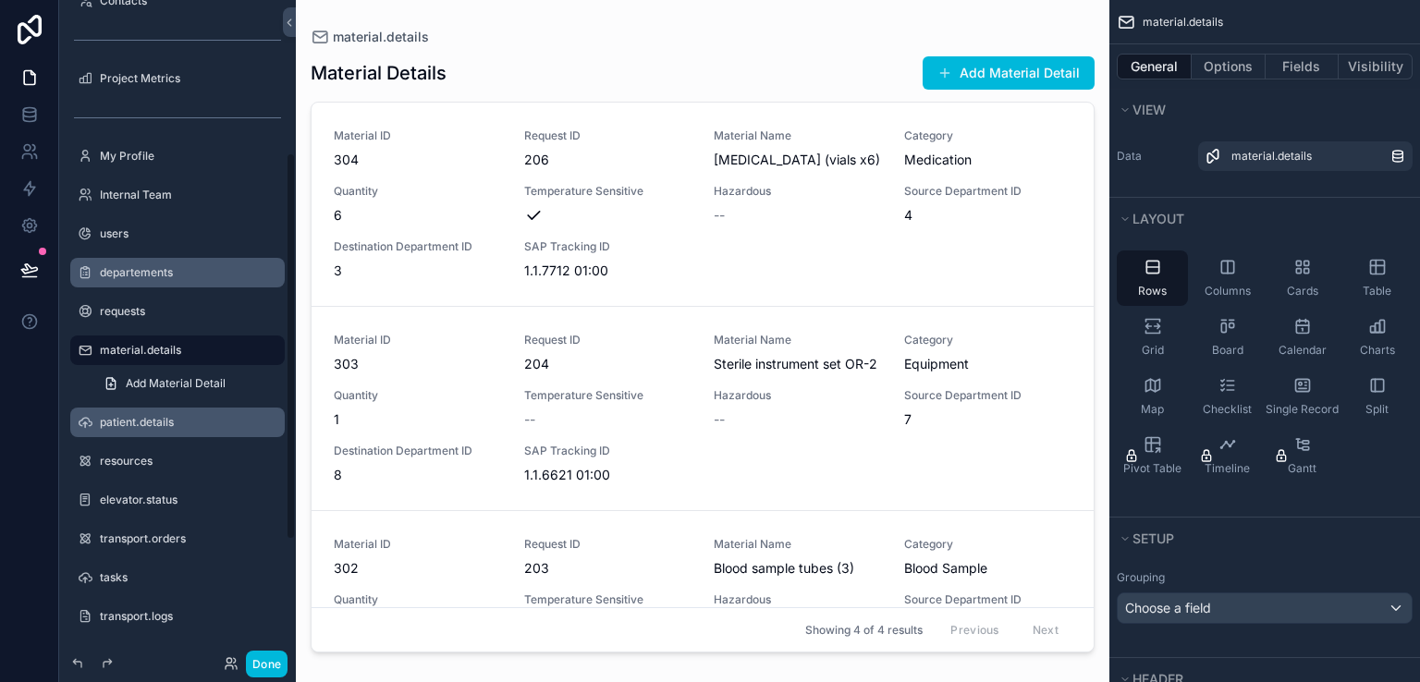
click at [145, 265] on label "departements" at bounding box center [187, 272] width 174 height 15
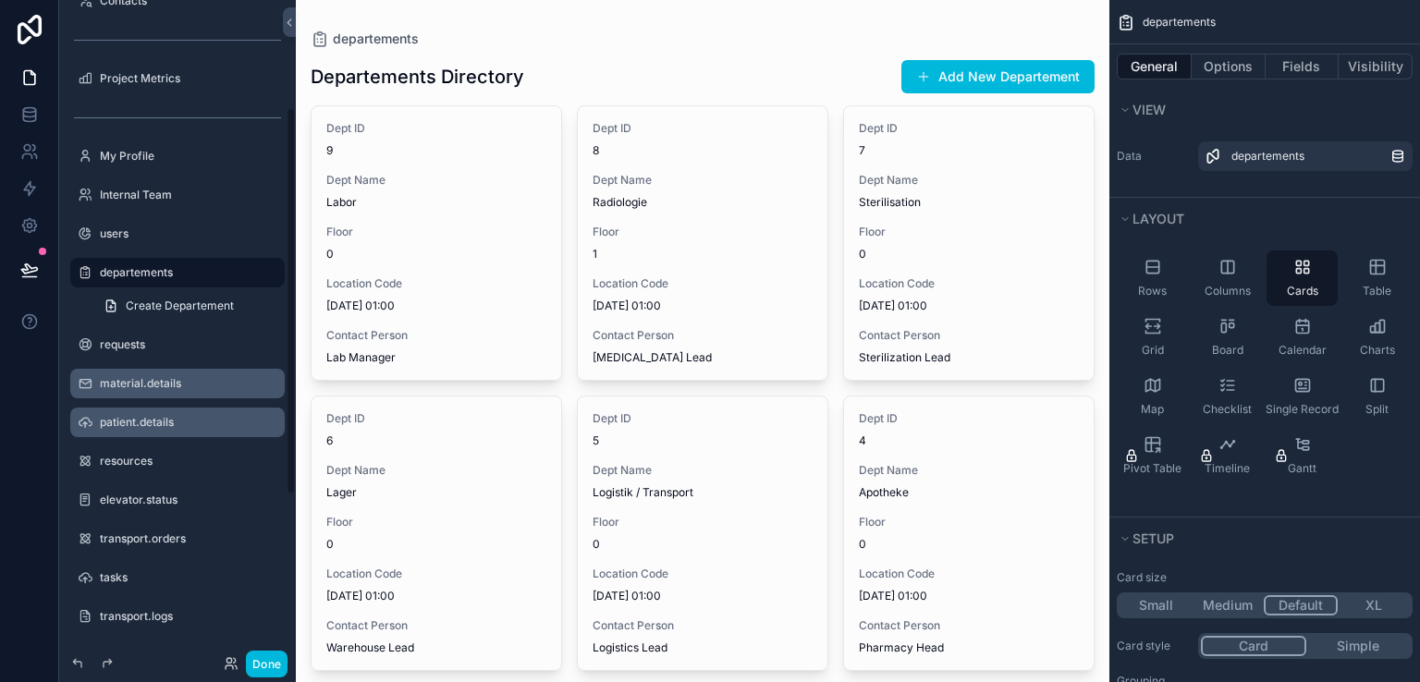
scroll to position [182, 0]
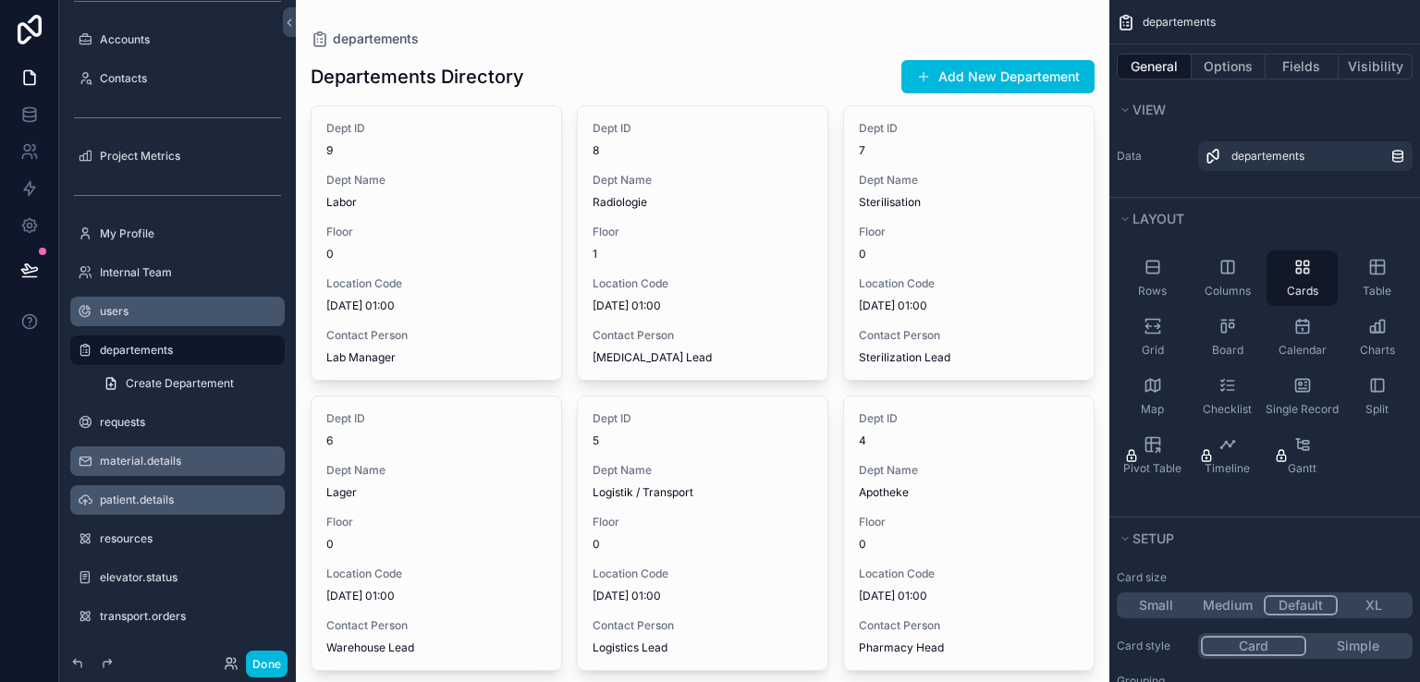
click at [151, 312] on label "users" at bounding box center [187, 311] width 174 height 15
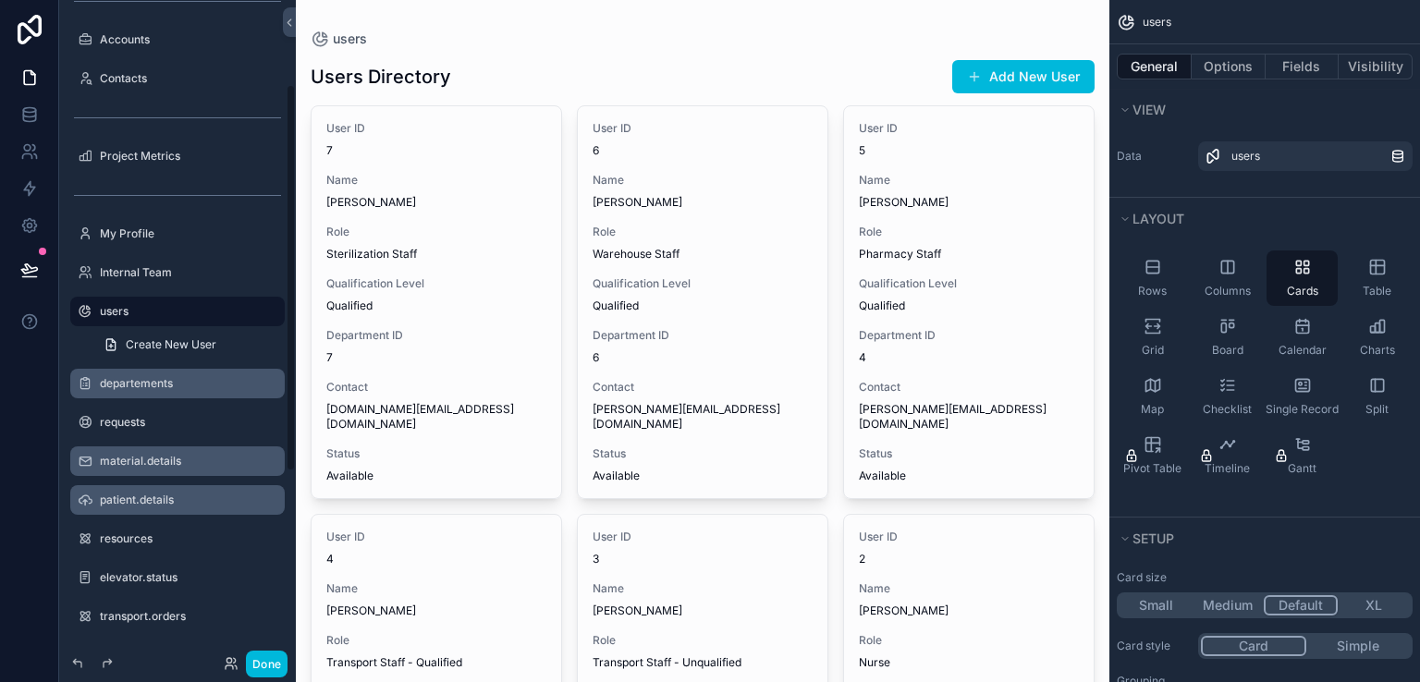
scroll to position [143, 0]
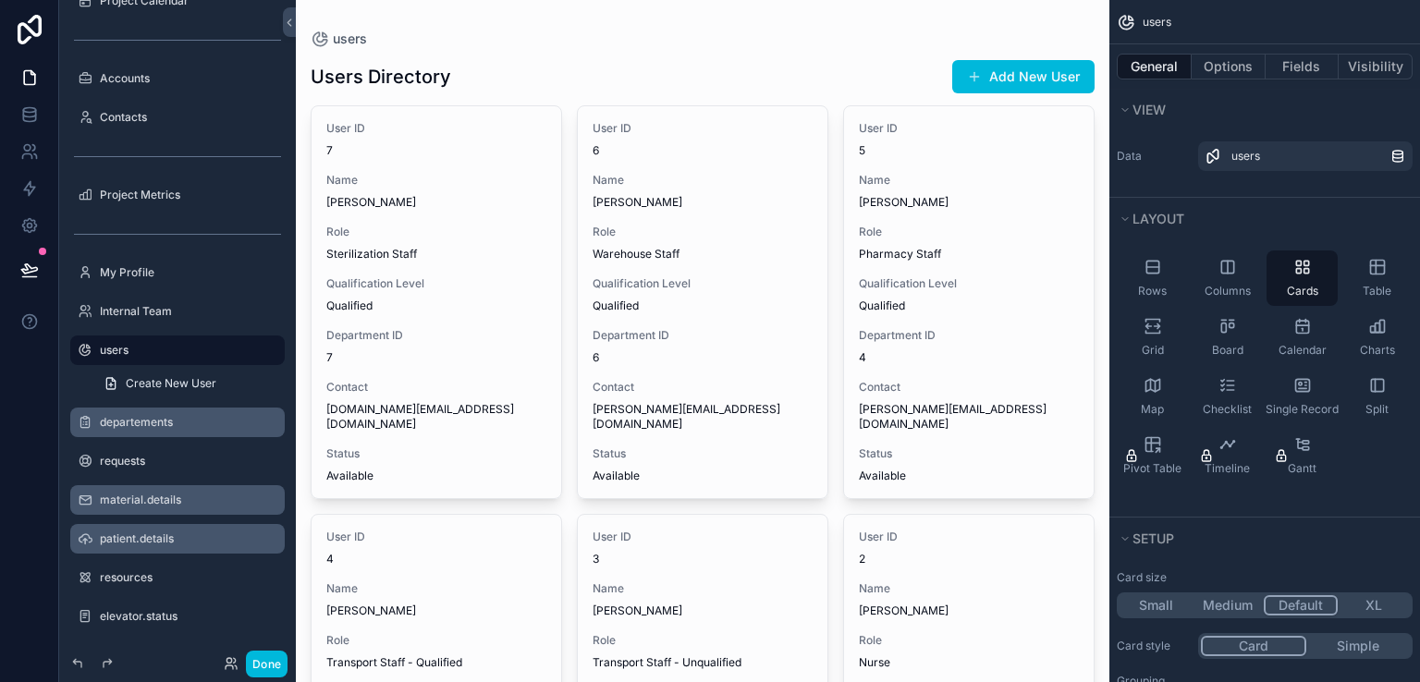
click at [177, 532] on div "patient.details" at bounding box center [190, 539] width 181 height 15
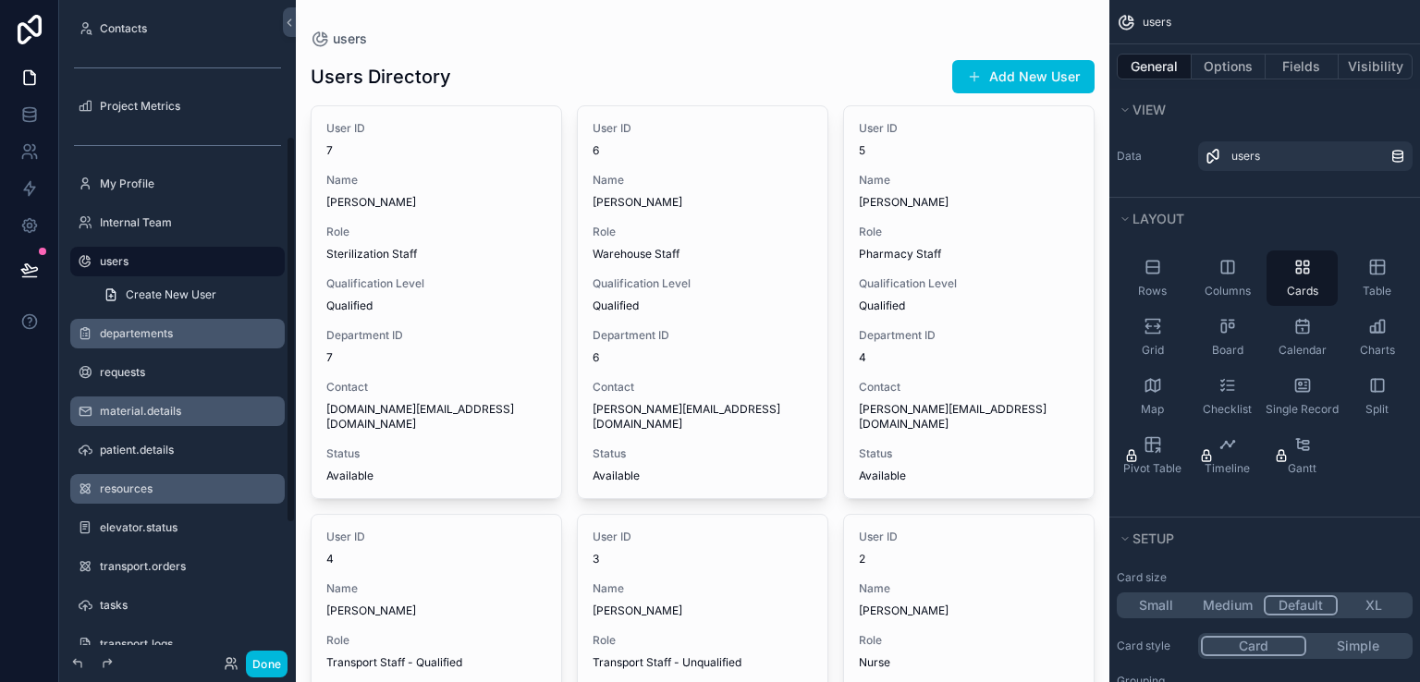
click at [163, 490] on label "resources" at bounding box center [187, 489] width 174 height 15
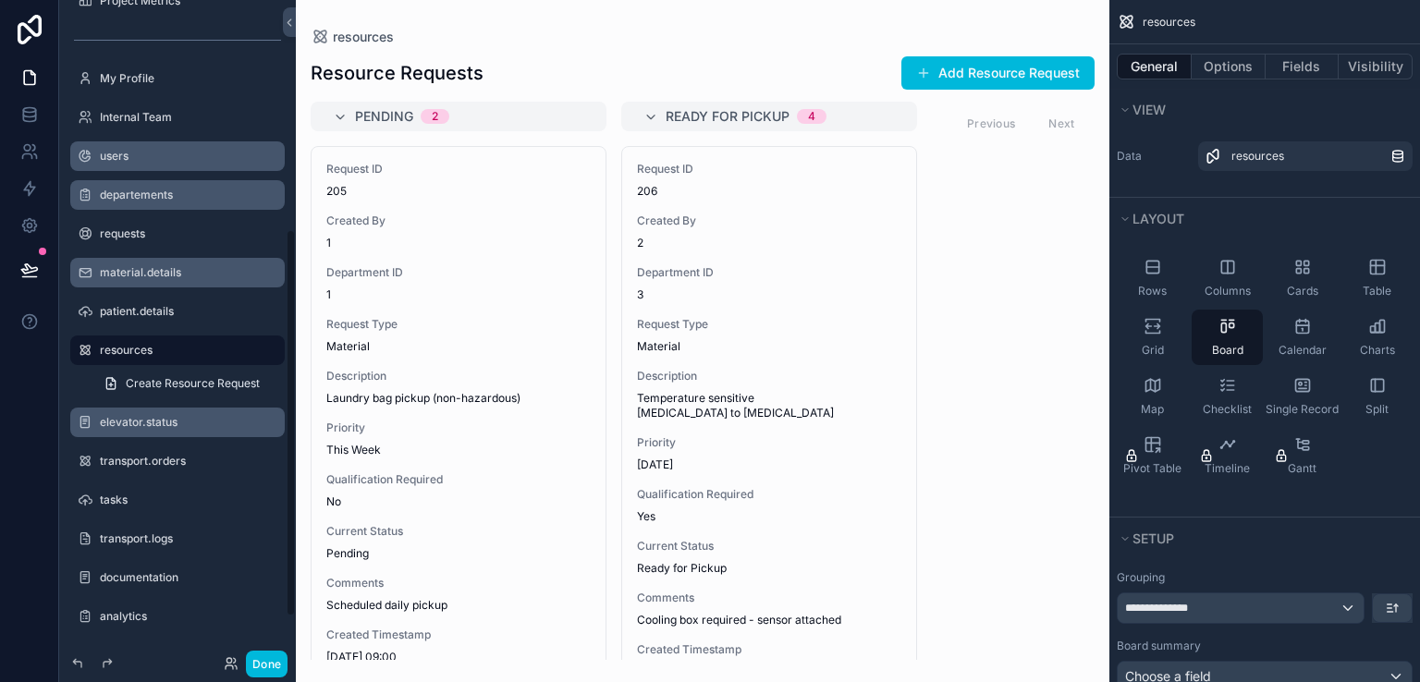
scroll to position [415, 0]
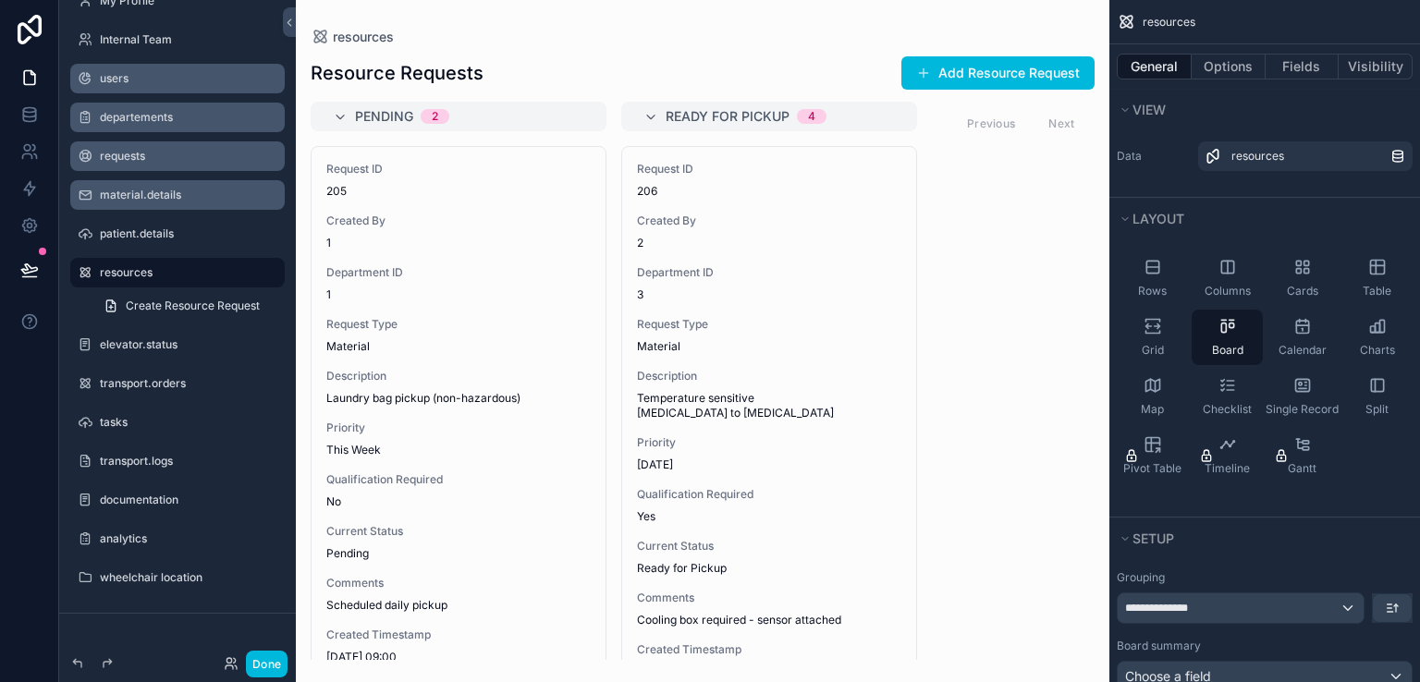
click at [178, 149] on label "requests" at bounding box center [187, 156] width 174 height 15
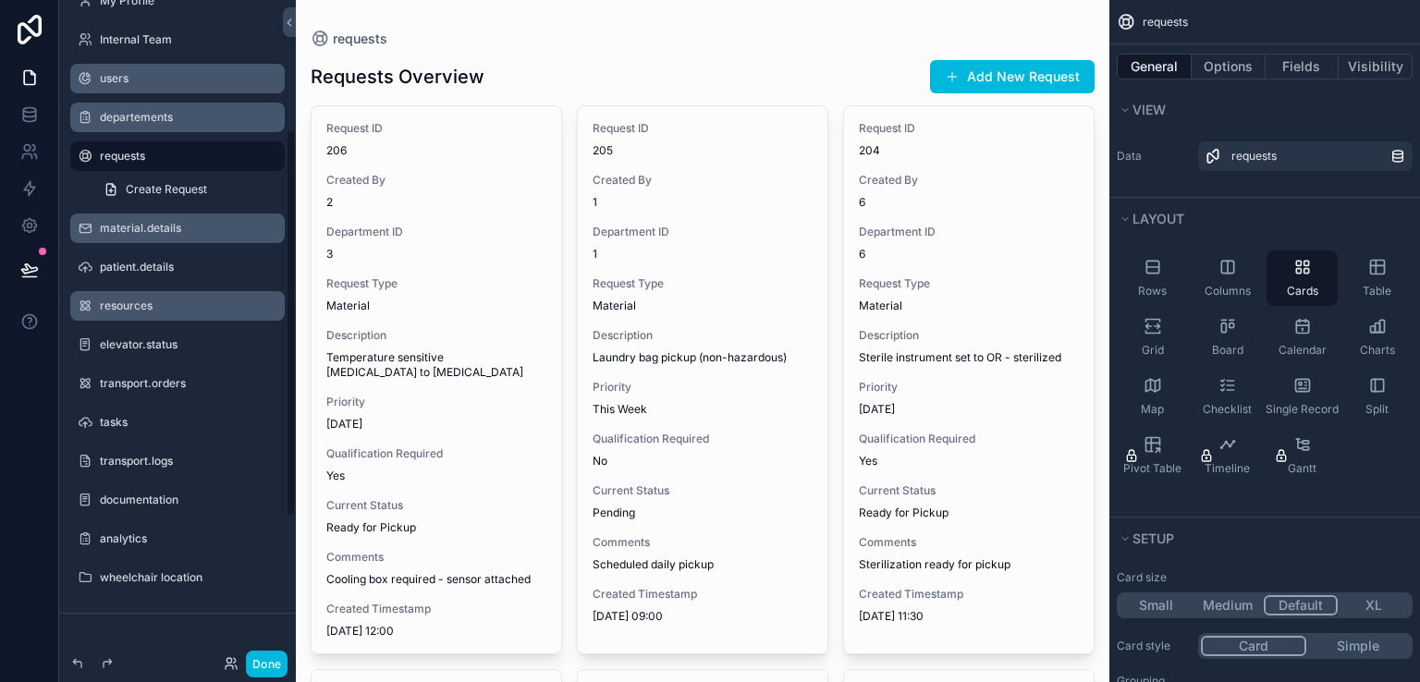
scroll to position [221, 0]
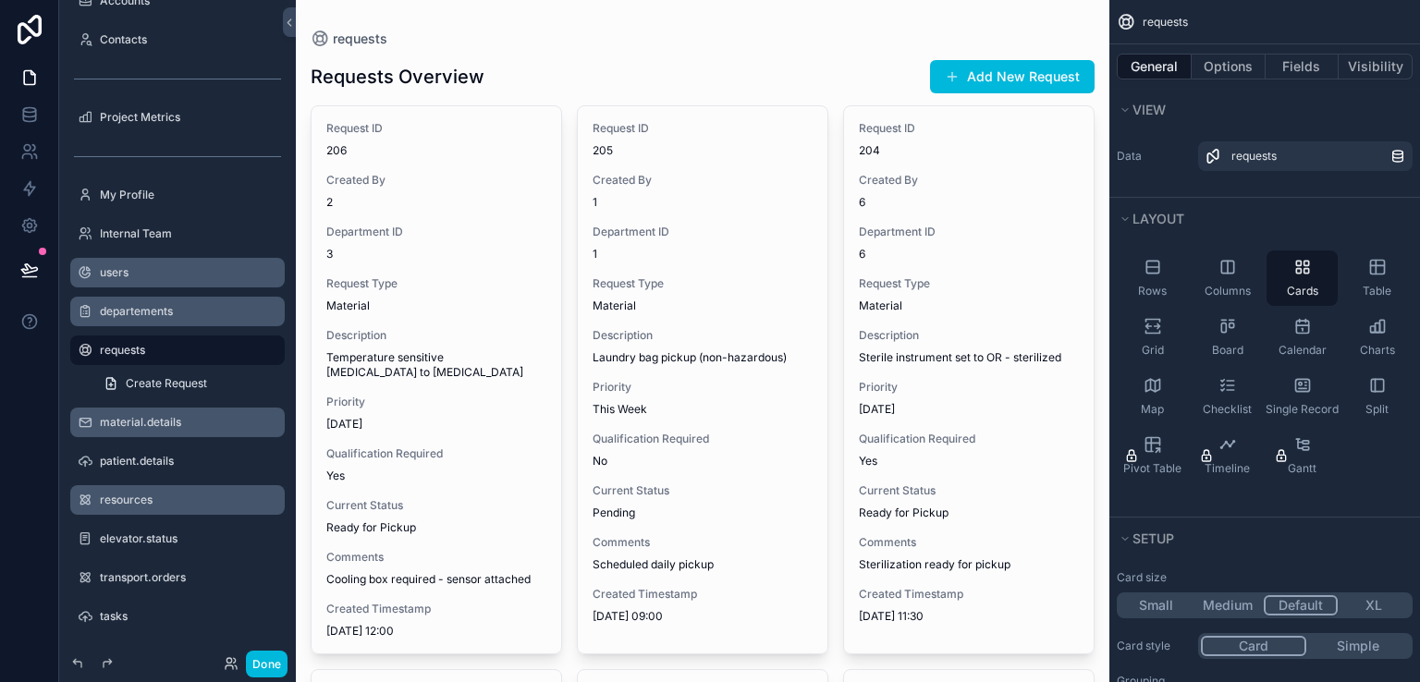
click at [140, 423] on label "material.details" at bounding box center [187, 422] width 174 height 15
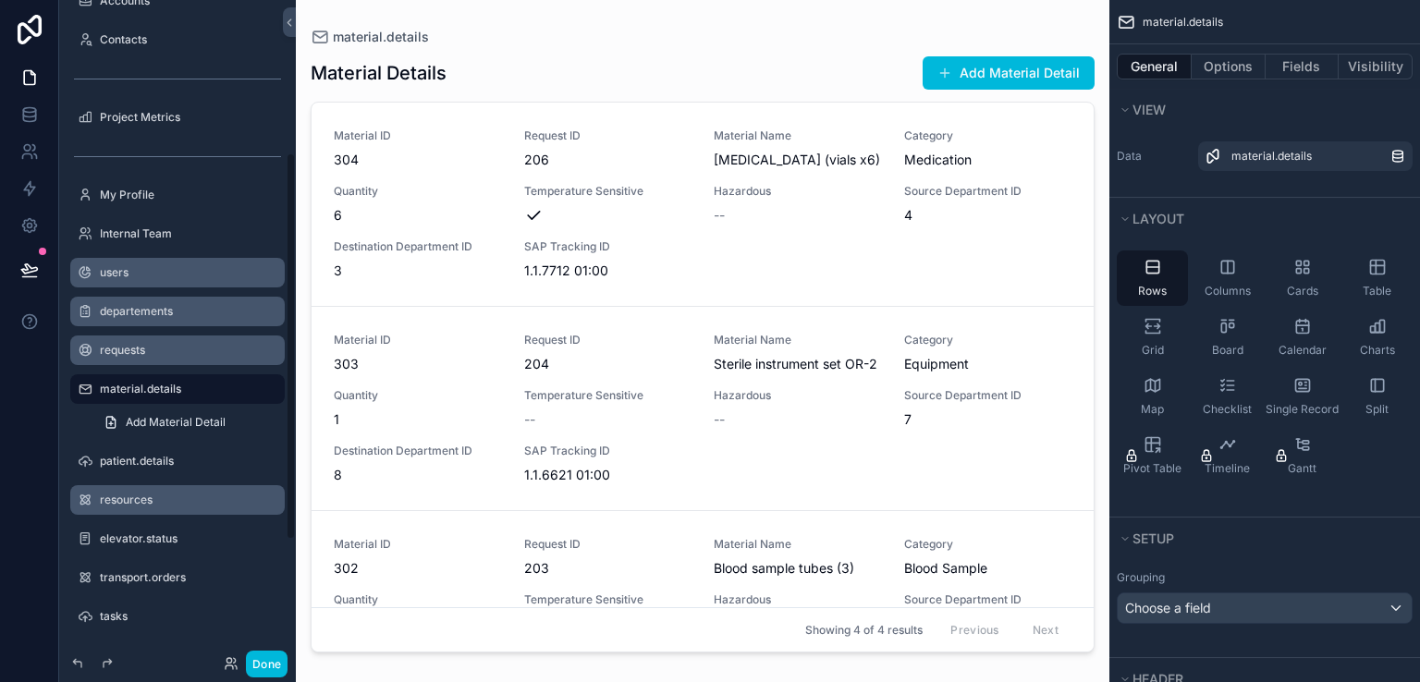
scroll to position [260, 0]
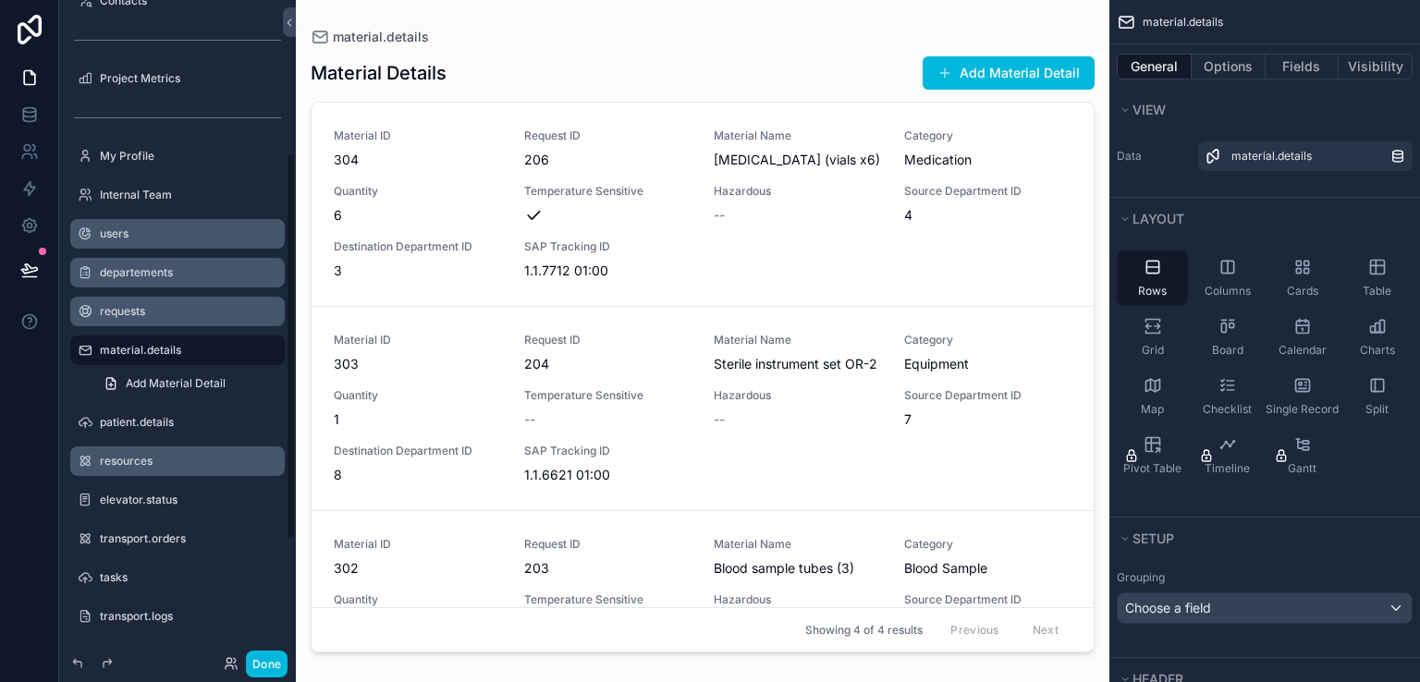
click at [163, 460] on label "resources" at bounding box center [187, 461] width 174 height 15
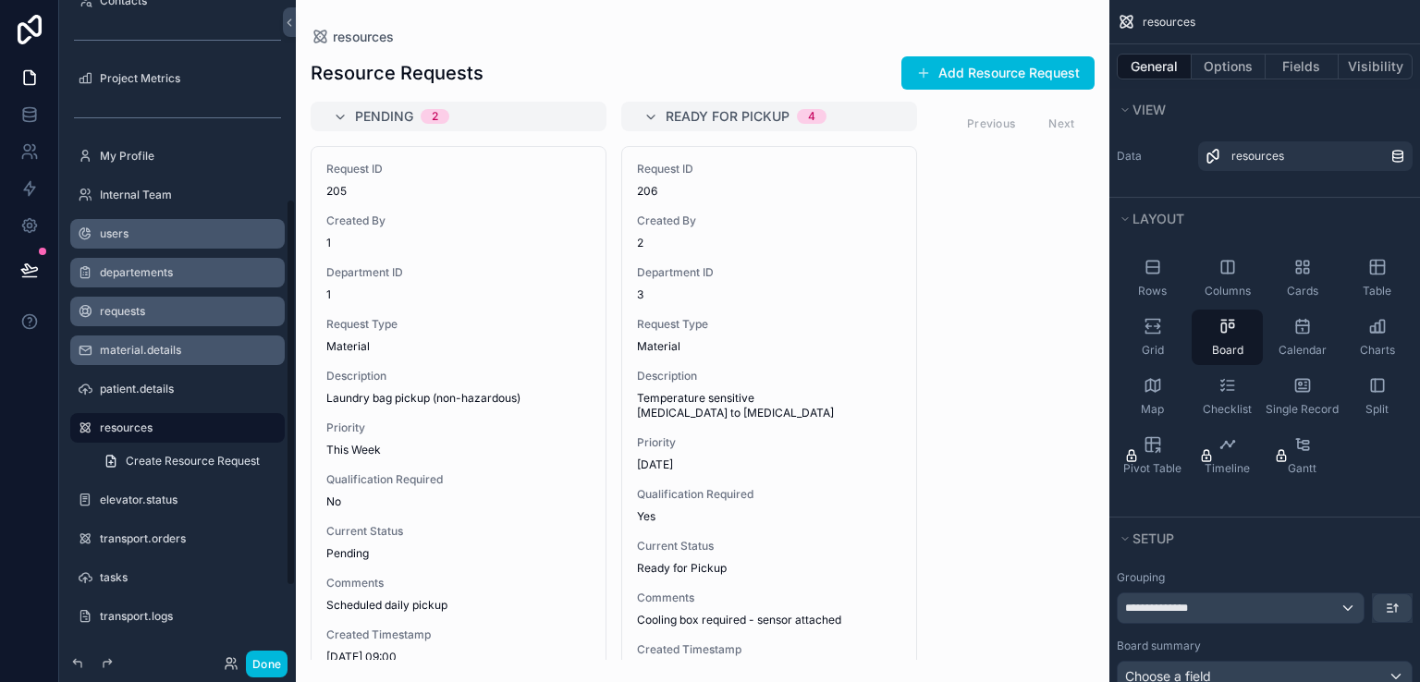
scroll to position [337, 0]
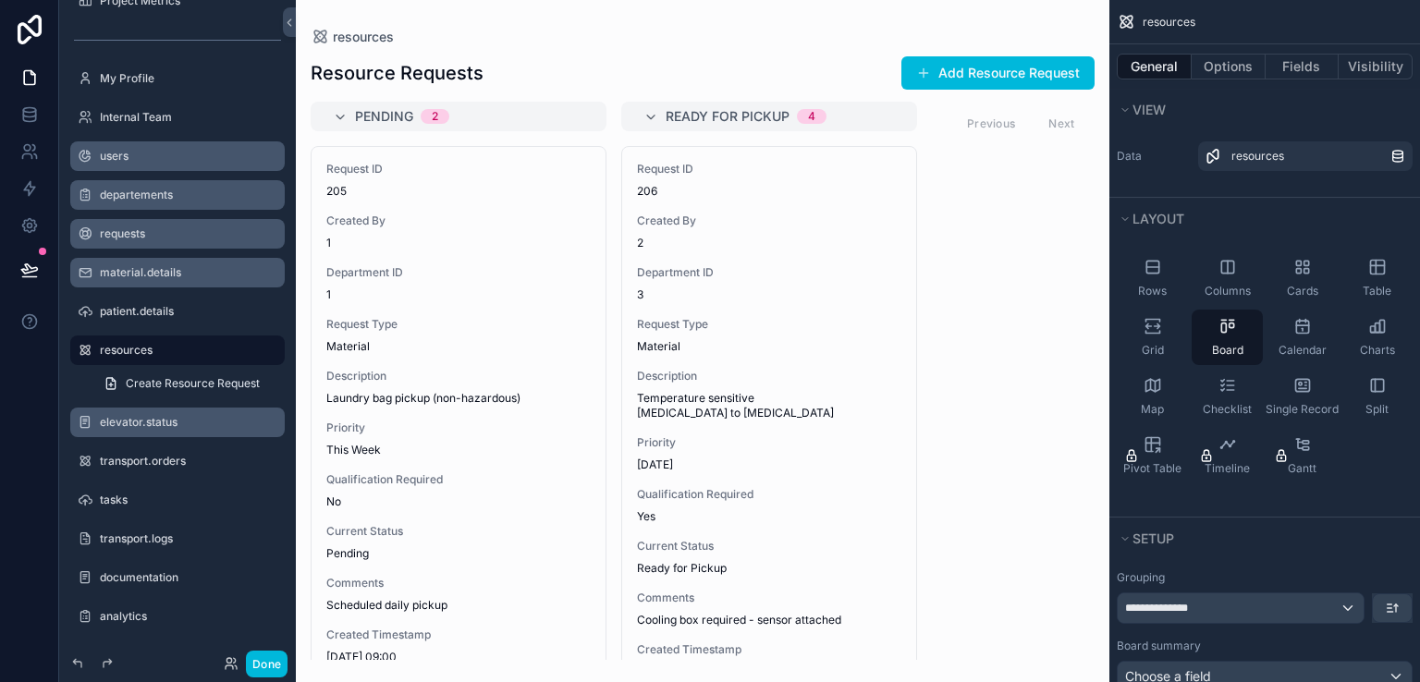
click at [159, 423] on label "elevator.status" at bounding box center [187, 422] width 174 height 15
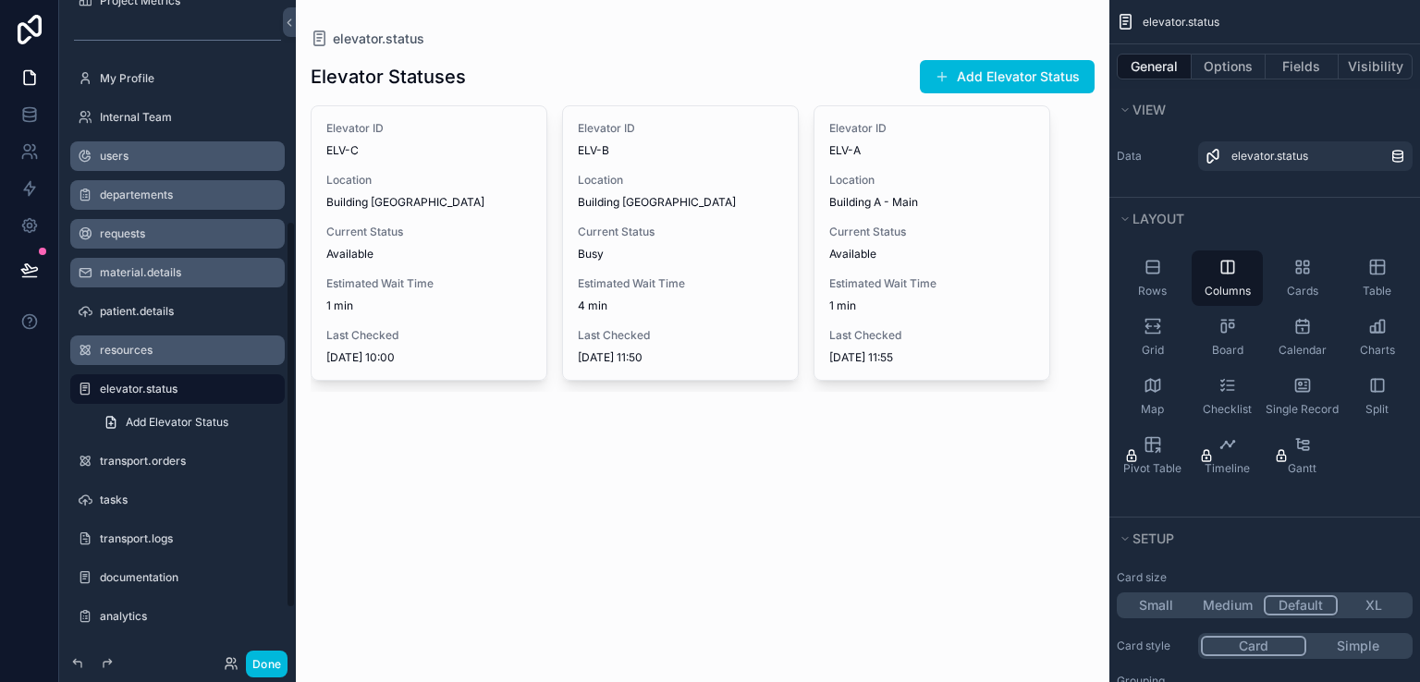
scroll to position [376, 0]
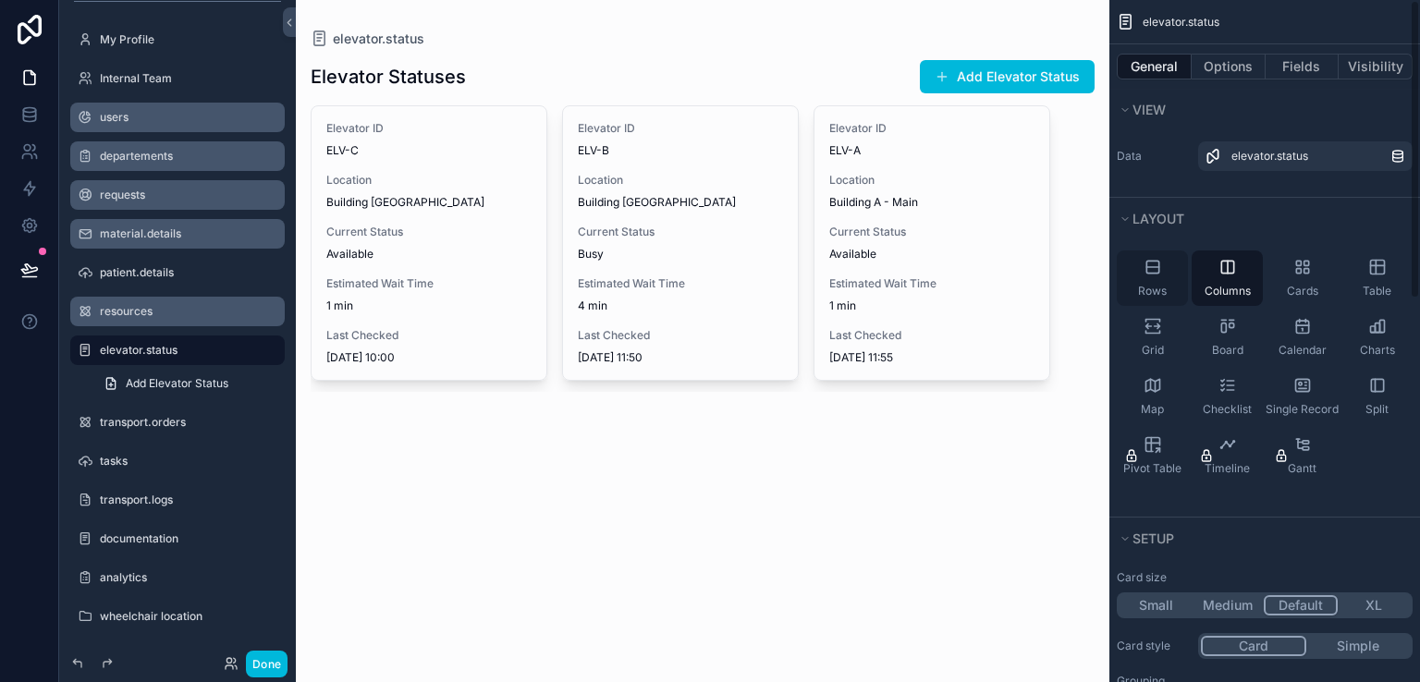
click at [1172, 283] on div "Rows" at bounding box center [1152, 278] width 71 height 55
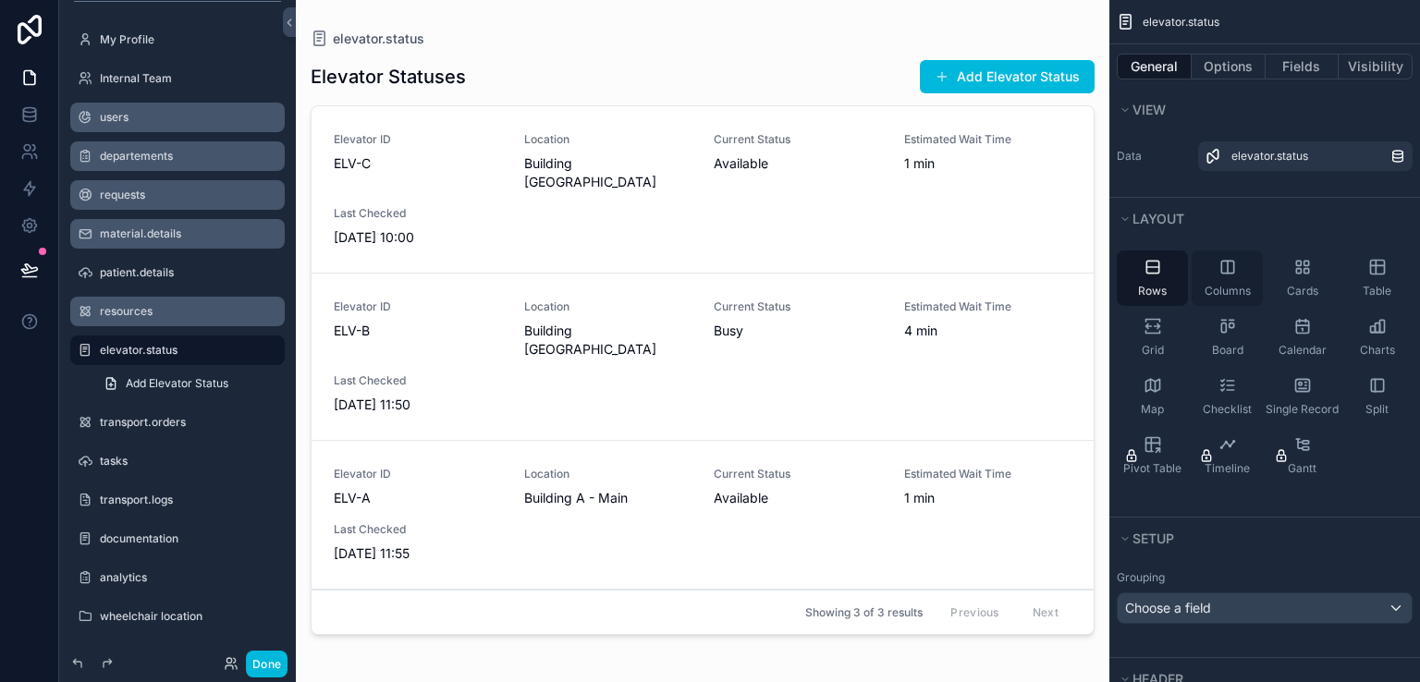
click at [1209, 278] on div "Columns" at bounding box center [1227, 278] width 71 height 55
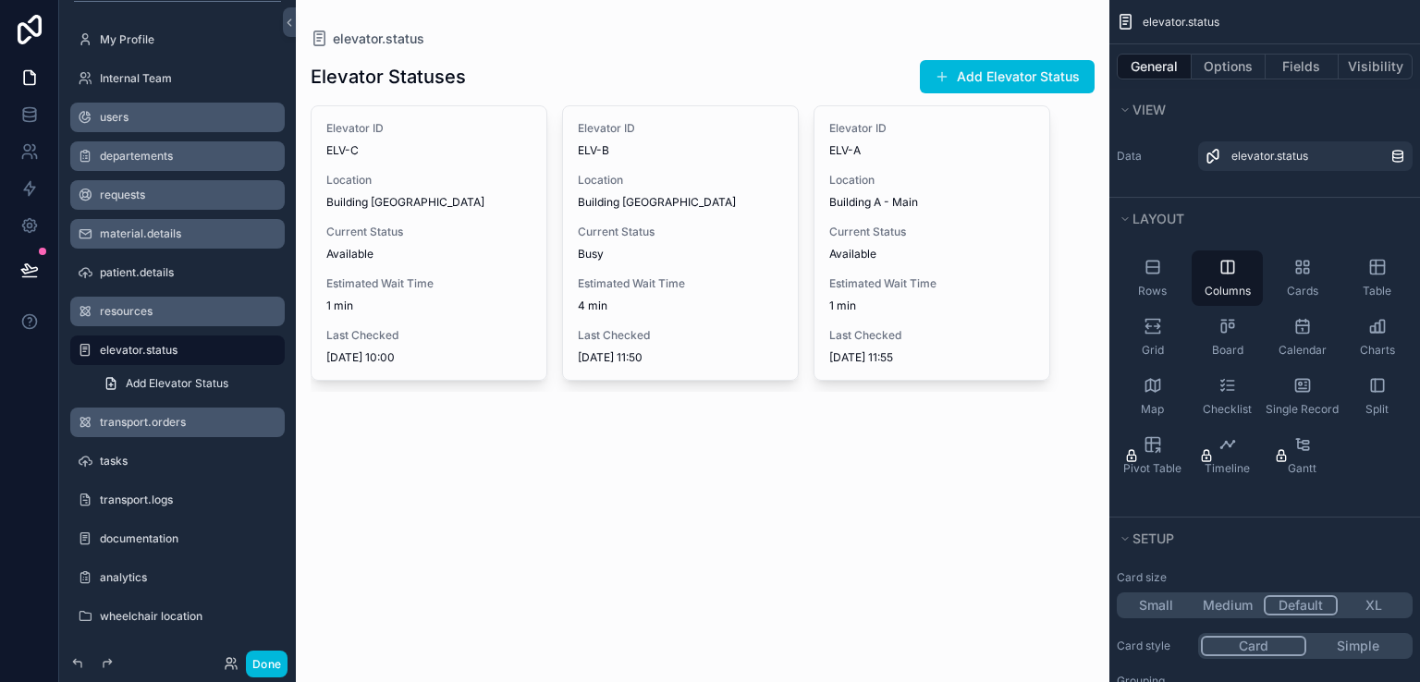
click at [128, 423] on label "transport.orders" at bounding box center [187, 422] width 174 height 15
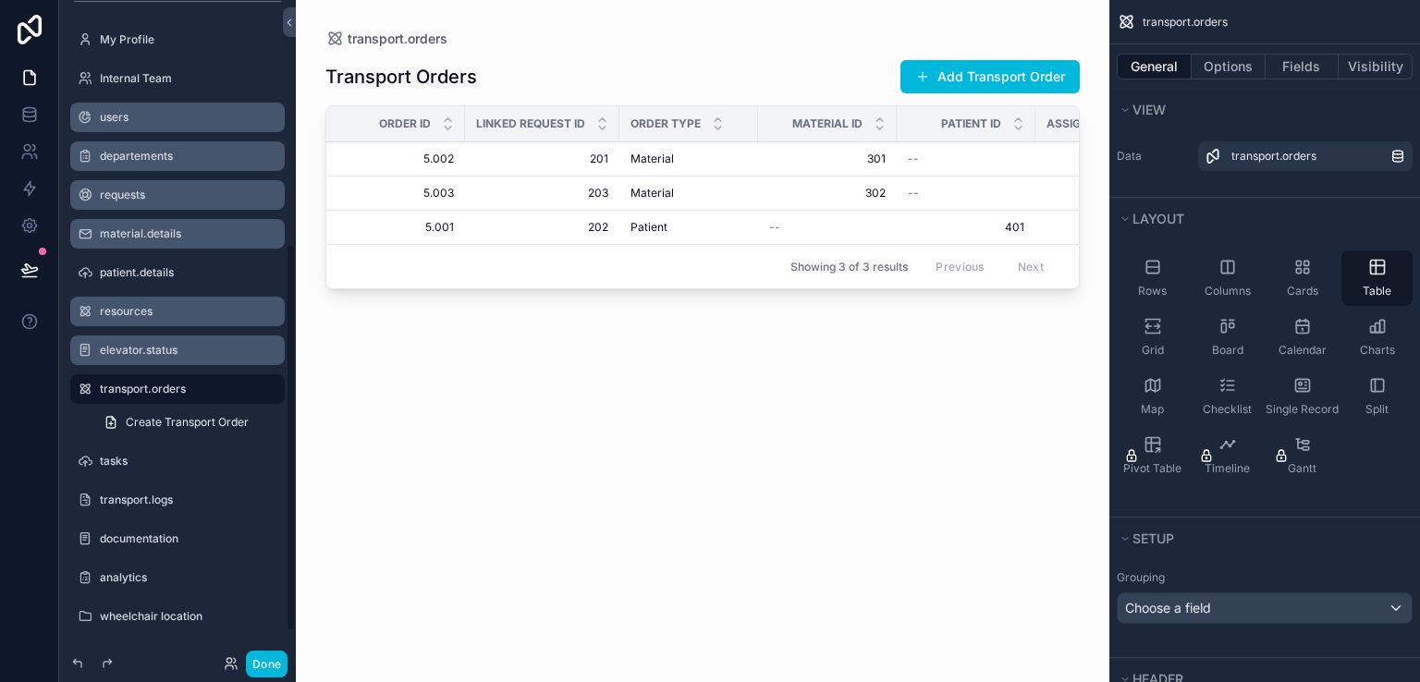
scroll to position [415, 0]
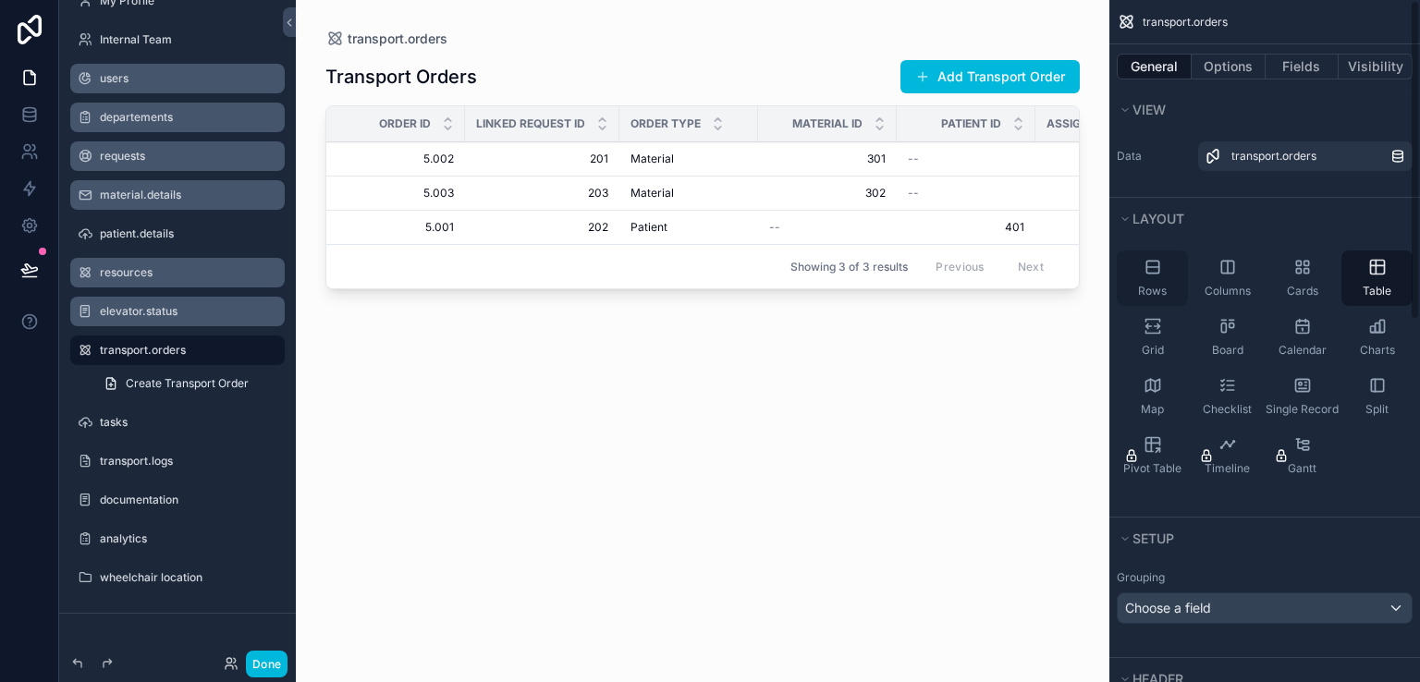
click at [1169, 280] on div "Rows" at bounding box center [1152, 278] width 71 height 55
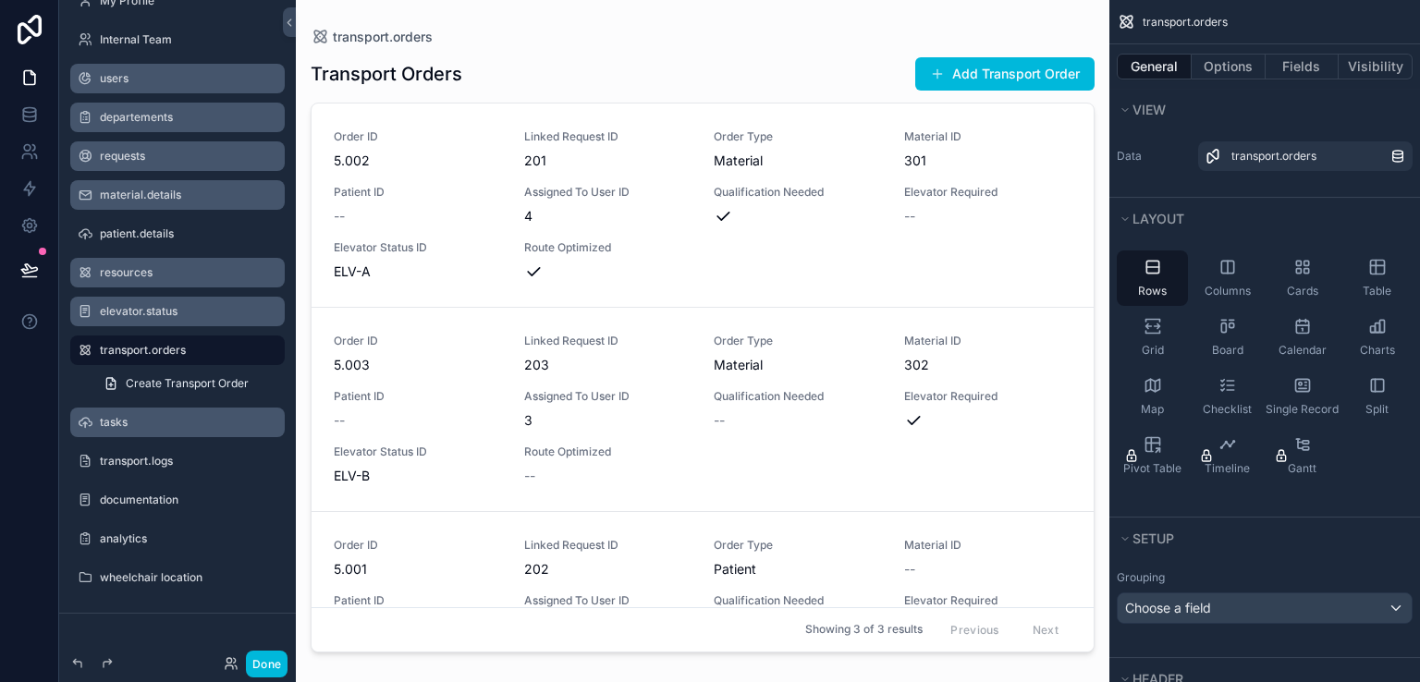
click at [137, 423] on label "tasks" at bounding box center [187, 422] width 174 height 15
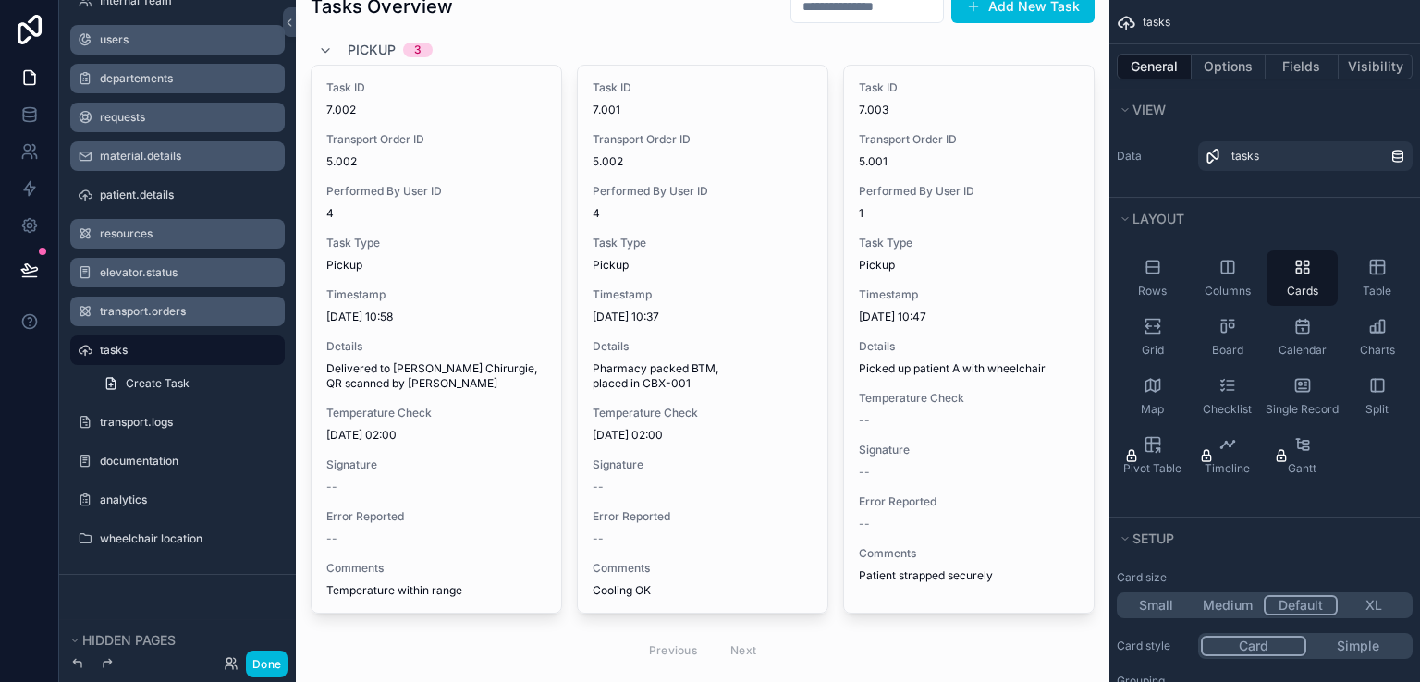
scroll to position [72, 0]
click at [37, 108] on icon at bounding box center [29, 114] width 18 height 18
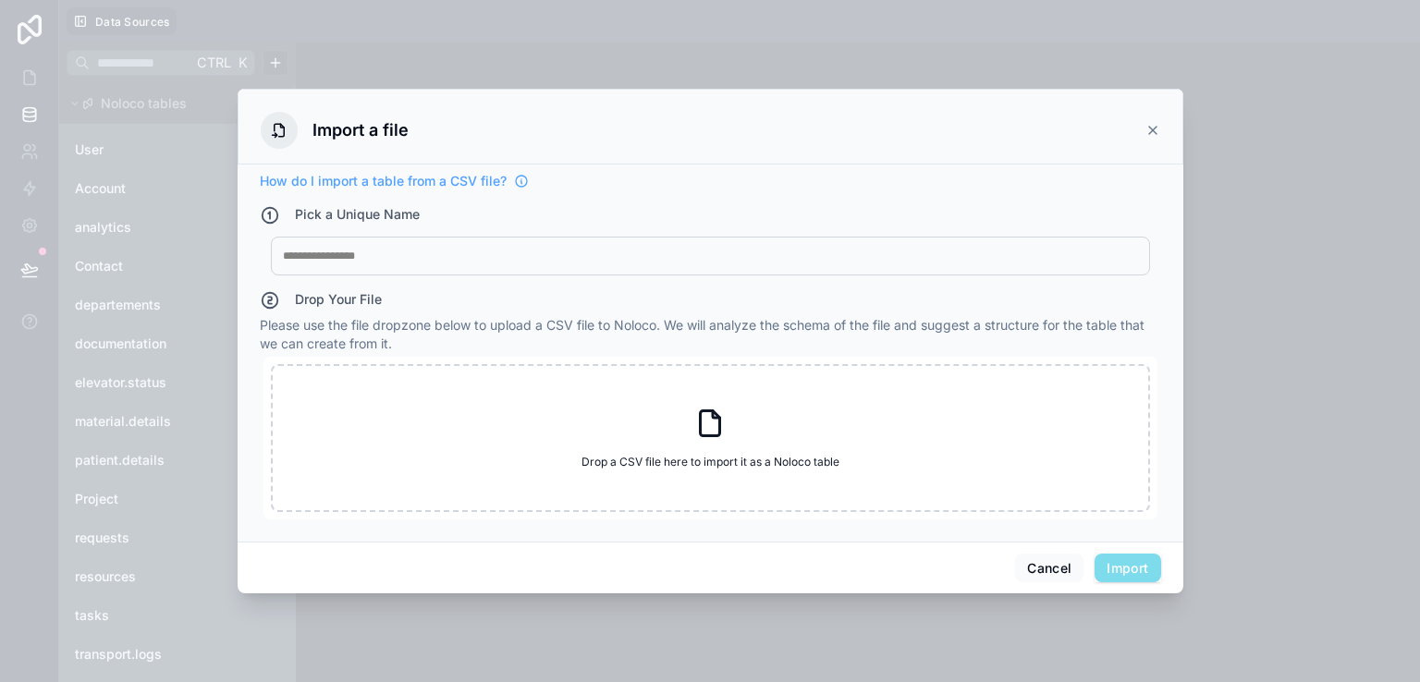
click at [1150, 129] on icon at bounding box center [1152, 130] width 7 height 7
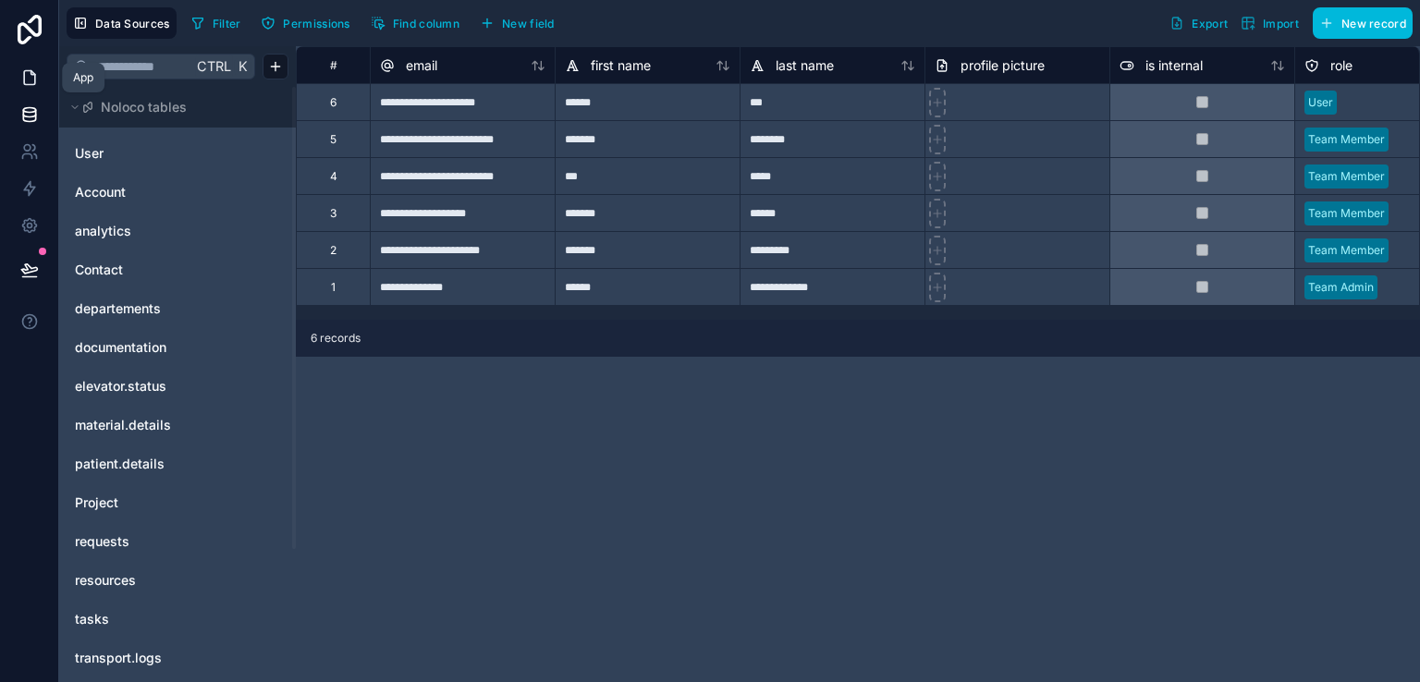
click at [37, 82] on icon at bounding box center [29, 77] width 18 height 18
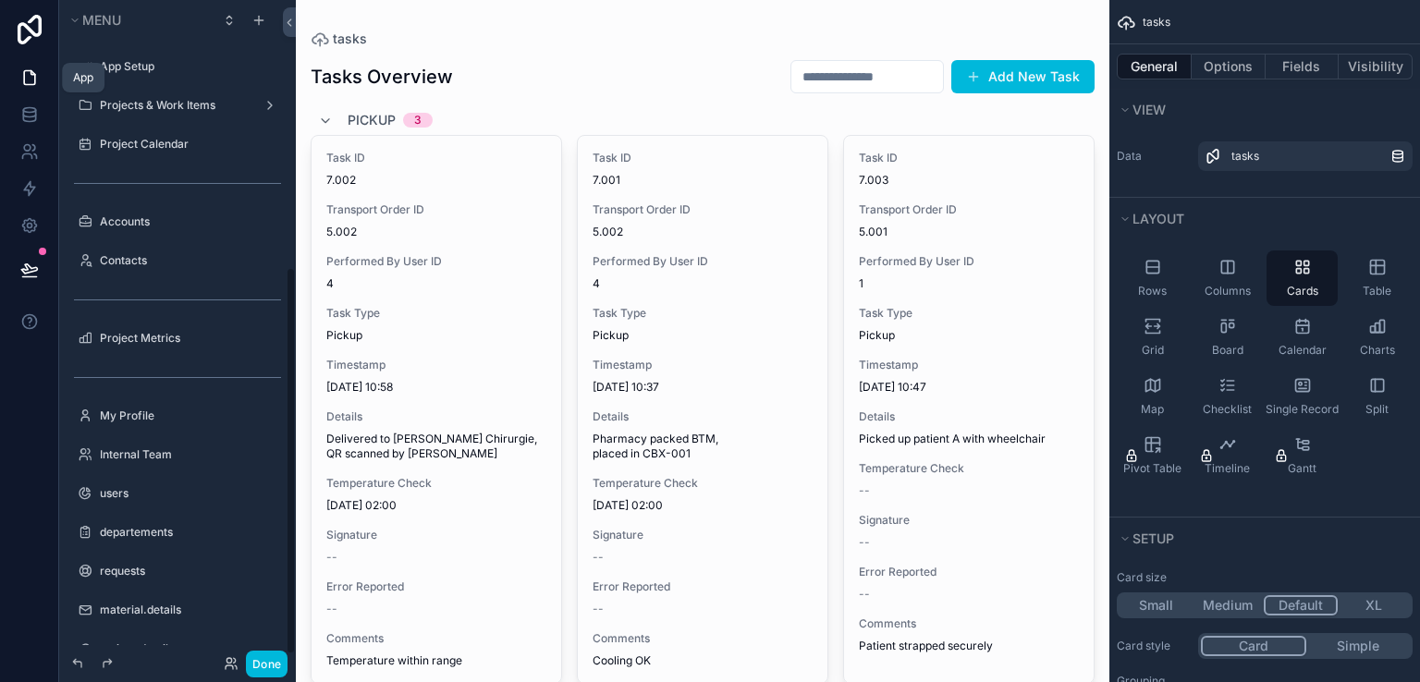
scroll to position [454, 0]
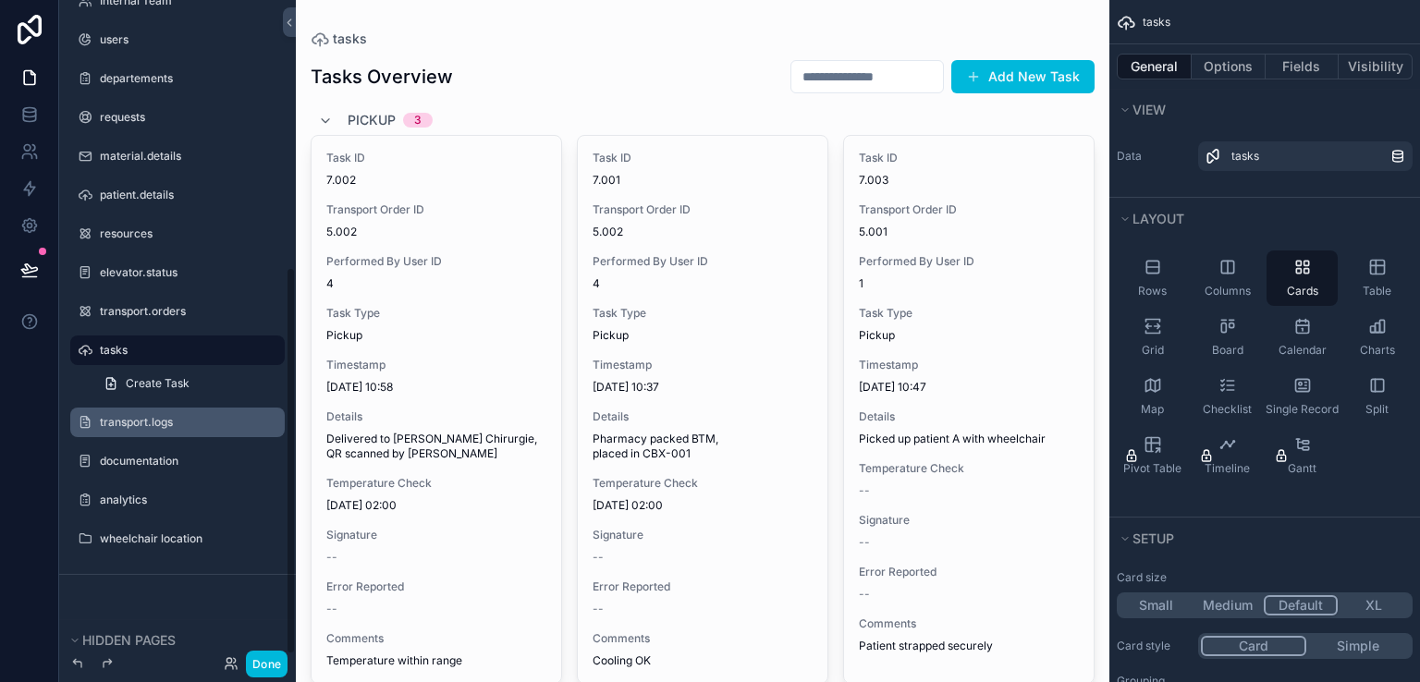
click at [126, 415] on div "transport.logs" at bounding box center [190, 422] width 181 height 15
click at [148, 419] on label "transport.logs" at bounding box center [187, 422] width 174 height 15
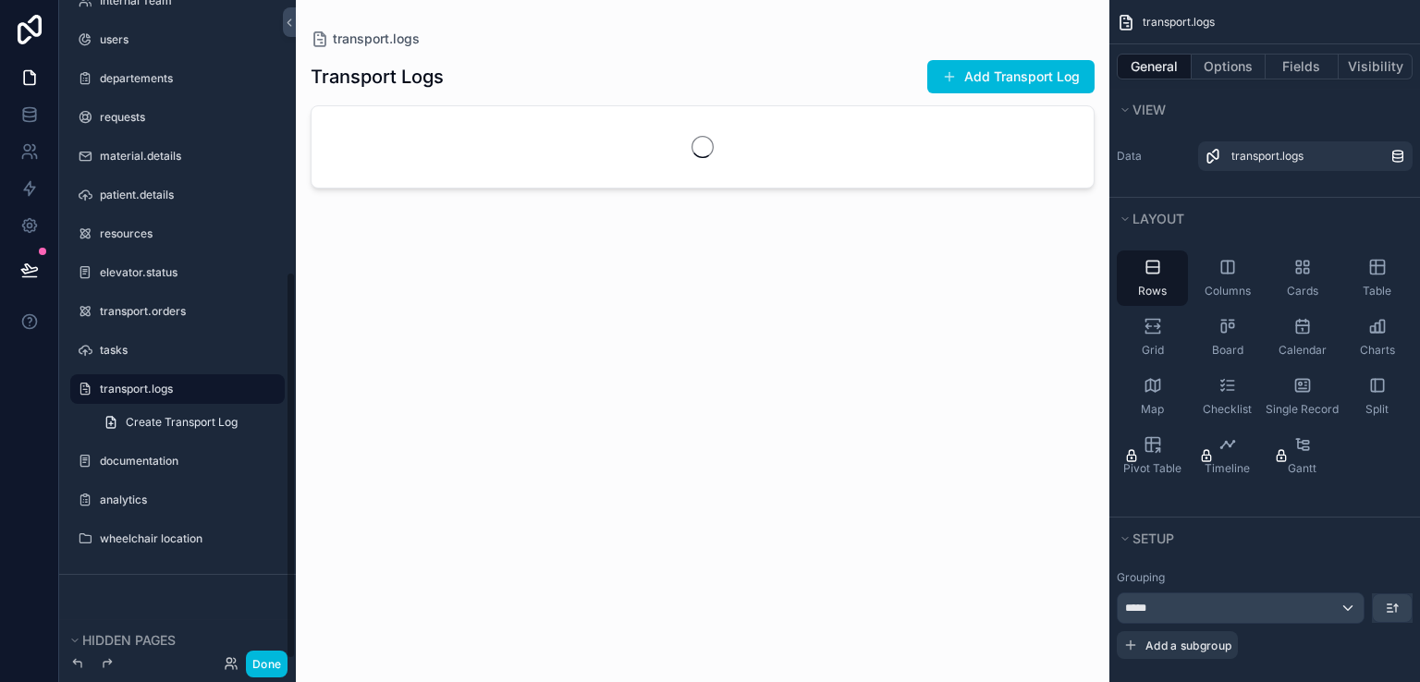
scroll to position [462, 0]
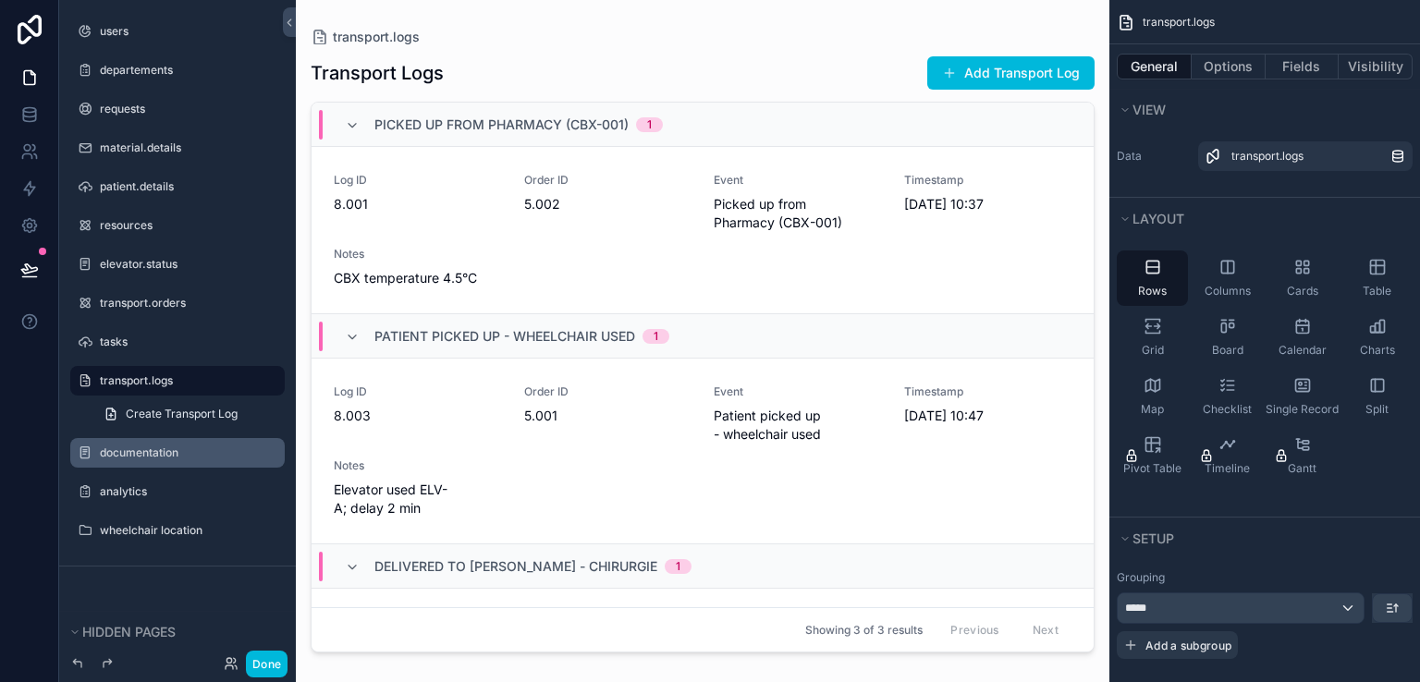
click at [141, 450] on label "documentation" at bounding box center [187, 453] width 174 height 15
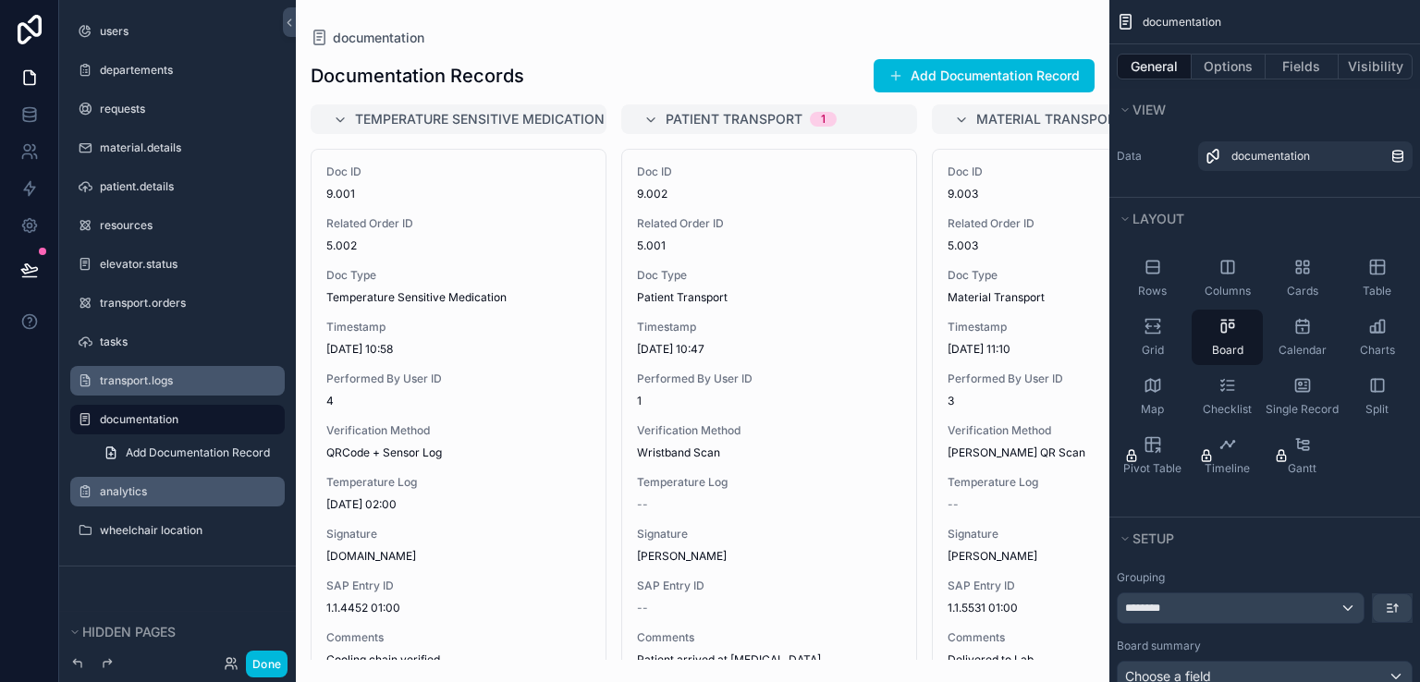
click at [166, 489] on label "analytics" at bounding box center [187, 491] width 174 height 15
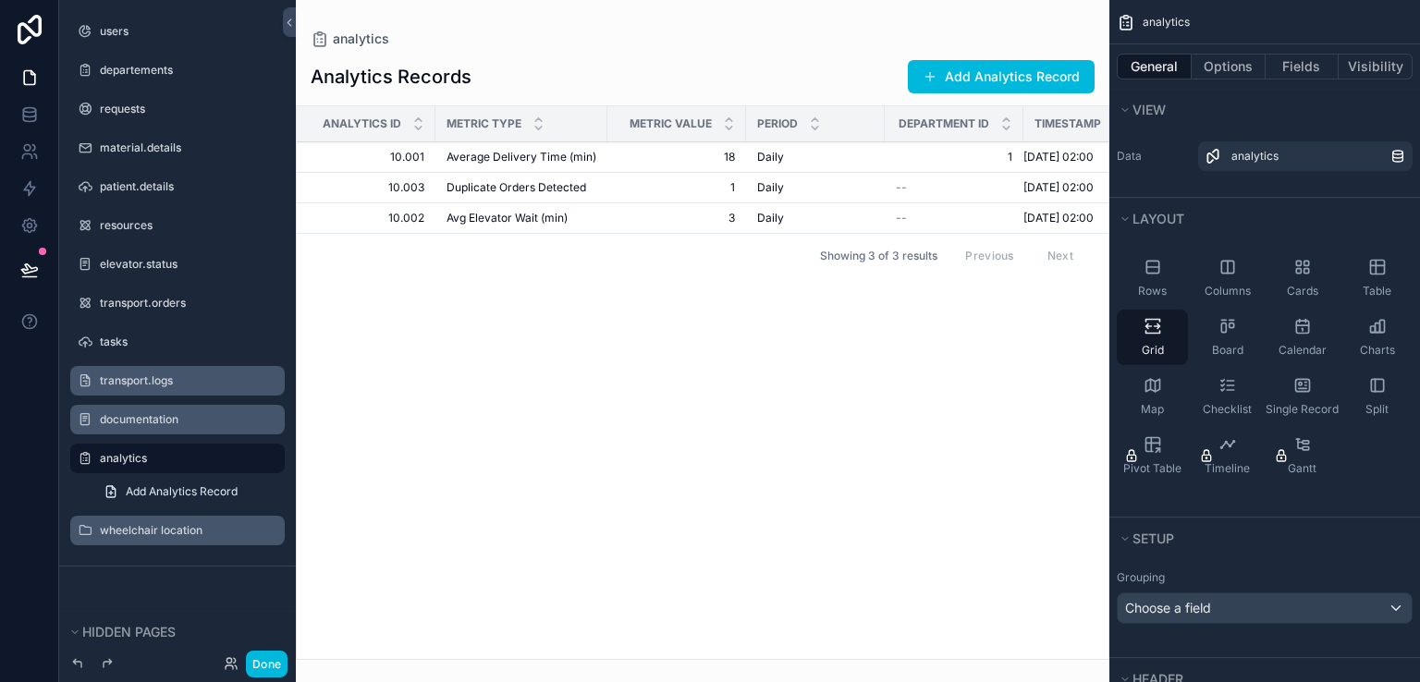
click at [178, 531] on label "wheelchair location" at bounding box center [187, 530] width 174 height 15
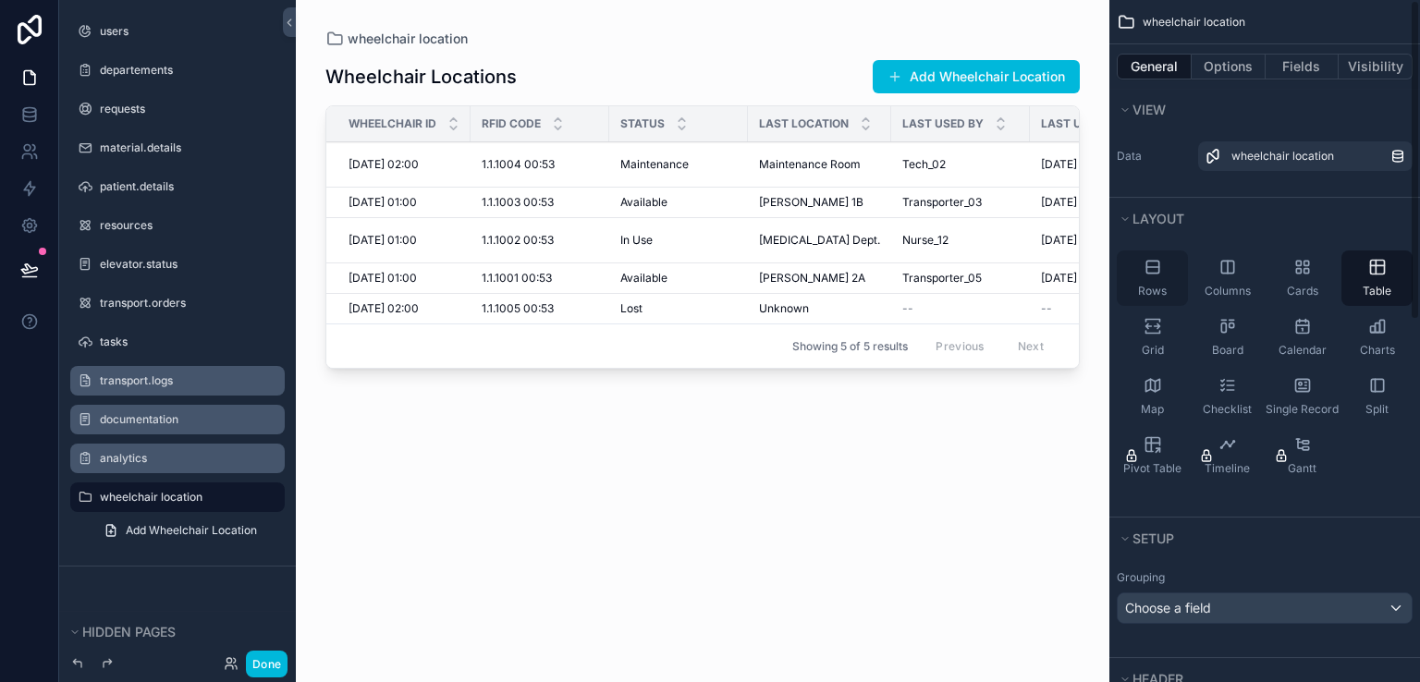
click at [1172, 275] on div "Rows" at bounding box center [1152, 278] width 71 height 55
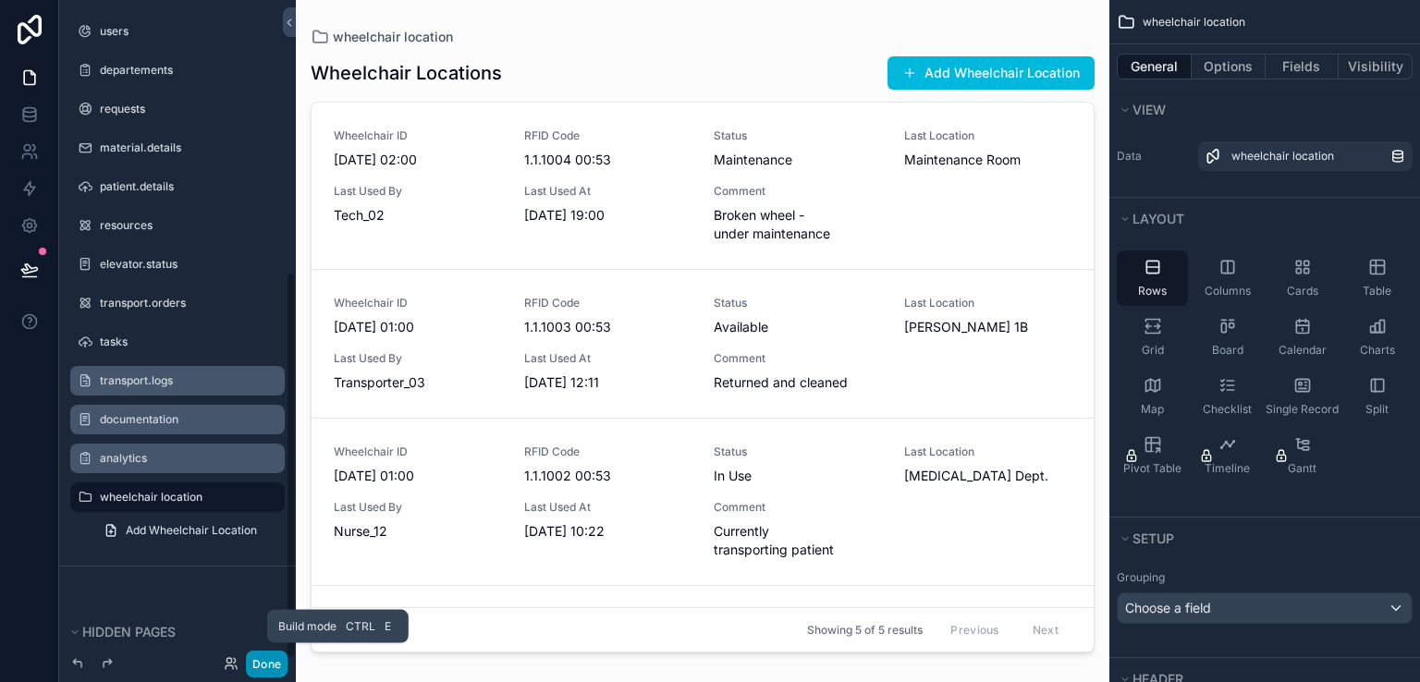
click at [266, 664] on button "Done" at bounding box center [267, 664] width 42 height 27
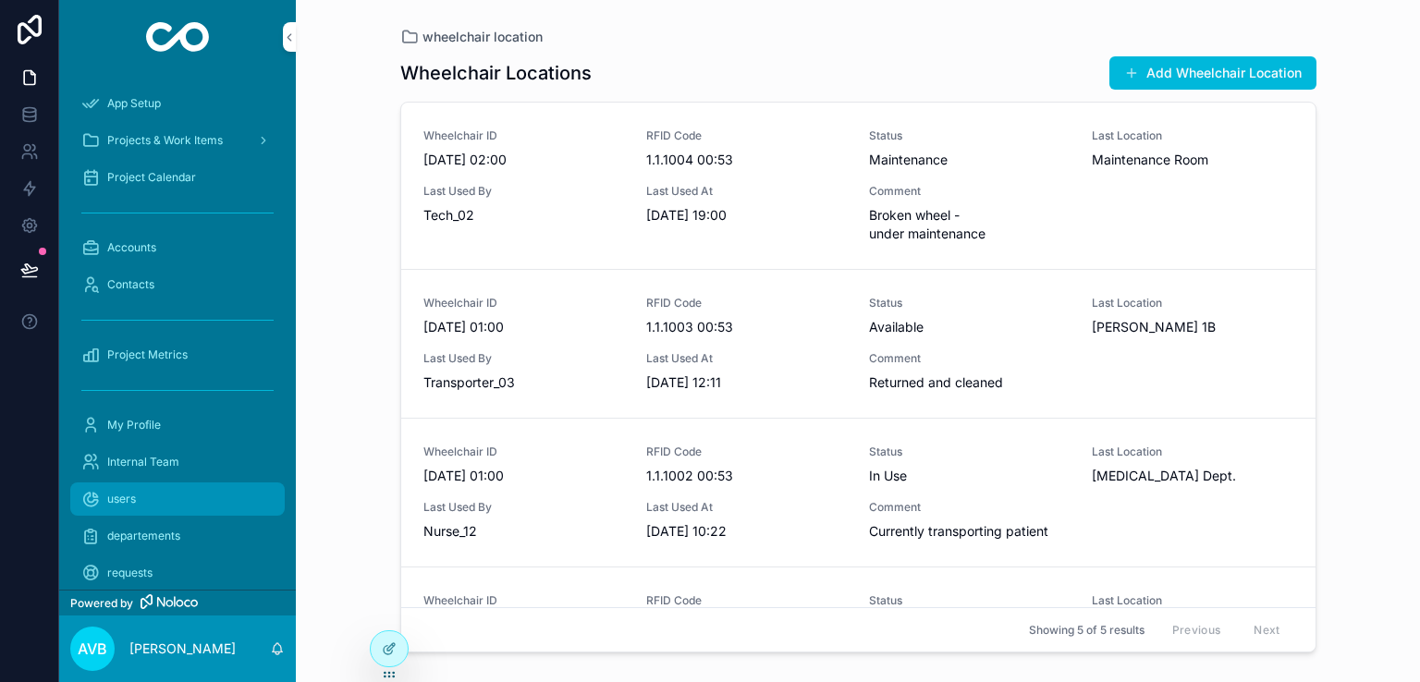
scroll to position [55, 0]
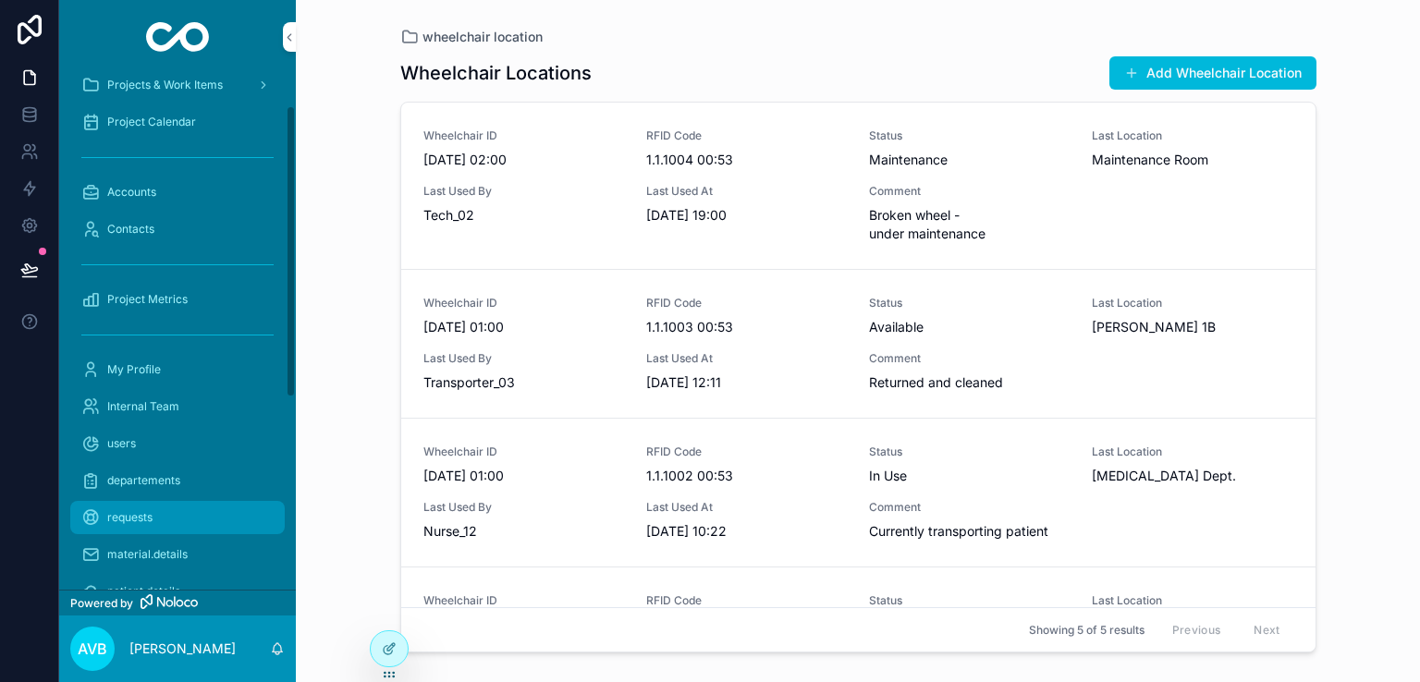
click at [182, 505] on div "requests" at bounding box center [177, 518] width 192 height 30
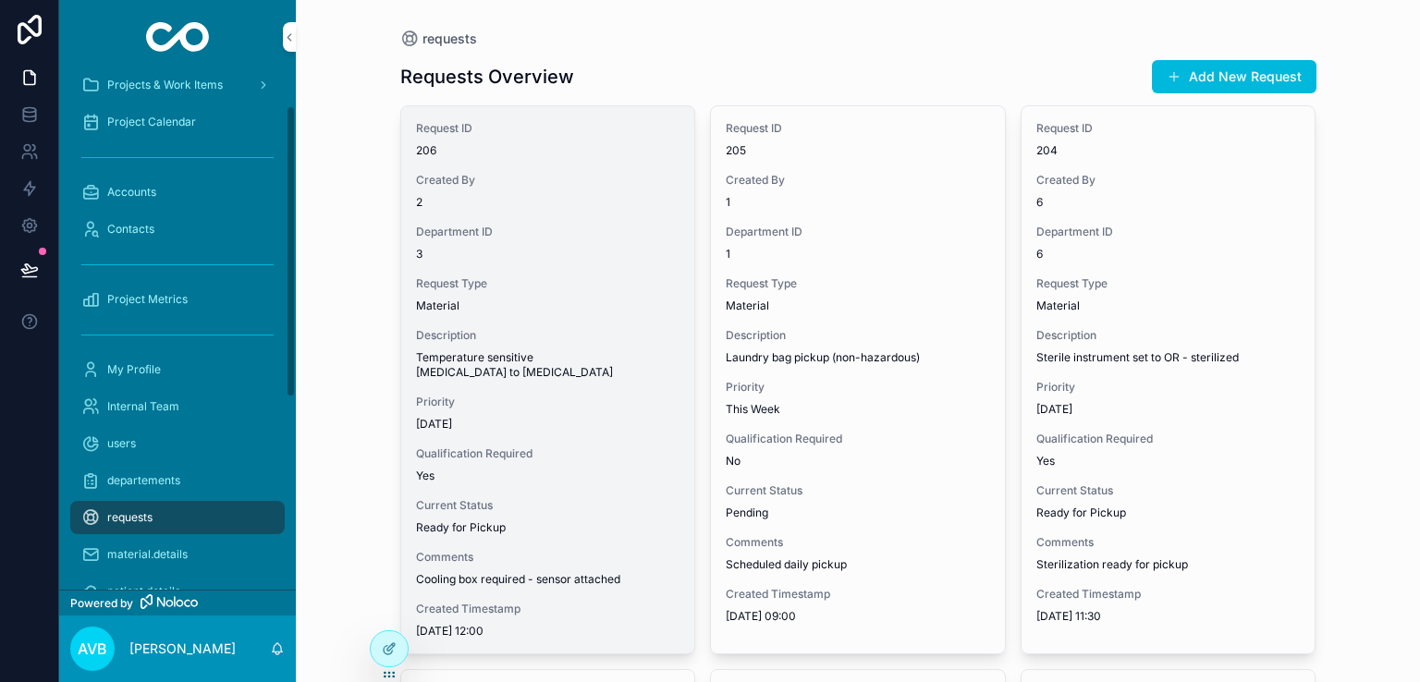
click at [457, 521] on span "Ready for Pickup" at bounding box center [548, 528] width 264 height 15
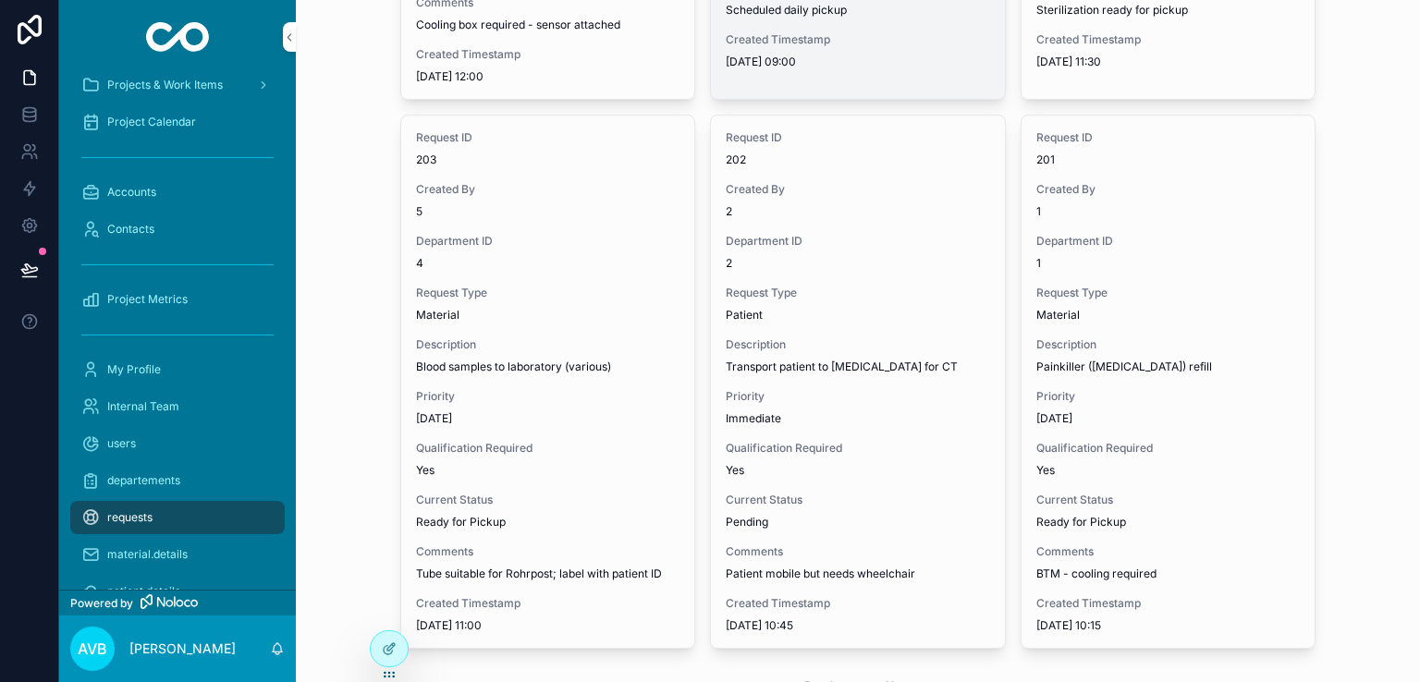
scroll to position [554, 0]
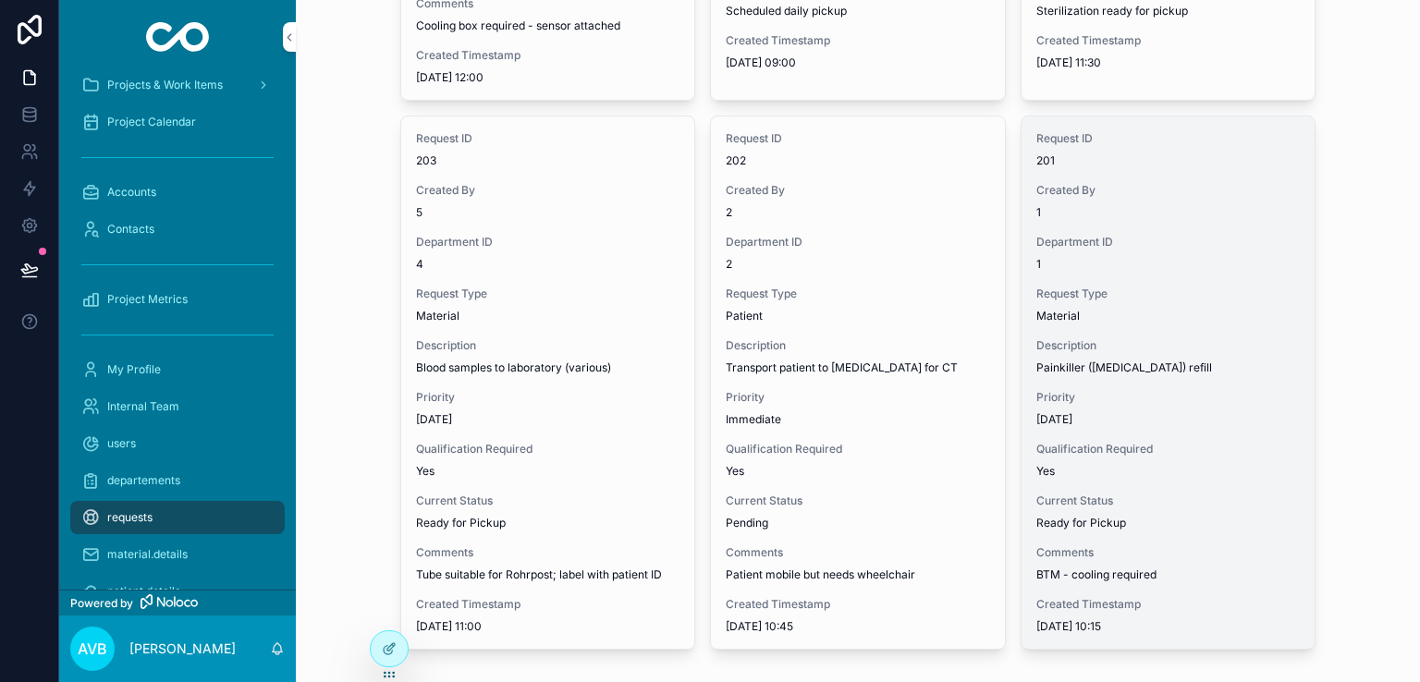
click at [1098, 338] on span "Description" at bounding box center [1168, 345] width 264 height 15
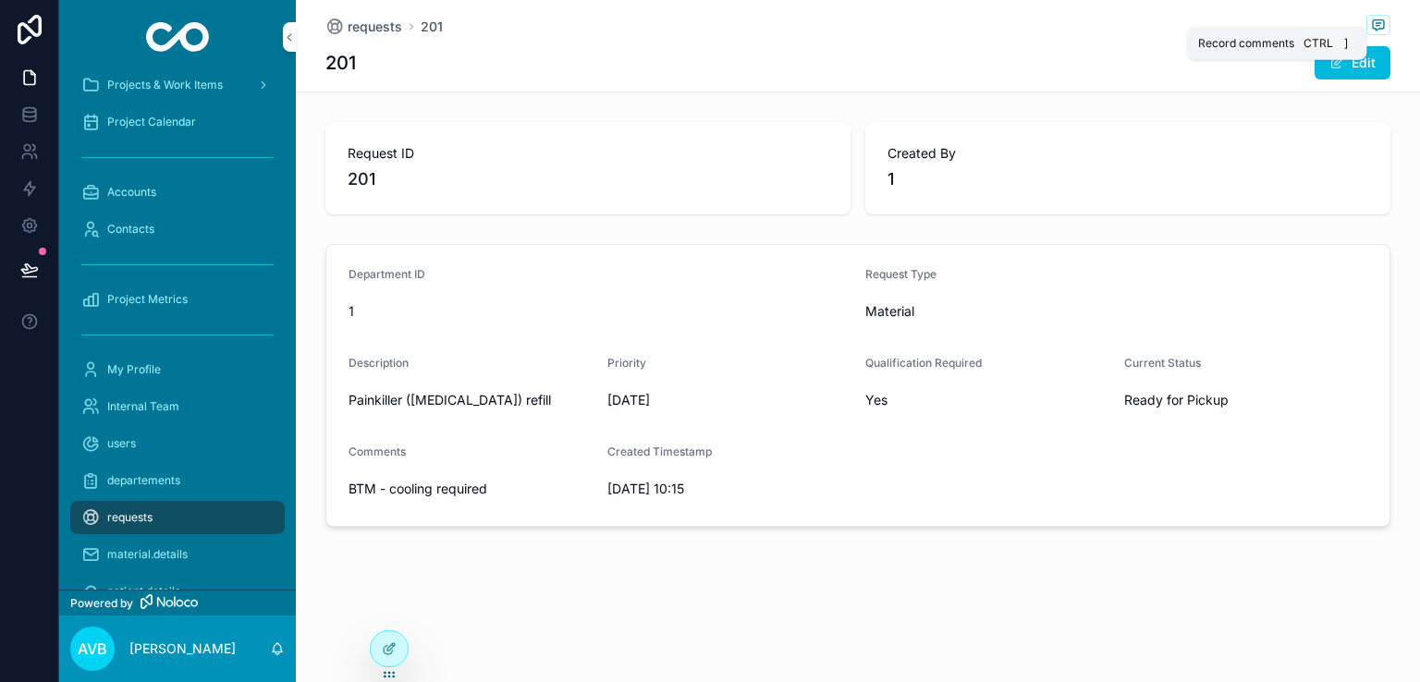
click at [1380, 25] on icon "scrollable content" at bounding box center [1378, 25] width 15 height 15
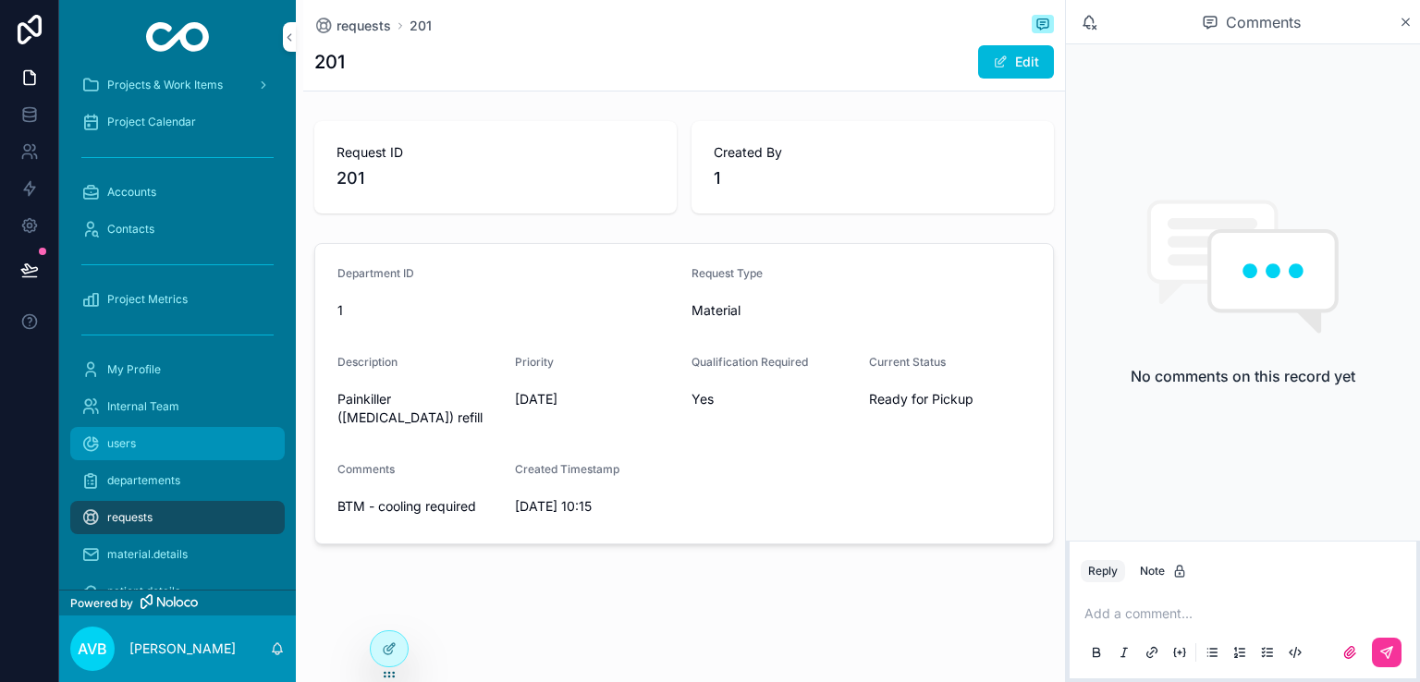
click at [144, 452] on div "users" at bounding box center [177, 444] width 192 height 30
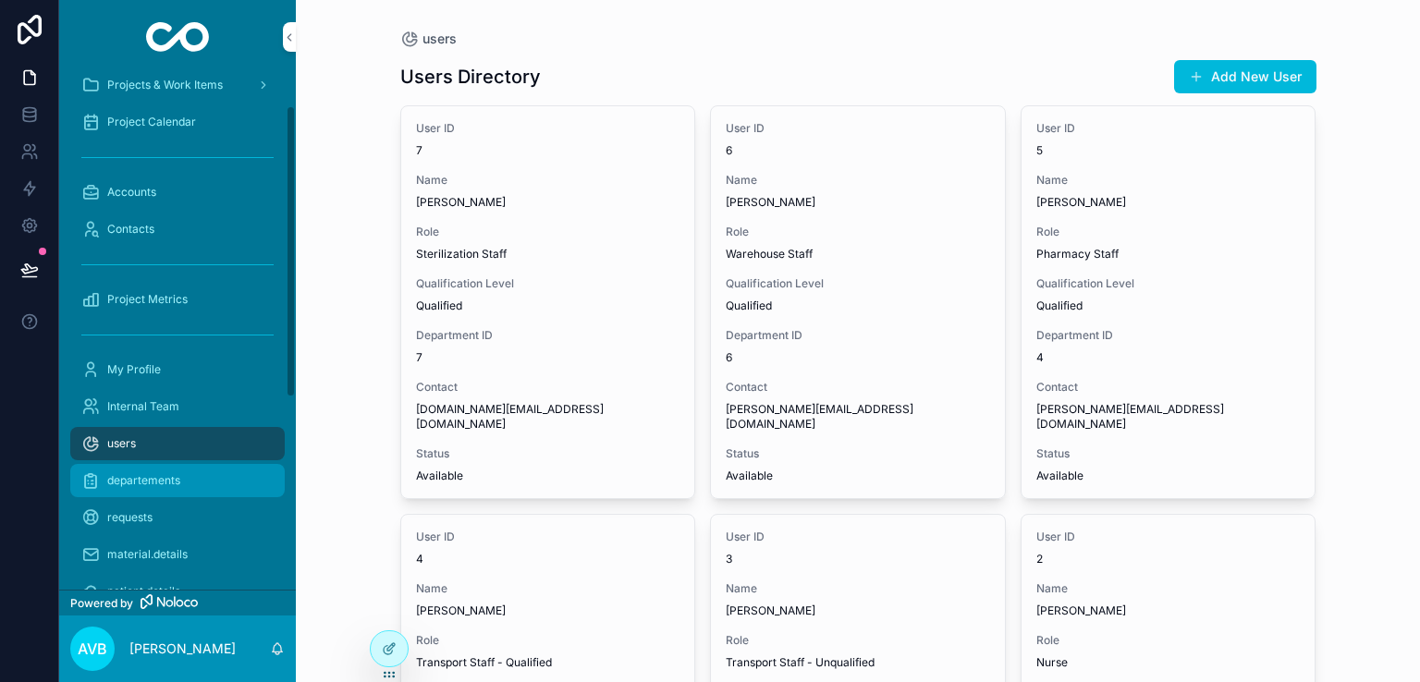
click at [178, 476] on span "departements" at bounding box center [143, 480] width 73 height 15
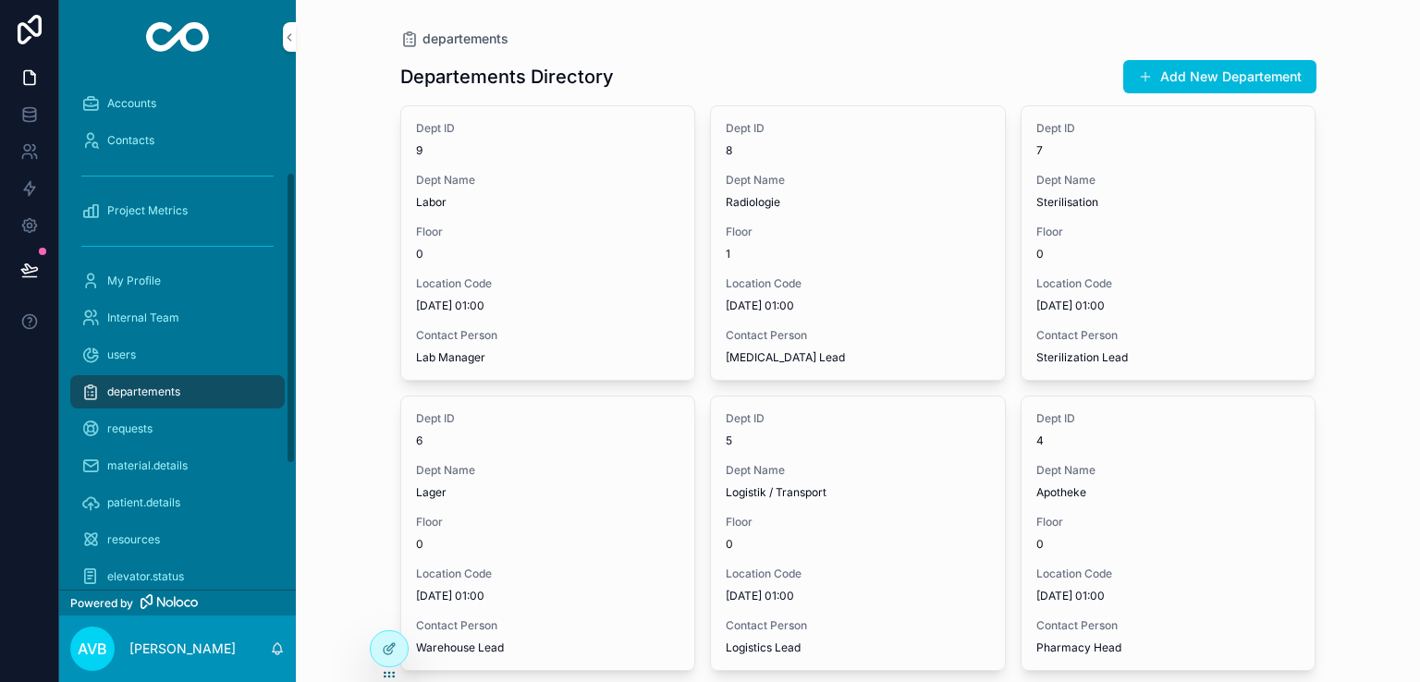
scroll to position [207, 0]
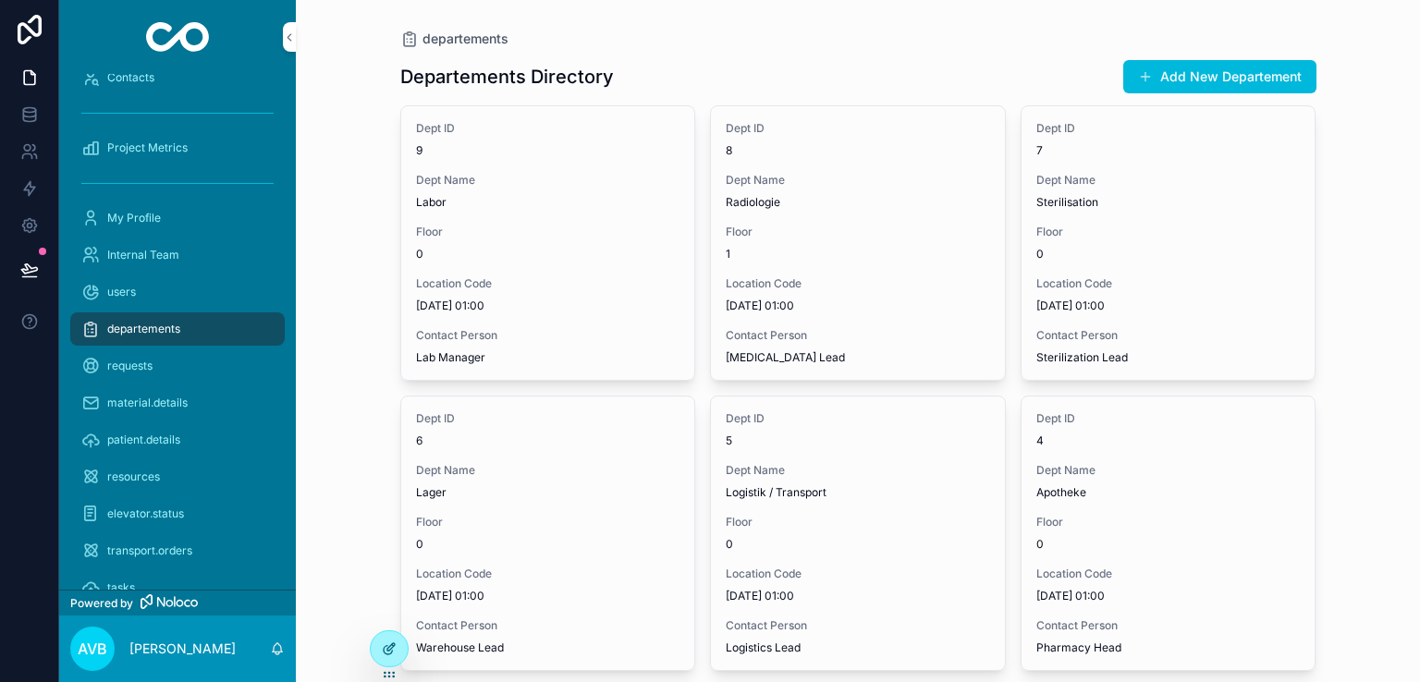
click at [384, 647] on icon at bounding box center [388, 650] width 8 height 8
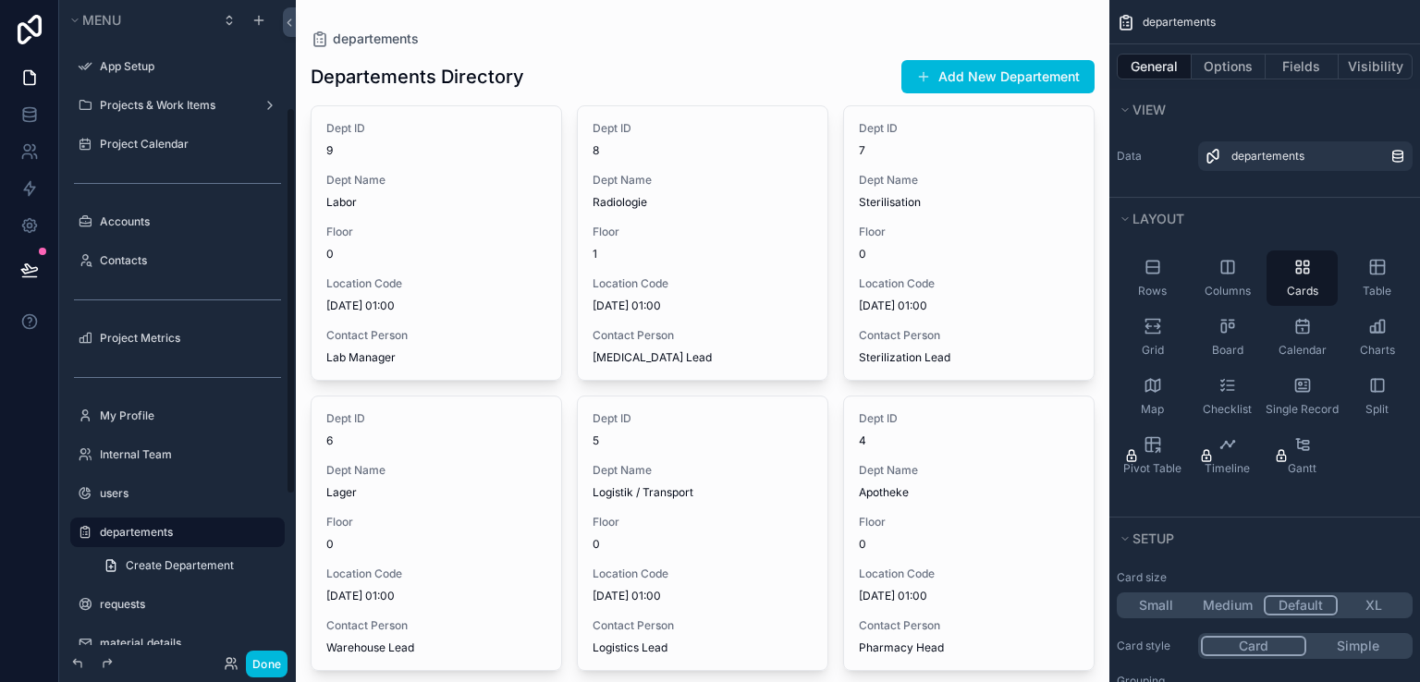
scroll to position [182, 0]
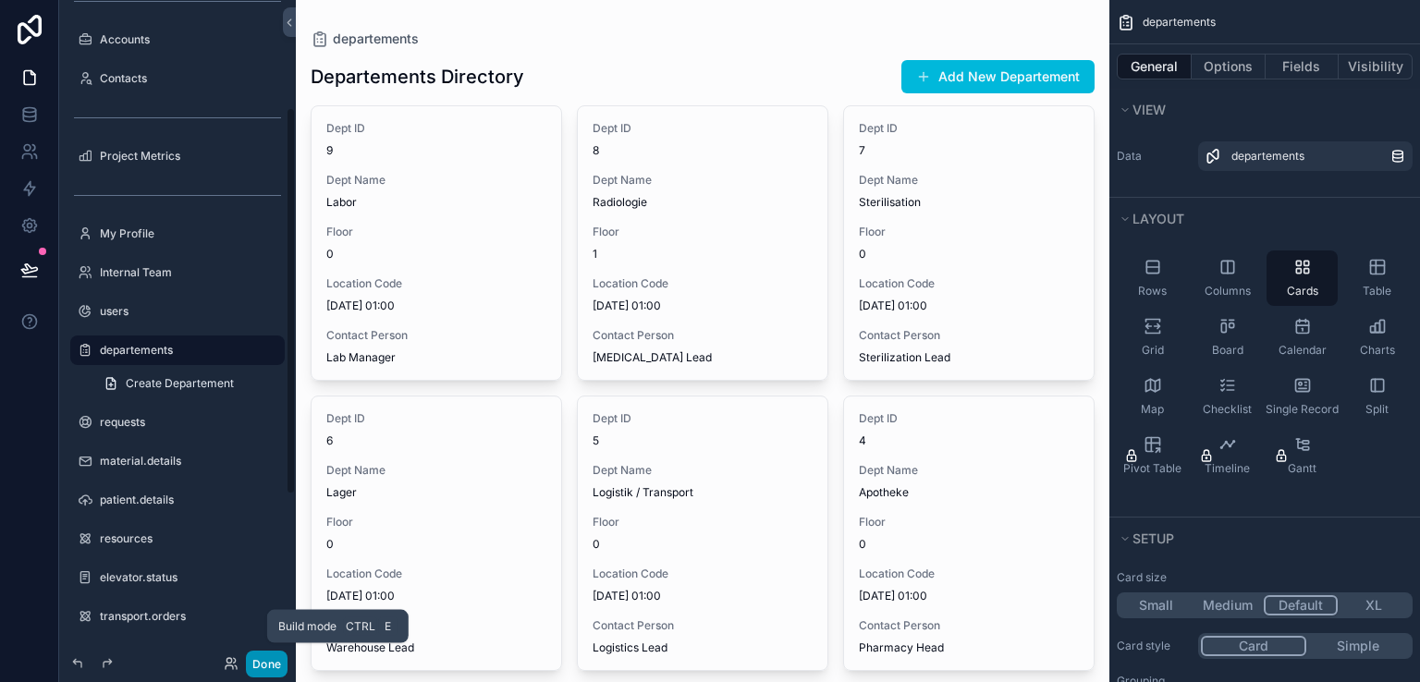
click at [275, 666] on button "Done" at bounding box center [267, 664] width 42 height 27
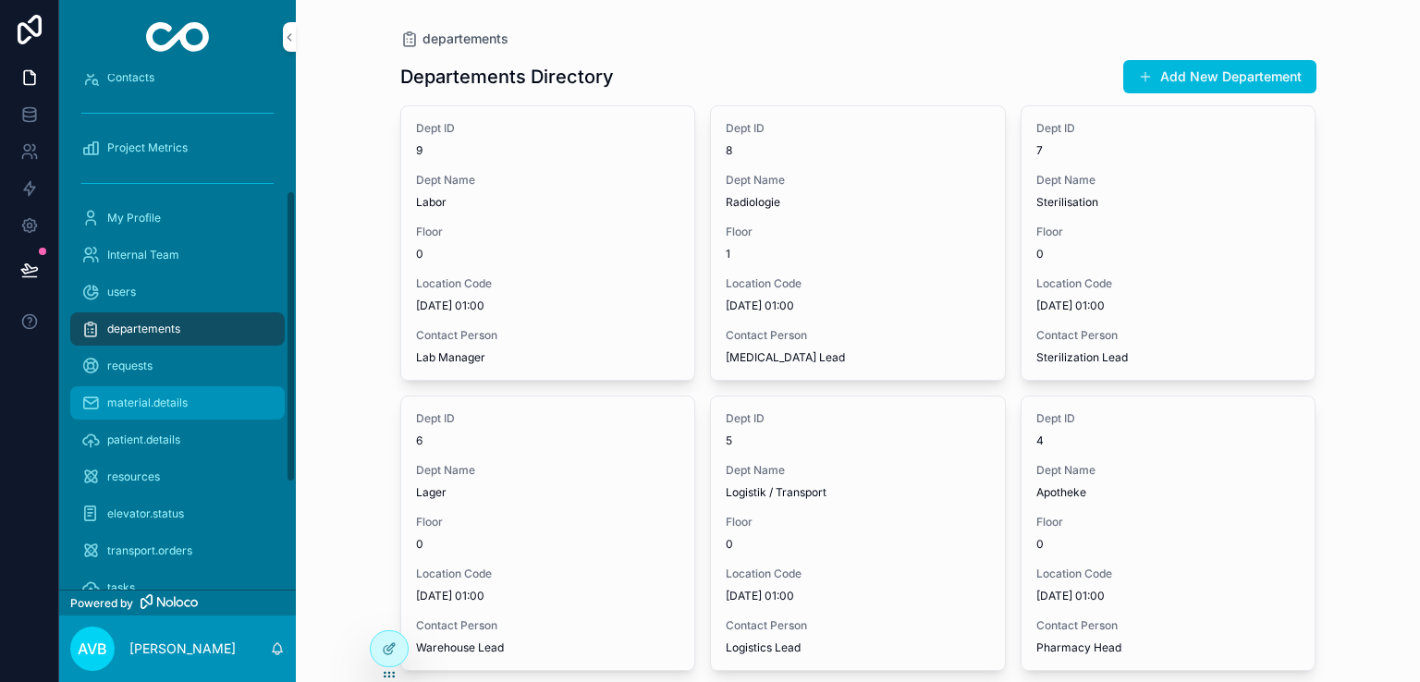
click at [131, 394] on div "material.details" at bounding box center [177, 403] width 192 height 30
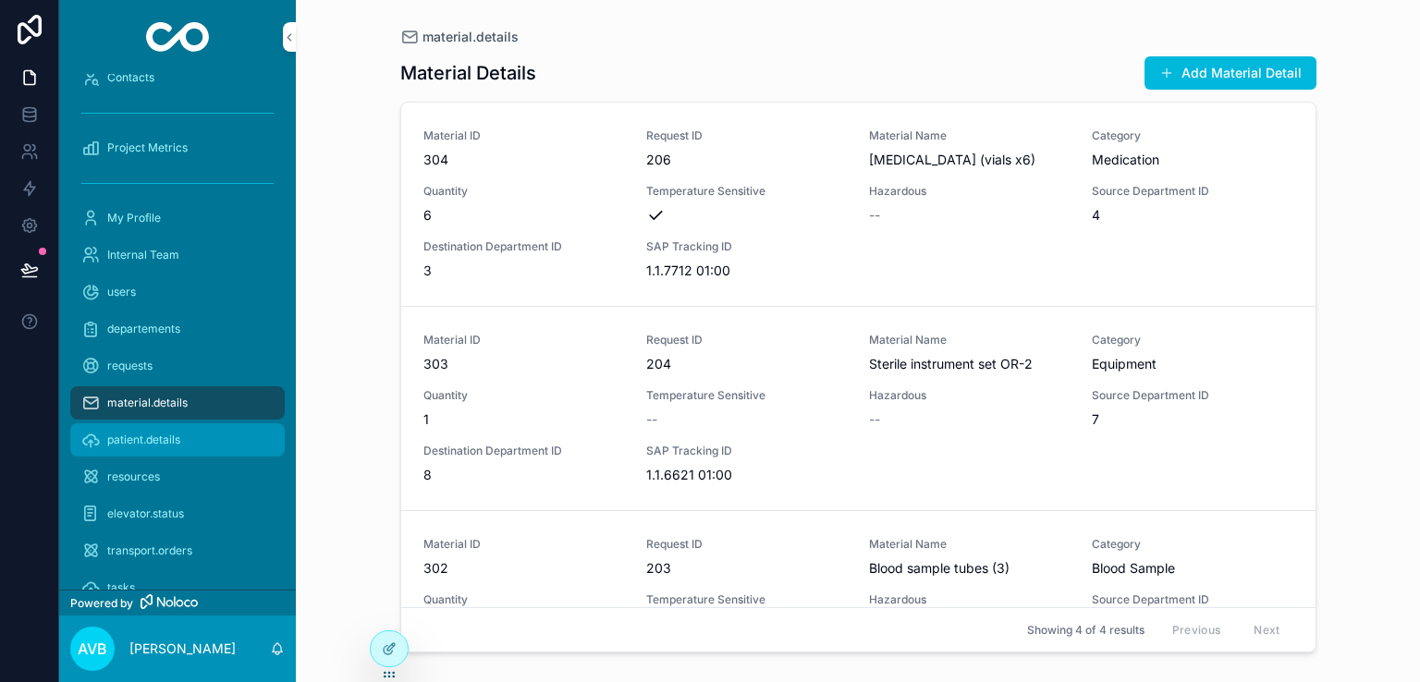
click at [182, 444] on div "patient.details" at bounding box center [177, 440] width 192 height 30
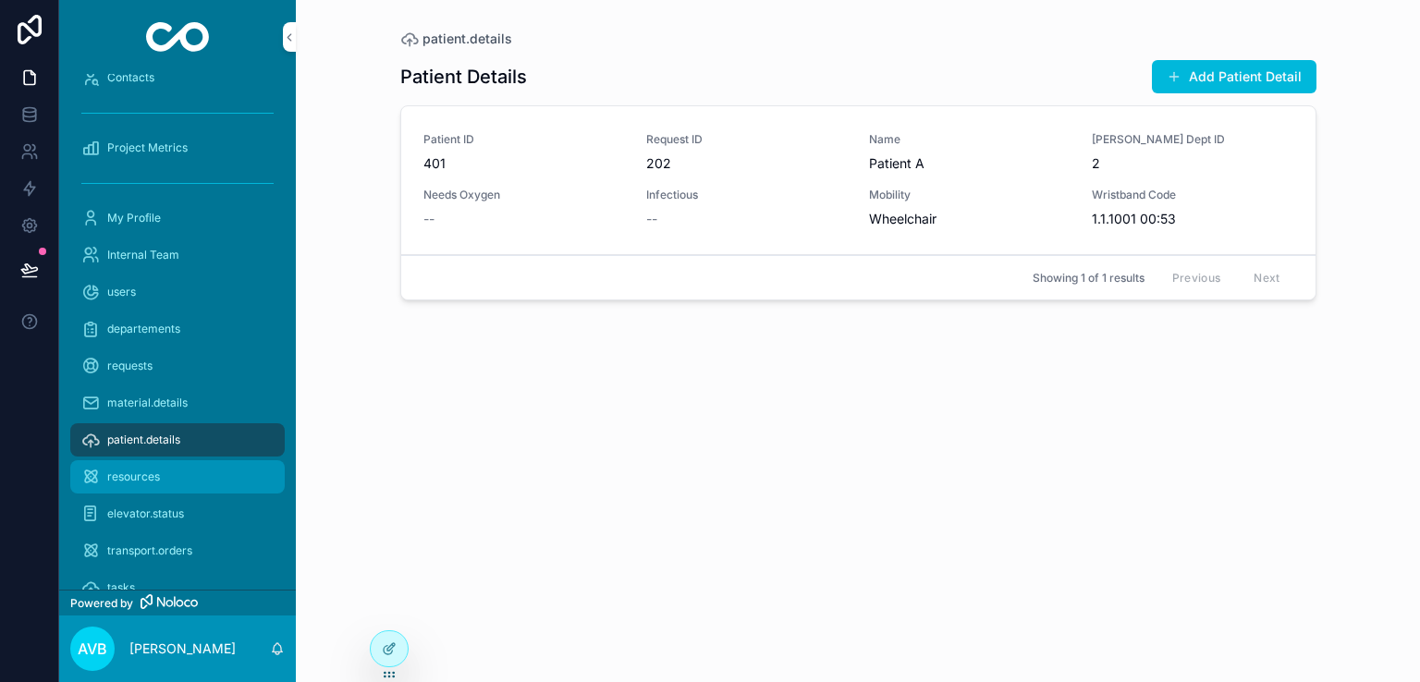
click at [193, 472] on div "resources" at bounding box center [177, 477] width 192 height 30
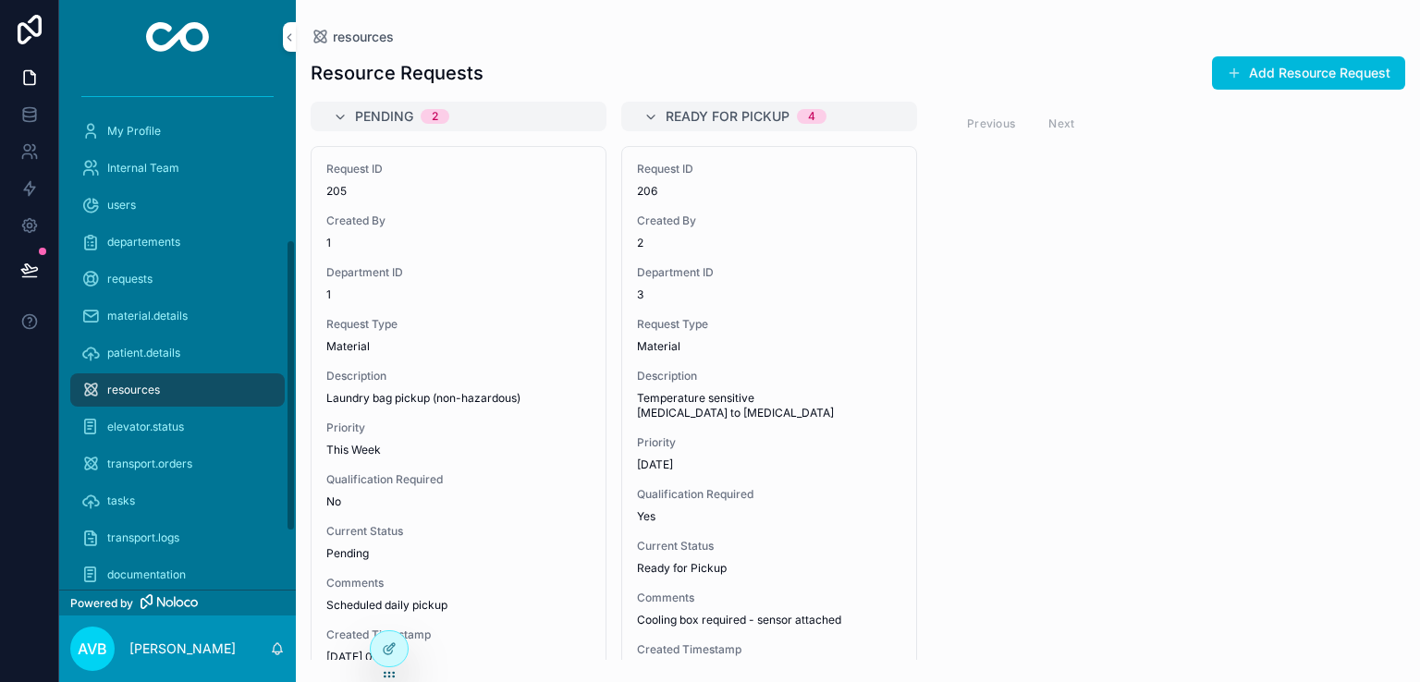
scroll to position [316, 0]
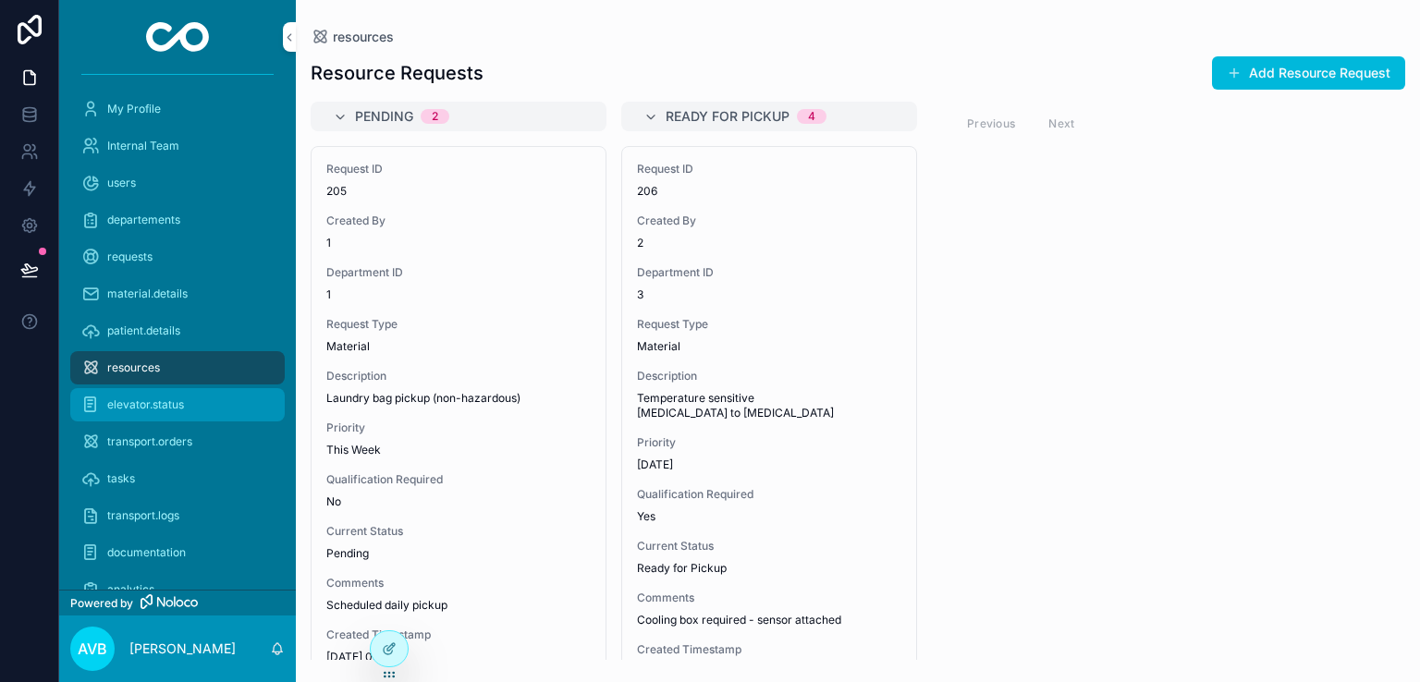
click at [195, 411] on div "elevator.status" at bounding box center [177, 405] width 192 height 30
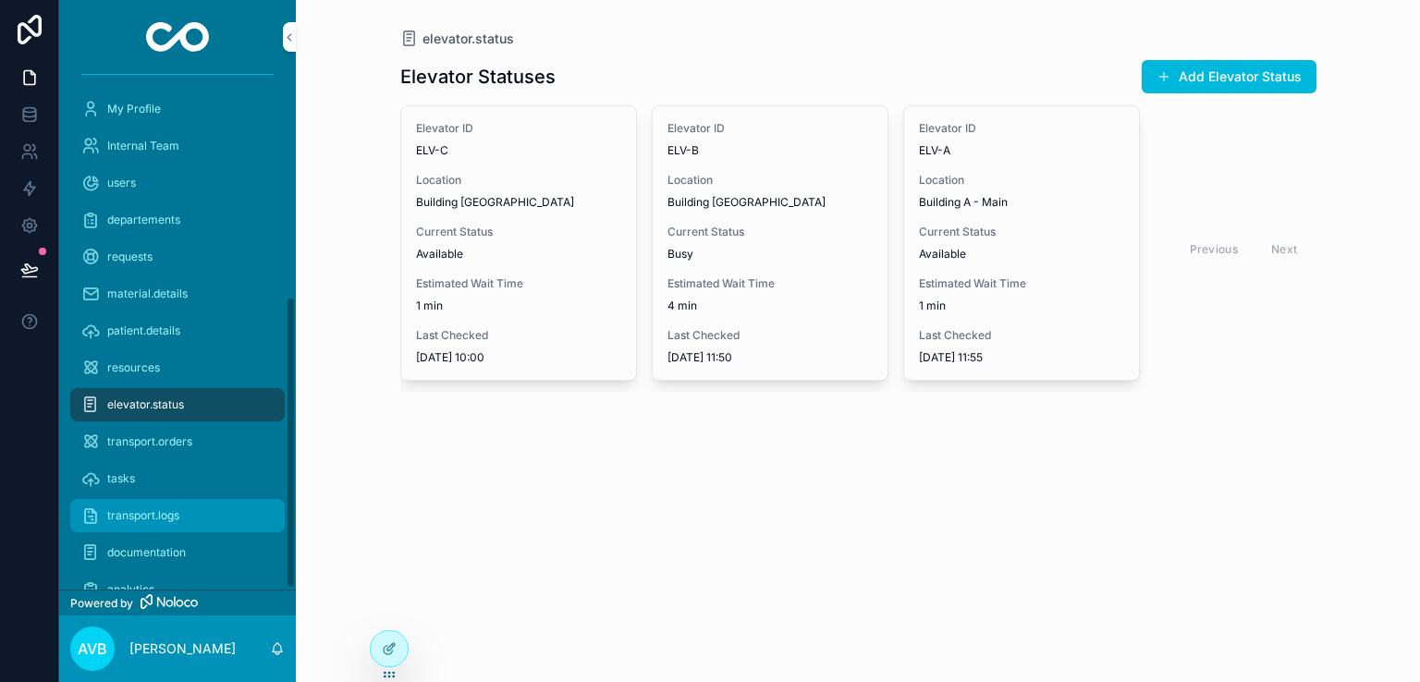
scroll to position [394, 0]
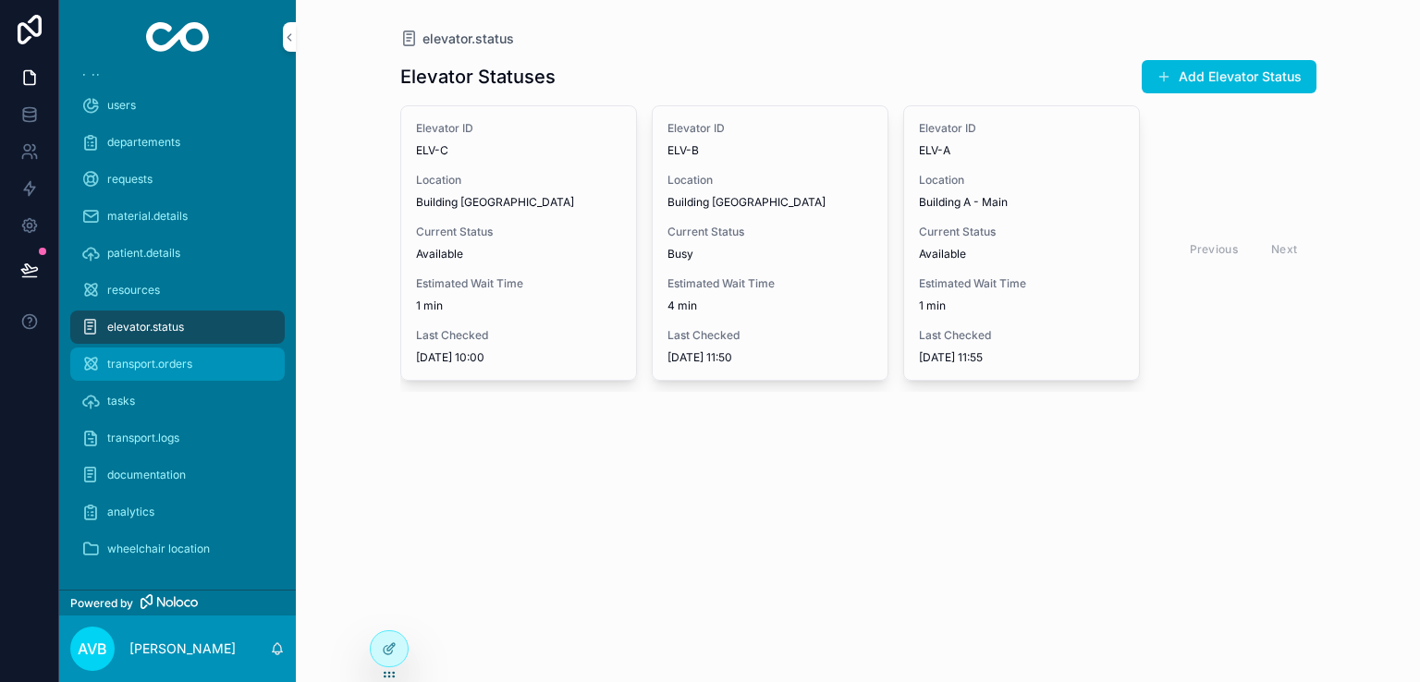
click at [166, 371] on div "transport.orders" at bounding box center [177, 365] width 192 height 30
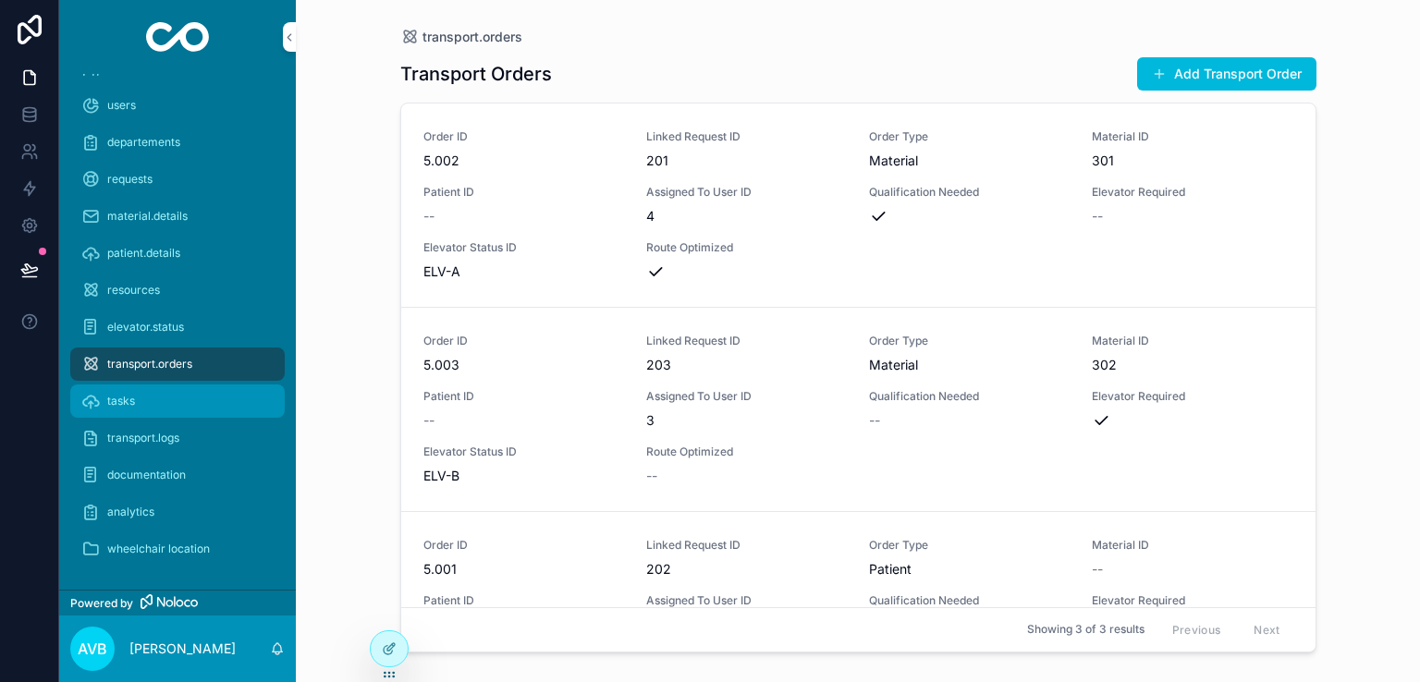
click at [152, 403] on div "tasks" at bounding box center [177, 401] width 192 height 30
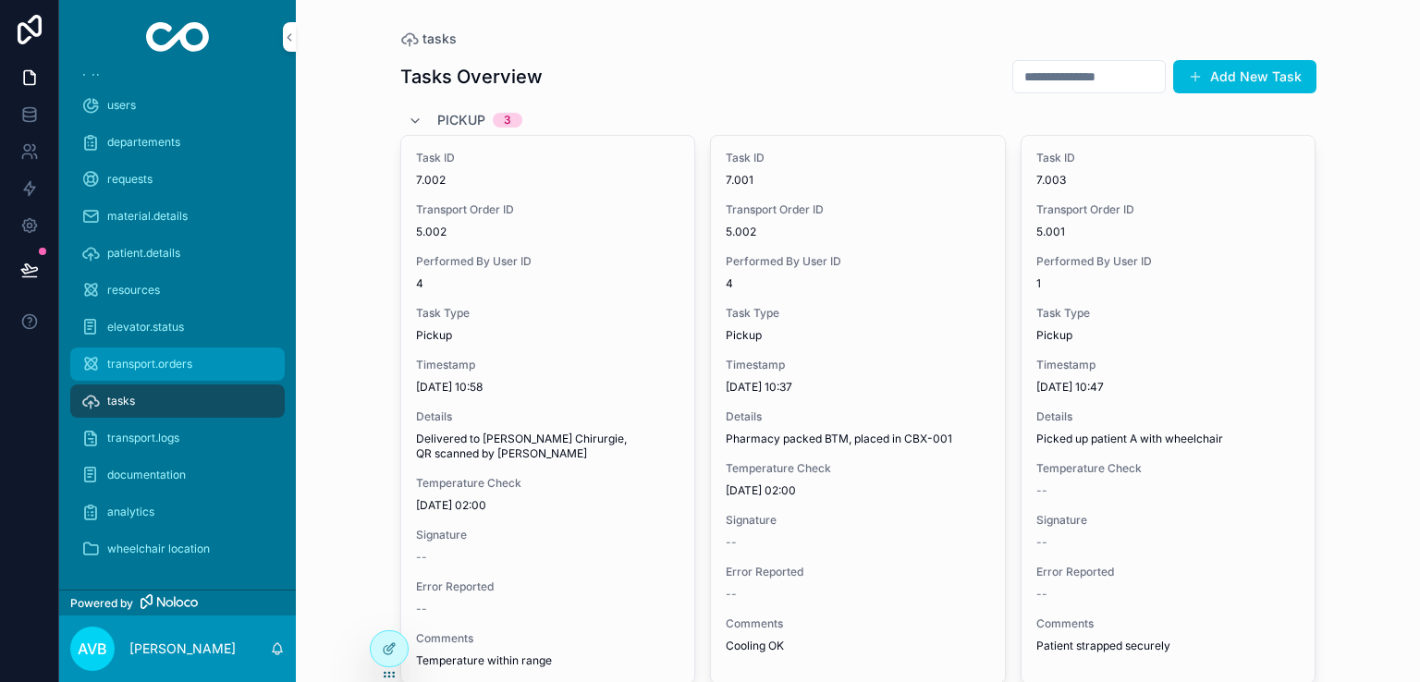
click at [167, 363] on span "transport.orders" at bounding box center [149, 364] width 85 height 15
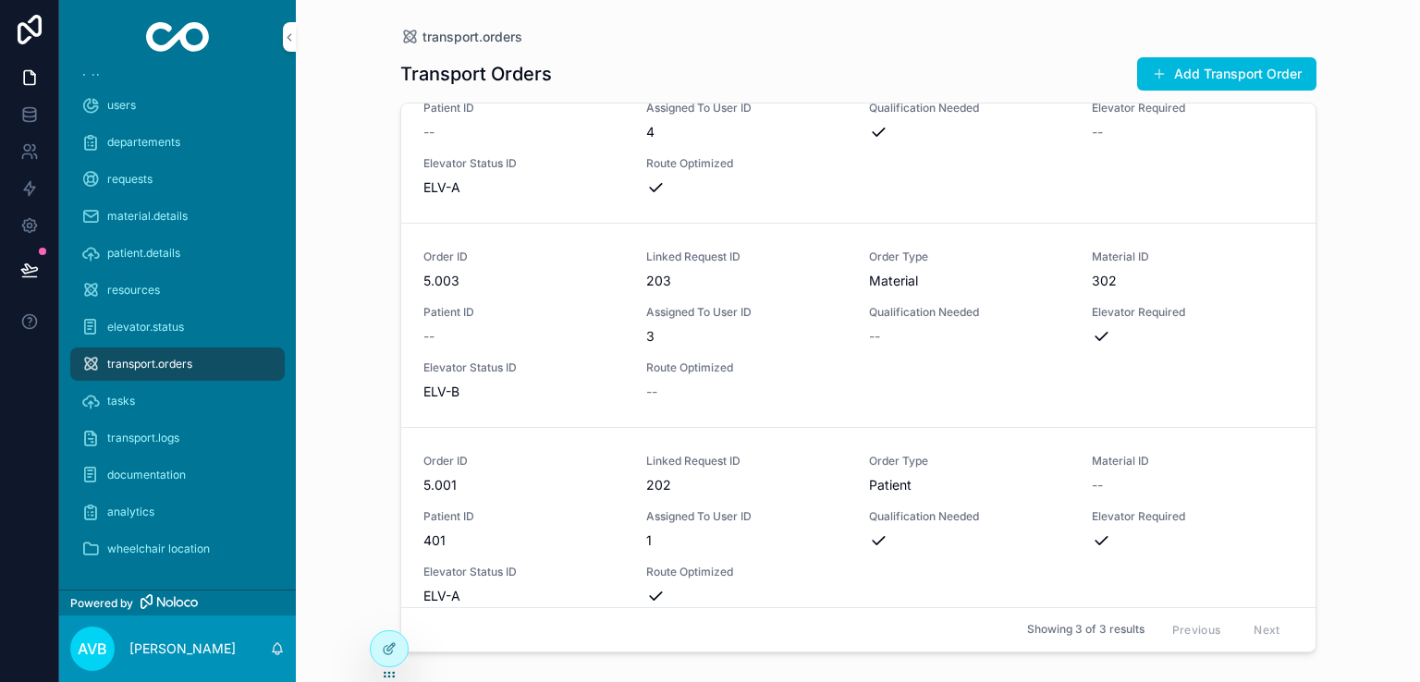
scroll to position [96, 0]
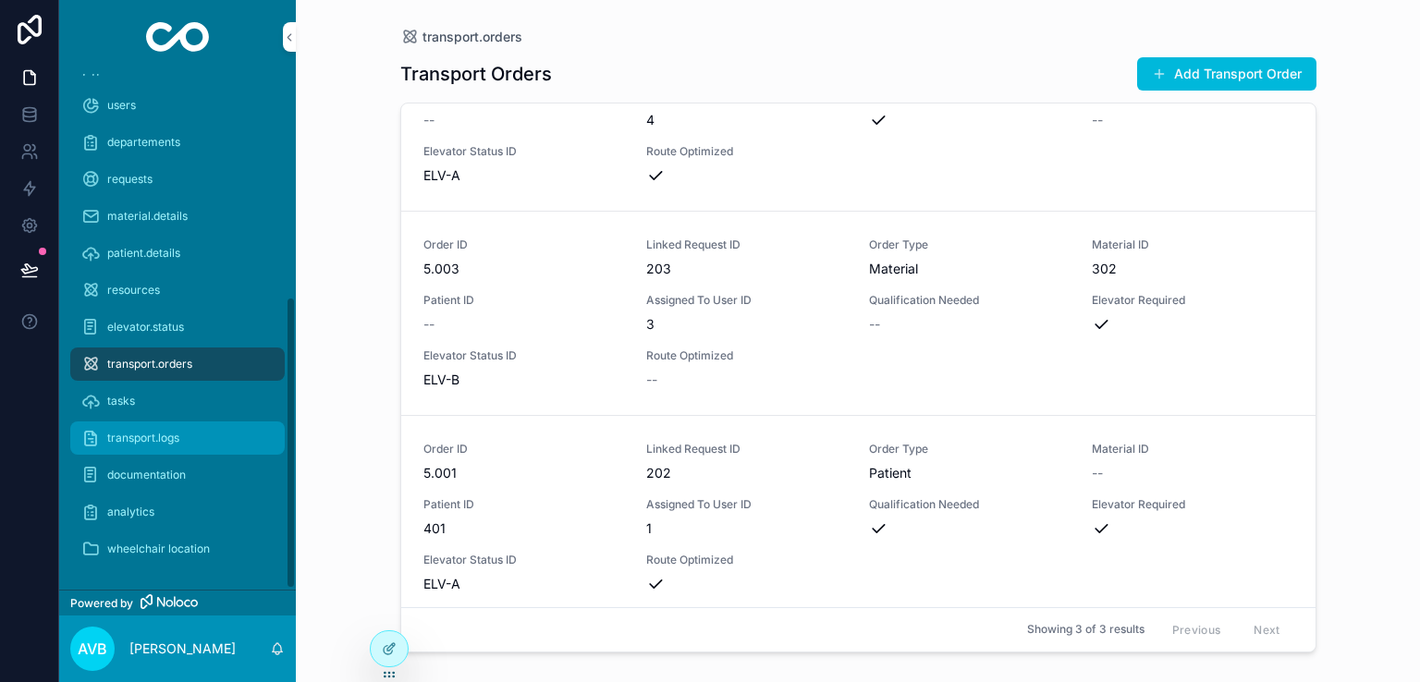
click at [181, 429] on div "transport.logs" at bounding box center [177, 438] width 192 height 30
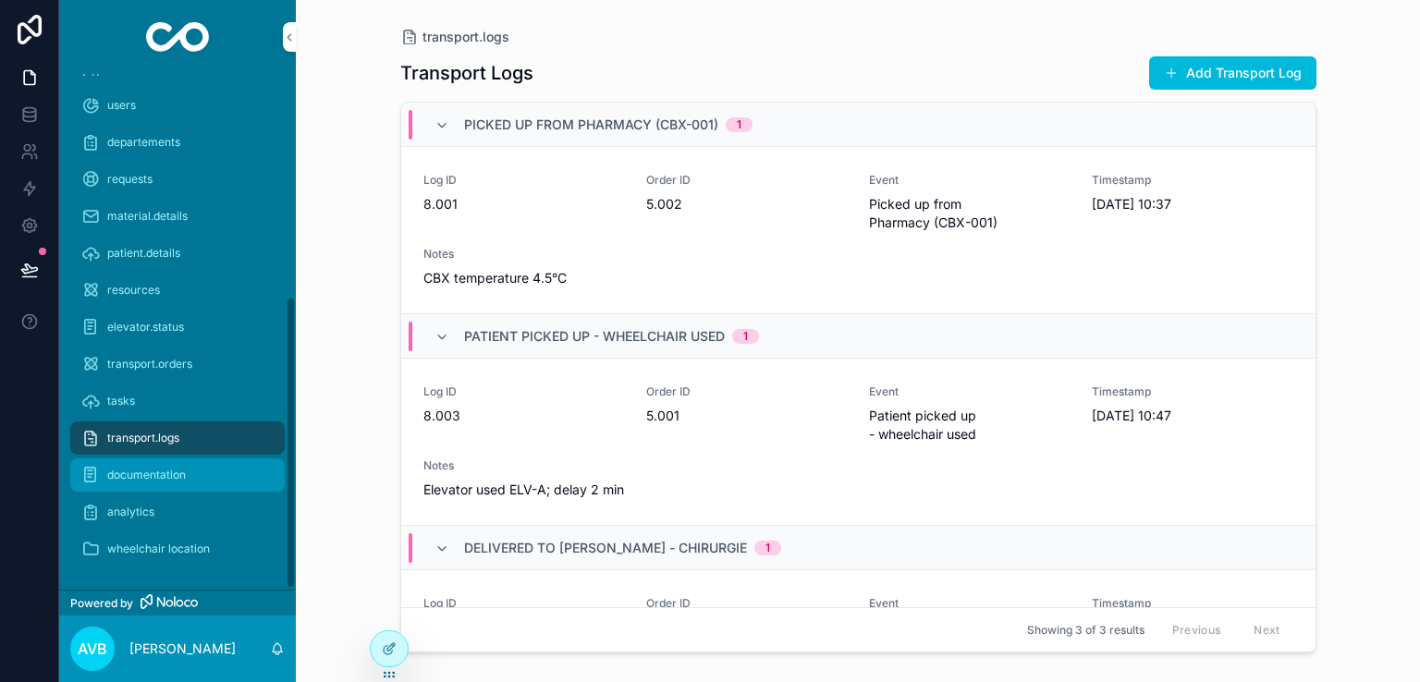
click at [131, 479] on span "documentation" at bounding box center [146, 475] width 79 height 15
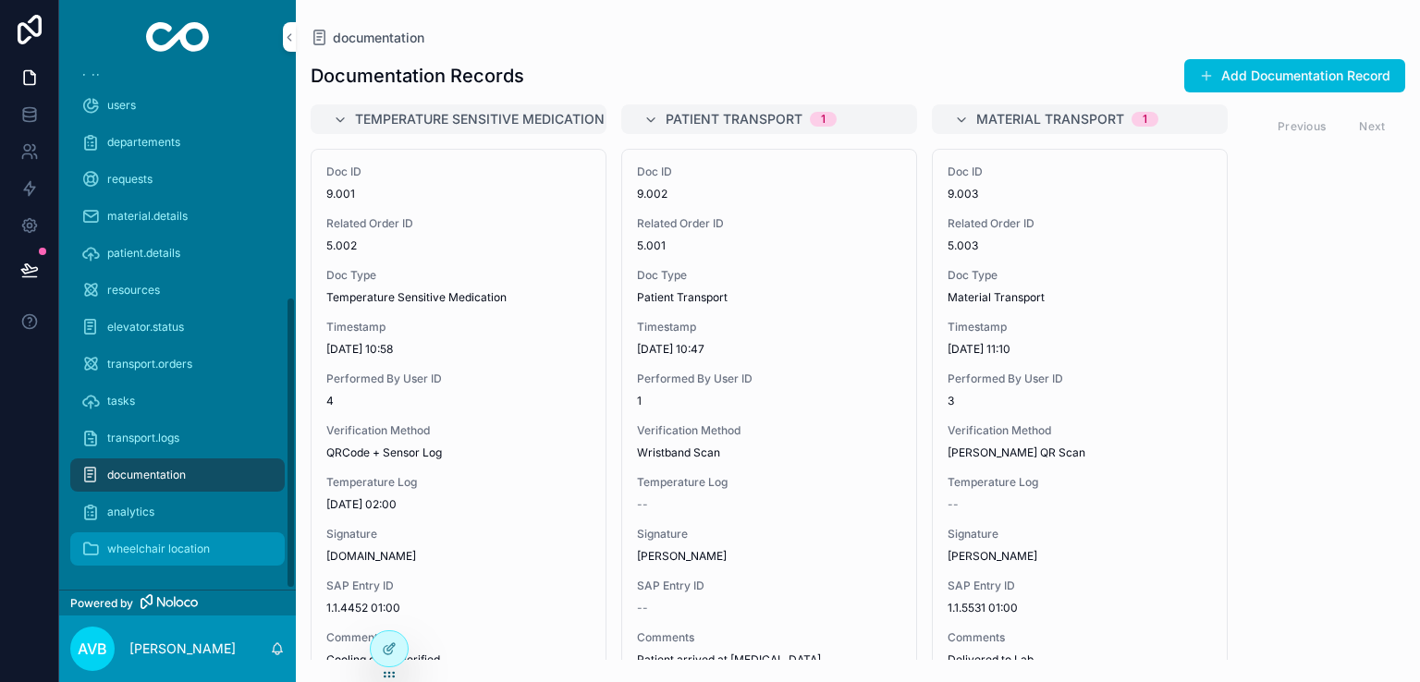
click at [251, 558] on div "wheelchair location" at bounding box center [177, 549] width 192 height 30
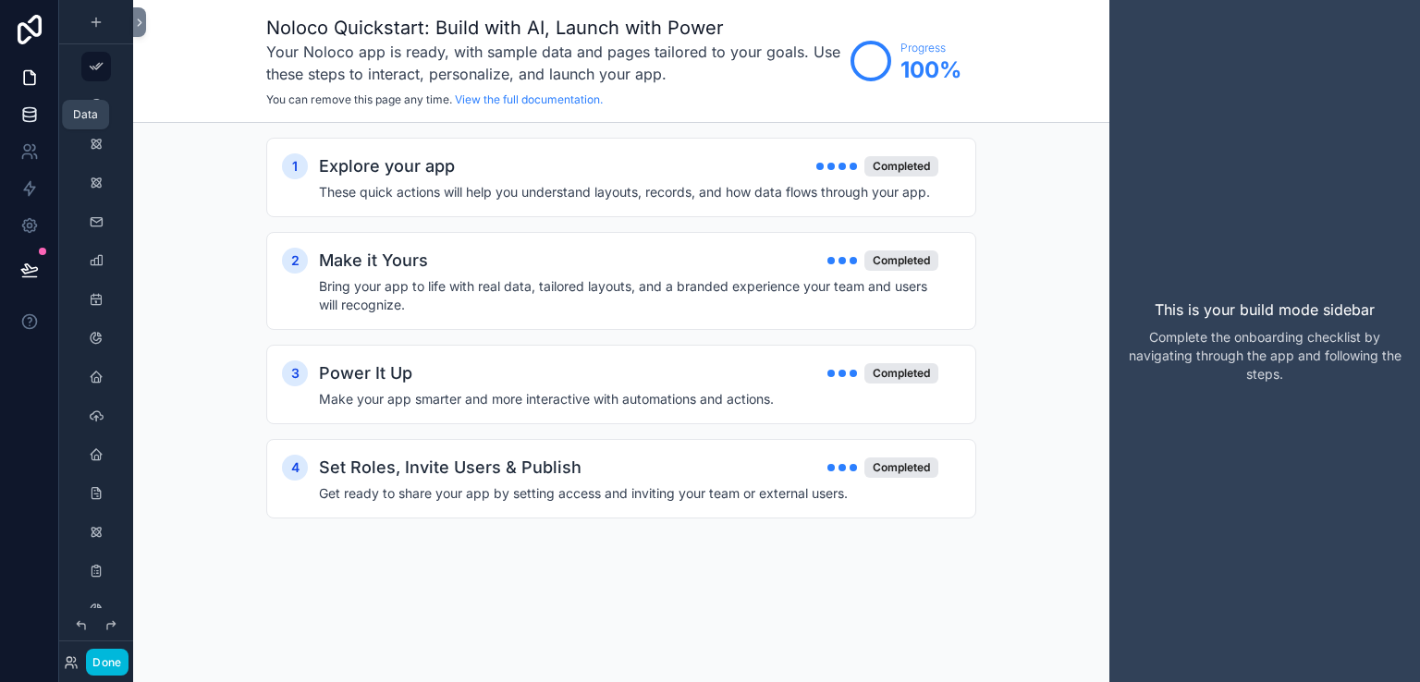
click at [23, 112] on icon at bounding box center [29, 113] width 12 height 7
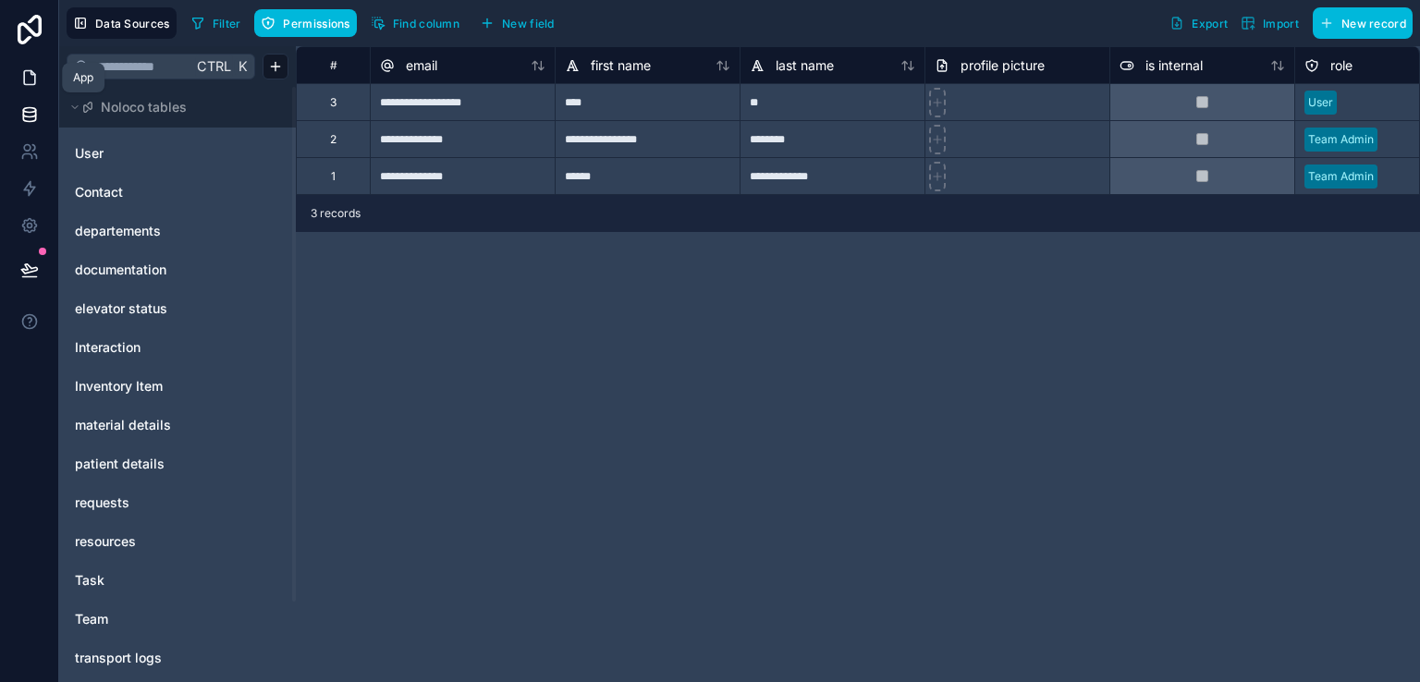
click at [24, 79] on icon at bounding box center [29, 78] width 11 height 14
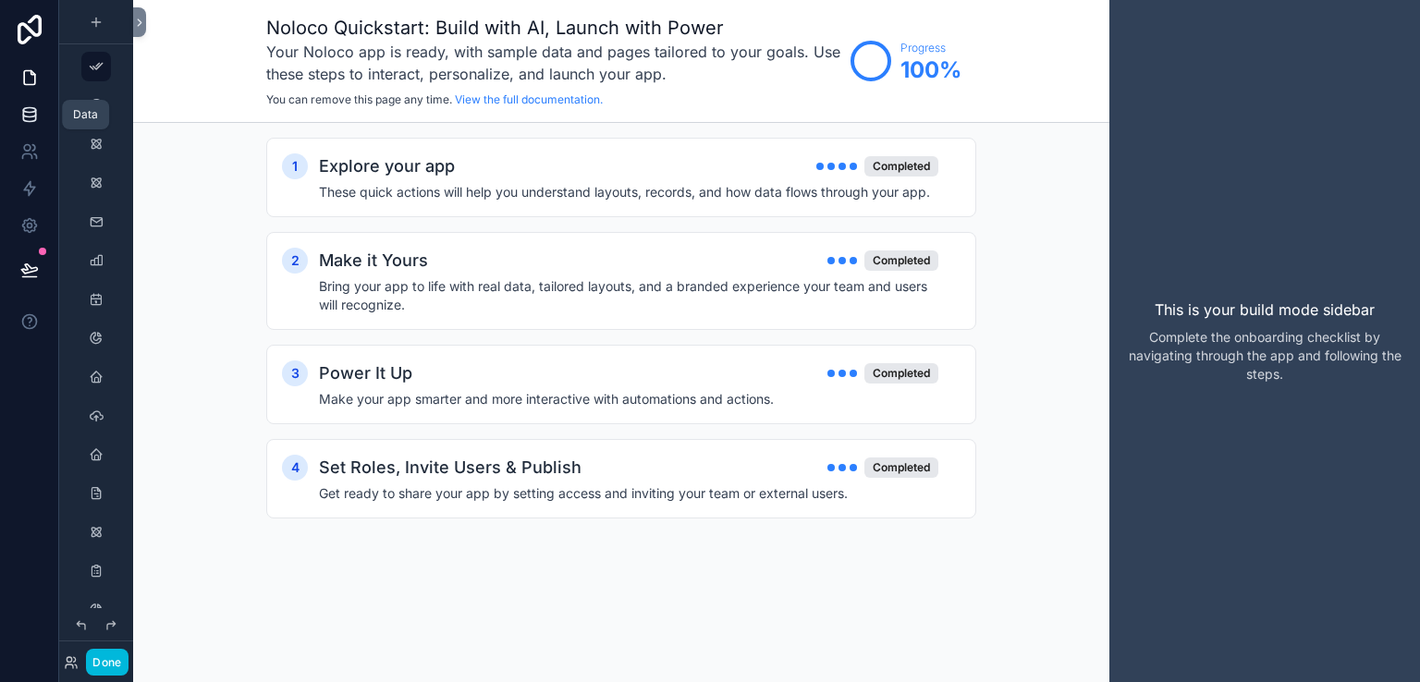
click at [24, 116] on icon at bounding box center [29, 113] width 12 height 7
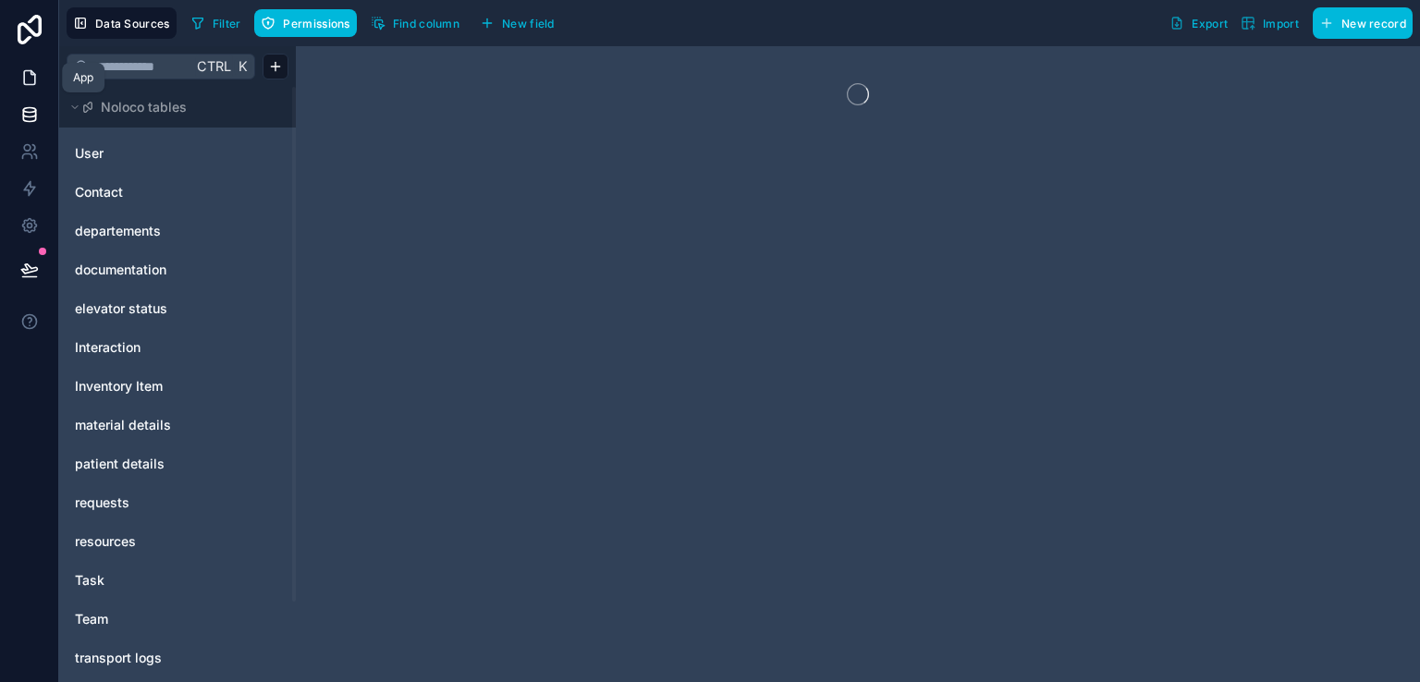
click at [24, 85] on icon at bounding box center [29, 77] width 18 height 18
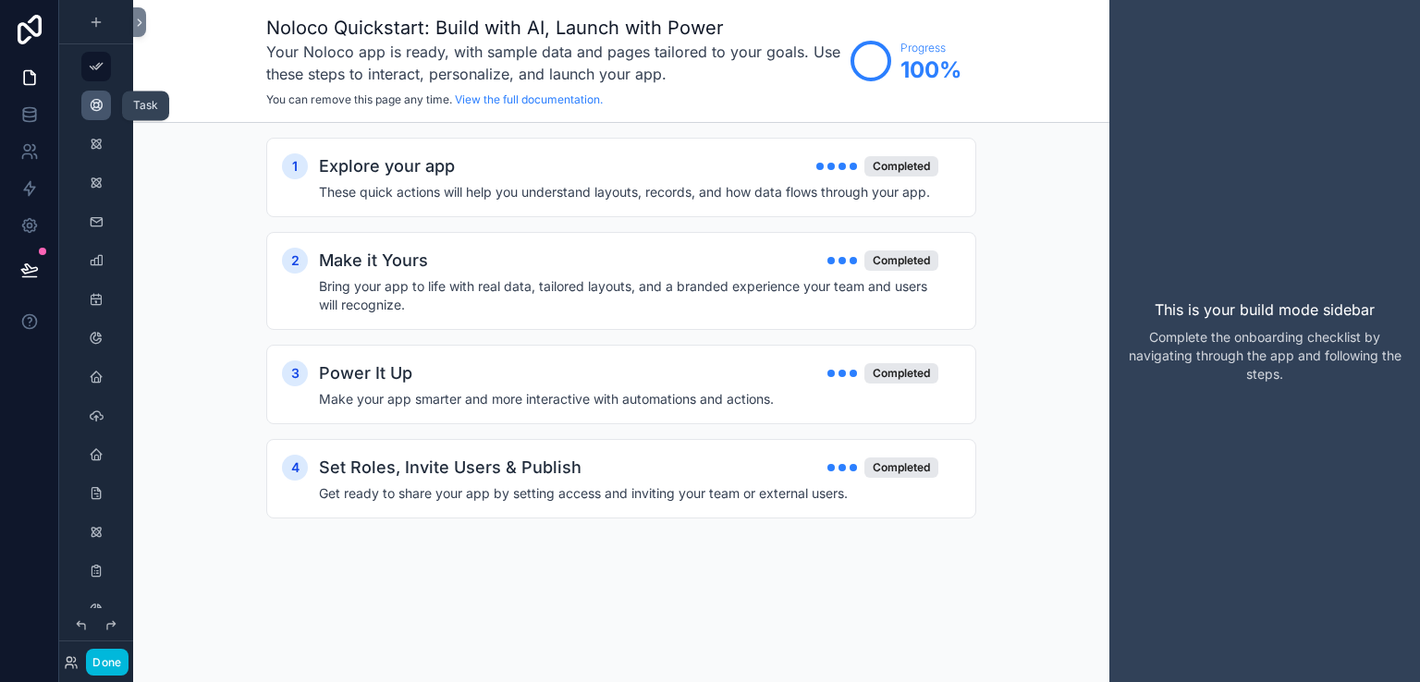
click at [90, 101] on icon "scrollable content" at bounding box center [96, 105] width 15 height 15
click at [94, 107] on icon "scrollable content" at bounding box center [96, 105] width 15 height 15
click at [96, 109] on icon "scrollable content" at bounding box center [96, 105] width 15 height 15
click at [97, 110] on icon "scrollable content" at bounding box center [96, 105] width 15 height 15
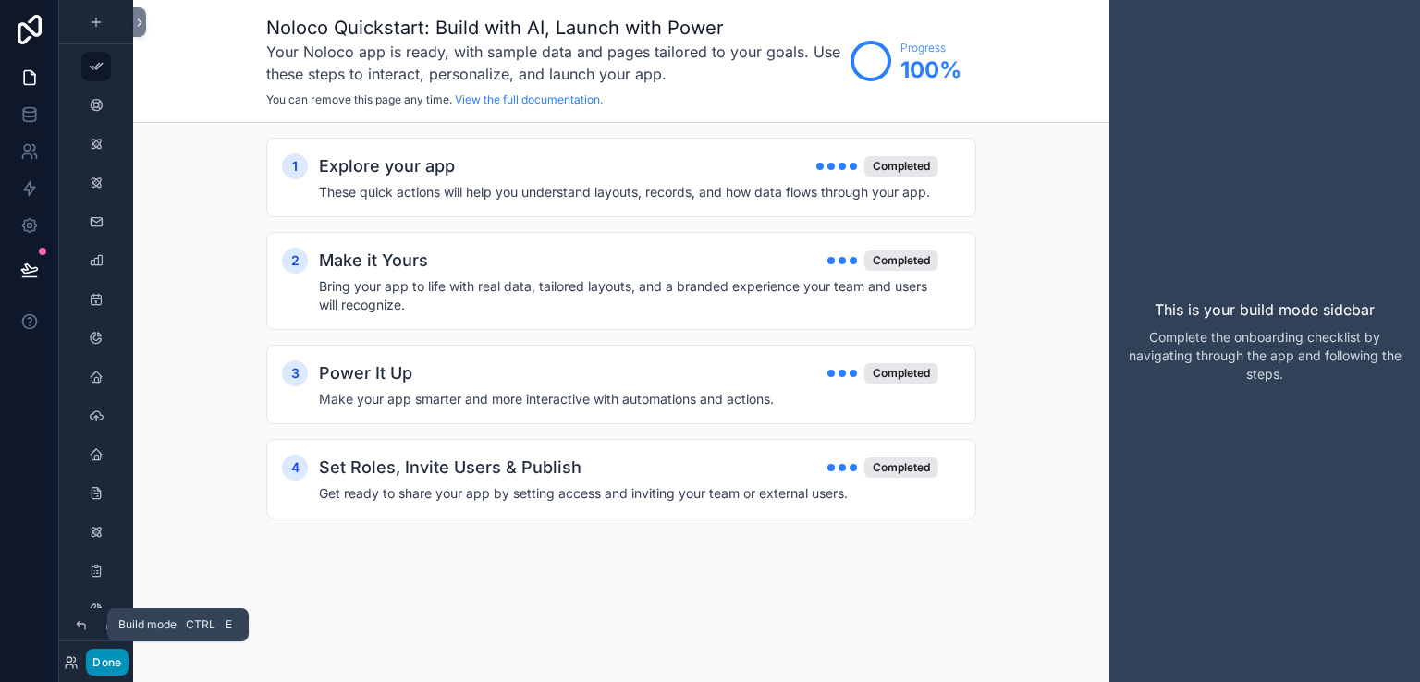
click at [111, 660] on button "Done" at bounding box center [107, 662] width 42 height 27
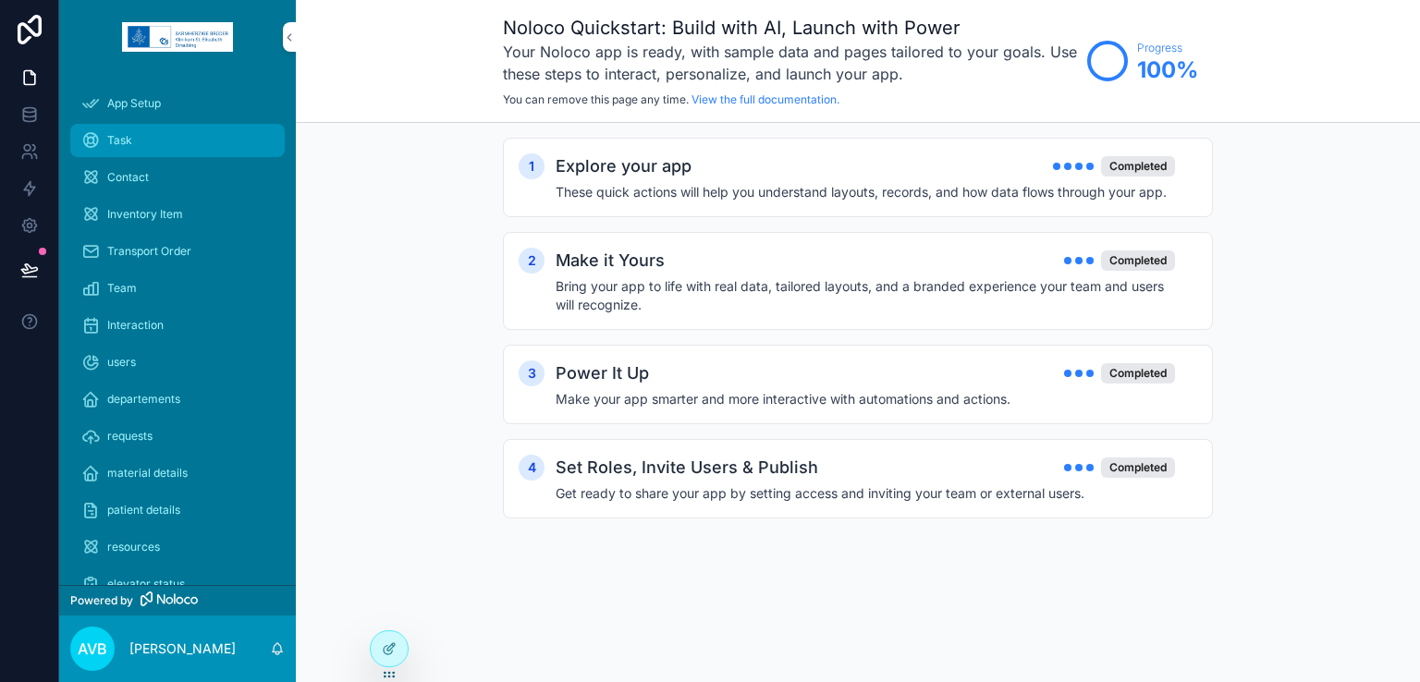
click at [134, 141] on div "Task" at bounding box center [177, 141] width 192 height 30
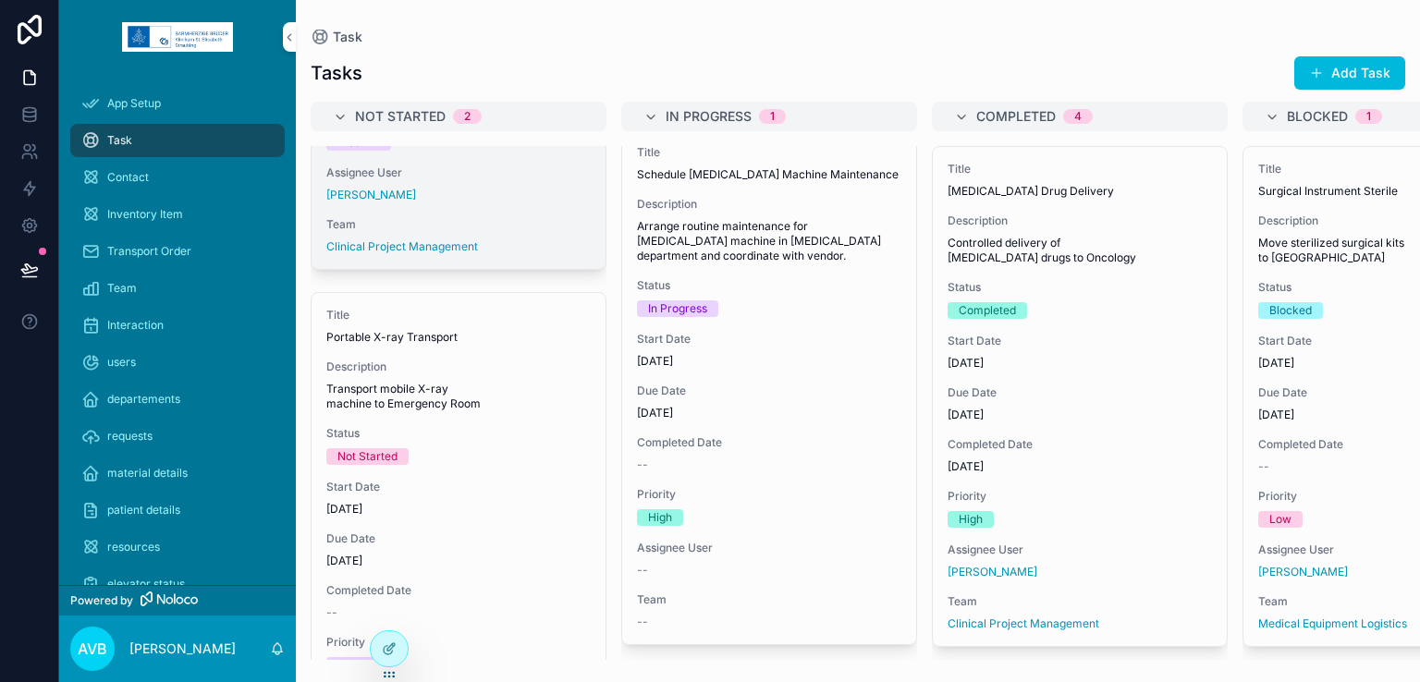
scroll to position [522, 0]
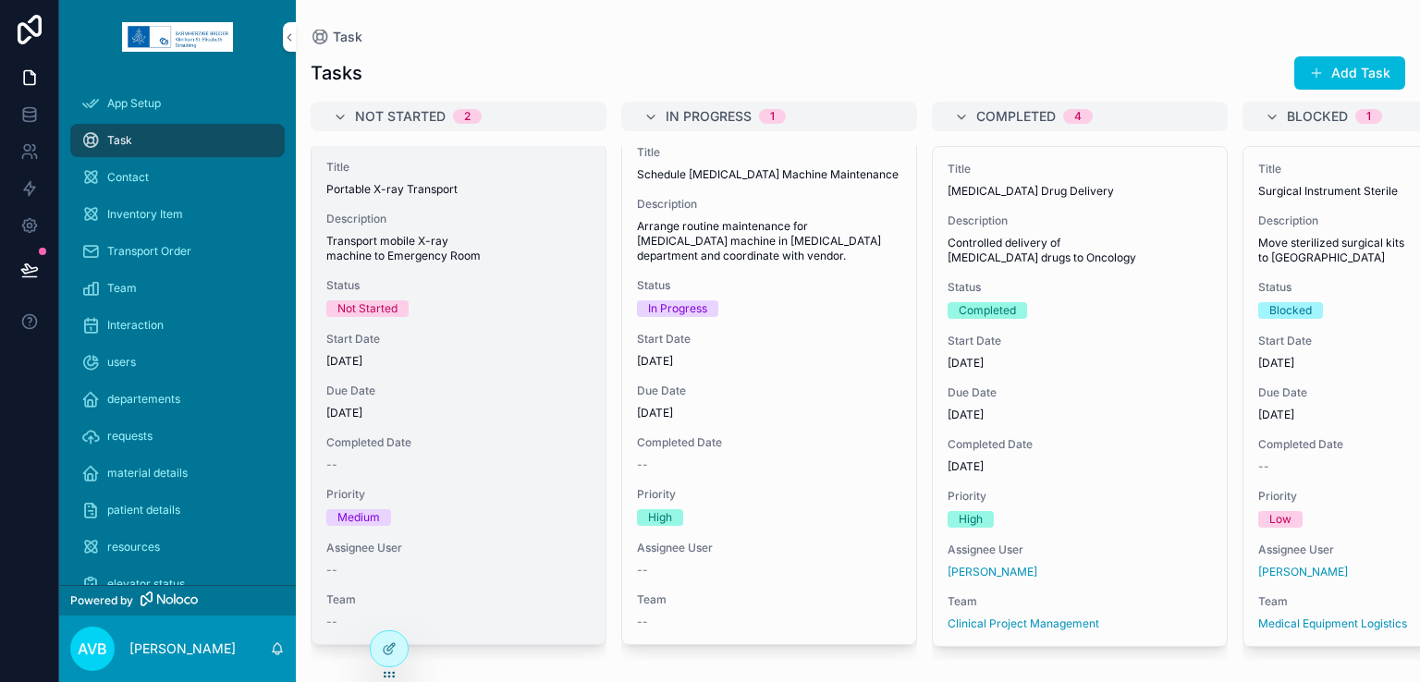
click at [386, 300] on div "Not Started" at bounding box center [367, 308] width 60 height 17
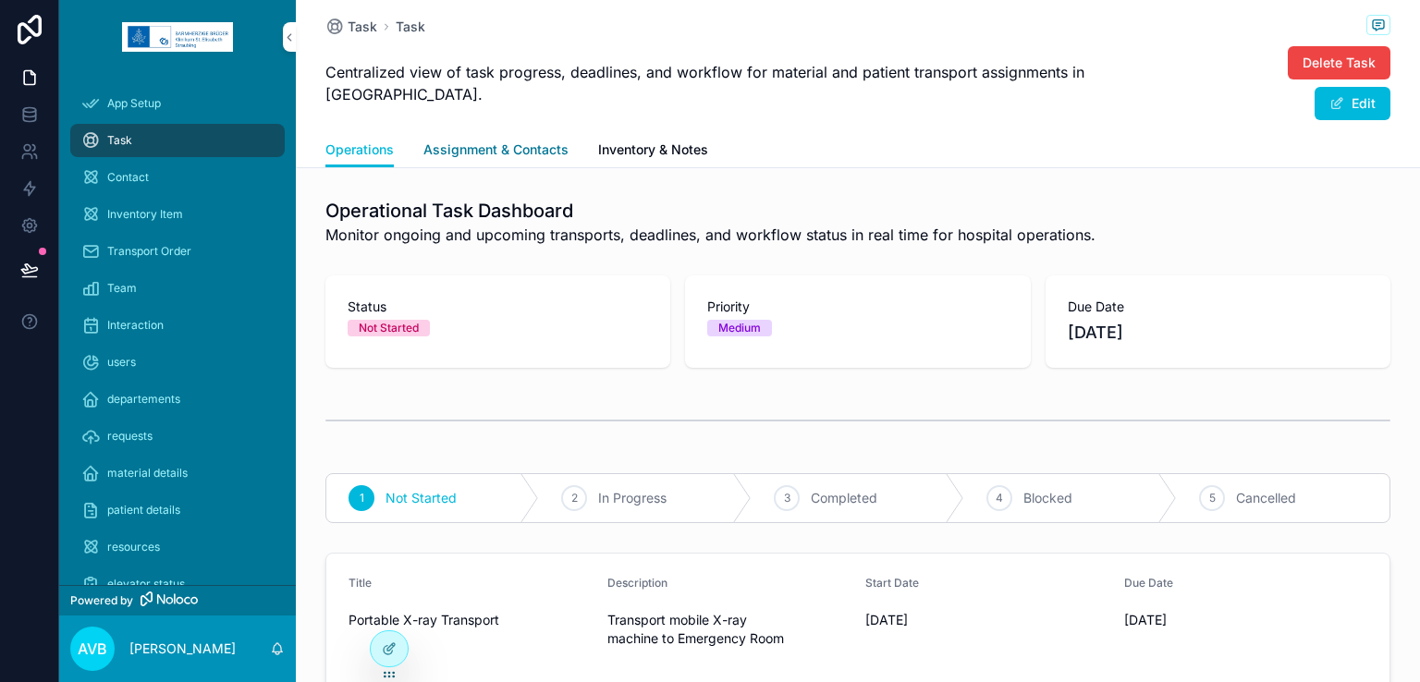
click at [484, 141] on span "Assignment & Contacts" at bounding box center [495, 150] width 145 height 18
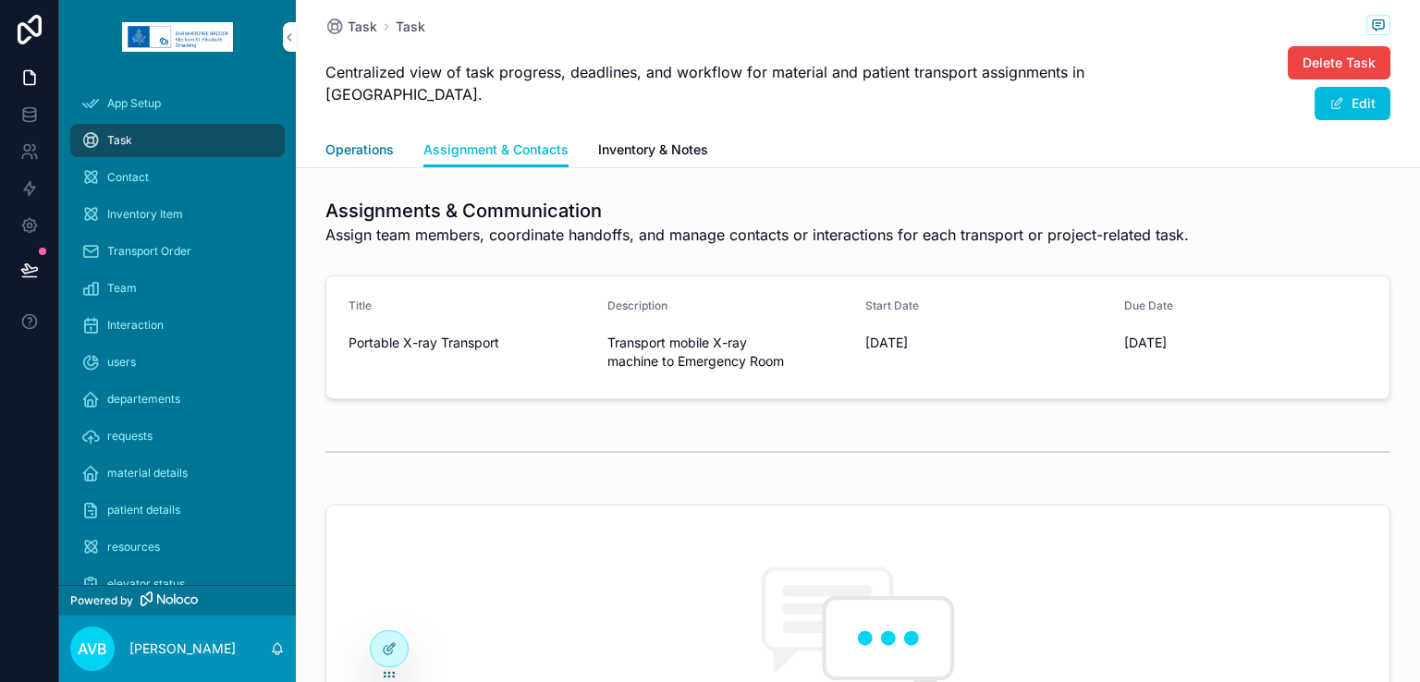
click at [356, 147] on span "Operations" at bounding box center [359, 150] width 68 height 18
